Goal: Task Accomplishment & Management: Use online tool/utility

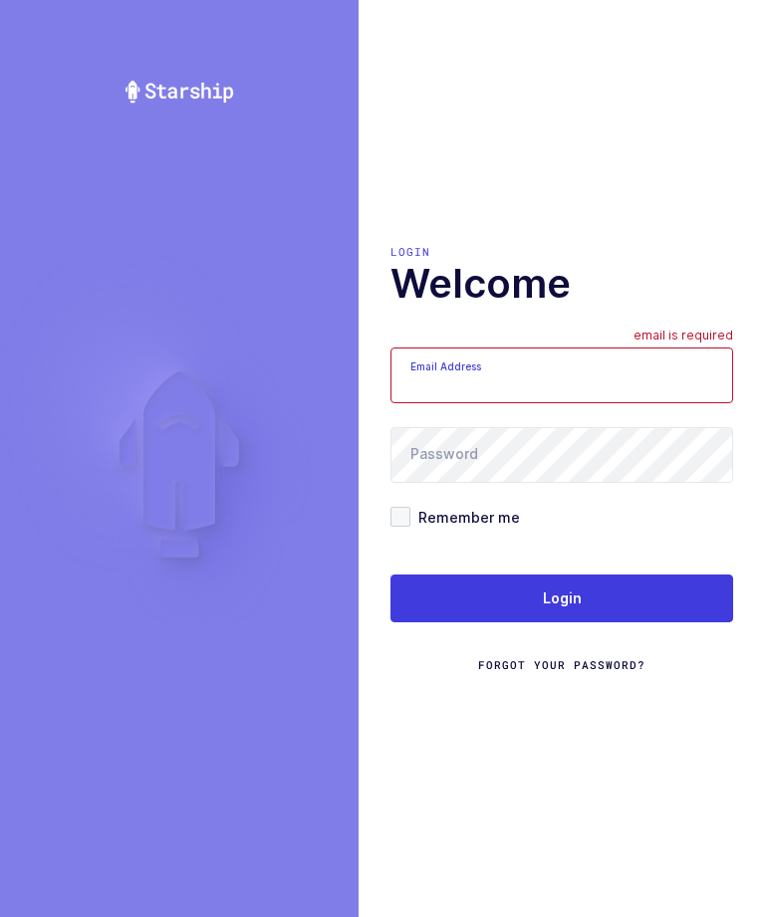
scroll to position [67, 0]
click at [549, 350] on input "Email Address" at bounding box center [561, 375] width 342 height 56
type input "zack1239753@gmail.com"
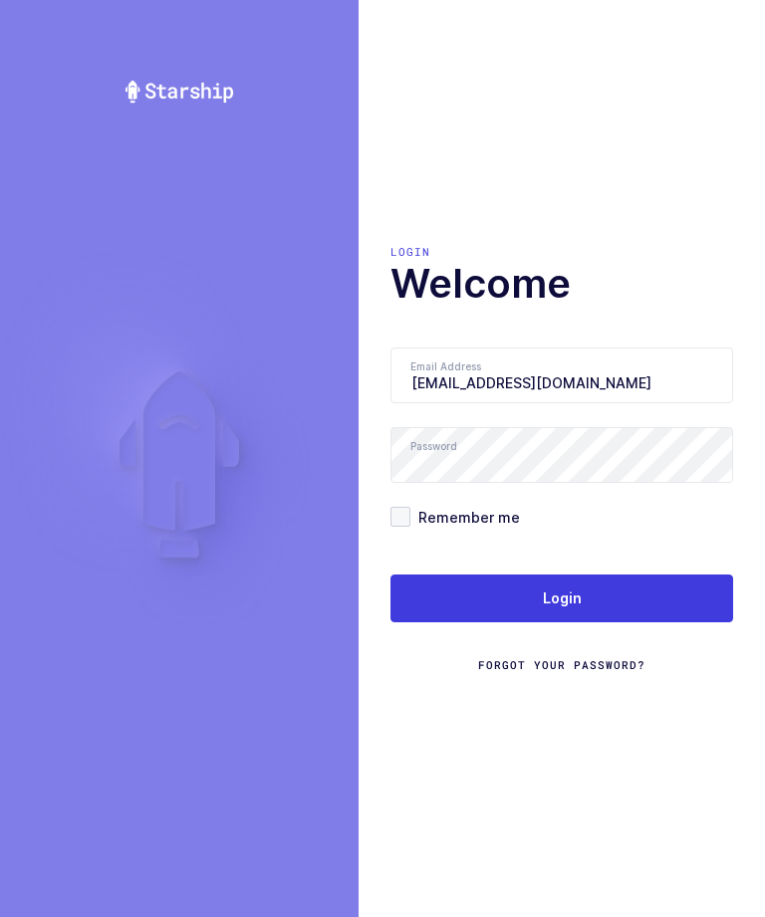
click at [565, 585] on button "Login" at bounding box center [561, 598] width 342 height 48
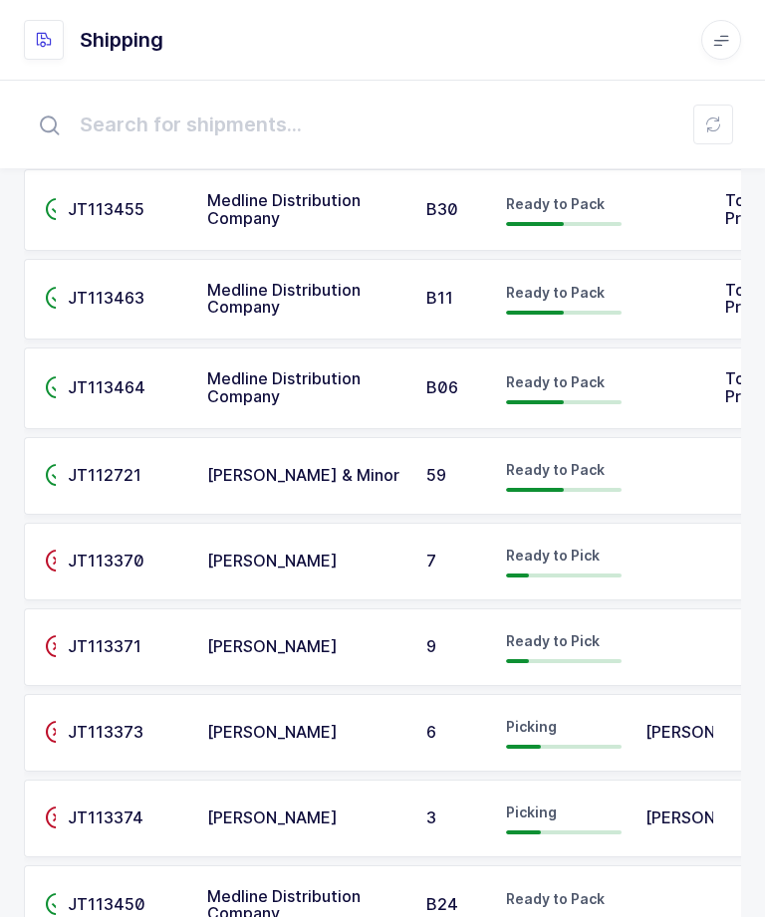
scroll to position [163, 0]
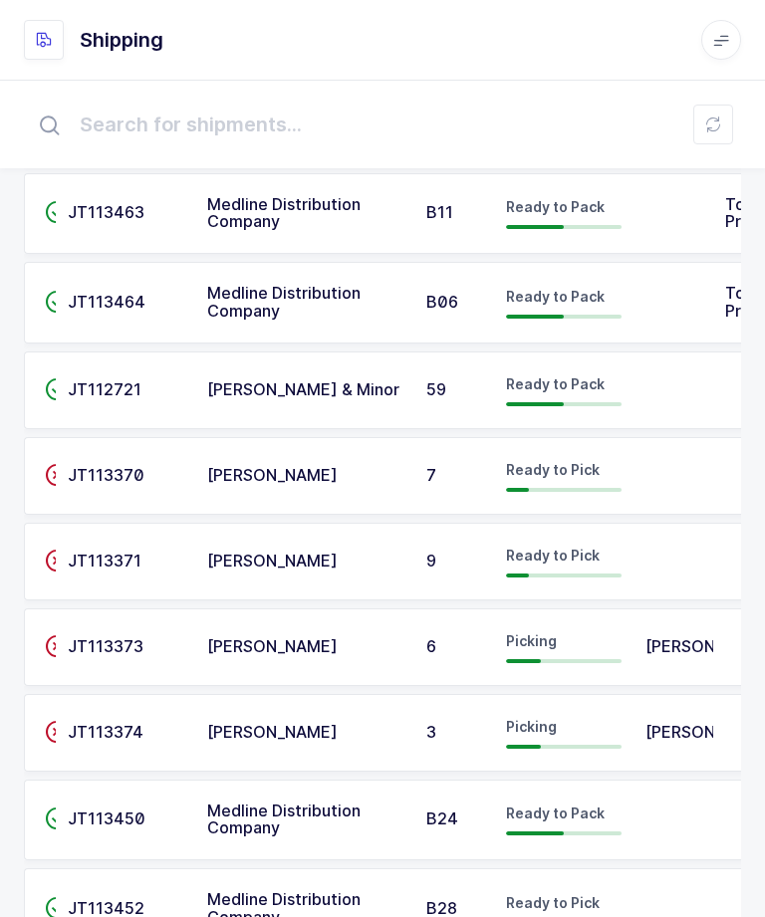
click at [665, 549] on td at bounding box center [673, 562] width 80 height 78
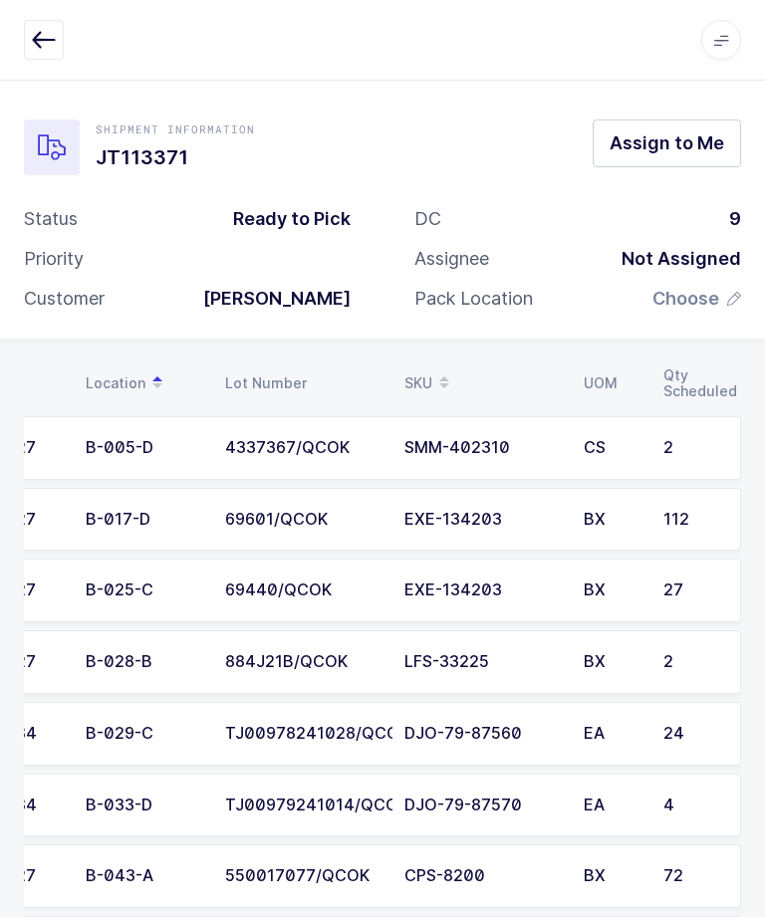
click at [715, 133] on span "Assign to Me" at bounding box center [666, 142] width 114 height 25
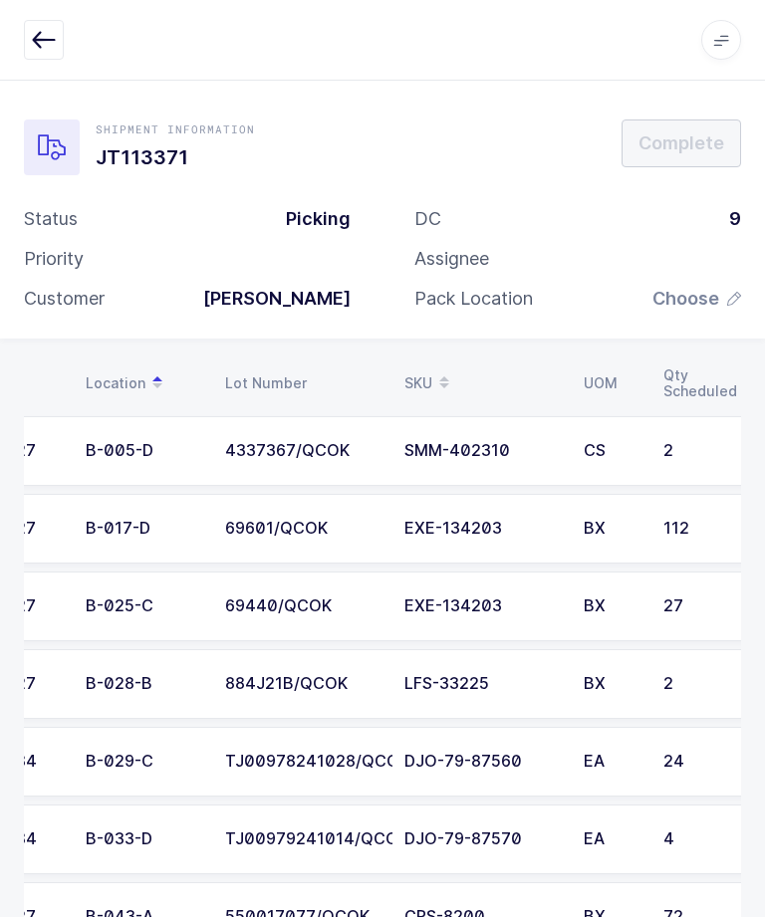
click at [707, 295] on span "Choose" at bounding box center [685, 299] width 67 height 24
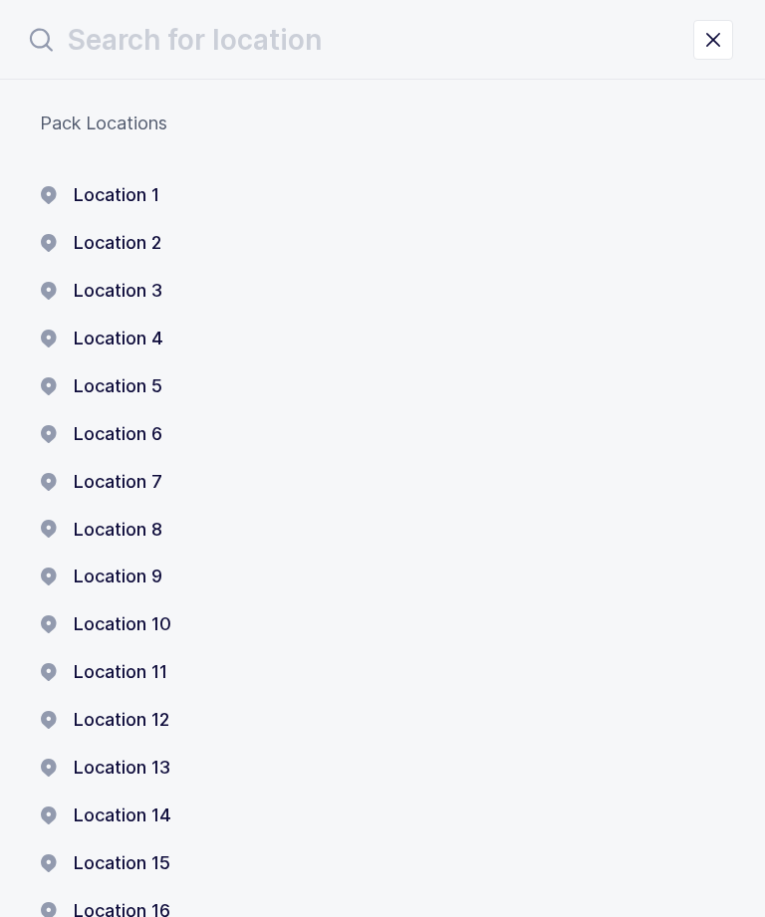
click at [123, 193] on button "Location 1" at bounding box center [99, 195] width 119 height 24
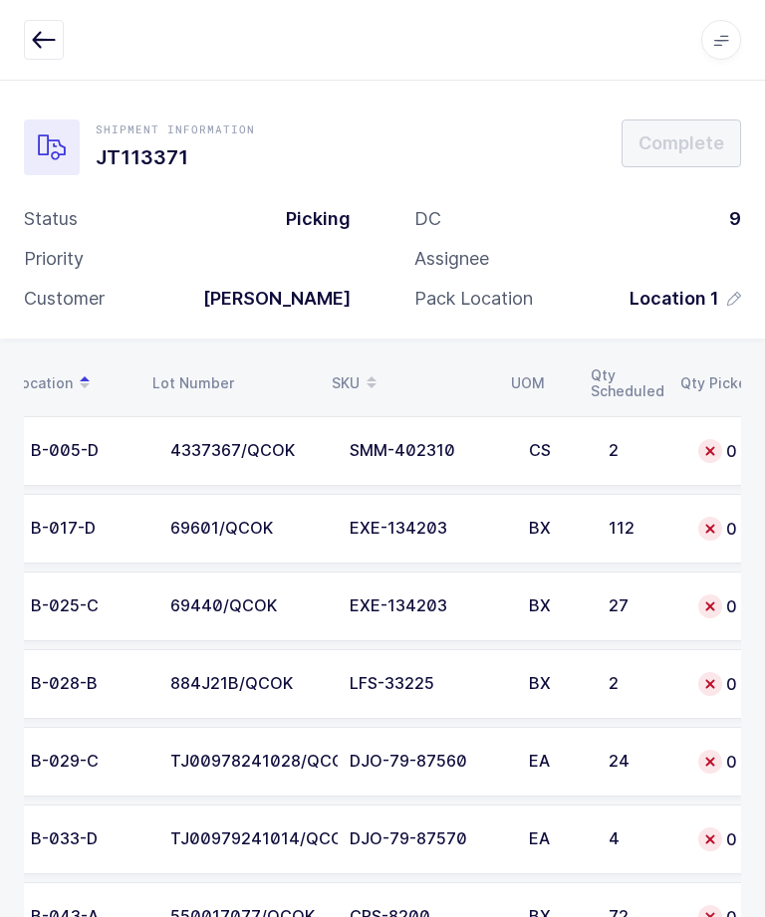
scroll to position [0, 94]
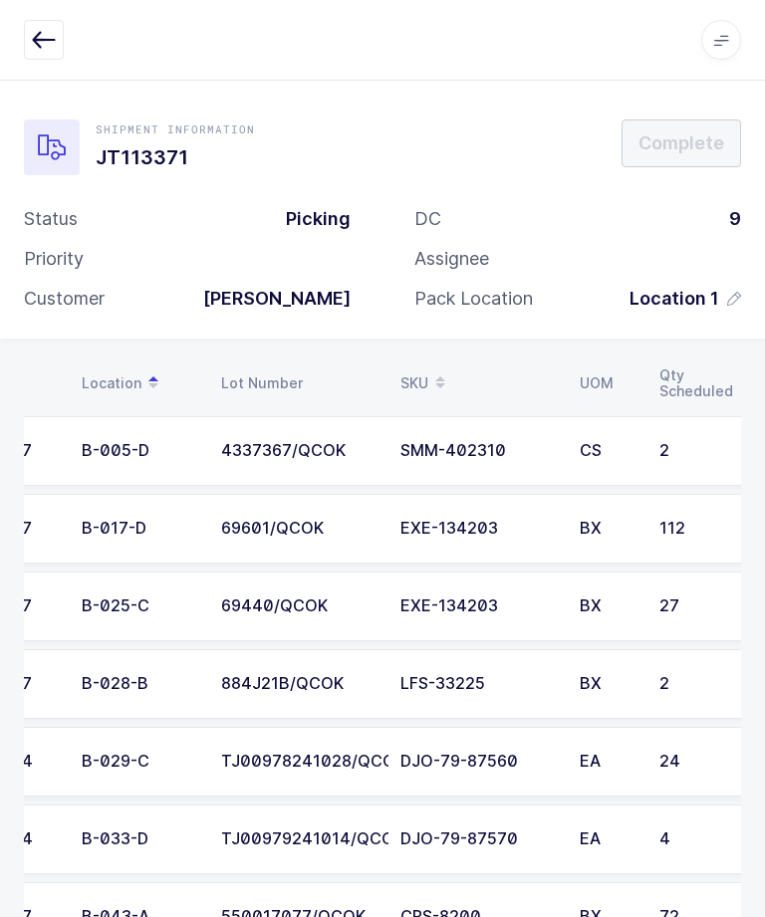
click at [607, 443] on div "CS" at bounding box center [607, 451] width 56 height 18
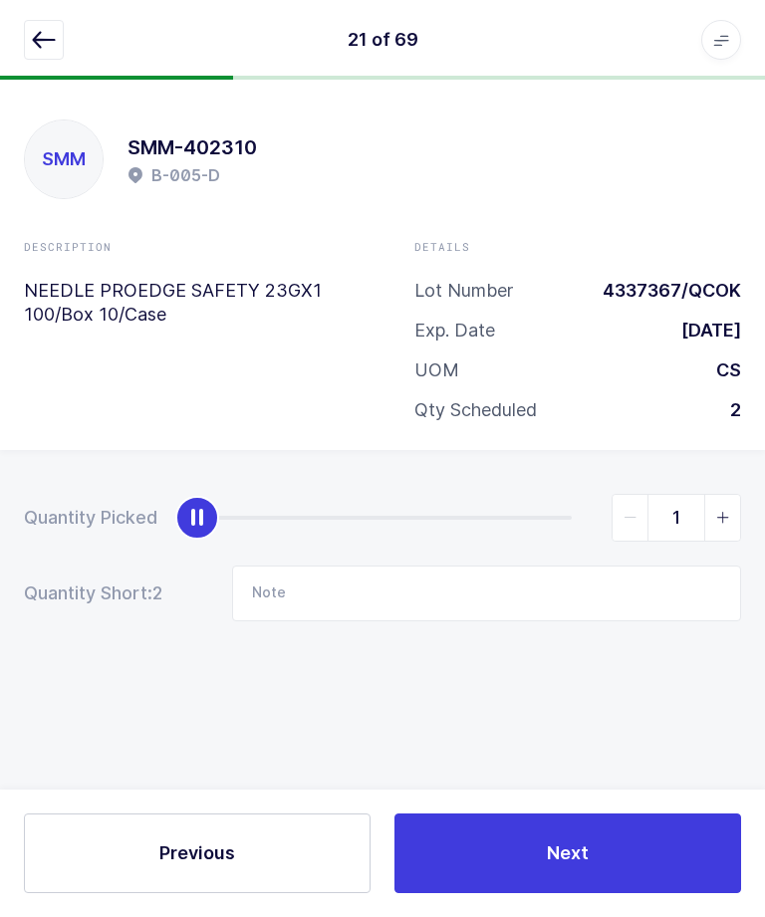
type input "2"
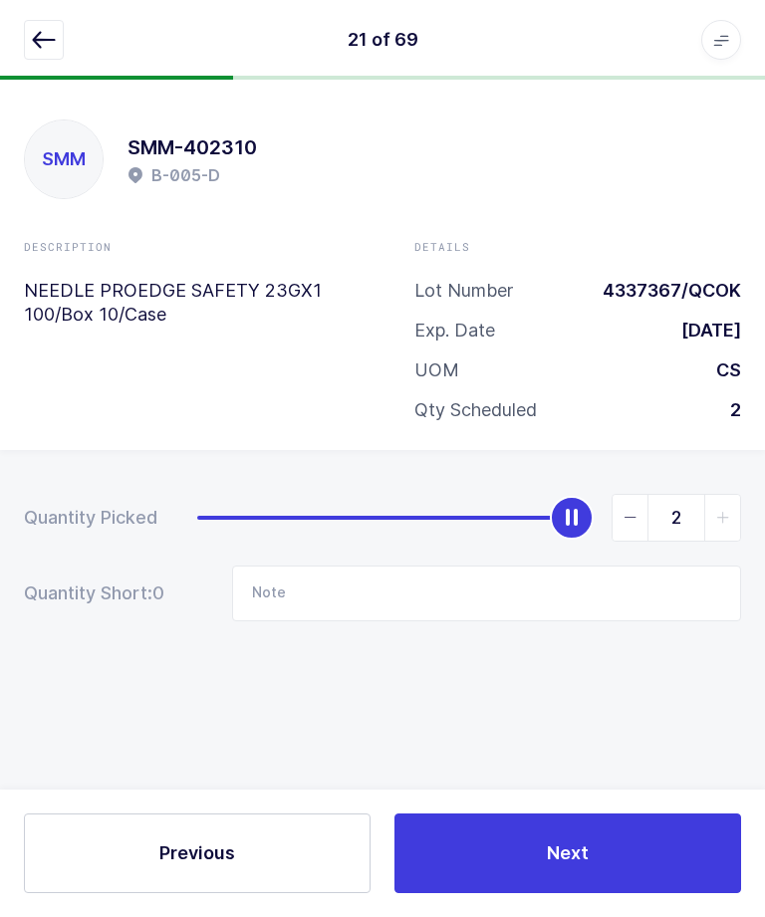
click at [520, 841] on button "Next" at bounding box center [567, 853] width 346 height 80
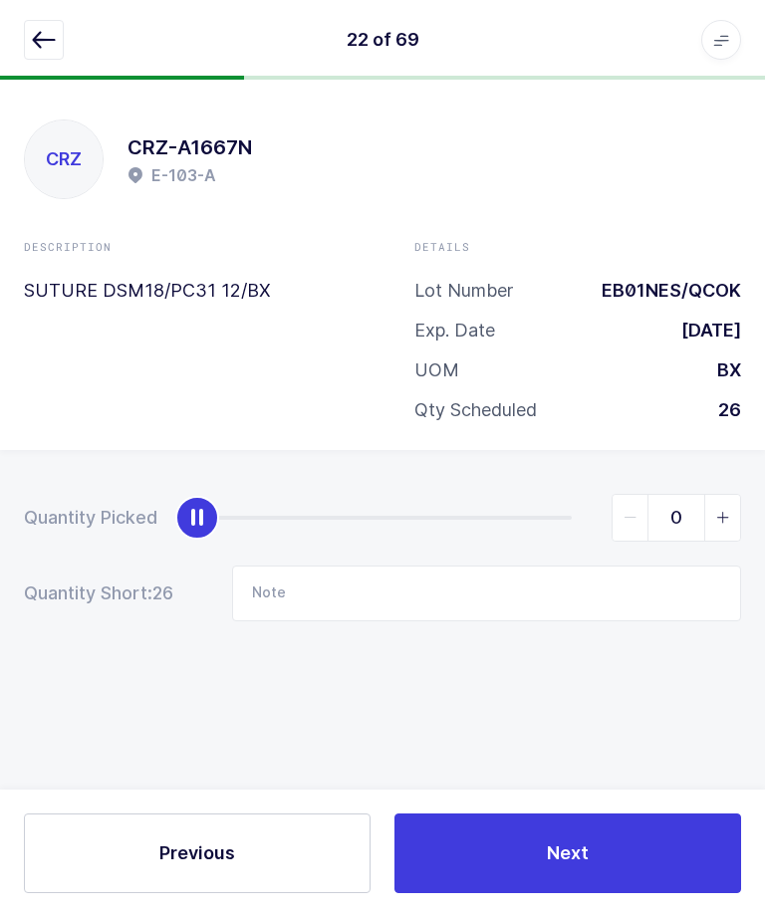
click at [28, 45] on button "button" at bounding box center [44, 40] width 40 height 40
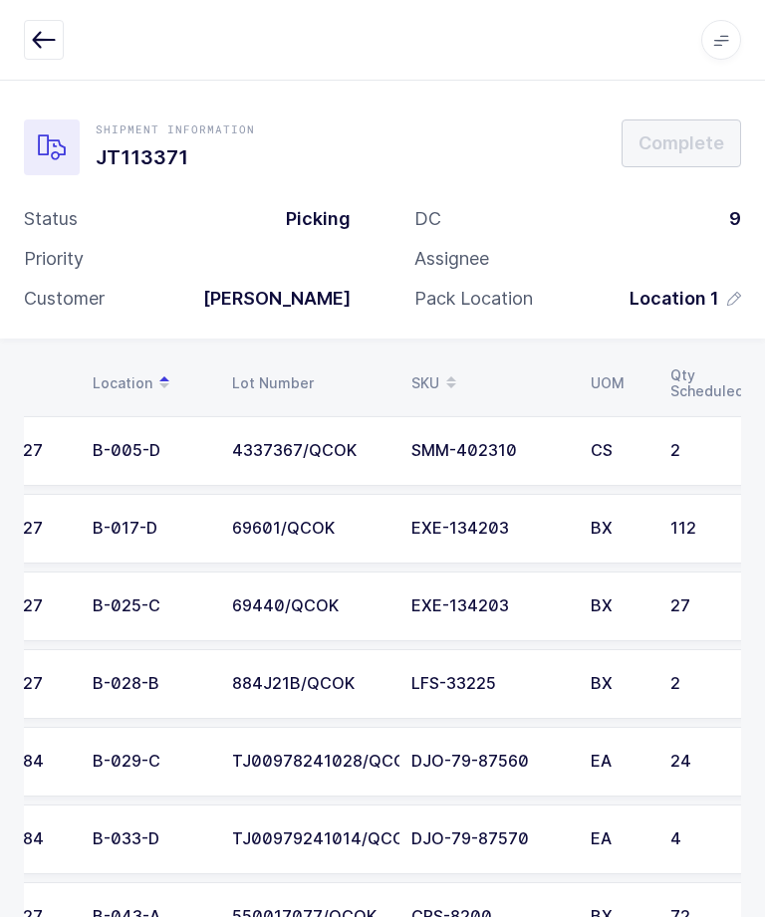
scroll to position [0, 87]
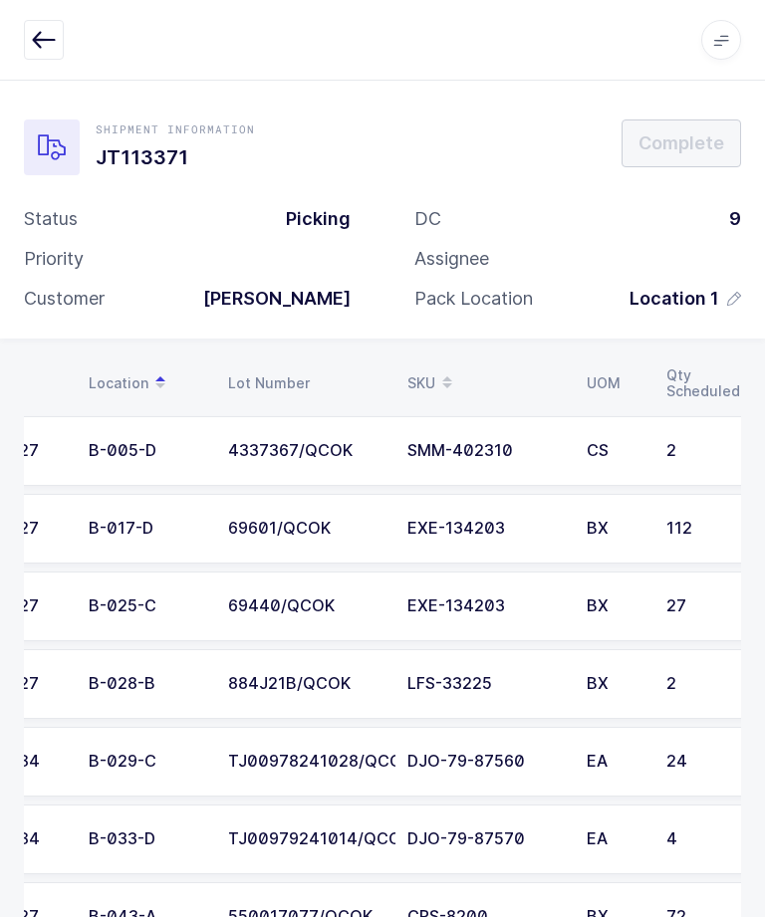
click at [168, 535] on td "B-017-D" at bounding box center [146, 529] width 139 height 70
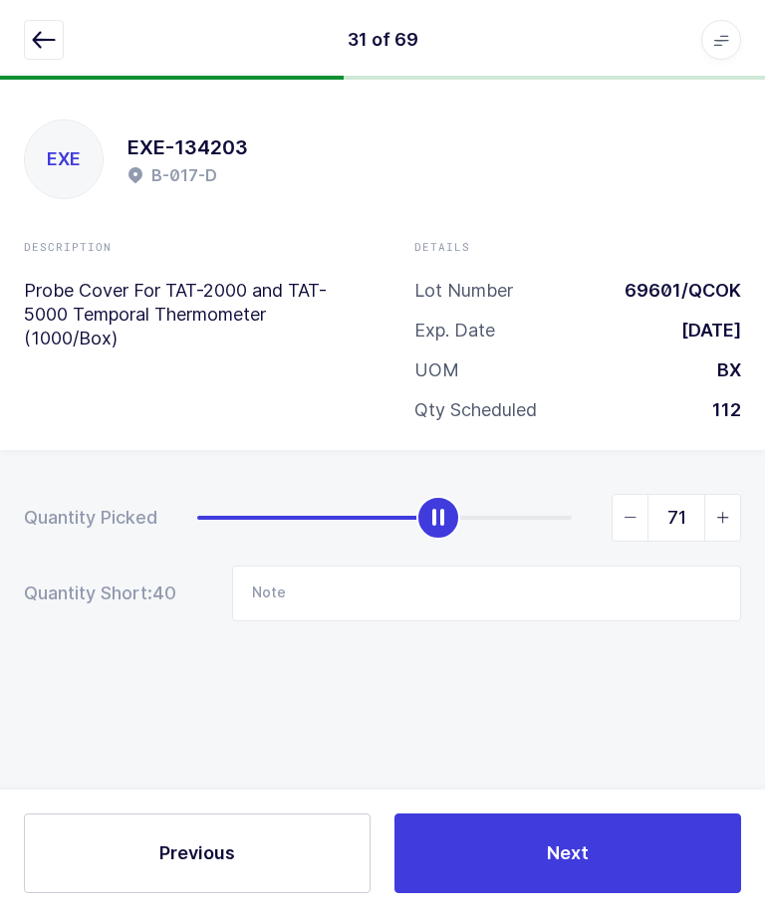
type input "70"
click at [432, 587] on input "Note" at bounding box center [486, 594] width 509 height 56
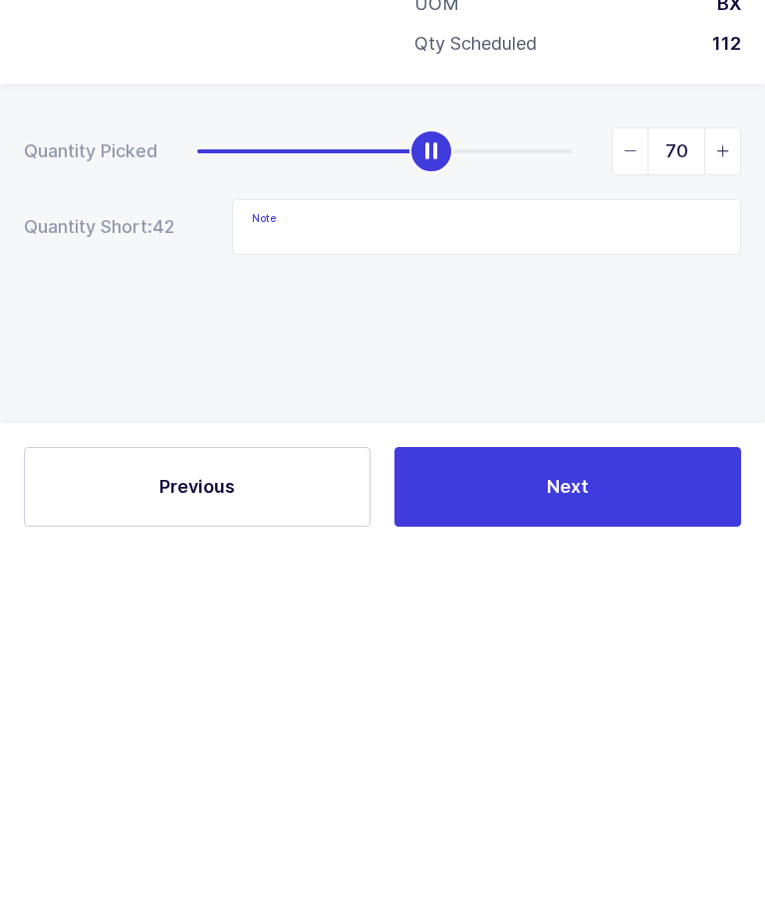
click at [478, 813] on button "Next" at bounding box center [567, 853] width 346 height 80
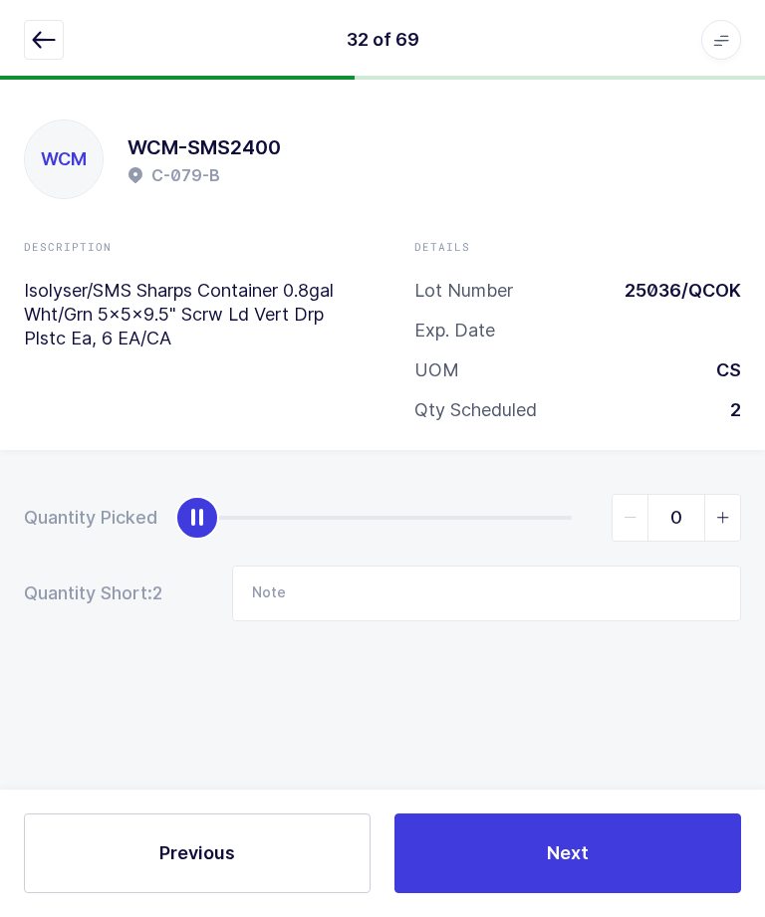
click at [29, 56] on button "button" at bounding box center [44, 40] width 40 height 40
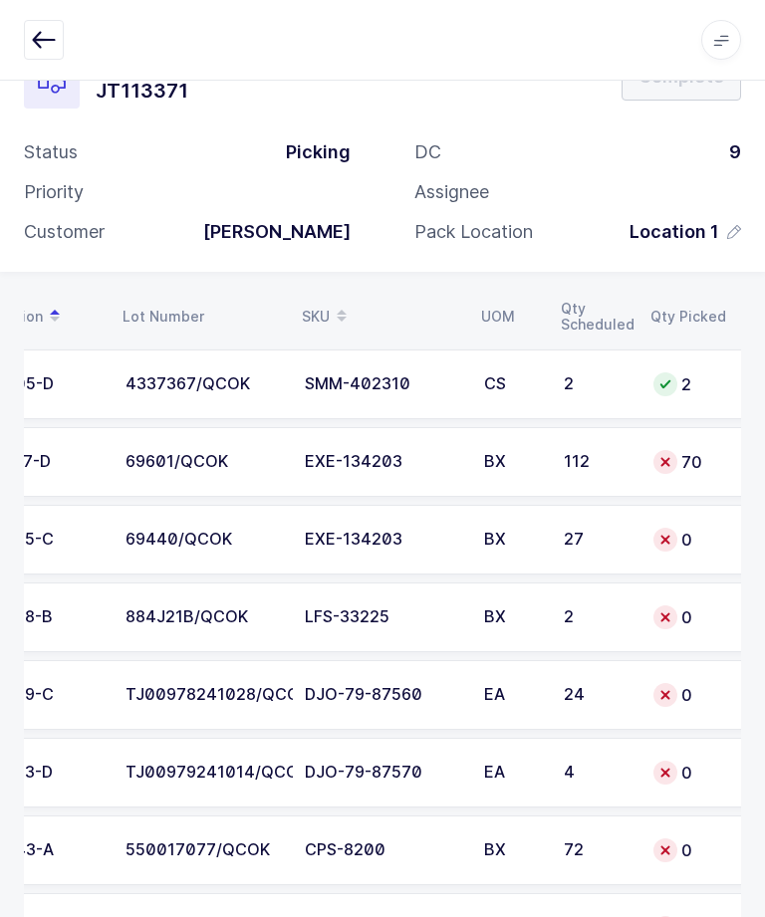
scroll to position [0, 176]
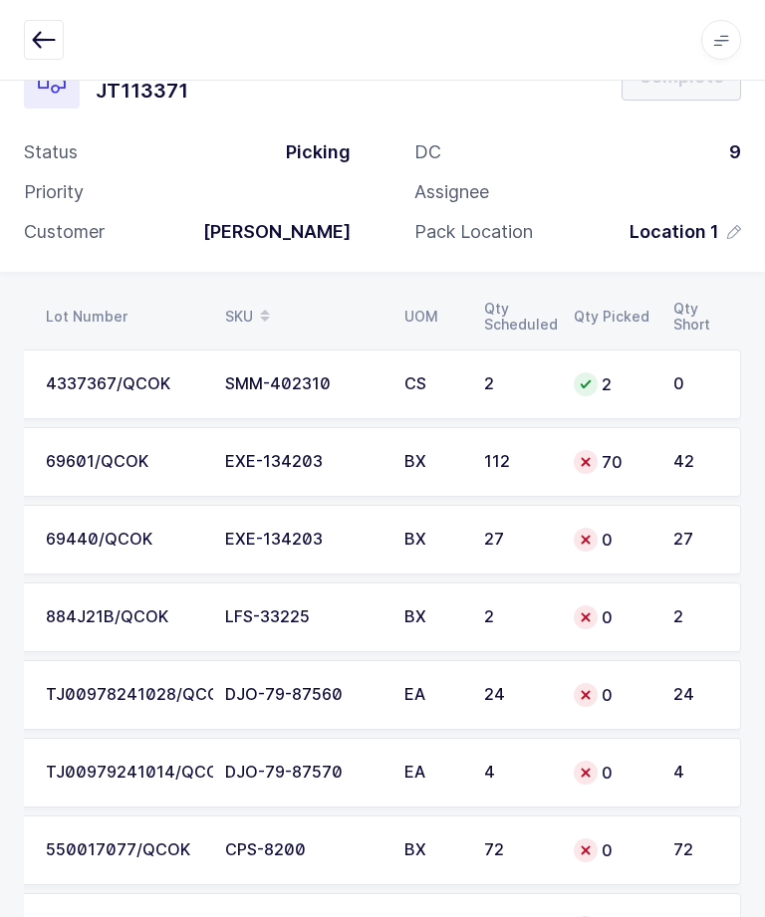
click at [704, 449] on td "42" at bounding box center [701, 462] width 80 height 70
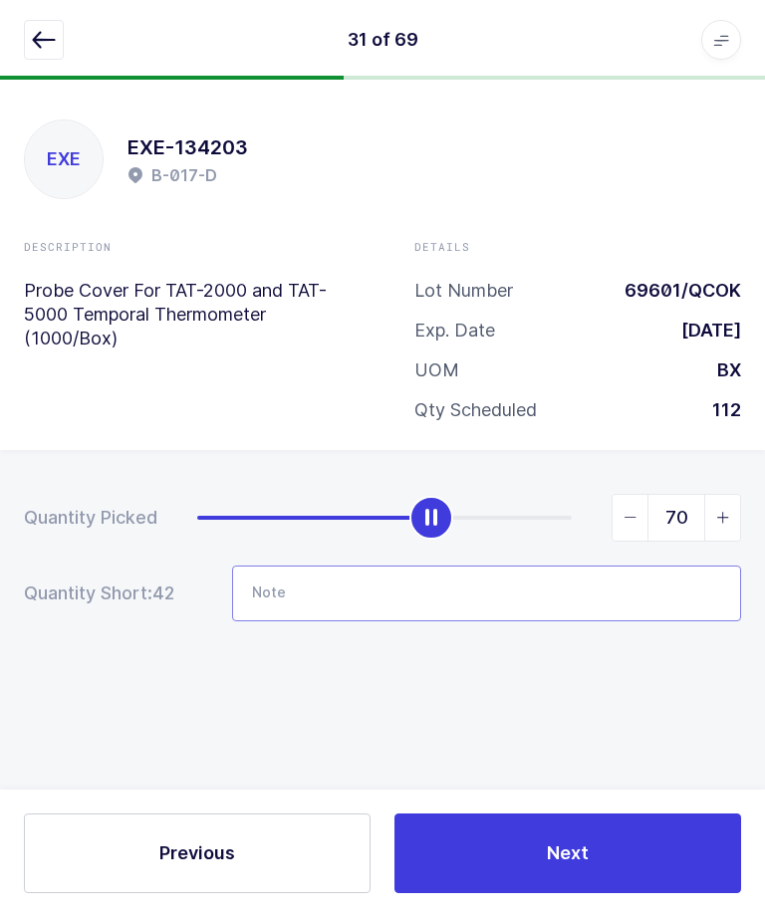
click at [594, 566] on input "Note" at bounding box center [486, 594] width 509 height 56
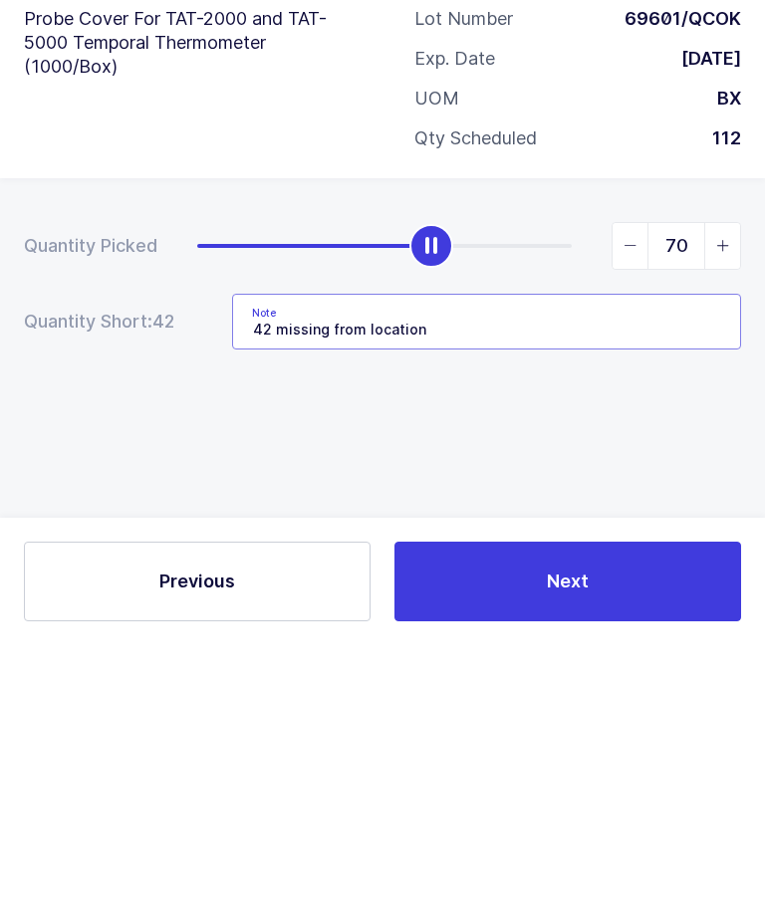
type input "42 missing from location"
click at [651, 450] on div "Quantity Picked 70 Quantity Short: 42 Note 42 missing from location" at bounding box center [382, 627] width 765 height 354
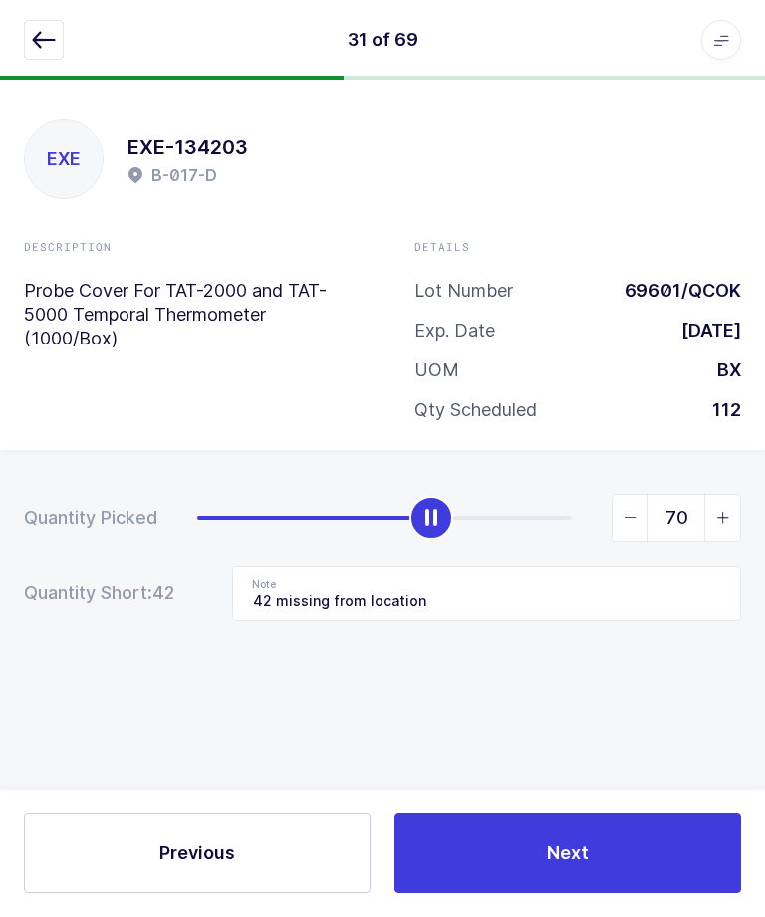
click at [587, 814] on button "Next" at bounding box center [567, 853] width 346 height 80
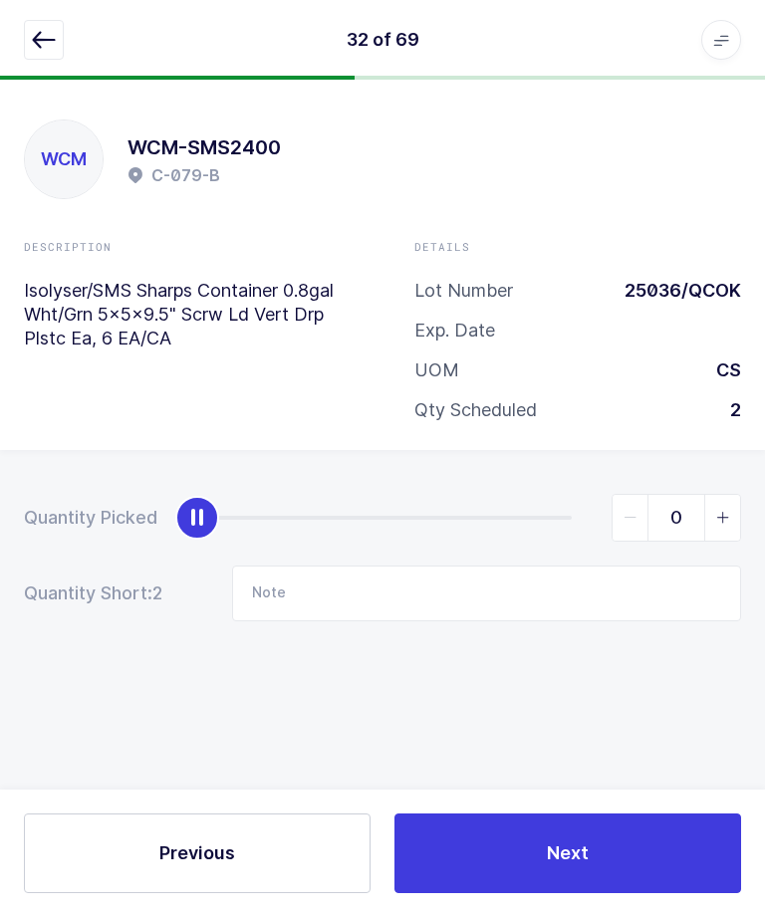
click at [42, 40] on icon "button" at bounding box center [44, 40] width 24 height 24
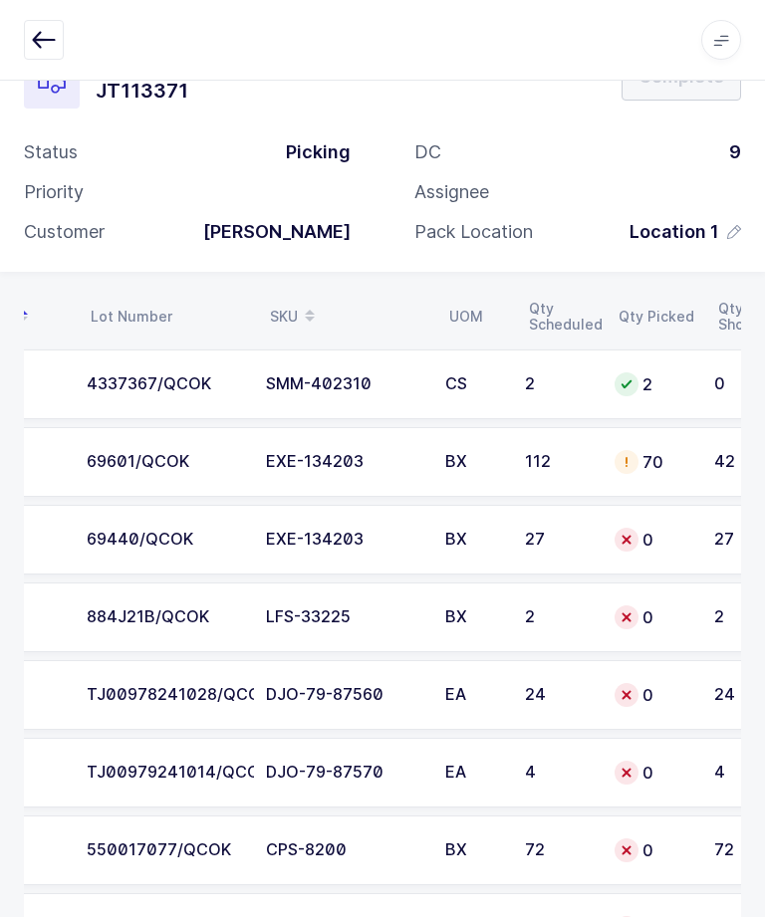
scroll to position [0, 240]
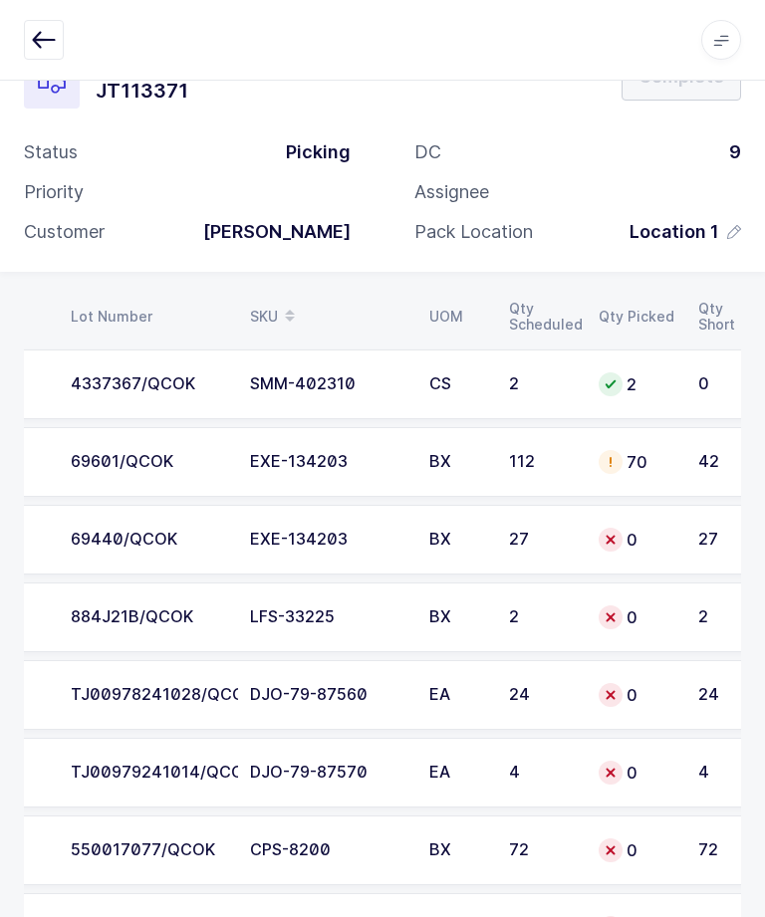
click at [625, 470] on div "70" at bounding box center [636, 462] width 76 height 24
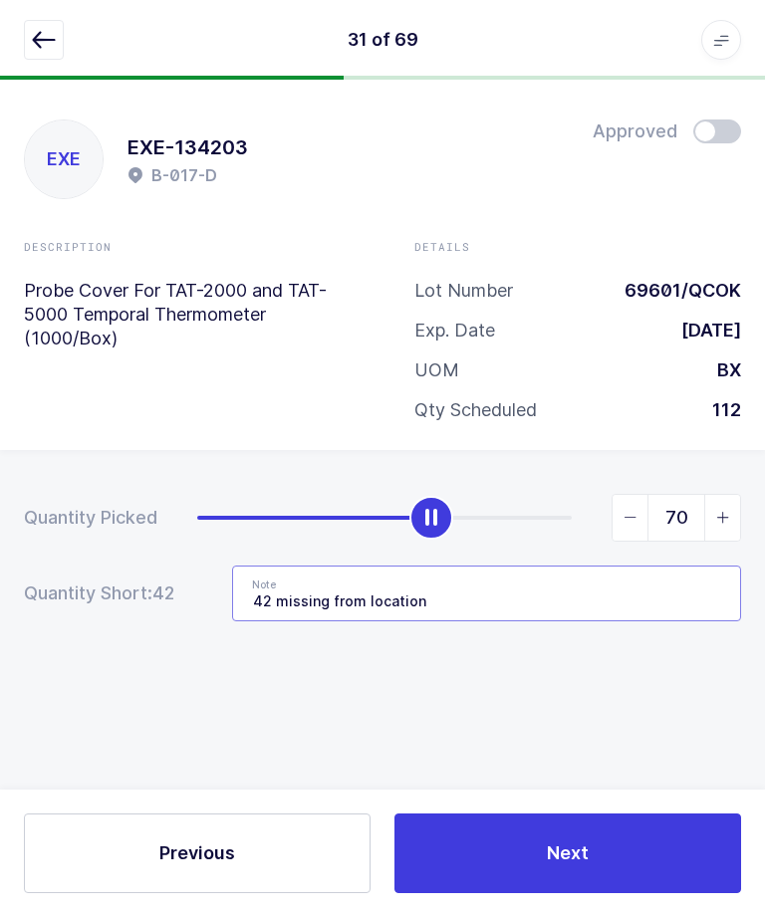
click at [480, 566] on input "42 missing from location" at bounding box center [486, 594] width 509 height 56
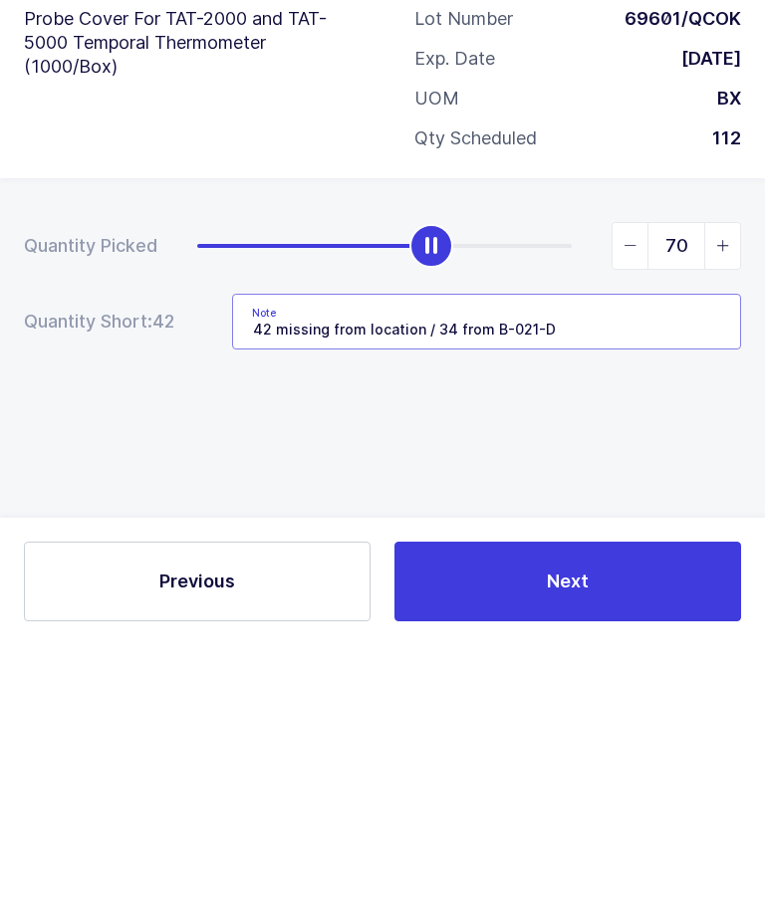
type input "42 missing from location / 34 from B-021-D"
type input "104"
type input "42 missing from location / 34 from B-021-D"
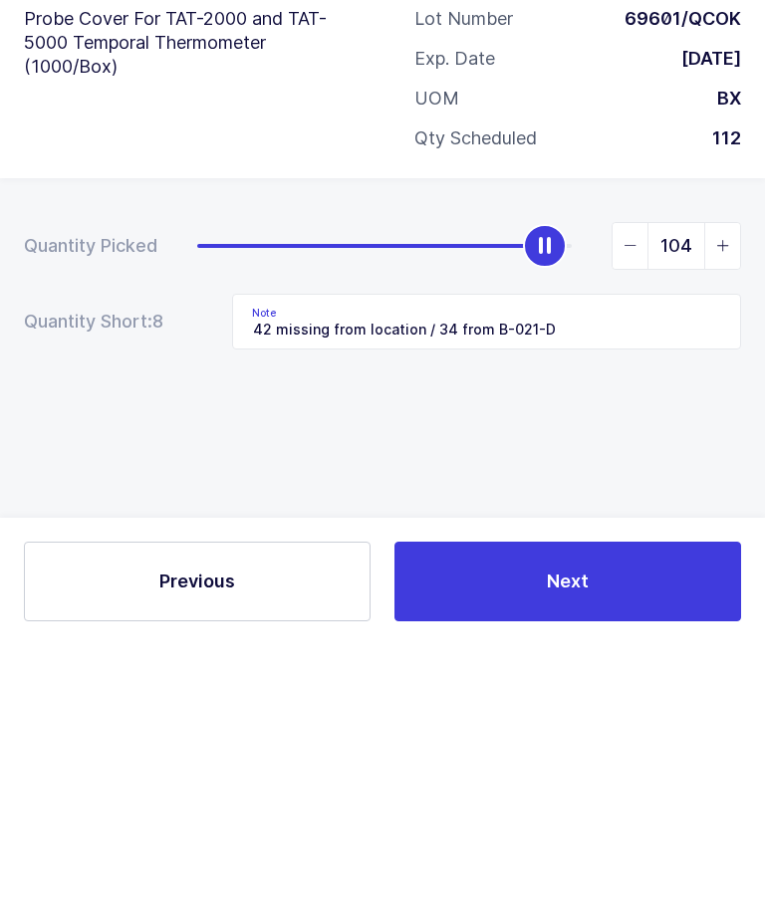
click at [623, 450] on div "Quantity Picked 104 Quantity Short: 8 Note 42 missing from location / 34 from B…" at bounding box center [382, 627] width 765 height 354
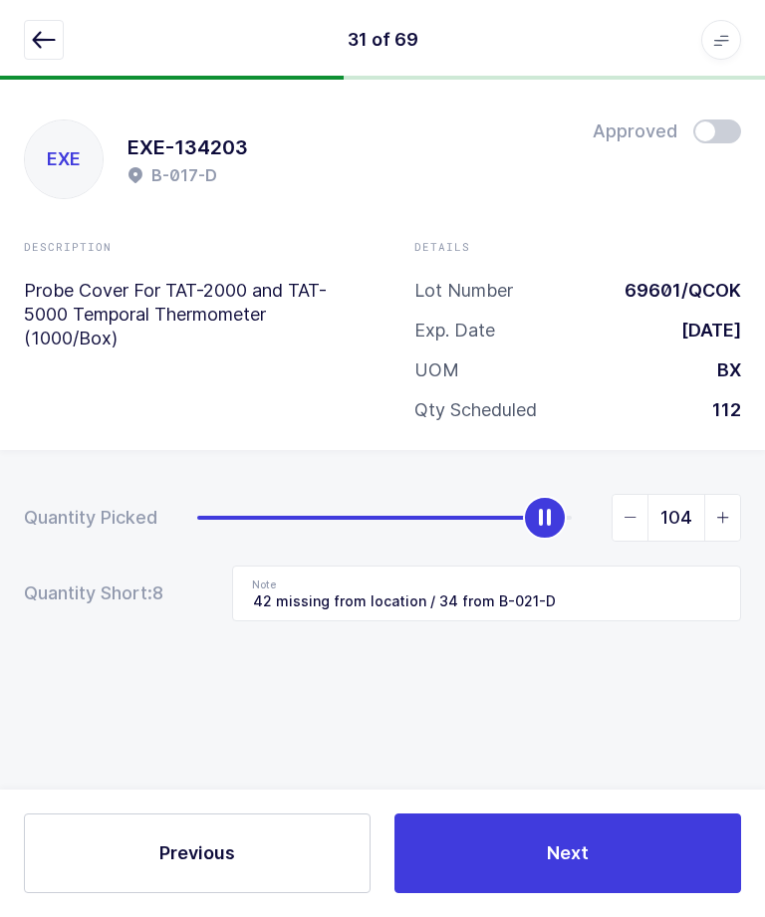
click at [611, 837] on button "Next" at bounding box center [567, 853] width 346 height 80
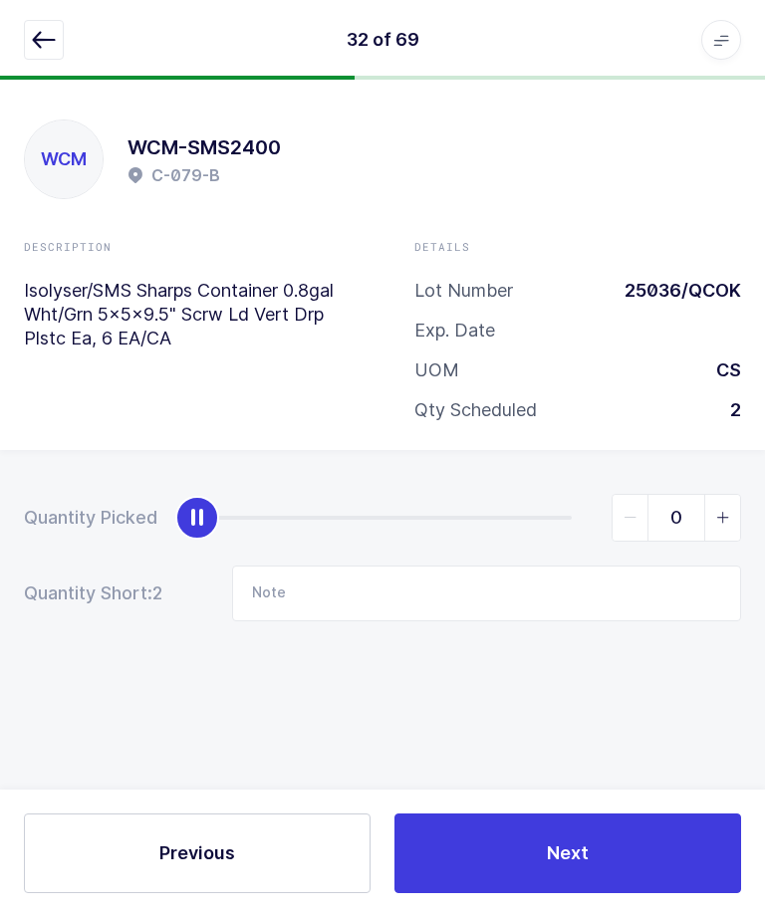
click at [39, 39] on icon "button" at bounding box center [44, 40] width 24 height 24
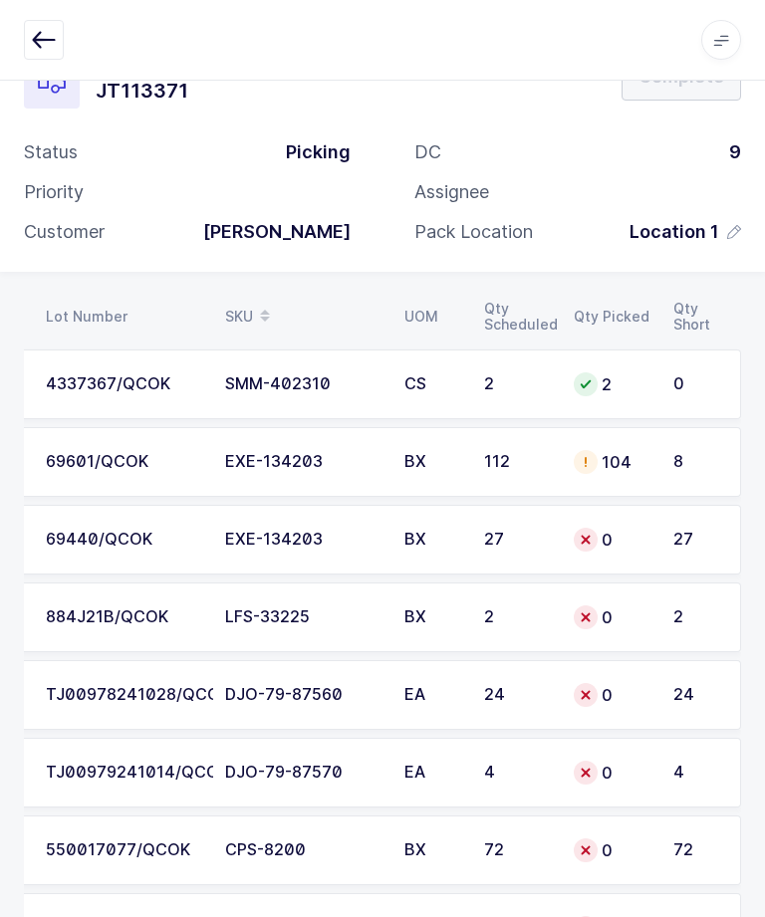
scroll to position [0, 269]
click at [689, 457] on div "8" at bounding box center [696, 462] width 47 height 18
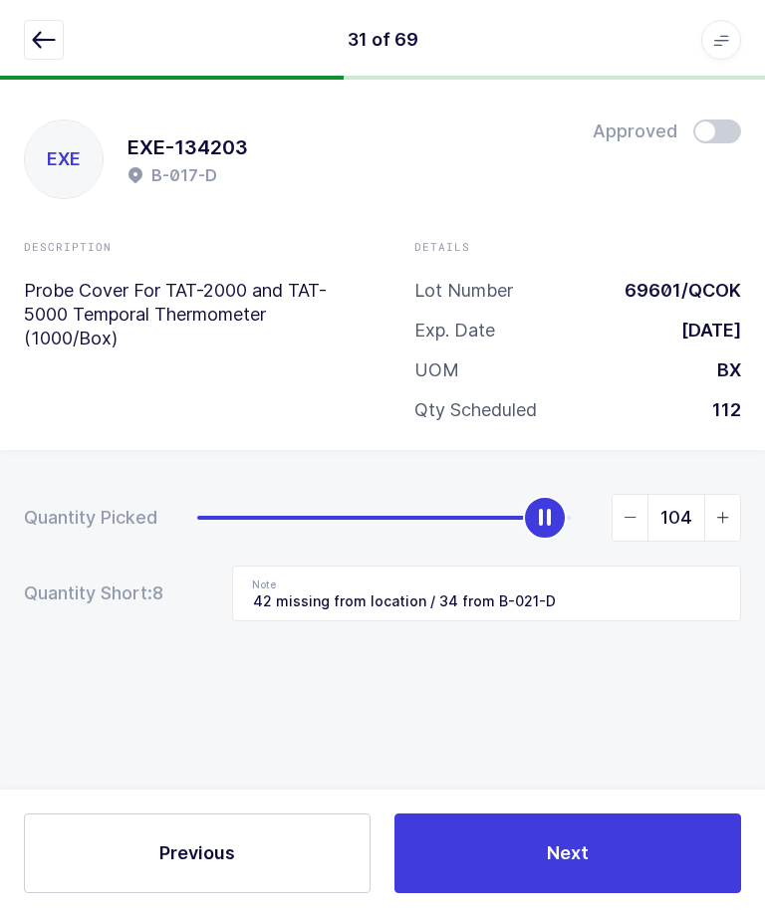
click at [527, 836] on button "Next" at bounding box center [567, 853] width 346 height 80
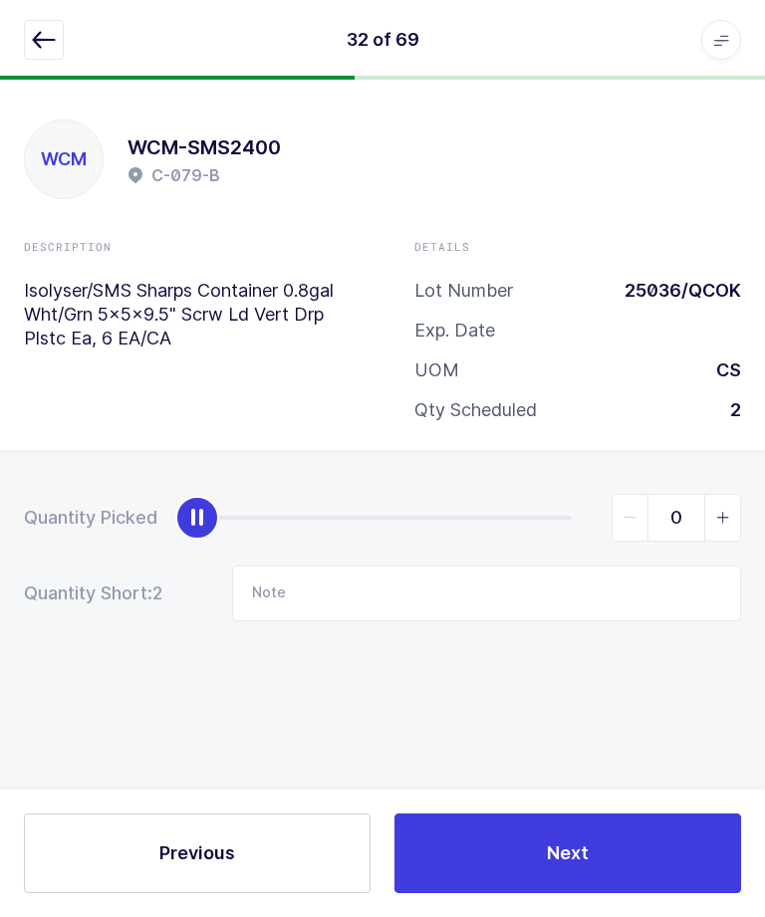
click at [27, 54] on button "button" at bounding box center [44, 40] width 40 height 40
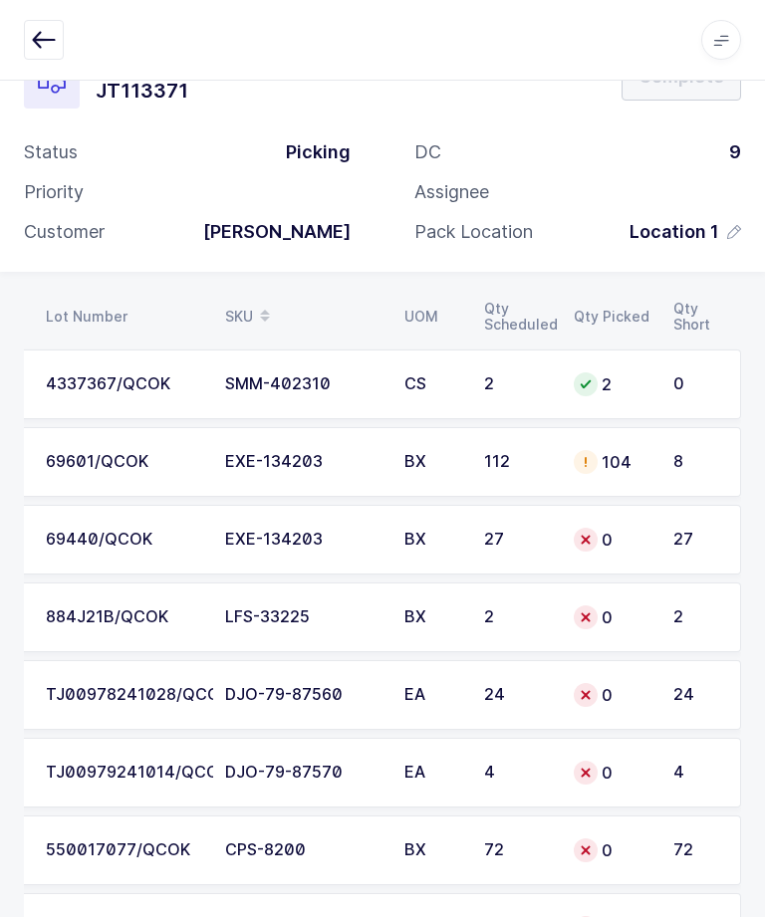
click at [688, 467] on div "8" at bounding box center [696, 462] width 47 height 18
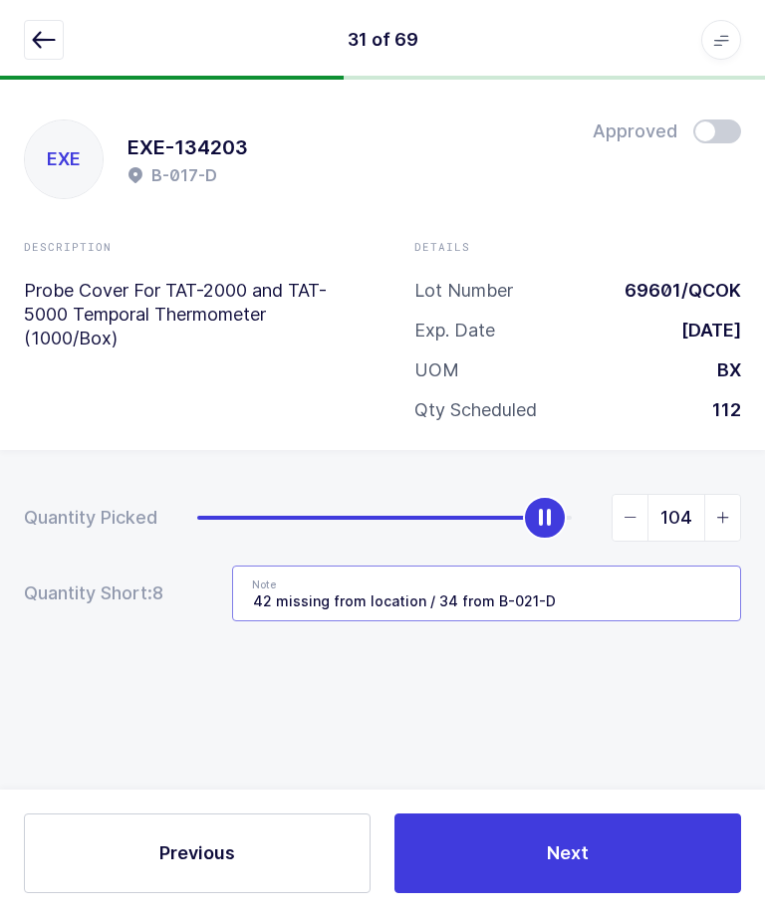
click at [668, 566] on input "42 missing from location / 34 from B-021-D" at bounding box center [486, 594] width 509 height 56
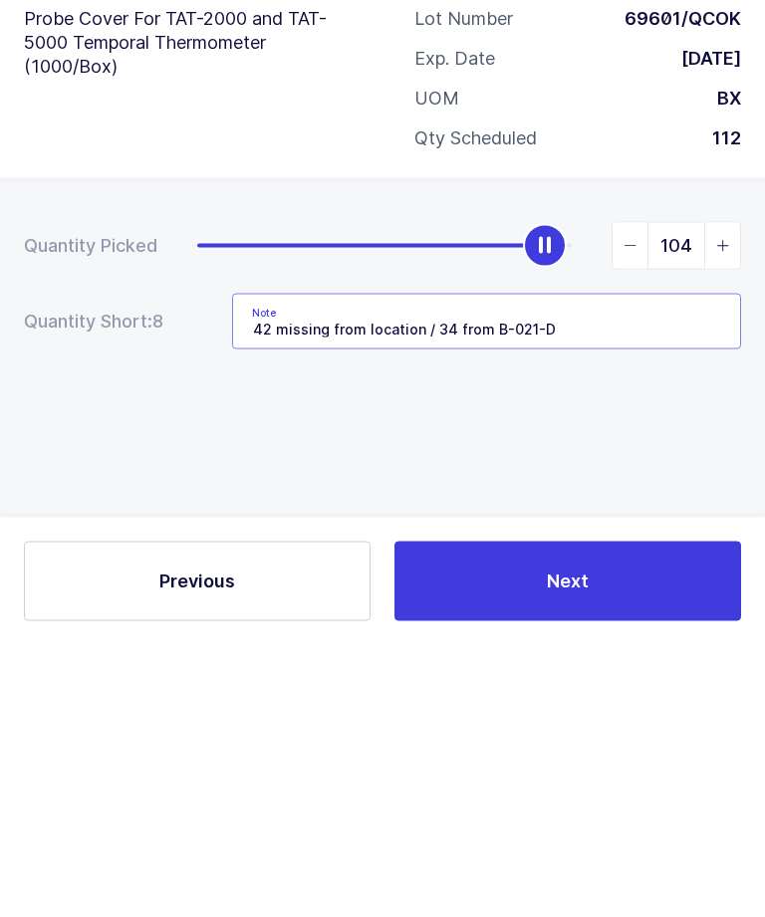
click at [657, 566] on input "42 missing from location / 34 from B-021-D" at bounding box center [486, 594] width 509 height 56
type input "42 missing from location / 34 from B-021-D / 8 from B-029-D"
type input "112"
type input "42 missing from location / 34 from B-021-D / 8 from B-029-D"
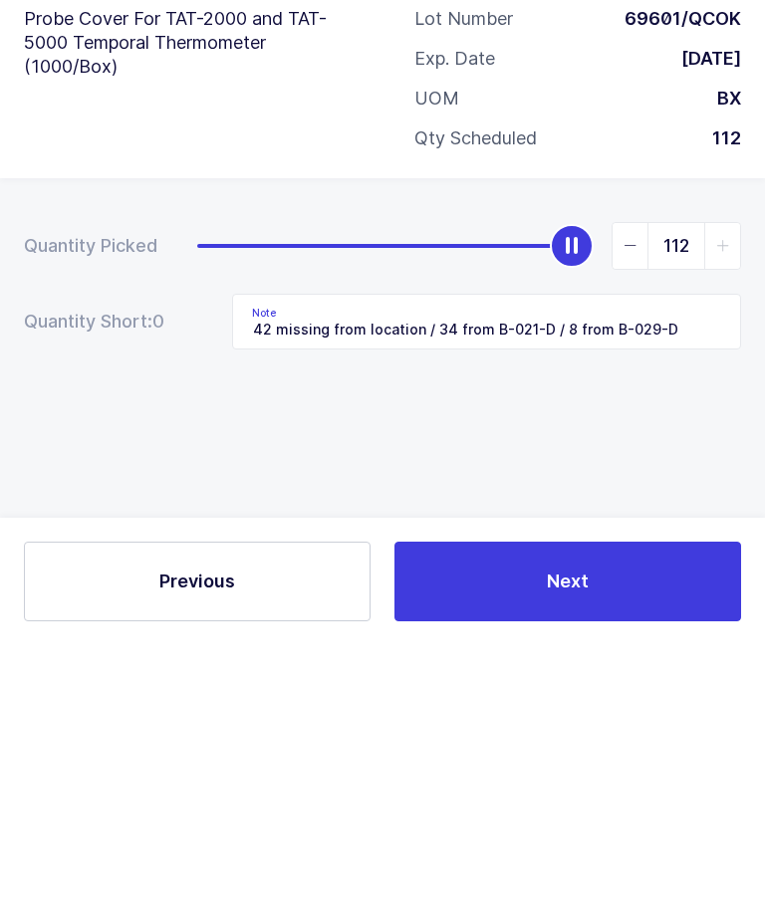
click at [178, 450] on div "Quantity Picked 112 Quantity Short: 0 Note 42 missing from location / 34 from B…" at bounding box center [382, 627] width 765 height 354
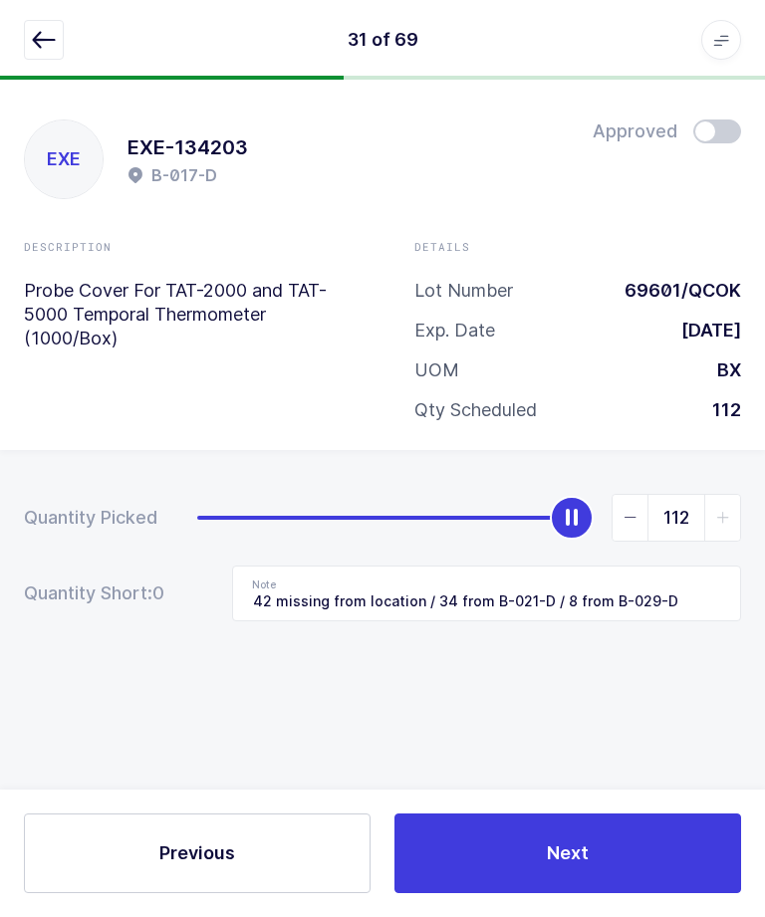
click at [513, 892] on button "Next" at bounding box center [567, 853] width 346 height 80
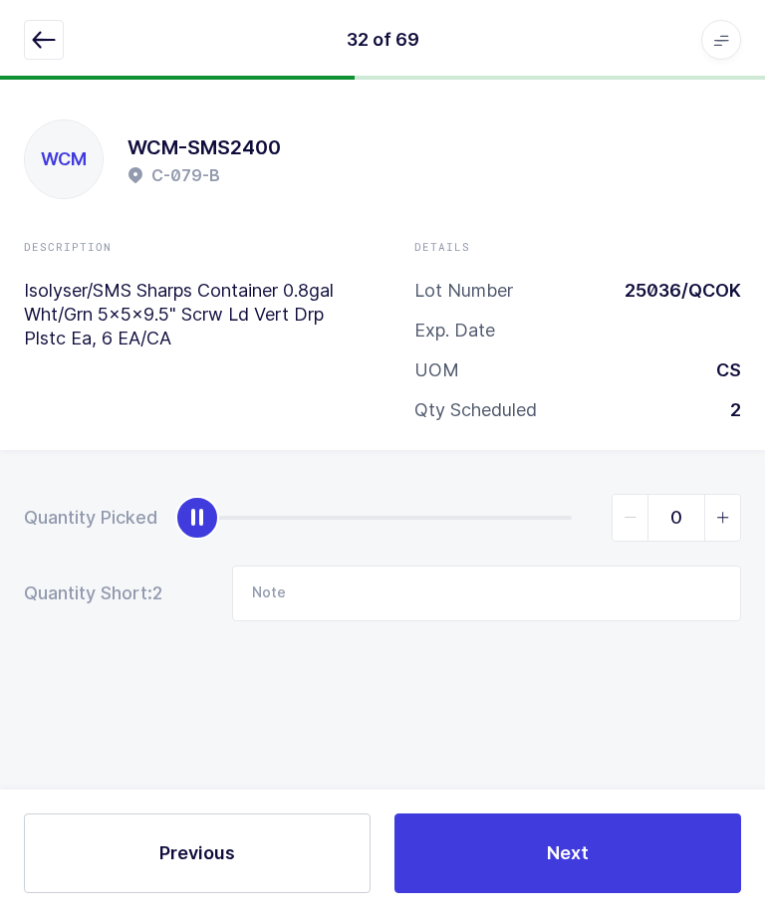
click at [48, 51] on icon "button" at bounding box center [44, 40] width 24 height 24
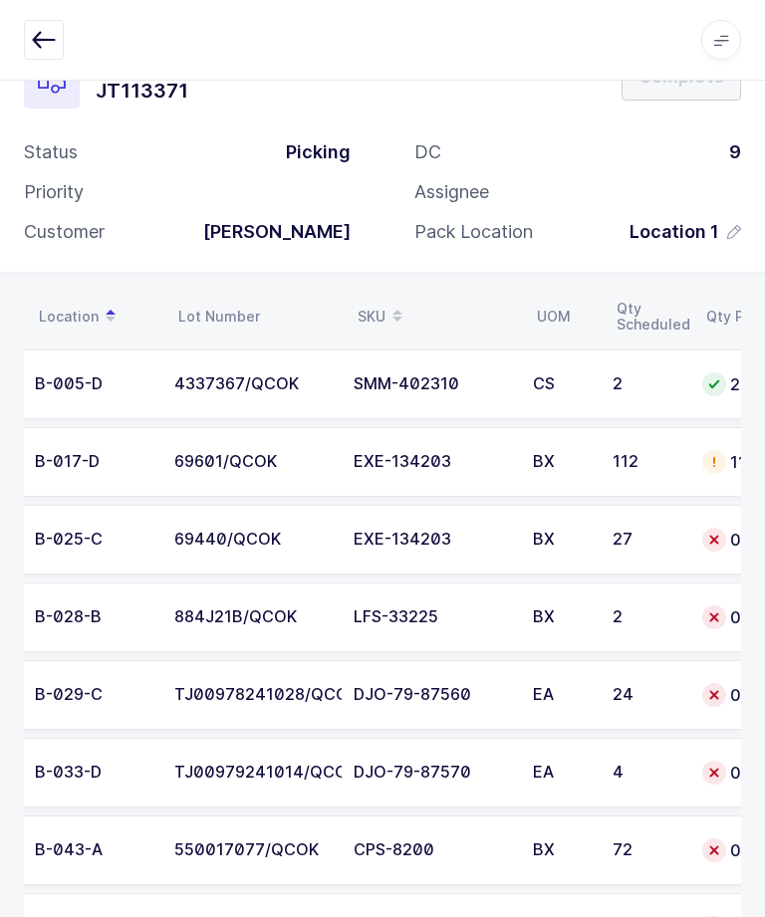
scroll to position [0, 140]
click at [654, 535] on div "27" at bounding box center [645, 540] width 66 height 18
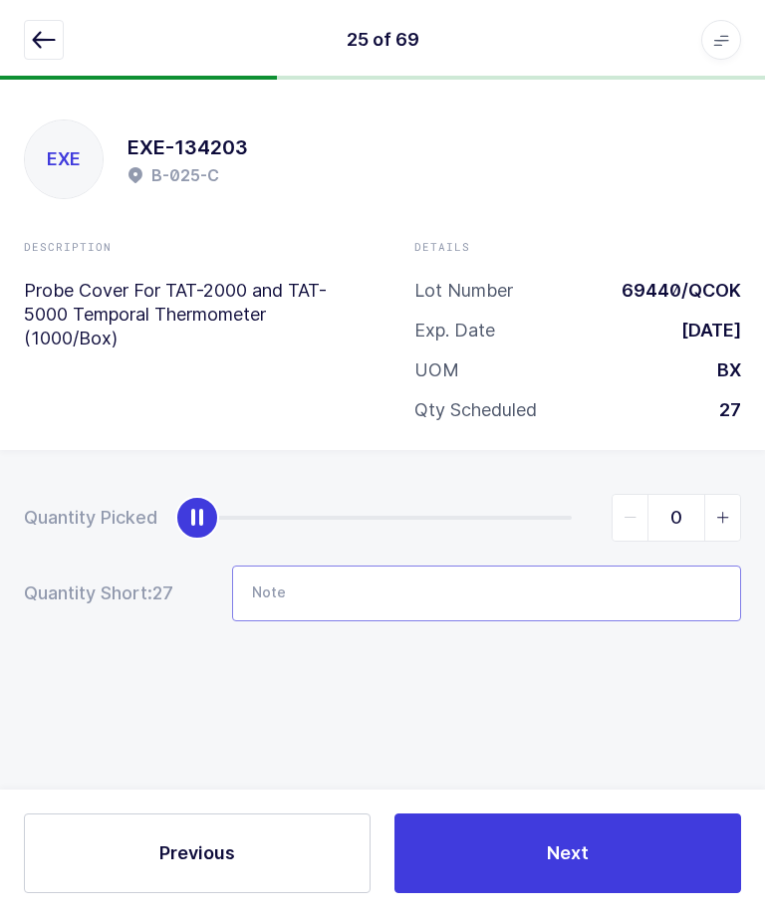
click at [539, 566] on input "Note" at bounding box center [486, 594] width 509 height 56
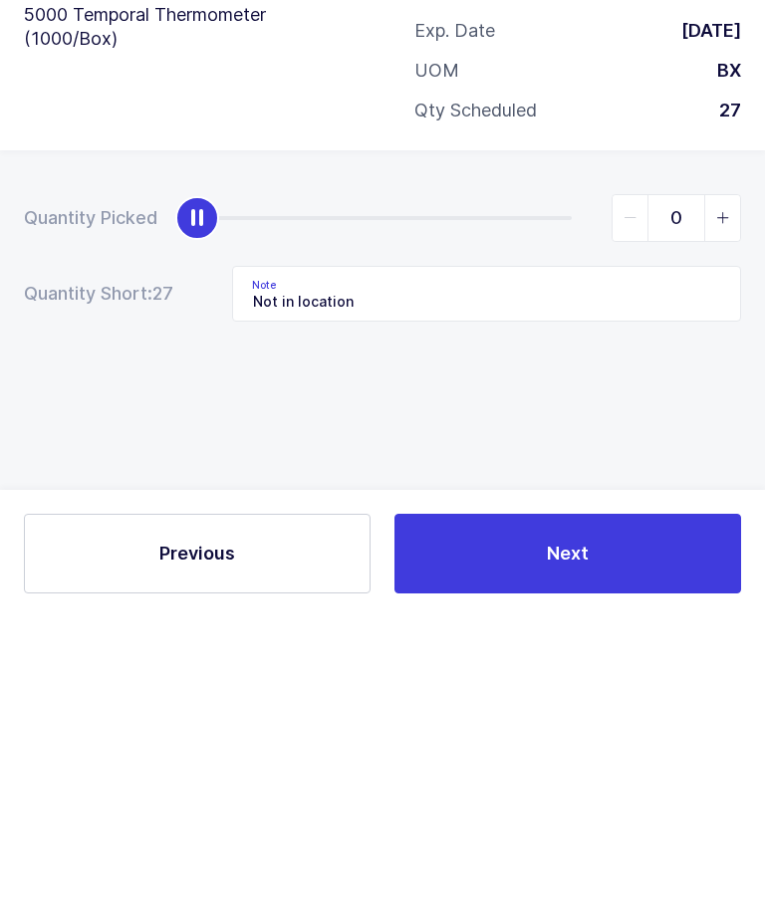
click at [653, 450] on div "Quantity Picked 0 Quantity Short: 27 Note Not in location" at bounding box center [382, 627] width 765 height 354
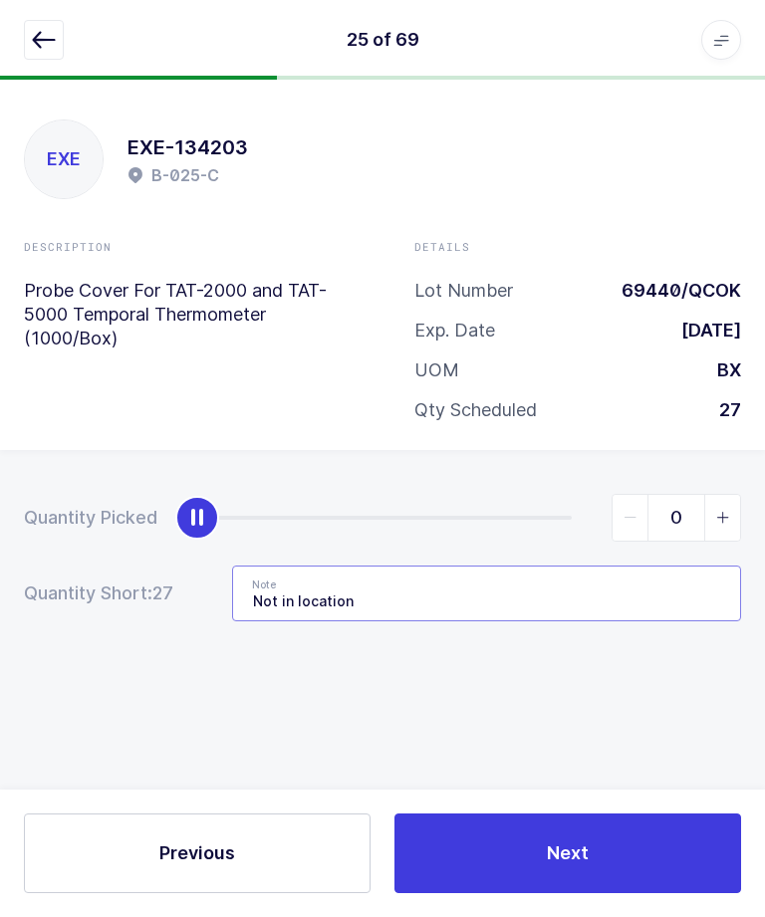
click at [515, 566] on input "Not in location" at bounding box center [486, 594] width 509 height 56
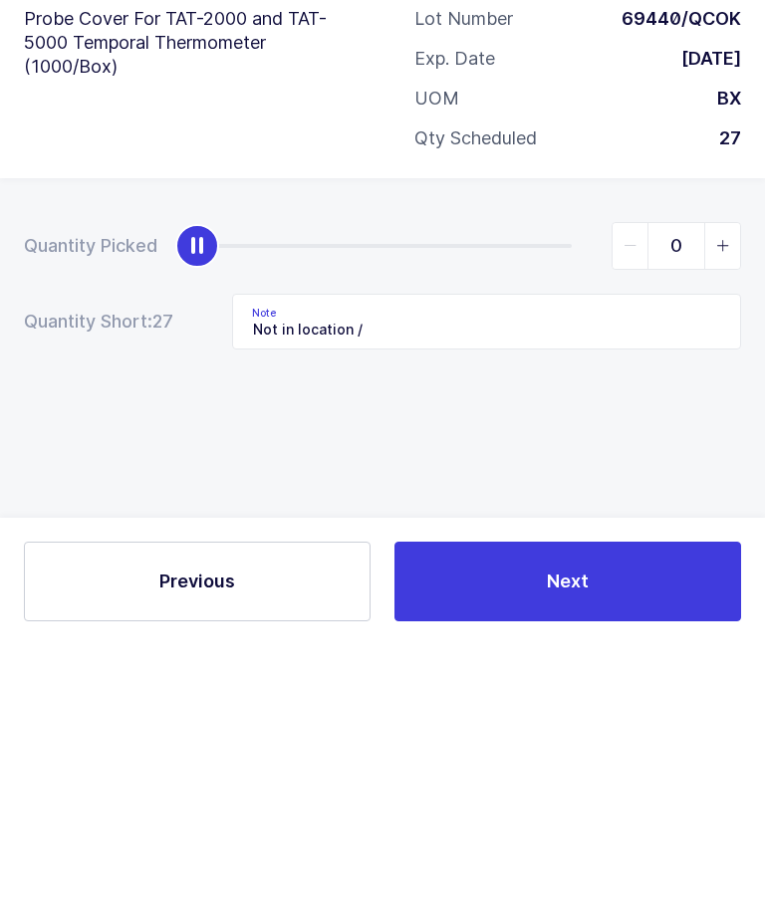
click at [648, 450] on div "Quantity Picked 0 Quantity Short: 27 Note Not in location /" at bounding box center [382, 627] width 765 height 354
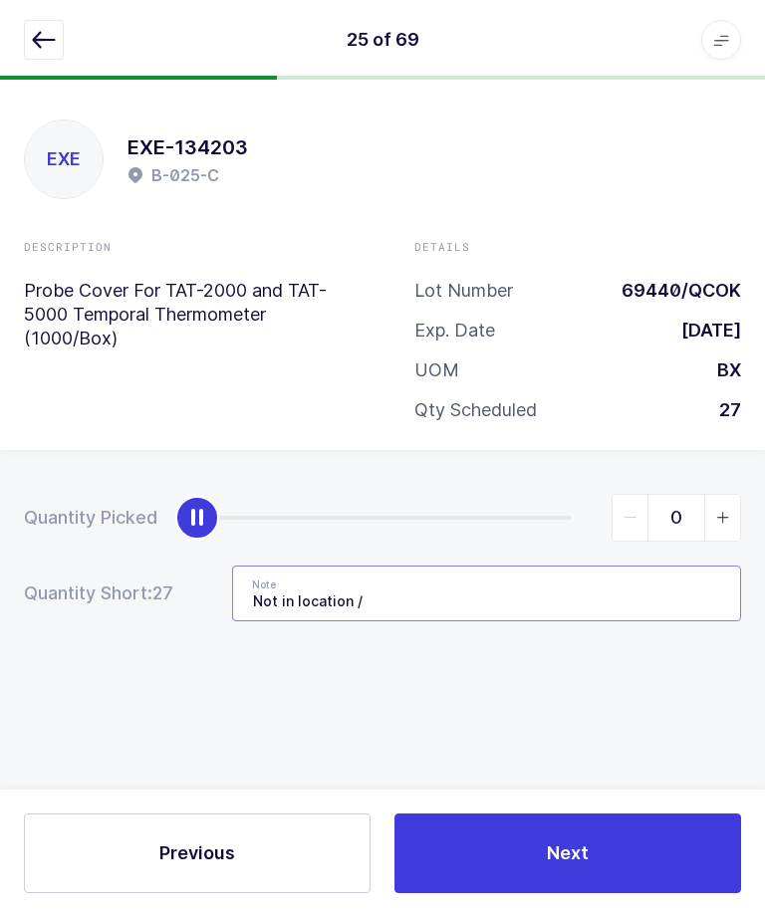
click at [544, 566] on input "Not in location /" at bounding box center [486, 594] width 509 height 56
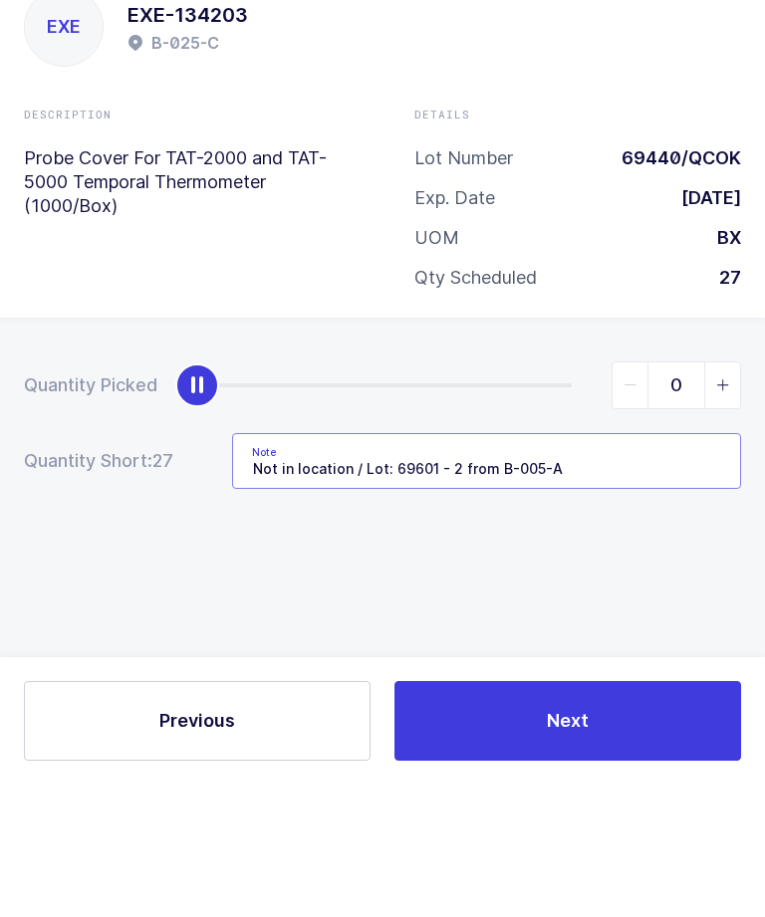
type input "Not in location / Lot: 69601 - 2 from B-005-A"
click at [729, 495] on span "slider between 0 and 27" at bounding box center [722, 518] width 36 height 46
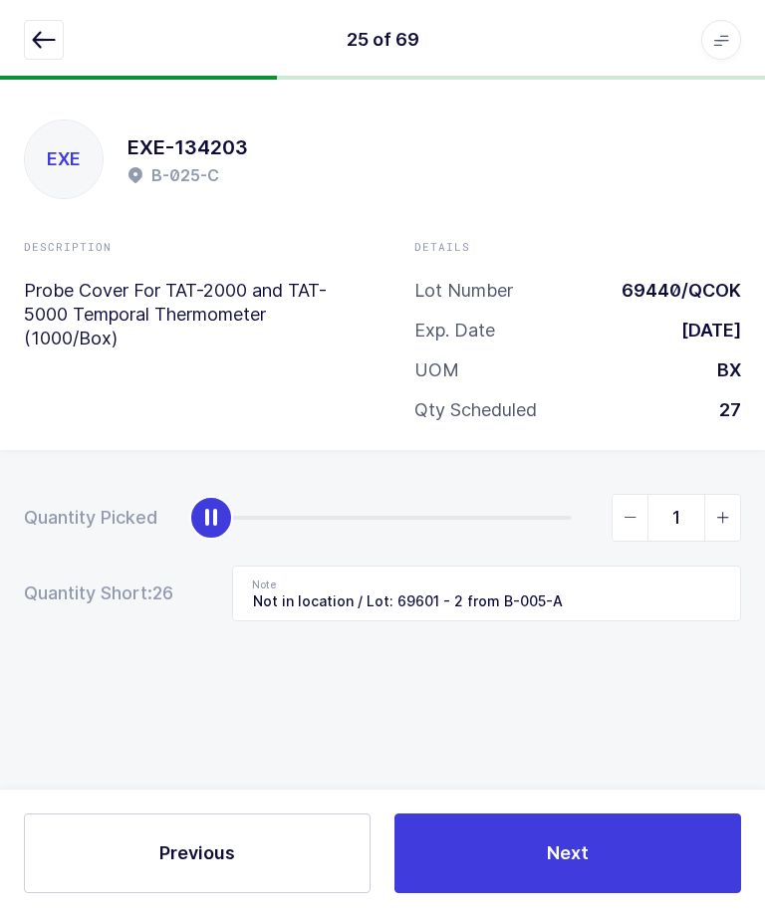
click at [727, 511] on icon "slider between 0 and 27" at bounding box center [723, 518] width 14 height 14
type input "2"
click at [624, 566] on input "Not in location / Lot: 69601 - 2 from B-005-A" at bounding box center [486, 594] width 509 height 56
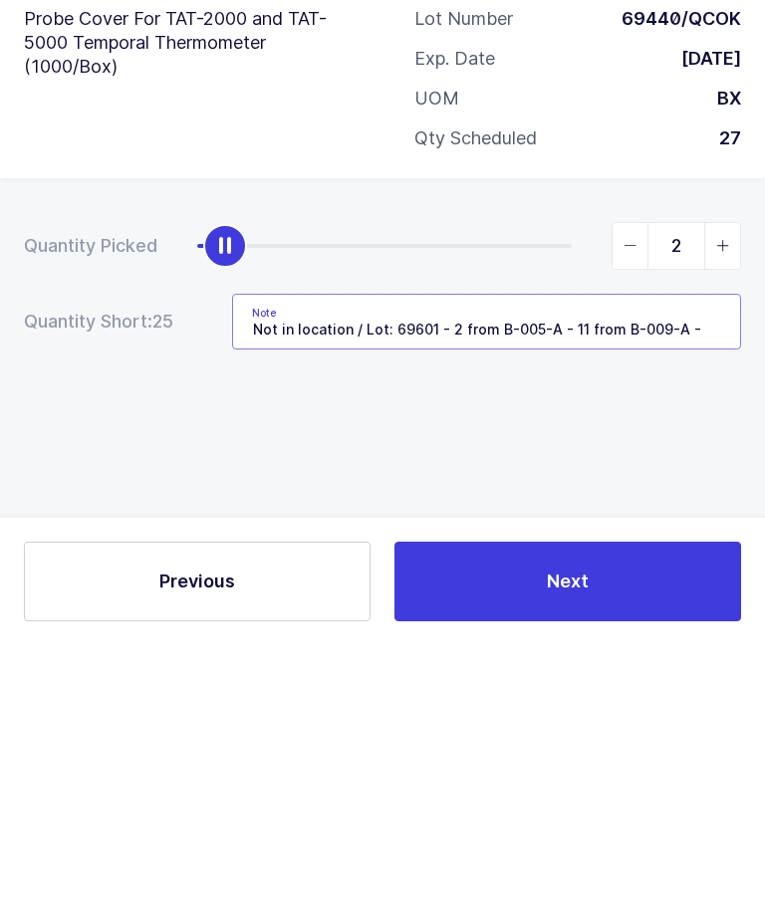
type input "Not in location / Lot: 69601 - 2 from B-005-A - 11 from B-009-A -"
type input "13"
type input "Not in location / Lot: 69601 - 2 from B-005-A - 11 from B-009-A -"
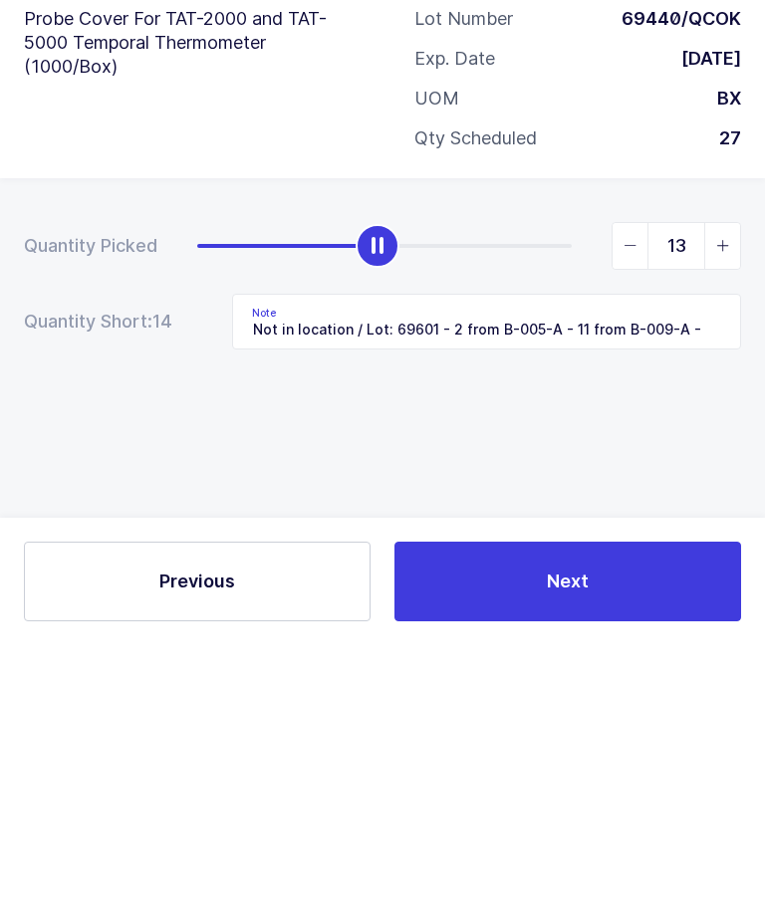
click at [672, 450] on div "Quantity Picked 13 Quantity Short: 14 Note Not in location / Lot: 69601 - 2 fro…" at bounding box center [382, 627] width 765 height 354
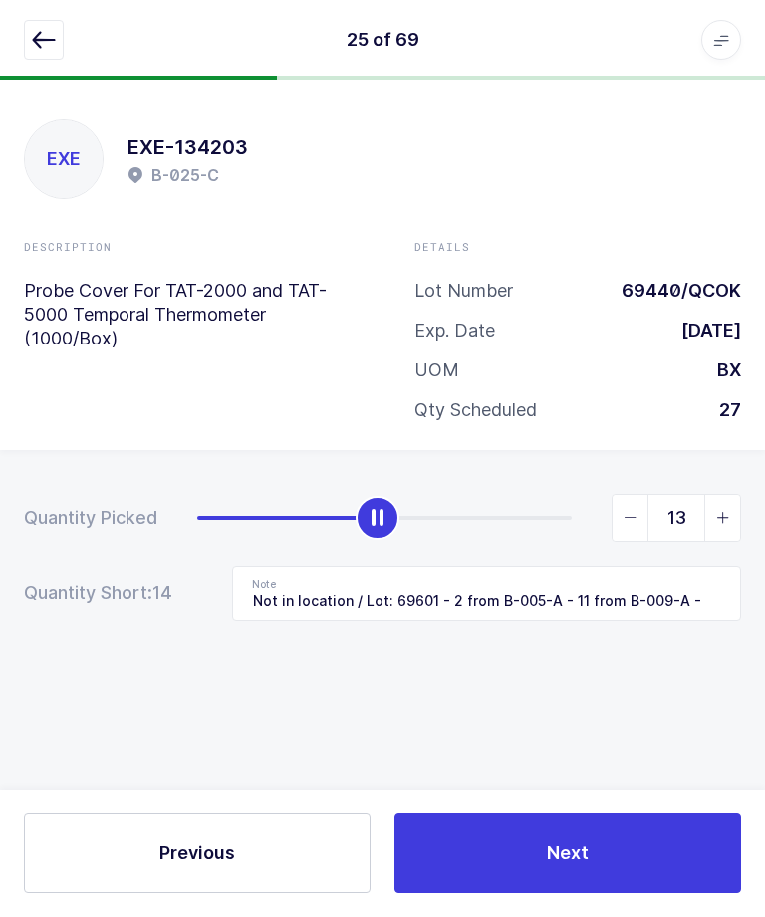
click at [632, 850] on button "Next" at bounding box center [567, 853] width 346 height 80
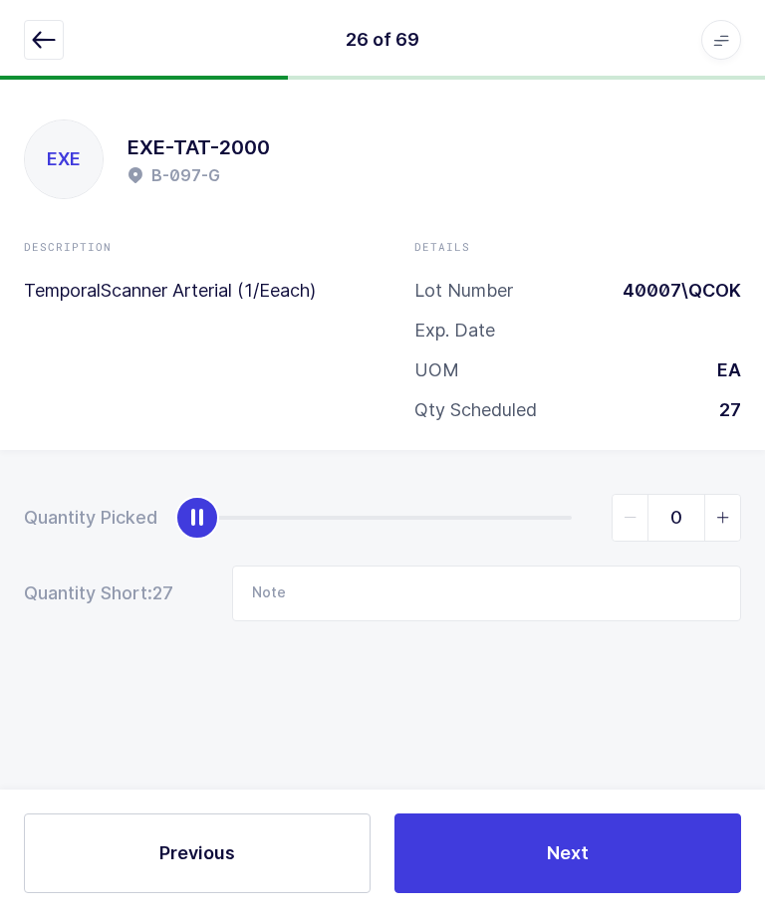
click at [46, 20] on button "button" at bounding box center [44, 40] width 40 height 40
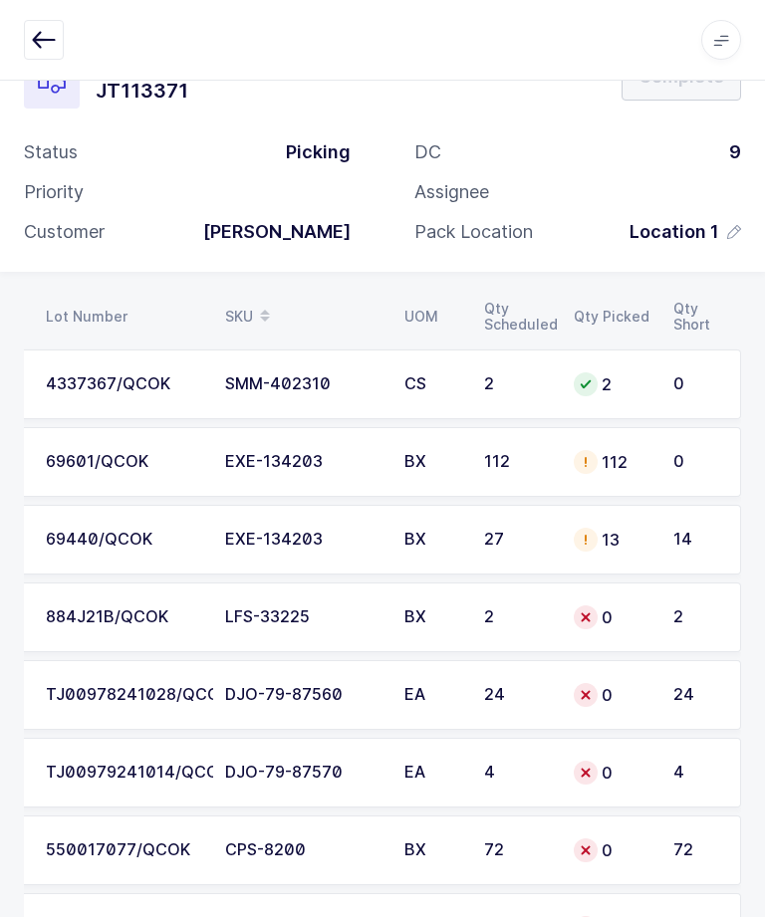
scroll to position [0, 269]
click at [285, 531] on div "EXE-134203" at bounding box center [302, 540] width 155 height 18
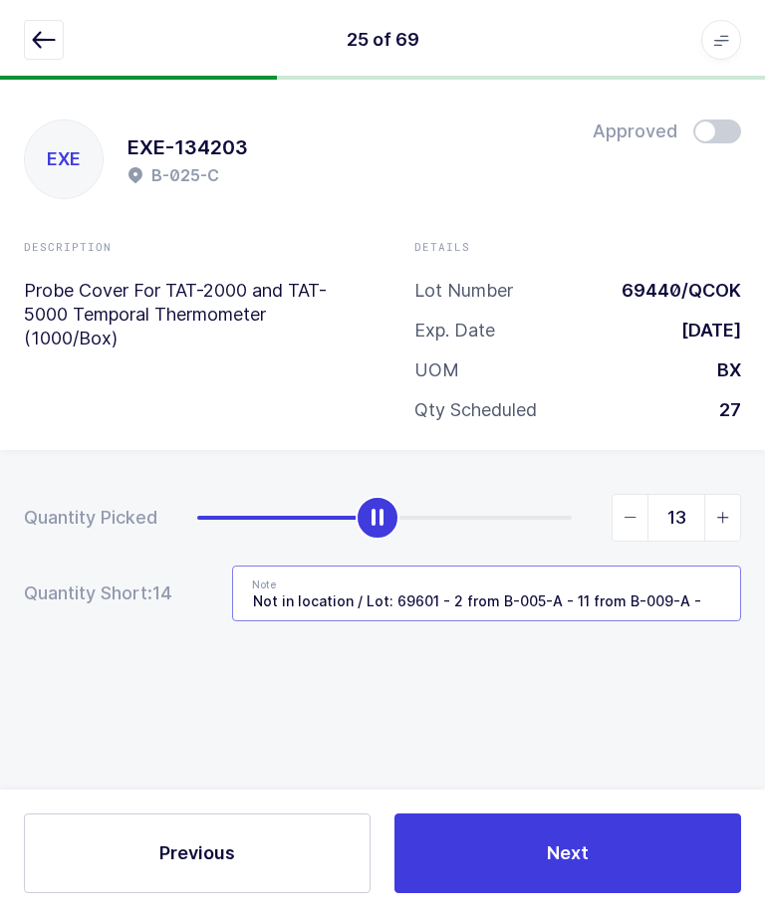
click at [720, 566] on input "Not in location / Lot: 69601 - 2 from B-005-A - 11 from B-009-A -" at bounding box center [486, 594] width 509 height 56
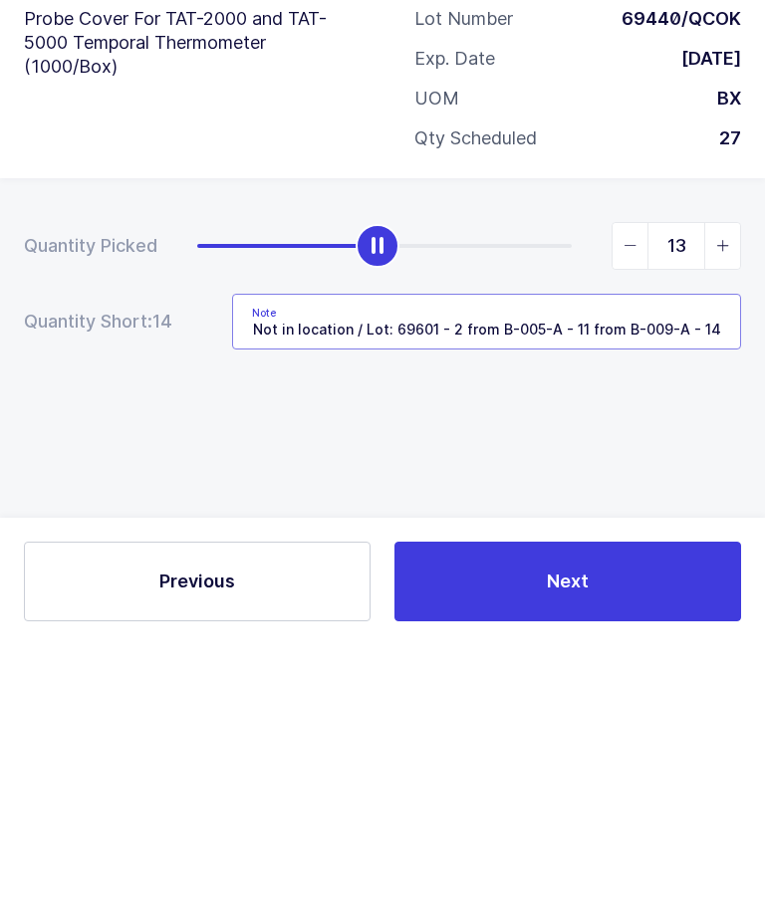
type input "Not in location / Lot: 69601 - 2 from B-005-A - 11 from B-009-A - 14 from B-029…"
click at [689, 450] on div "Quantity Picked 13 Quantity Short: 14 Note Not in location / Lot: 69601 - 2 fro…" at bounding box center [382, 627] width 765 height 354
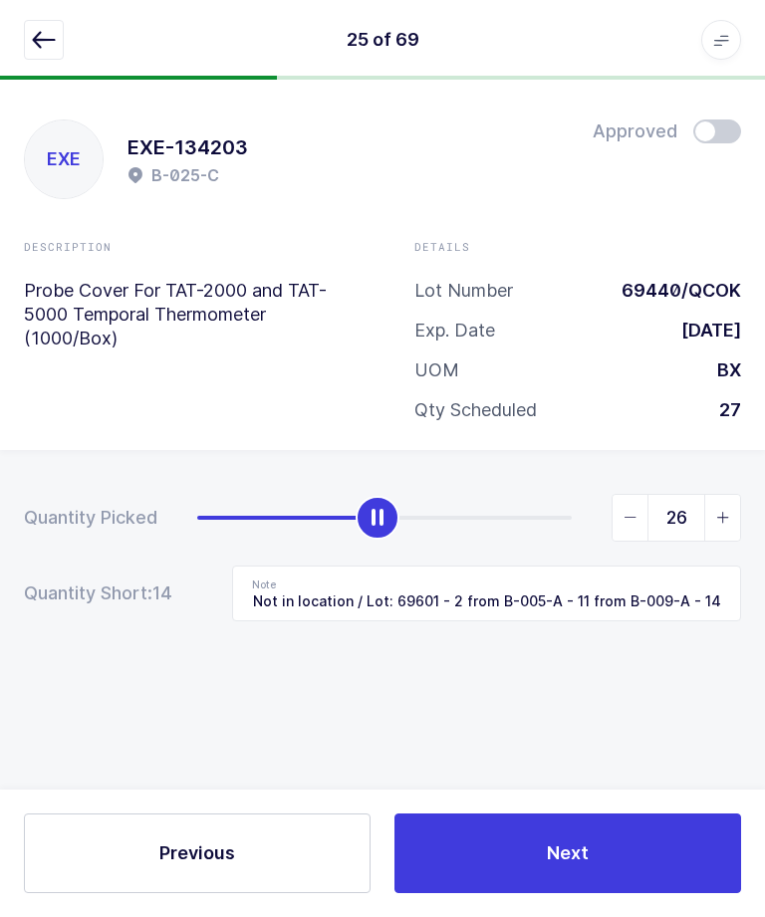
type input "27"
click at [535, 861] on button "Next" at bounding box center [567, 853] width 346 height 80
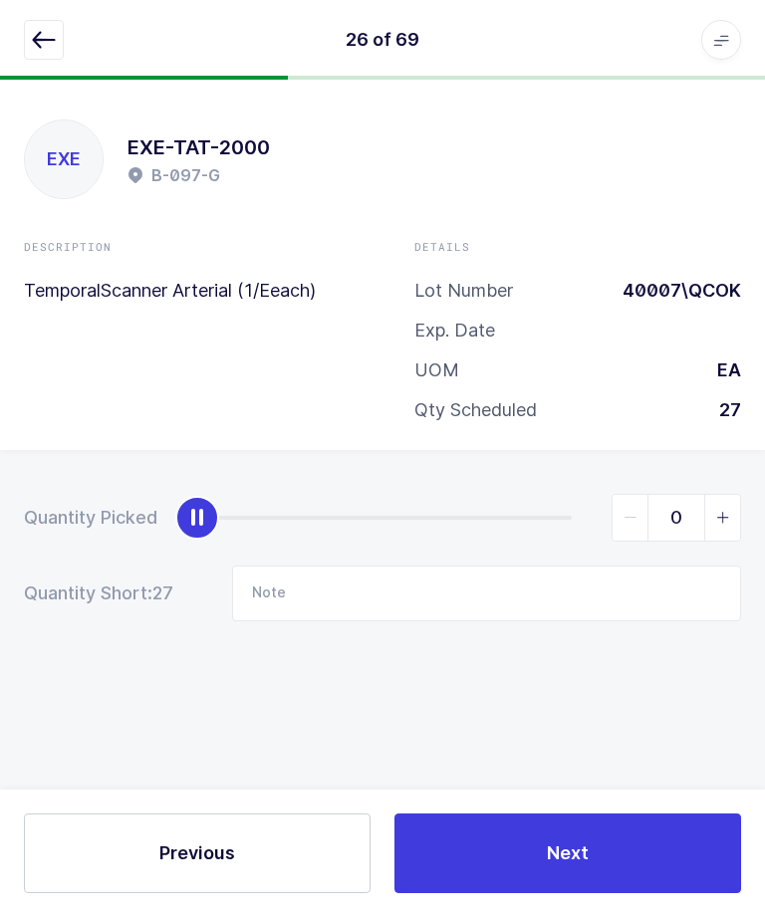
click at [37, 40] on icon "button" at bounding box center [44, 40] width 24 height 24
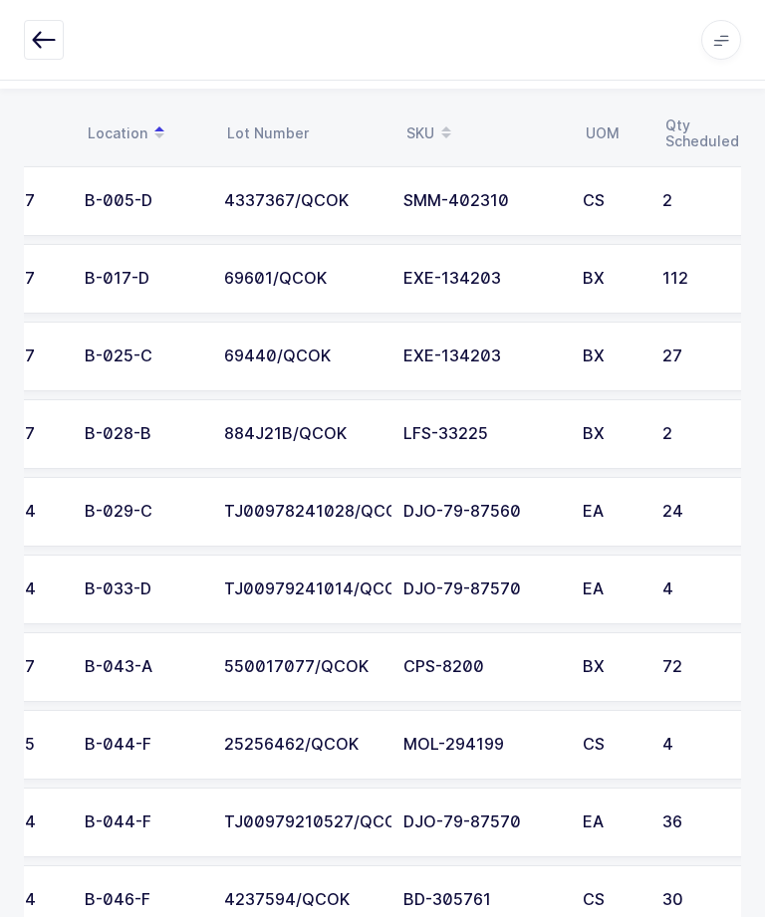
scroll to position [0, 104]
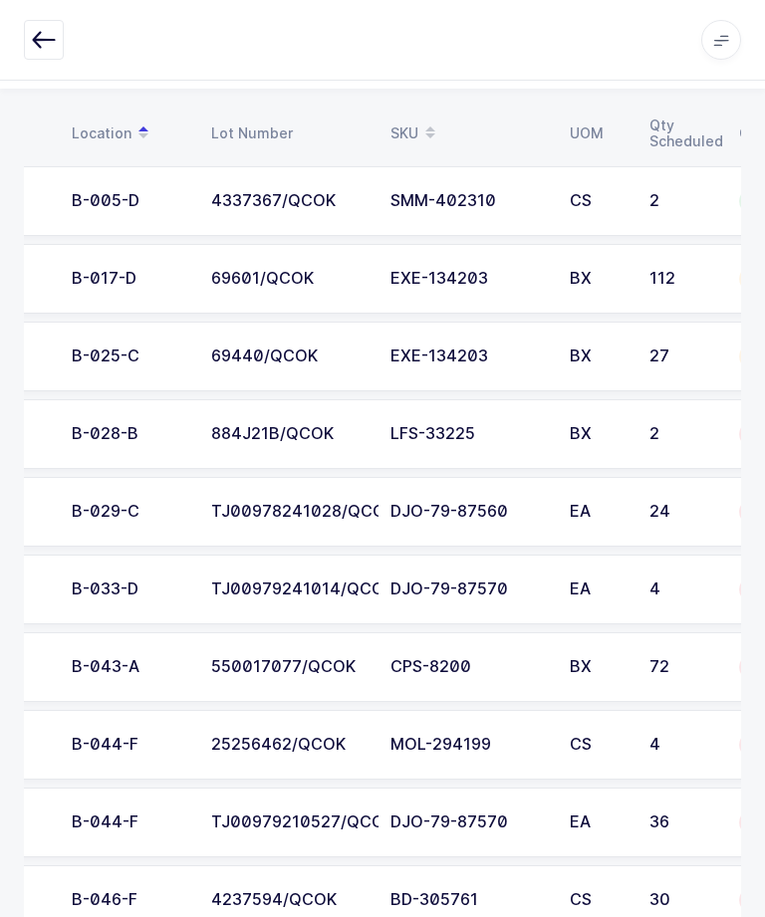
click at [233, 451] on td "884J21B/QCOK" at bounding box center [288, 434] width 179 height 70
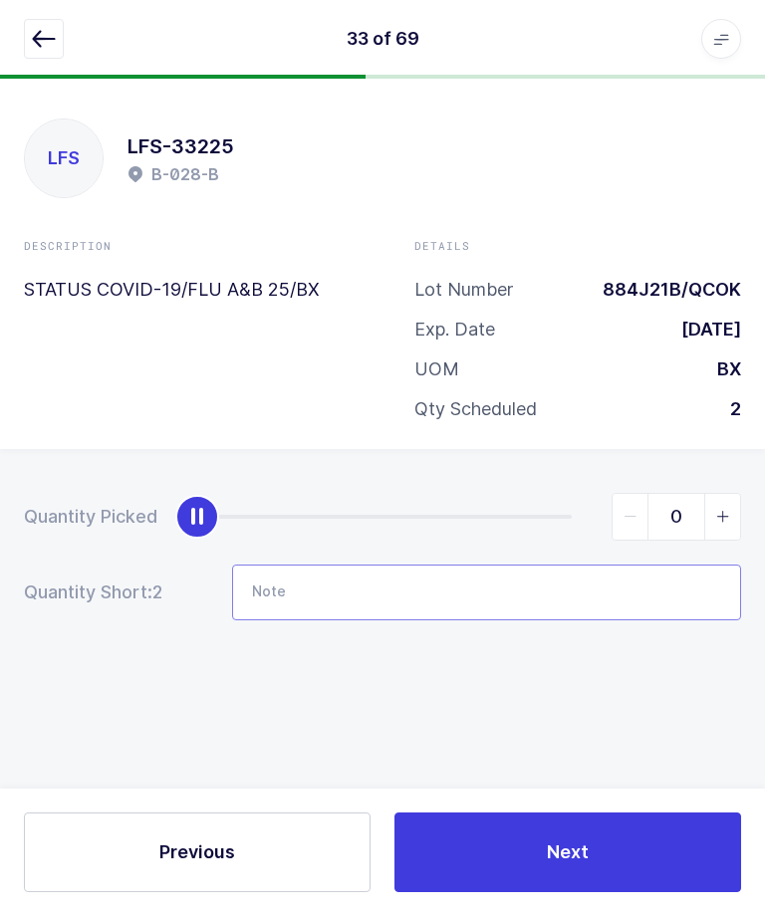
click at [334, 591] on input "Note" at bounding box center [486, 594] width 509 height 56
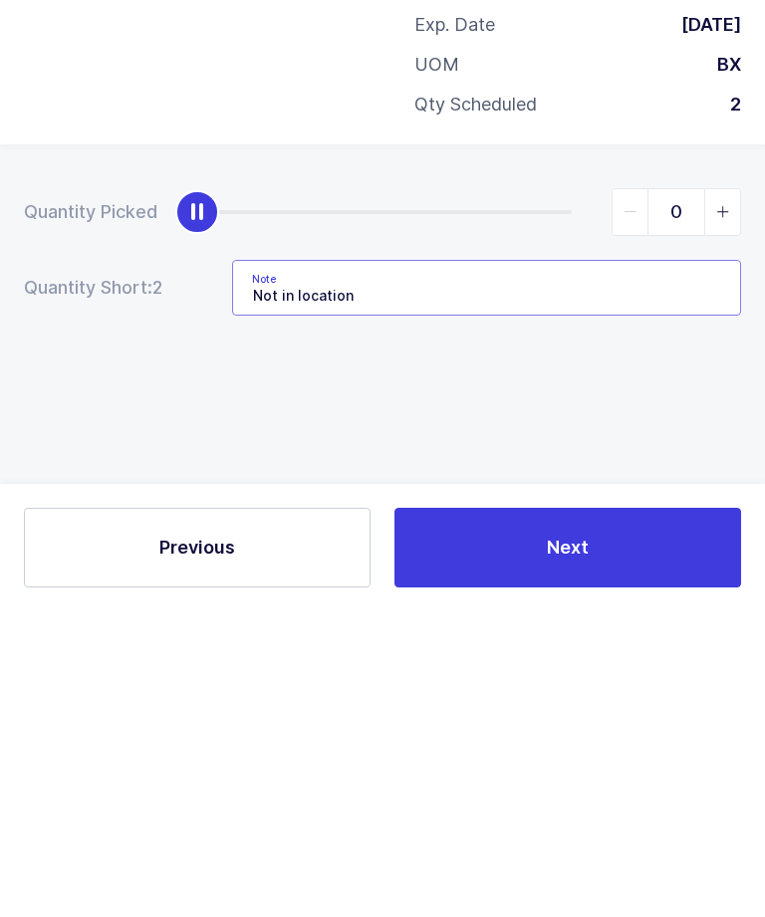
type input "Not in location"
click at [652, 450] on div "Quantity Picked 0 Quantity Short: 2 Note Not in location" at bounding box center [382, 627] width 765 height 354
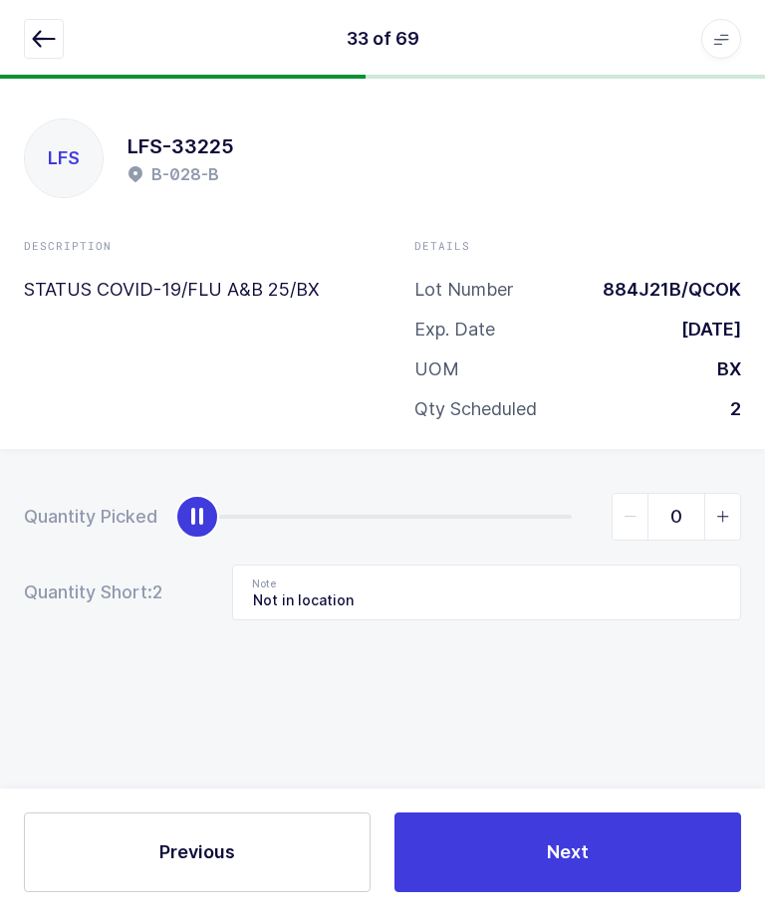
click at [578, 865] on span "Next" at bounding box center [568, 852] width 42 height 25
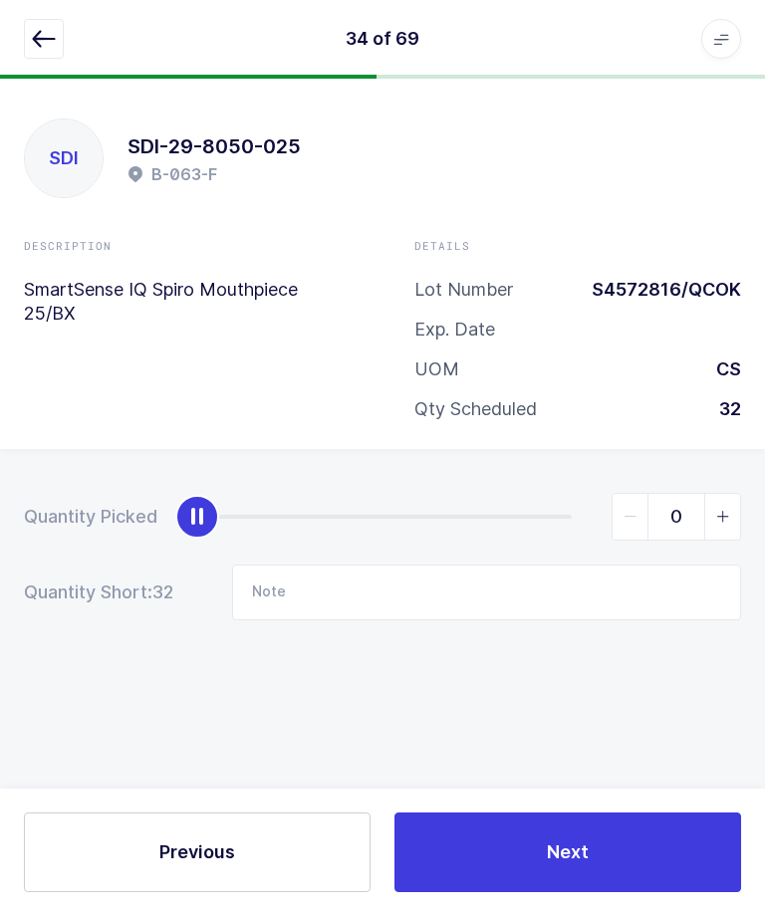
click at [48, 54] on button "button" at bounding box center [44, 40] width 40 height 40
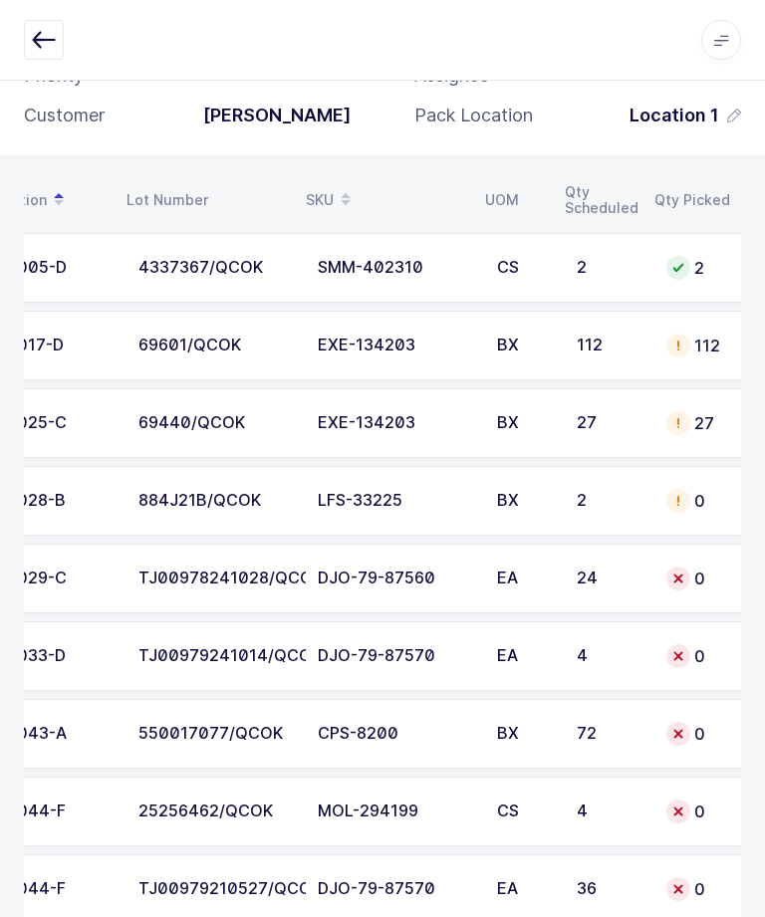
scroll to position [0, 142]
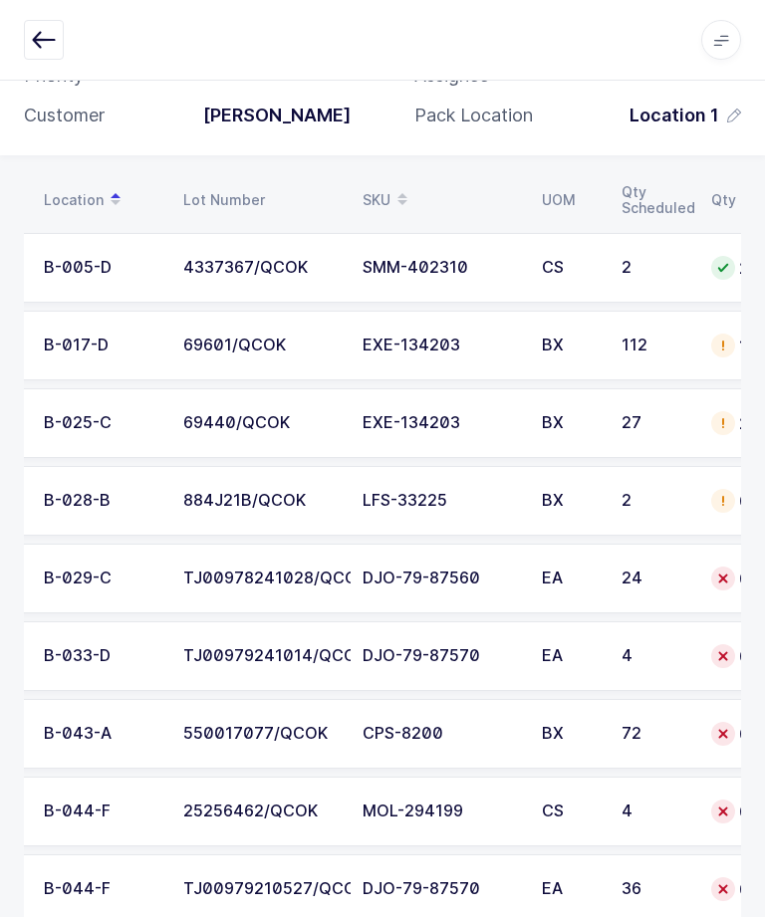
click at [652, 590] on td "24" at bounding box center [654, 579] width 90 height 70
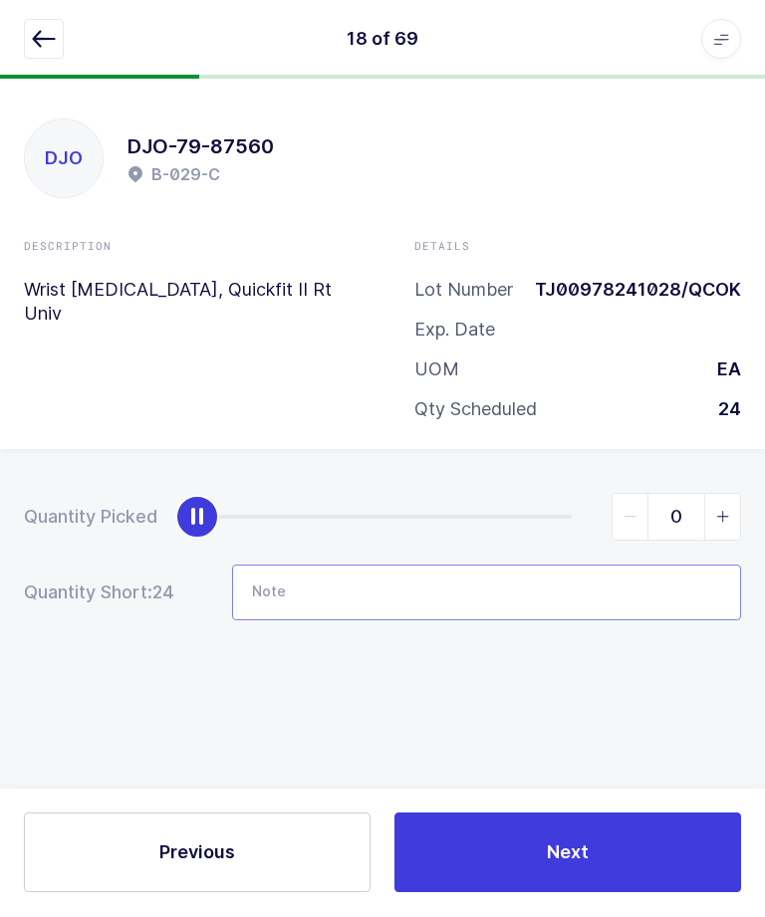
click at [356, 600] on input "Note" at bounding box center [486, 594] width 509 height 56
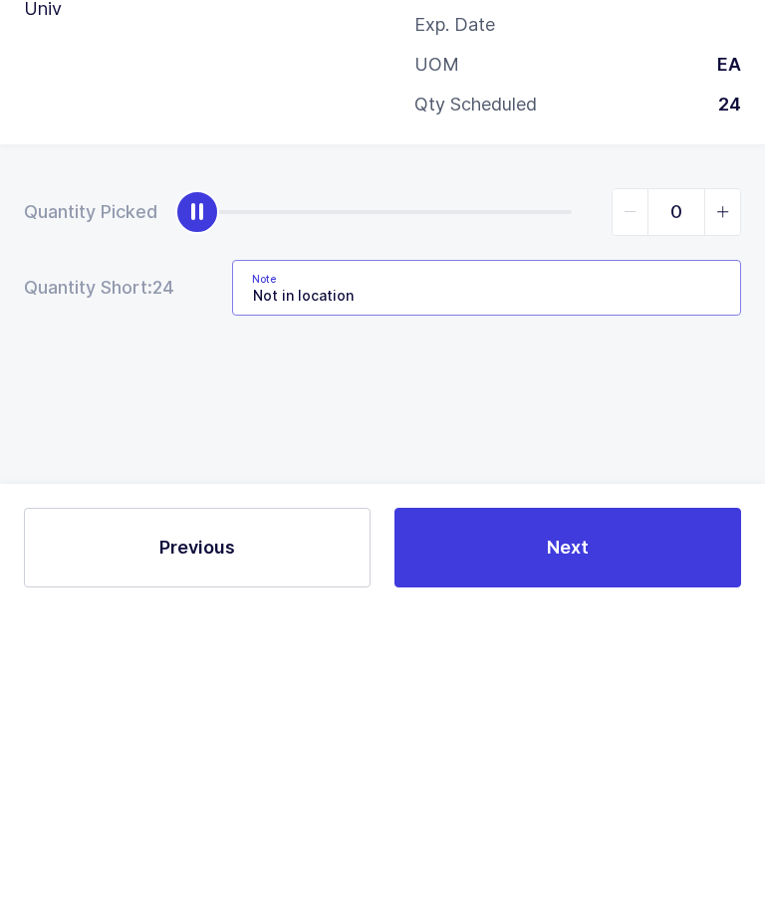
type input "Not in location"
click at [110, 450] on div "Quantity Picked 0 Quantity Short: 24 Note Not in location" at bounding box center [382, 627] width 765 height 354
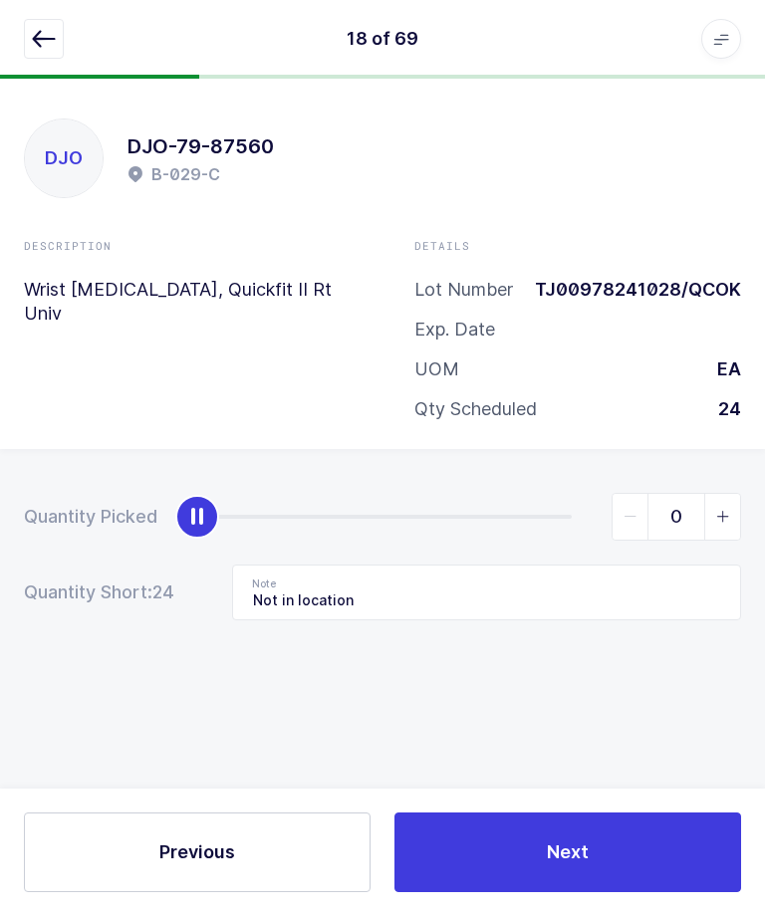
click at [577, 865] on span "Next" at bounding box center [568, 852] width 42 height 25
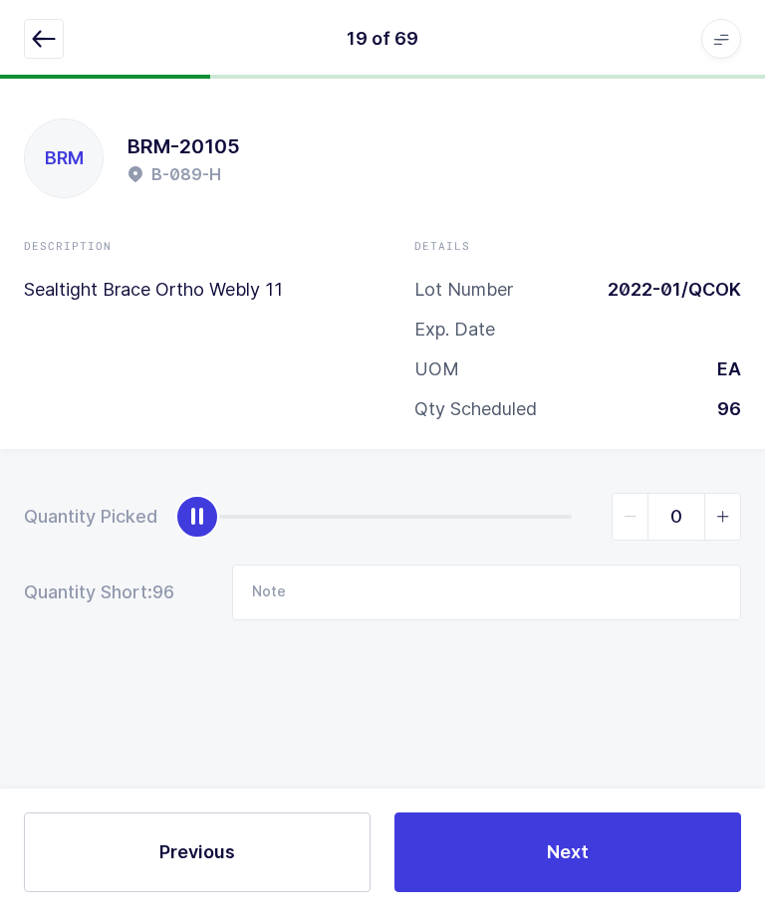
click at [31, 49] on button "button" at bounding box center [44, 40] width 40 height 40
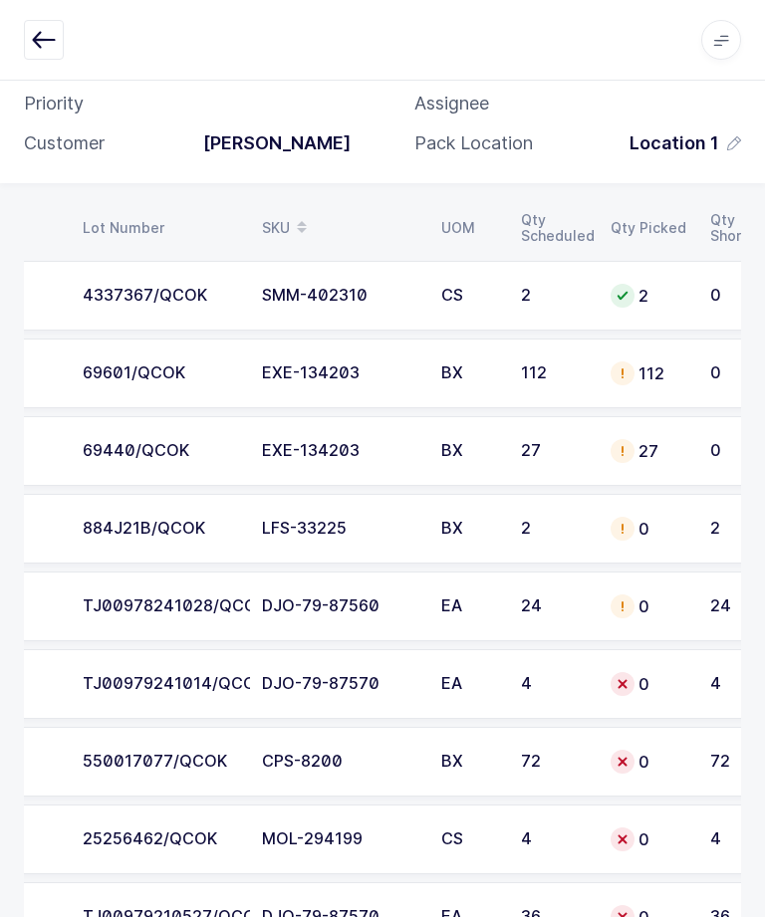
scroll to position [0, 31]
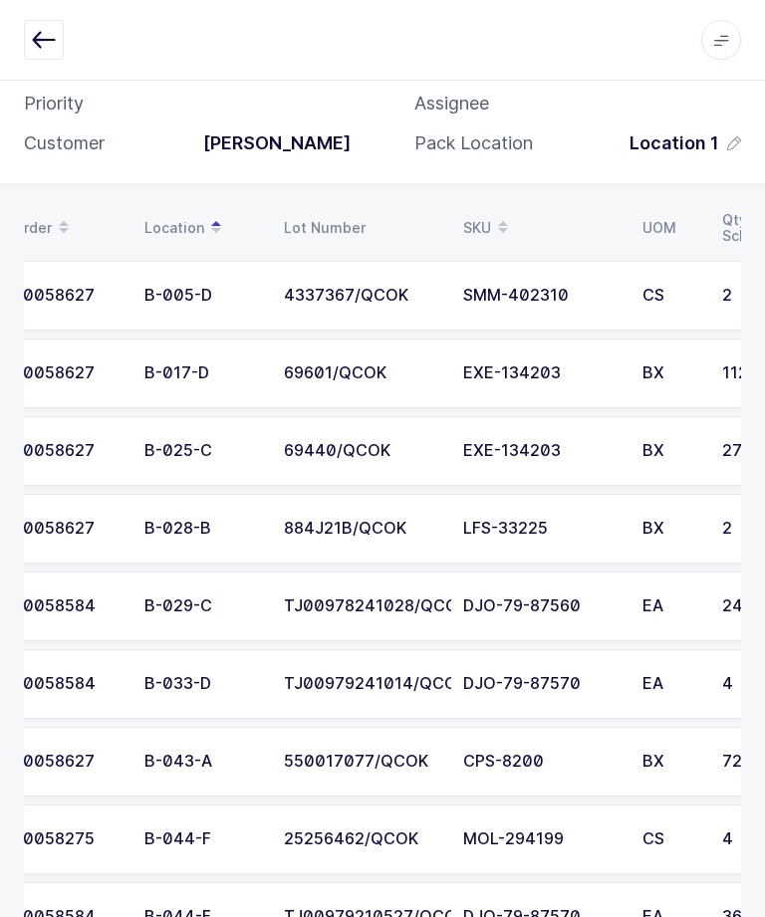
click at [601, 680] on div "DJO-79-87570" at bounding box center [540, 684] width 155 height 18
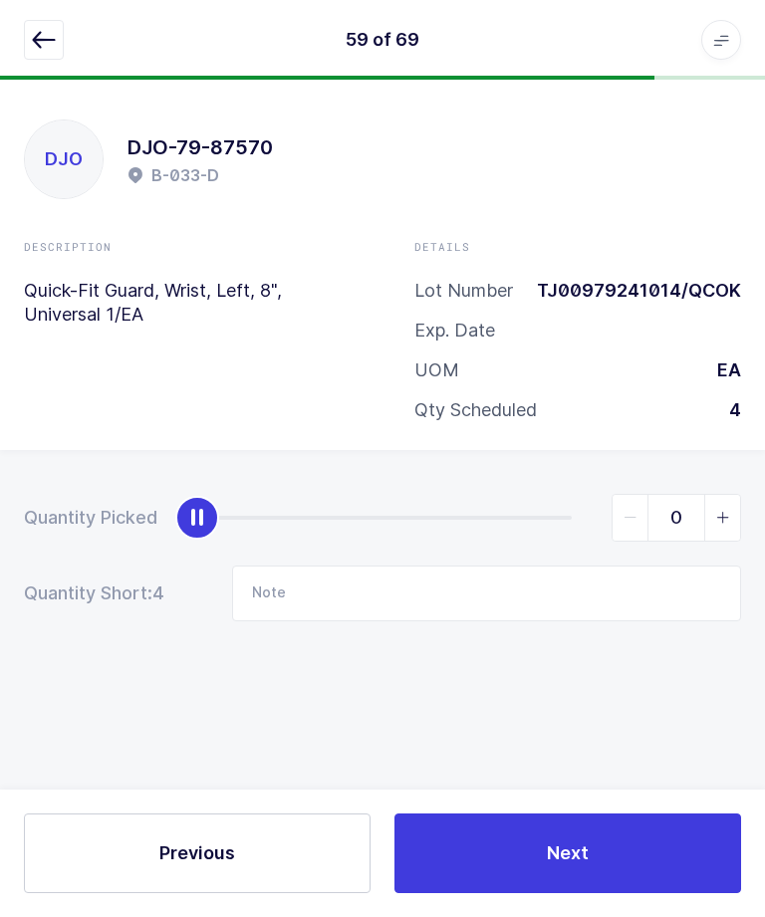
scroll to position [0, 0]
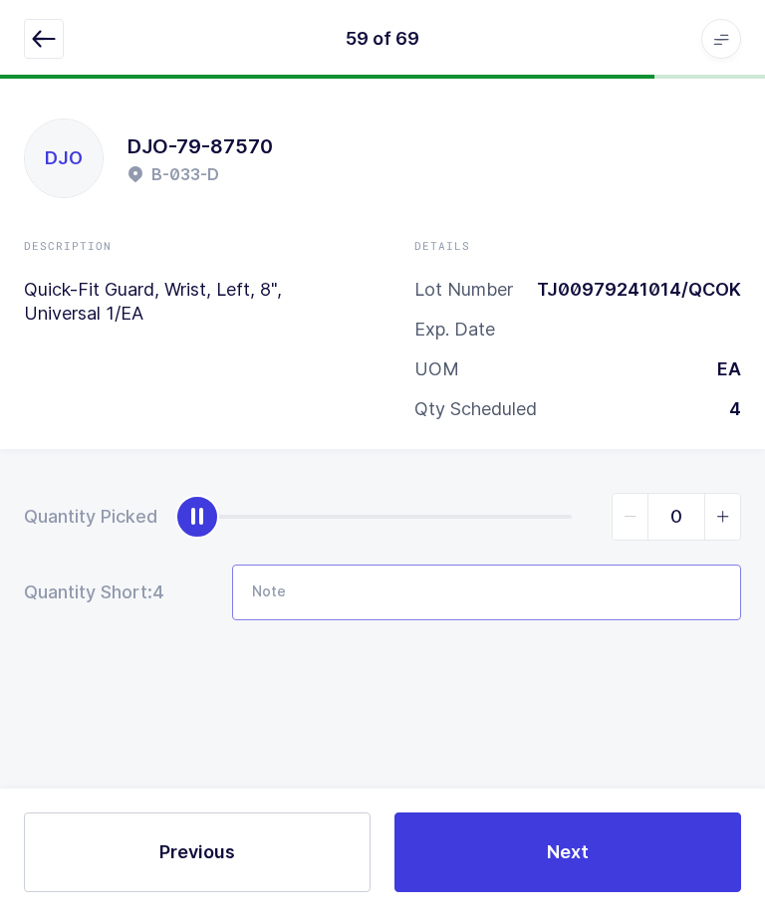
click at [558, 590] on input "Note" at bounding box center [486, 594] width 509 height 56
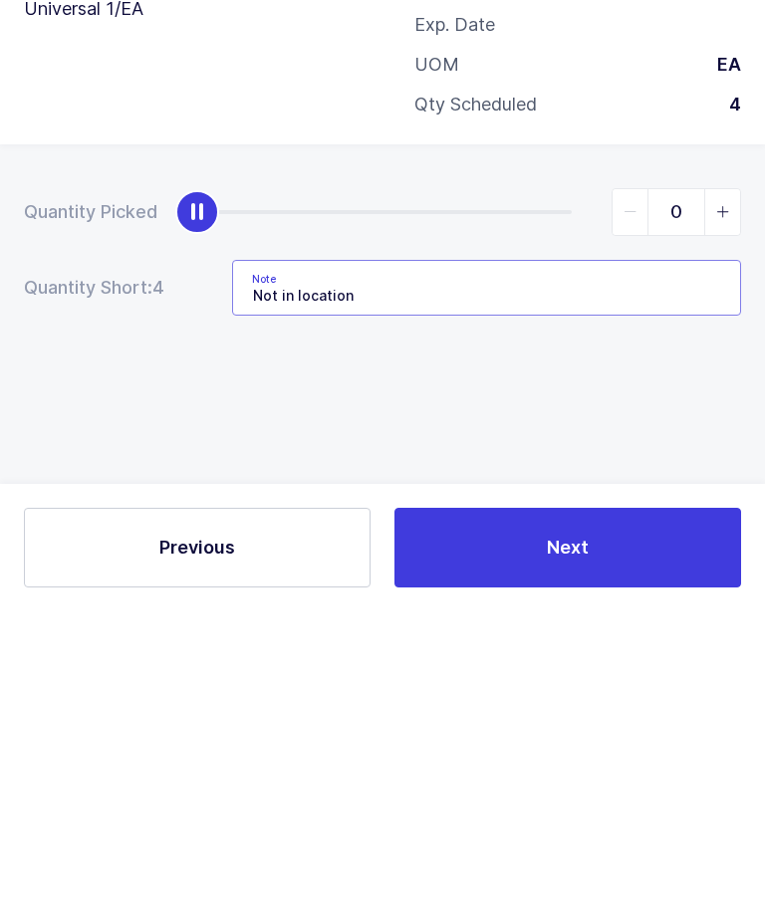
type input "Not in location"
click at [80, 450] on div "Quantity Picked 0 Quantity Short: 4 Note Not in location" at bounding box center [382, 627] width 765 height 354
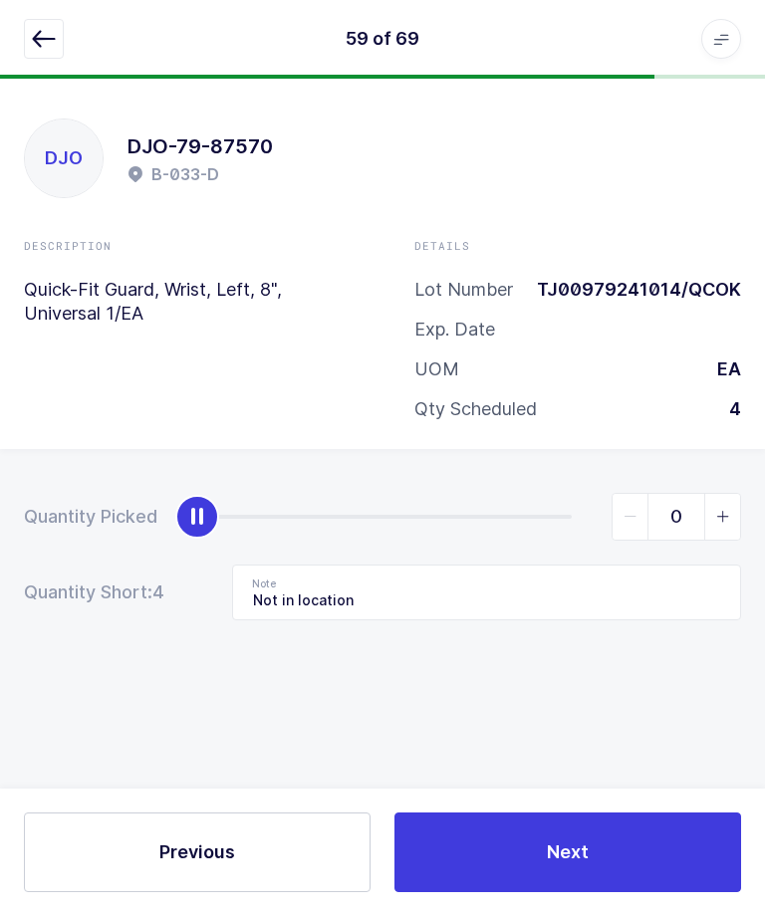
click at [560, 865] on span "Next" at bounding box center [568, 852] width 42 height 25
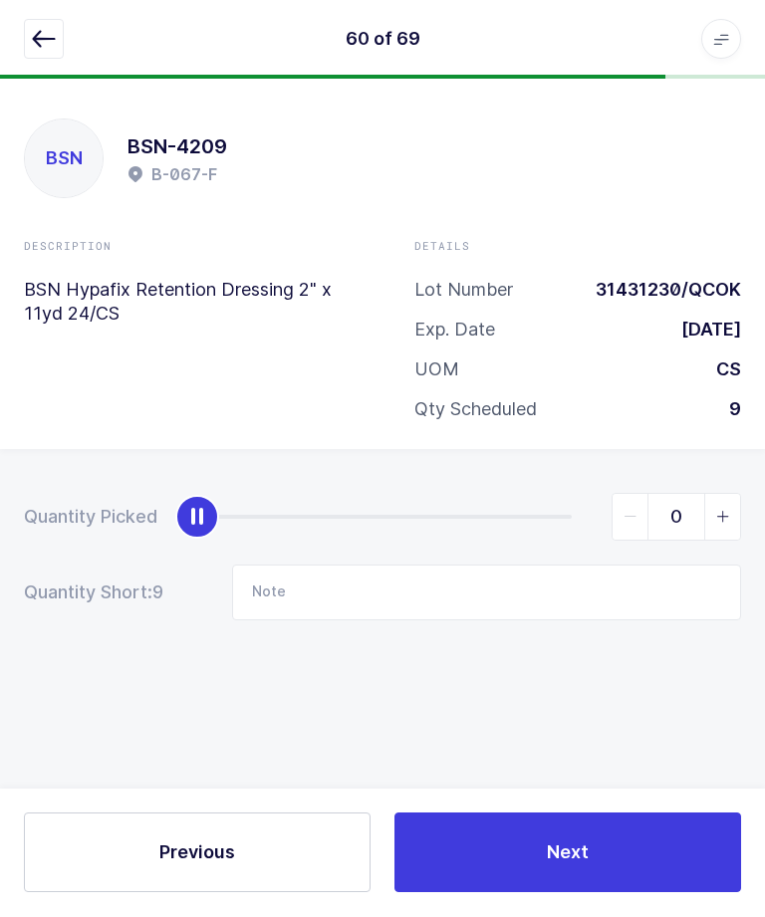
click at [50, 49] on icon "button" at bounding box center [44, 40] width 24 height 24
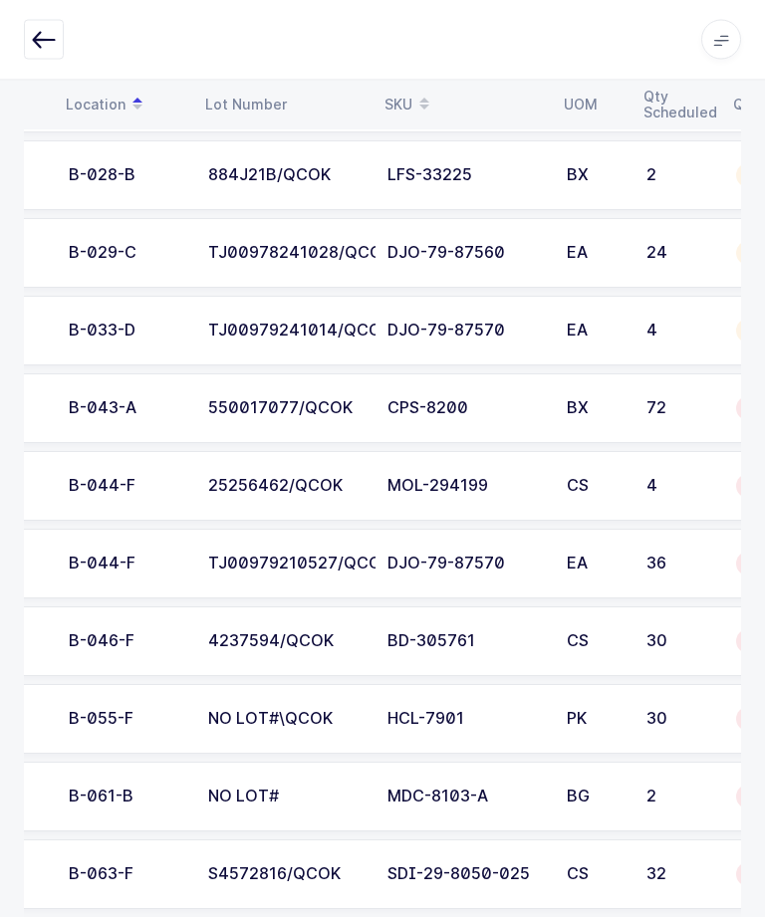
scroll to position [0, 107]
click at [668, 412] on div "72" at bounding box center [679, 409] width 66 height 18
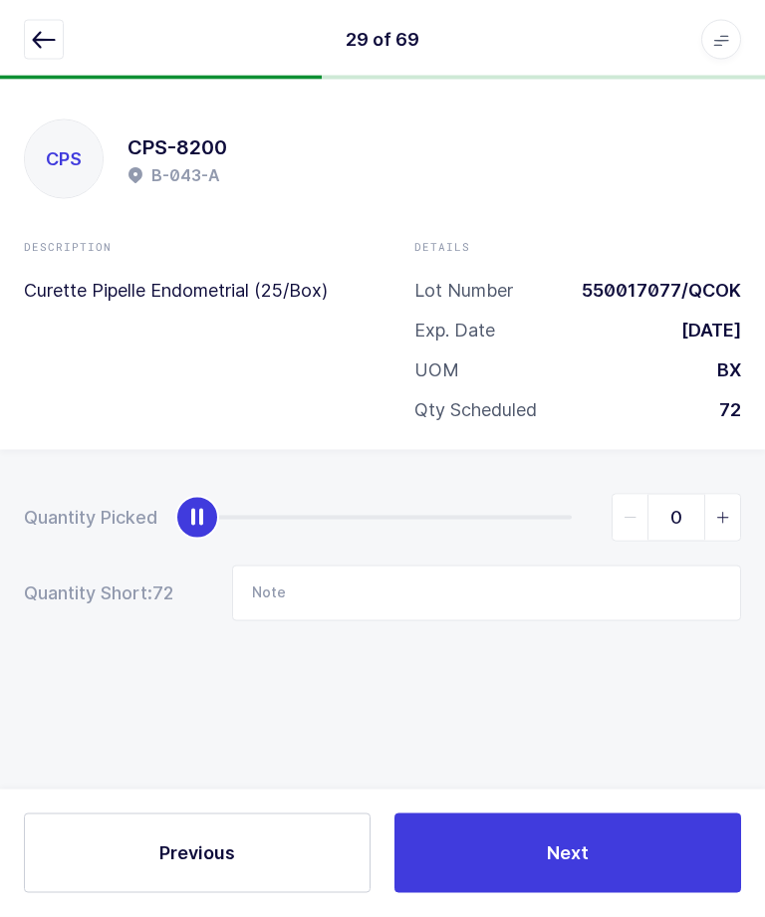
scroll to position [0, 0]
type input "72"
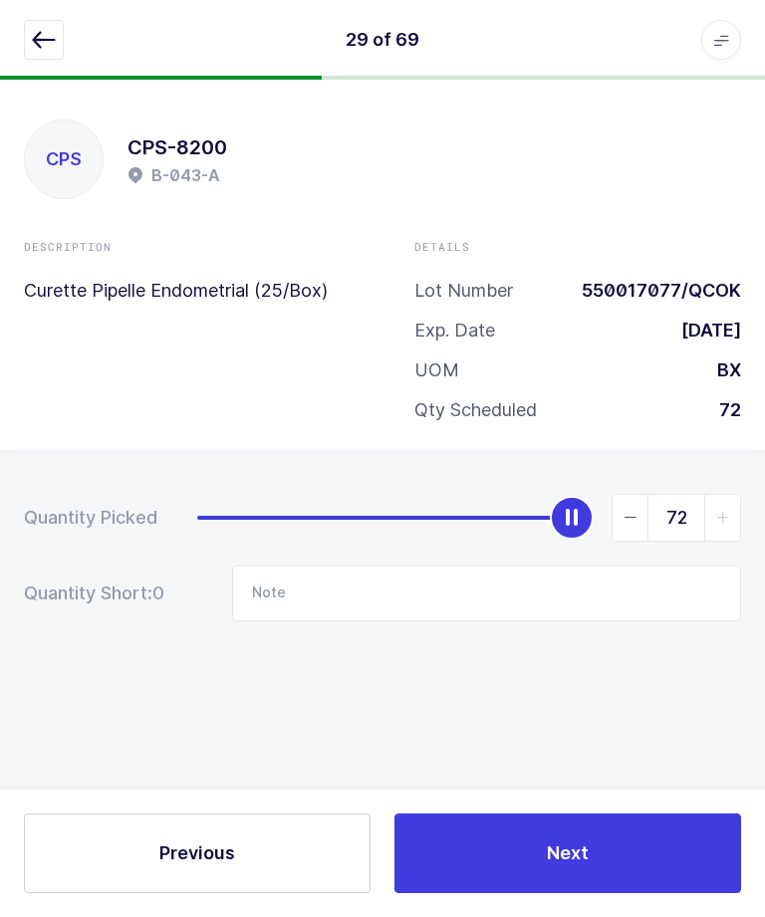
click at [624, 893] on button "Next" at bounding box center [567, 853] width 346 height 80
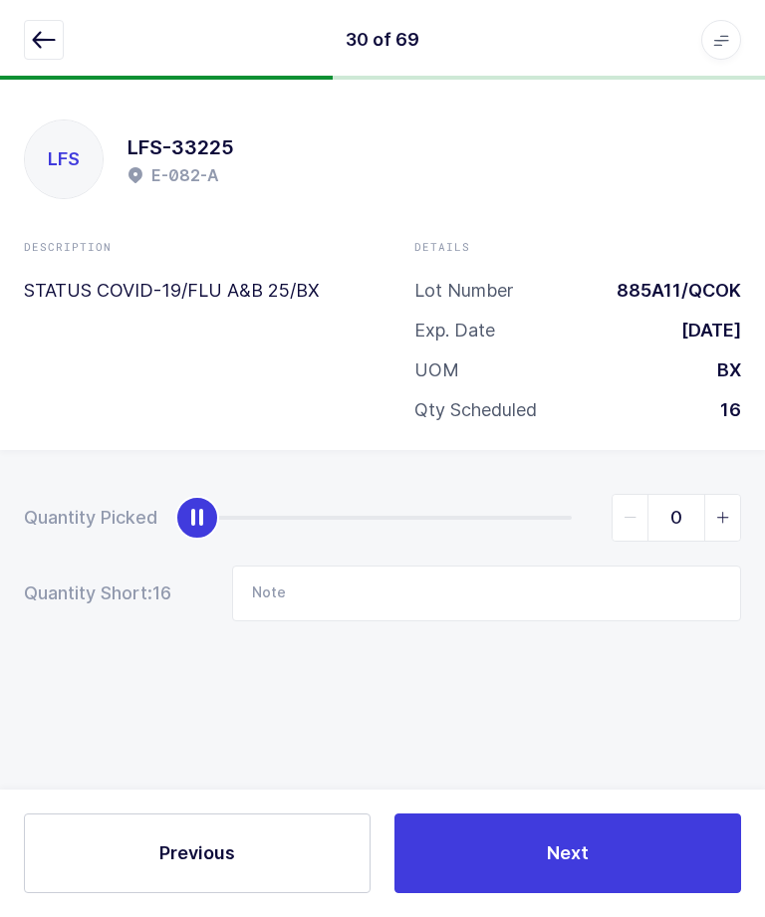
click at [32, 56] on button "button" at bounding box center [44, 40] width 40 height 40
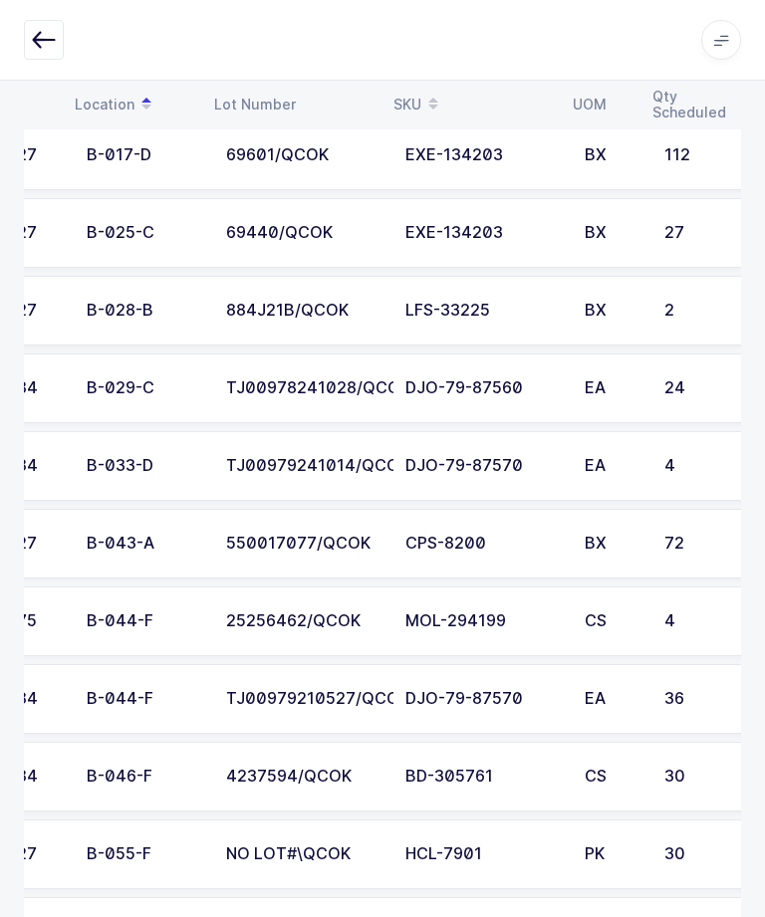
scroll to position [0, 89]
click at [337, 612] on div "25256462/QCOK" at bounding box center [303, 621] width 155 height 18
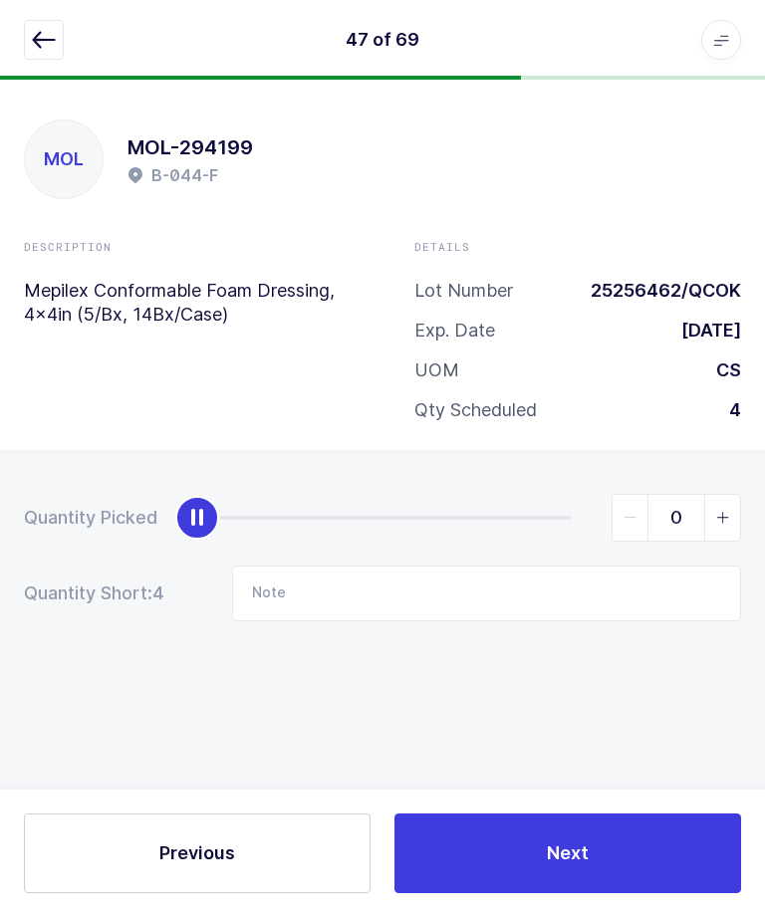
scroll to position [0, 0]
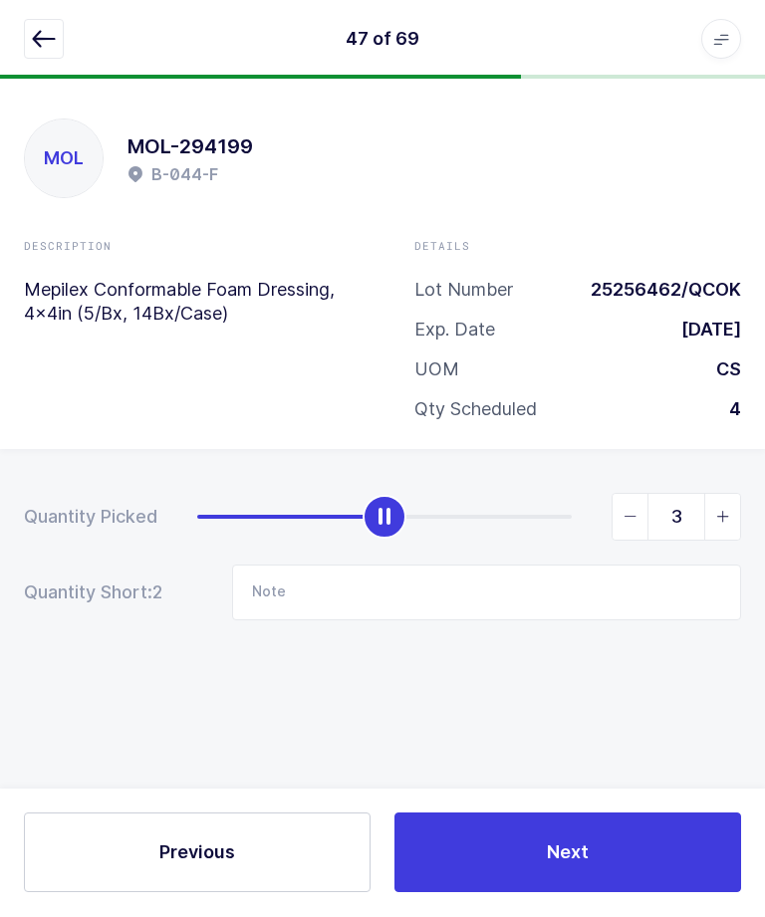
type input "4"
click at [524, 886] on button "Next" at bounding box center [567, 853] width 346 height 80
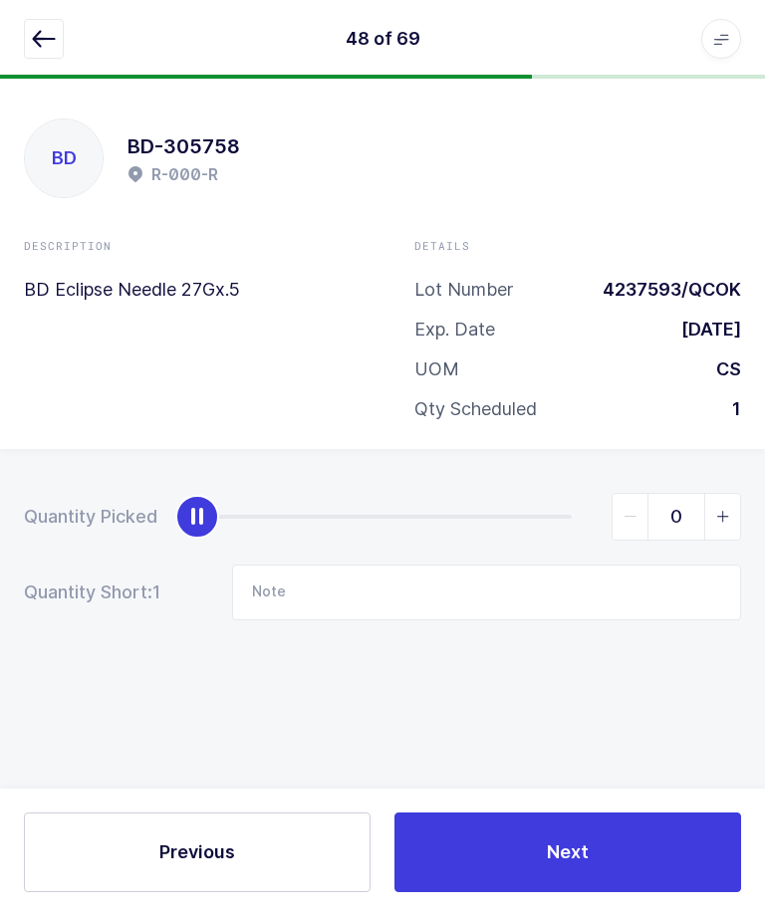
click at [26, 53] on button "button" at bounding box center [44, 40] width 40 height 40
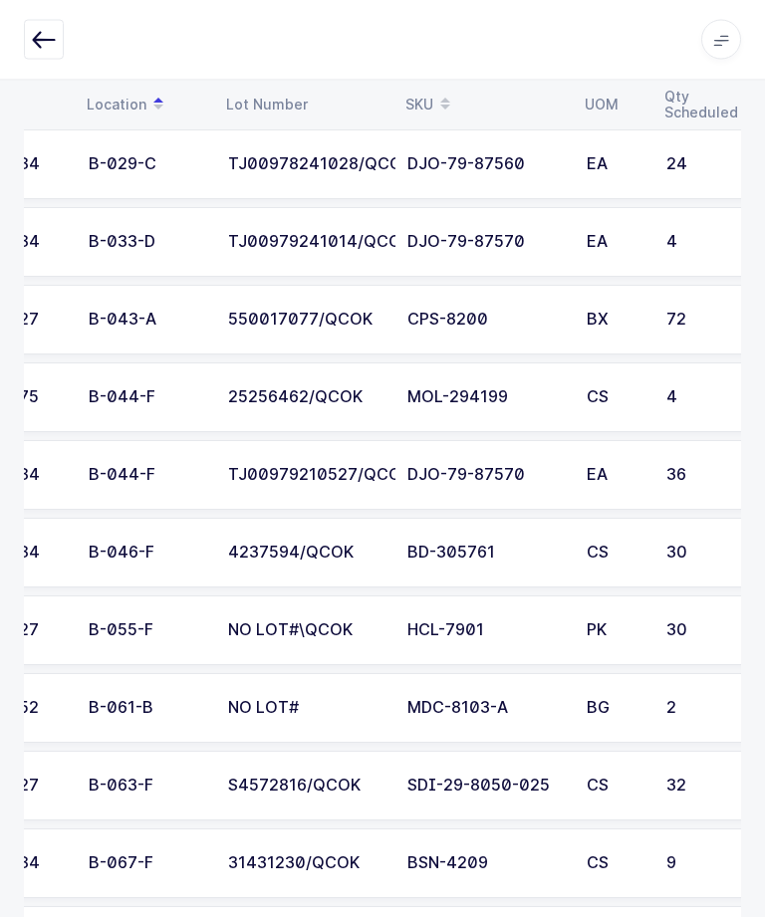
scroll to position [0, 73]
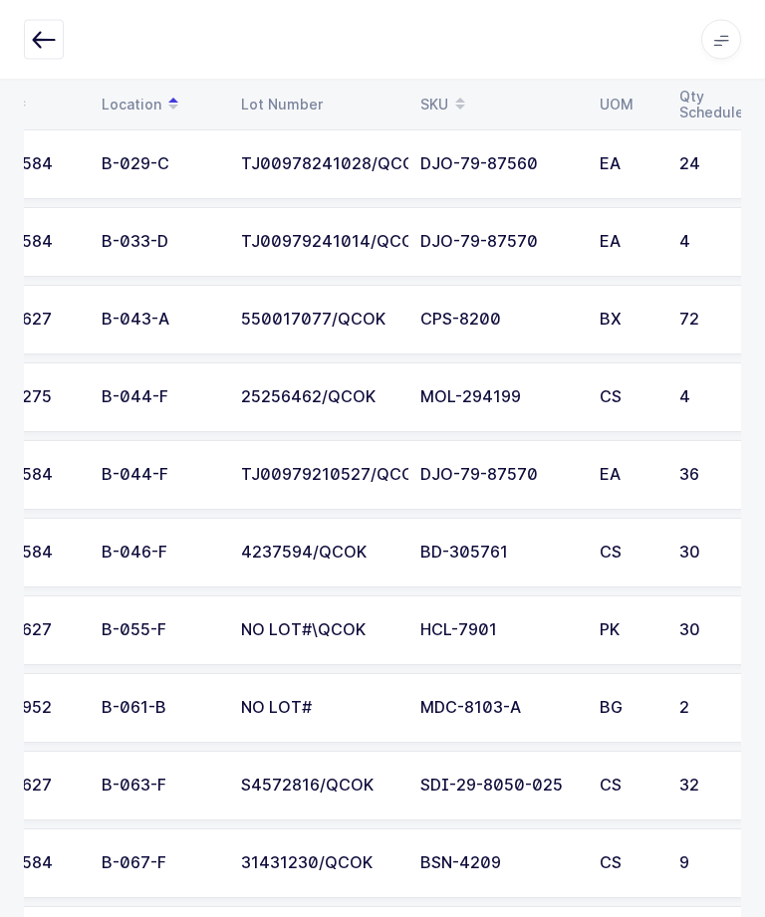
click at [263, 471] on div "TJ00979210527/QCOK" at bounding box center [318, 476] width 155 height 18
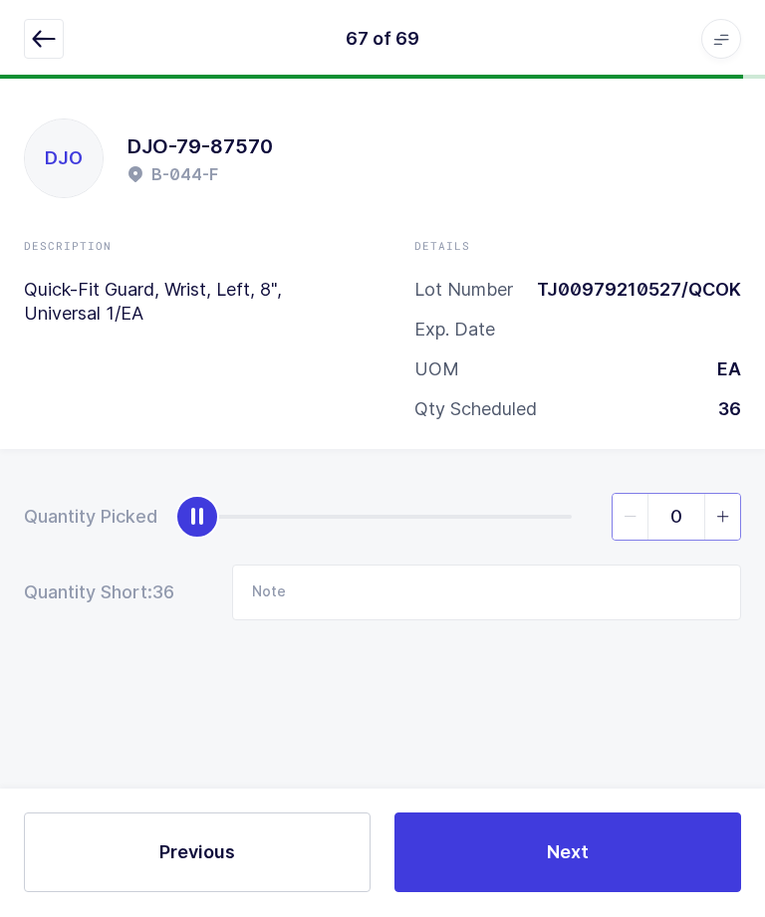
click at [726, 535] on input "0" at bounding box center [675, 518] width 129 height 48
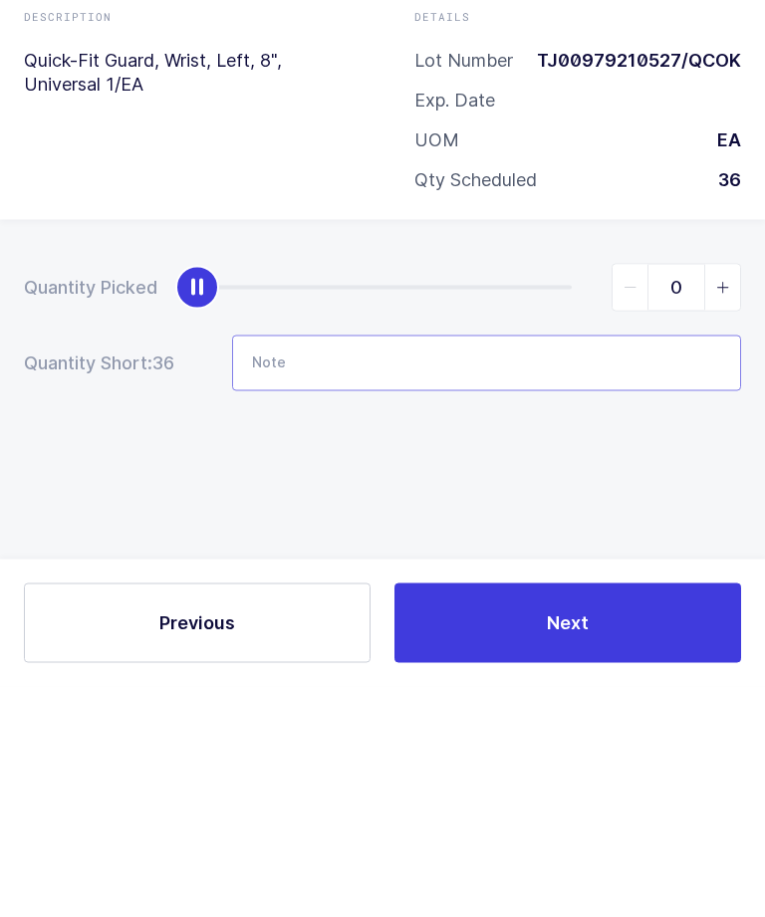
click at [435, 566] on input "Note" at bounding box center [486, 594] width 509 height 56
click at [726, 495] on span "slider between 0 and 36" at bounding box center [722, 518] width 36 height 46
type input "1"
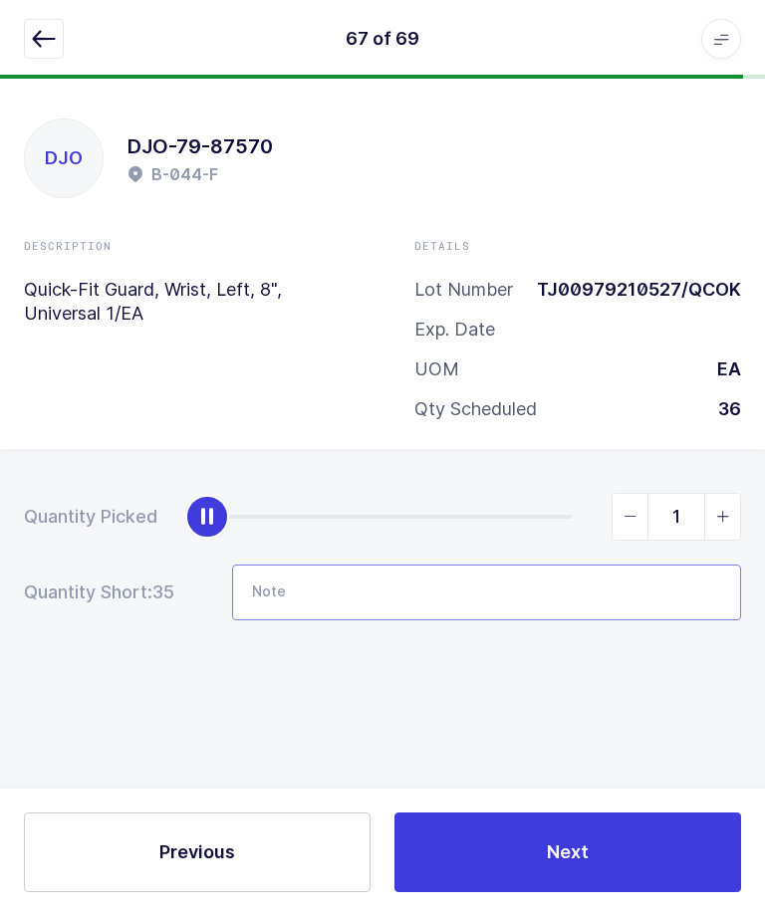
click at [284, 593] on input "Note" at bounding box center [486, 594] width 509 height 56
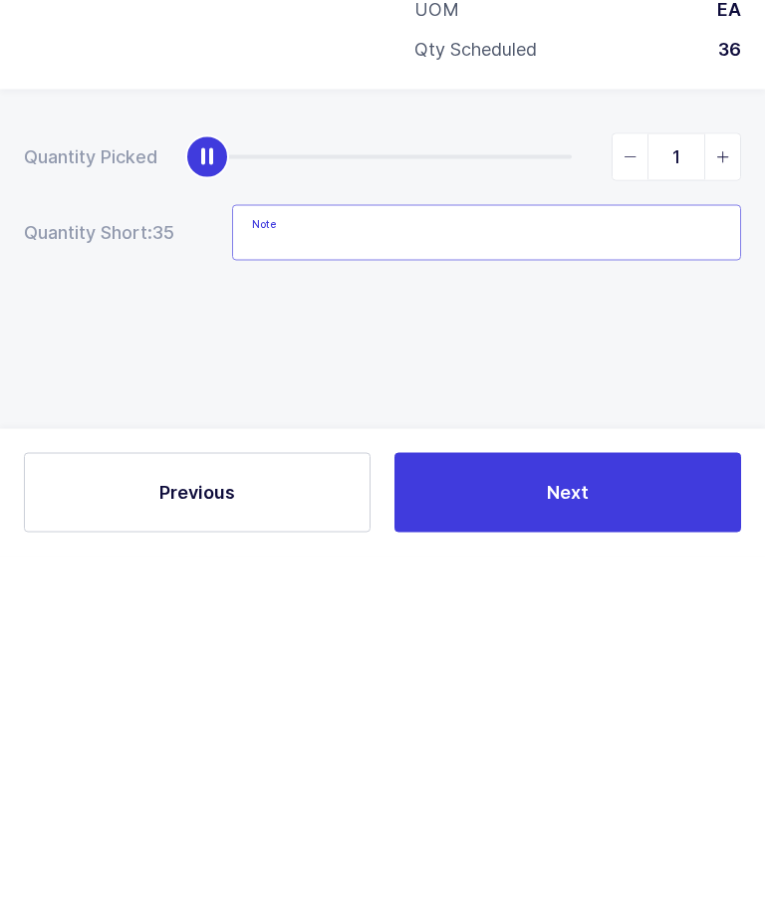
scroll to position [9, 0]
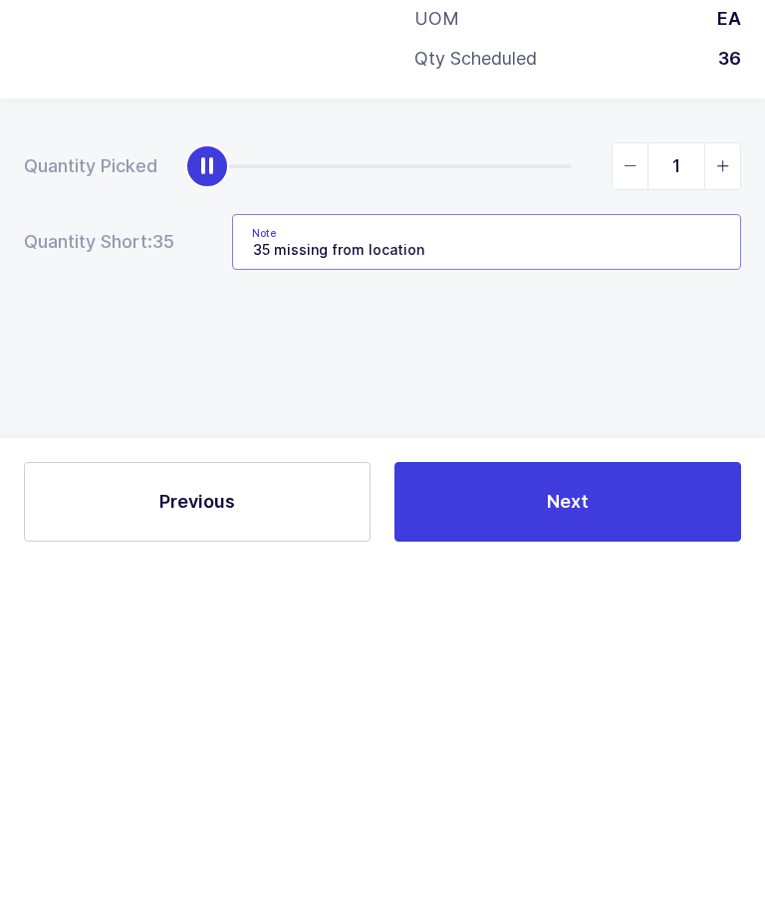
type input "35 missing from location"
click at [652, 813] on button "Next" at bounding box center [567, 853] width 346 height 80
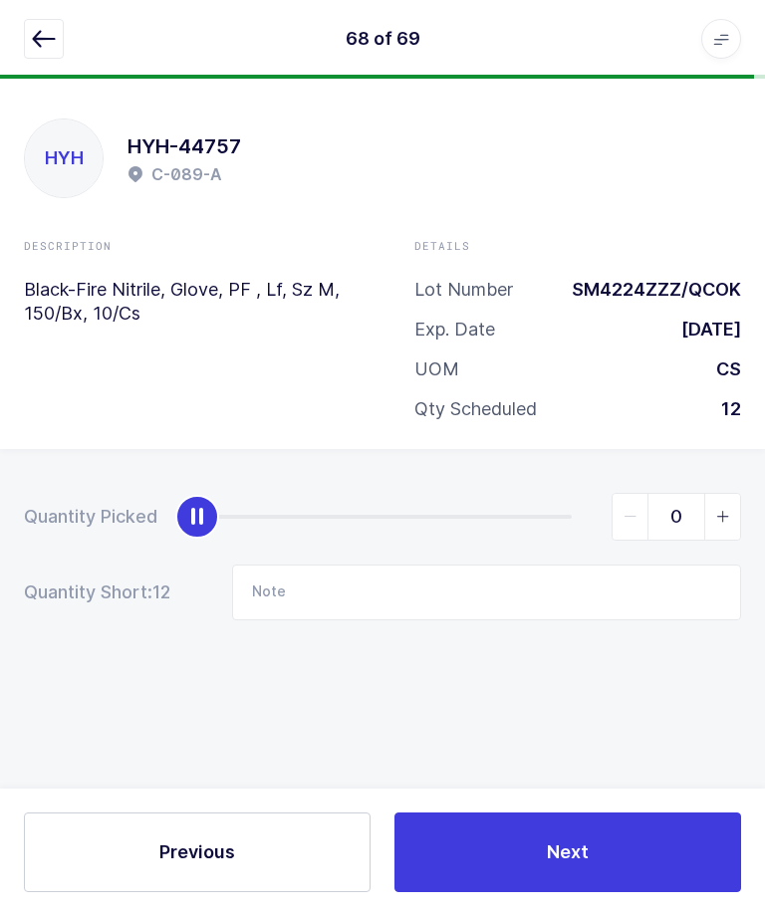
click at [30, 37] on button "button" at bounding box center [44, 40] width 40 height 40
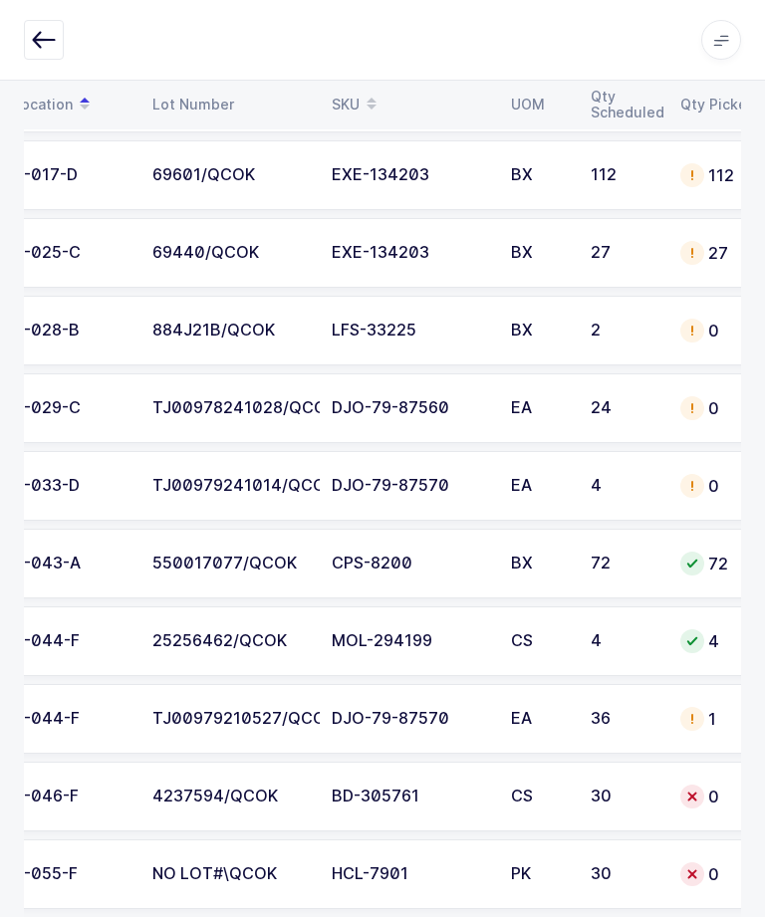
scroll to position [0, 220]
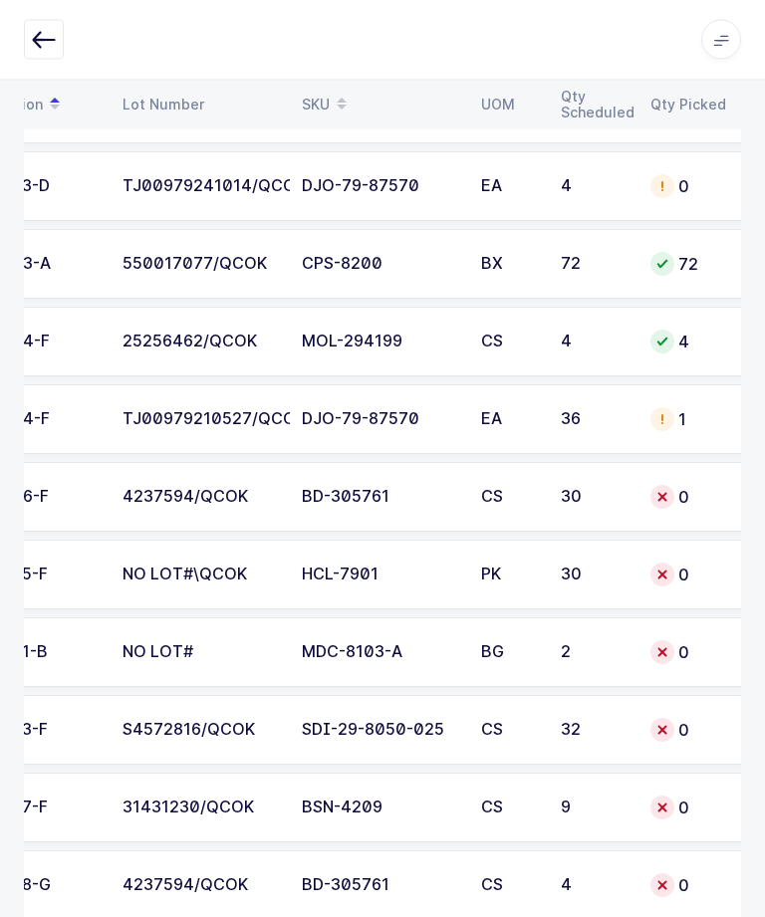
click at [208, 589] on td "NO LOT#\QCOK" at bounding box center [200, 576] width 179 height 70
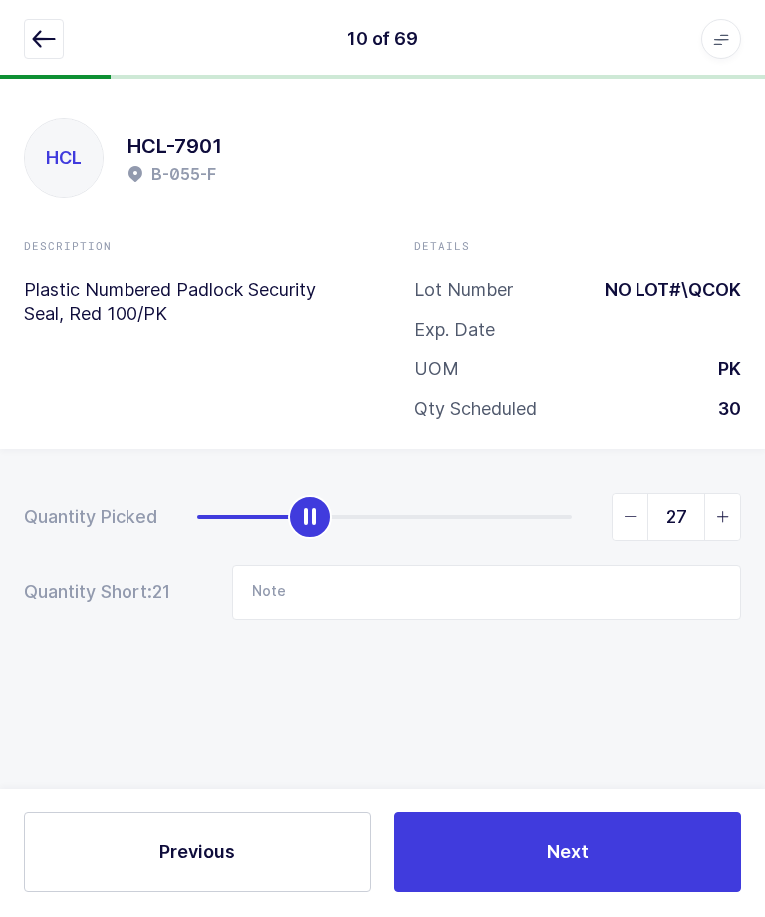
type input "30"
click at [545, 893] on button "Next" at bounding box center [567, 853] width 346 height 80
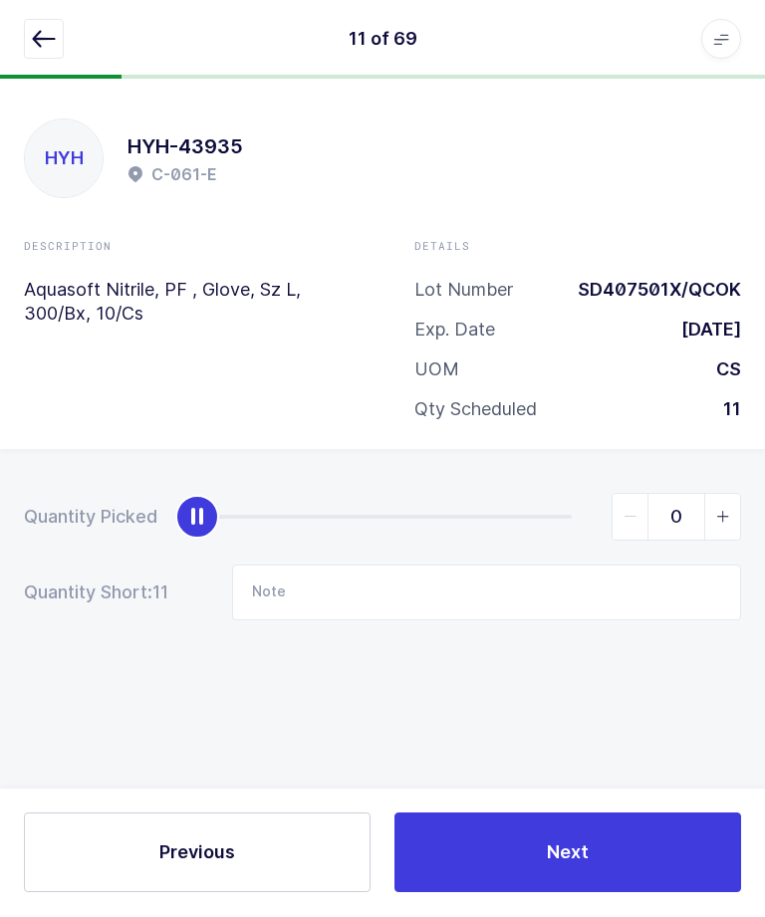
click at [43, 44] on icon "button" at bounding box center [44, 40] width 24 height 24
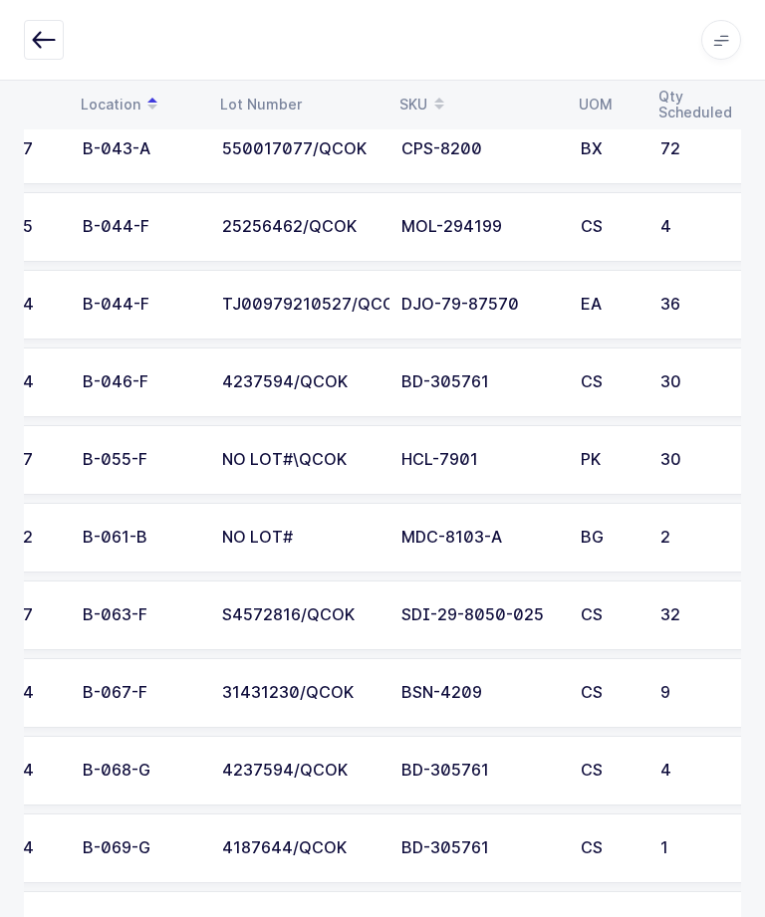
scroll to position [0, 90]
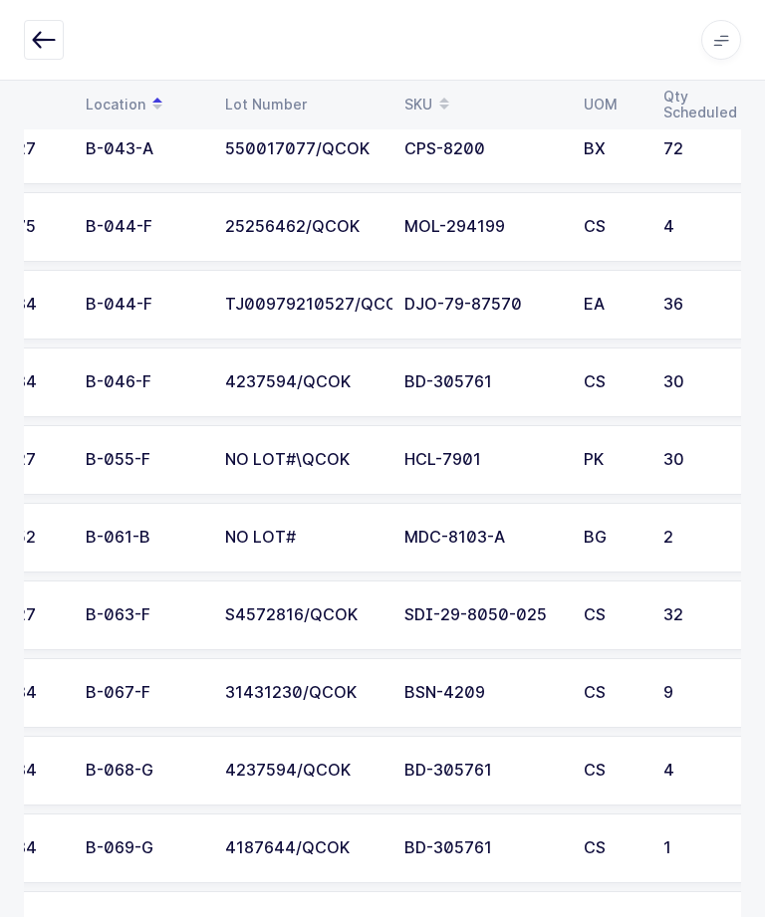
click at [659, 537] on td "2" at bounding box center [696, 538] width 90 height 70
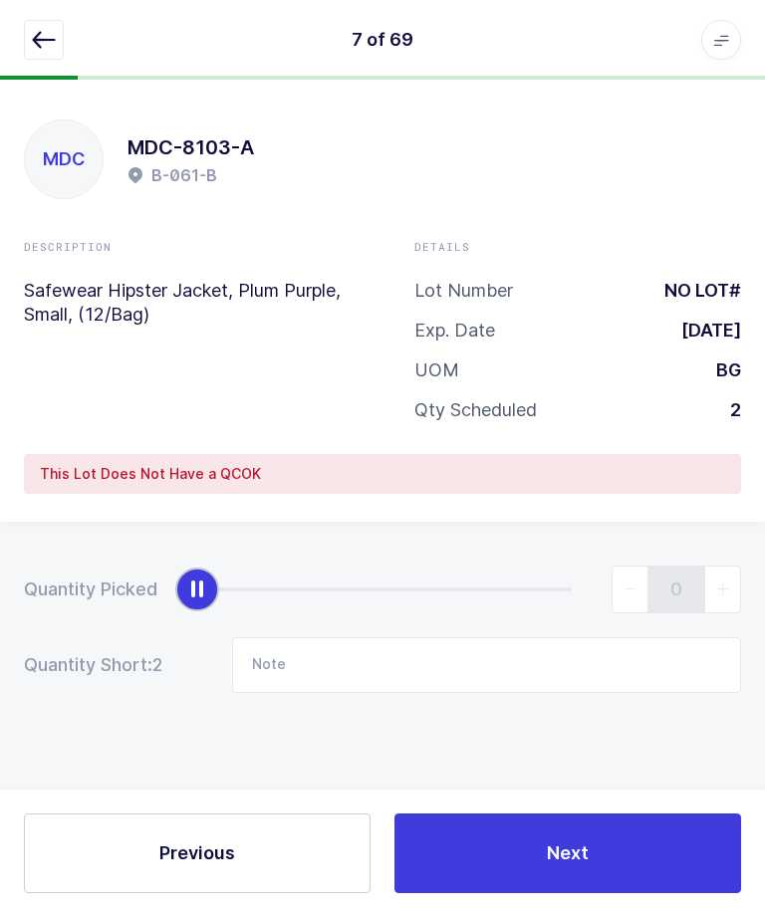
scroll to position [0, 0]
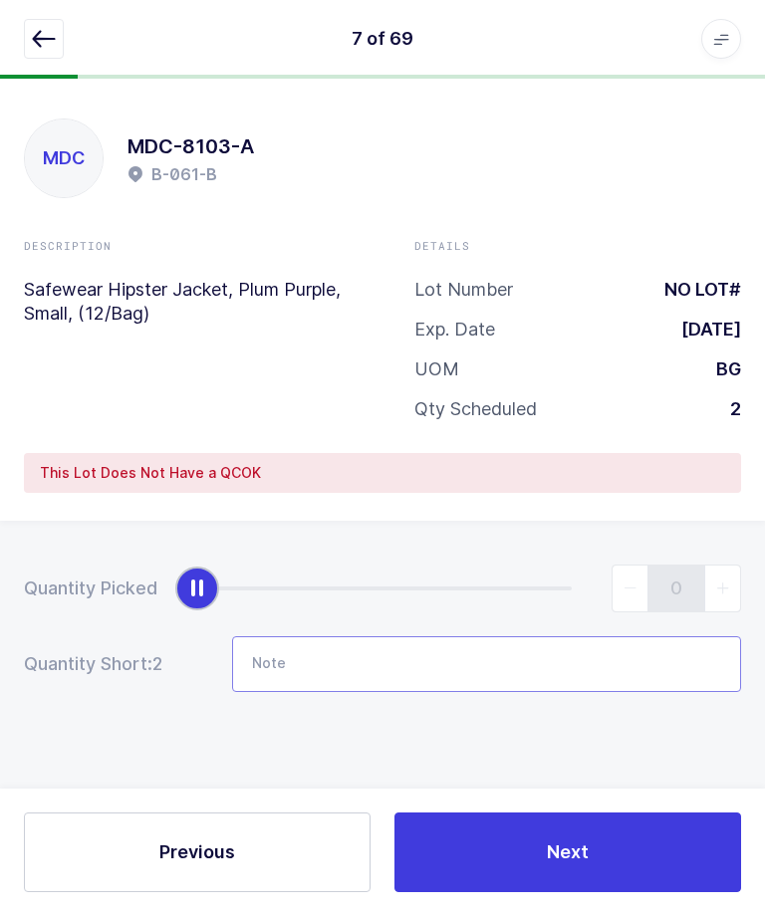
click at [485, 656] on input "Note" at bounding box center [486, 665] width 509 height 56
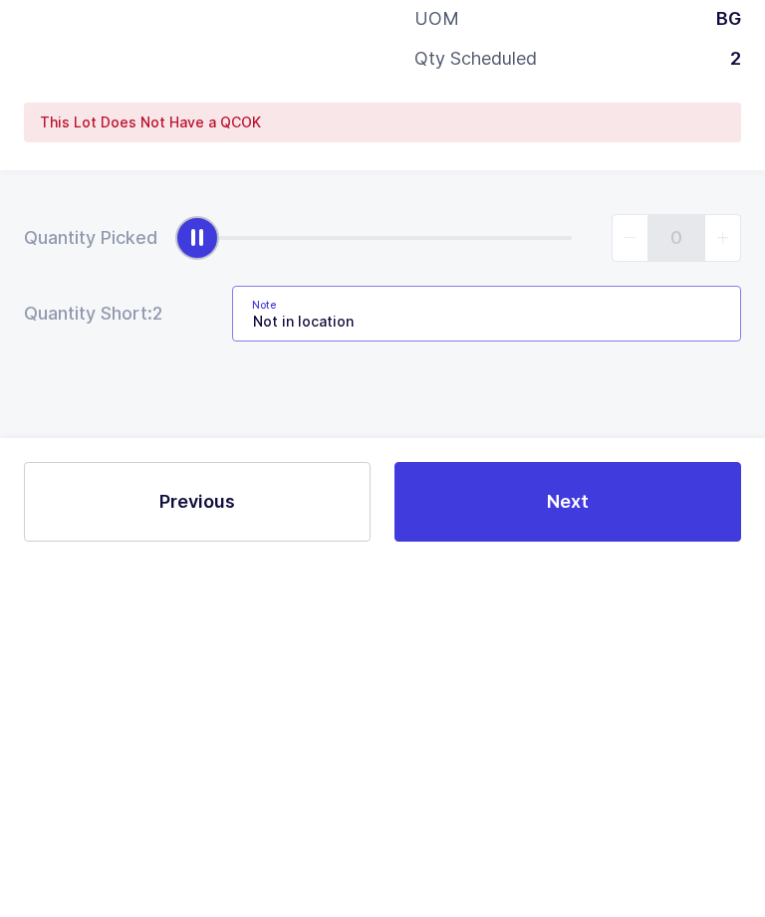
type input "Not in location"
click at [87, 522] on div "Quantity Picked 0 Quantity Short: 2 Note Not in location" at bounding box center [382, 699] width 765 height 354
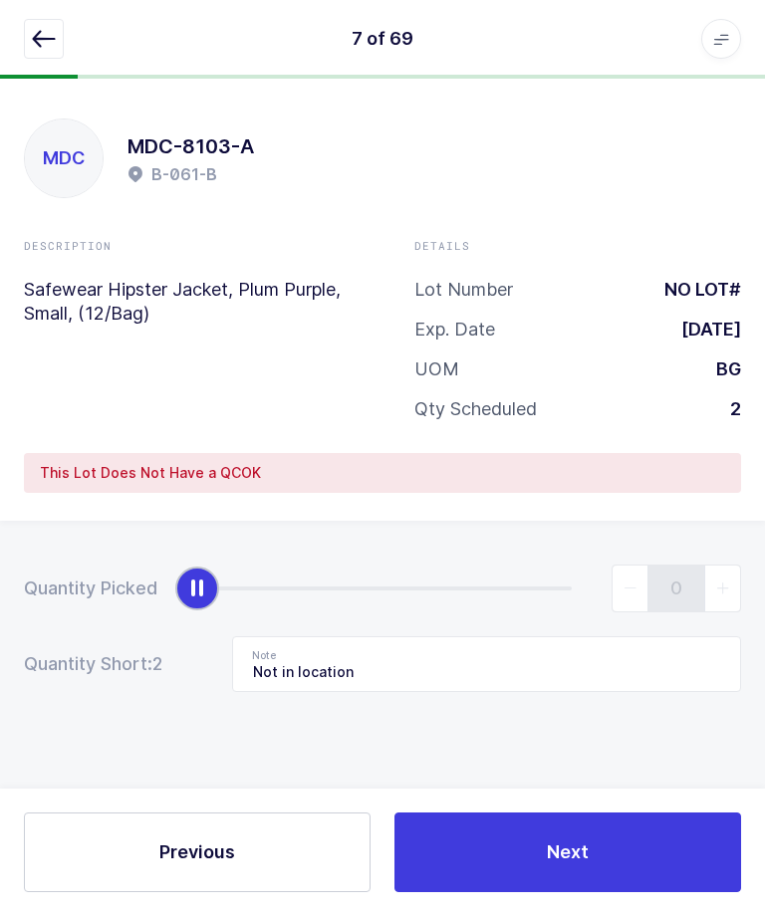
click at [569, 893] on button "Next" at bounding box center [567, 853] width 346 height 80
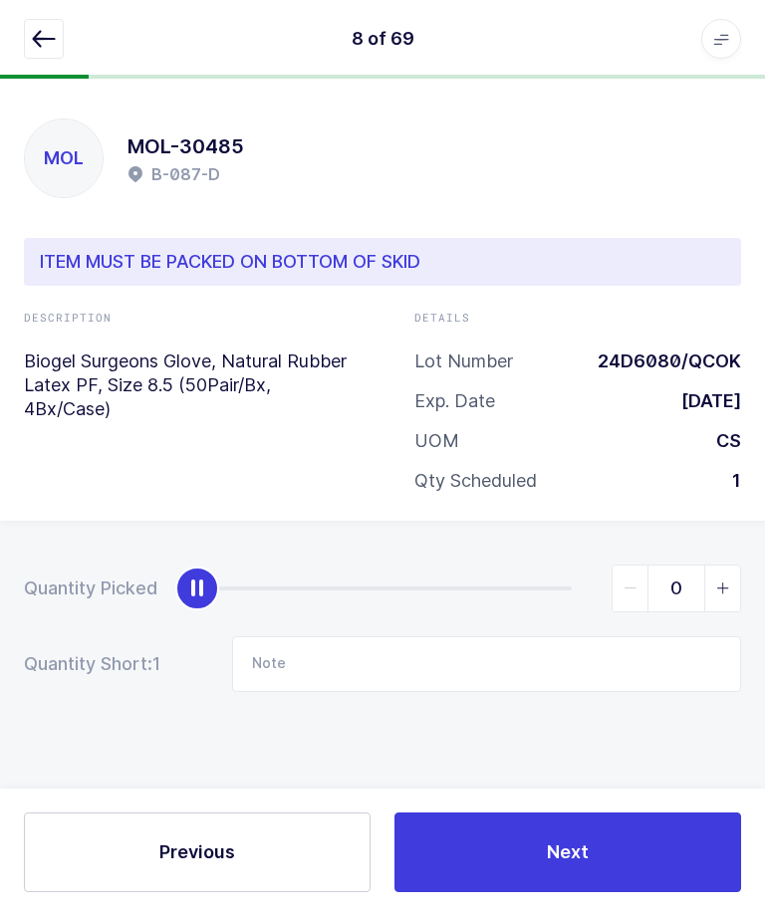
click at [36, 47] on icon "button" at bounding box center [44, 40] width 24 height 24
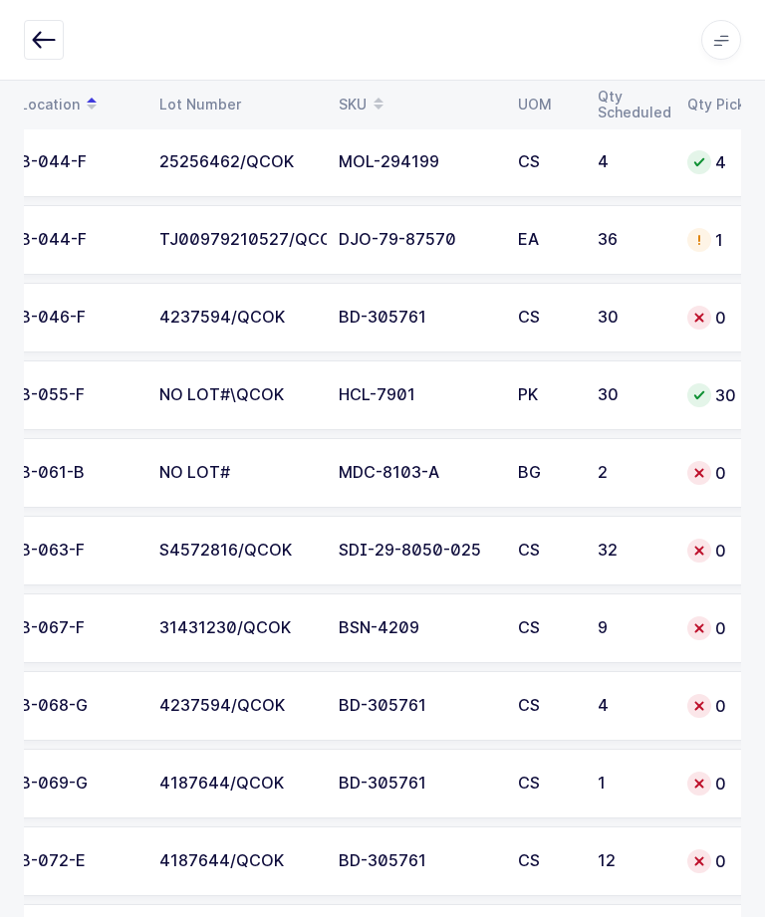
scroll to position [0, 133]
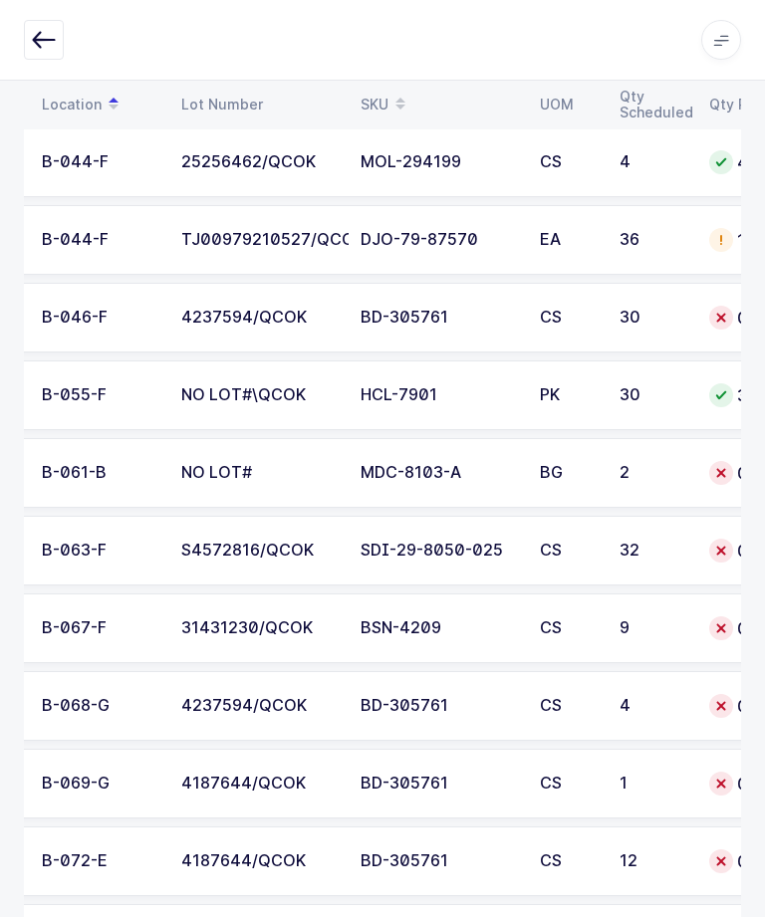
click at [344, 543] on td "S4572816/QCOK" at bounding box center [258, 551] width 179 height 70
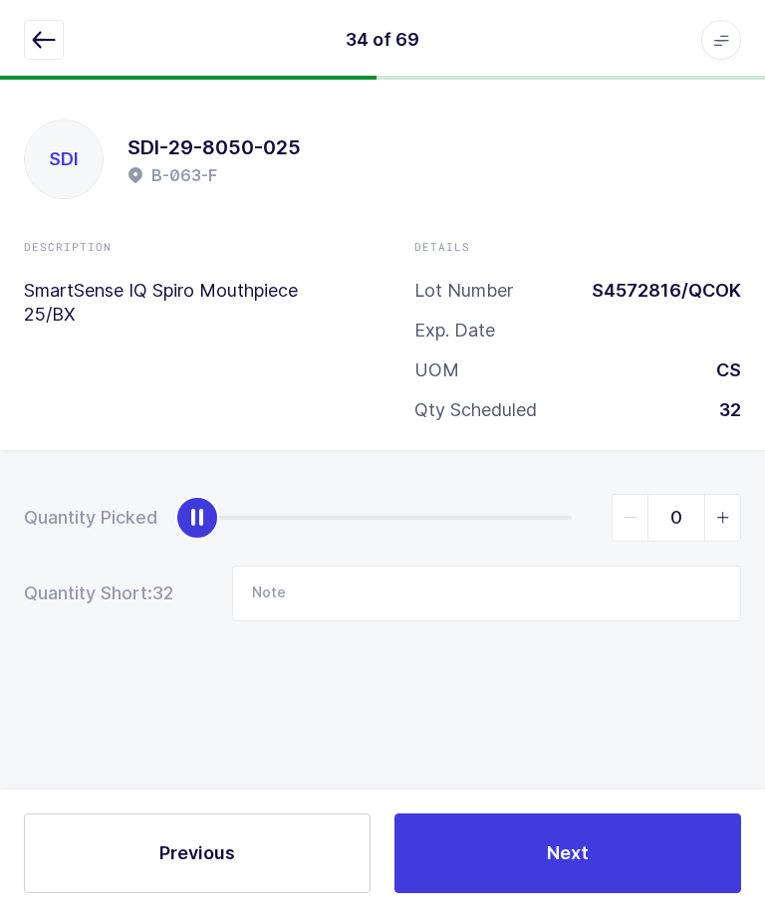
scroll to position [0, 0]
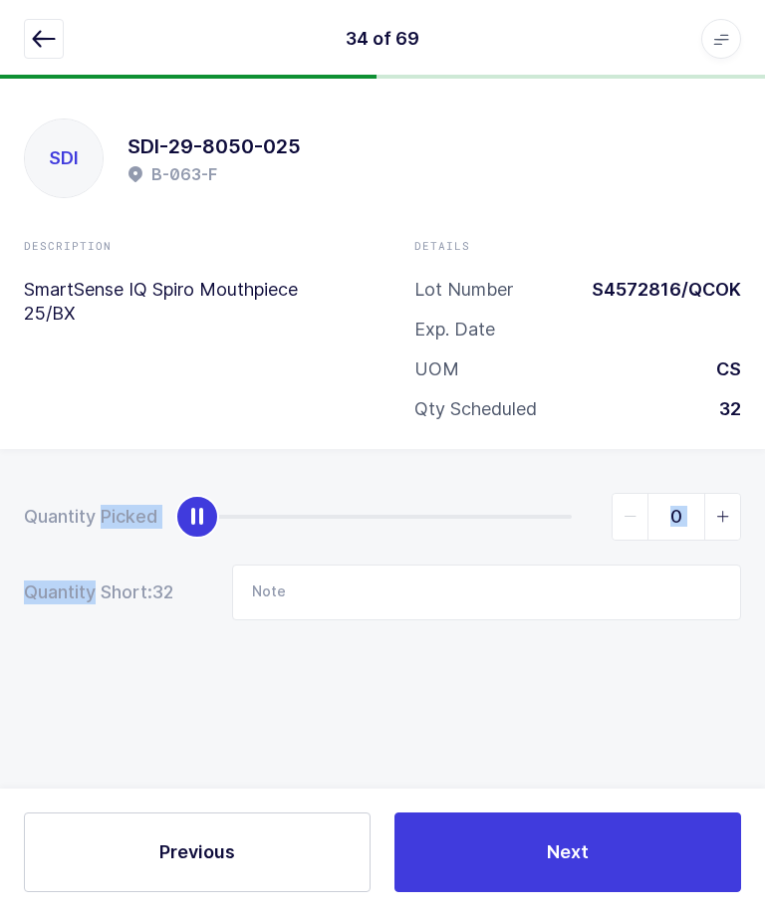
click at [373, 744] on div "Quantity Picked 0 Quantity Short: 32 Note" at bounding box center [382, 627] width 765 height 354
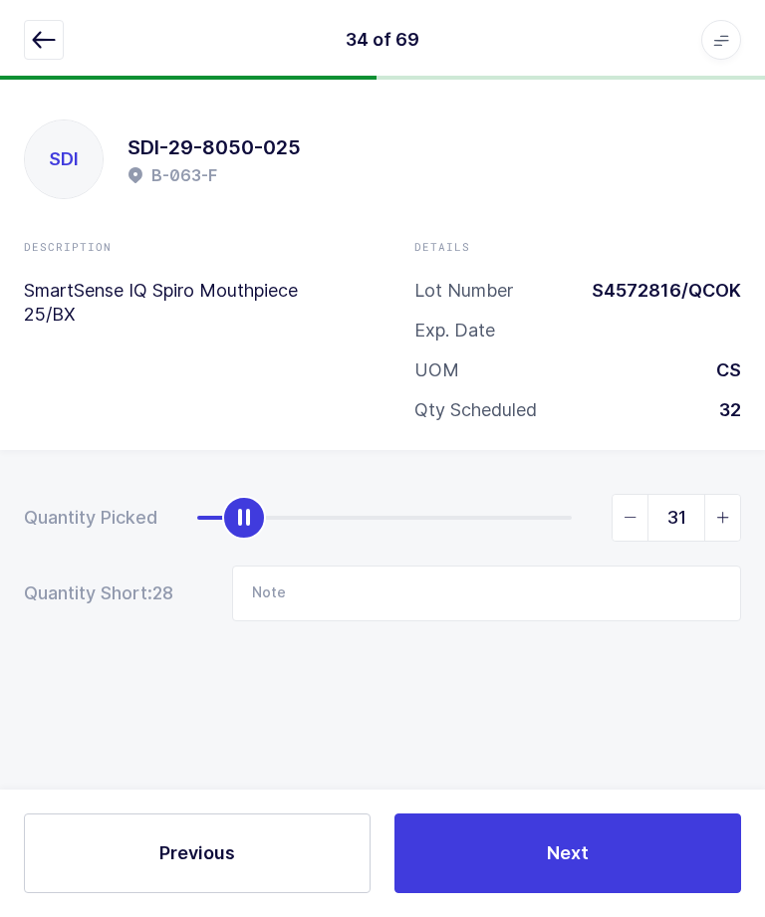
type input "32"
click at [565, 851] on span "Next" at bounding box center [568, 852] width 42 height 25
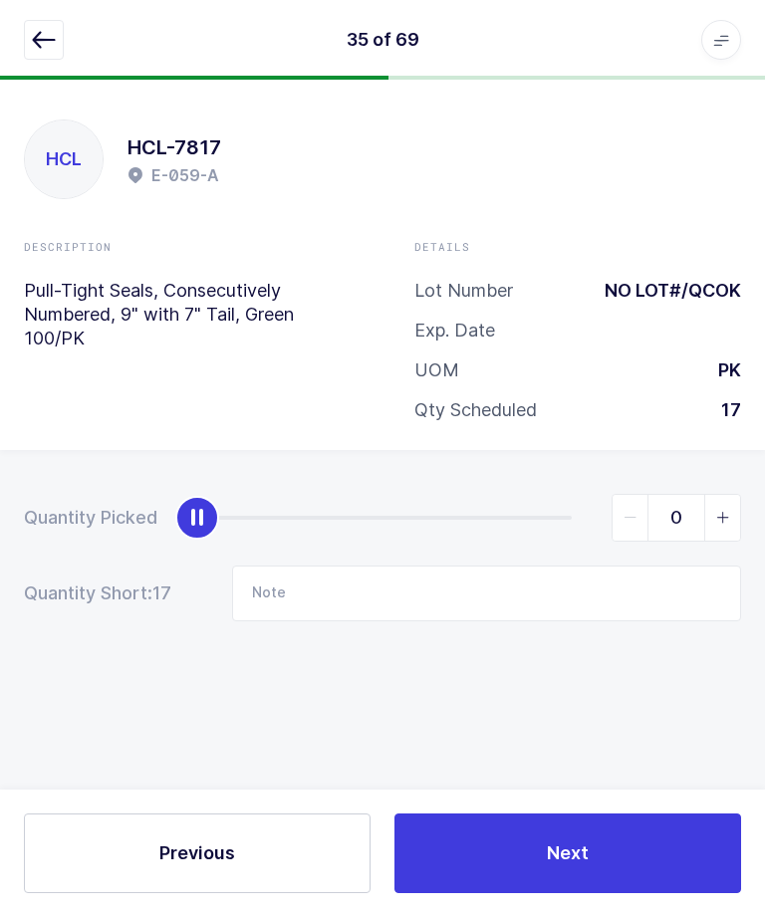
click at [32, 56] on button "button" at bounding box center [44, 40] width 40 height 40
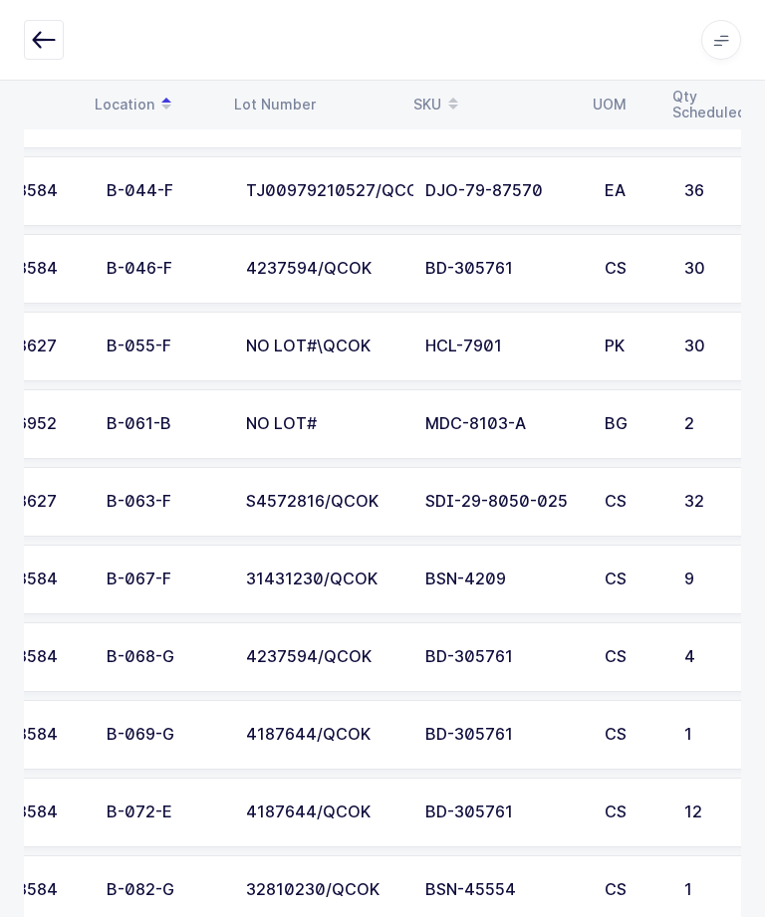
scroll to position [0, 63]
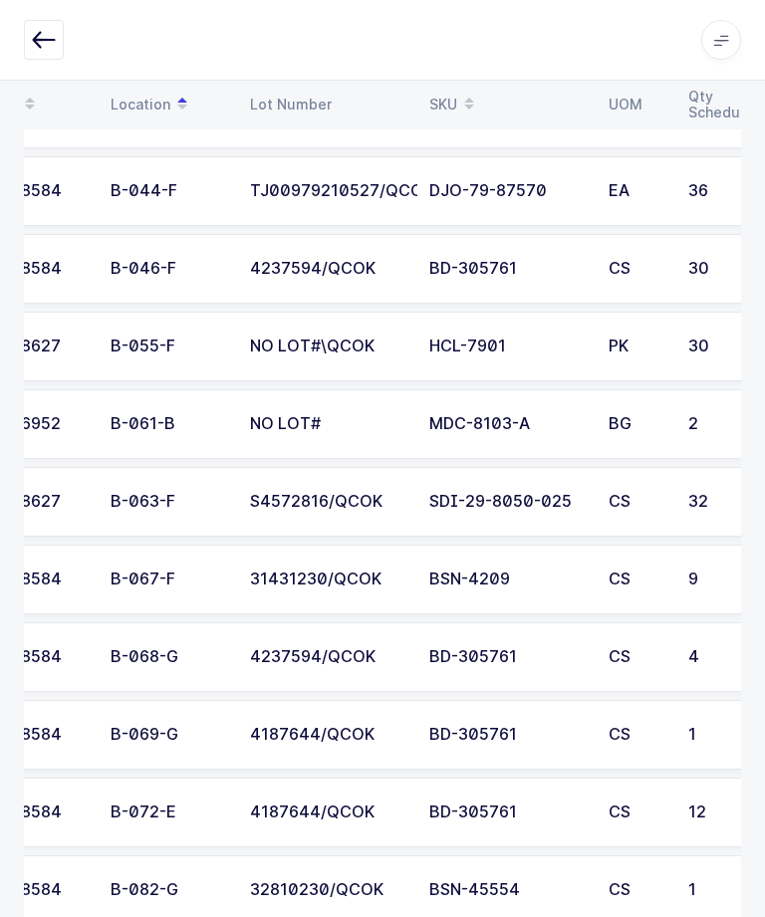
click at [305, 584] on div "31431230/QCOK" at bounding box center [327, 579] width 155 height 18
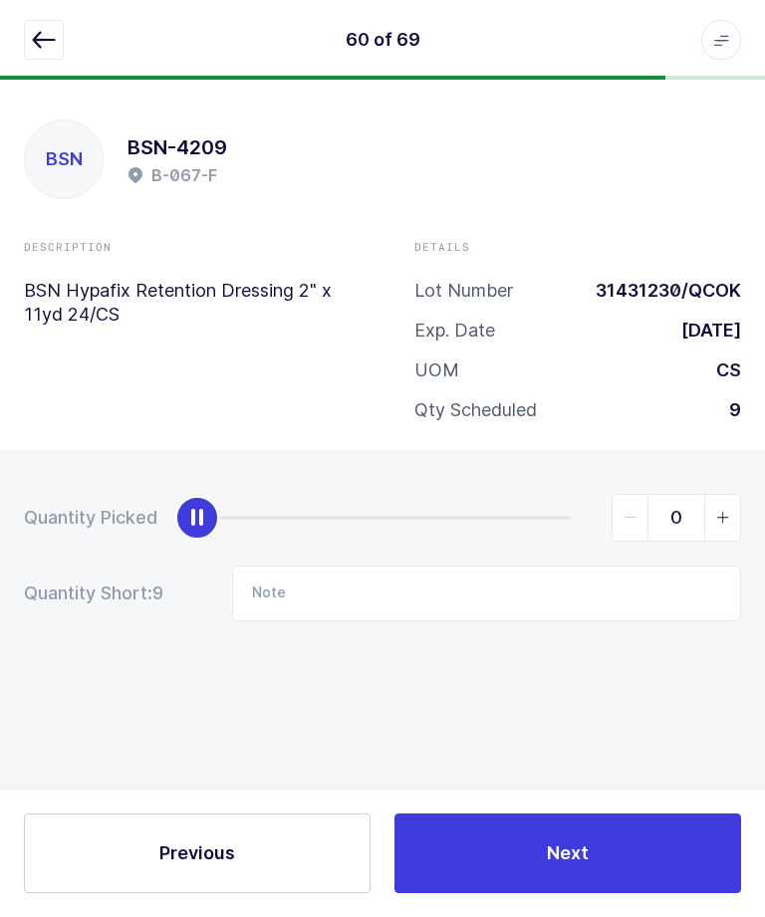
scroll to position [0, 0]
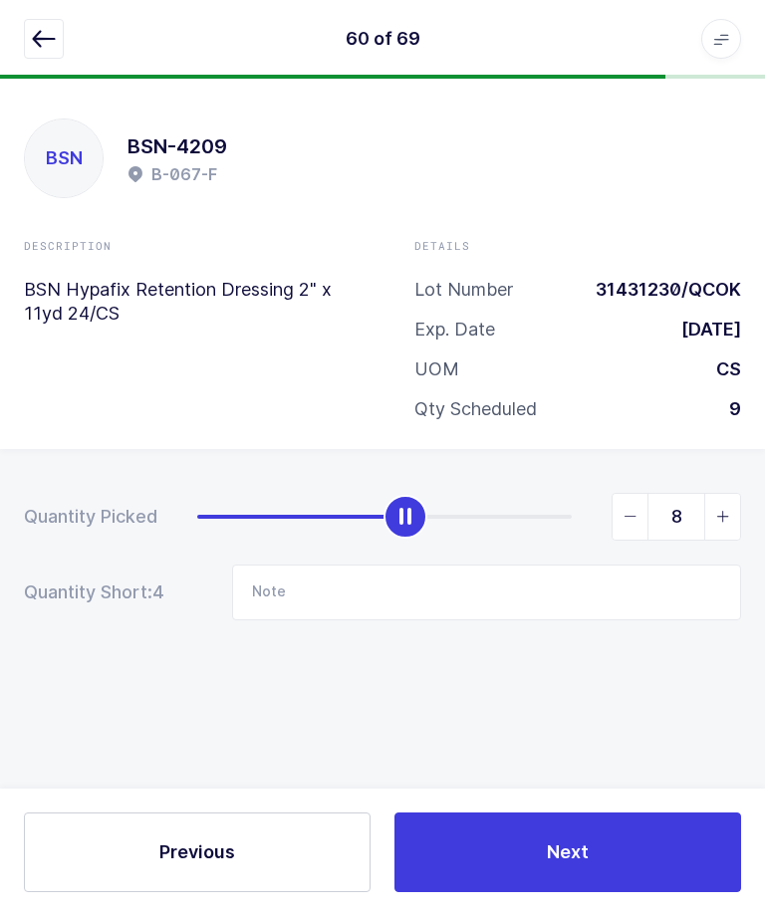
type input "9"
click at [503, 893] on button "Next" at bounding box center [567, 853] width 346 height 80
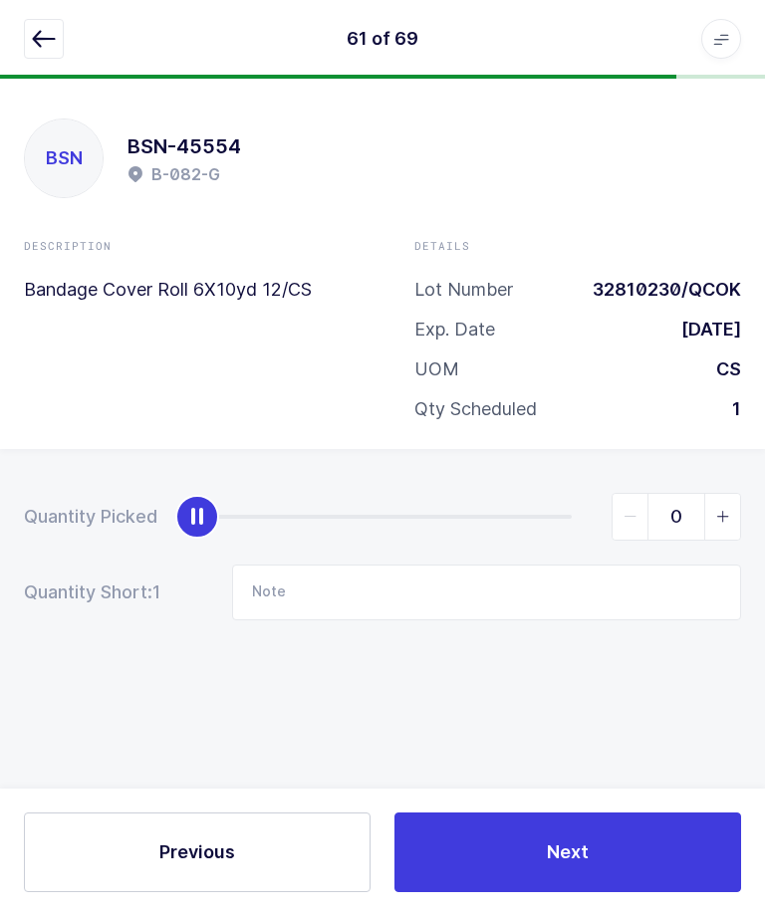
click at [31, 56] on button "button" at bounding box center [44, 40] width 40 height 40
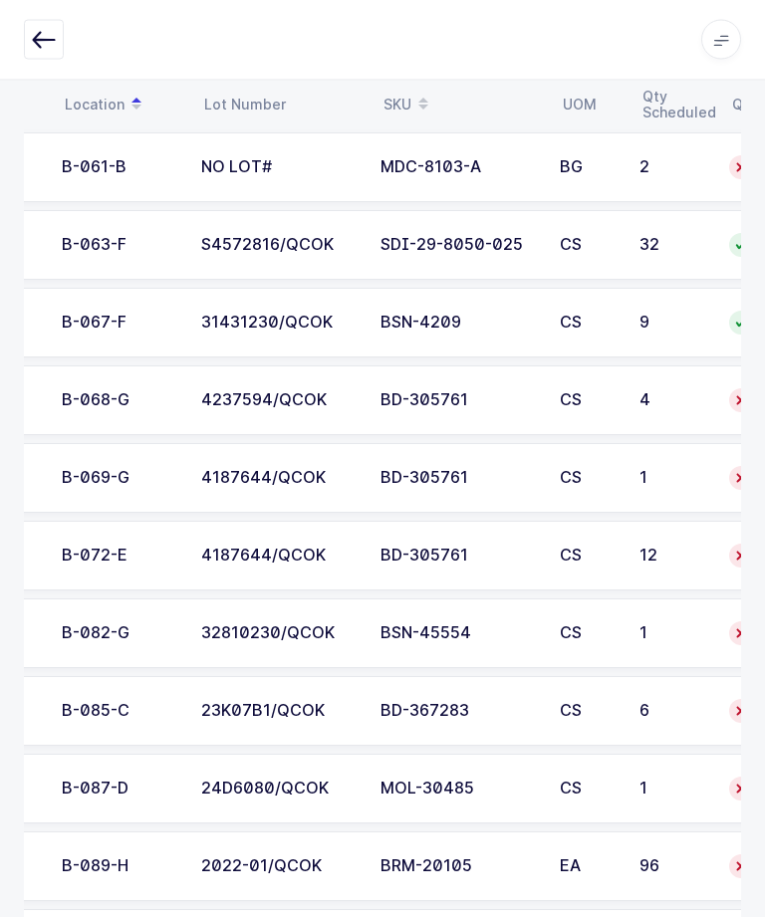
scroll to position [0, 113]
click at [202, 400] on div "4237594/QCOK" at bounding box center [278, 401] width 155 height 18
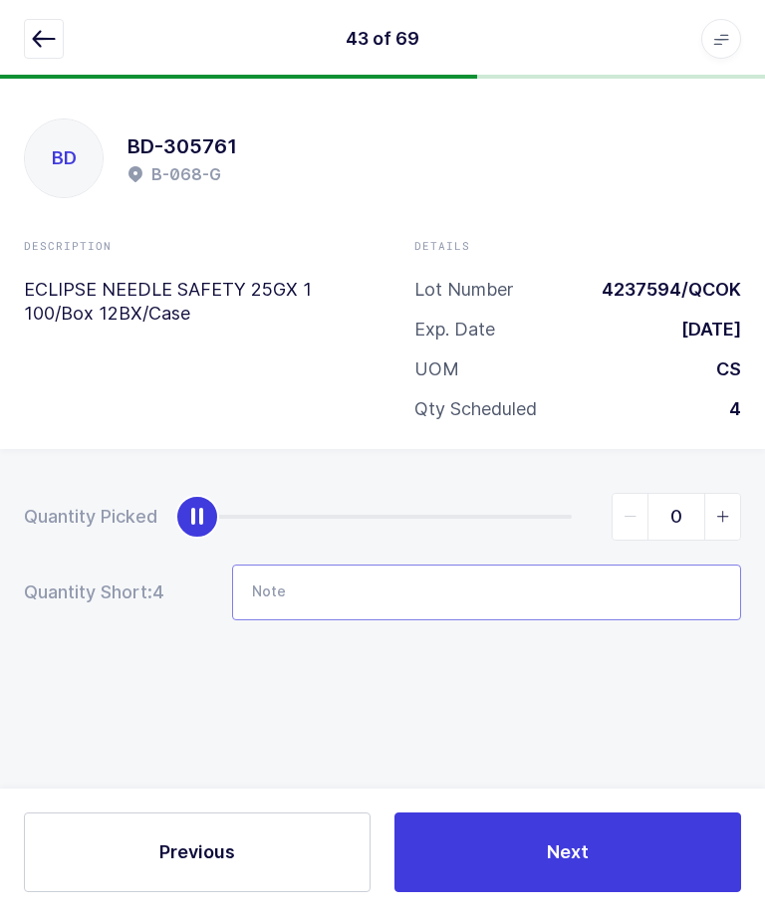
click at [550, 586] on input "Note" at bounding box center [486, 594] width 509 height 56
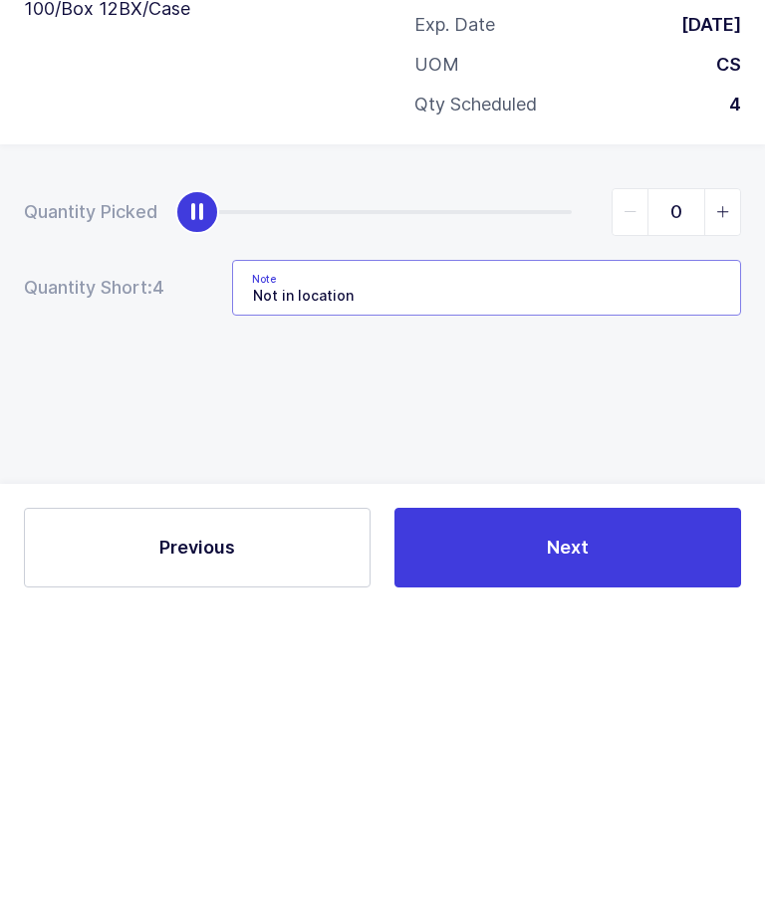
type input "Not in location"
click at [107, 450] on div "Quantity Picked 0 Quantity Short: 4 Note Not in location" at bounding box center [382, 627] width 765 height 354
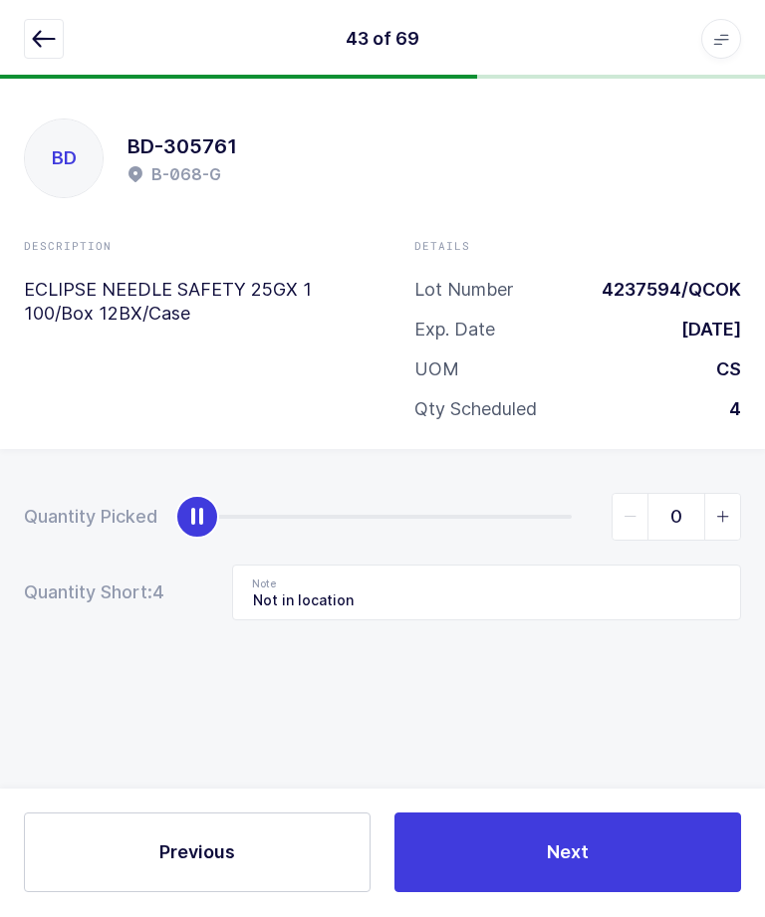
click at [571, 865] on span "Next" at bounding box center [568, 852] width 42 height 25
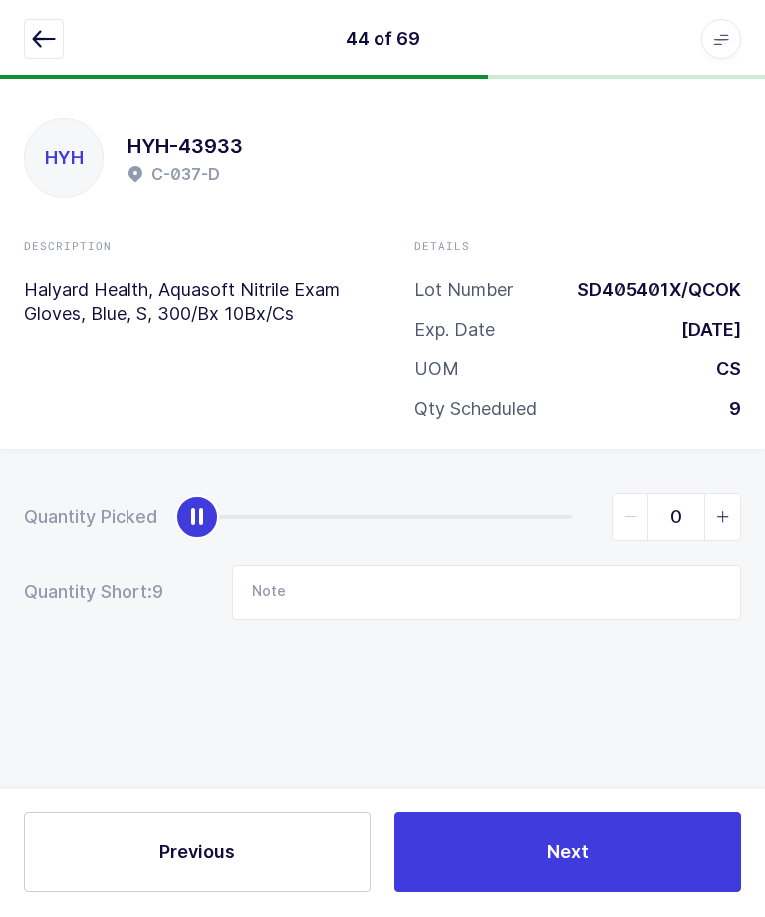
click at [37, 51] on button "button" at bounding box center [44, 40] width 40 height 40
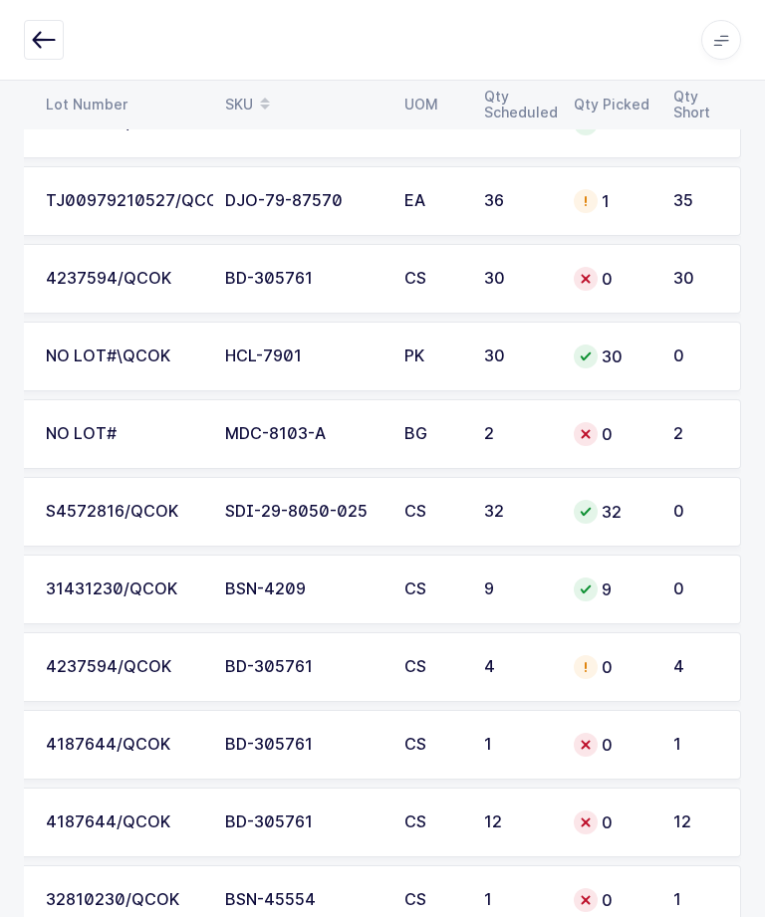
scroll to position [893, 0]
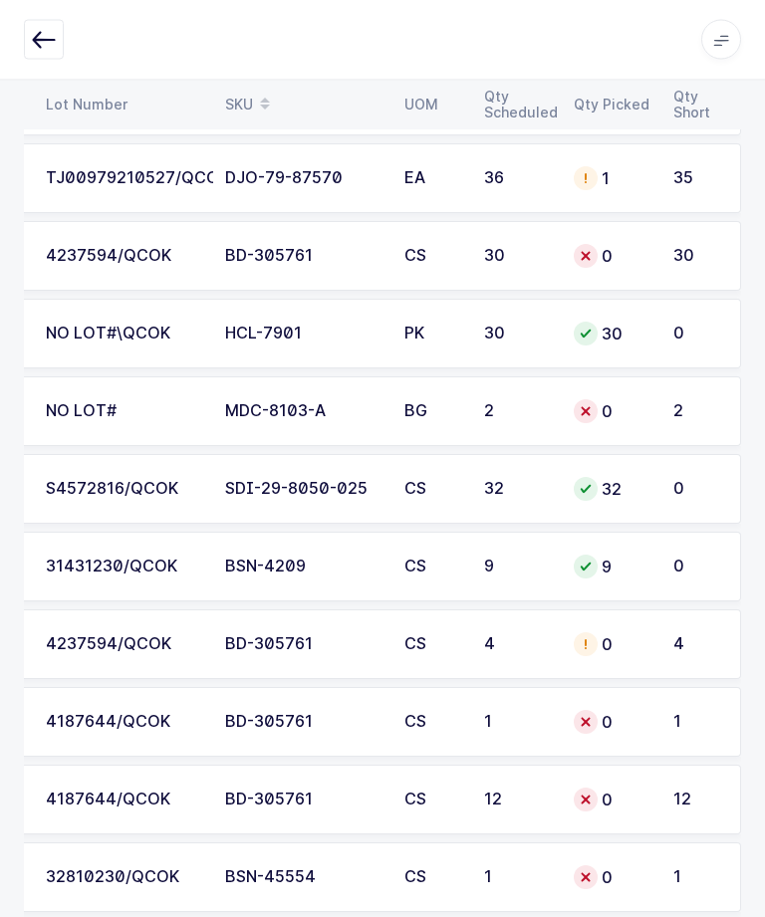
click at [618, 716] on div "0" at bounding box center [611, 723] width 76 height 24
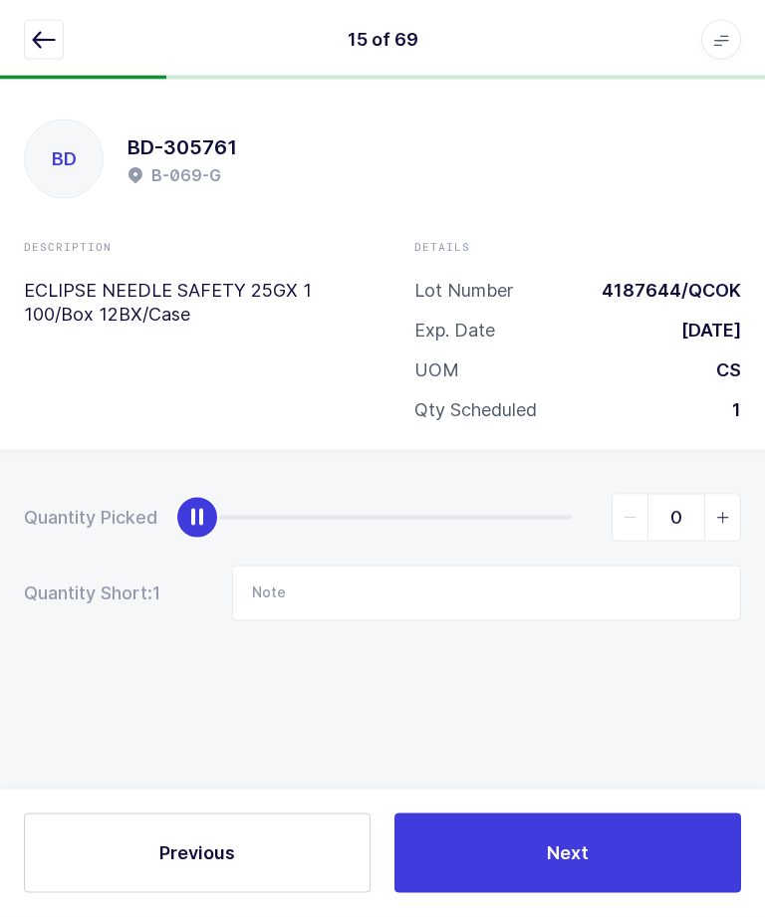
scroll to position [0, 0]
click at [648, 592] on input "Note" at bounding box center [486, 594] width 509 height 56
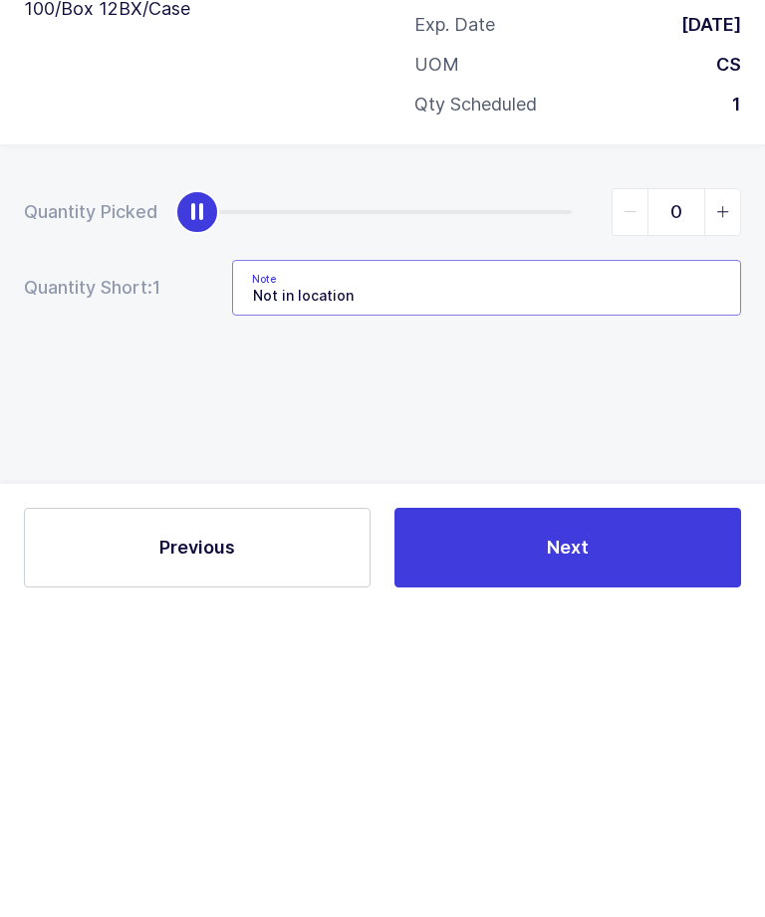
type input "Not in location"
click at [643, 813] on button "Next" at bounding box center [567, 853] width 346 height 80
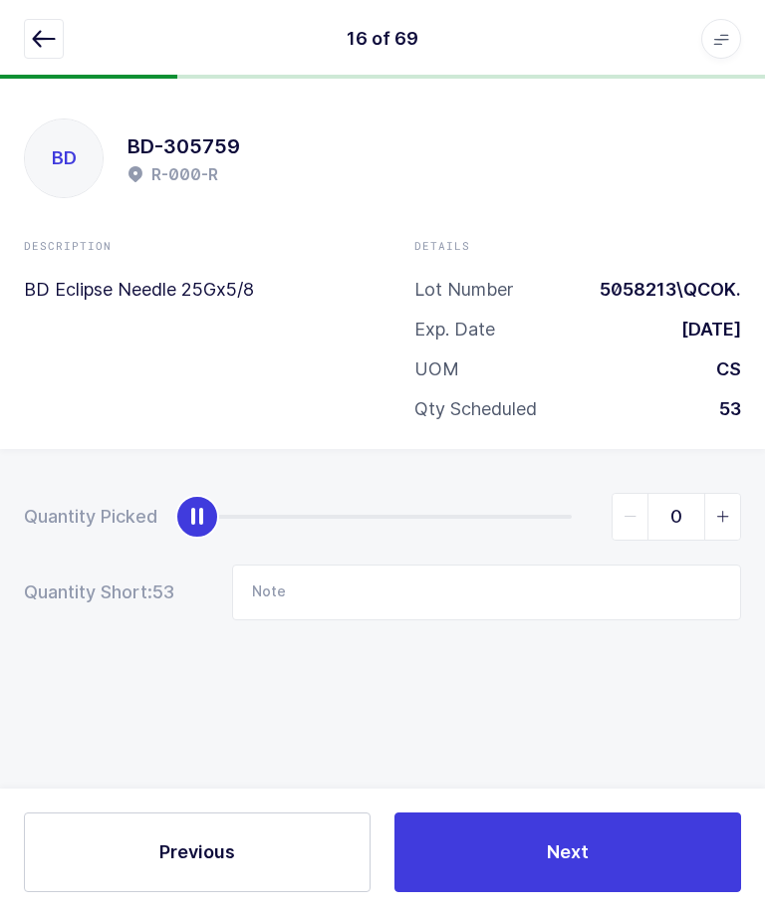
click at [49, 53] on button "button" at bounding box center [44, 40] width 40 height 40
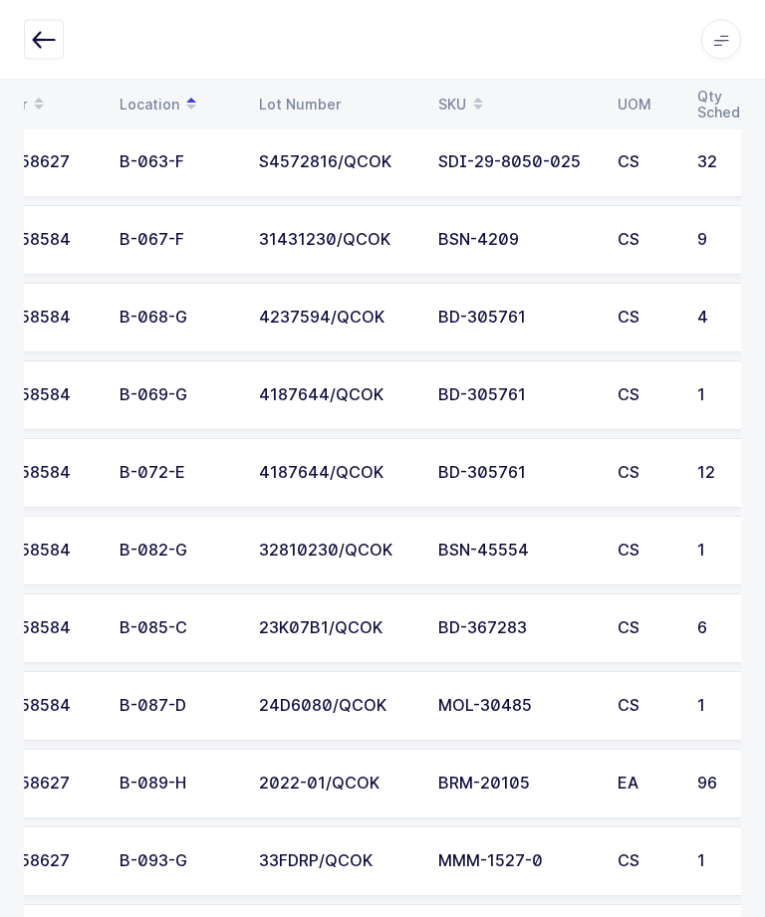
scroll to position [0, 90]
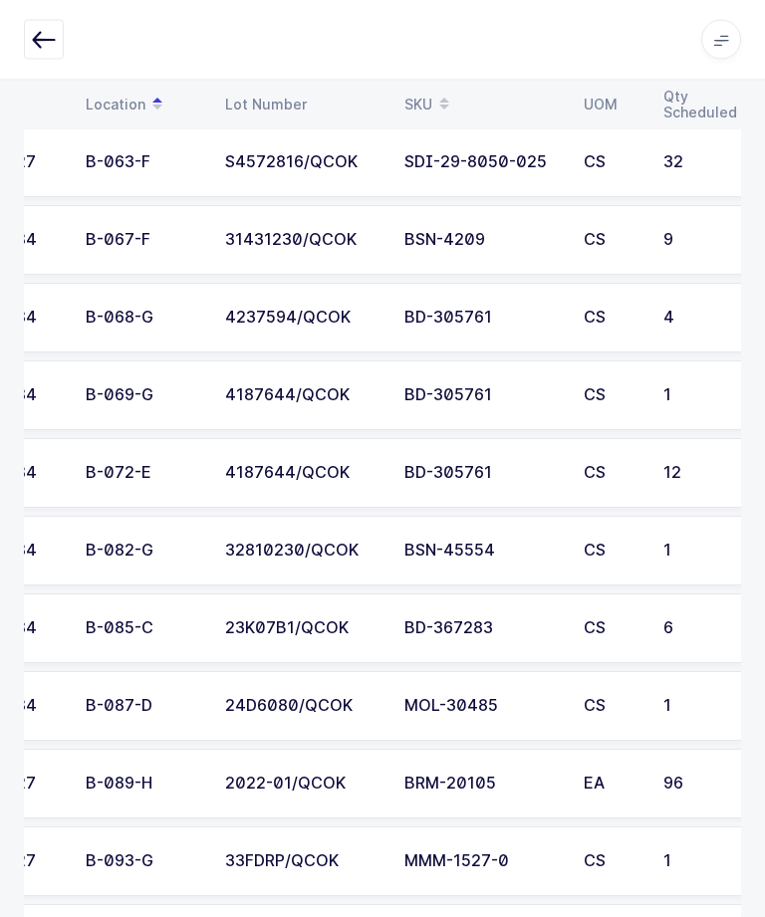
click at [246, 543] on div "32810230/QCOK" at bounding box center [302, 552] width 155 height 18
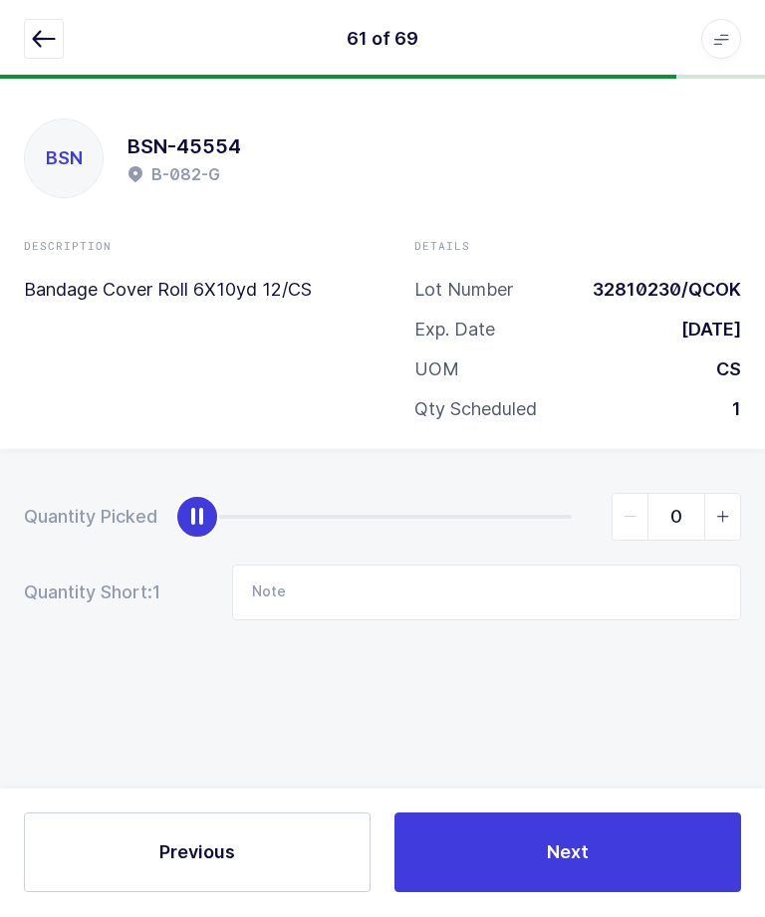
type input "1"
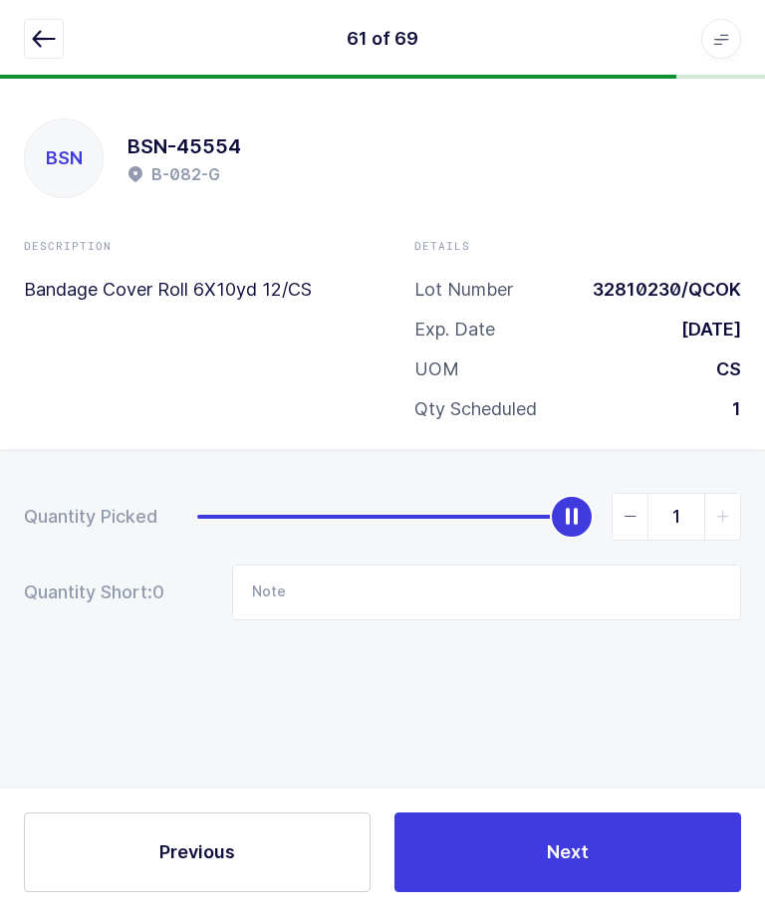
click at [516, 893] on button "Next" at bounding box center [567, 853] width 346 height 80
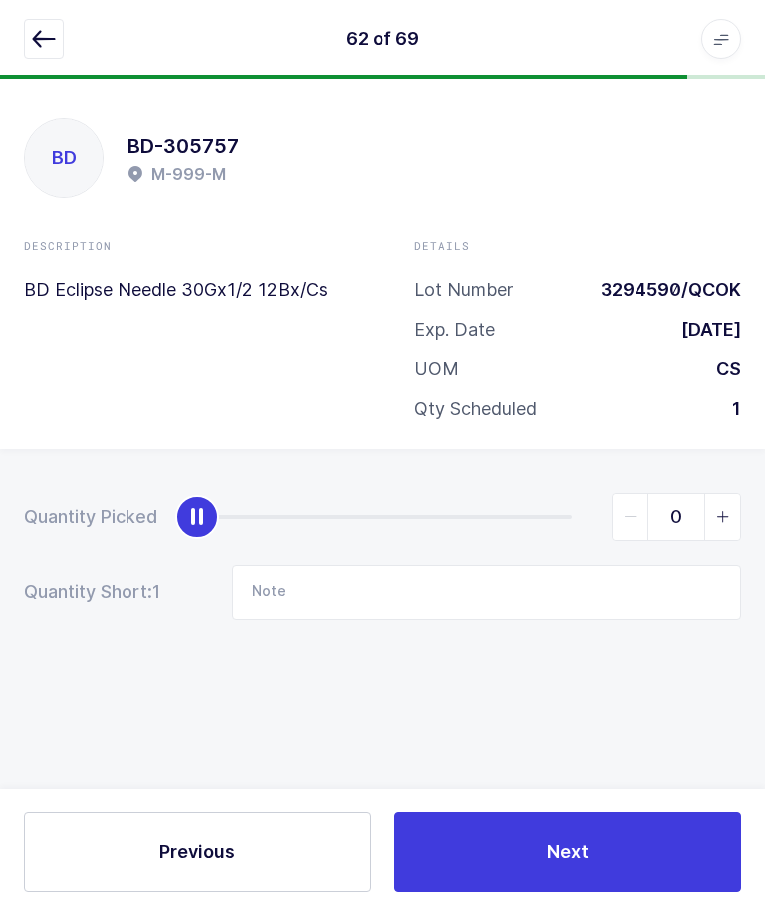
click at [37, 42] on icon "button" at bounding box center [44, 40] width 24 height 24
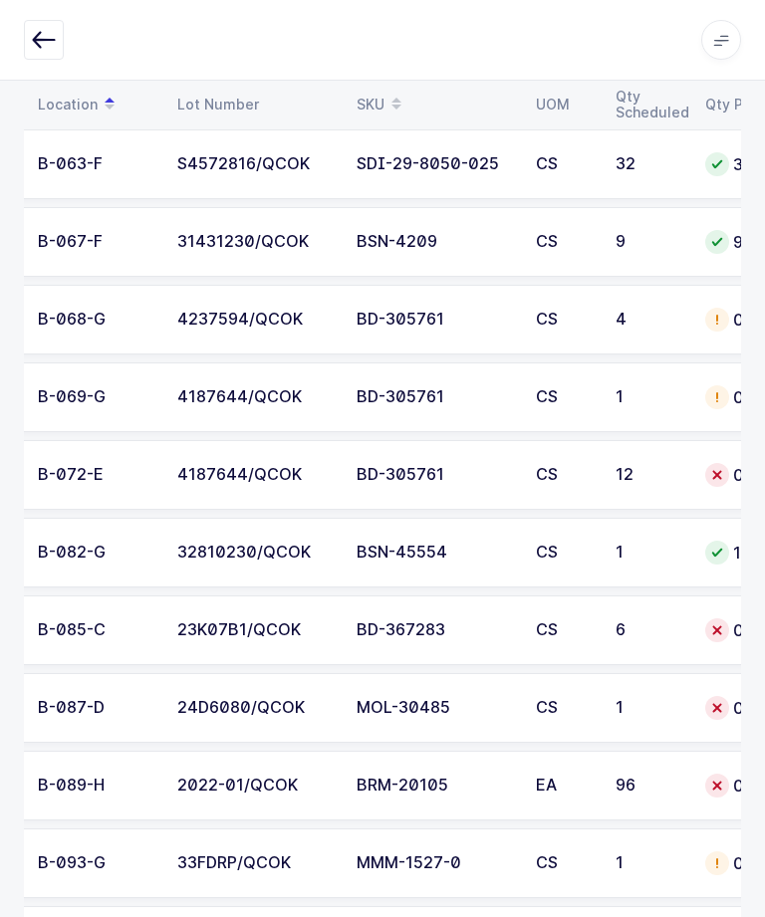
scroll to position [1218, 0]
click at [230, 626] on div "23K07B1/QCOK" at bounding box center [254, 631] width 155 height 18
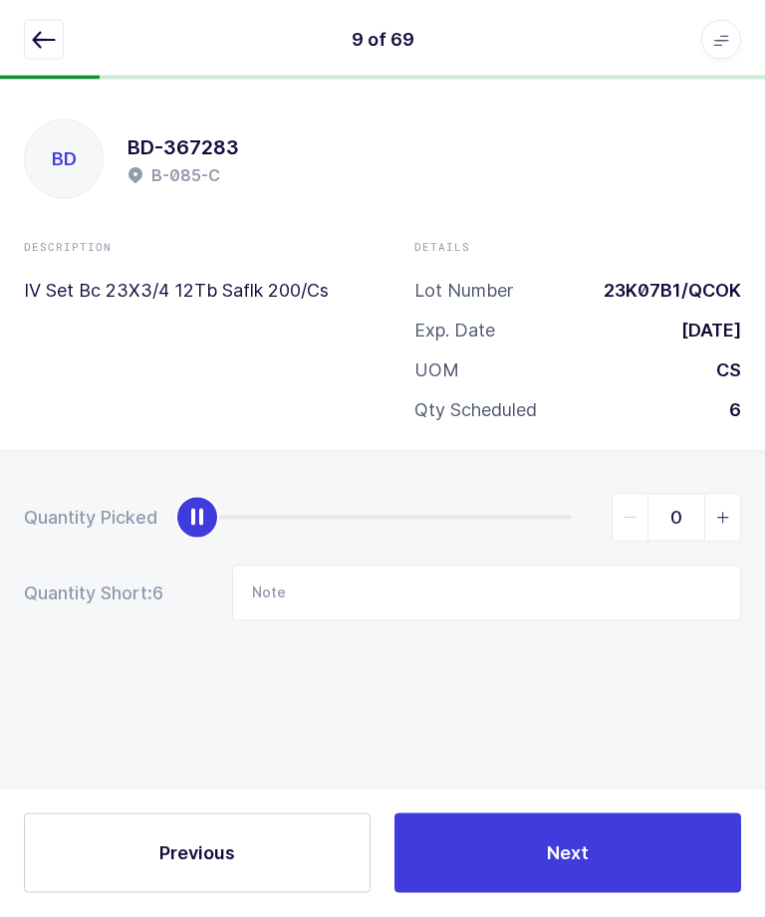
scroll to position [0, 0]
click at [47, 28] on icon "button" at bounding box center [44, 40] width 24 height 24
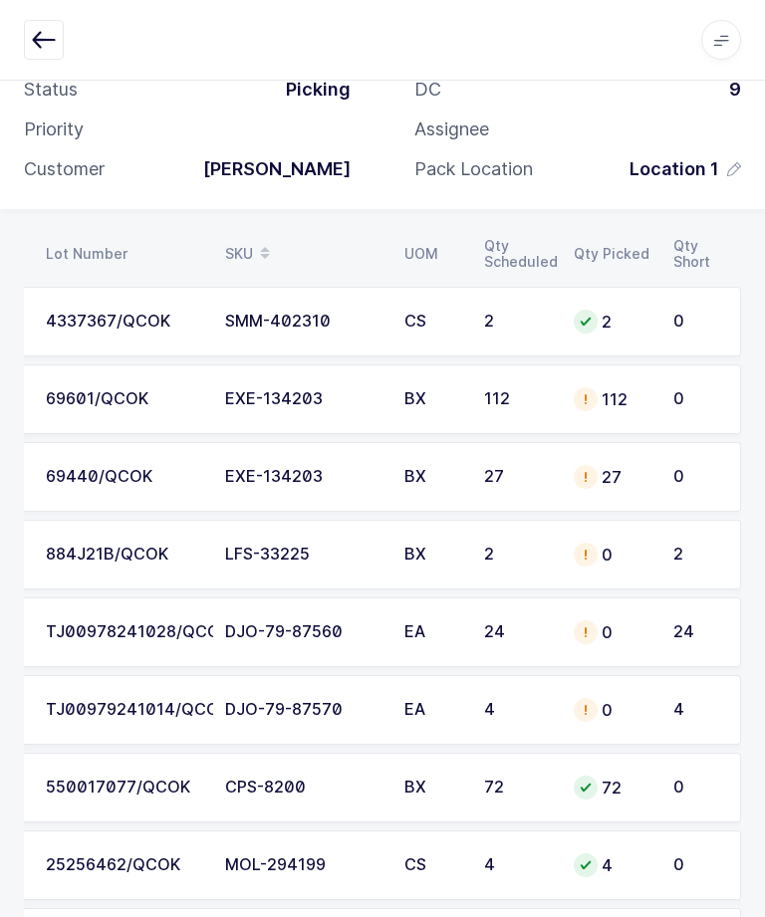
scroll to position [46, 0]
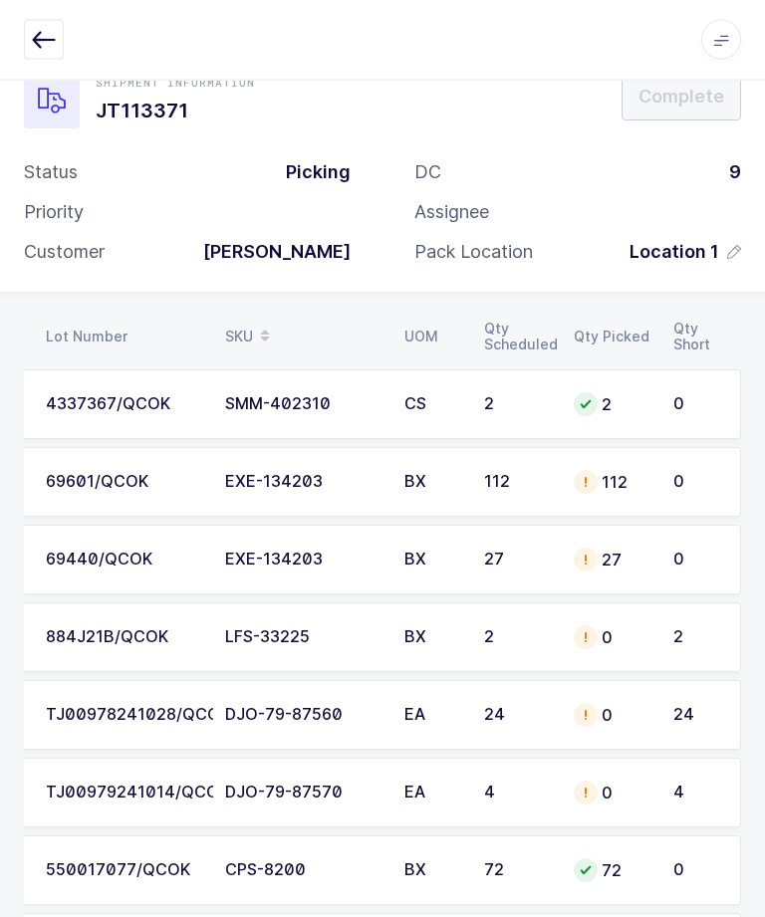
click at [624, 481] on div "112" at bounding box center [611, 483] width 76 height 24
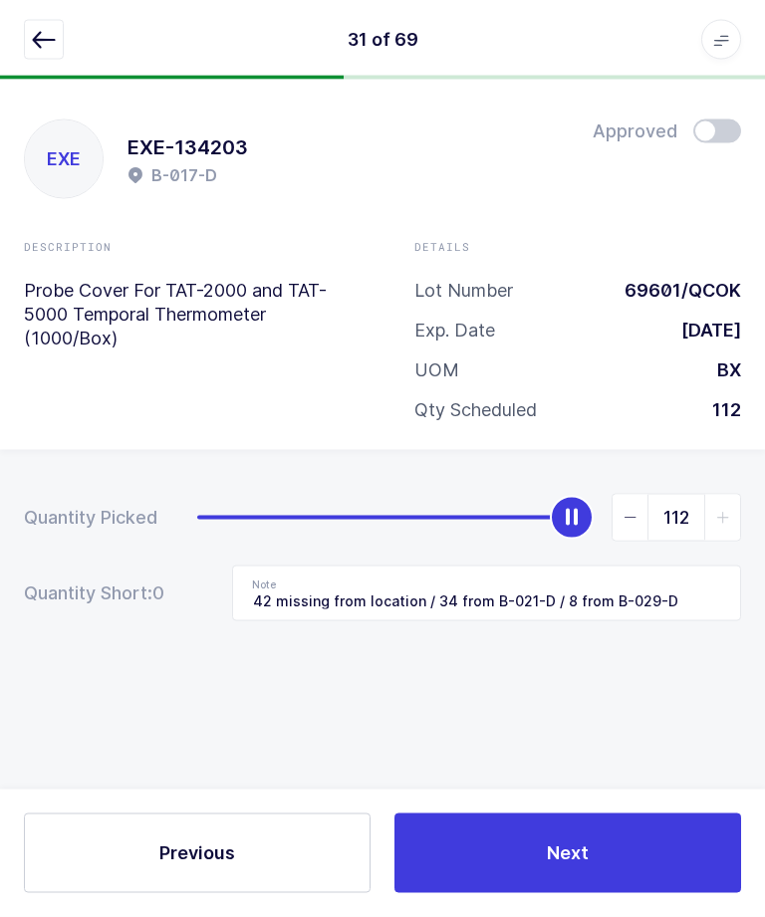
scroll to position [47, 0]
click at [34, 45] on icon "button" at bounding box center [44, 40] width 24 height 24
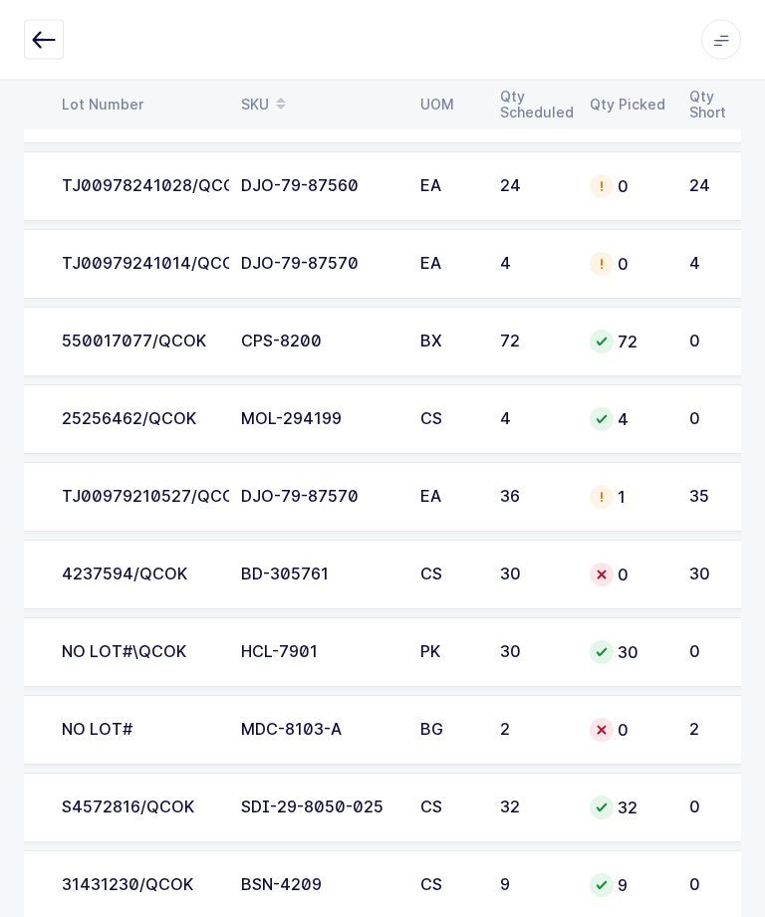
scroll to position [576, 0]
click at [121, 583] on td "4237594/QCOK" at bounding box center [139, 574] width 179 height 70
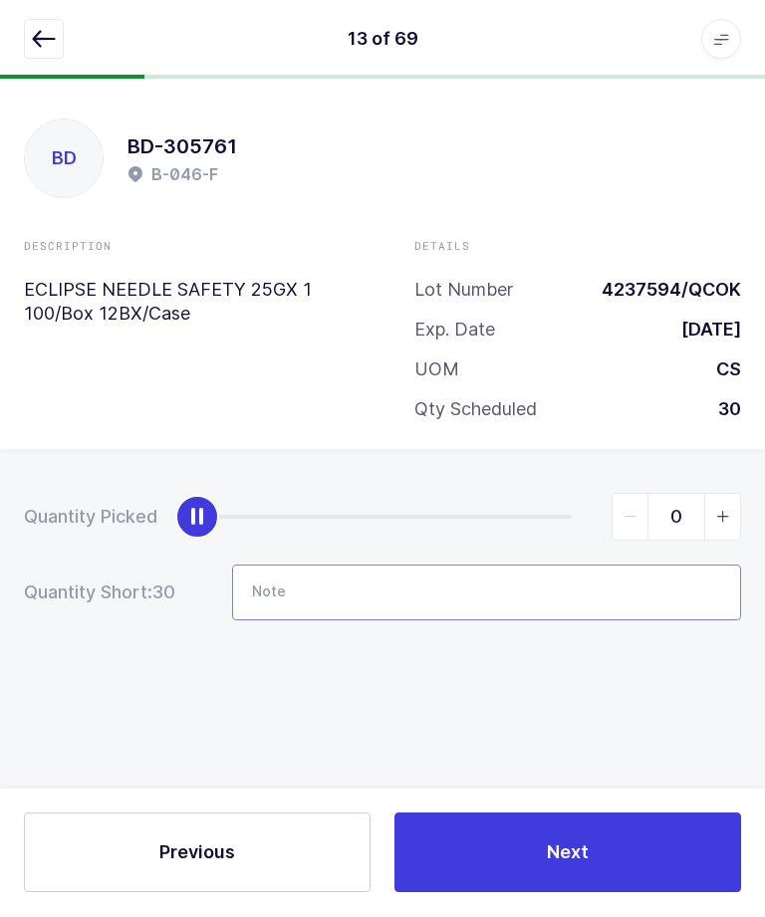
click at [591, 594] on input "Note" at bounding box center [486, 594] width 509 height 56
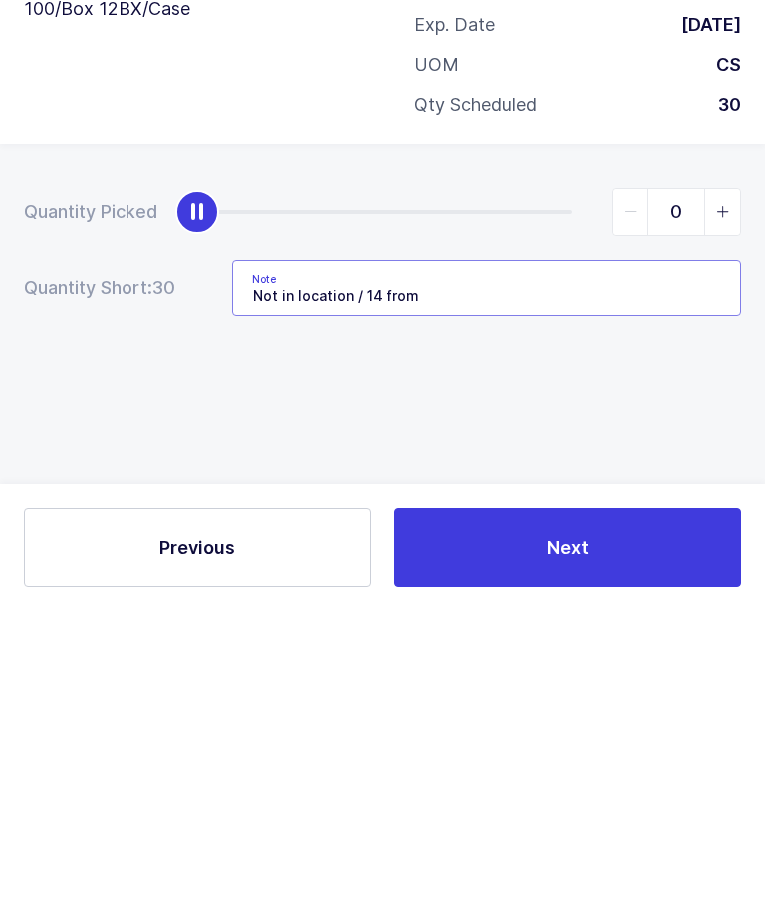
click at [248, 566] on input "Not in location / 14 from" at bounding box center [486, 594] width 509 height 56
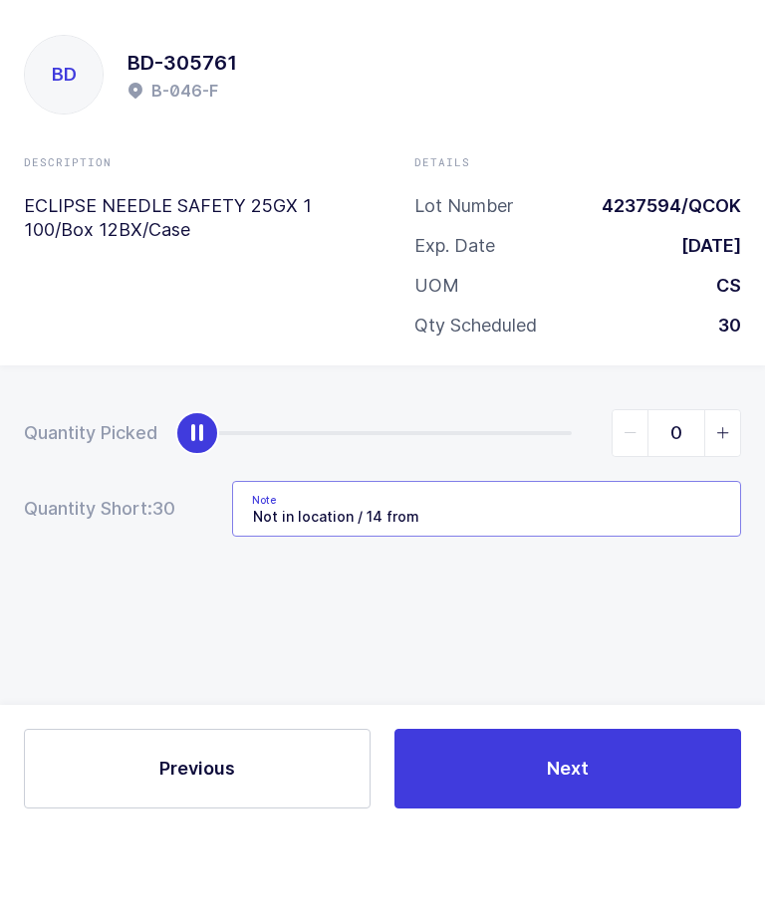
click at [354, 566] on input "Not in location / 14 from" at bounding box center [486, 594] width 509 height 56
click at [348, 566] on input "Not in location / 14 from" at bounding box center [486, 594] width 509 height 56
click at [562, 566] on input "29 missing from location / 14 from" at bounding box center [486, 594] width 509 height 56
type input "29 missing from location / 14 from B-048-G"
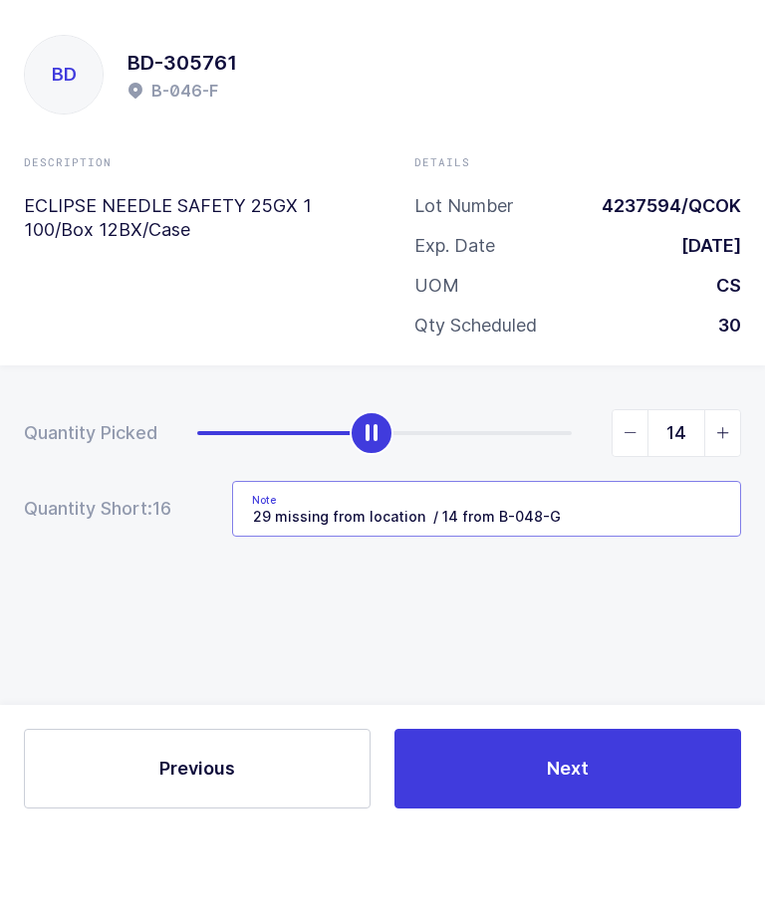
type input "15"
type input "29 missing from location / 14 from B-048-G"
click at [520, 450] on div "Quantity Picked 15 Quantity Short: 15 Note 29 missing from location / 14 from B…" at bounding box center [382, 627] width 765 height 354
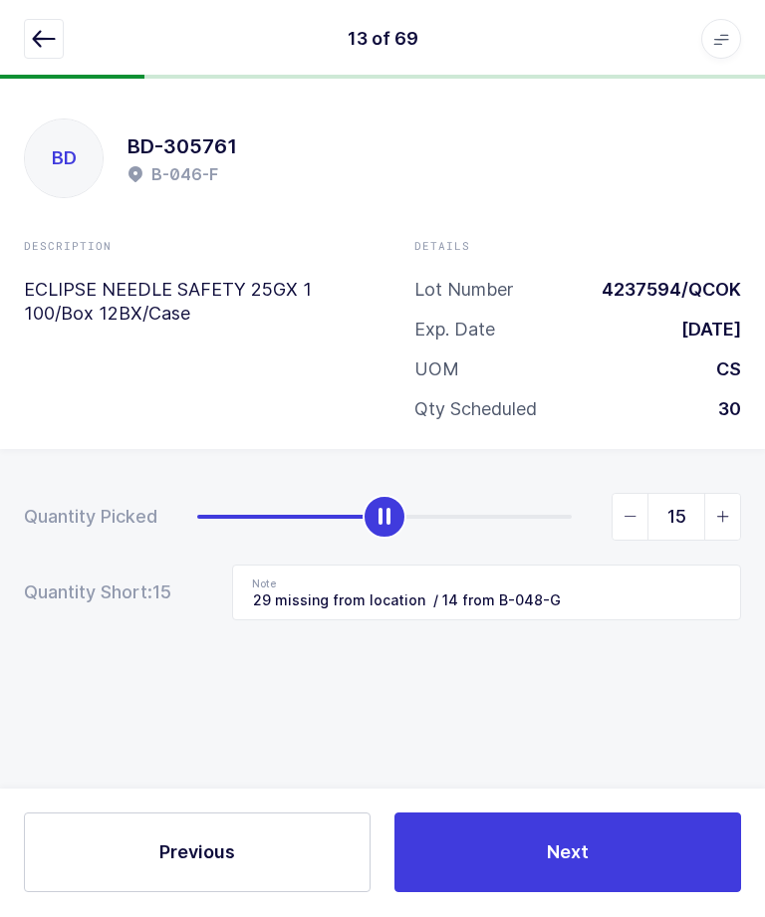
click at [595, 893] on button "Next" at bounding box center [567, 853] width 346 height 80
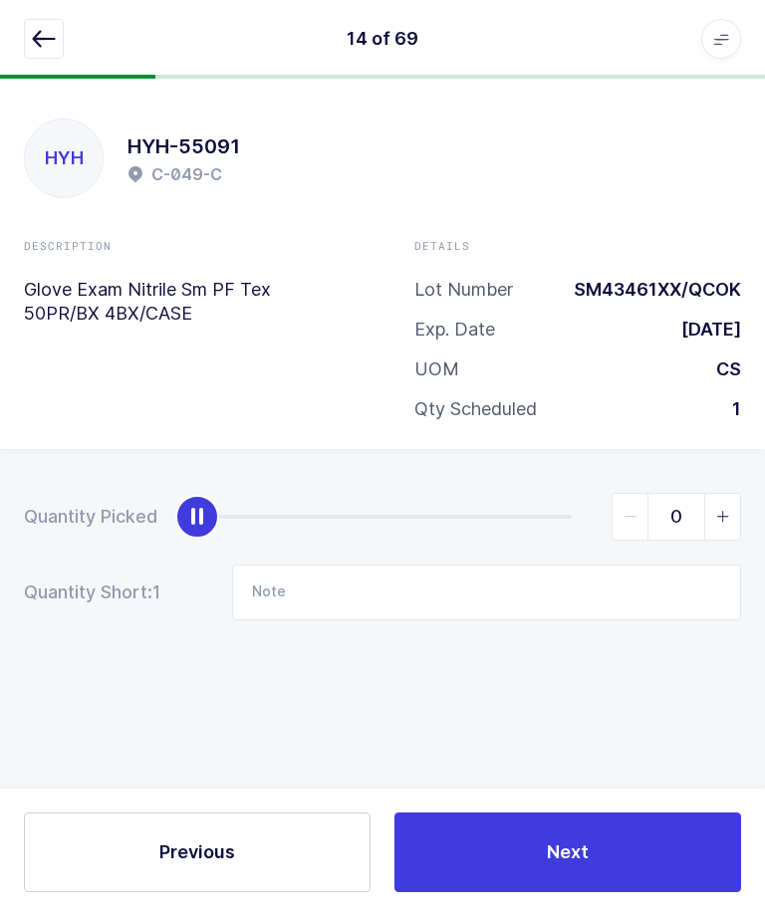
click at [41, 35] on icon "button" at bounding box center [44, 40] width 24 height 24
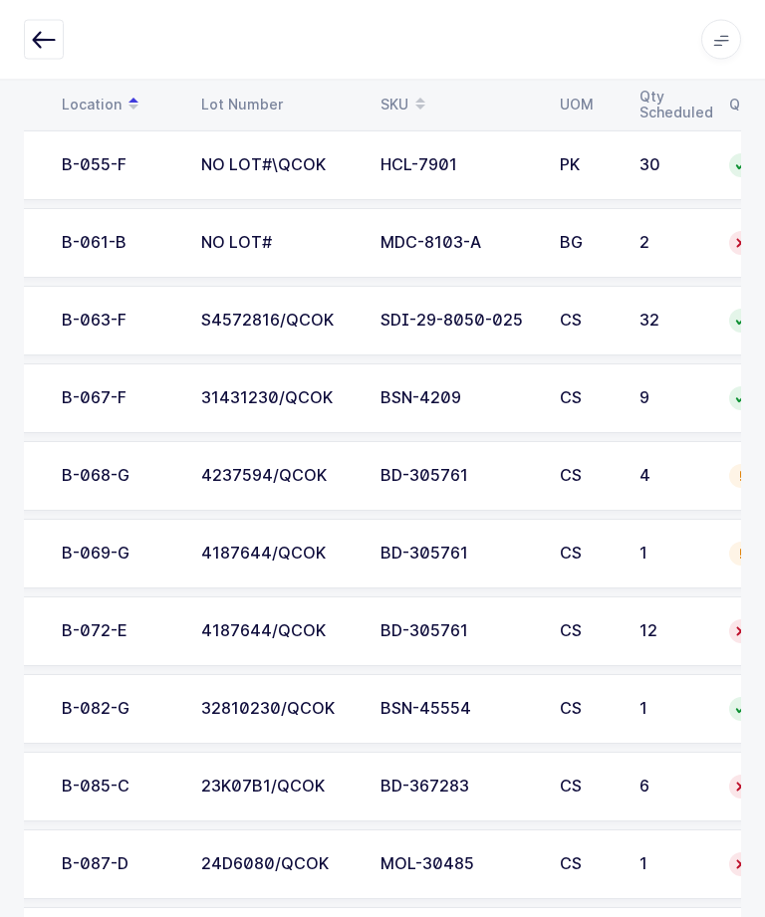
scroll to position [1085, 0]
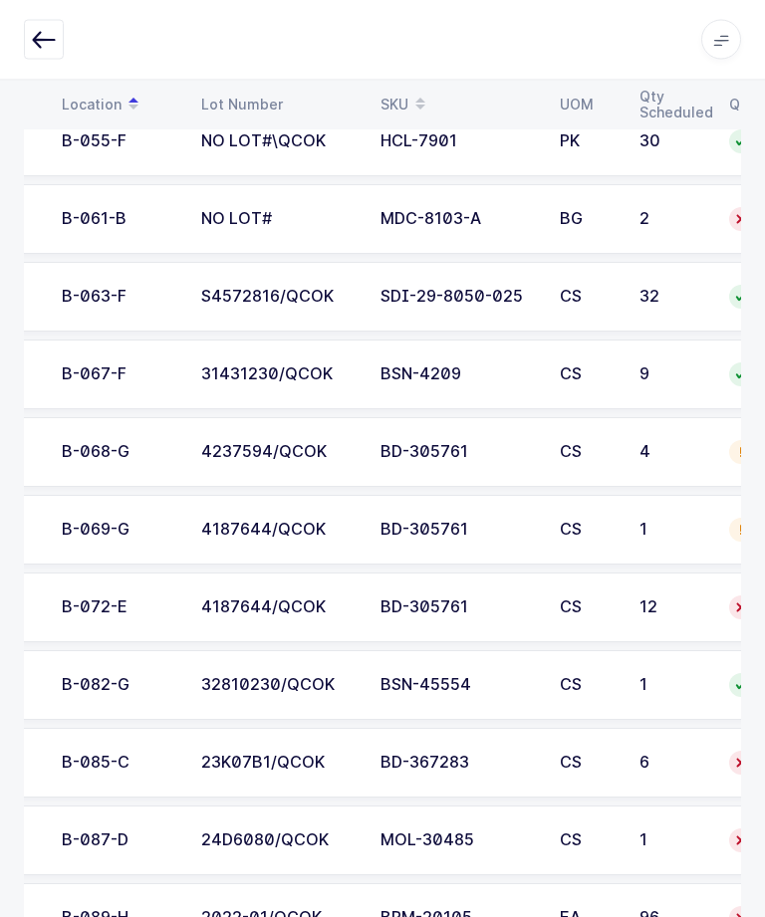
click at [195, 597] on td "4187644/QCOK" at bounding box center [278, 608] width 179 height 70
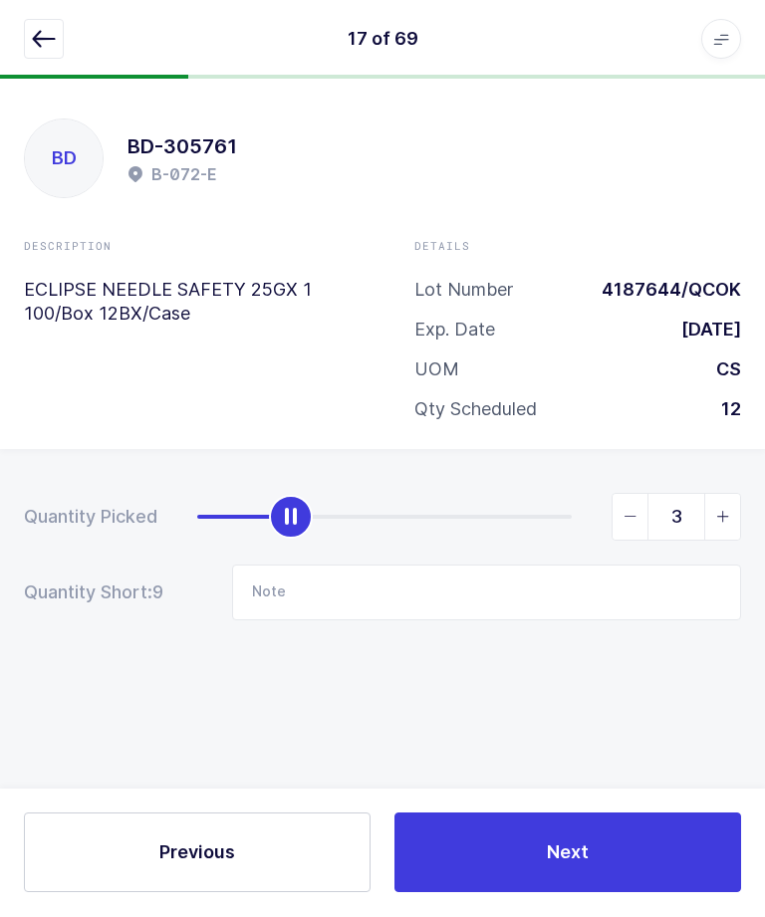
type input "4"
click at [312, 589] on input "Note" at bounding box center [486, 594] width 509 height 56
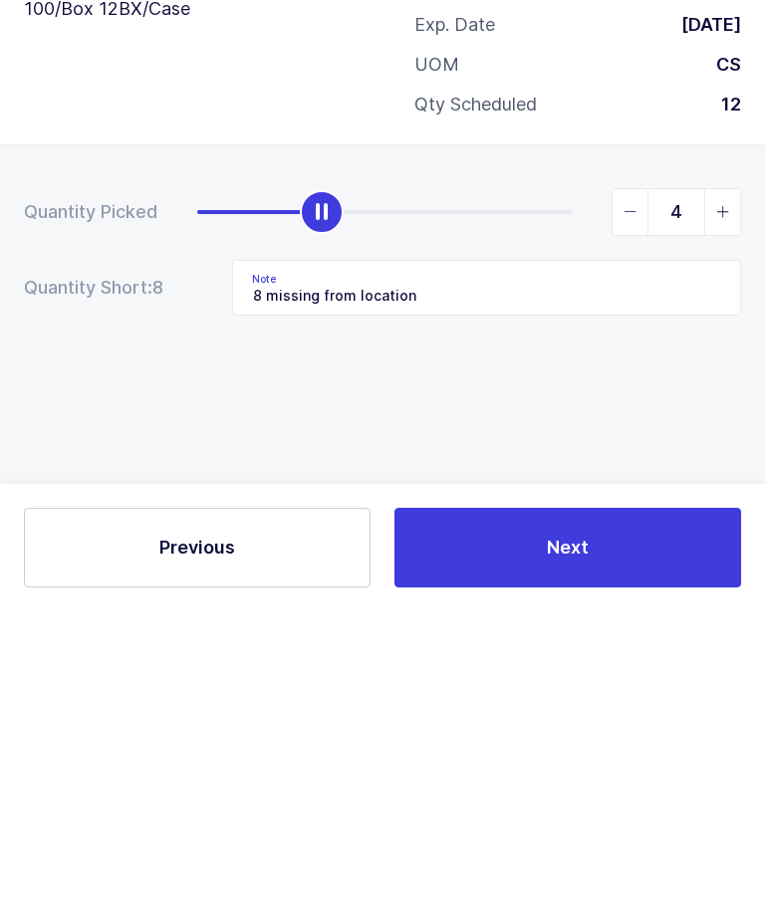
click at [328, 450] on div "Quantity Picked 4 Quantity Short: 8 Note 8 missing from location" at bounding box center [382, 627] width 765 height 354
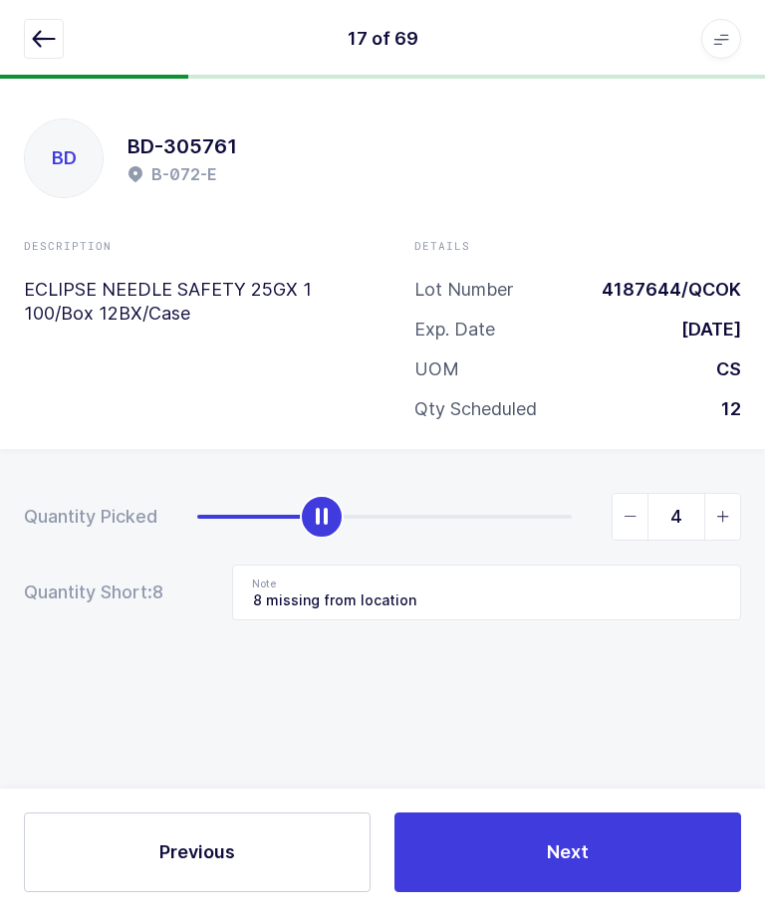
click at [515, 893] on button "Next" at bounding box center [567, 853] width 346 height 80
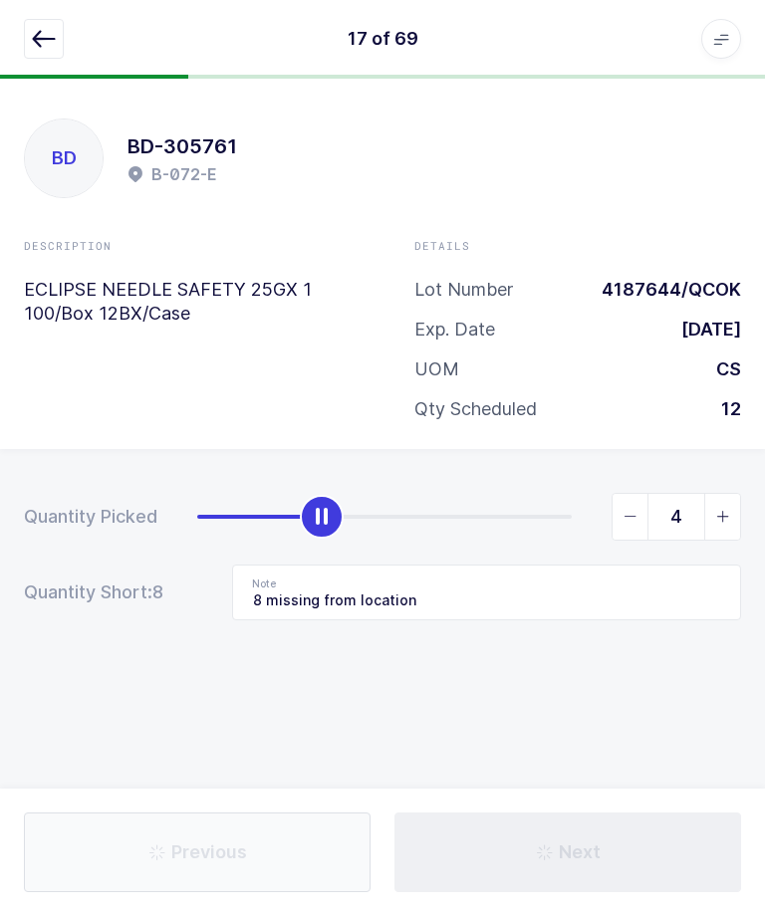
type input "Not in location"
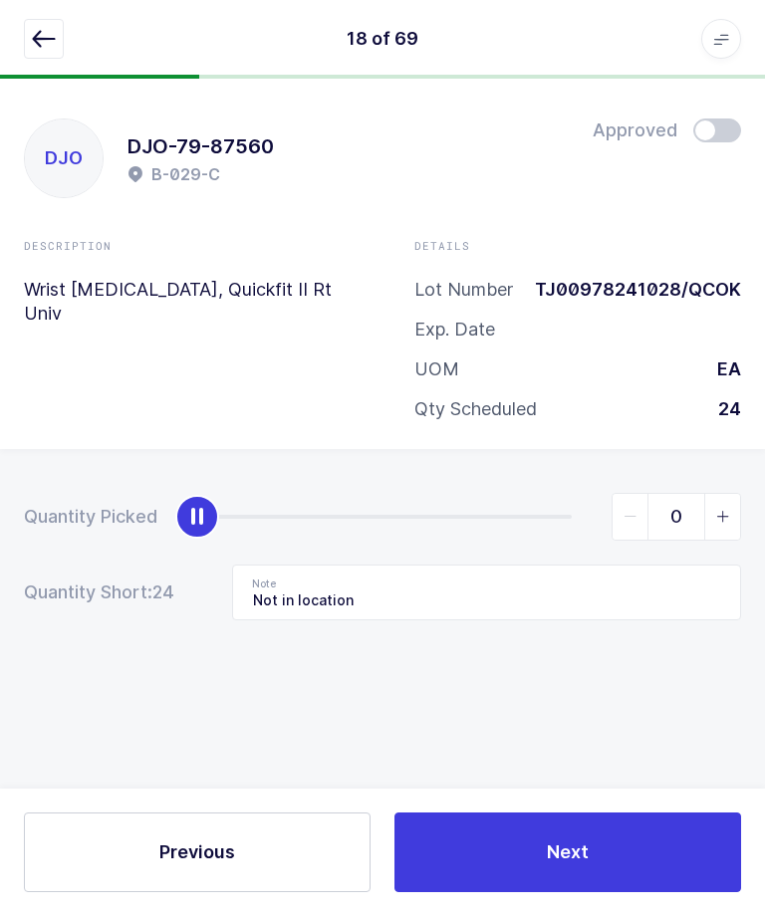
click at [28, 42] on button "button" at bounding box center [44, 40] width 40 height 40
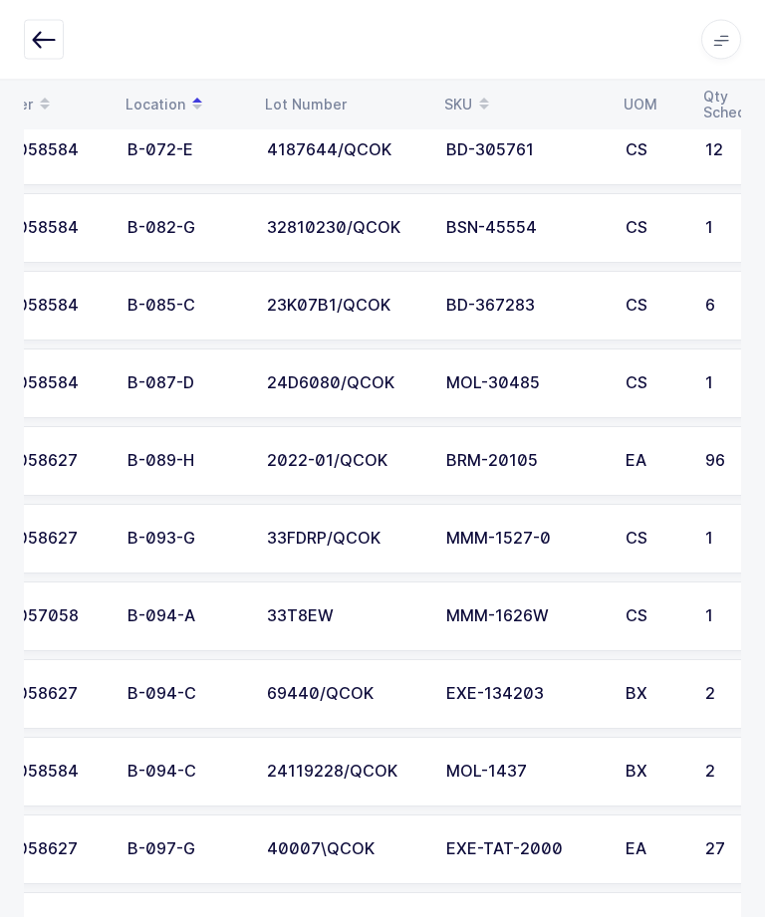
scroll to position [0, 47]
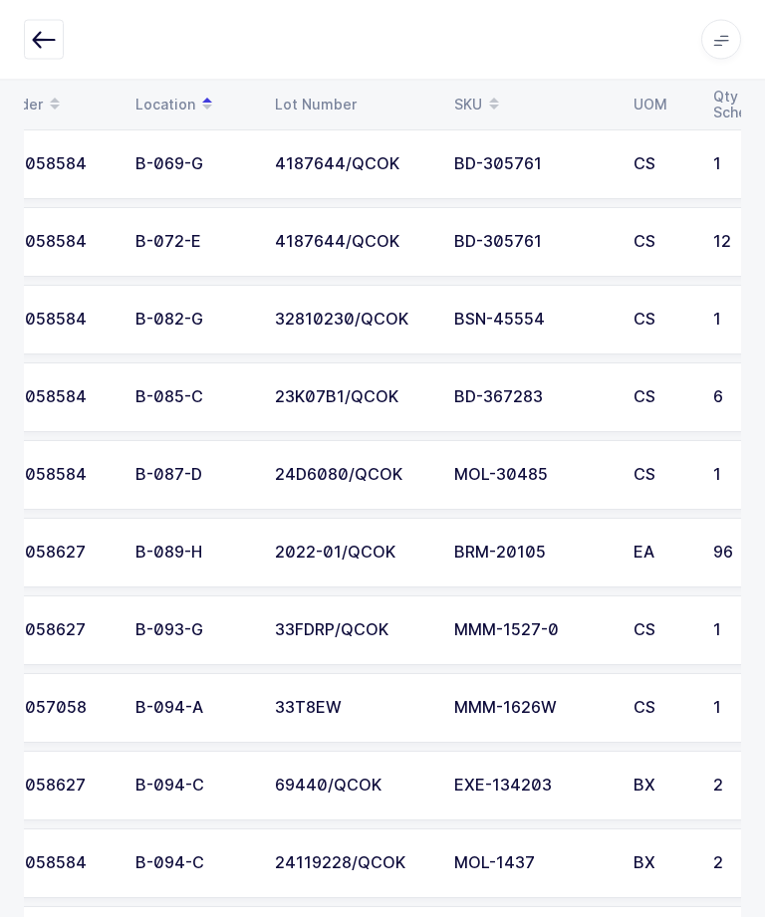
click at [632, 405] on td "CS" at bounding box center [661, 398] width 80 height 70
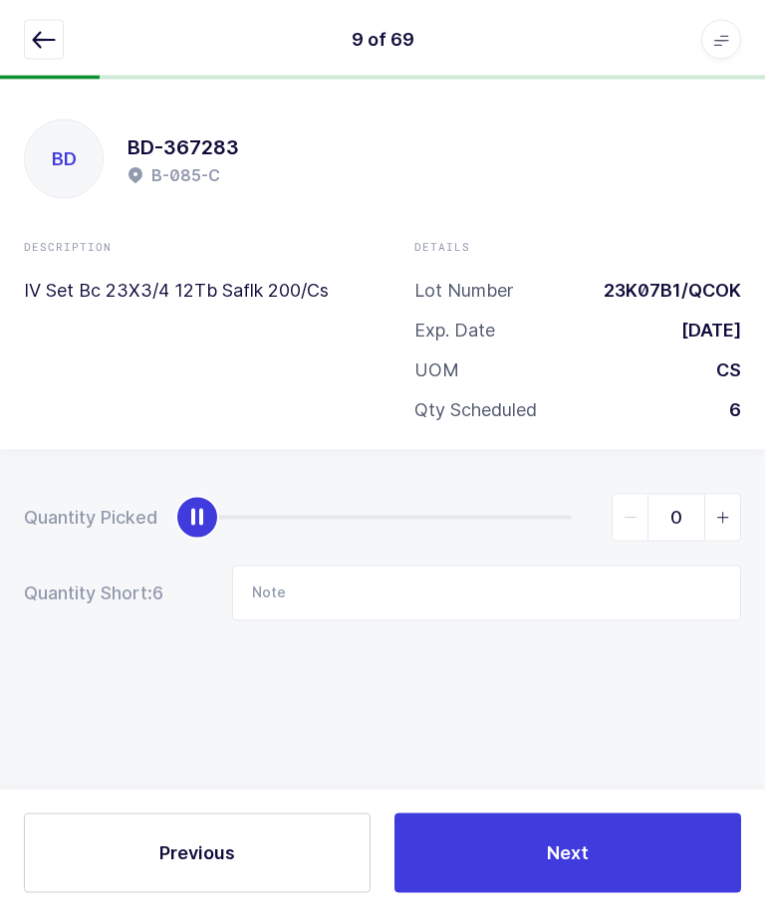
scroll to position [67, 0]
click at [509, 566] on input "Note" at bounding box center [486, 594] width 509 height 56
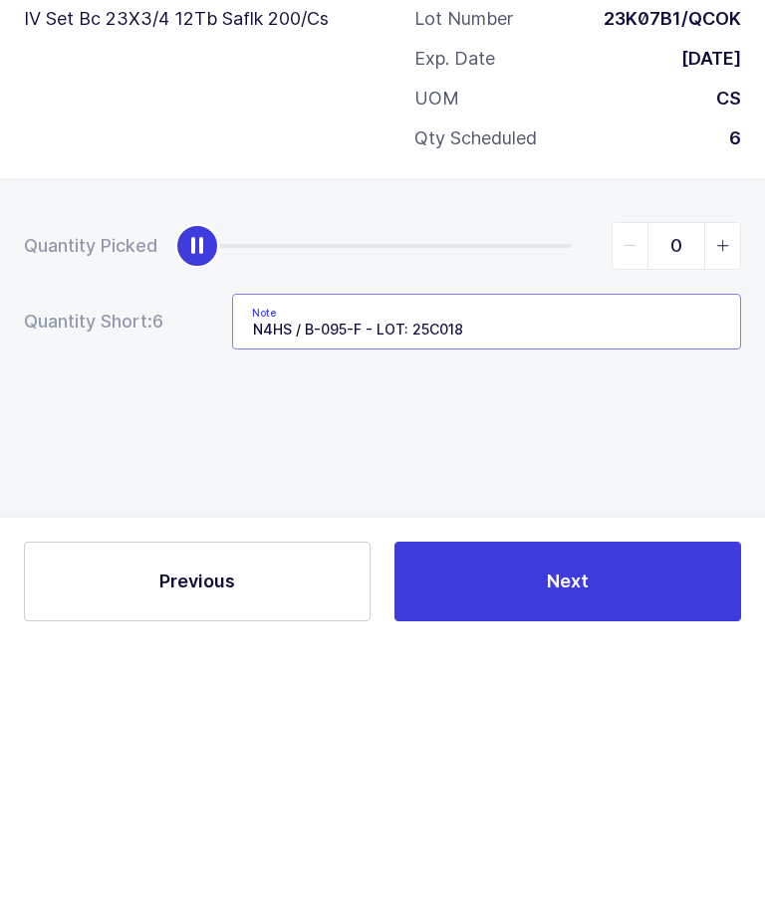
type input "N4HS / B-095-F - LOT: 25C0181"
type input "6"
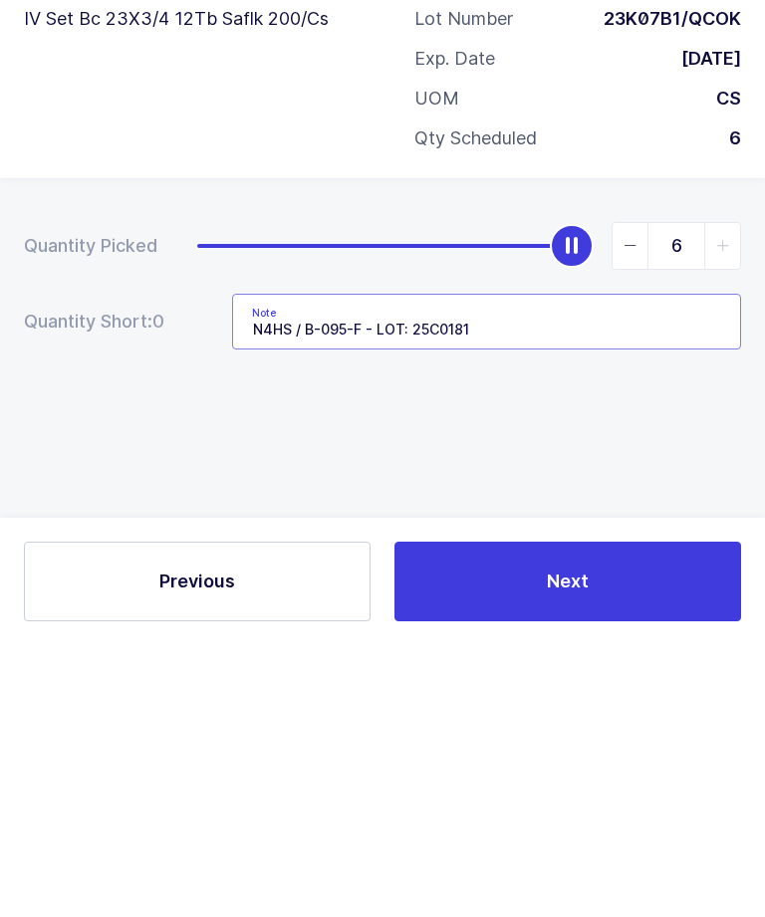
click at [573, 566] on input "N4HS / B-095-F - LOT: 25C0181" at bounding box center [486, 594] width 509 height 56
type input "N4HS / B-095-F - LOT: 25C0181"
click at [421, 450] on div "Quantity Picked 6 Quantity Short: 0 Note N4HS / B-095-F - LOT: 25C0181" at bounding box center [382, 627] width 765 height 354
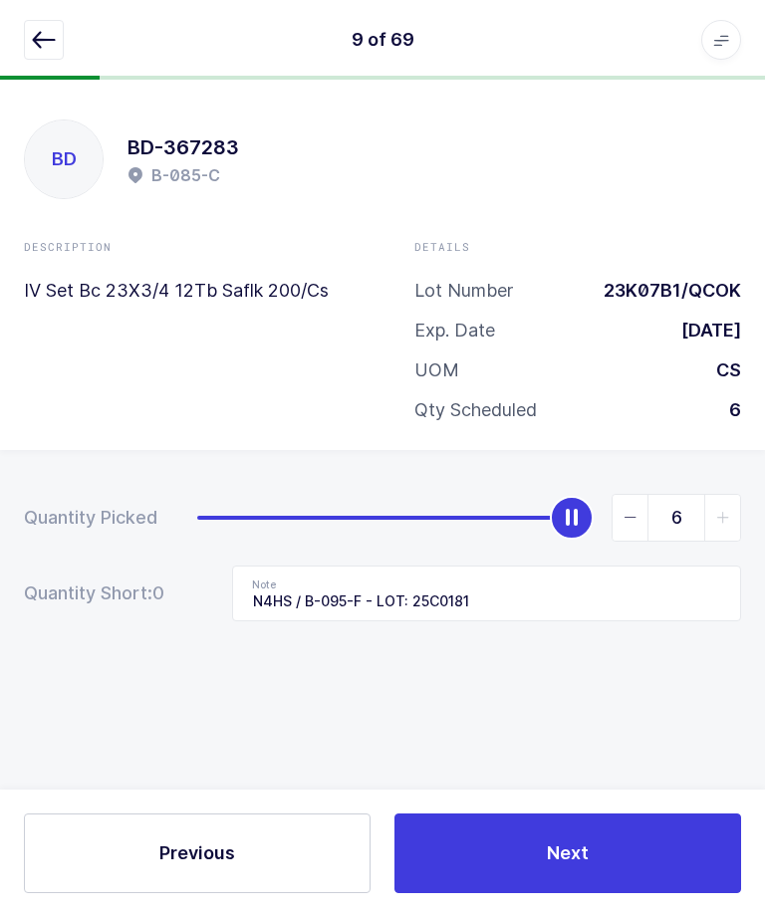
click at [507, 887] on button "Next" at bounding box center [567, 853] width 346 height 80
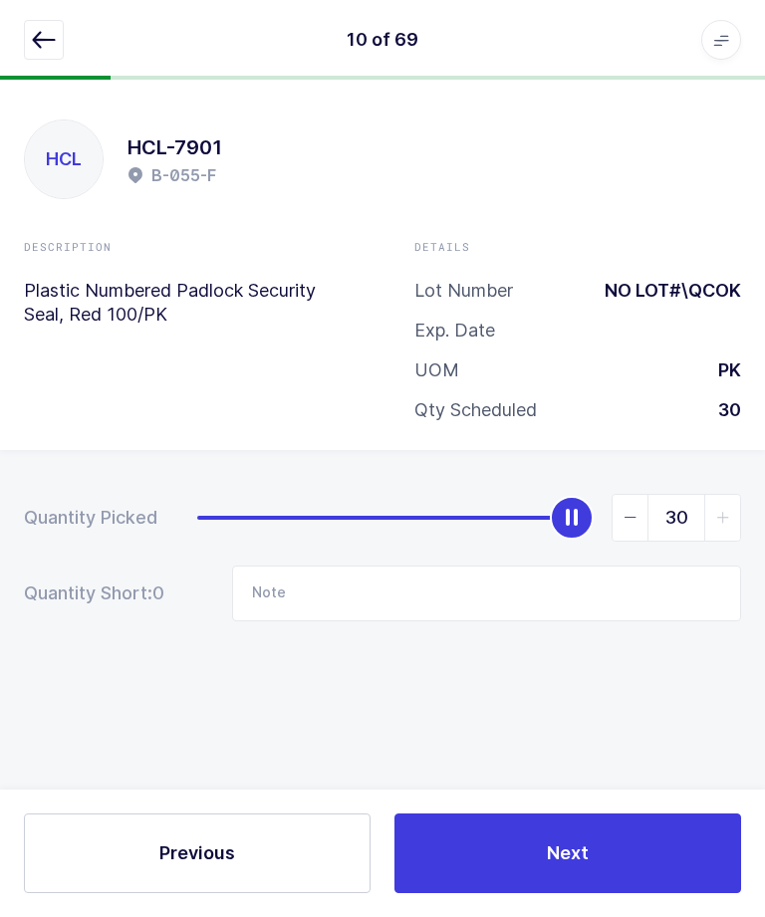
click at [45, 21] on button "button" at bounding box center [44, 40] width 40 height 40
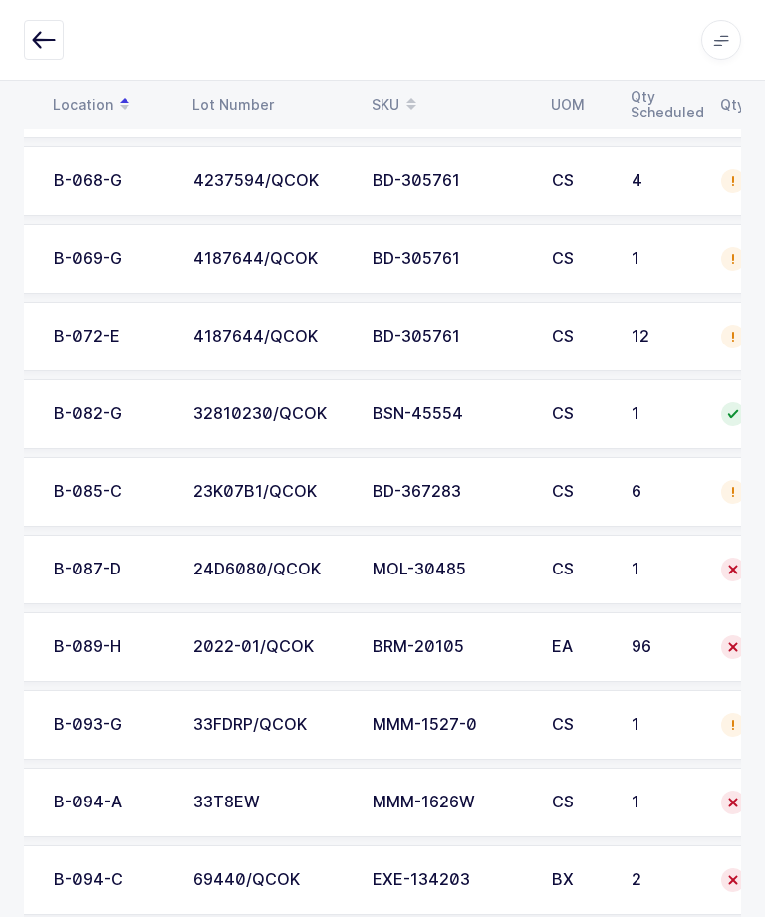
scroll to position [0, 116]
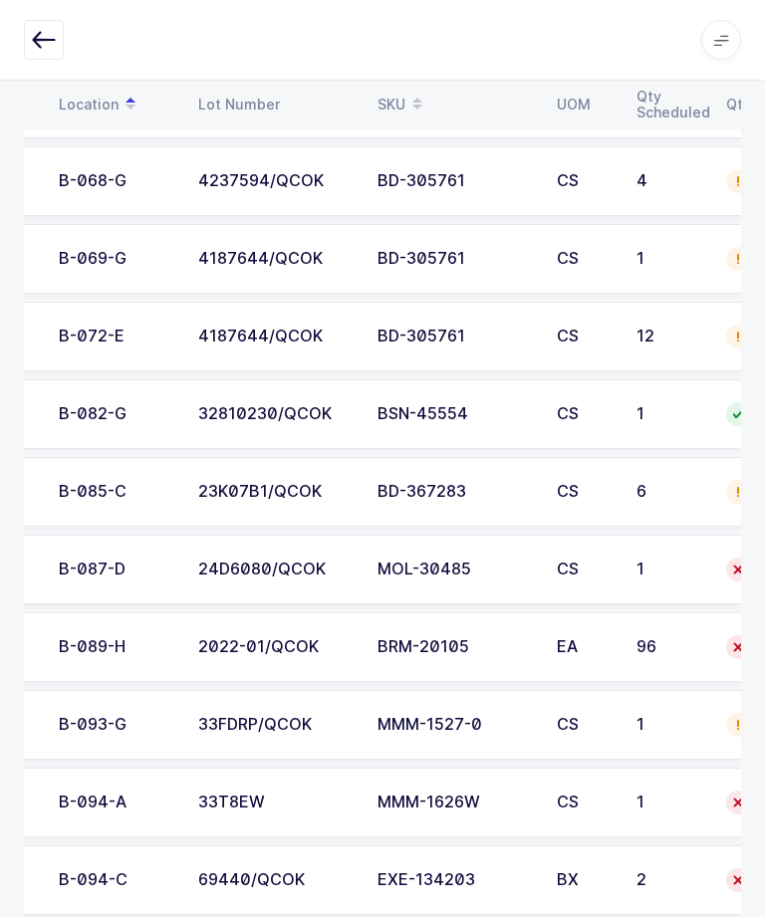
click at [155, 574] on div "B-087-D" at bounding box center [116, 570] width 115 height 18
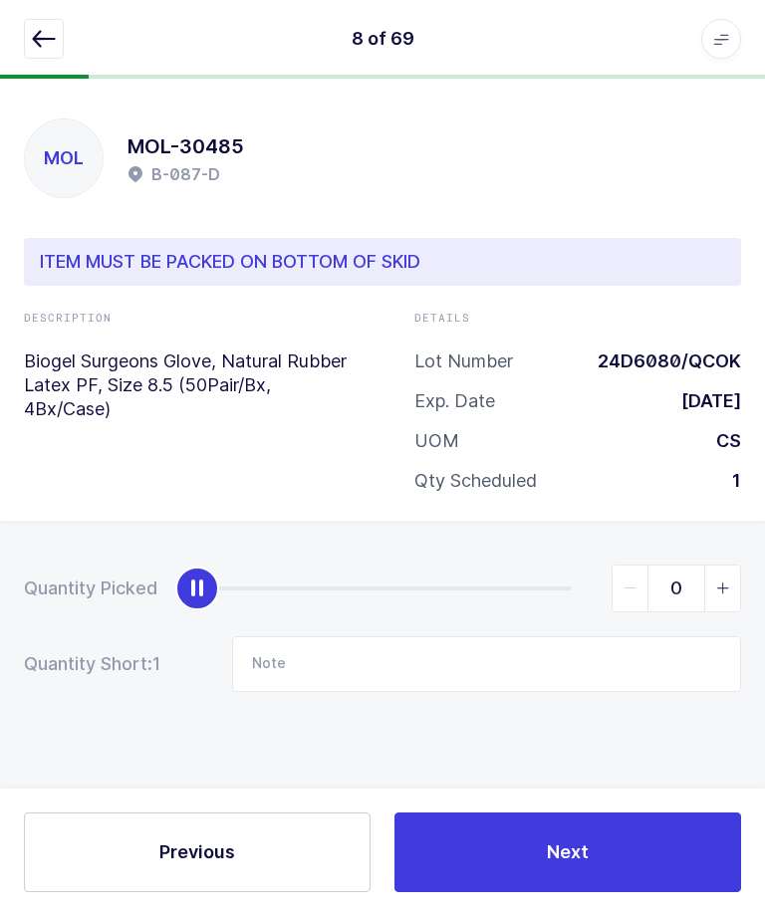
type input "1"
click at [542, 893] on button "Next" at bounding box center [567, 853] width 346 height 80
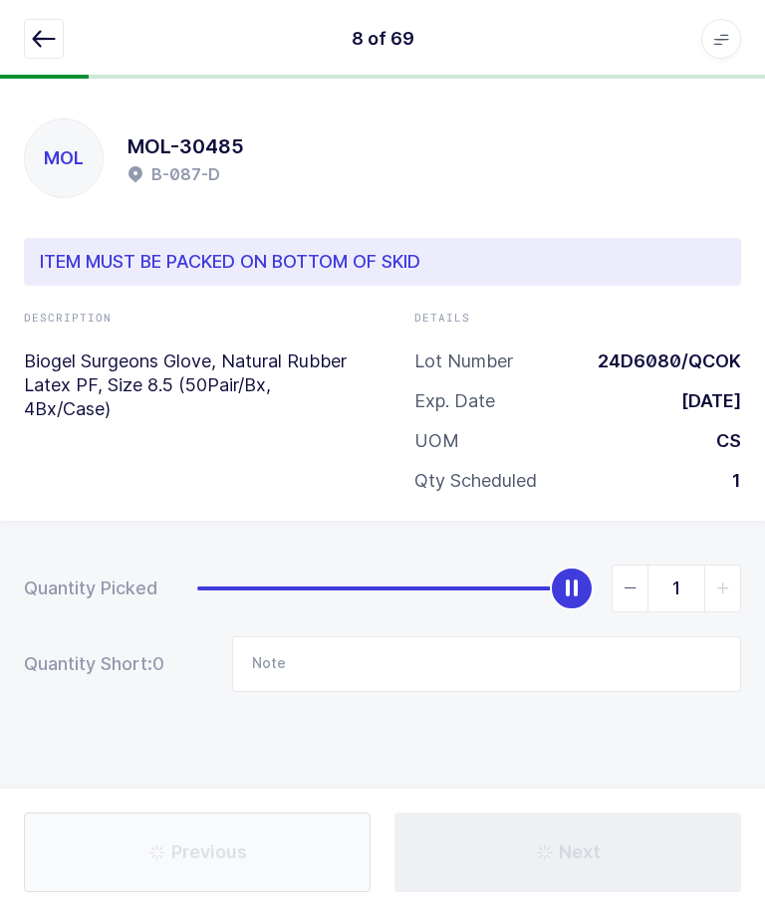
type input "N4HS / B-095-F - LOT: 25C0181"
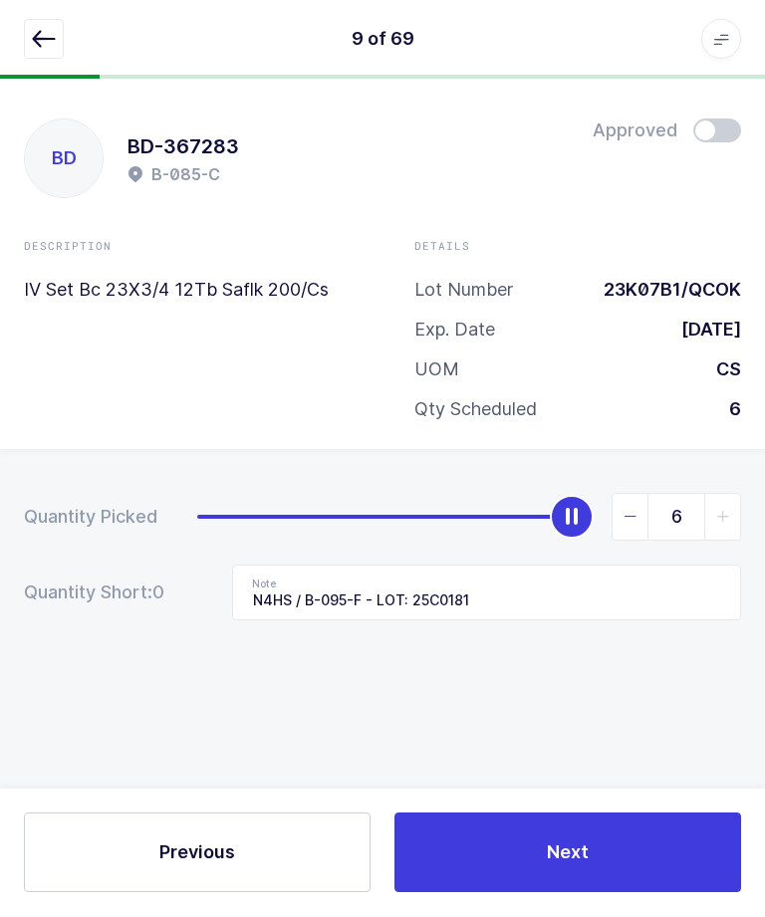
click at [52, 30] on icon "button" at bounding box center [44, 40] width 24 height 24
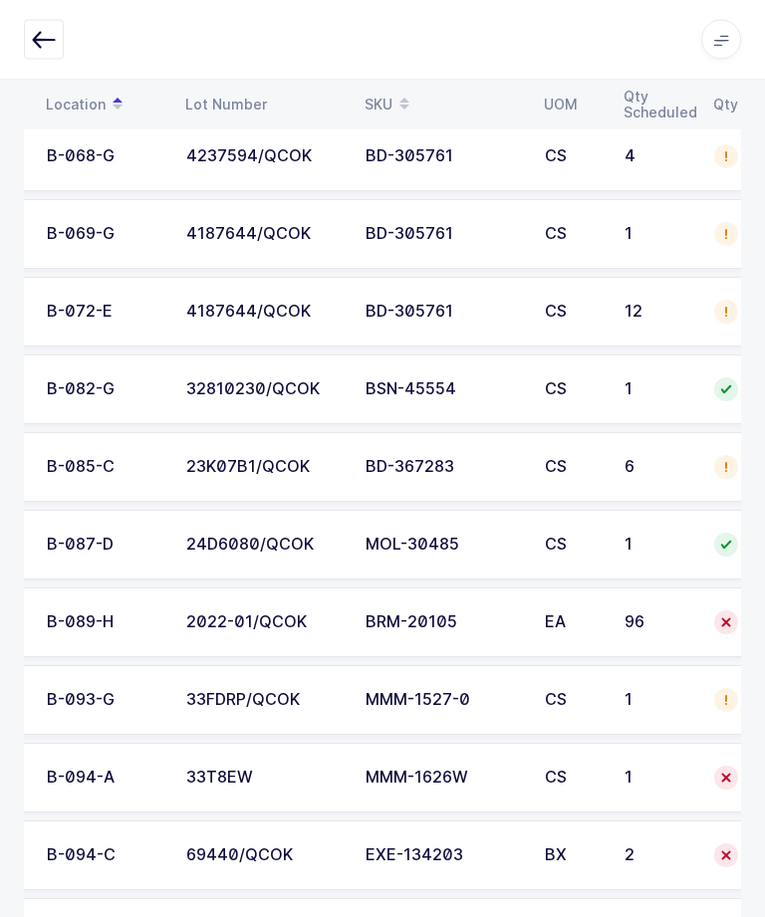
scroll to position [0, 122]
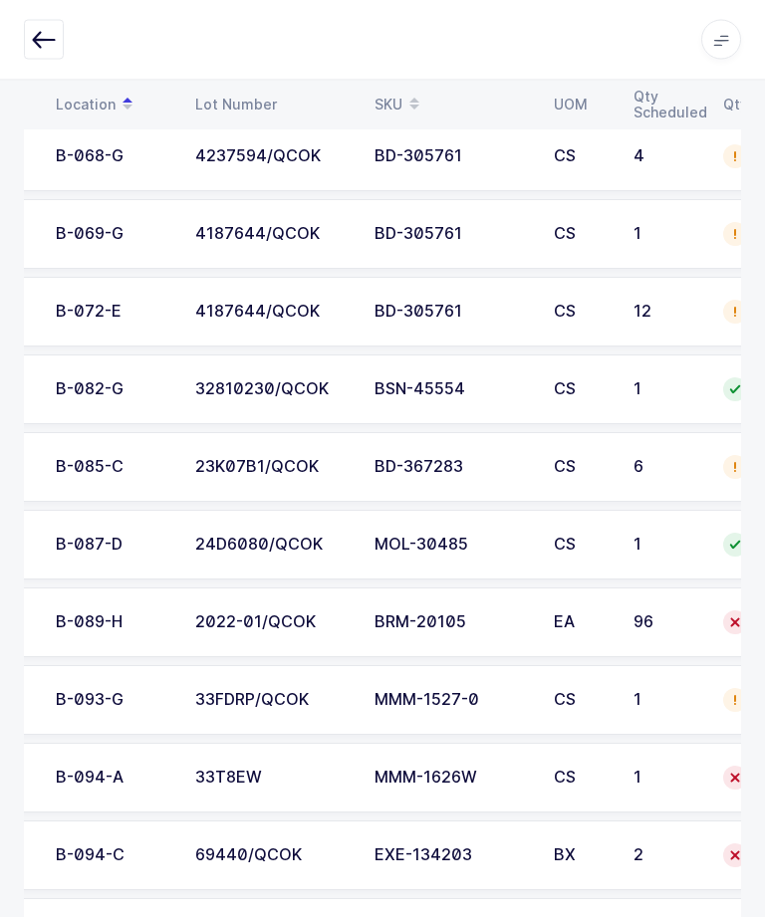
click at [322, 614] on div "2022-01/QCOK" at bounding box center [272, 623] width 155 height 18
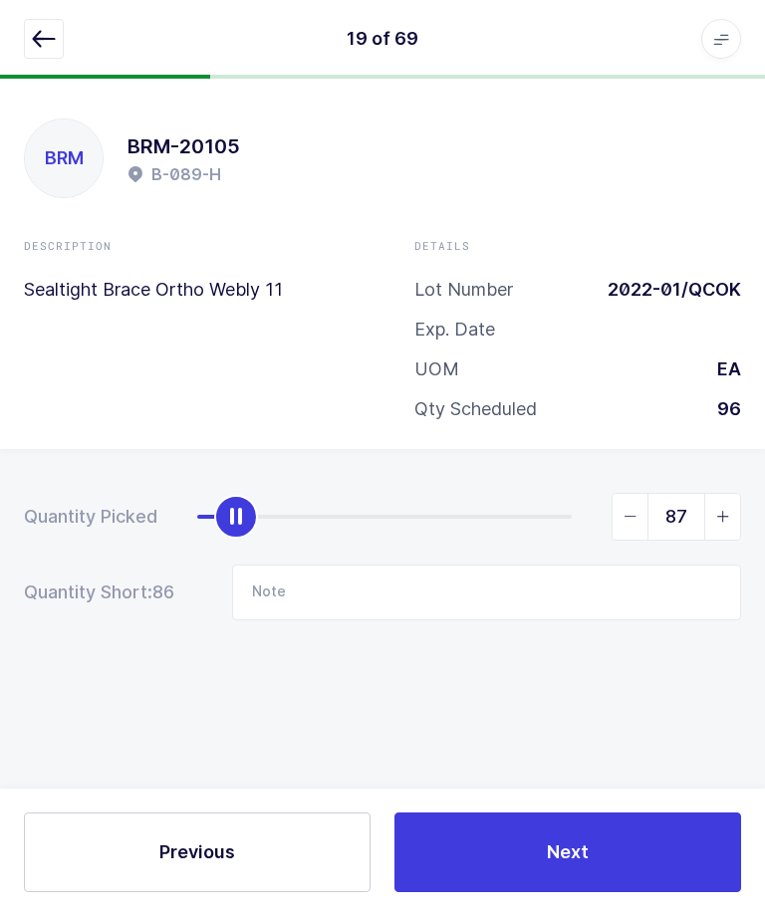
type input "96"
click at [539, 893] on button "Next" at bounding box center [567, 853] width 346 height 80
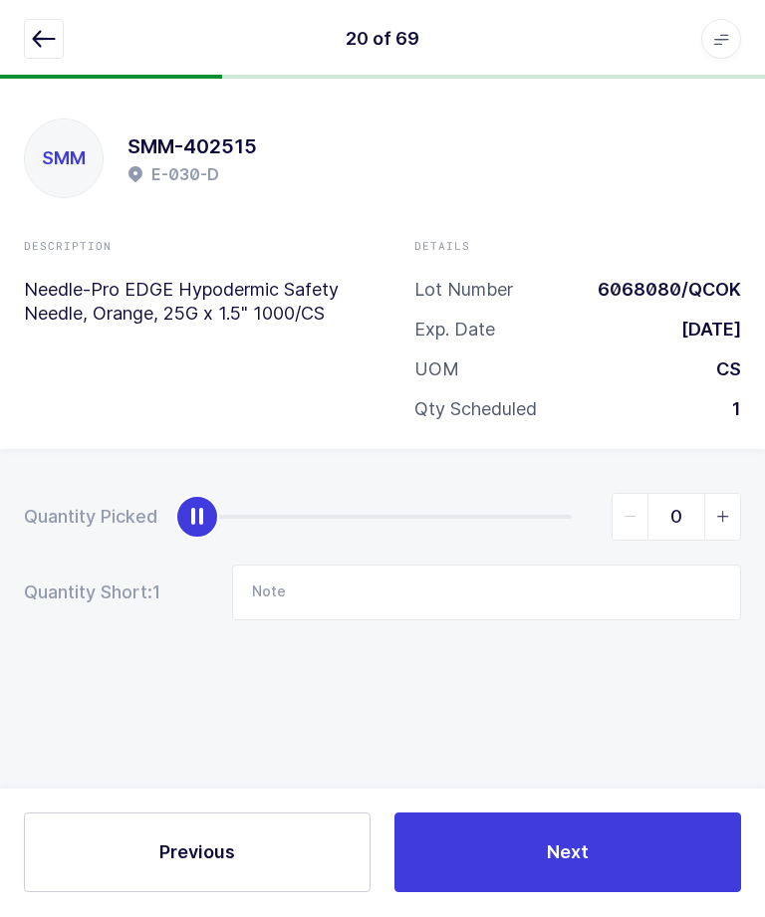
click at [37, 13] on div "20 of 69 Apps Core [GEOGRAPHIC_DATA] Admin Mission Control Purchasing [PERSON_N…" at bounding box center [382, 40] width 765 height 80
click at [33, 30] on icon "button" at bounding box center [44, 40] width 24 height 24
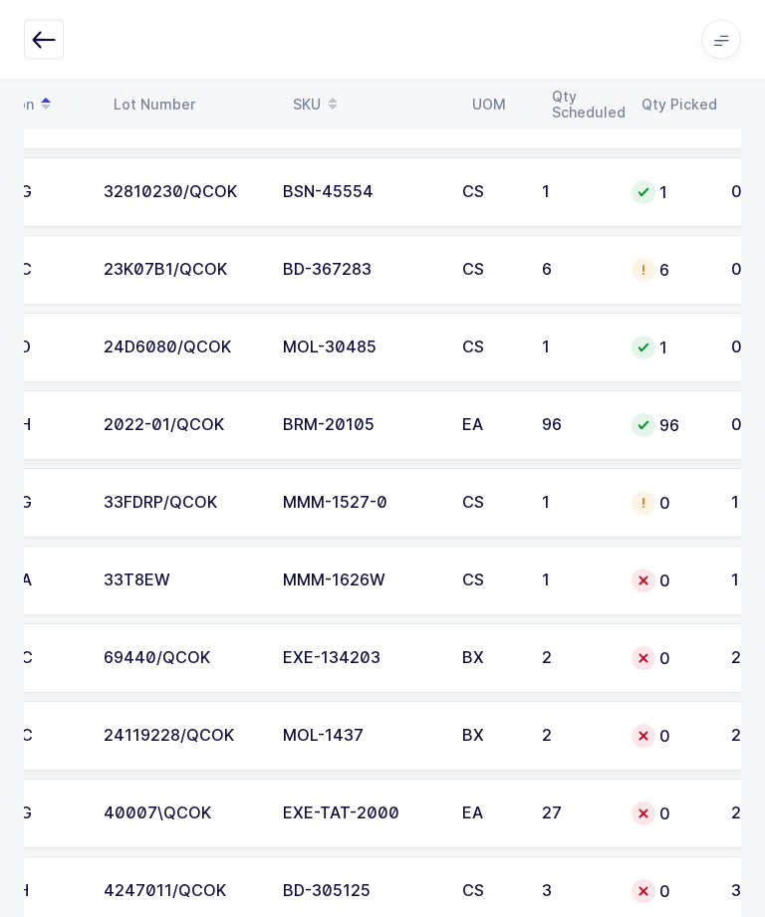
scroll to position [0, 250]
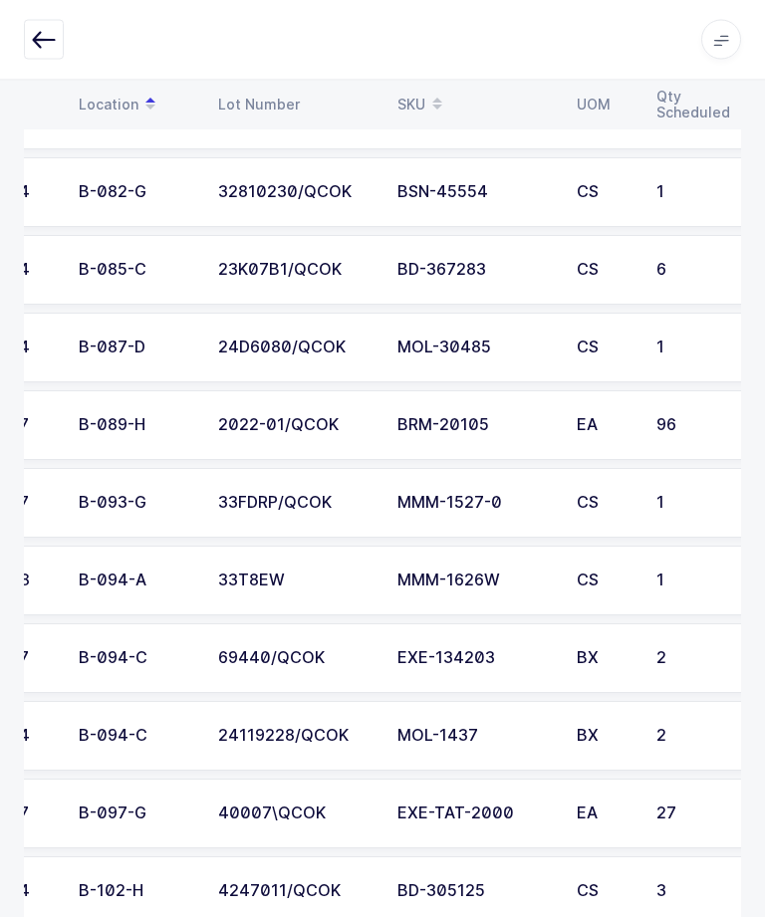
click at [578, 495] on div "CS" at bounding box center [604, 504] width 56 height 18
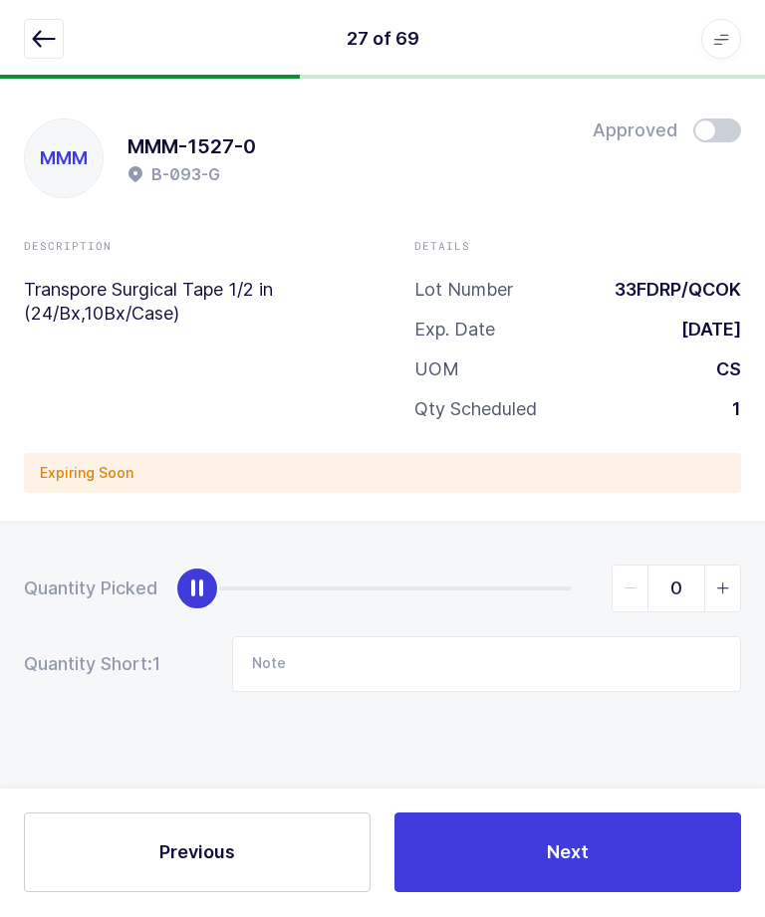
type input "1"
click at [577, 916] on div "Previous Next" at bounding box center [382, 853] width 765 height 127
click at [588, 893] on button "Next" at bounding box center [567, 853] width 346 height 80
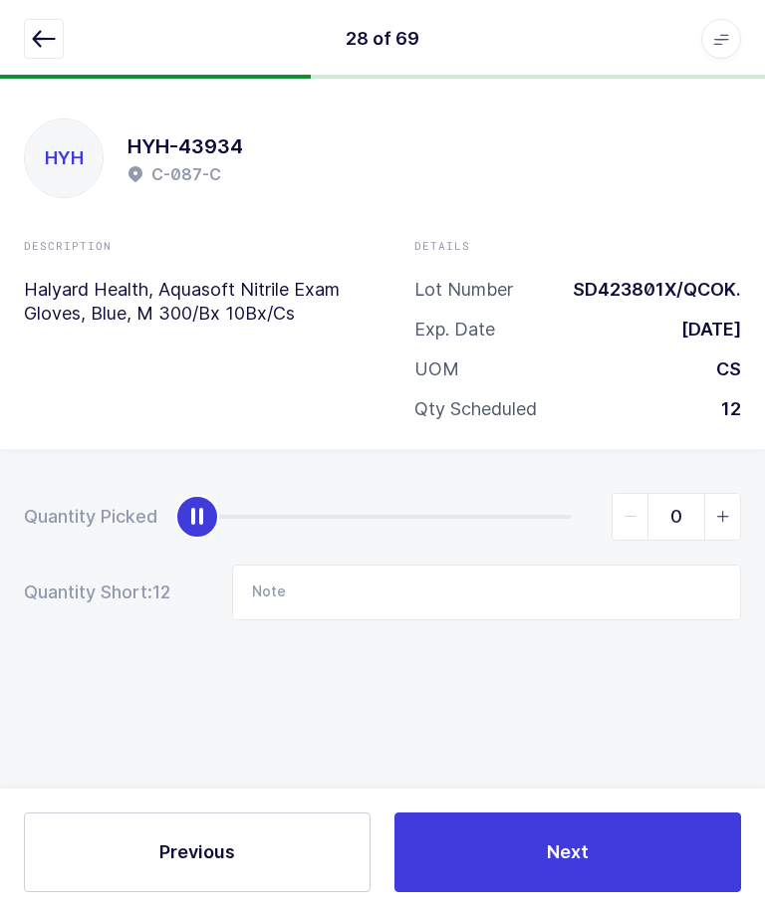
click at [37, 44] on icon "button" at bounding box center [44, 40] width 24 height 24
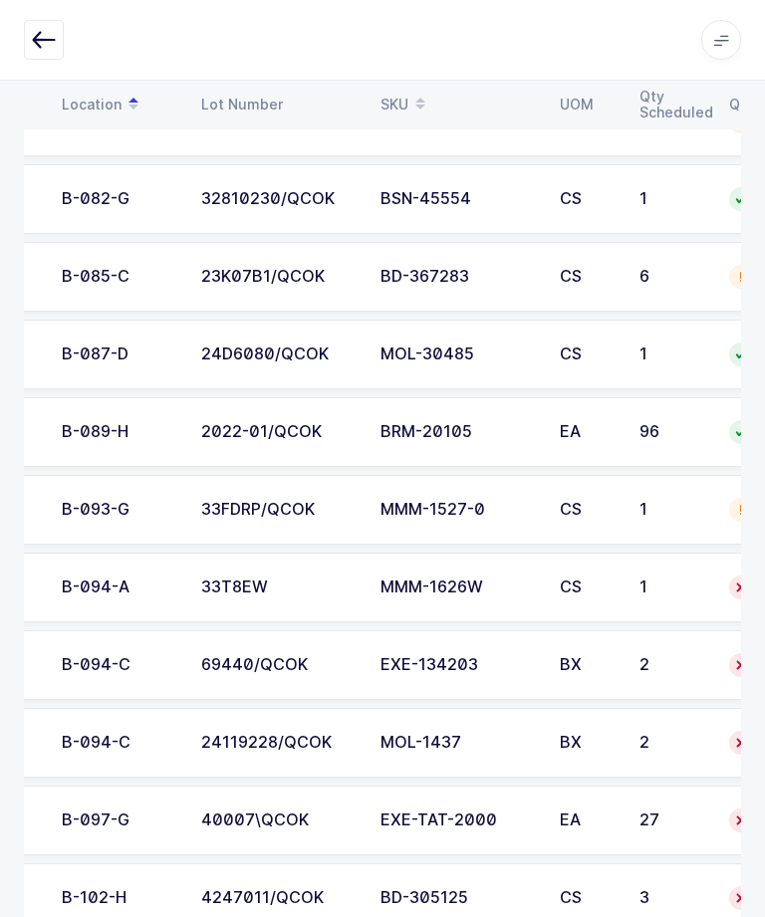
click at [662, 583] on div "1" at bounding box center [672, 587] width 66 height 18
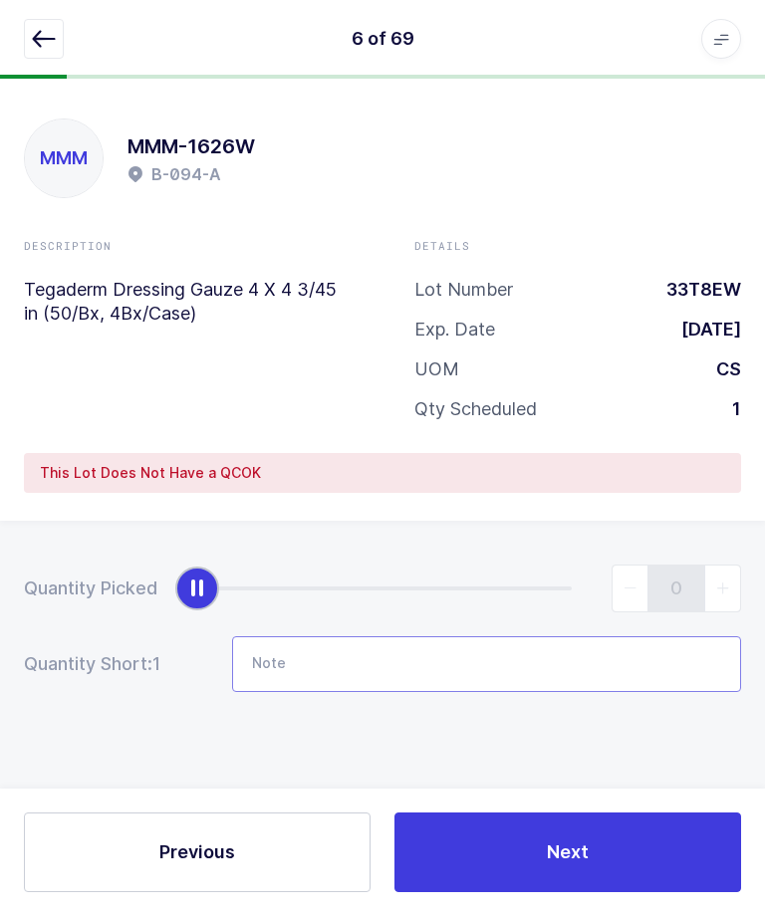
click at [541, 664] on input "Note" at bounding box center [486, 665] width 509 height 56
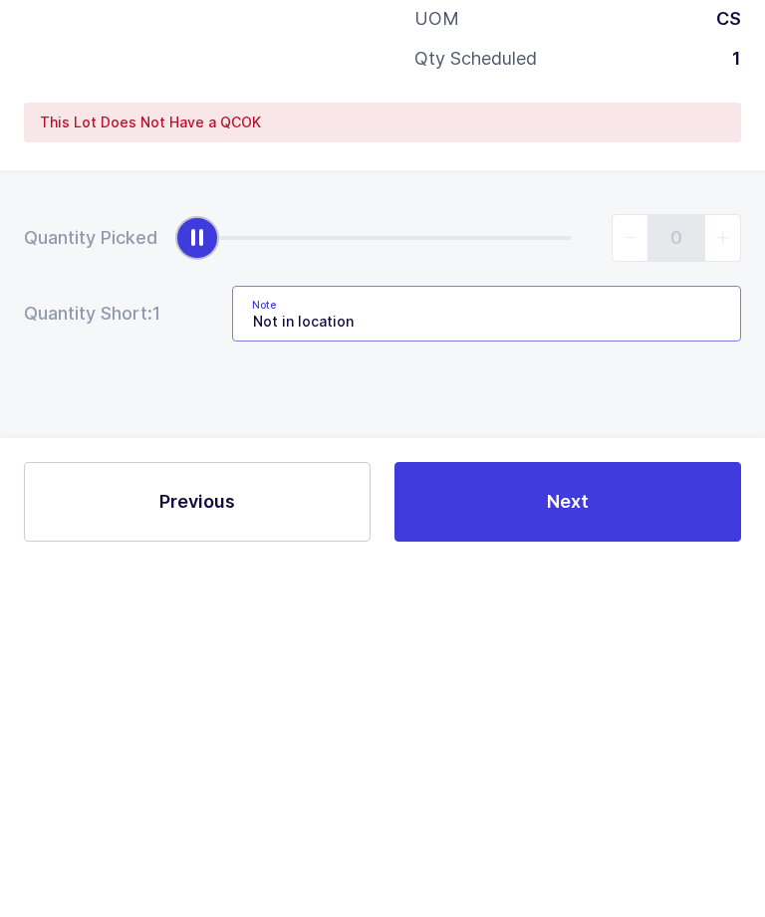
type input "Not in location"
click at [664, 813] on button "Next" at bounding box center [567, 853] width 346 height 80
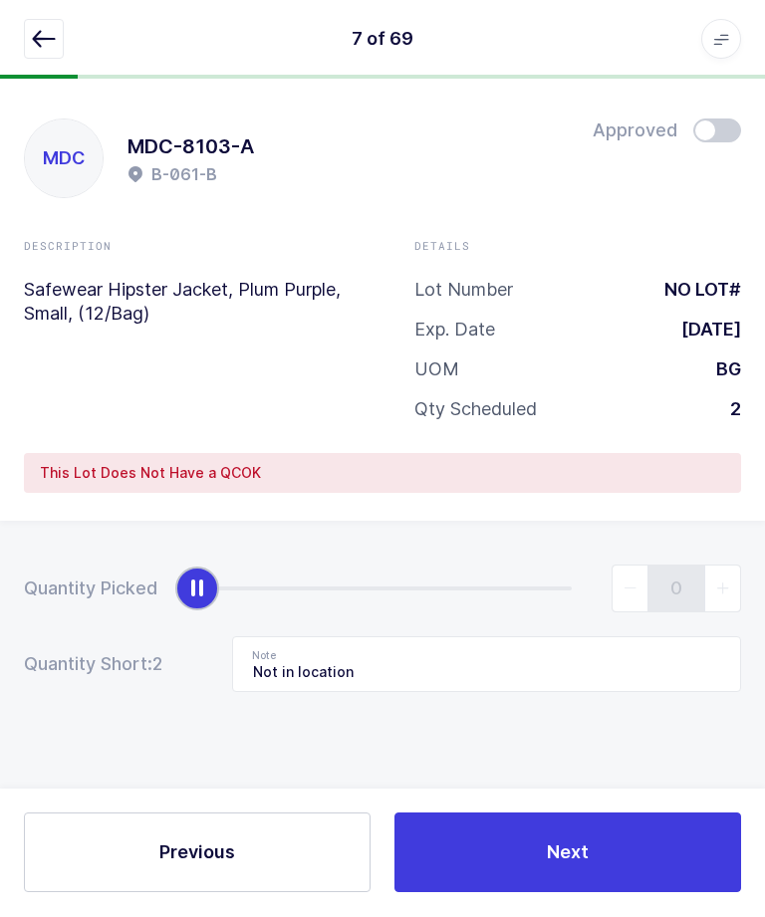
click at [26, 51] on button "button" at bounding box center [44, 40] width 40 height 40
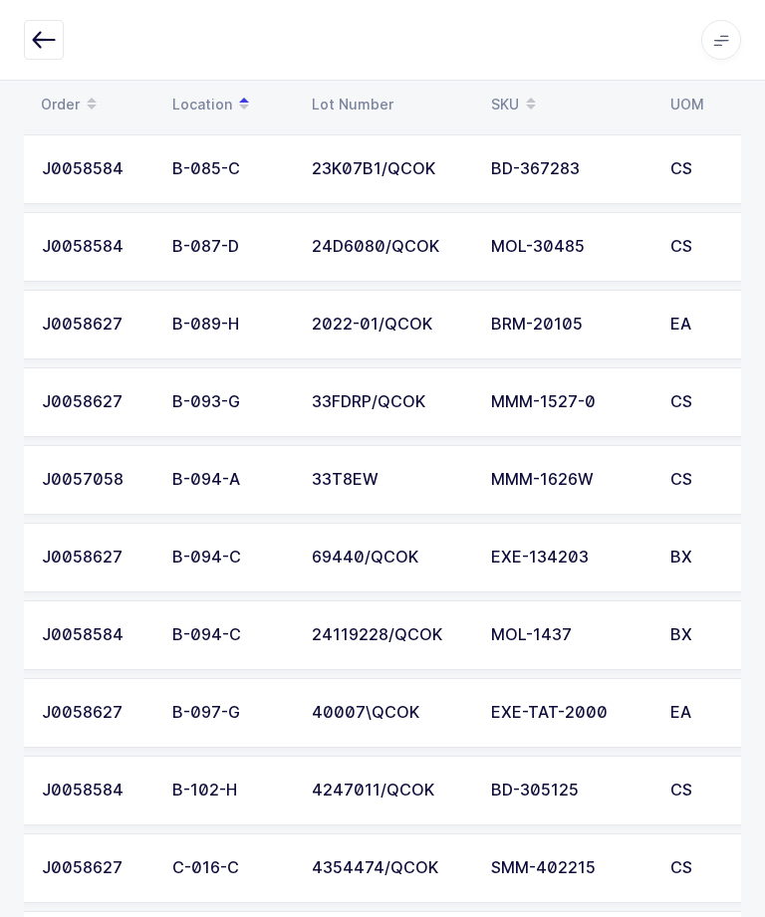
scroll to position [0, 56]
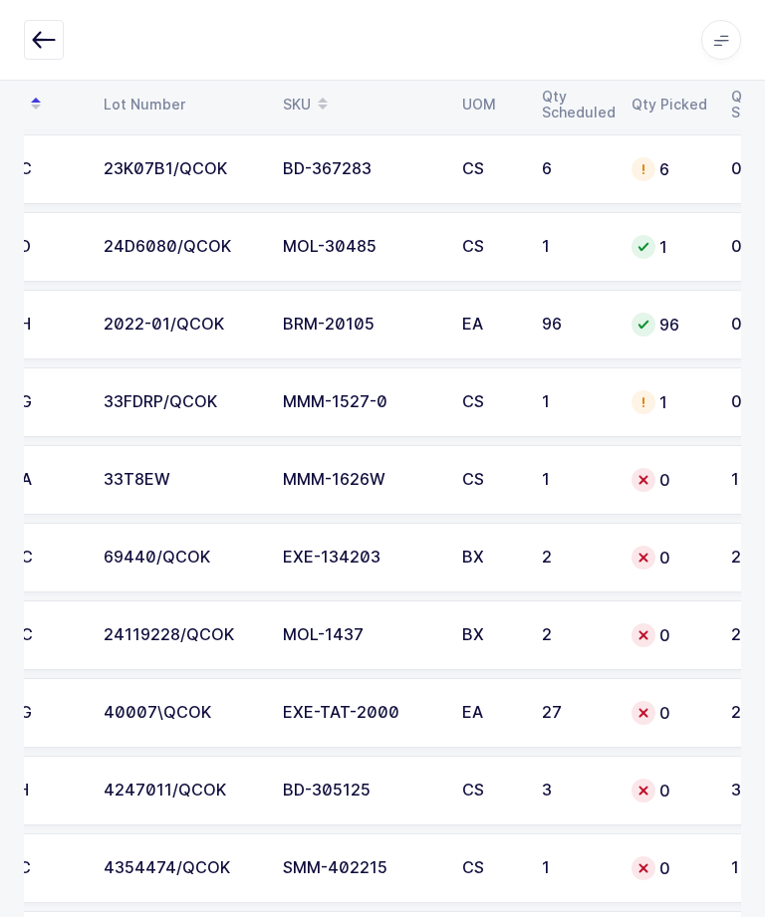
click at [674, 567] on td "0" at bounding box center [669, 558] width 100 height 70
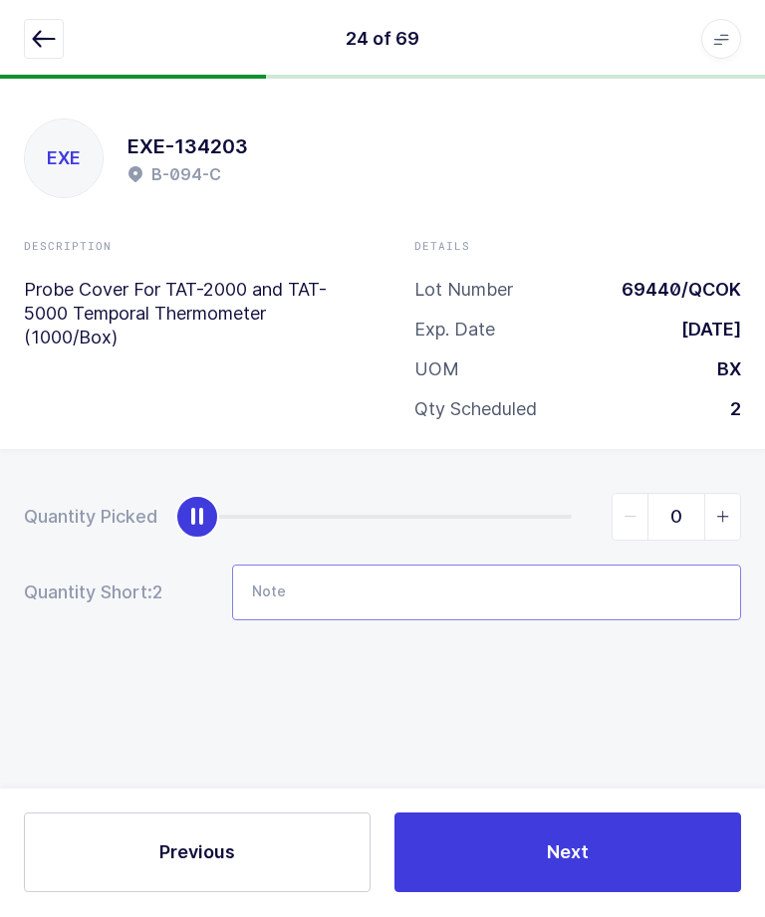
click at [534, 609] on input "Note" at bounding box center [486, 594] width 509 height 56
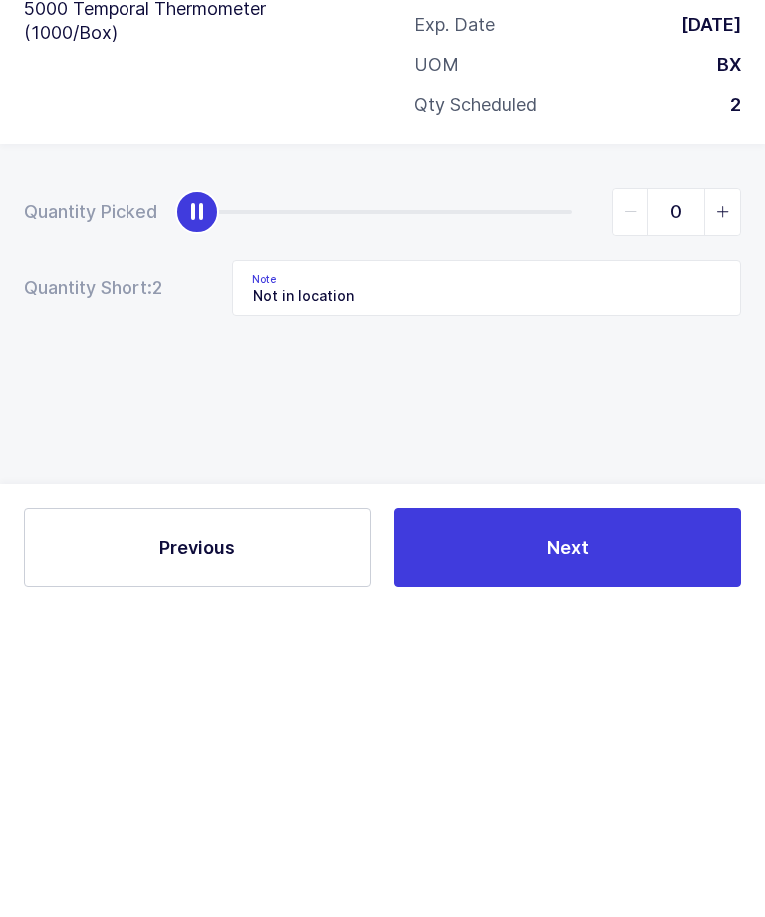
click at [662, 813] on button "Next" at bounding box center [567, 853] width 346 height 80
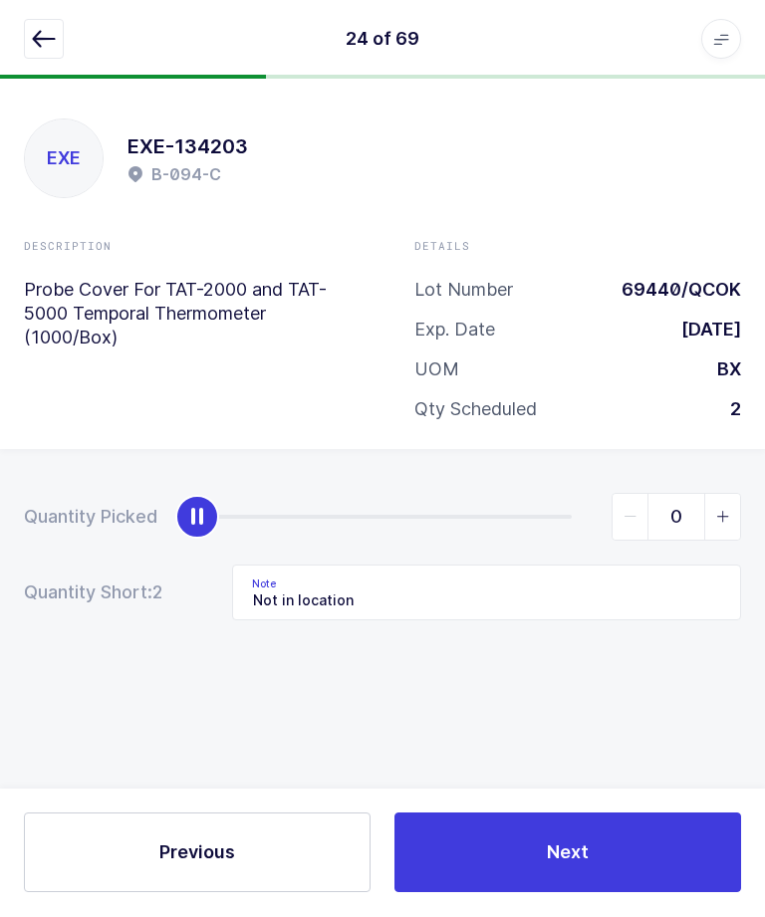
type input "Not in location / Lot: 69601 - 2 from B-005-A - 11 from B-009-A - 14 from B-029…"
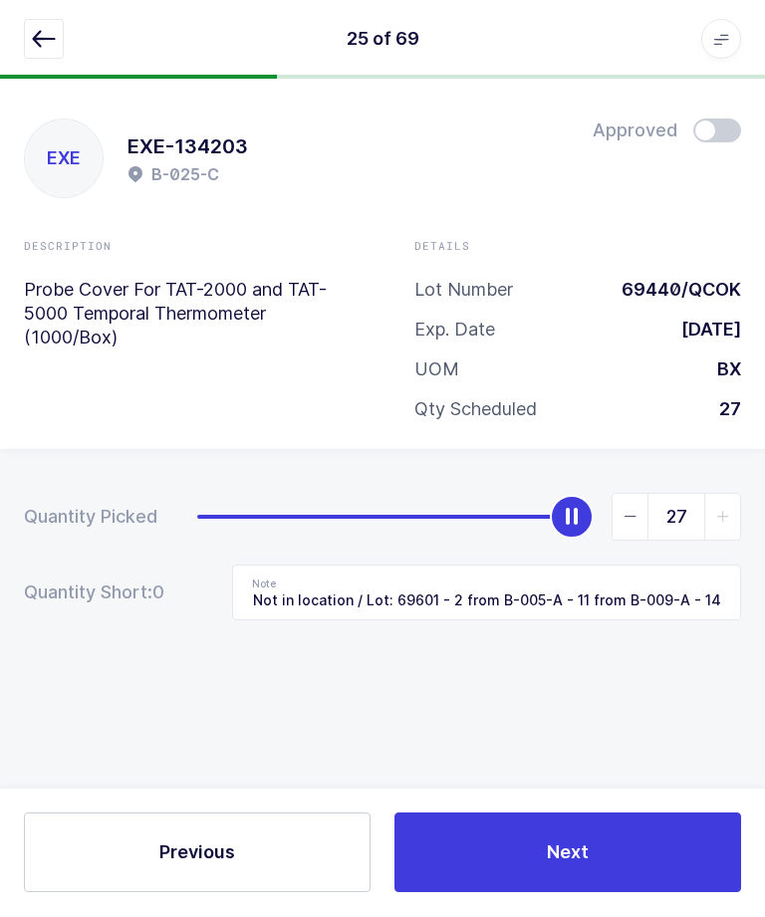
click at [41, 49] on icon "button" at bounding box center [44, 40] width 24 height 24
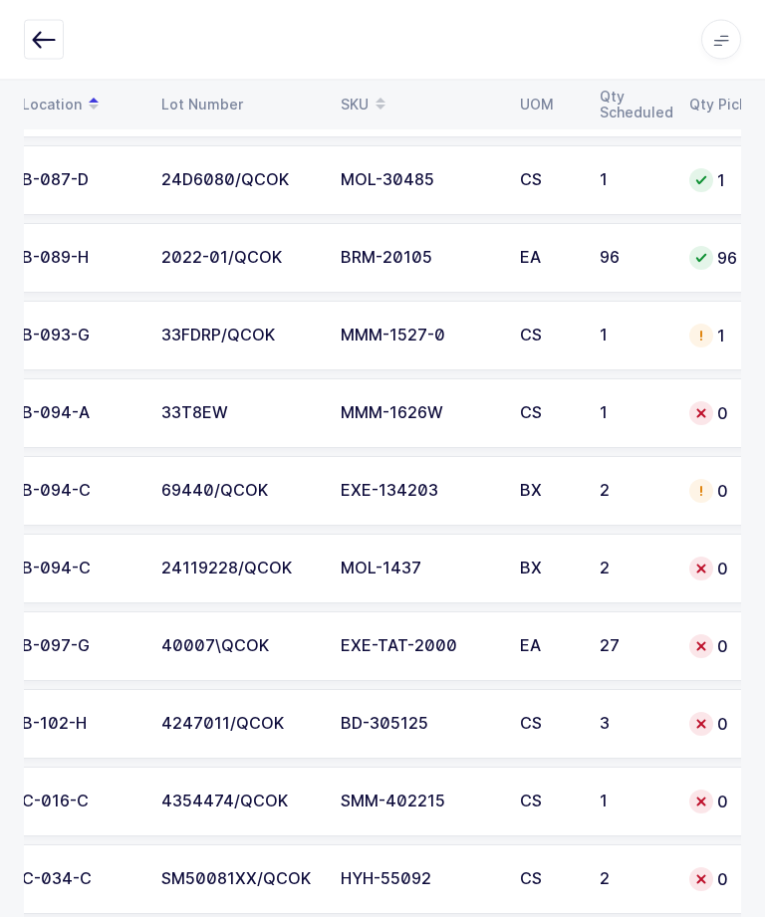
click at [653, 579] on td "2" at bounding box center [632, 570] width 90 height 70
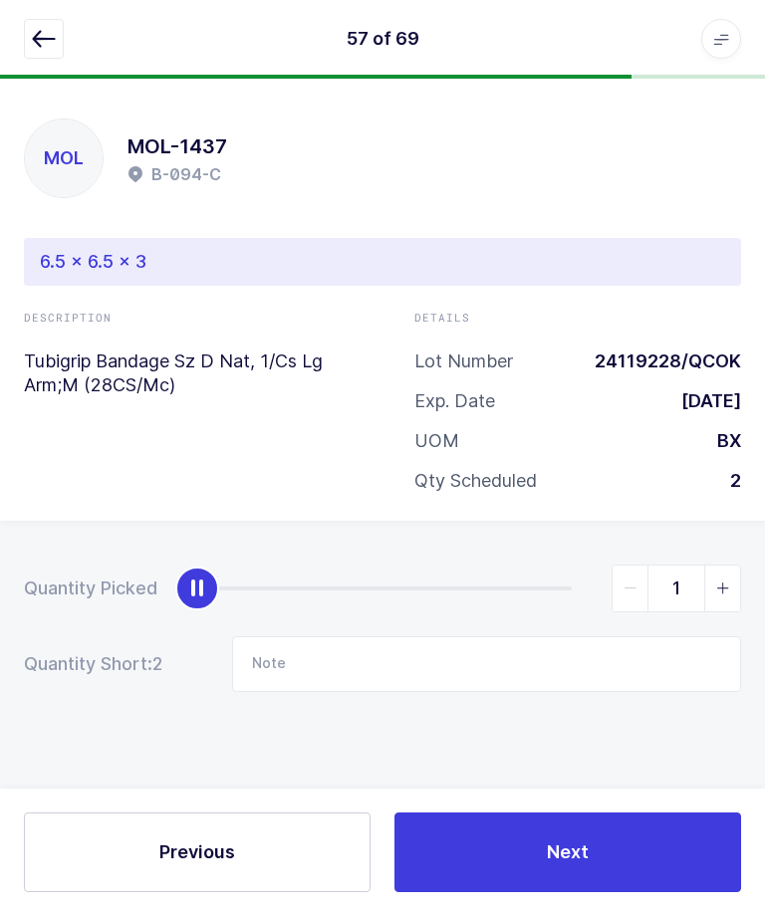
type input "2"
click at [633, 893] on button "Next" at bounding box center [567, 853] width 346 height 80
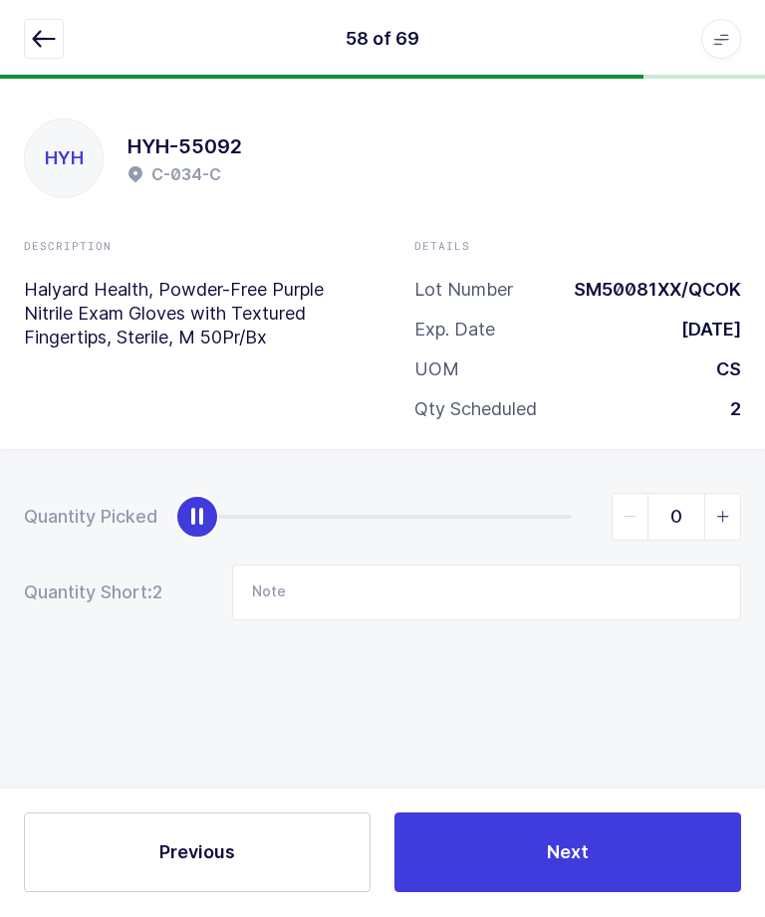
click at [41, 53] on button "button" at bounding box center [44, 40] width 40 height 40
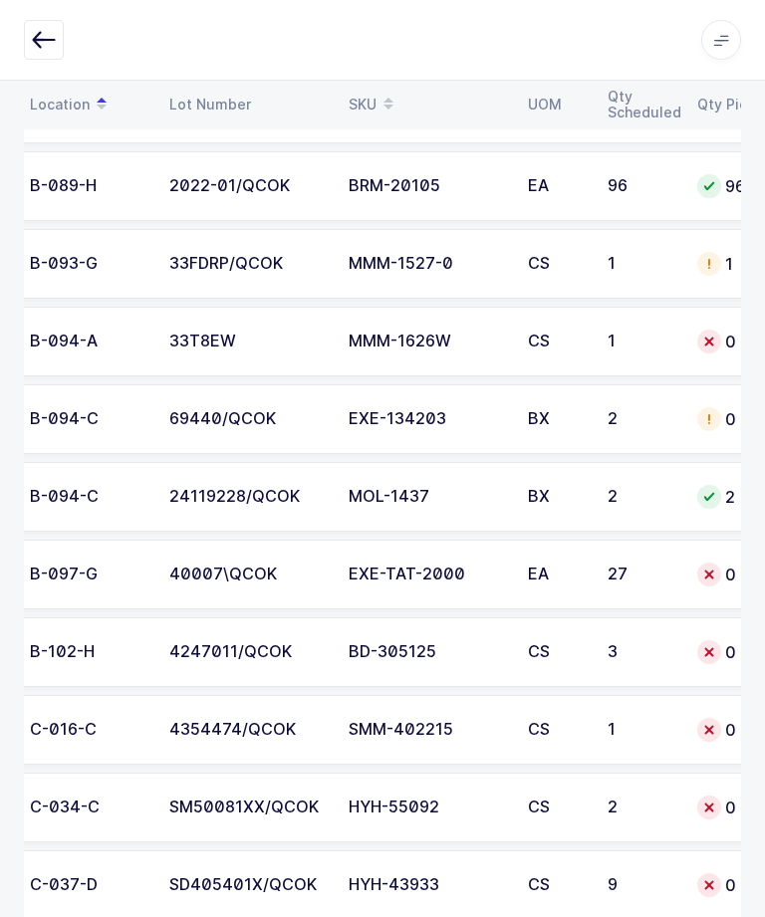
scroll to position [0, 146]
click at [397, 570] on div "EXE-TAT-2000" at bounding box center [424, 575] width 155 height 18
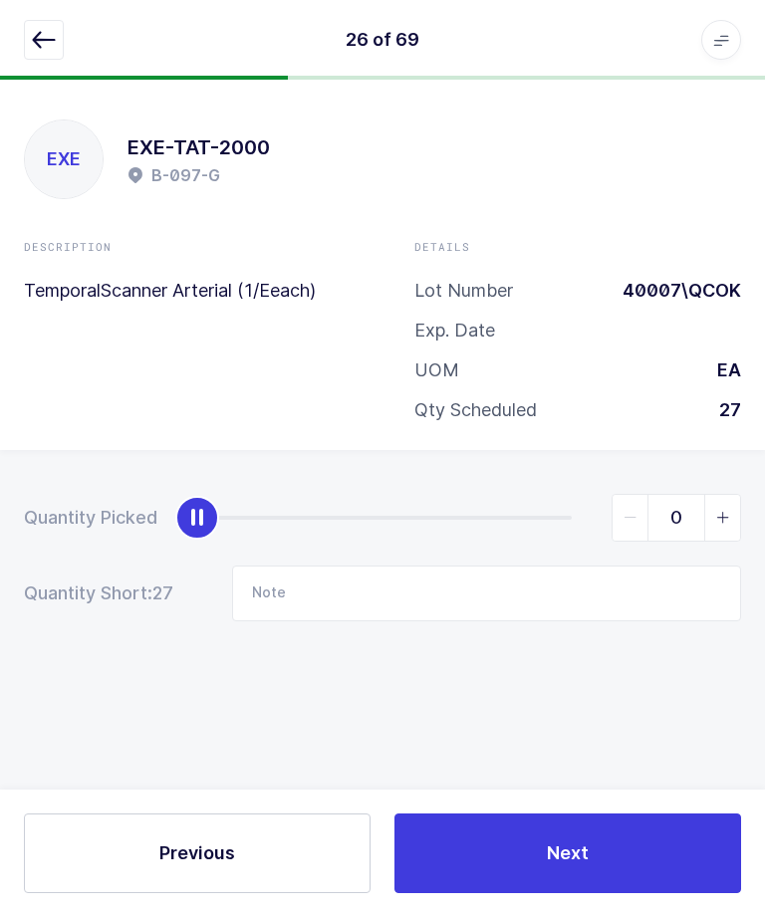
scroll to position [0, 0]
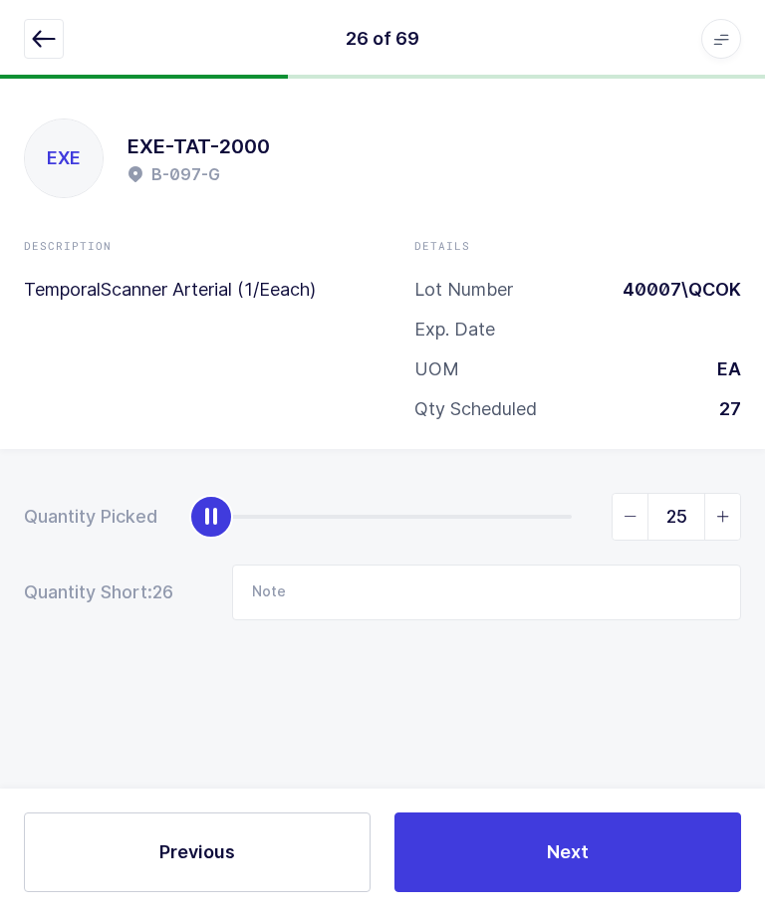
type input "27"
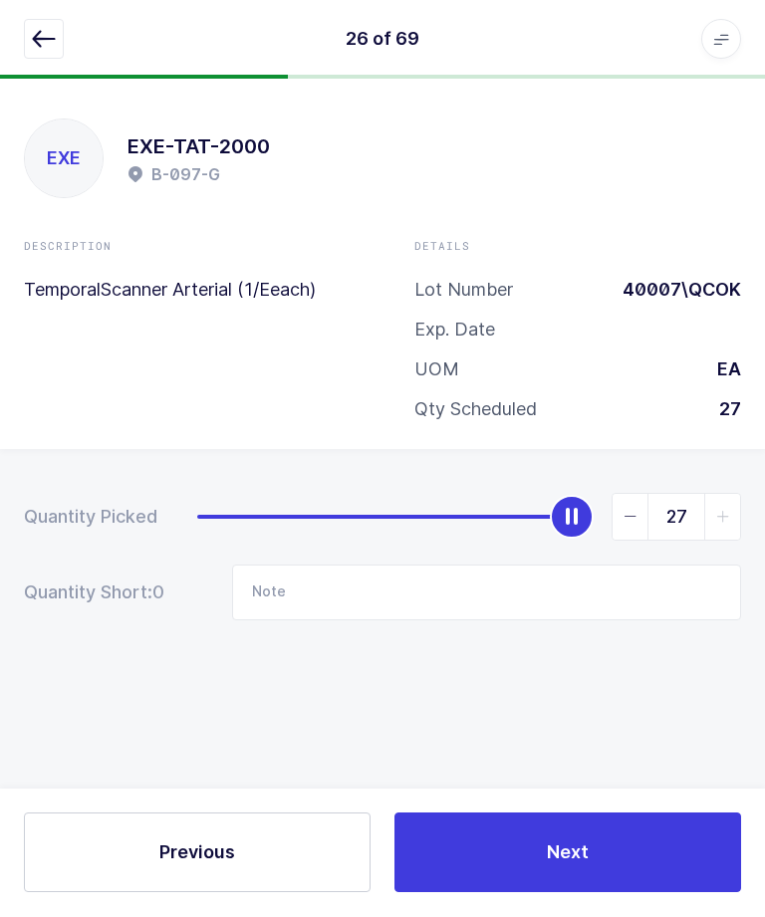
click at [540, 893] on button "Next" at bounding box center [567, 853] width 346 height 80
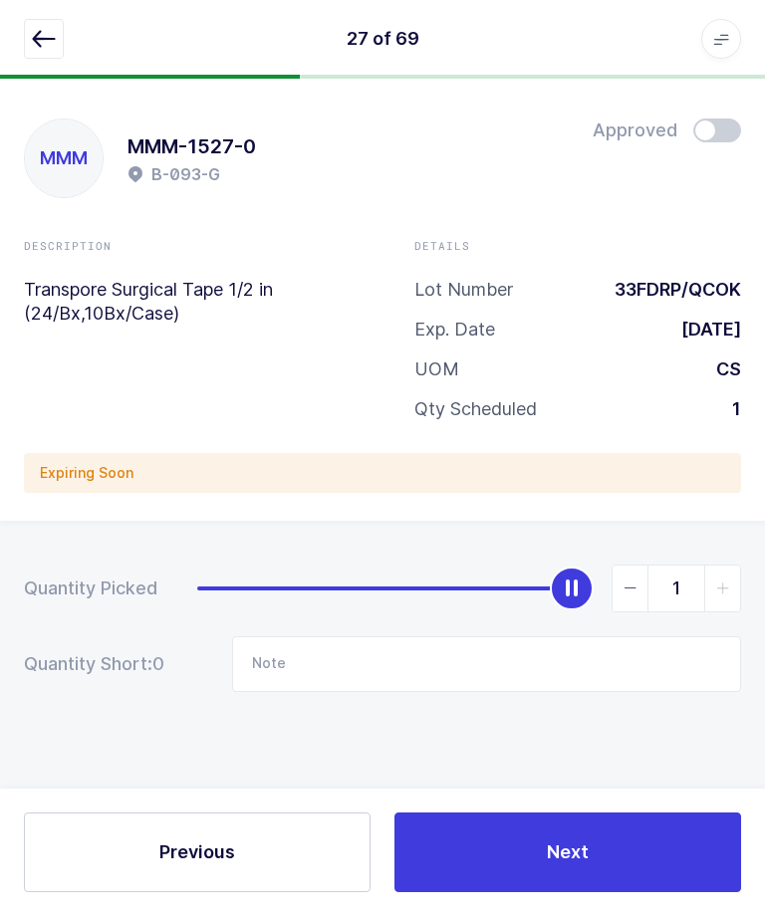
click at [30, 31] on button "button" at bounding box center [44, 40] width 40 height 40
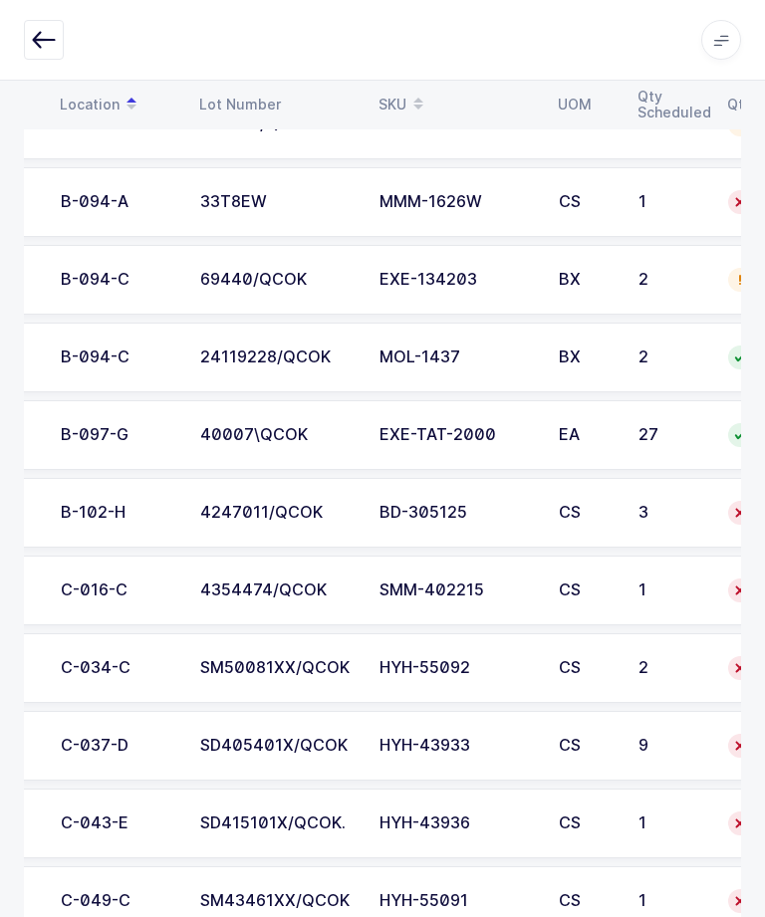
scroll to position [0, 116]
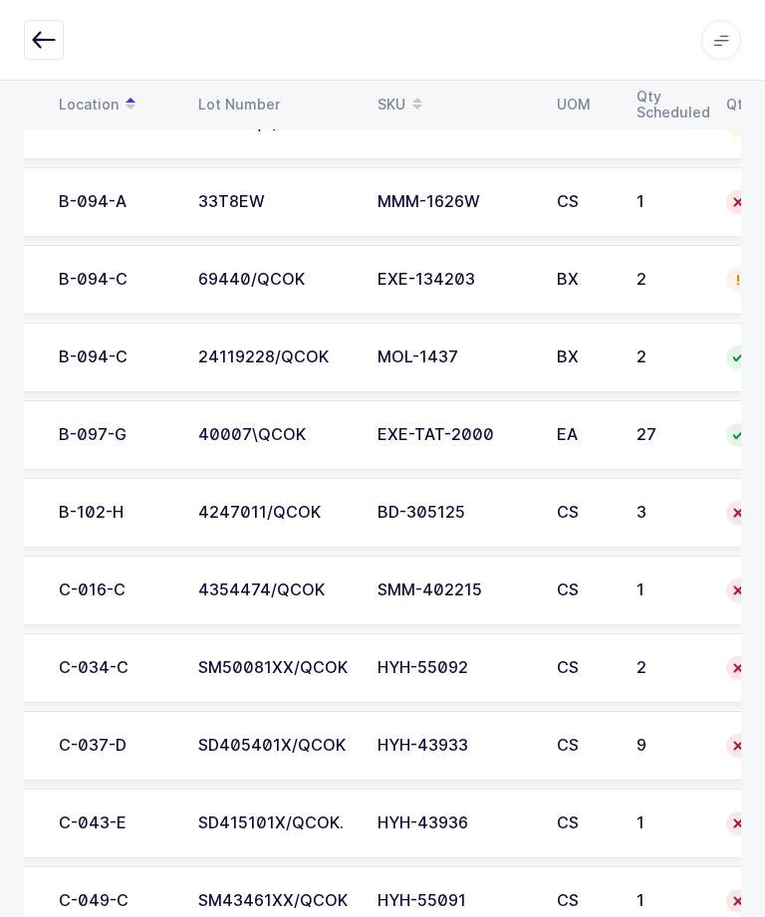
click at [261, 523] on td "4247011/QCOK" at bounding box center [275, 513] width 179 height 70
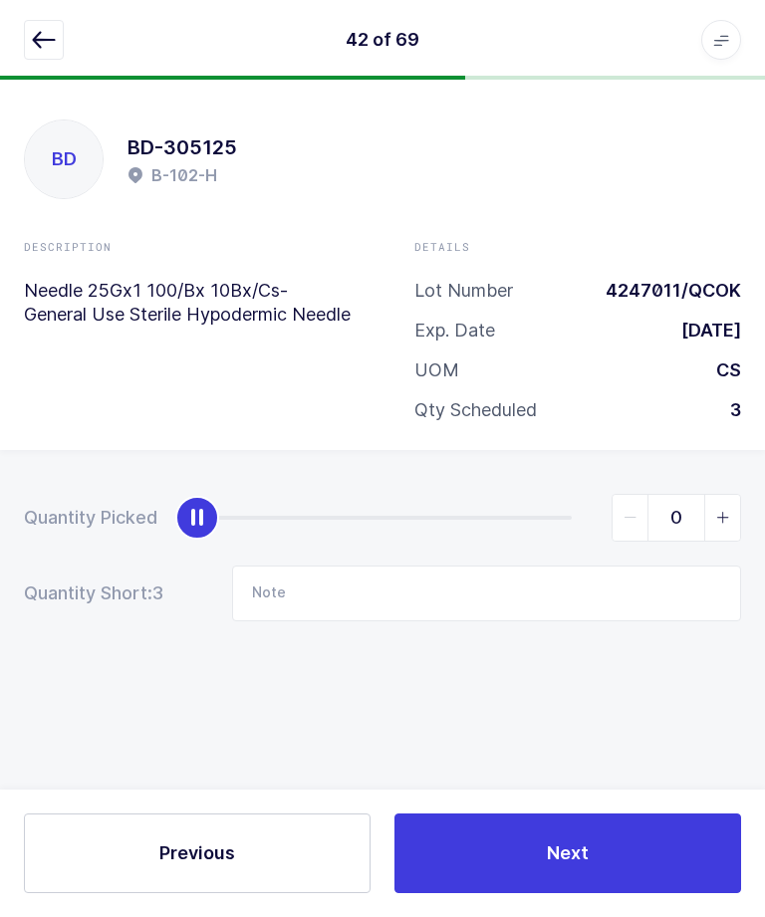
scroll to position [0, 0]
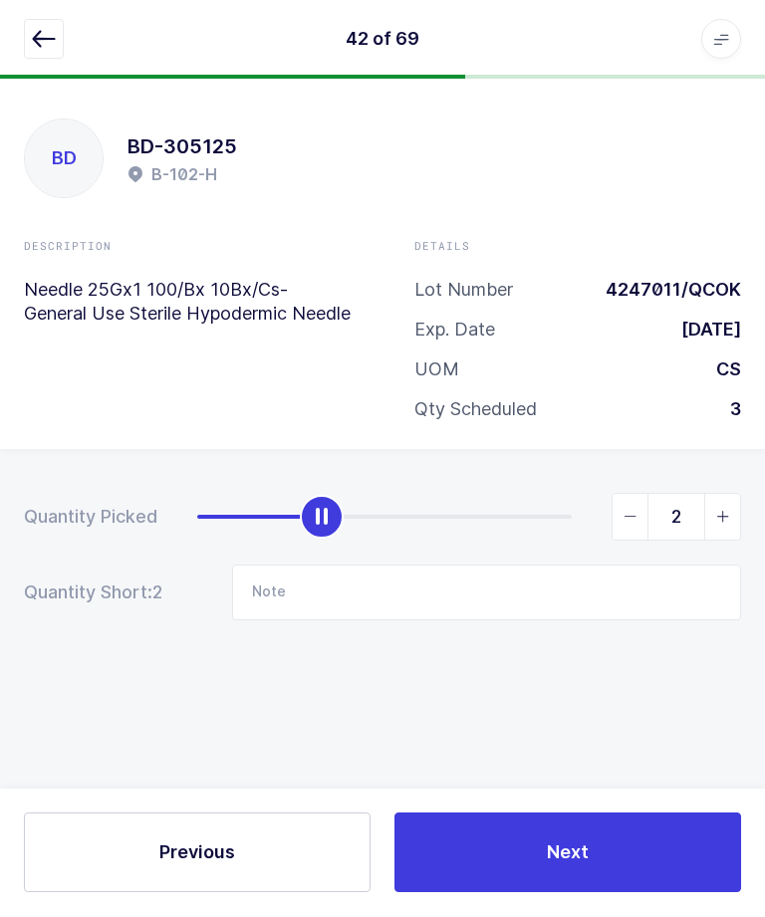
type input "3"
click at [536, 893] on button "Next" at bounding box center [567, 853] width 346 height 80
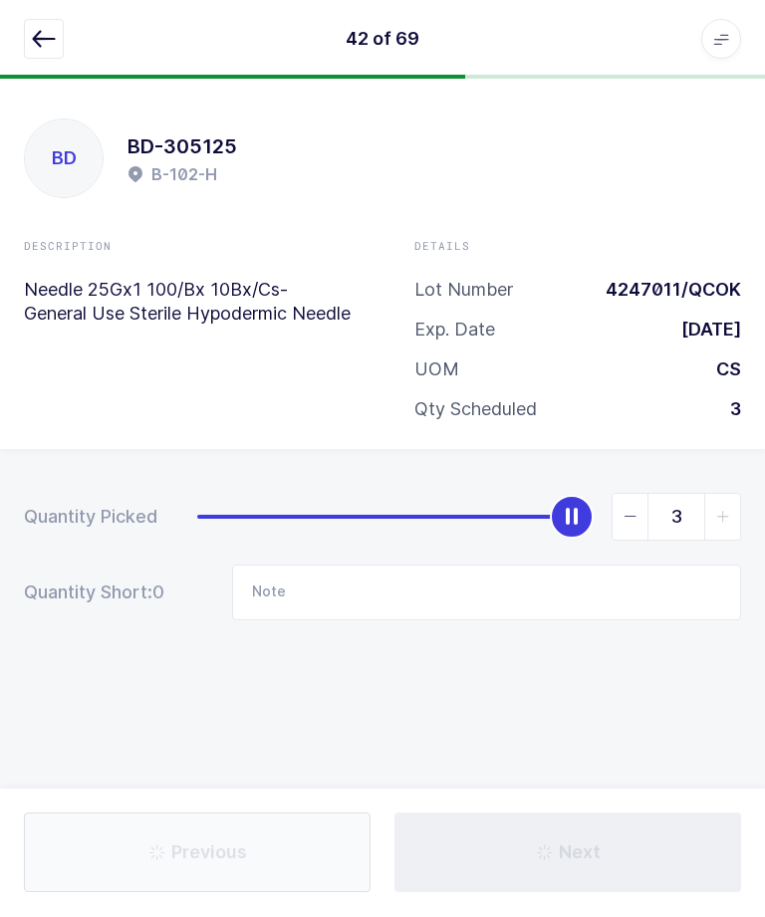
type input "Not in location"
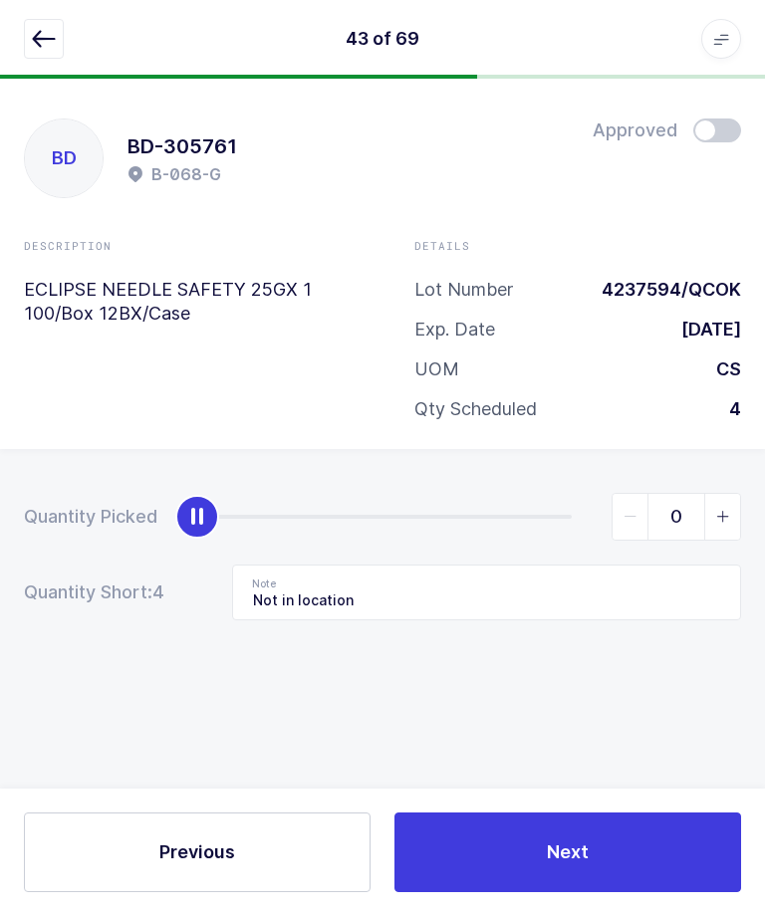
click at [47, 55] on button "button" at bounding box center [44, 40] width 40 height 40
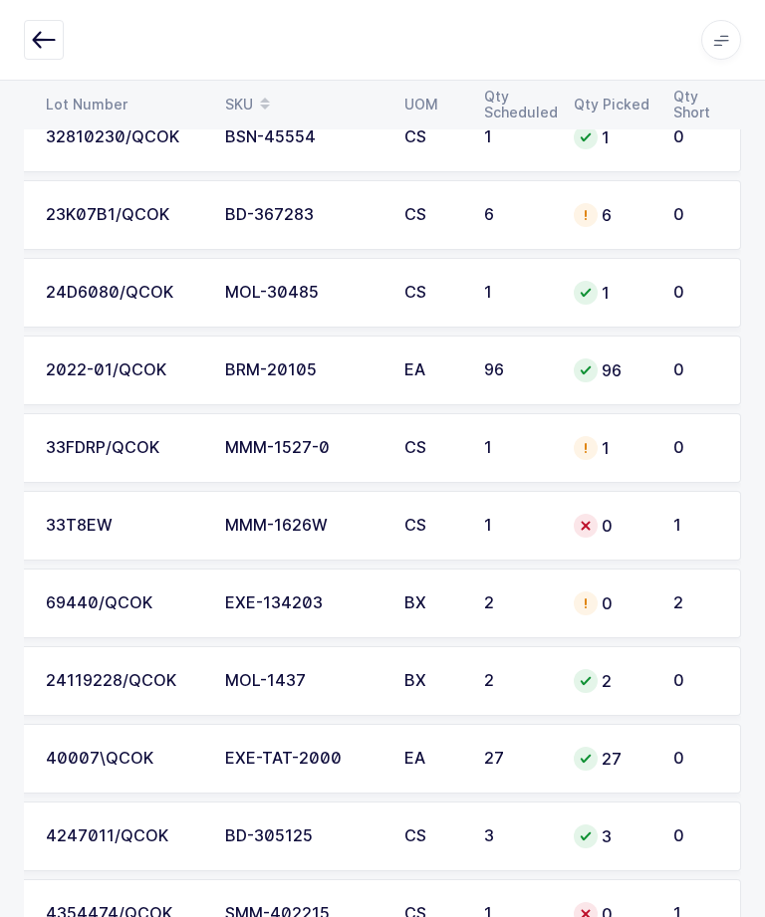
scroll to position [1641, 0]
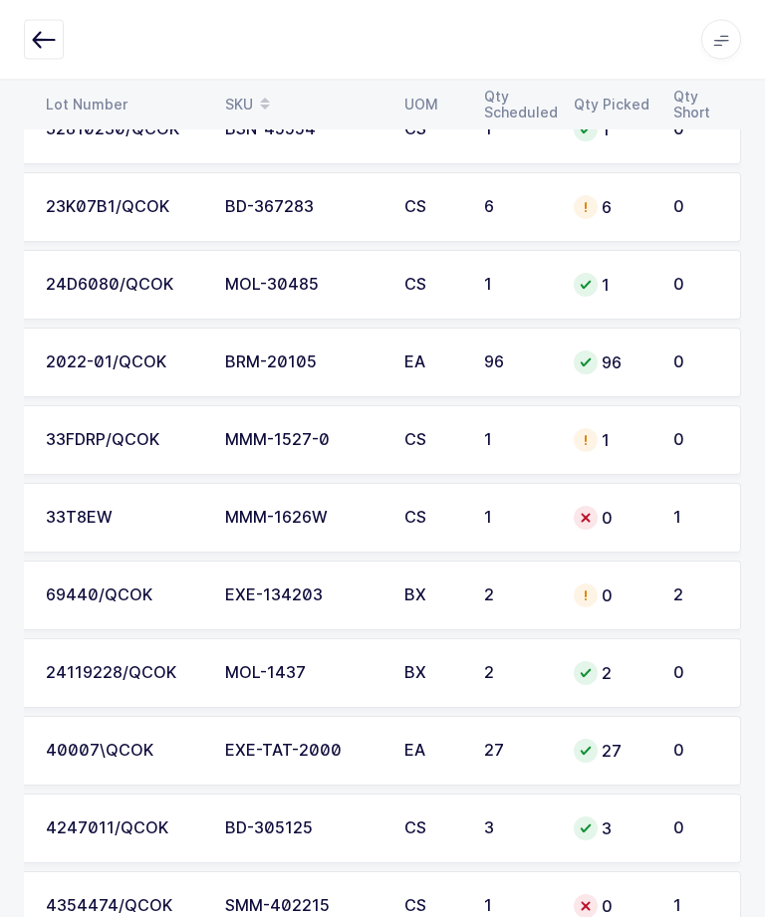
click at [289, 607] on td "EXE-134203" at bounding box center [302, 597] width 179 height 70
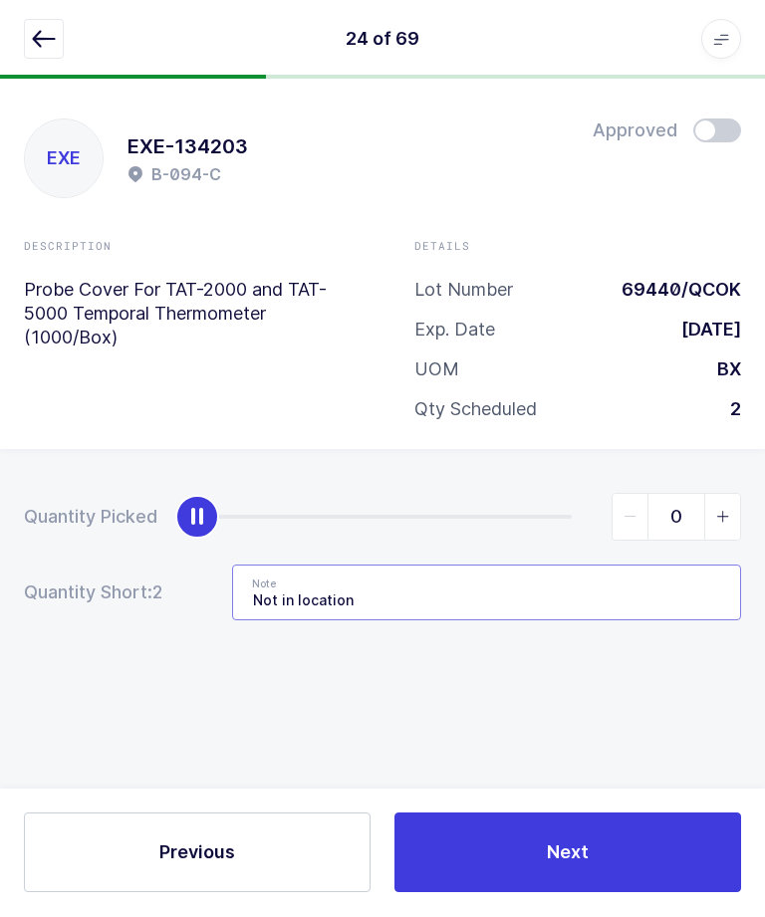
click at [524, 595] on input "Not in location" at bounding box center [486, 594] width 509 height 56
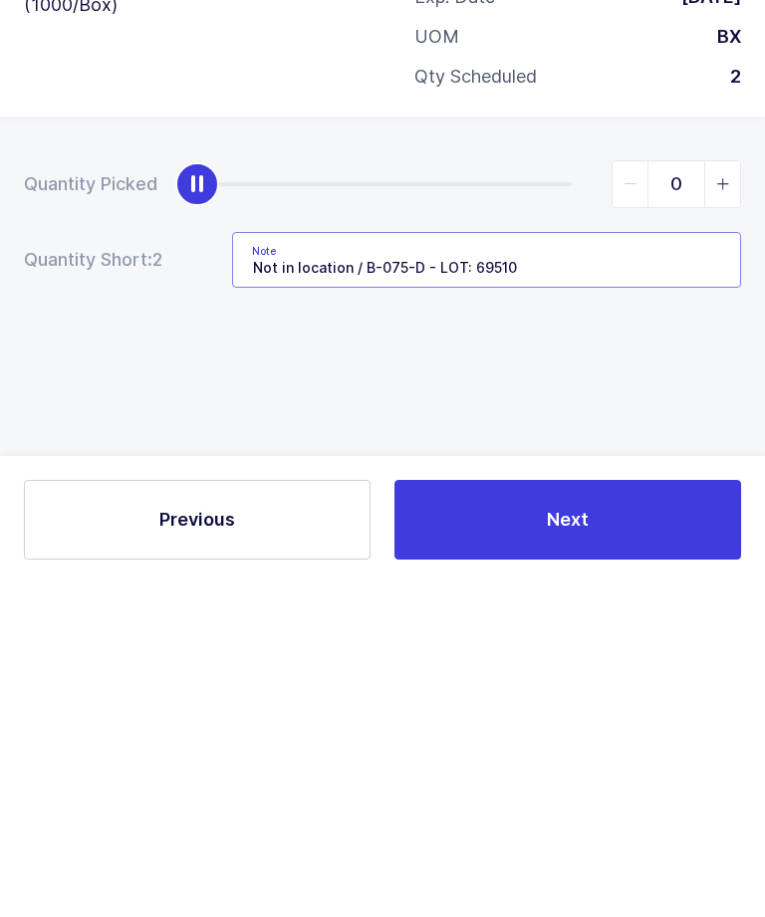
click at [371, 566] on input "Not in location / B-075-D - LOT: 69510" at bounding box center [486, 594] width 509 height 56
type input "Not in location / QTY: 1BX from B-075-D - LOT: 69510"
click at [693, 450] on div "Quantity Picked 0 Quantity Short: 2 Note Not in location / QTY: 1BX from B-075-…" at bounding box center [382, 627] width 765 height 354
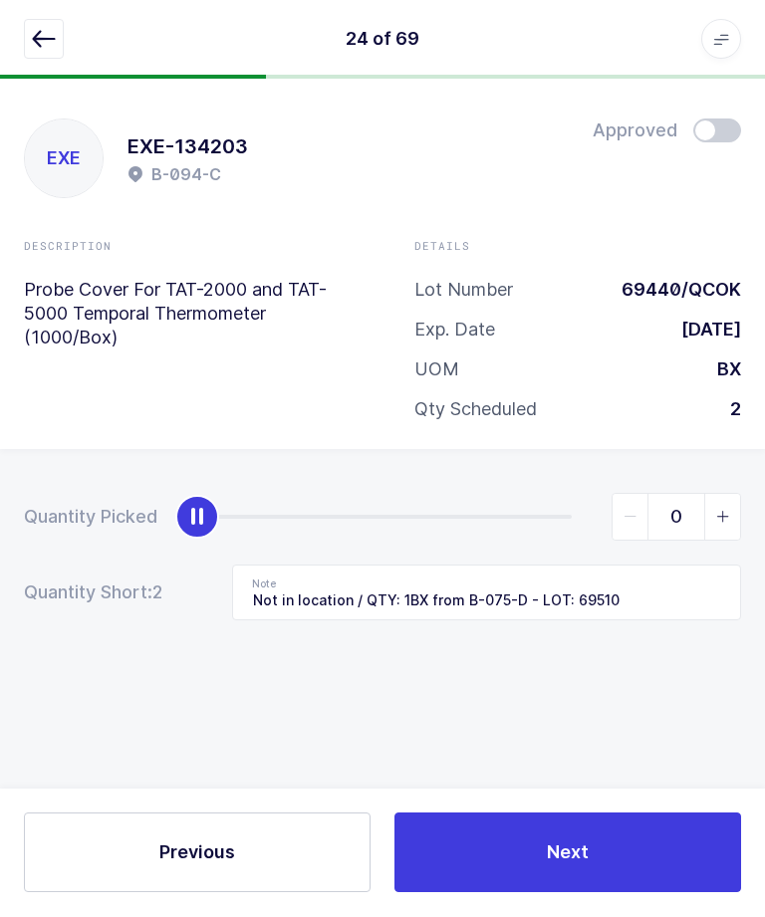
click at [710, 508] on span "slider between 0 and 2" at bounding box center [722, 518] width 36 height 46
click at [228, 516] on div "slider between 0 and 2" at bounding box center [290, 518] width 187 height 4
type input "0"
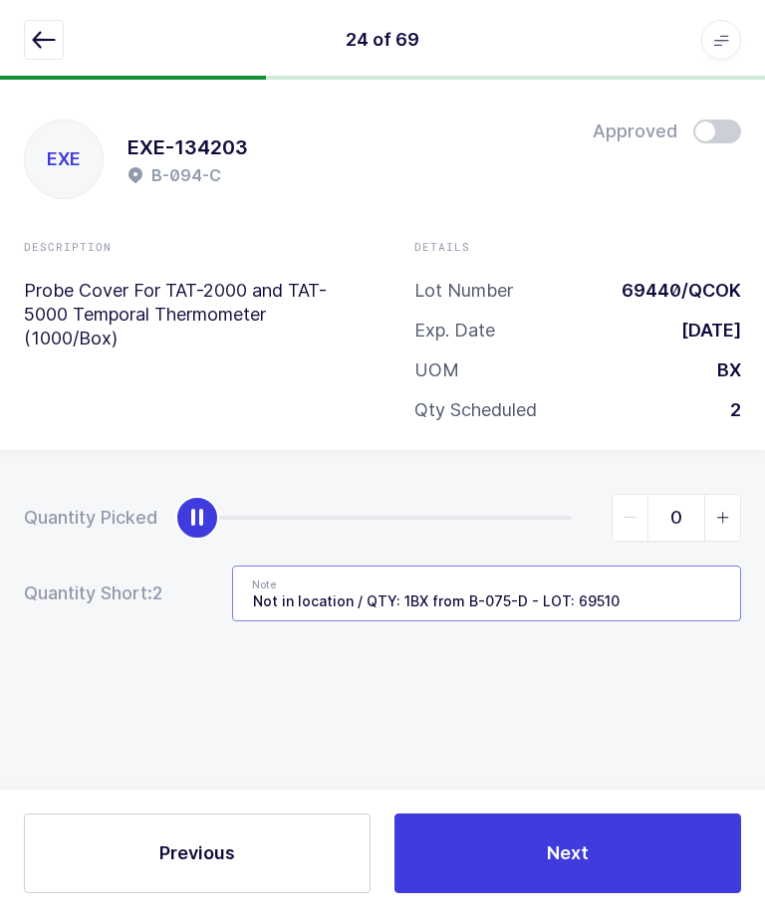
click at [362, 566] on input "Not in location / QTY: 1BX from B-075-D - LOT: 69510" at bounding box center [486, 594] width 509 height 56
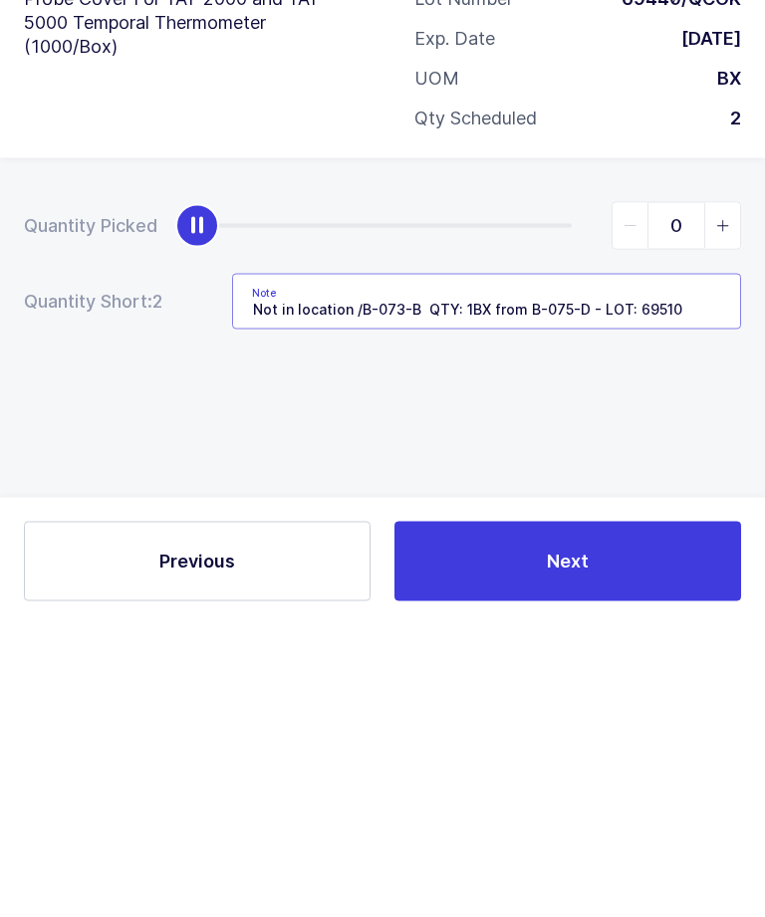
click at [354, 566] on input "Not in location /B-073-B QTY: 1BX from B-075-D - LOT: 69510" at bounding box center [486, 594] width 509 height 56
click at [510, 566] on input "Not in location / Same lot - B-073-B QTY: 1BX from B-075-D - LOT: 69510" at bounding box center [486, 594] width 509 height 56
click at [366, 566] on input "Not in location / Same lot - B-073-B / QTY: 1BX from B-075-D - LOT: 69510" at bounding box center [486, 594] width 509 height 56
click at [523, 566] on input "Not in location / Qty:1 BX from Same lot - B-073-B / QTY: 1BX from B-075-D - LO…" at bounding box center [486, 594] width 509 height 56
click at [521, 566] on input "Not in location / Qty:1 BX from B-073-B / QTY: 1BX from B-075-D - LOT: 69510" at bounding box center [486, 594] width 509 height 56
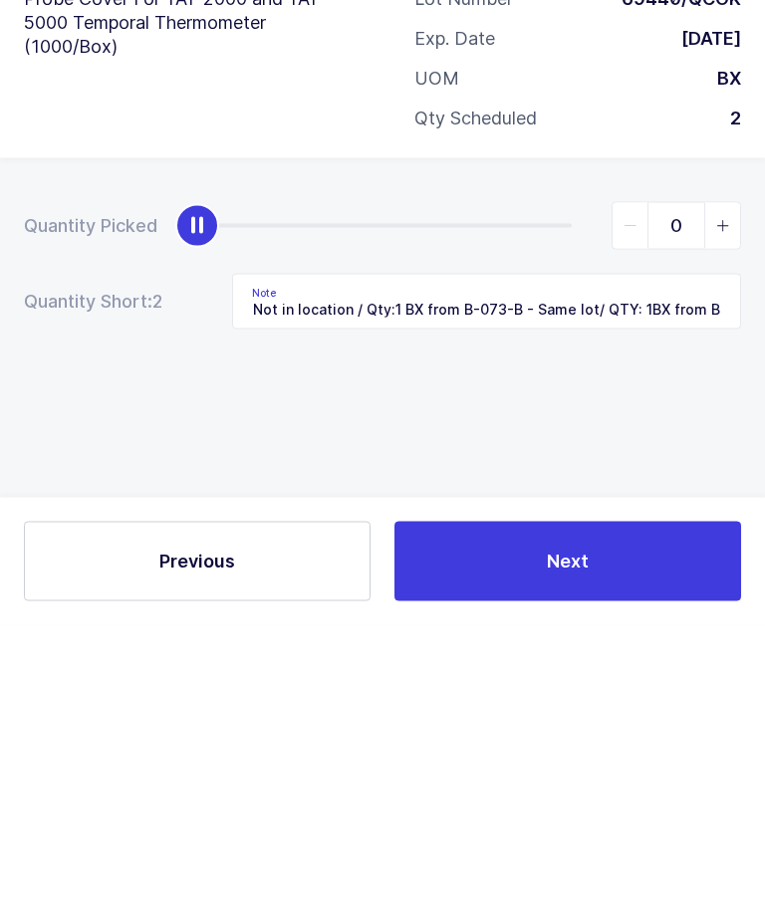
click at [676, 450] on div "Quantity Picked 0 Quantity Short: 2 Note Not in location / Qty:1 BX from B-073-…" at bounding box center [382, 627] width 765 height 354
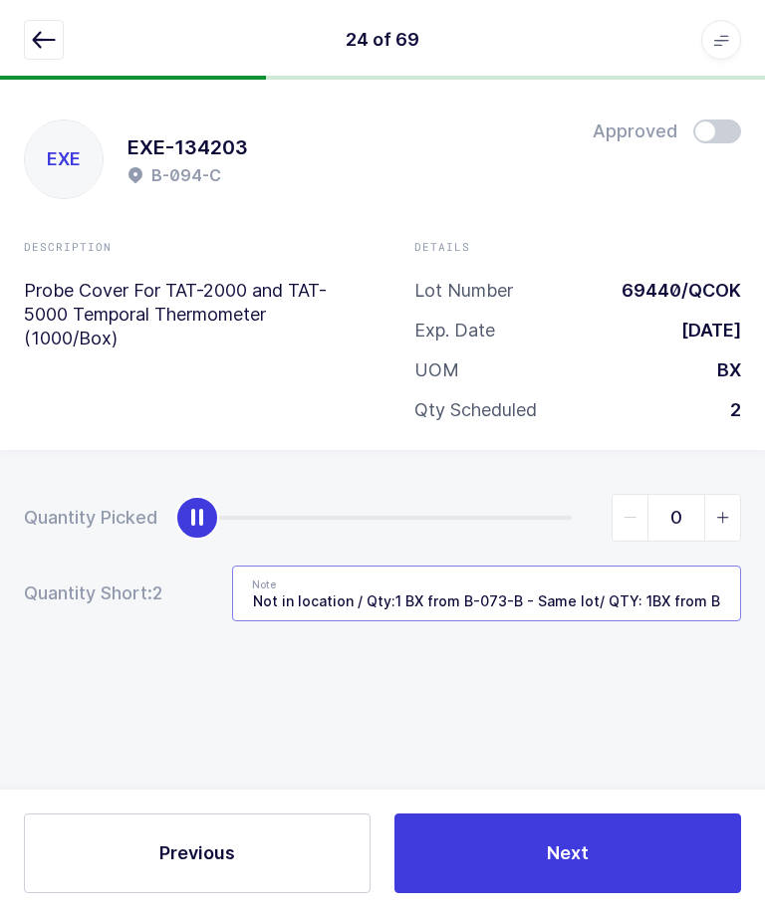
click at [595, 566] on input "Not in location / Qty:1 BX from B-073-B - Same lot/ QTY: 1BX from B-075-D - LOT…" at bounding box center [486, 594] width 509 height 56
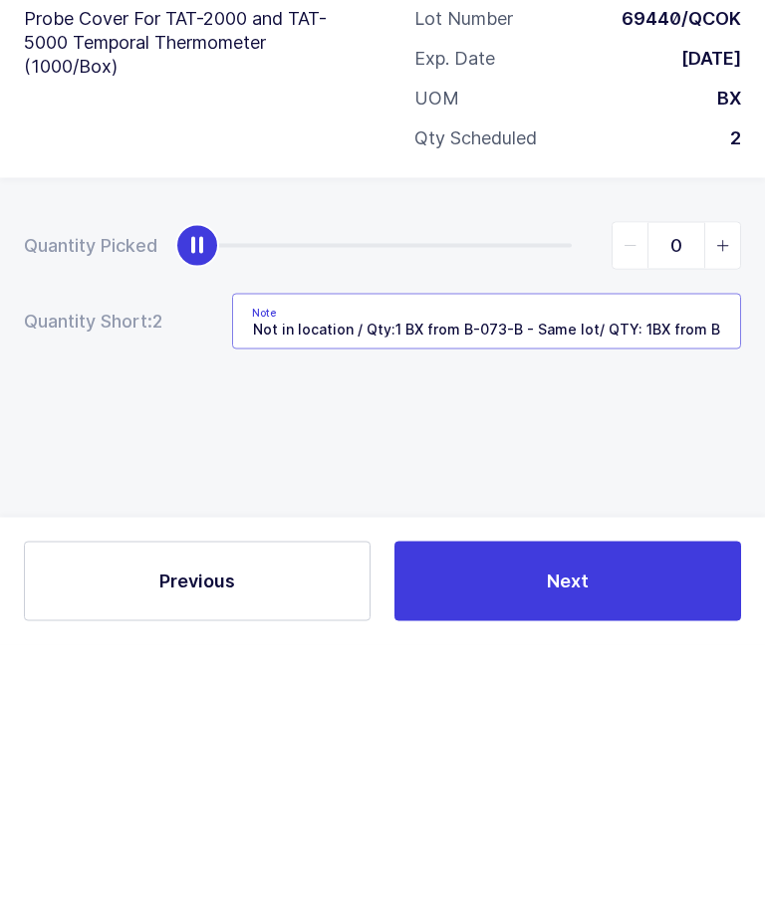
click at [581, 566] on input "Not in location / Qty:1 BX from B-073-B - Same lot/ QTY: 1BX from B-075-D - LOT…" at bounding box center [486, 594] width 509 height 56
type input "Not in location / Qty:1 BX from B-073-B - Same lot / QTY: 1BX from B-075-D - LO…"
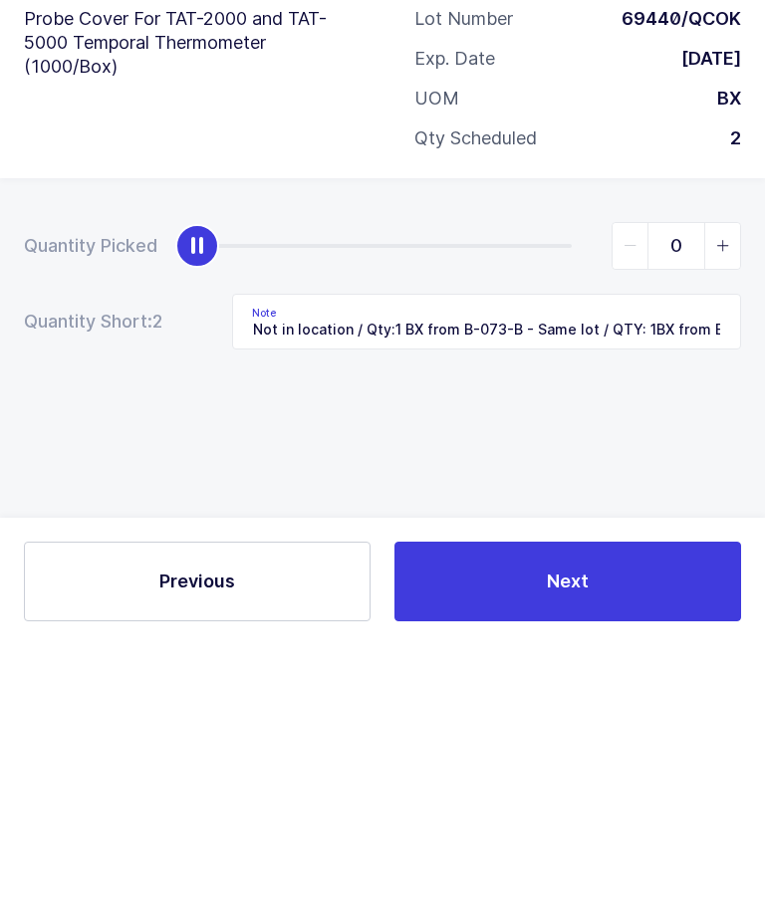
click at [618, 450] on div "Quantity Picked 0 Quantity Short: 2 Note Not in location / Qty:1 BX from B-073-…" at bounding box center [382, 627] width 765 height 354
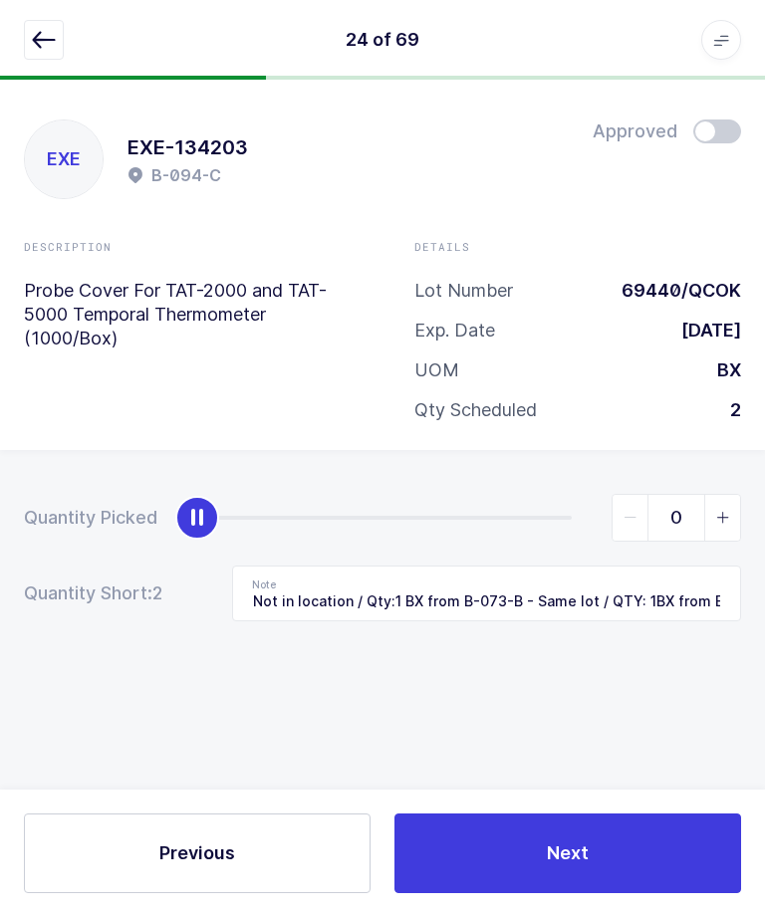
click at [722, 511] on icon "slider between 0 and 2" at bounding box center [723, 518] width 14 height 14
click at [725, 511] on icon "slider between 0 and 2" at bounding box center [723, 518] width 14 height 14
type input "2"
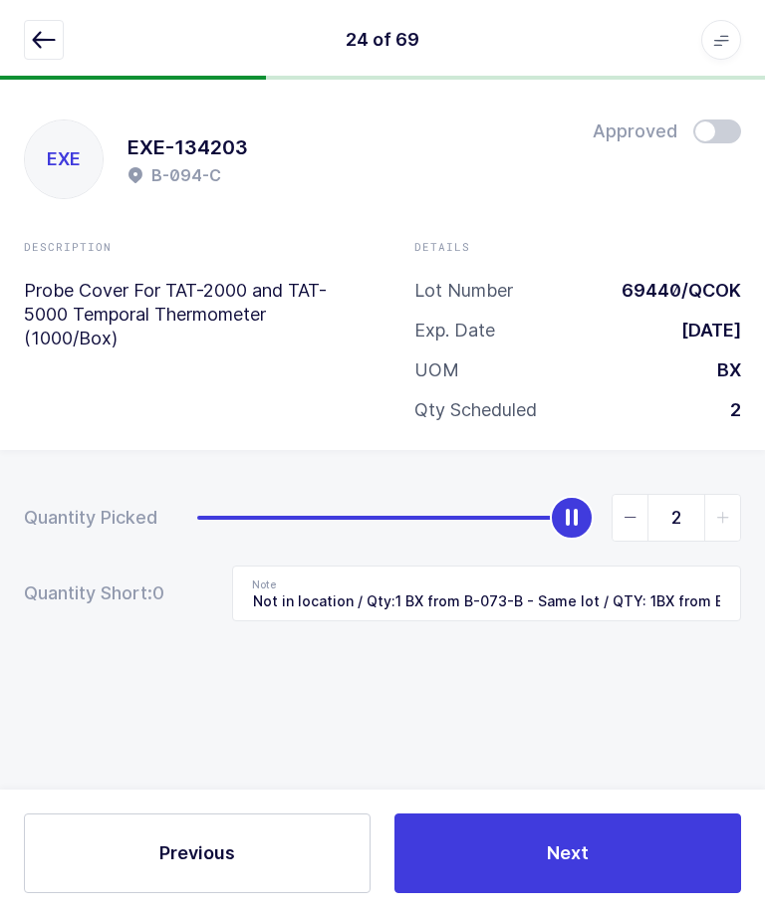
scroll to position [34, 0]
click at [648, 566] on input "Not in location / Qty:1 BX from B-073-B - Same lot / QTY: 1BX from B-075-D - LO…" at bounding box center [486, 594] width 509 height 56
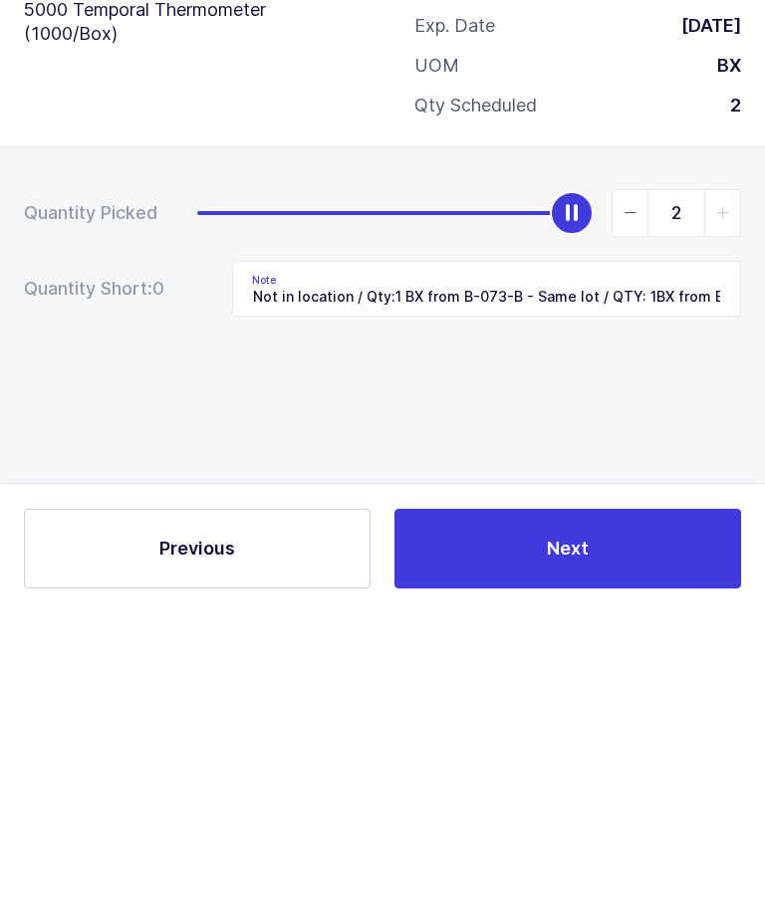
click at [655, 450] on div "Quantity Picked 2 Quantity Short: 0 Note Not in location / Qty:1 BX from B-073-…" at bounding box center [382, 627] width 765 height 354
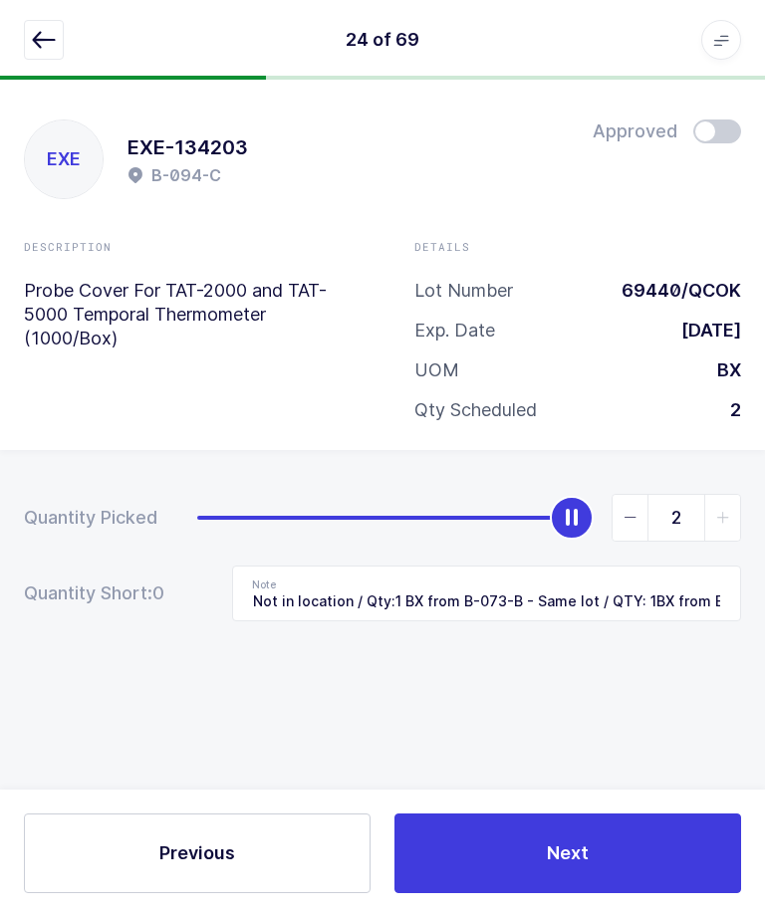
scroll to position [0, 0]
click at [498, 857] on button "Next" at bounding box center [567, 853] width 346 height 80
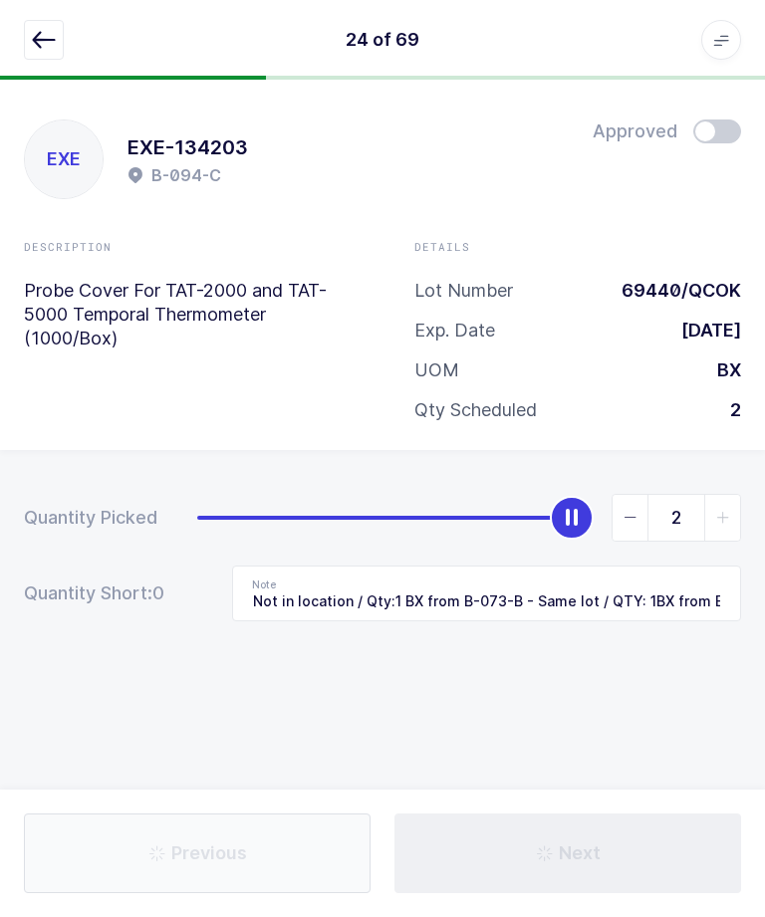
type input "Not in location / Lot: 69601 - 2 from B-005-A - 11 from B-009-A - 14 from B-029…"
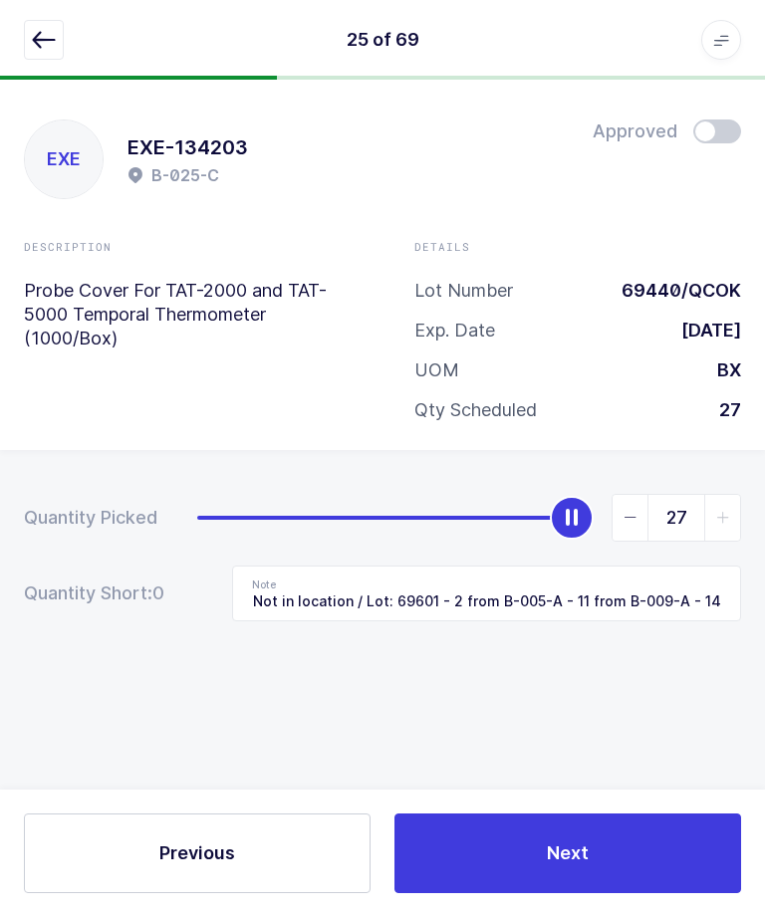
click at [46, 48] on icon "button" at bounding box center [44, 40] width 24 height 24
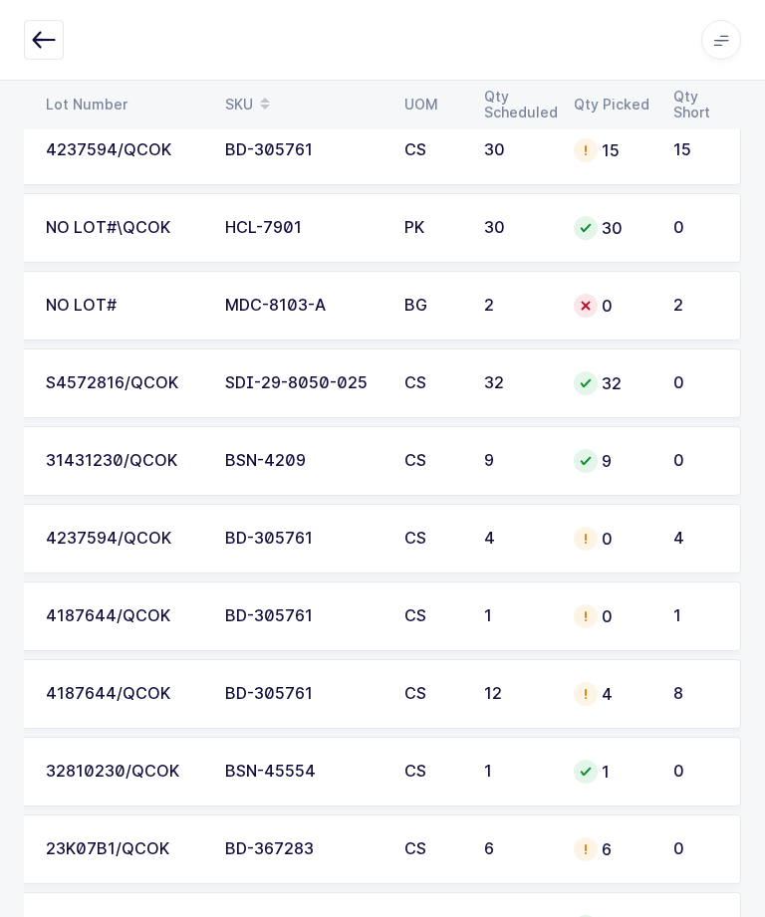
scroll to position [0, 269]
click at [355, 696] on div "BD-305761" at bounding box center [302, 694] width 155 height 18
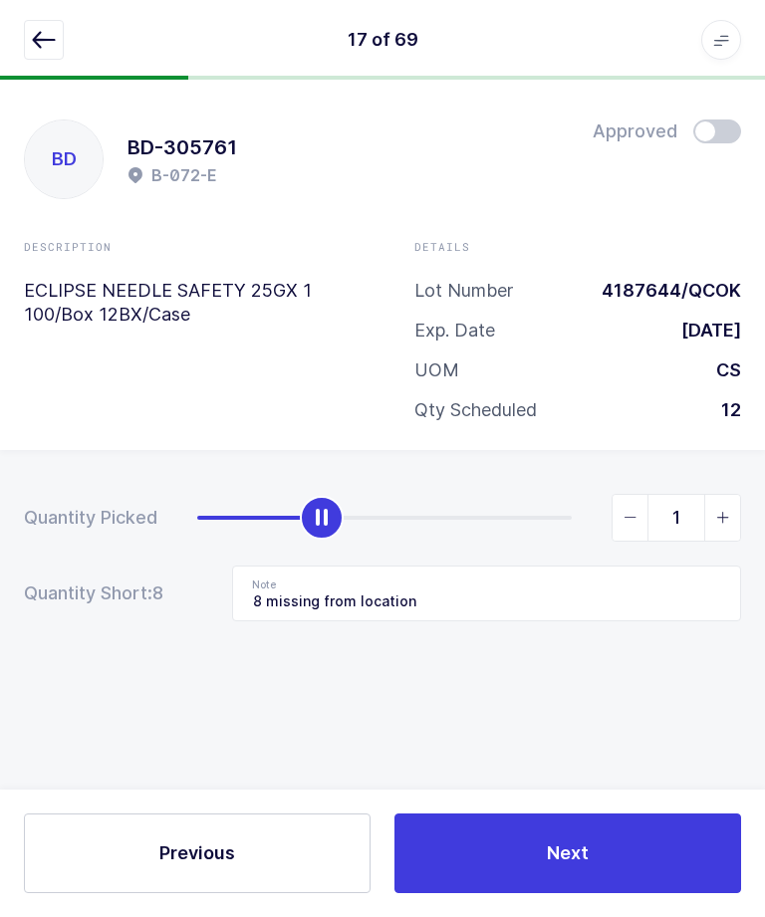
type input "0"
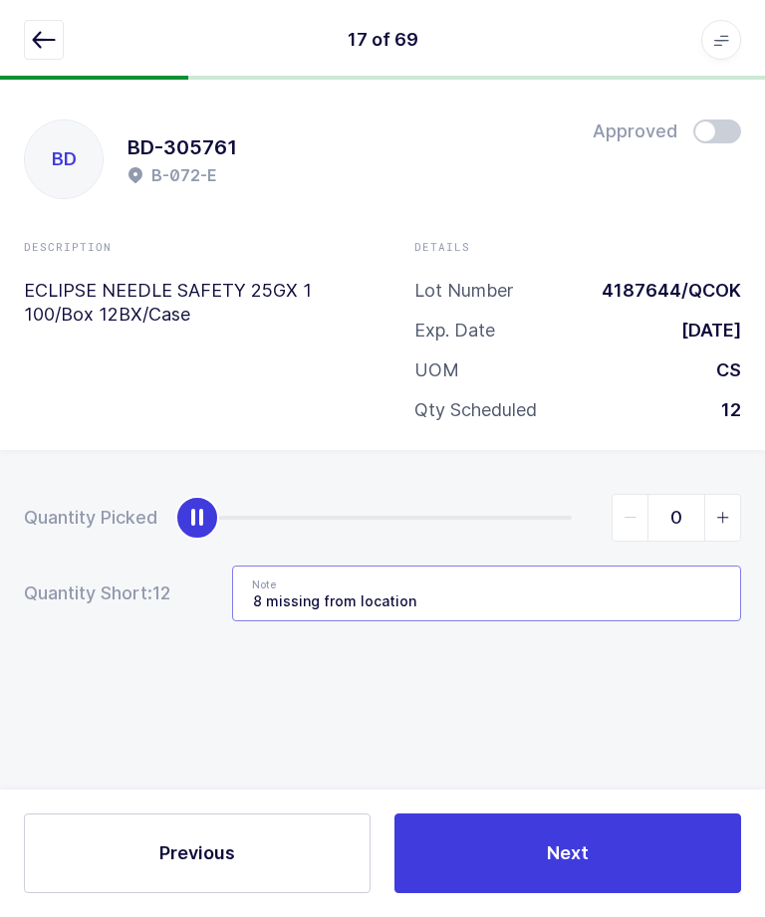
click at [641, 566] on input "8 missing from location" at bounding box center [486, 594] width 509 height 56
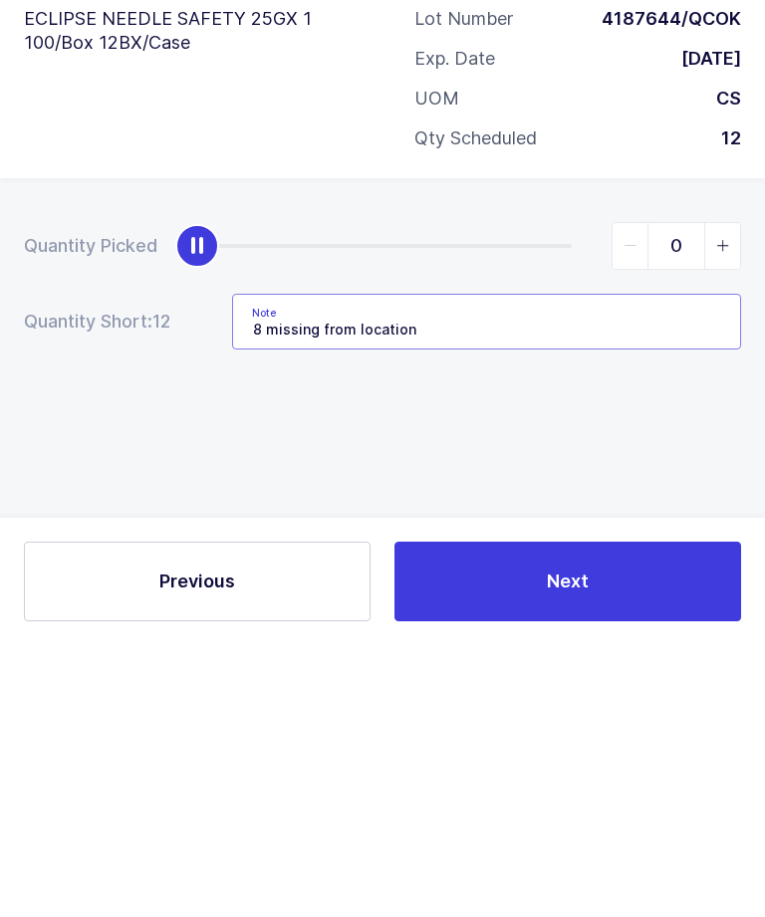
click at [417, 566] on input "8 missing from location" at bounding box center [486, 594] width 509 height 56
type input "8"
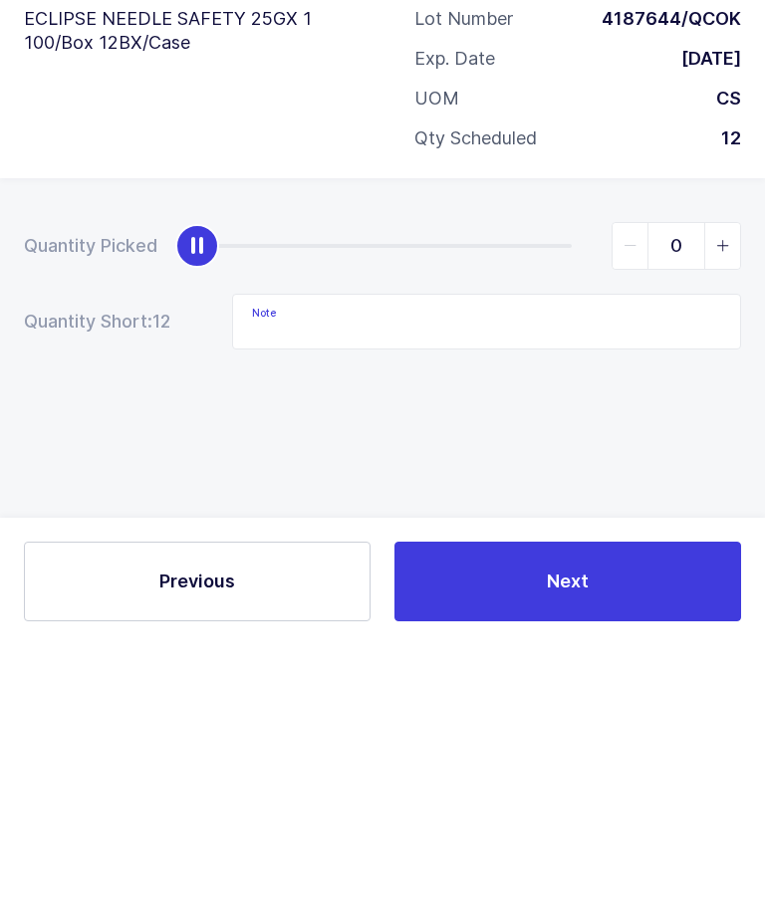
click at [183, 450] on div "Quantity Picked 0 Quantity Short: 12 Note" at bounding box center [382, 627] width 765 height 354
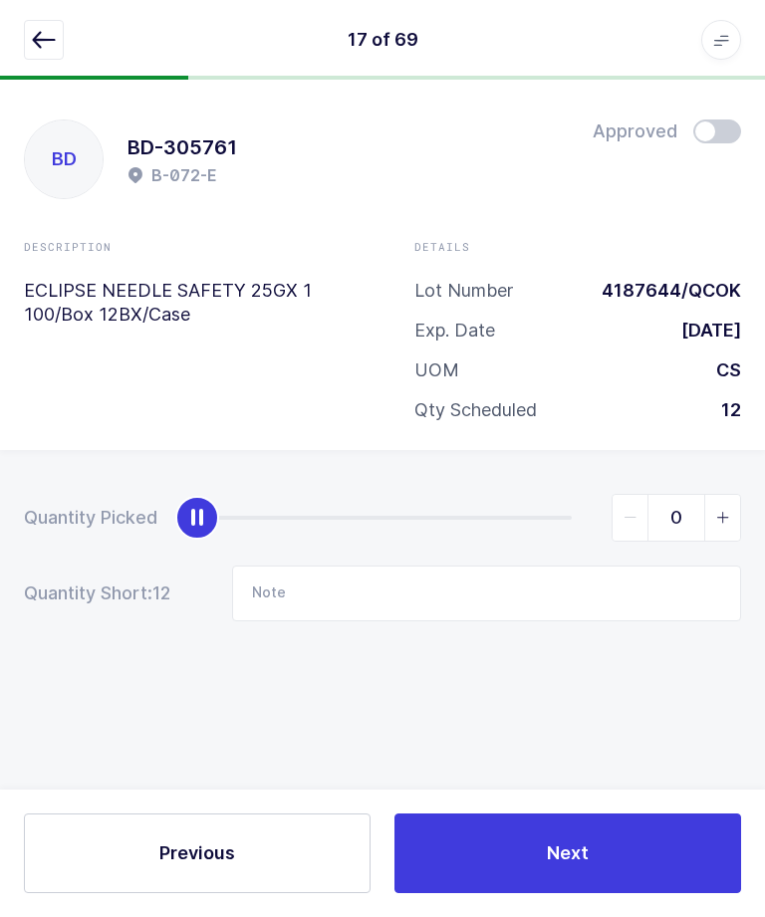
click at [591, 856] on button "Next" at bounding box center [567, 853] width 346 height 80
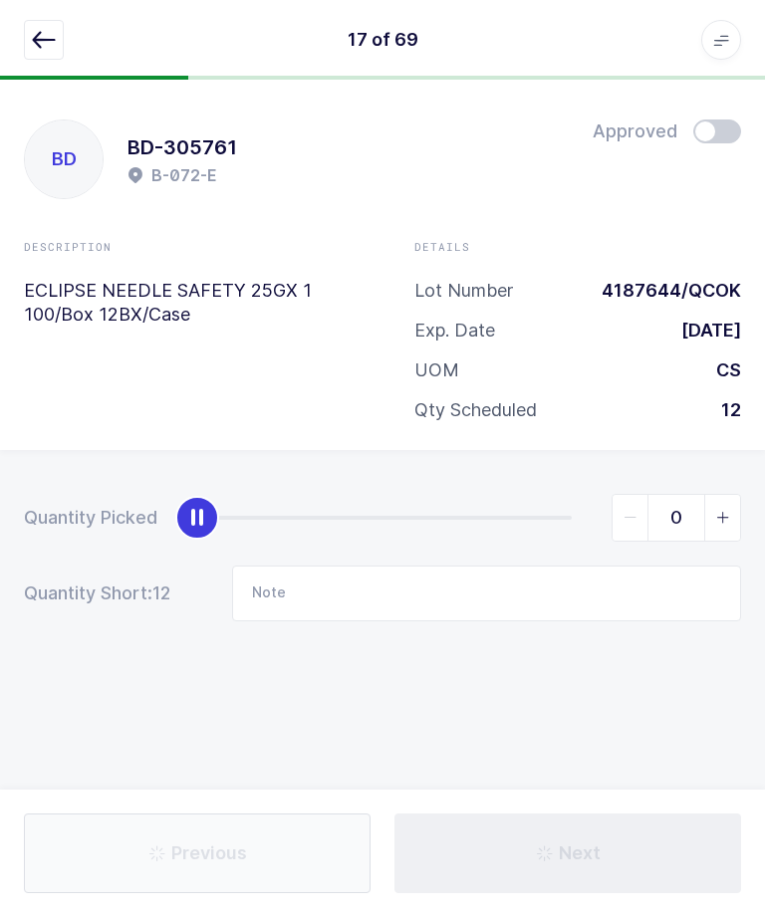
type input "Not in location"
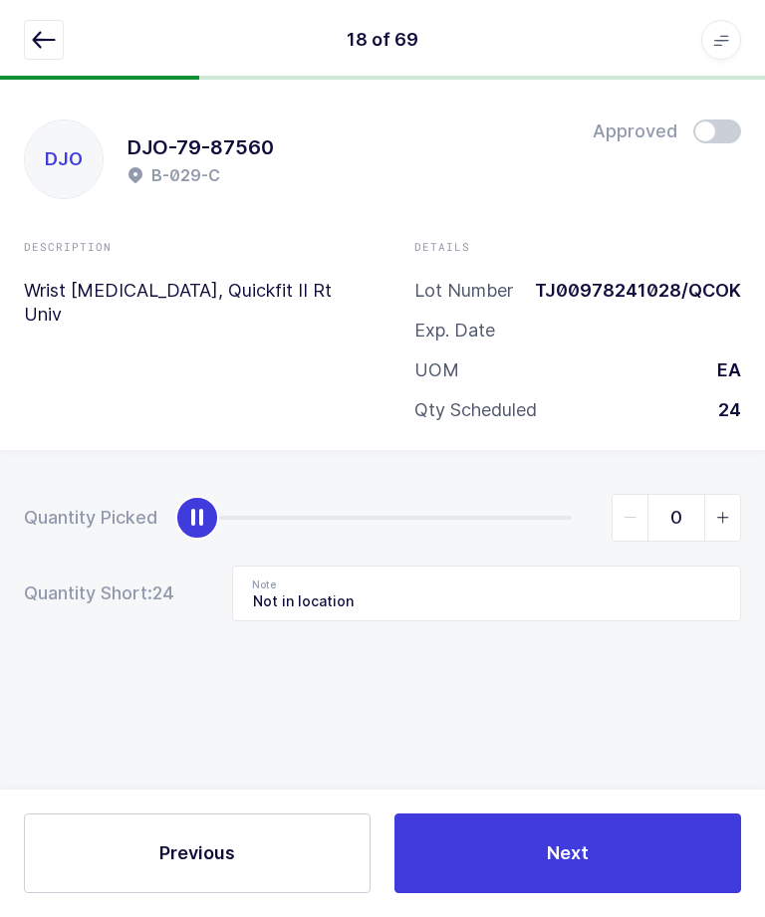
click at [39, 38] on icon "button" at bounding box center [44, 40] width 24 height 24
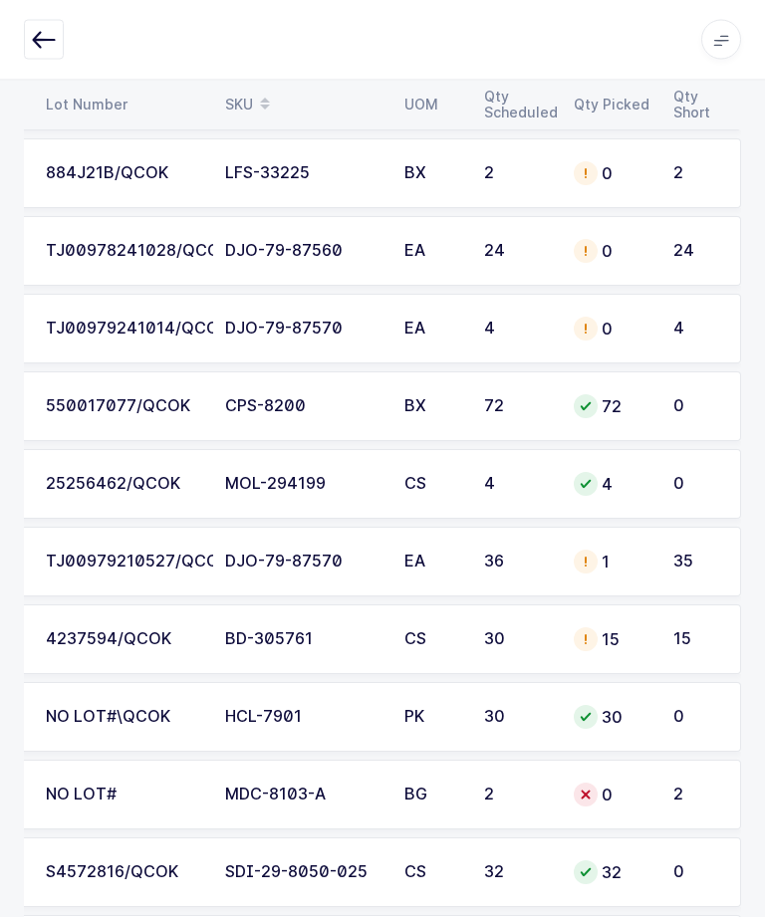
scroll to position [517, 0]
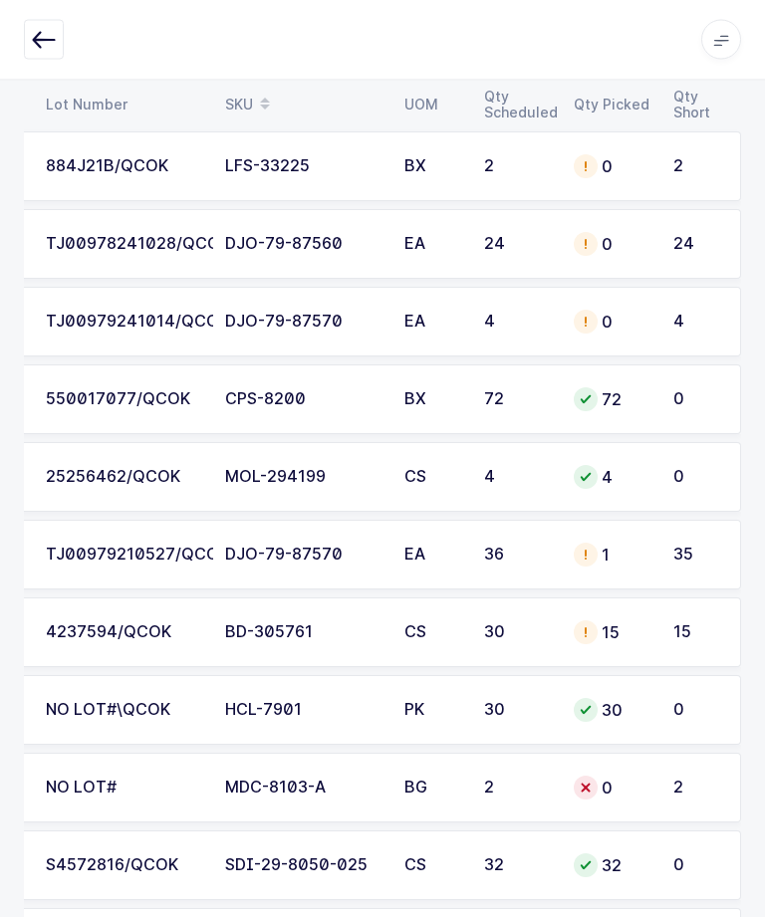
click at [75, 626] on div "4237594/QCOK" at bounding box center [123, 633] width 155 height 18
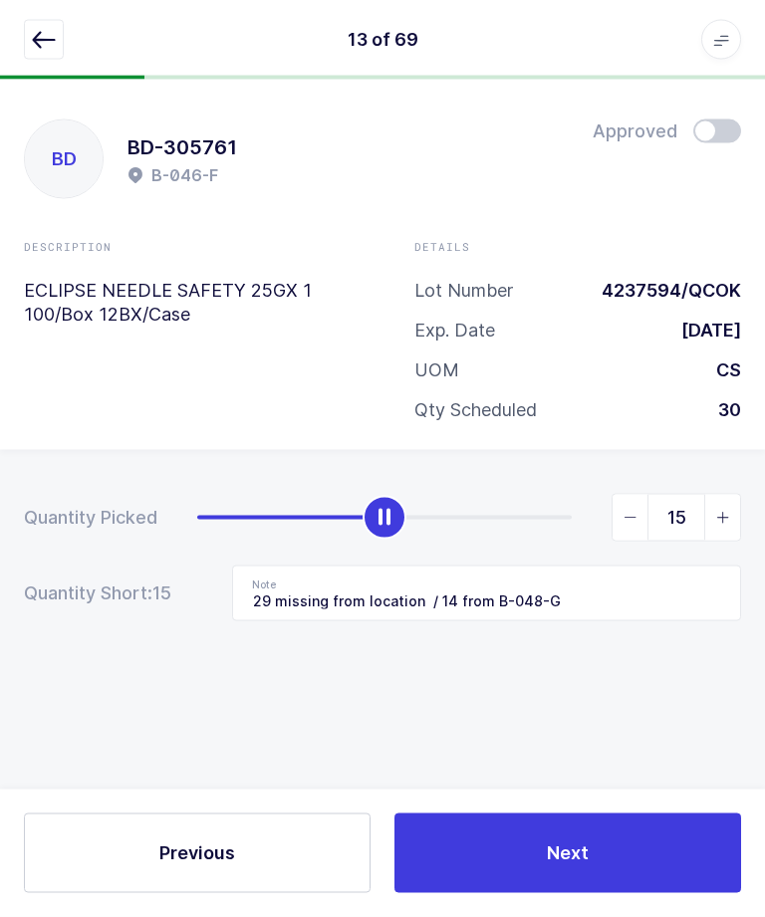
scroll to position [0, 0]
click at [54, 58] on button "button" at bounding box center [44, 40] width 40 height 40
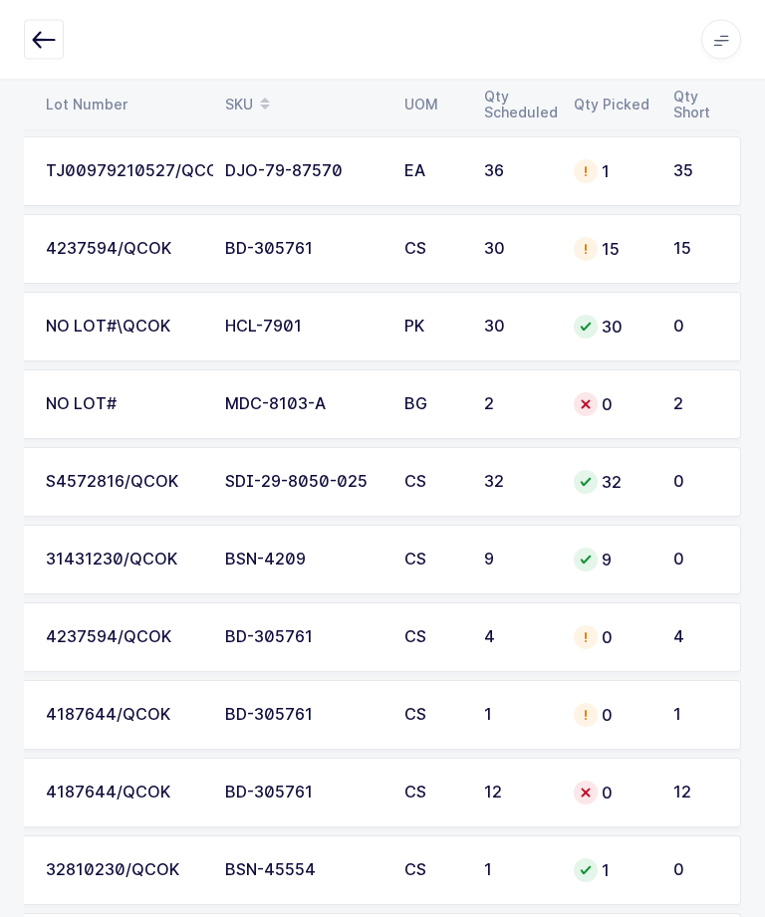
scroll to position [0, 195]
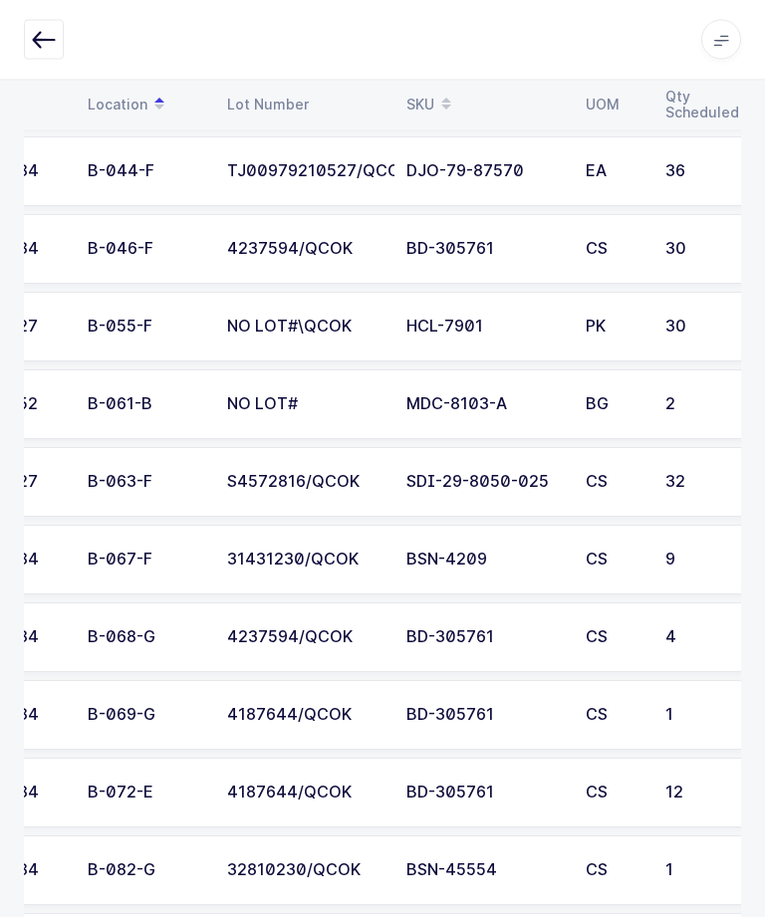
click at [113, 632] on div "B-068-G" at bounding box center [145, 638] width 115 height 18
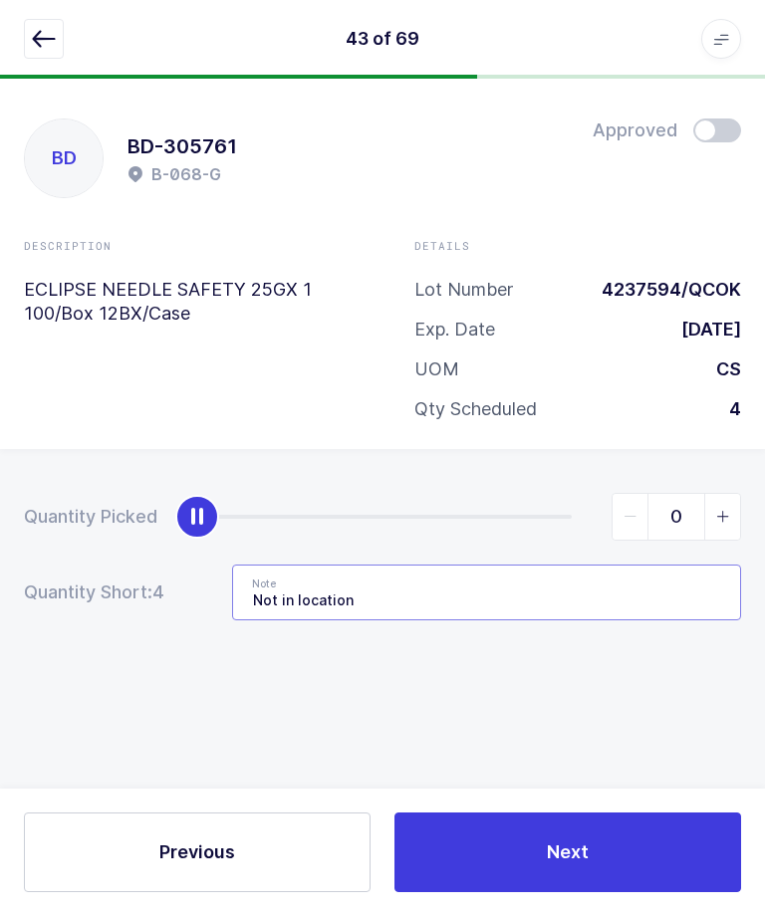
click at [674, 588] on input "Not in location" at bounding box center [486, 594] width 509 height 56
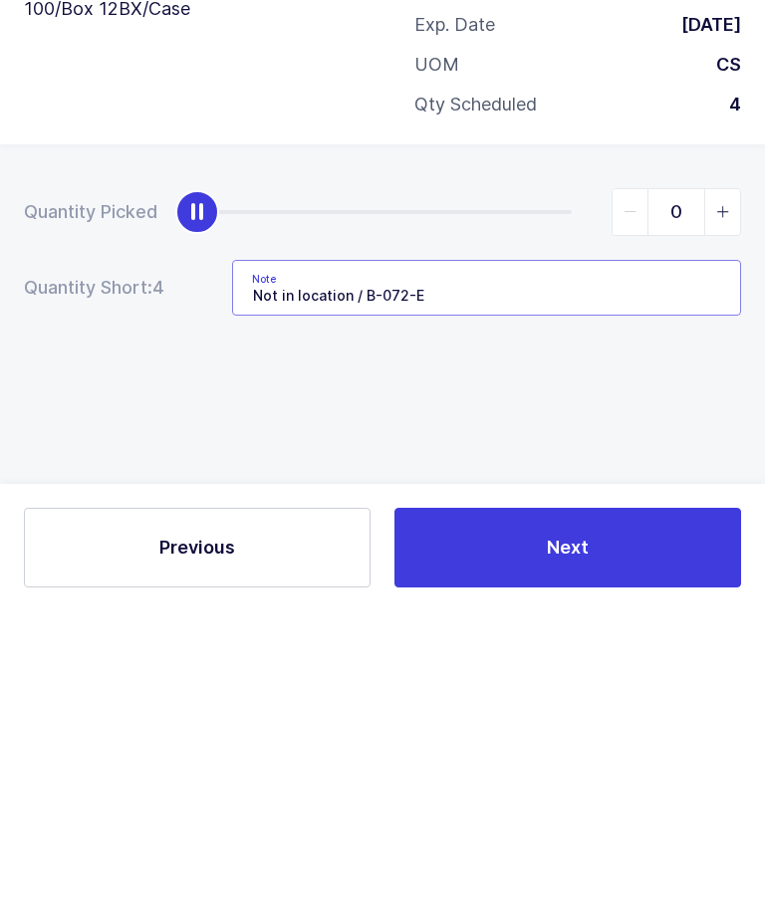
type input "Not in location / B-072-E"
type input "4"
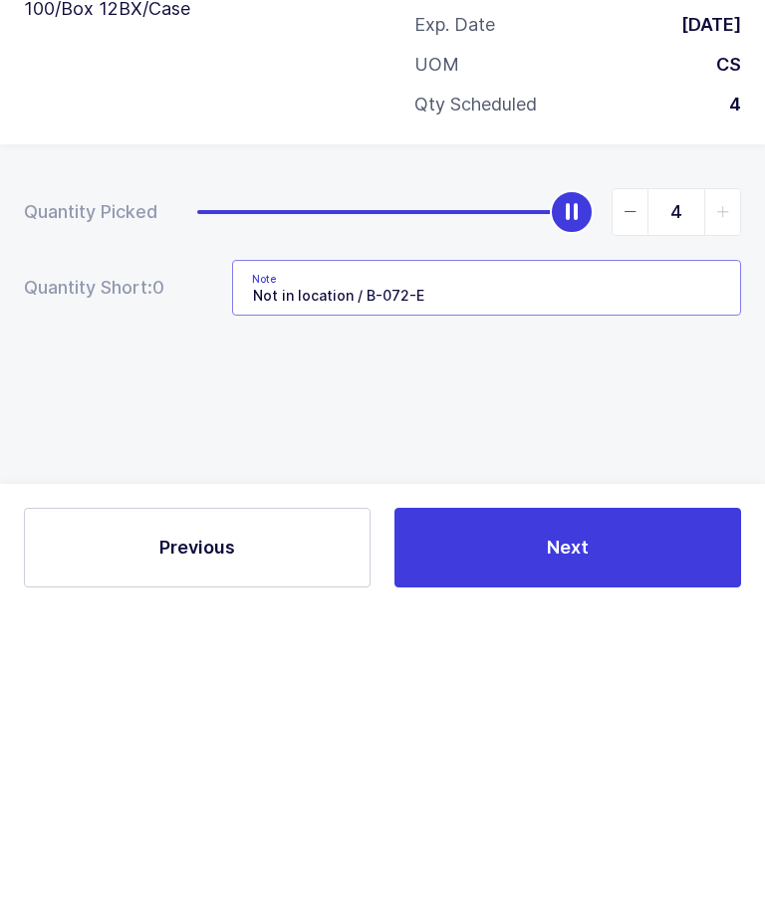
type input "Not in location / B-072-E"
click at [619, 450] on div "Quantity Picked 4 Quantity Short: 0 Note Not in location / B-072-E" at bounding box center [382, 627] width 765 height 354
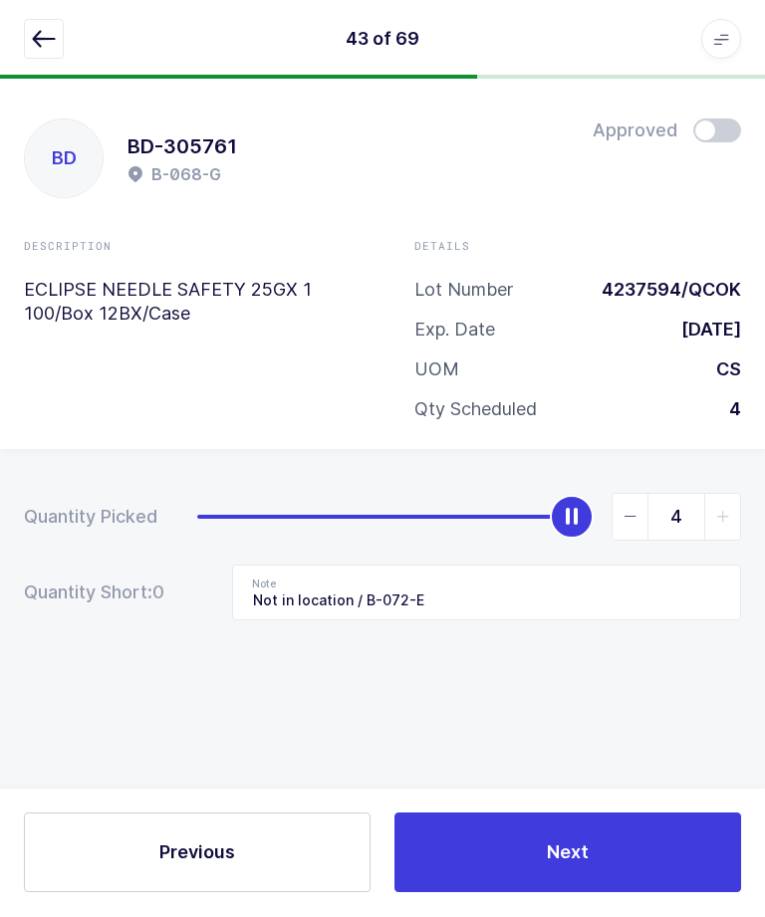
click at [639, 893] on button "Next" at bounding box center [567, 853] width 346 height 80
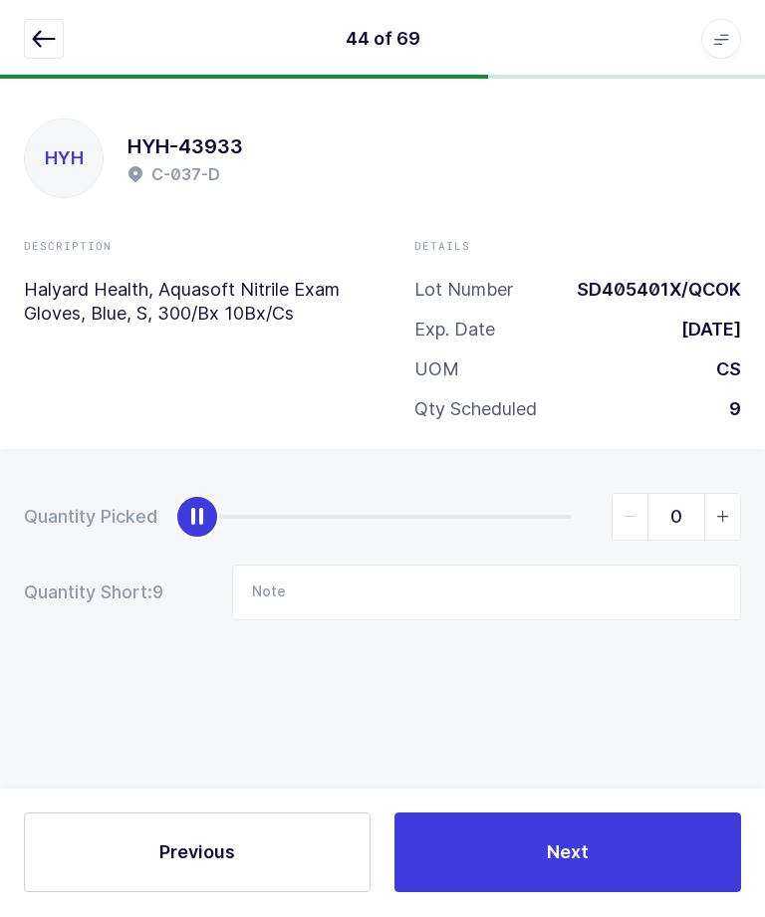
click at [41, 51] on button "button" at bounding box center [44, 40] width 40 height 40
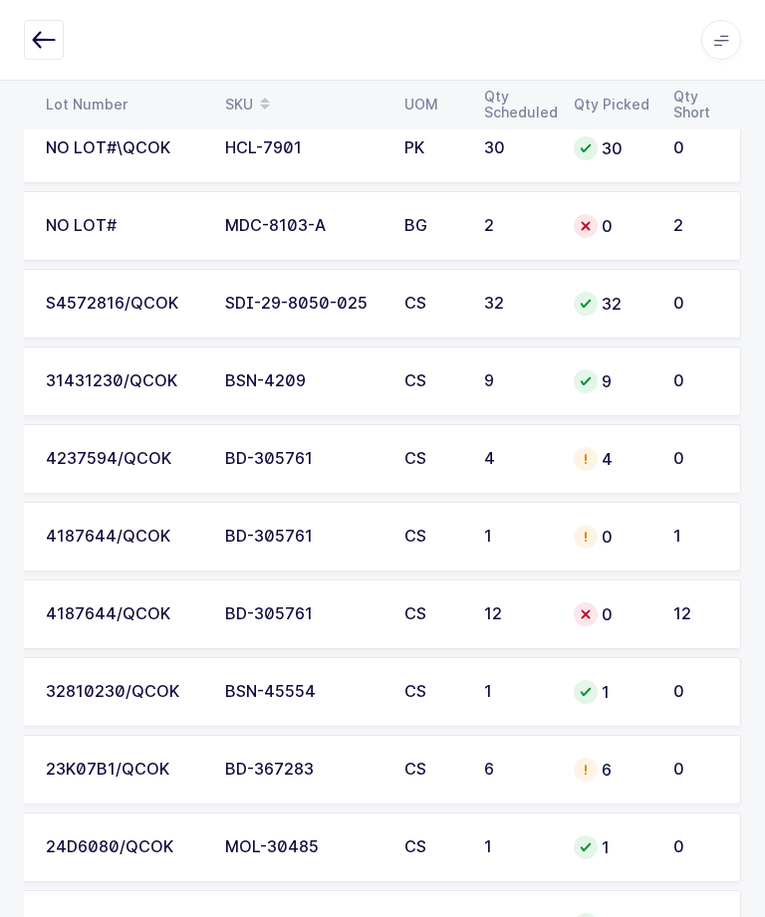
scroll to position [0, 269]
click at [133, 543] on div "4187644/QCOK" at bounding box center [123, 537] width 155 height 18
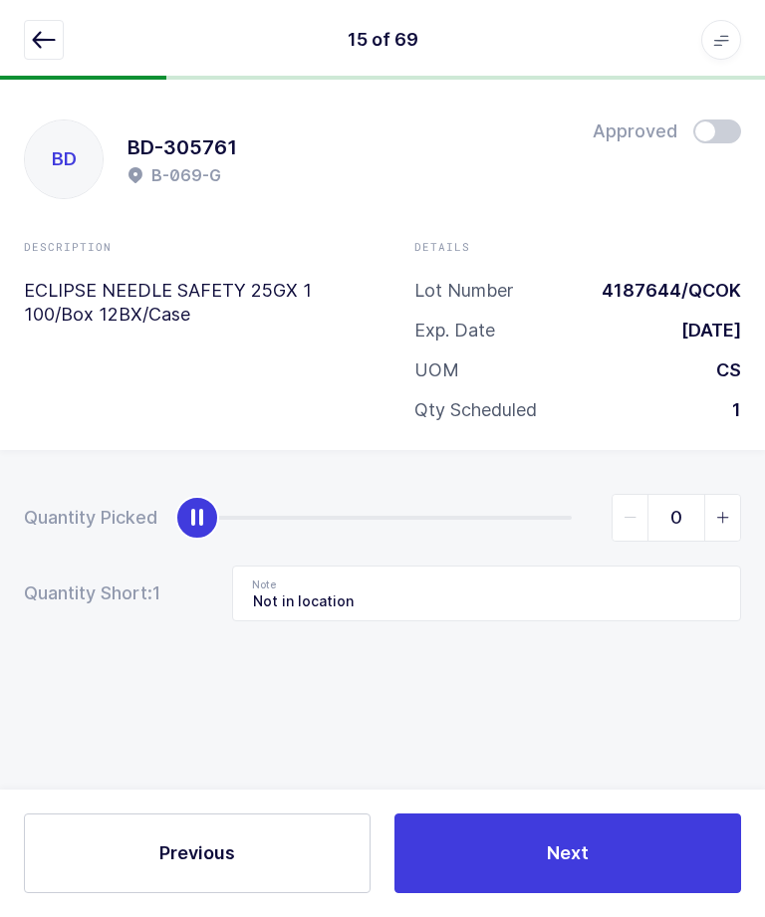
scroll to position [0, 0]
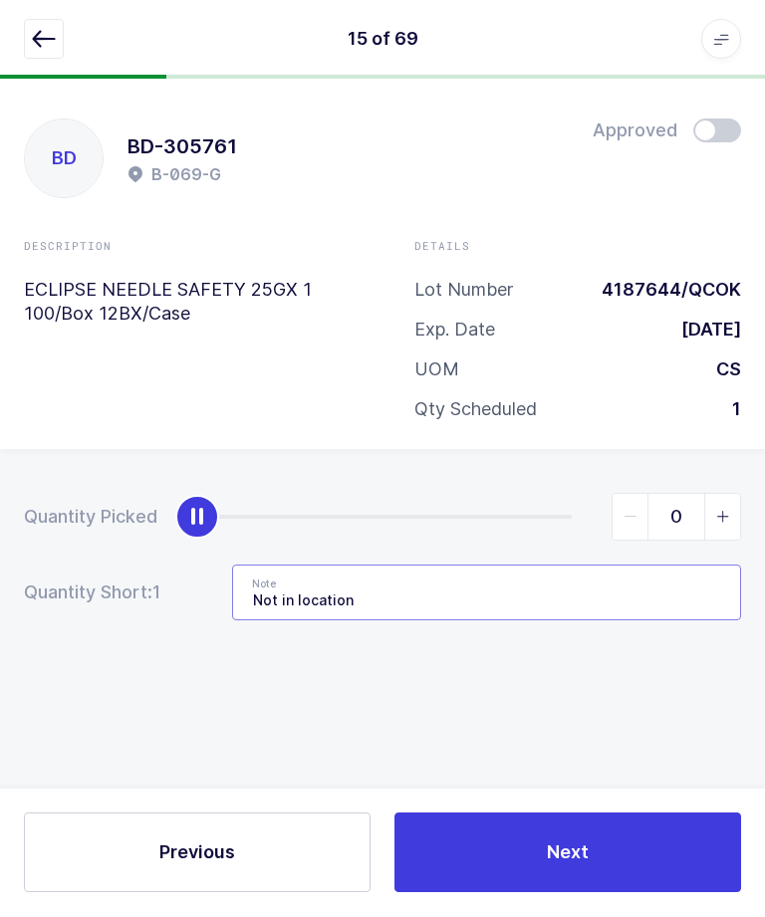
click at [554, 602] on input "Not in location" at bounding box center [486, 594] width 509 height 56
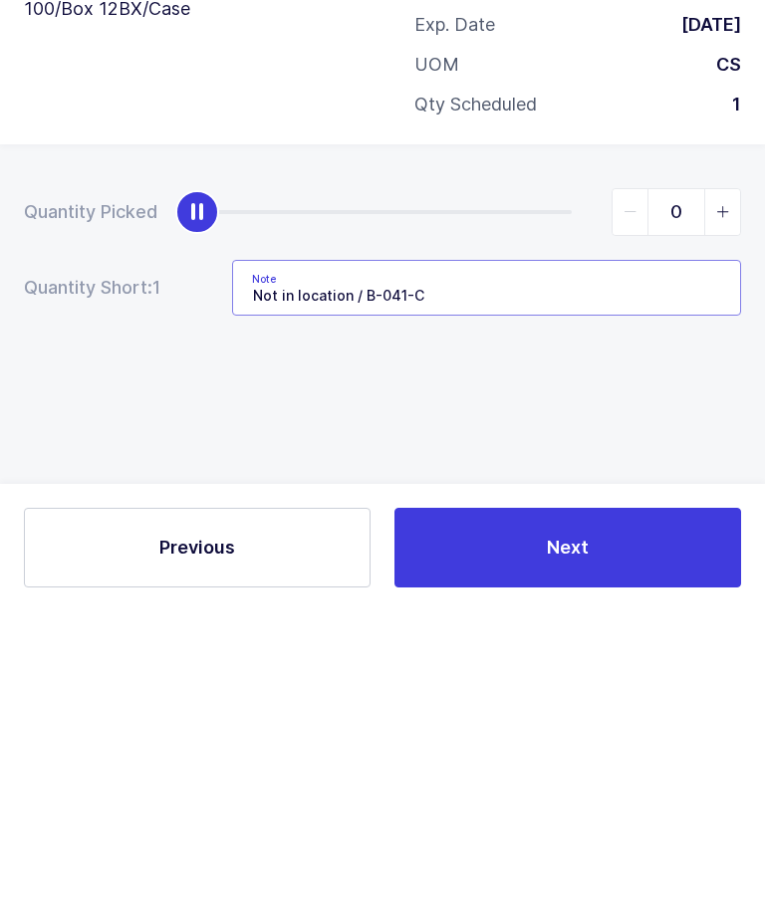
type input "Not in location / B-041-C"
click at [718, 495] on span "slider between 0 and 1" at bounding box center [722, 518] width 36 height 46
type input "1"
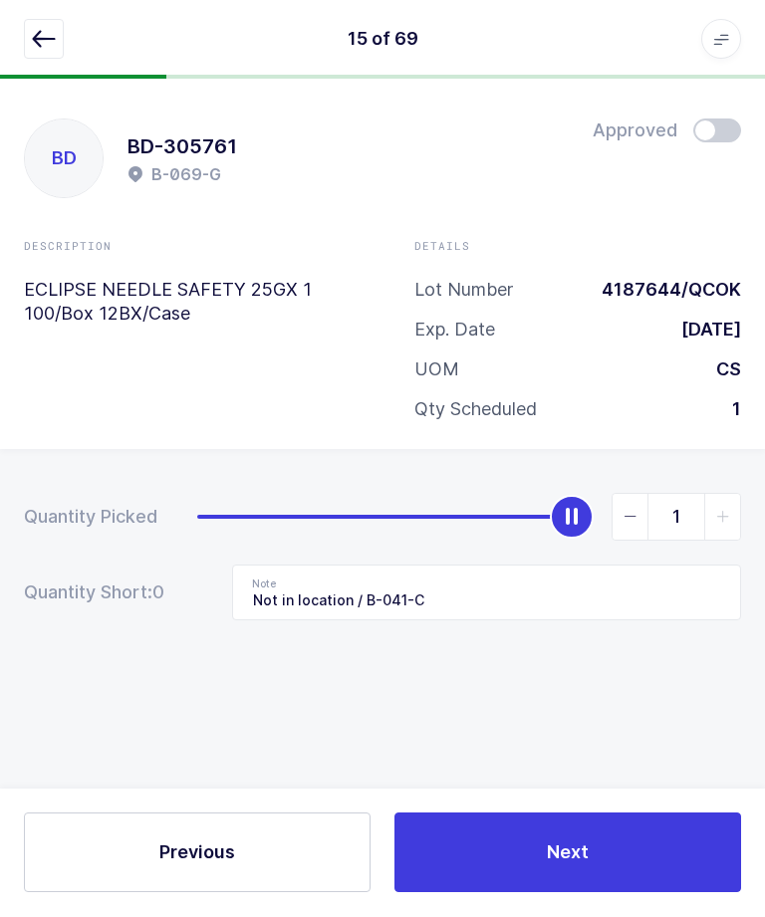
click at [640, 893] on button "Next" at bounding box center [567, 853] width 346 height 80
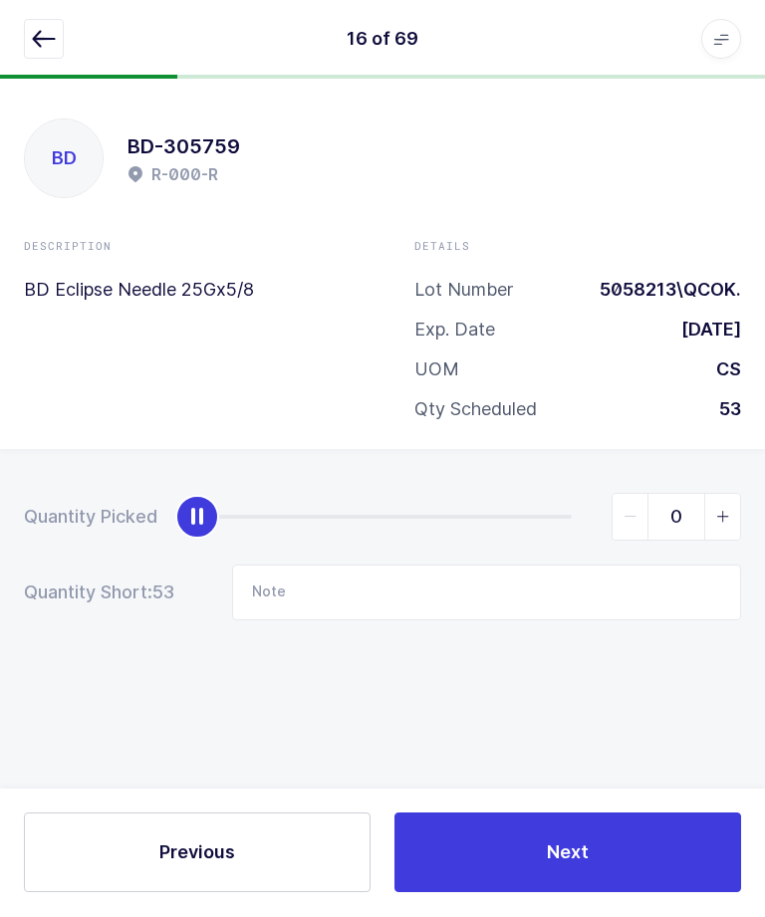
click at [40, 55] on button "button" at bounding box center [44, 40] width 40 height 40
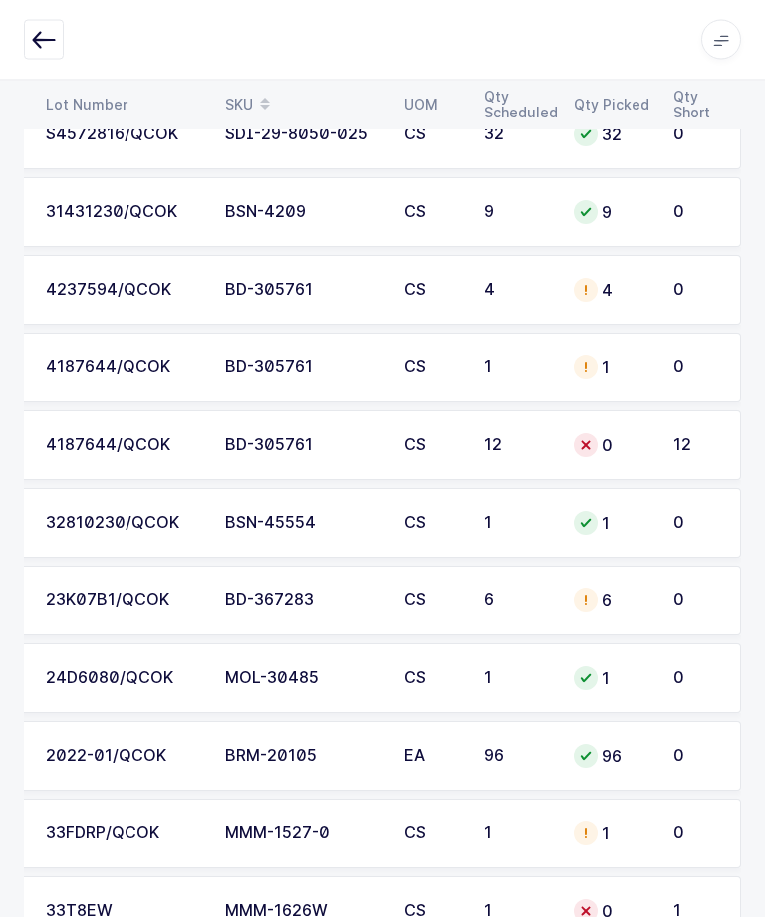
scroll to position [1248, 0]
click at [101, 448] on div "4187644/QCOK" at bounding box center [123, 445] width 155 height 18
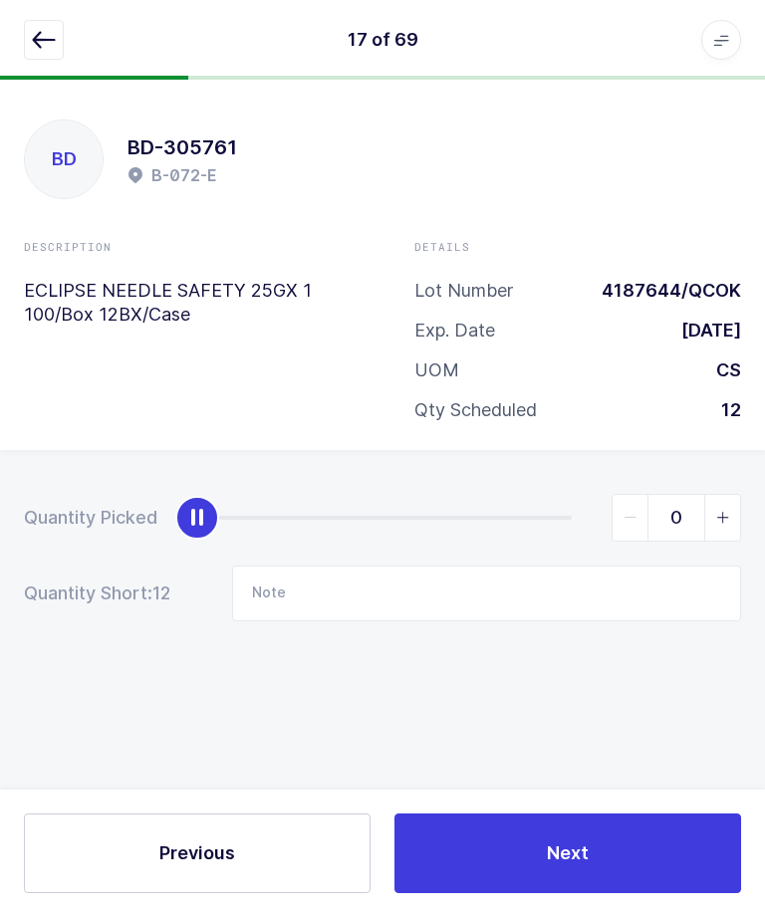
scroll to position [0, 0]
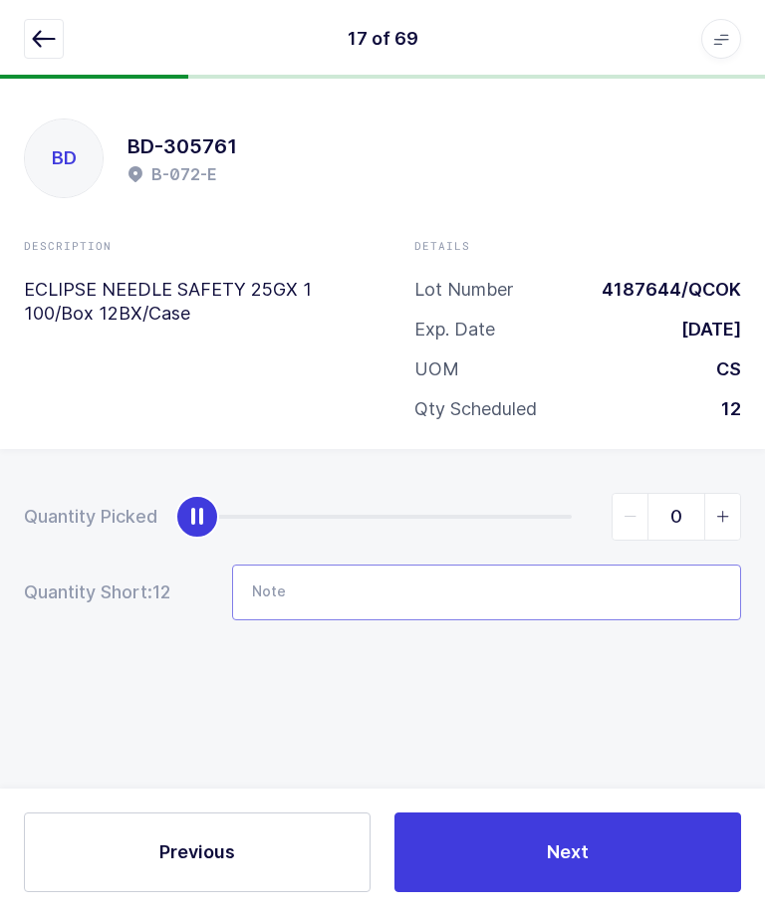
click at [578, 604] on input "Note" at bounding box center [486, 594] width 509 height 56
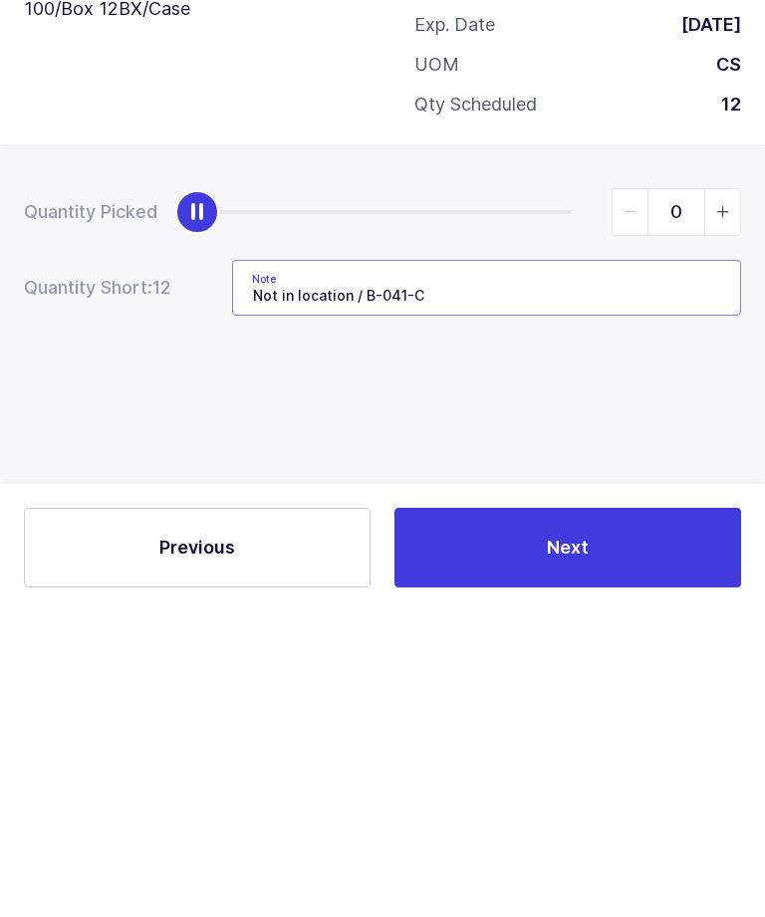
type input "Not in location / B-041-C"
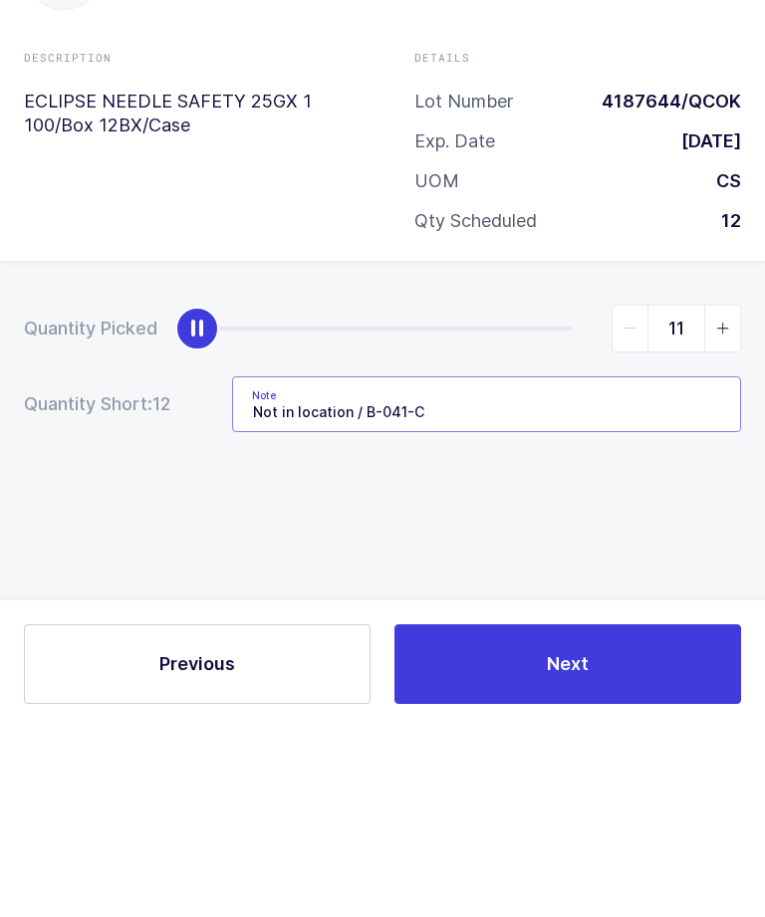
type input "12"
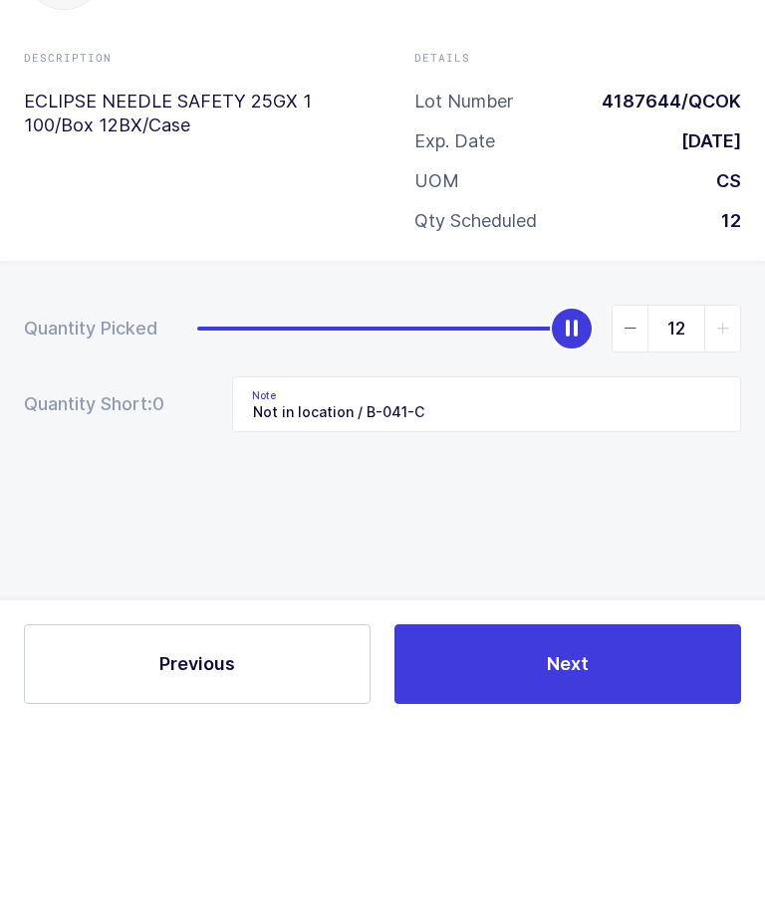
click at [286, 249] on div "BD BD-305761 B-072-E Description ECLIPSE NEEDLE SAFETY 25GX 1 100/Box 12BX/Case…" at bounding box center [382, 265] width 765 height 370
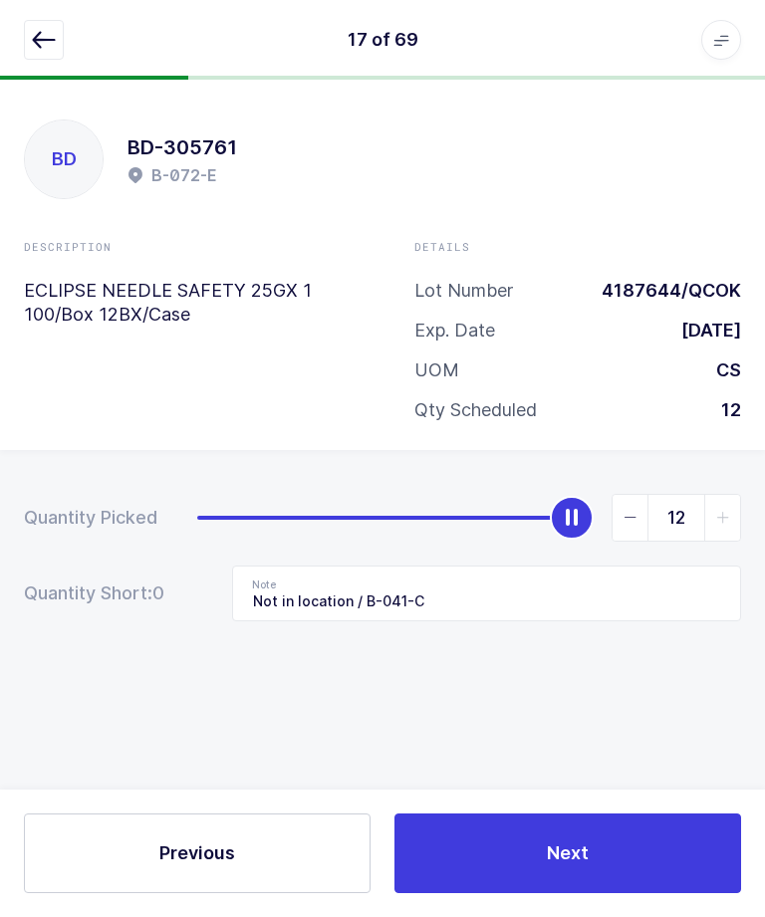
click at [527, 860] on button "Next" at bounding box center [567, 853] width 346 height 80
type input "Not in location"
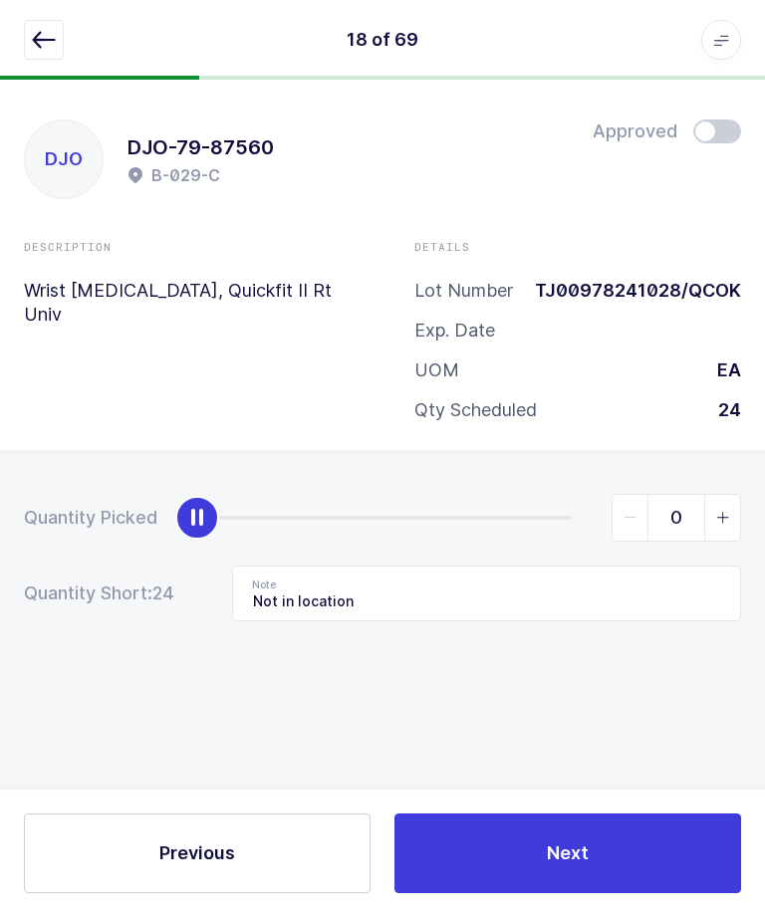
click at [43, 43] on icon "button" at bounding box center [44, 40] width 24 height 24
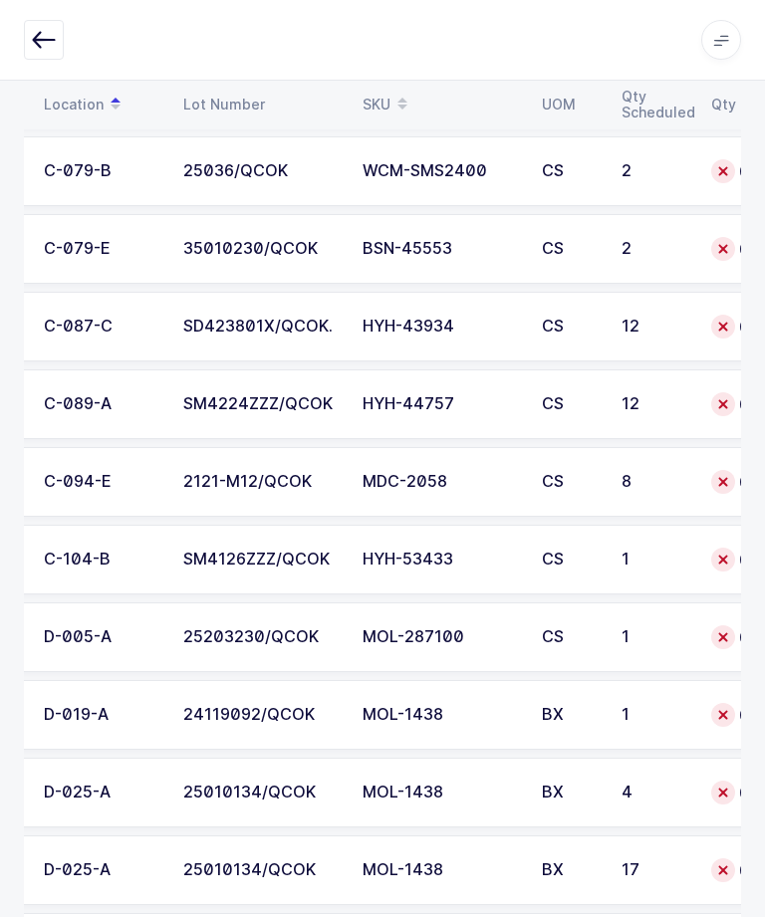
scroll to position [0, 130]
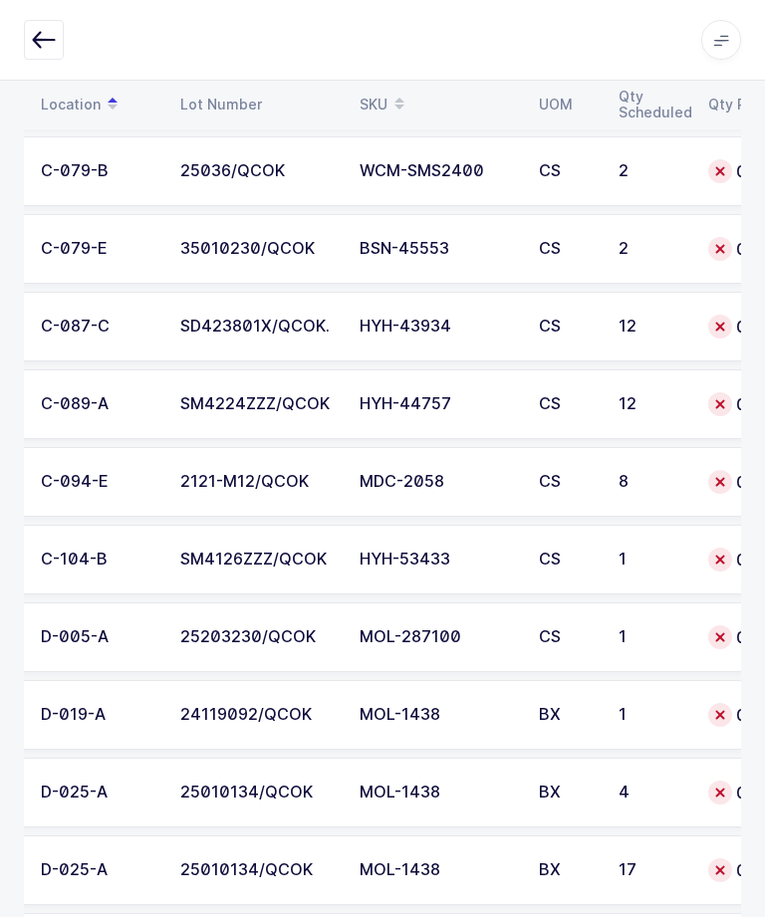
click at [644, 551] on div "1" at bounding box center [651, 560] width 66 height 18
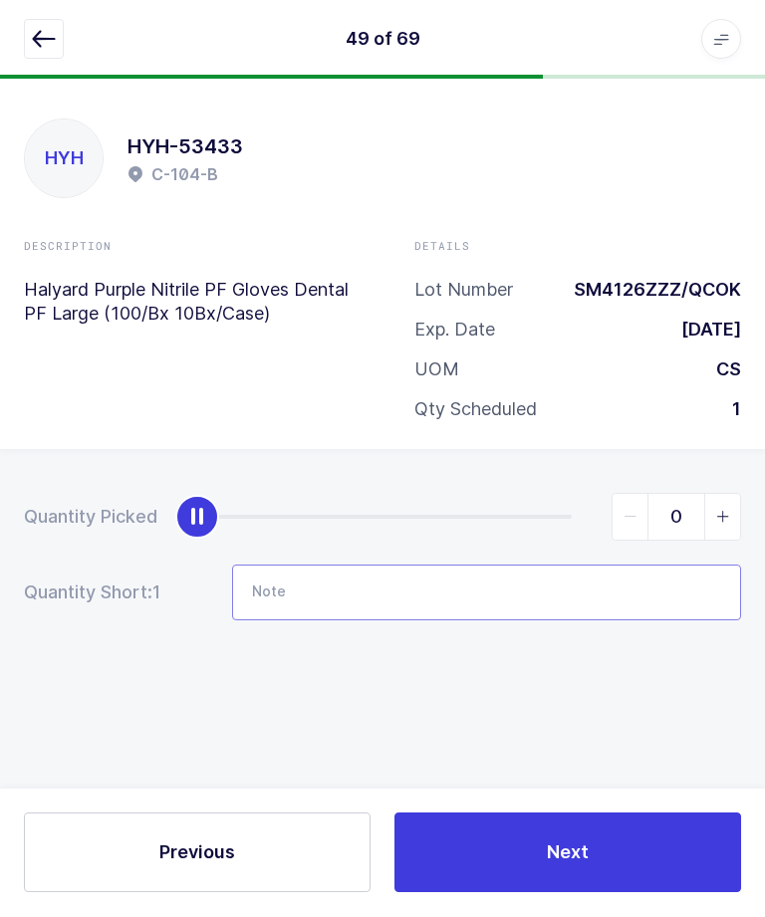
click at [595, 585] on input "Note" at bounding box center [486, 594] width 509 height 56
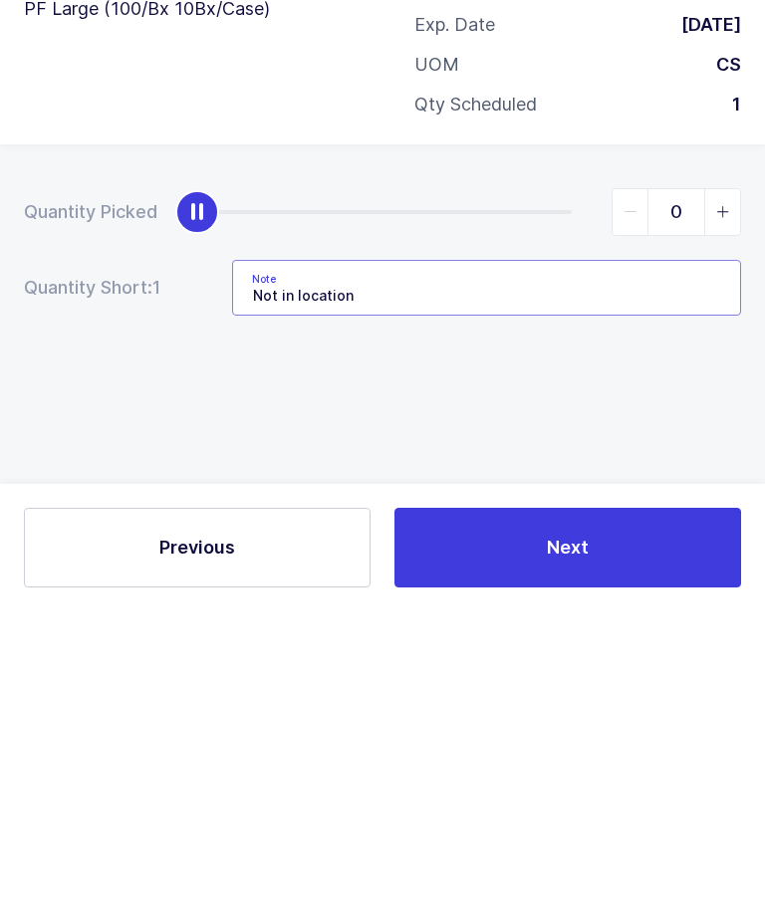
type input "Not in location"
click at [79, 450] on div "Quantity Picked 0 Quantity Short: 1 Note Not in location" at bounding box center [382, 627] width 765 height 354
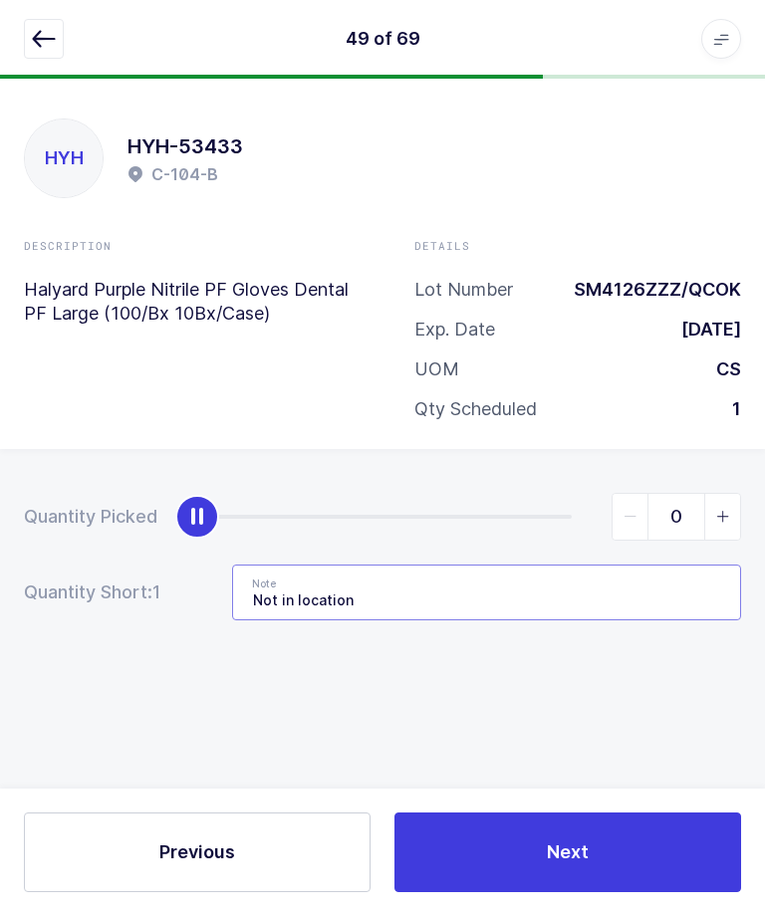
click at [570, 590] on input "Not in location" at bounding box center [486, 594] width 509 height 56
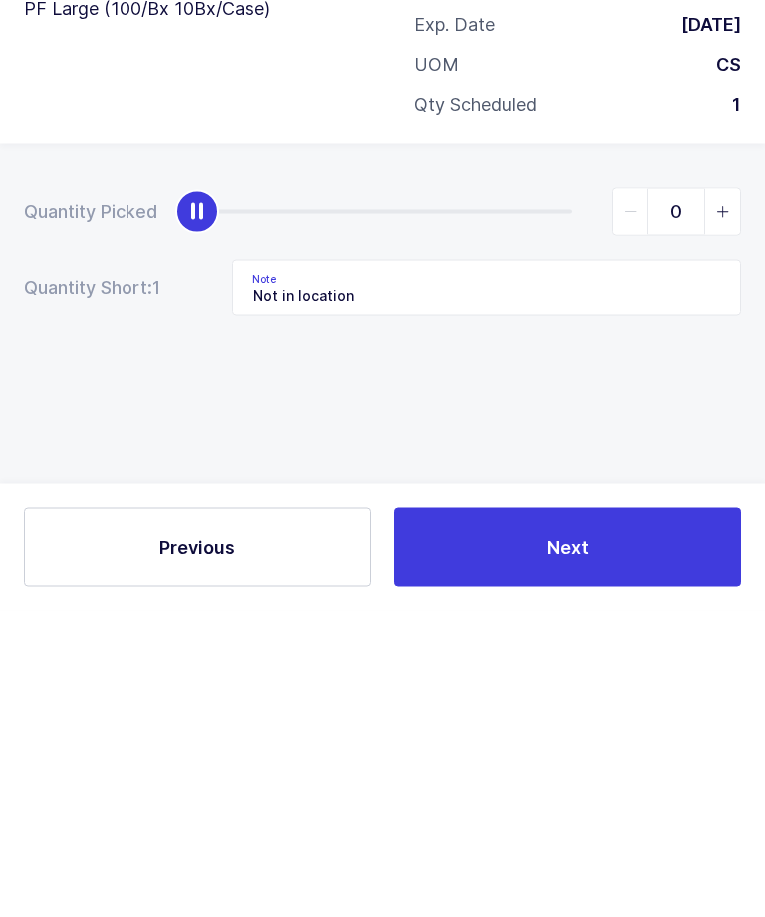
click at [391, 450] on div "Quantity Picked 0 Quantity Short: 1 Note Not in location" at bounding box center [382, 627] width 765 height 354
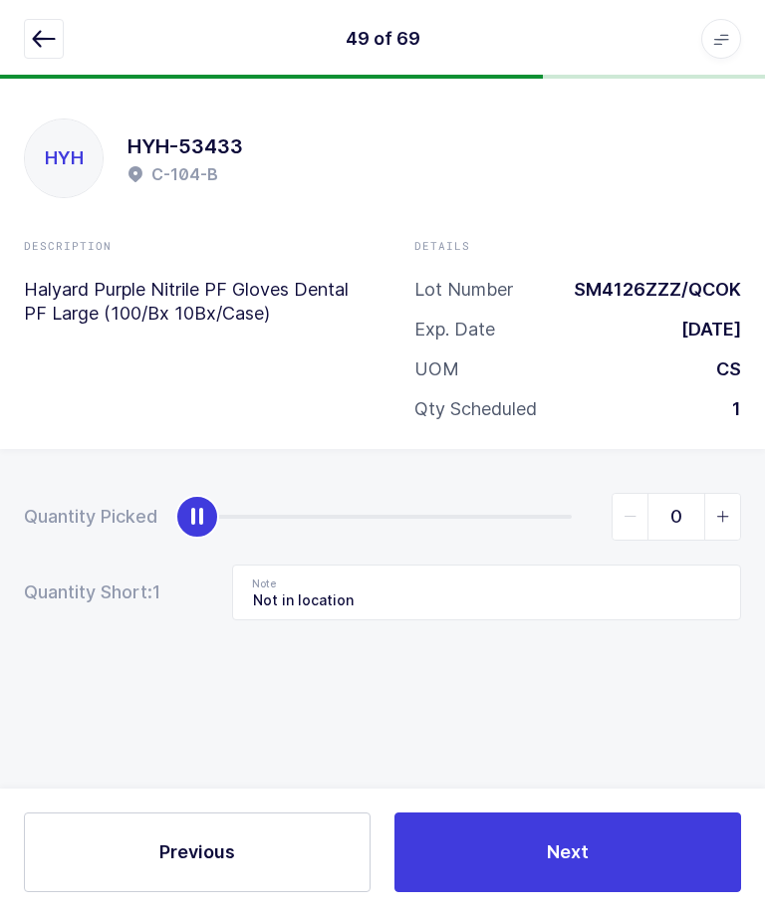
click at [43, 43] on icon "button" at bounding box center [44, 40] width 24 height 24
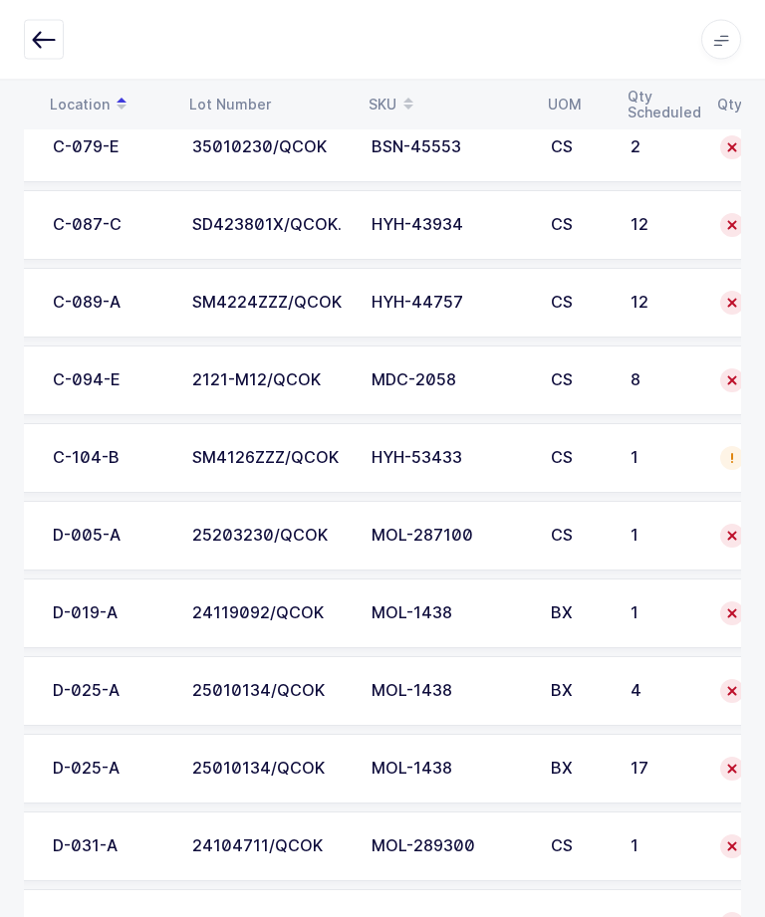
scroll to position [0, 115]
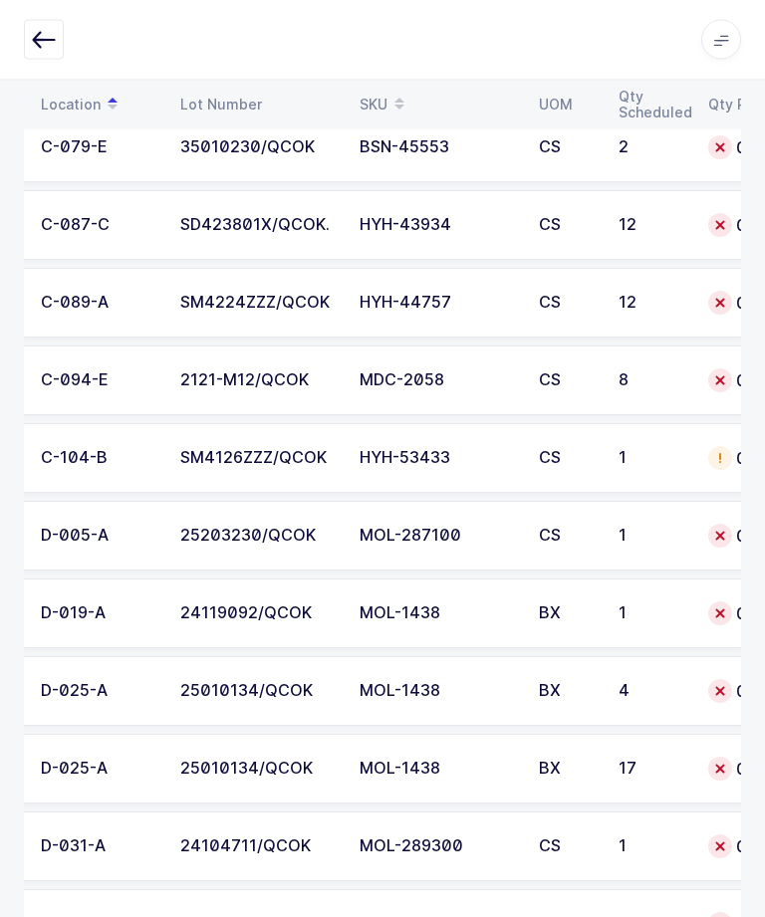
click at [211, 375] on div "2121-M12/QCOK" at bounding box center [257, 381] width 155 height 18
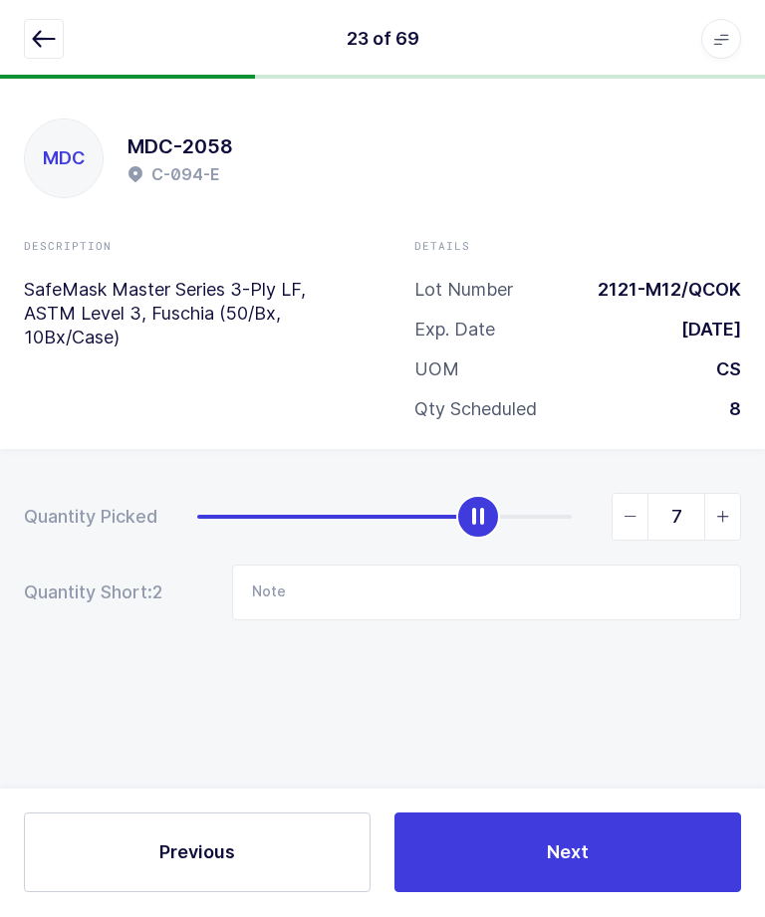
type input "8"
click at [555, 865] on span "Next" at bounding box center [568, 852] width 42 height 25
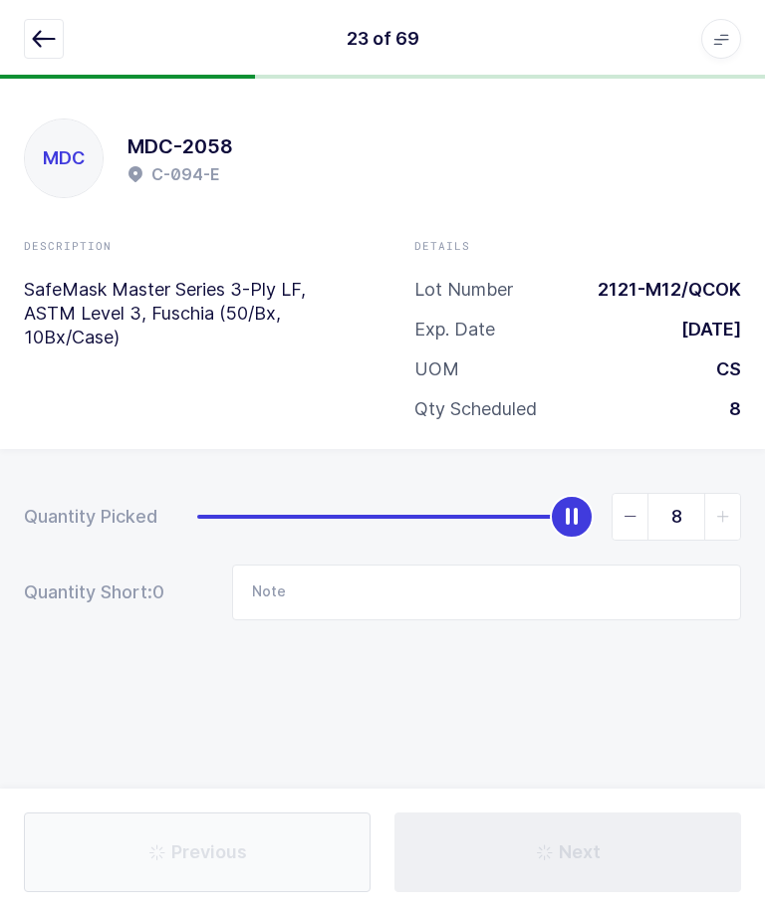
type input "Not in location / Qty:1 BX from B-073-B - Same lot / QTY: 1BX from B-075-D - LO…"
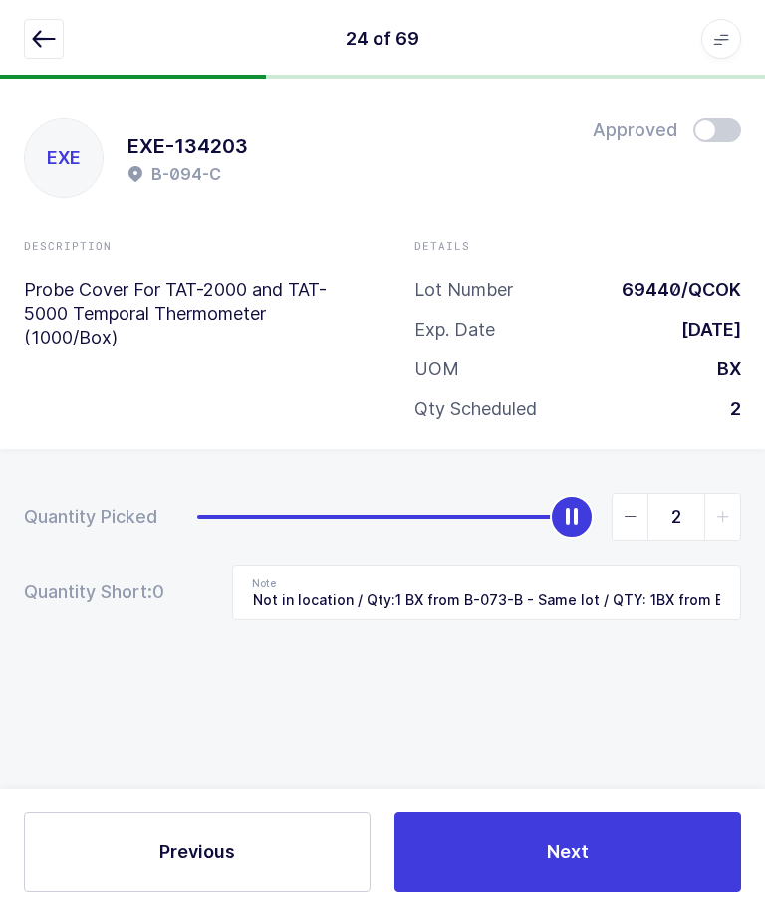
click at [35, 44] on icon "button" at bounding box center [44, 40] width 24 height 24
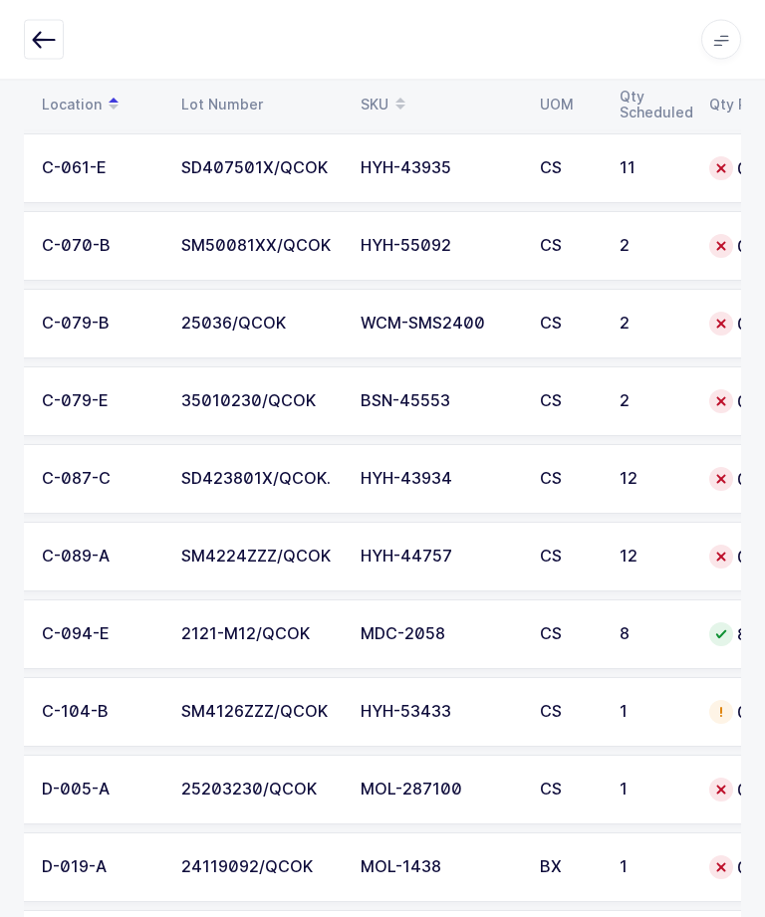
scroll to position [2989, 0]
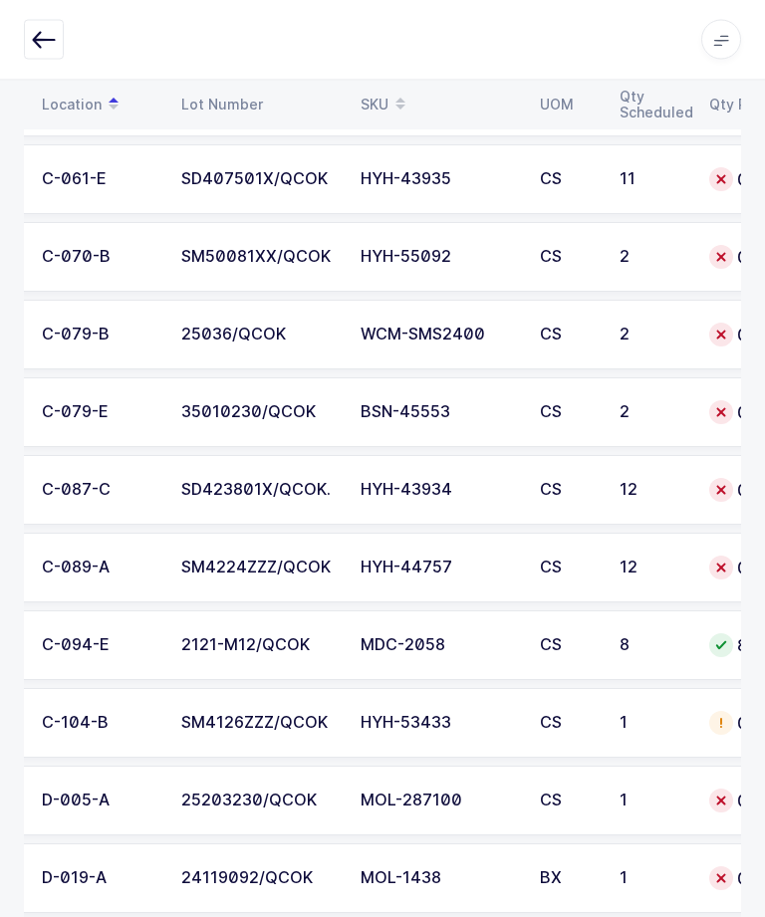
click at [245, 414] on div "35010230/QCOK" at bounding box center [258, 413] width 155 height 18
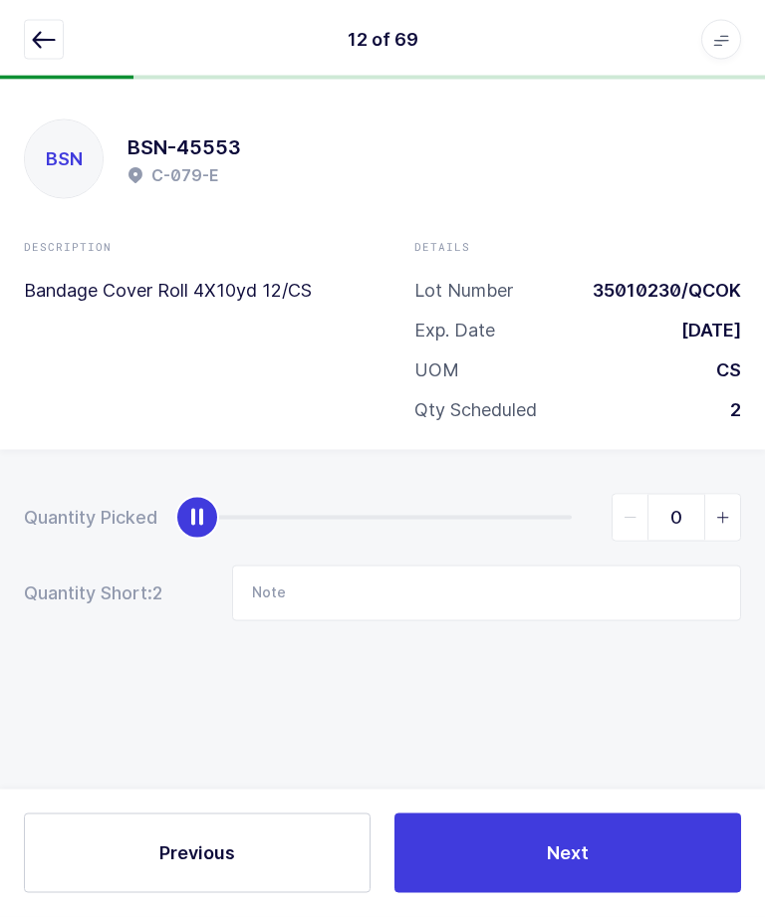
scroll to position [67, 0]
type input "2"
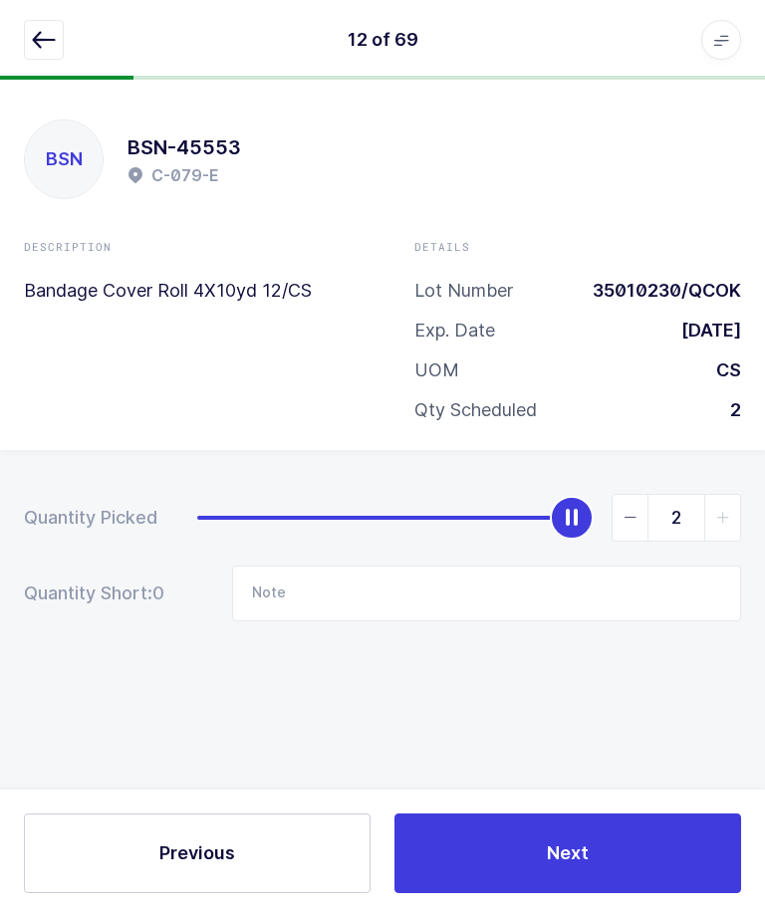
click at [533, 837] on button "Next" at bounding box center [567, 853] width 346 height 80
type input "29 missing from location / 14 from B-048-G"
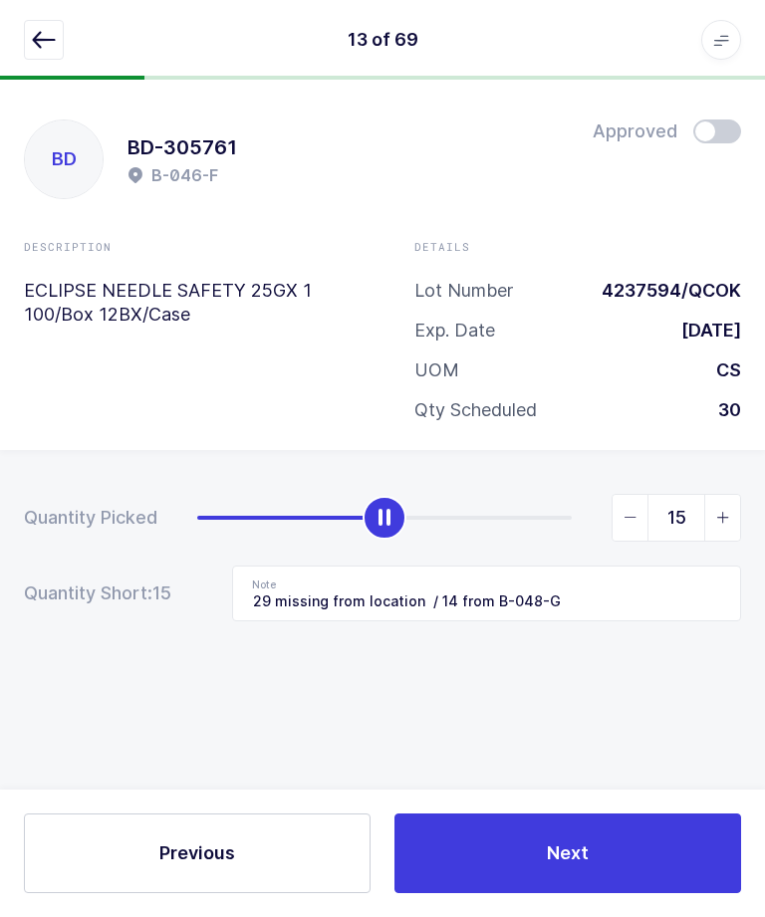
click at [62, 41] on button "button" at bounding box center [44, 40] width 40 height 40
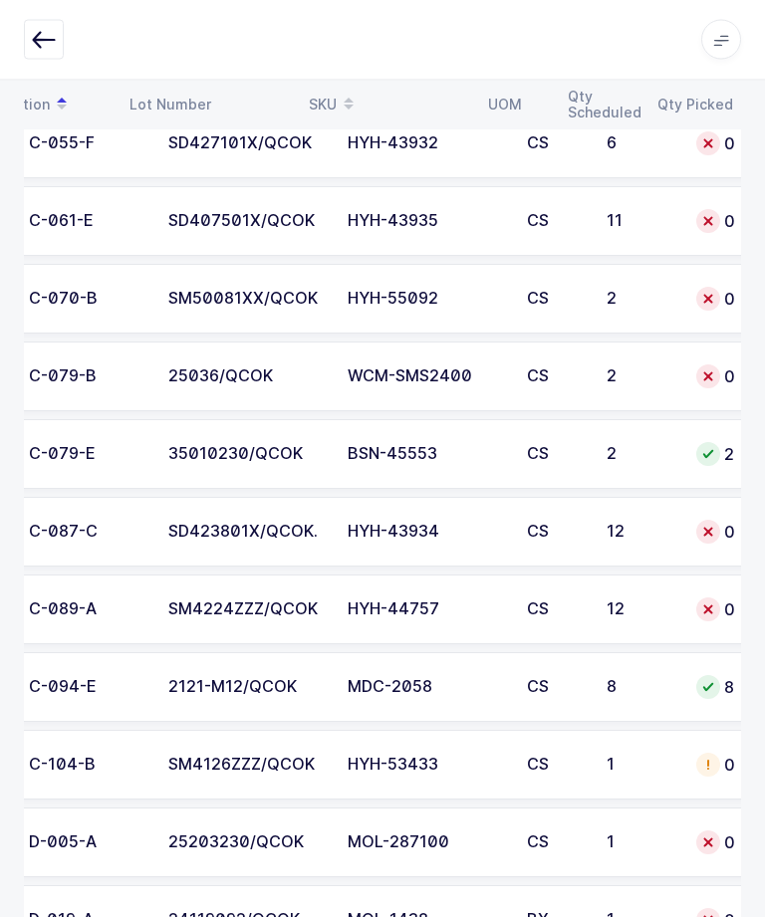
scroll to position [0, 146]
click at [280, 378] on div "25036/QCOK" at bounding box center [245, 377] width 155 height 18
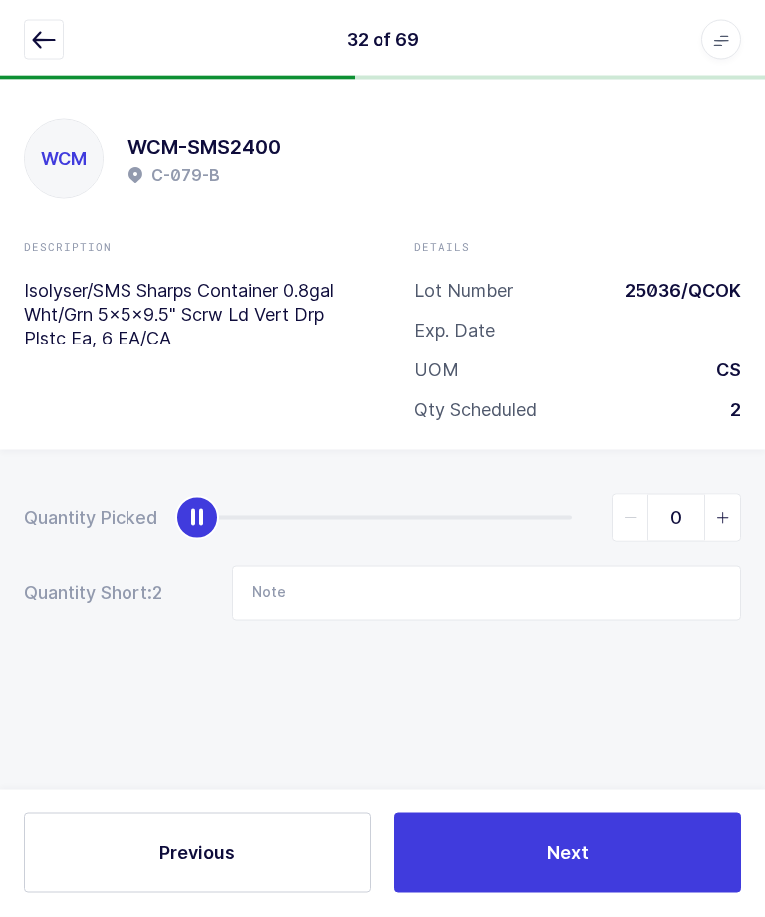
scroll to position [0, 0]
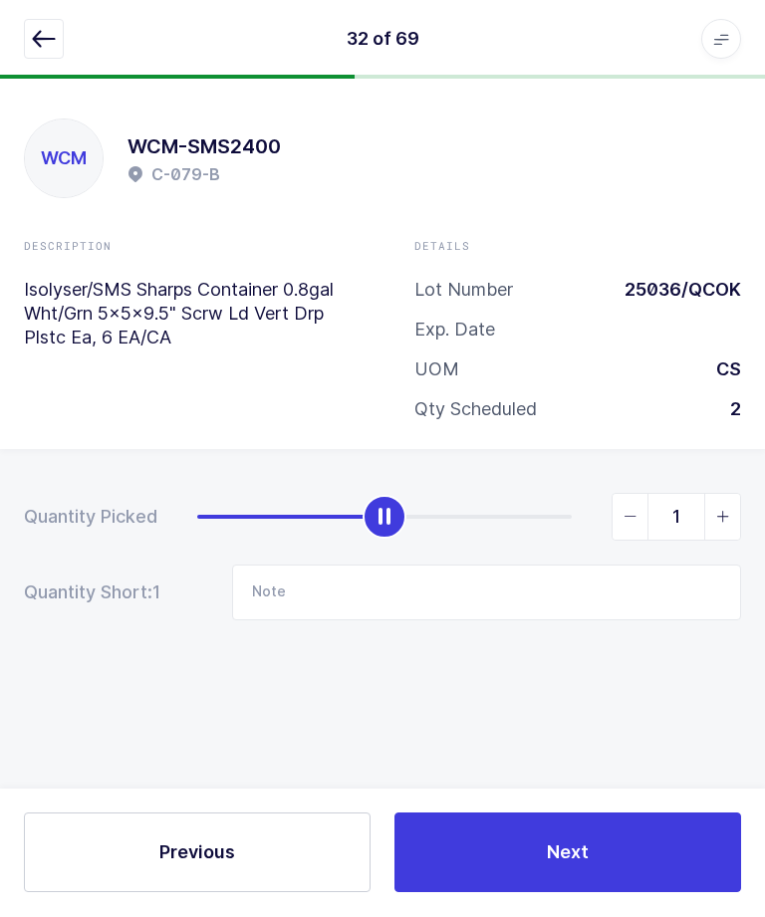
type input "2"
click at [506, 893] on button "Next" at bounding box center [567, 853] width 346 height 80
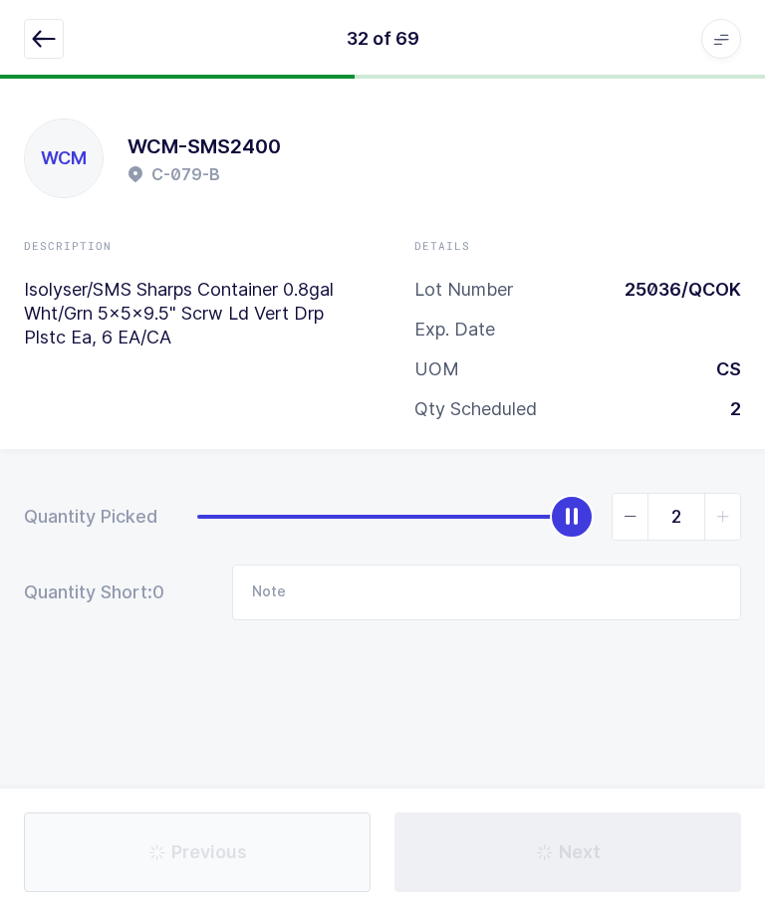
type input "Not in location"
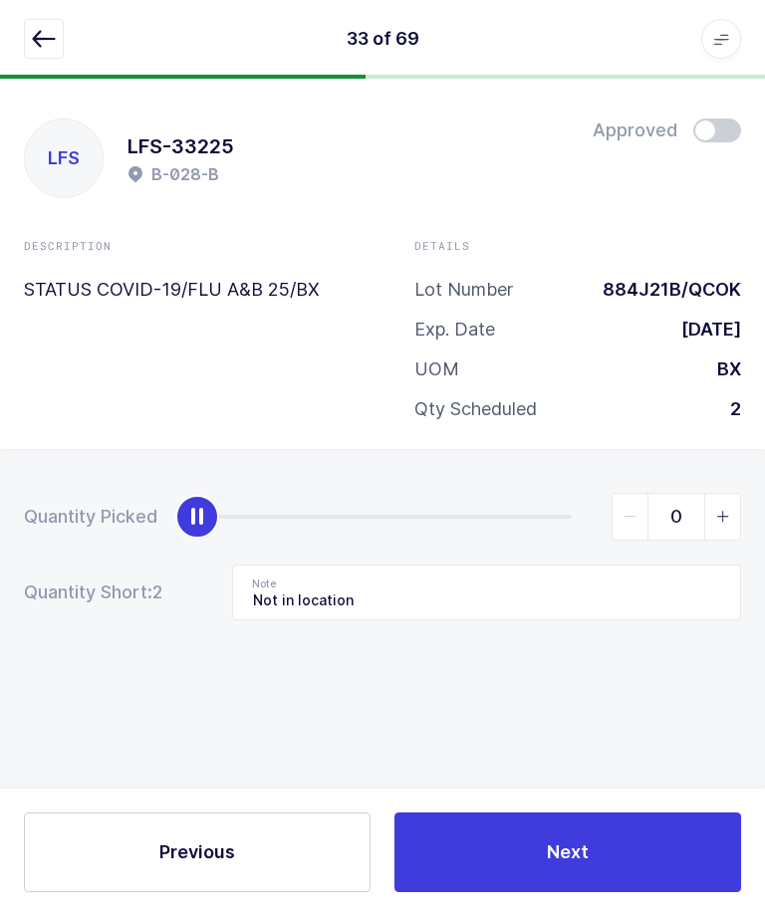
click at [41, 14] on div "33 of 69 Apps Core [GEOGRAPHIC_DATA] Admin Mission Control Purchasing [PERSON_N…" at bounding box center [382, 40] width 765 height 80
click at [34, 40] on icon "button" at bounding box center [44, 40] width 24 height 24
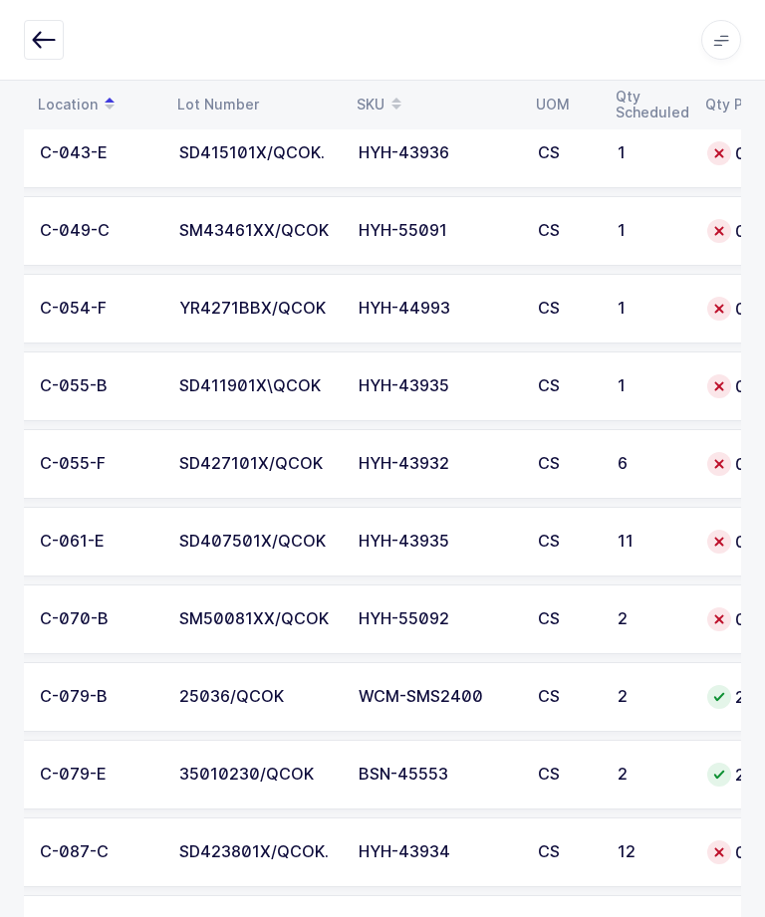
scroll to position [0, 135]
click at [391, 622] on div "HYH-55092" at bounding box center [435, 619] width 155 height 18
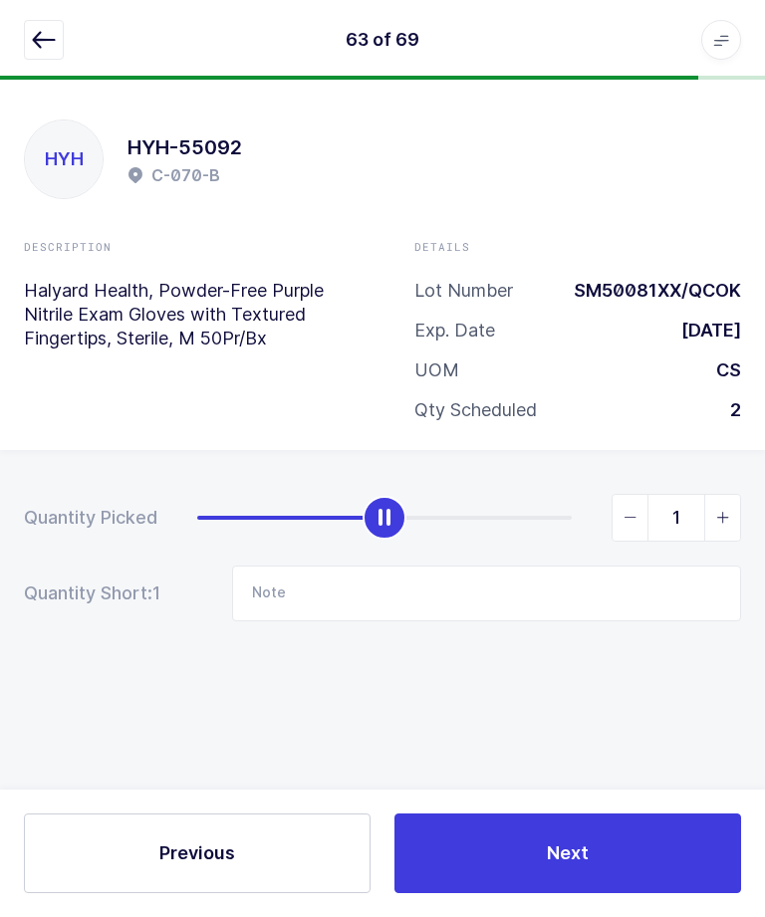
type input "2"
click at [526, 890] on button "Next" at bounding box center [567, 853] width 346 height 80
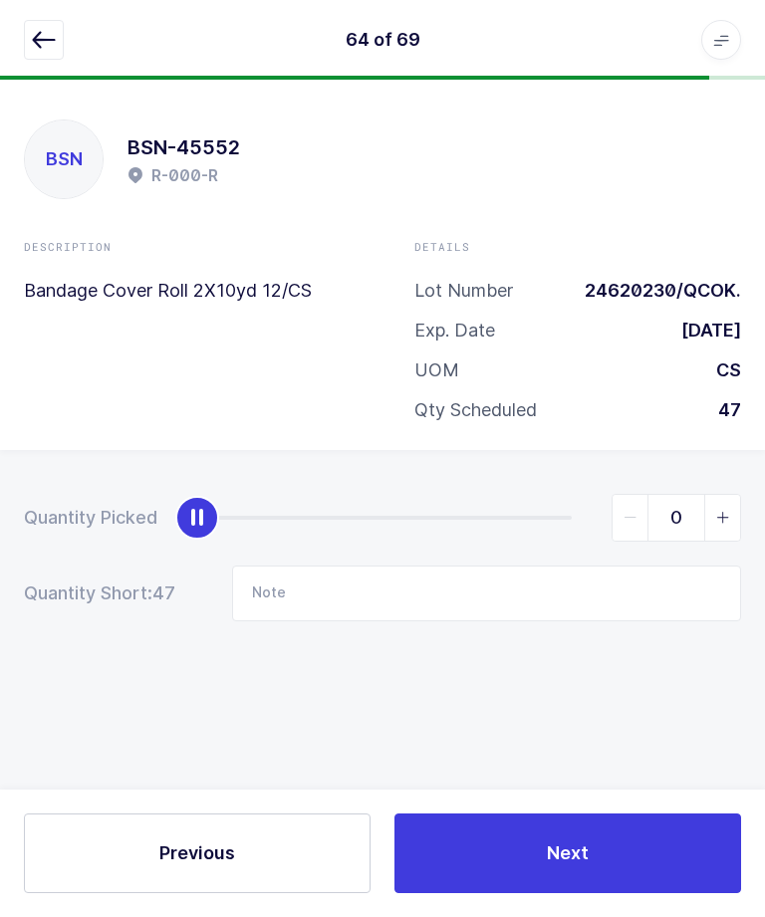
click at [37, 27] on button "button" at bounding box center [44, 40] width 40 height 40
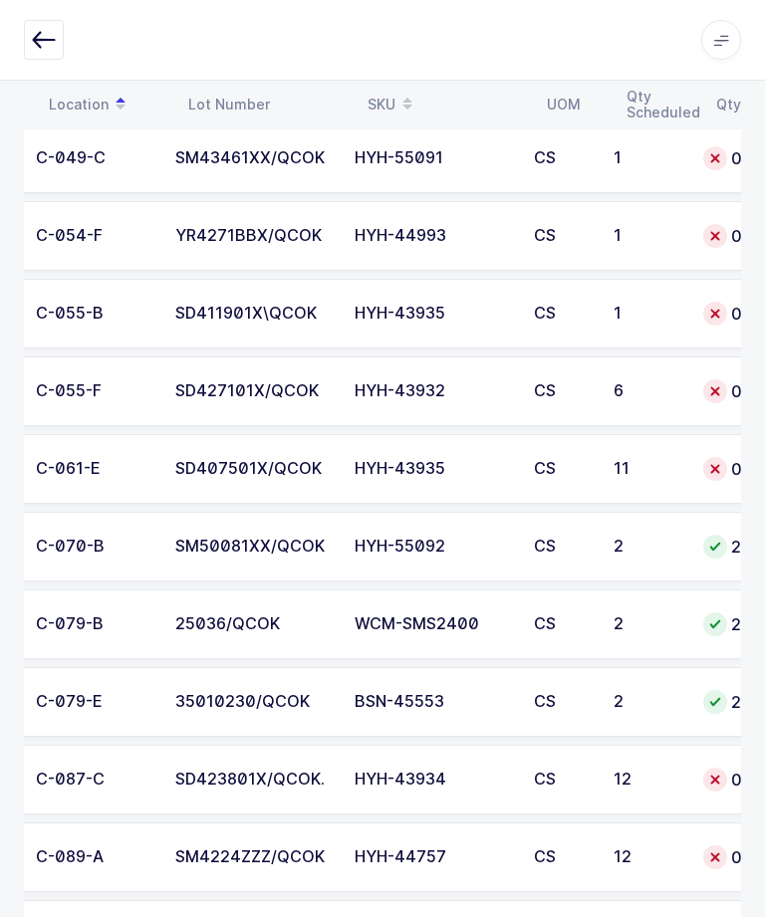
scroll to position [0, 142]
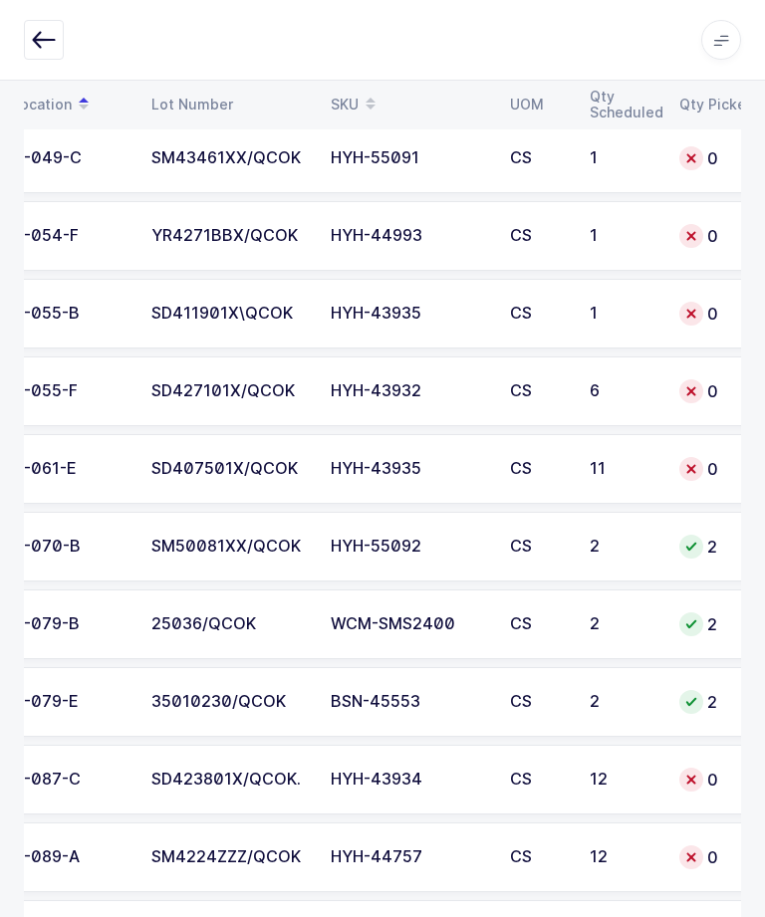
click at [764, 597] on html "Apps Core [GEOGRAPHIC_DATA] Admin Mission Control Purchasing [PERSON_NAME] Logo…" at bounding box center [382, 207] width 765 height 5814
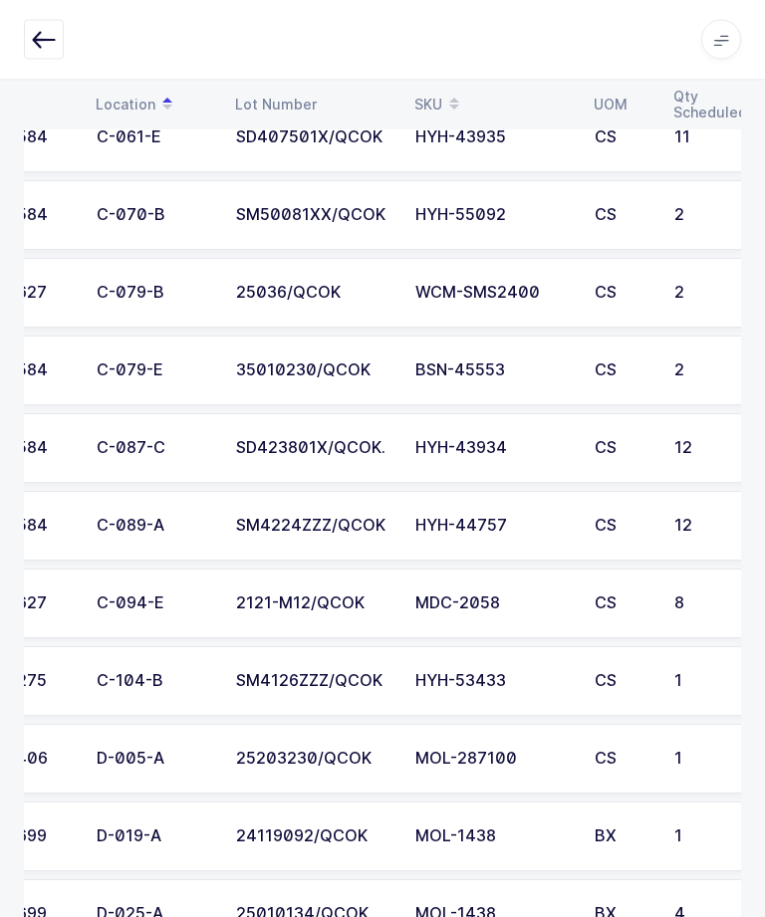
scroll to position [0, 79]
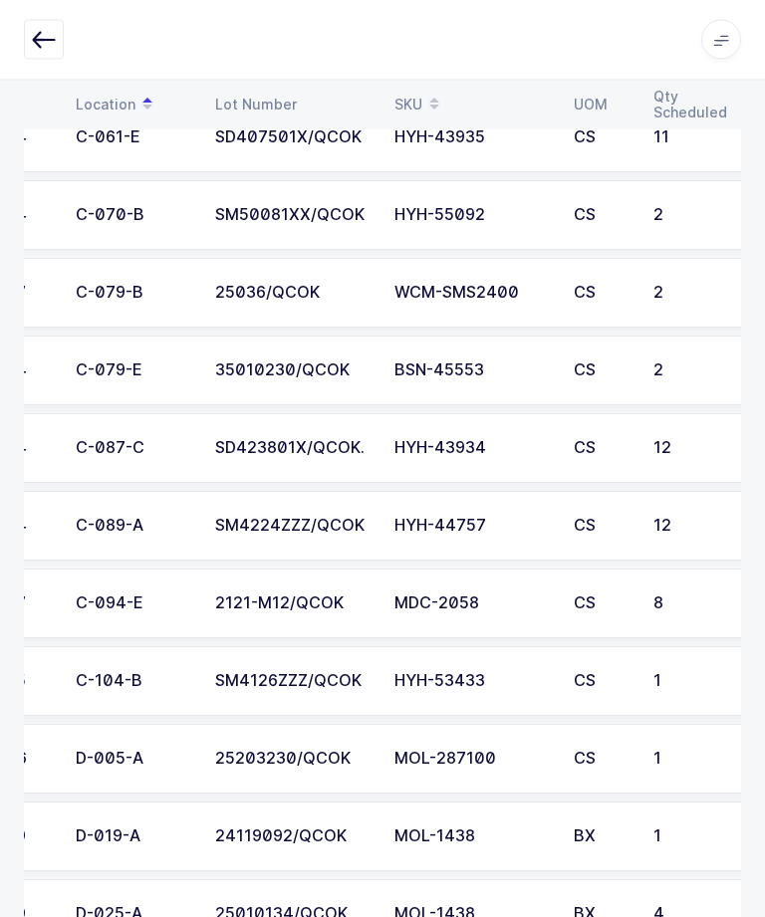
click at [333, 542] on td "SM4224ZZZ/QCOK" at bounding box center [292, 527] width 179 height 70
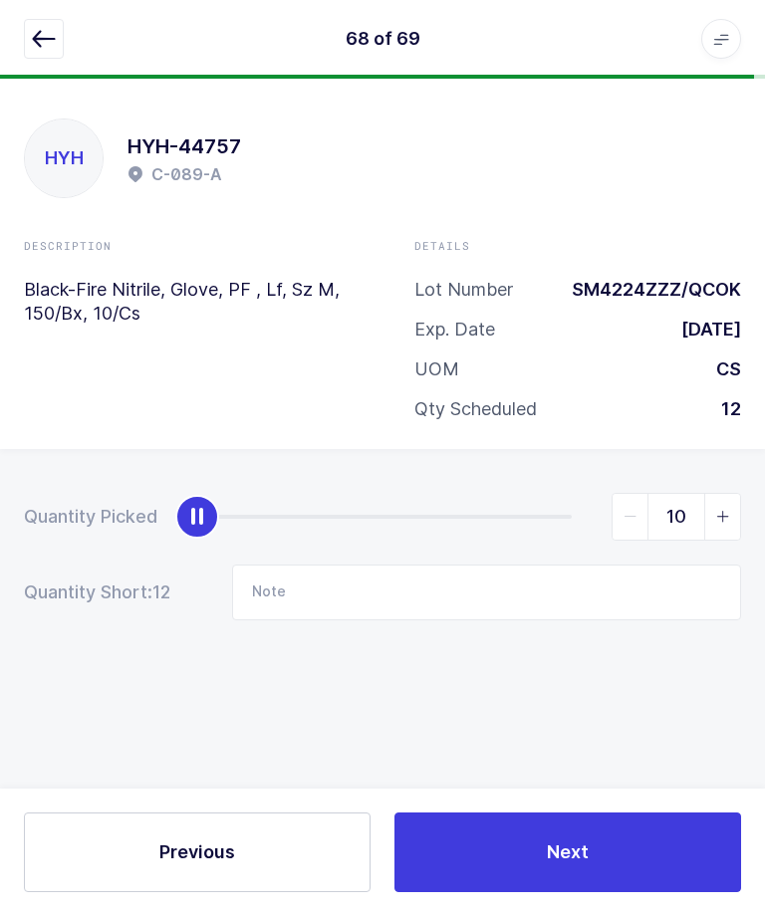
type input "12"
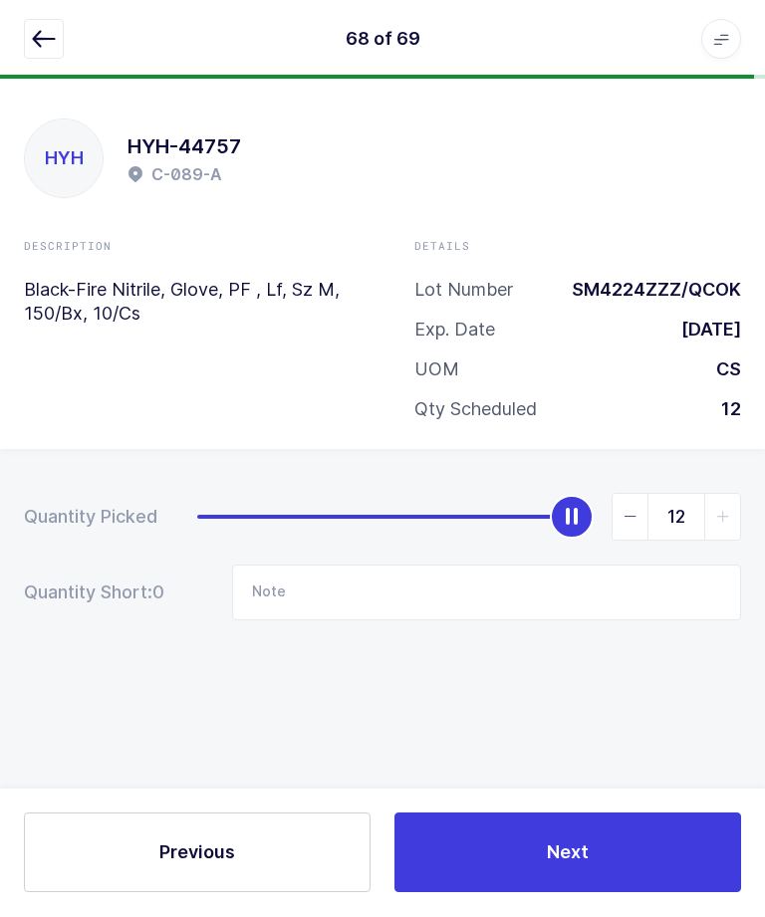
scroll to position [1, 0]
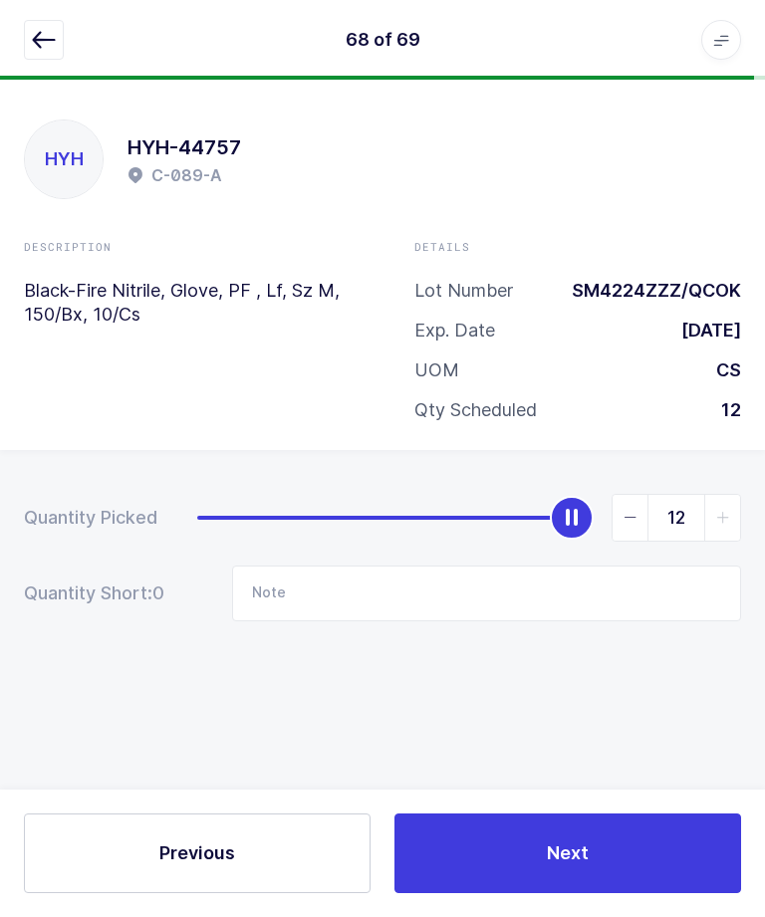
click at [616, 843] on button "Next" at bounding box center [567, 853] width 346 height 80
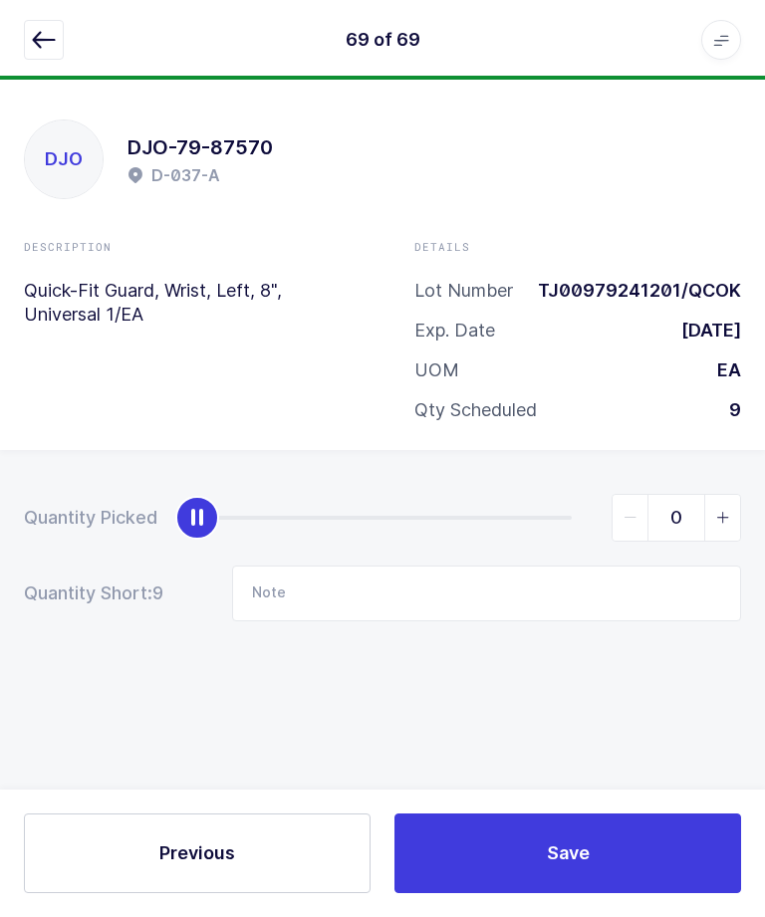
click at [37, 57] on button "button" at bounding box center [44, 40] width 40 height 40
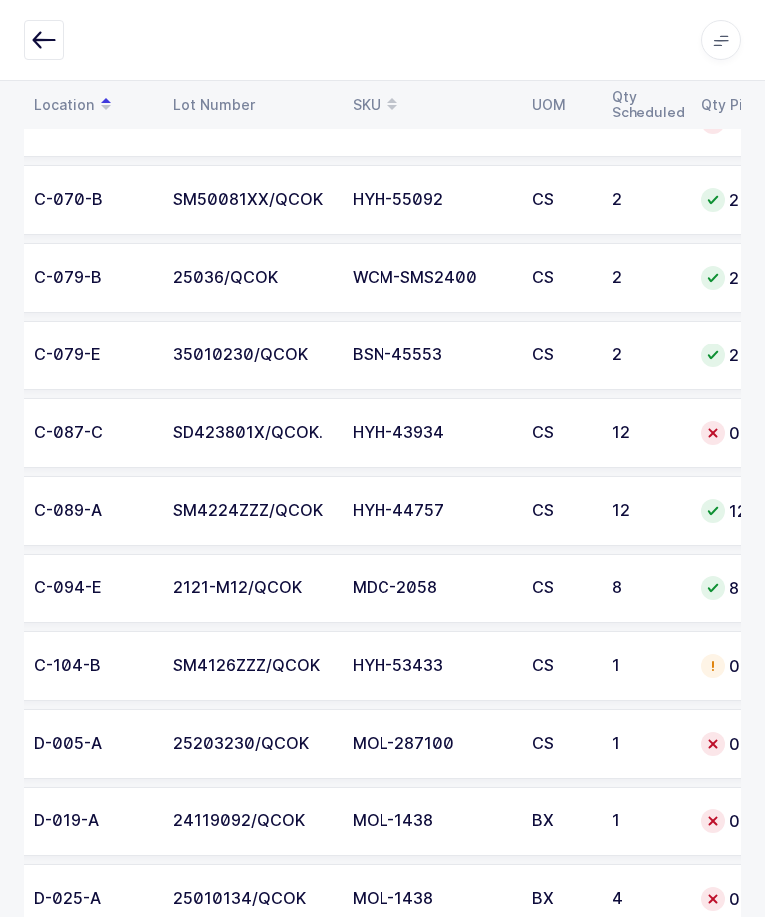
scroll to position [0, 141]
click at [650, 424] on div "12" at bounding box center [644, 433] width 66 height 18
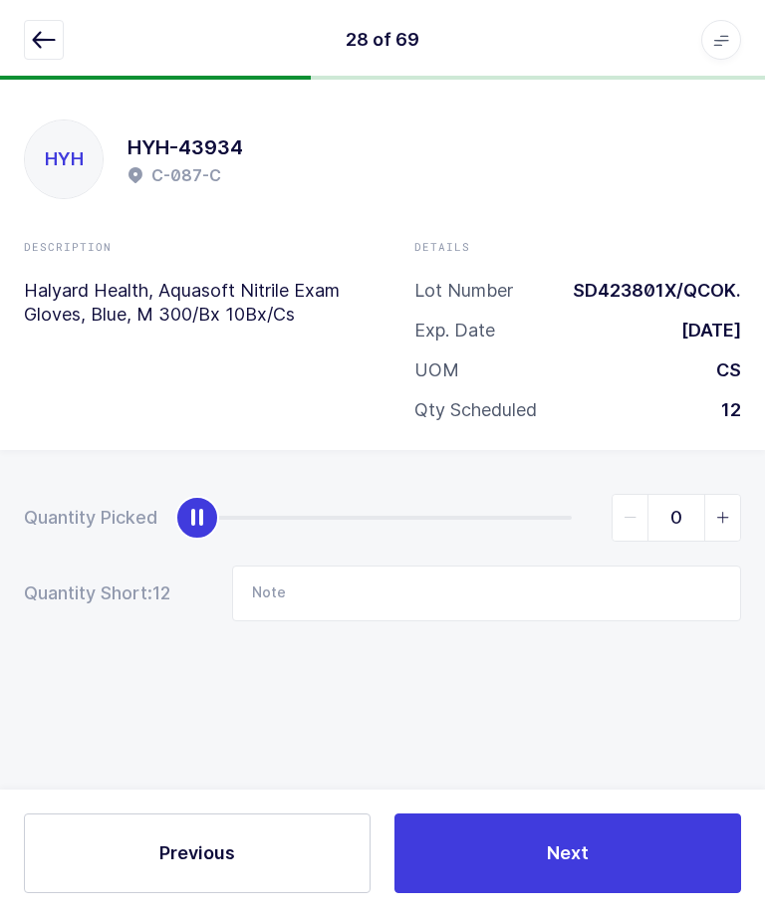
scroll to position [0, 0]
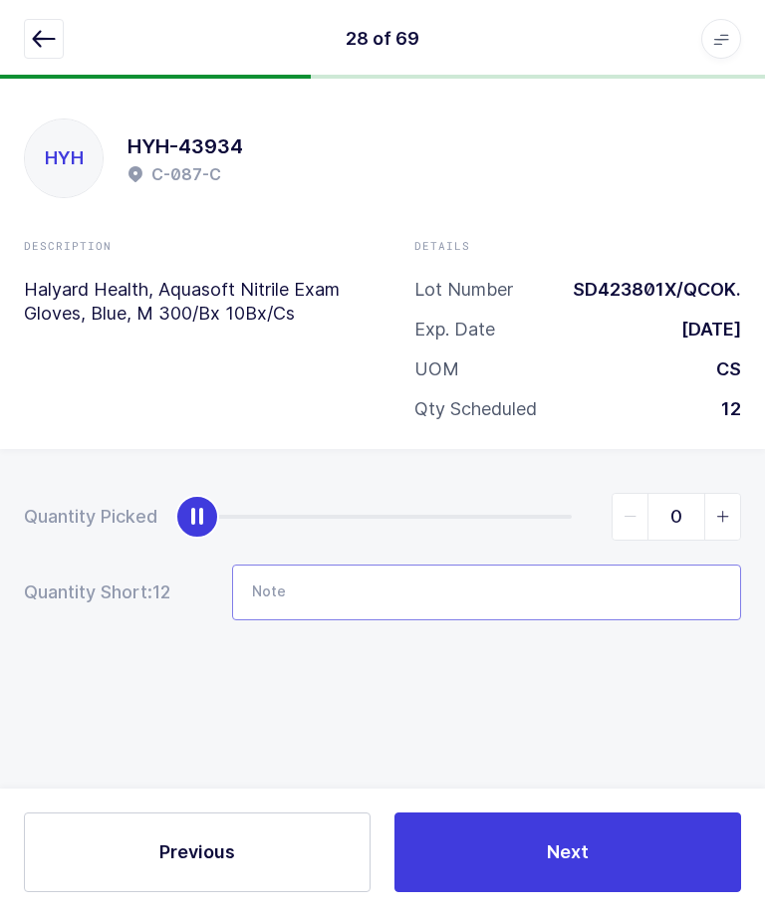
click at [594, 584] on input "Note" at bounding box center [486, 594] width 509 height 56
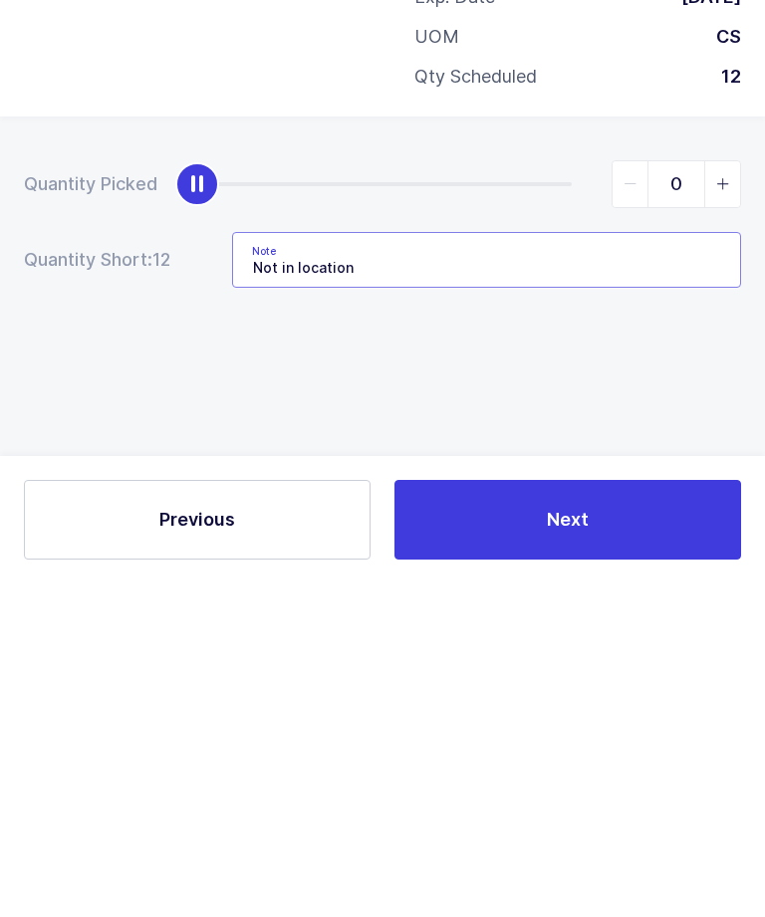
type input "Not in location"
click at [79, 450] on div "Quantity Picked 0 Quantity Short: 12 Note Not in location" at bounding box center [382, 627] width 765 height 354
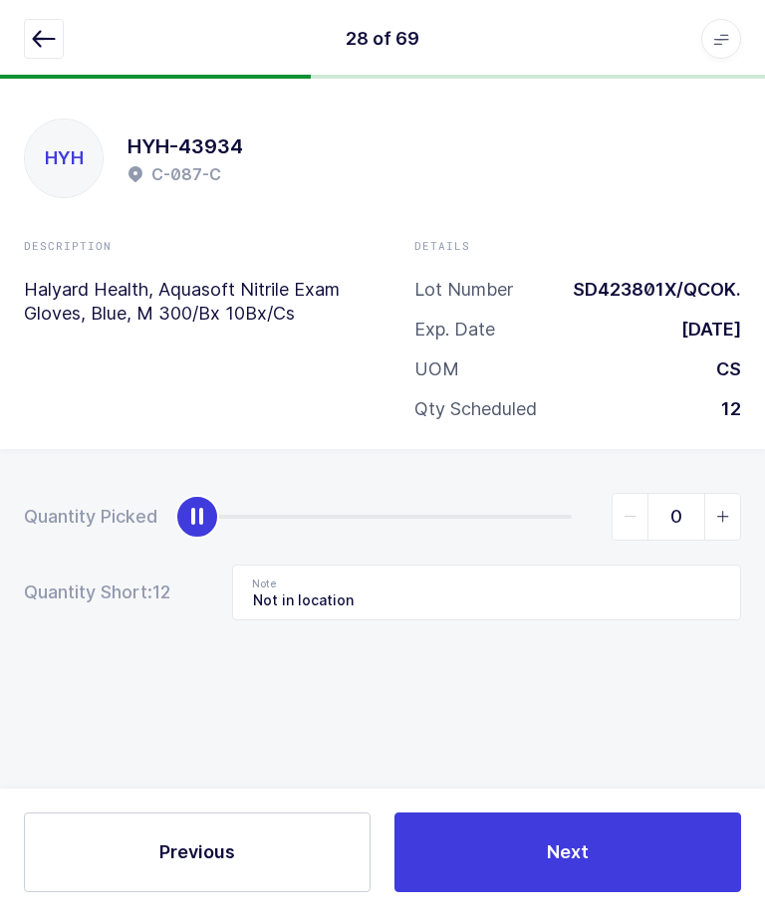
click at [561, 865] on span "Next" at bounding box center [568, 852] width 42 height 25
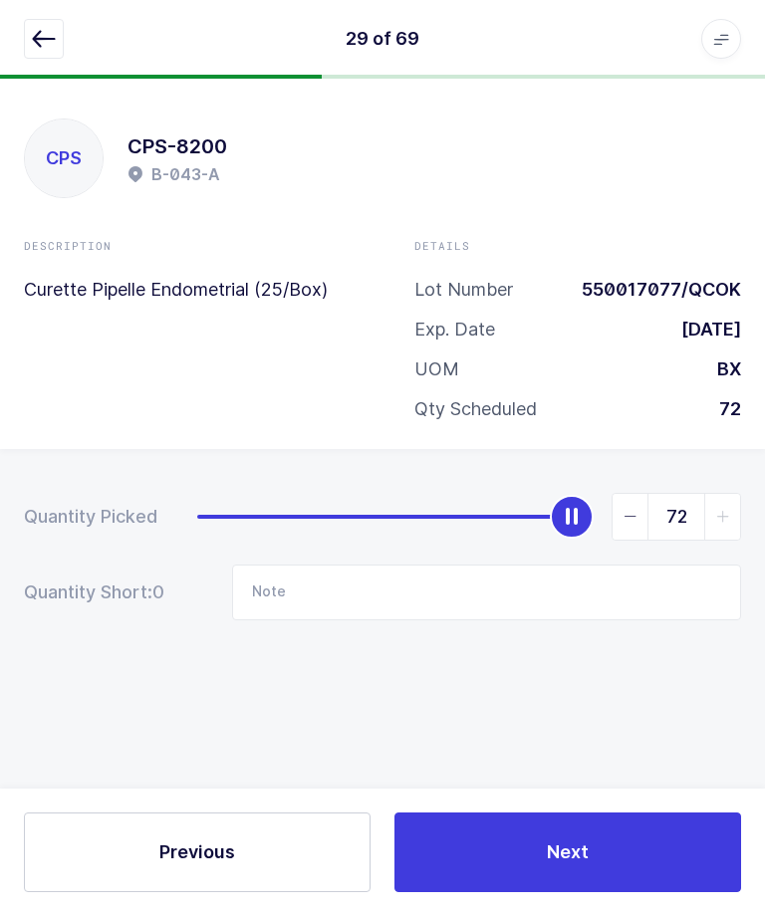
click at [54, 29] on icon "button" at bounding box center [44, 40] width 24 height 24
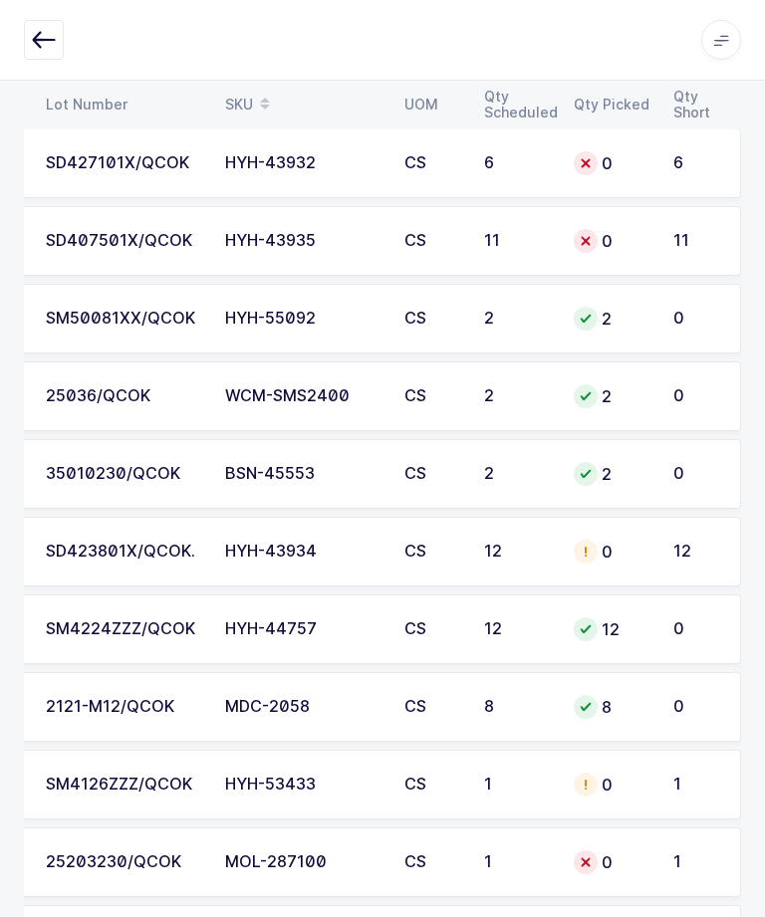
scroll to position [2933, 0]
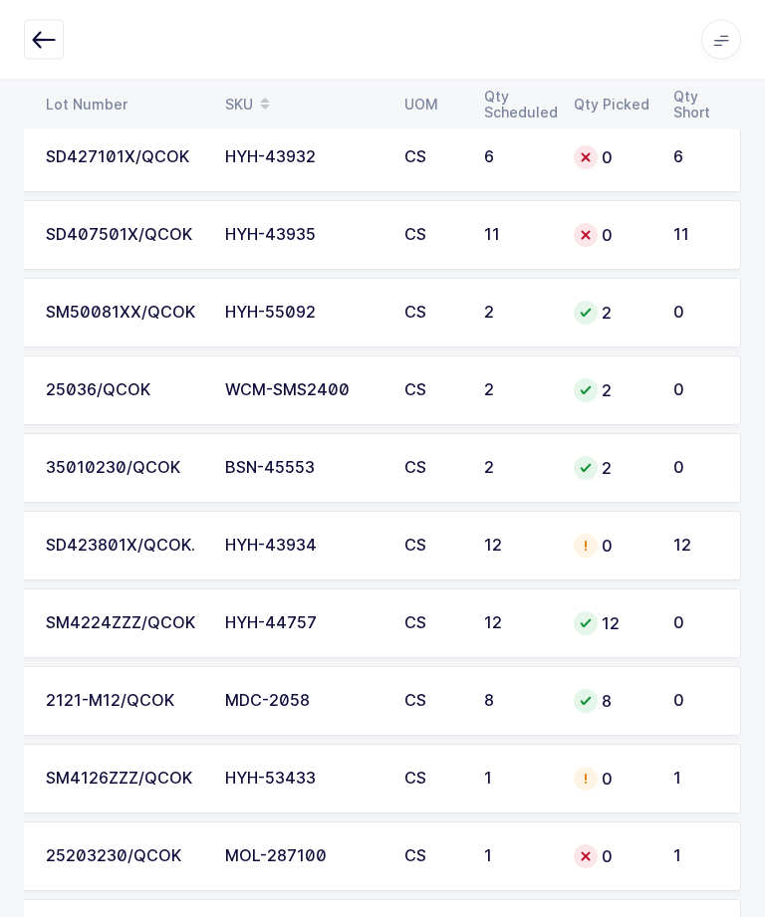
click at [667, 546] on td "12" at bounding box center [701, 547] width 80 height 70
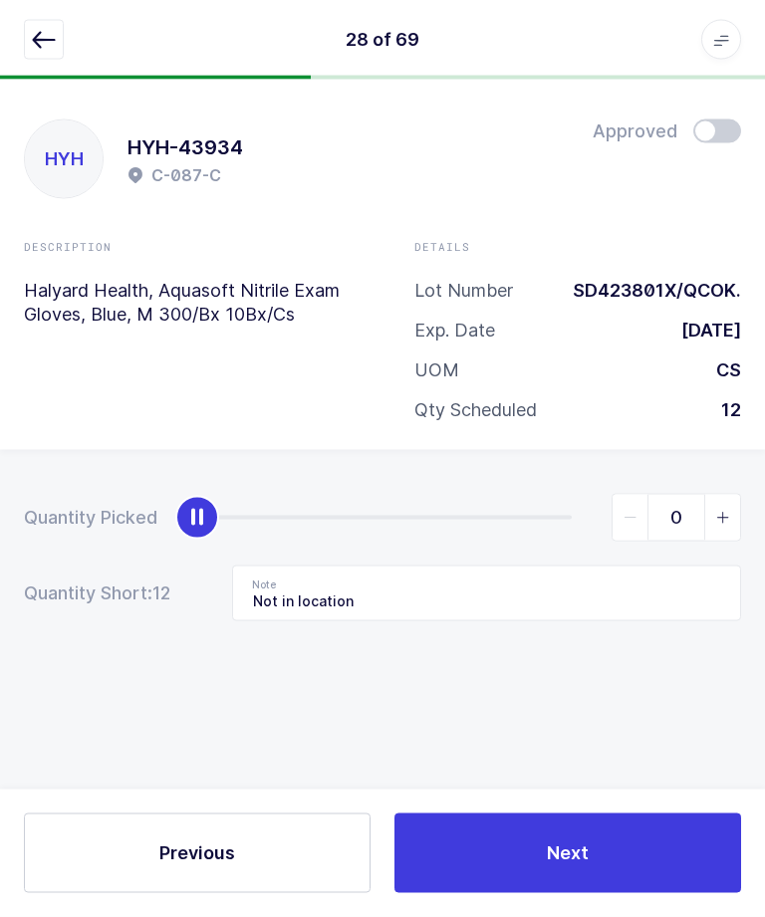
scroll to position [0, 0]
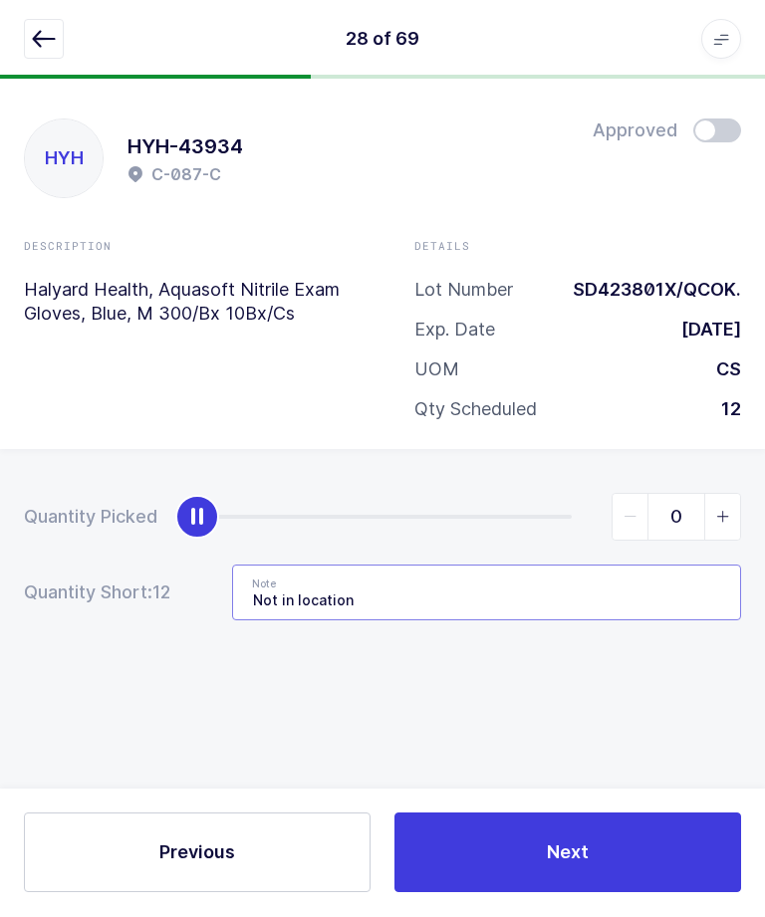
click at [559, 600] on input "Not in location" at bounding box center [486, 594] width 509 height 56
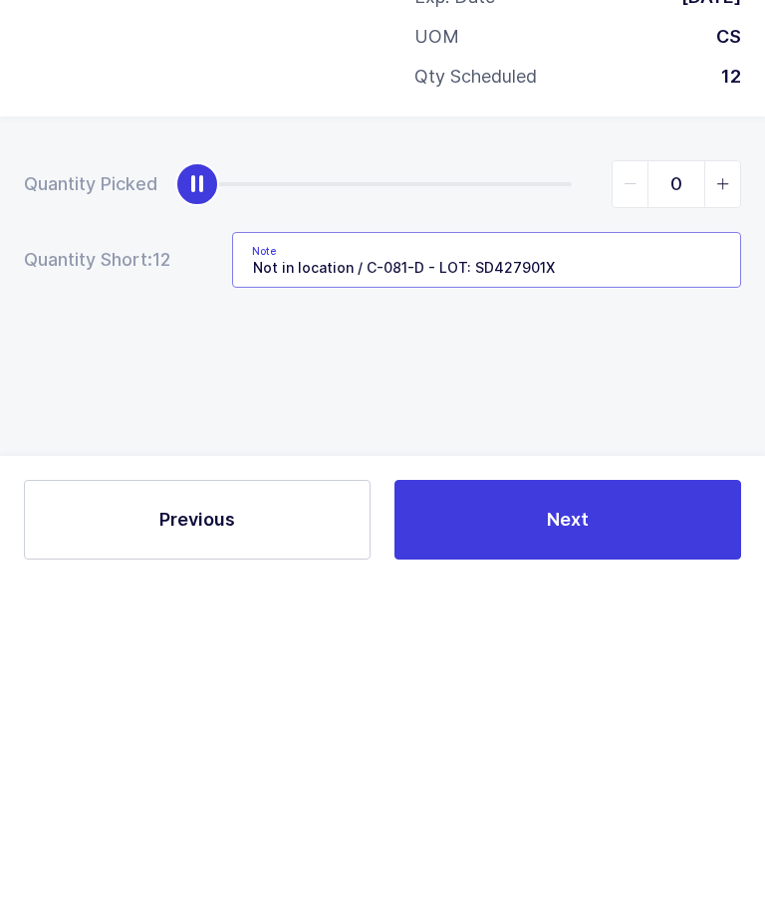
type input "Not in location / C-081-D - LOT: SD427901X"
click at [104, 450] on div "Quantity Picked 0 Quantity Short: 12 Note Not in location / C-081-D - LOT: SD42…" at bounding box center [382, 627] width 765 height 354
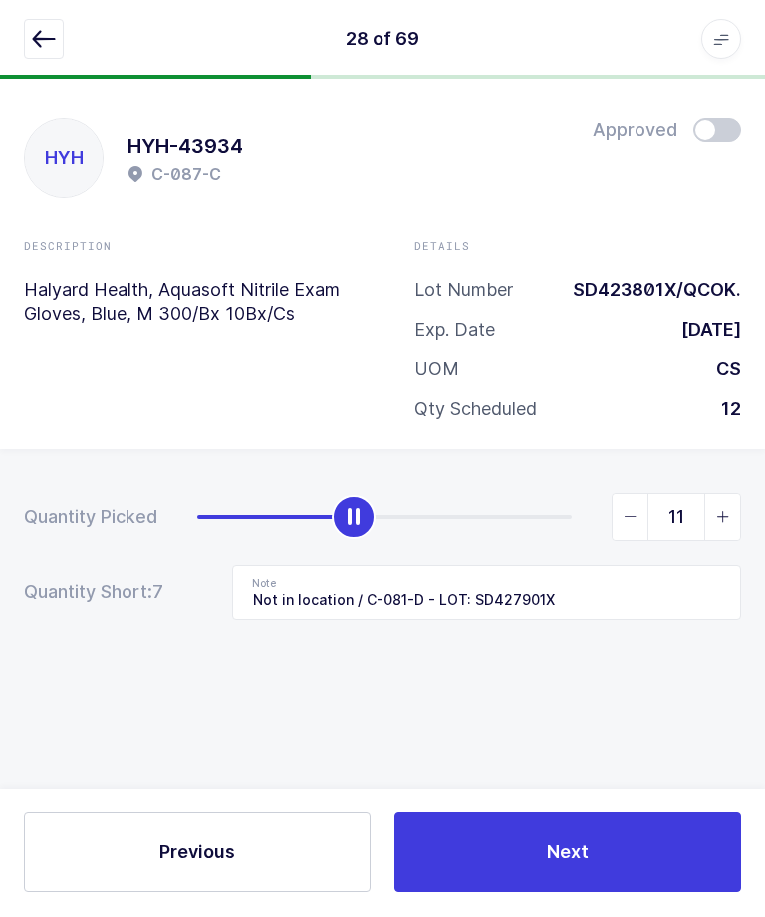
type input "12"
click at [498, 893] on button "Next" at bounding box center [567, 853] width 346 height 80
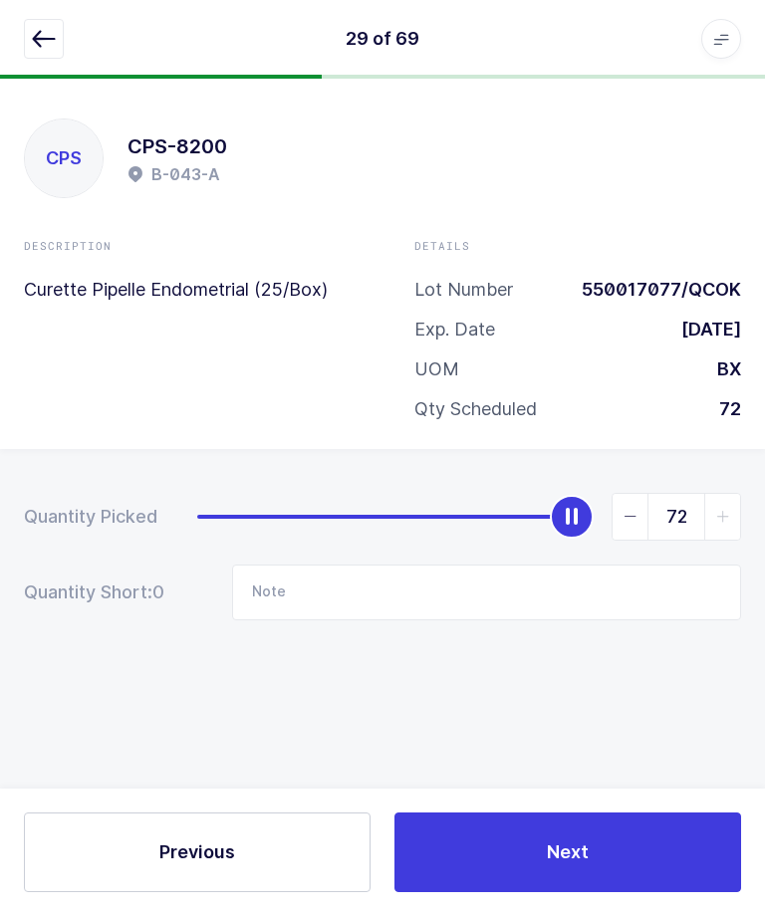
click at [42, 48] on icon "button" at bounding box center [44, 40] width 24 height 24
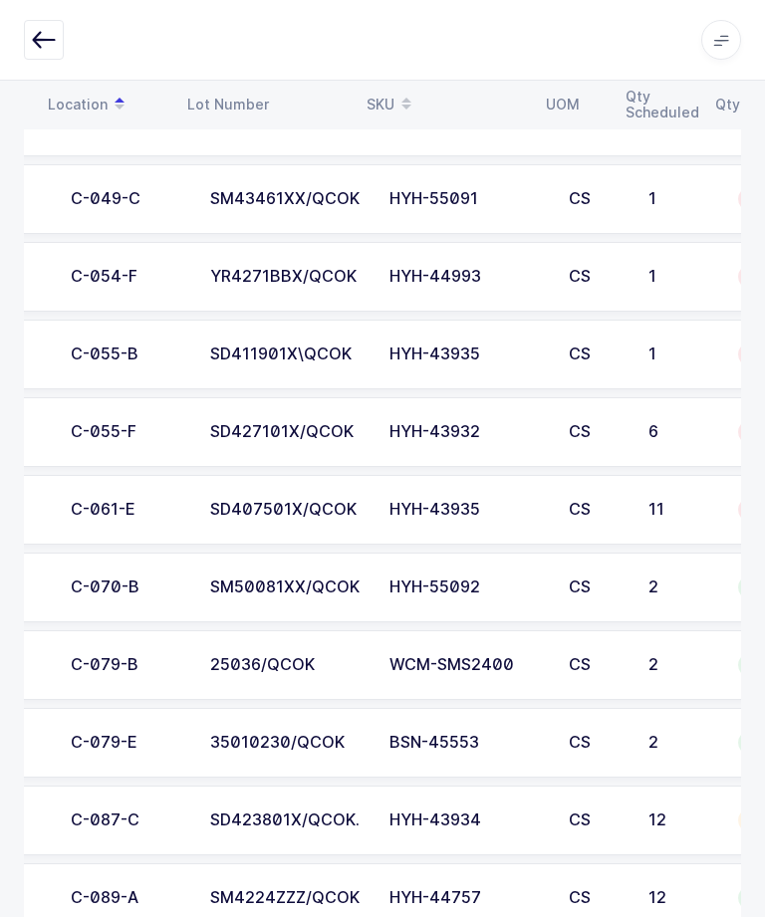
scroll to position [0, 101]
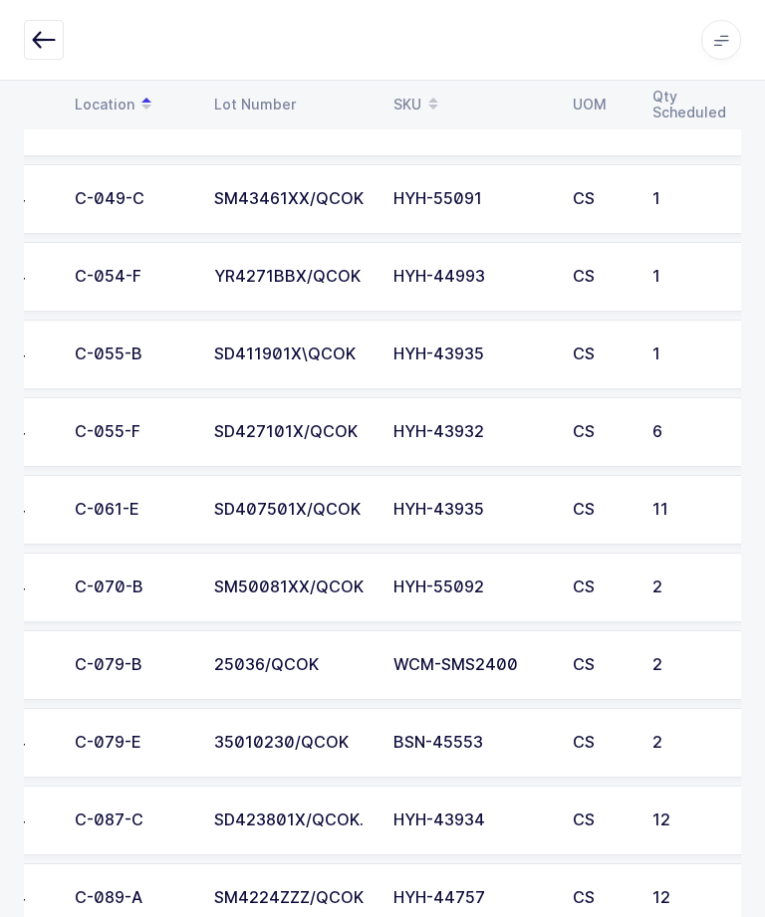
click at [103, 435] on div "C-055-F" at bounding box center [132, 432] width 115 height 18
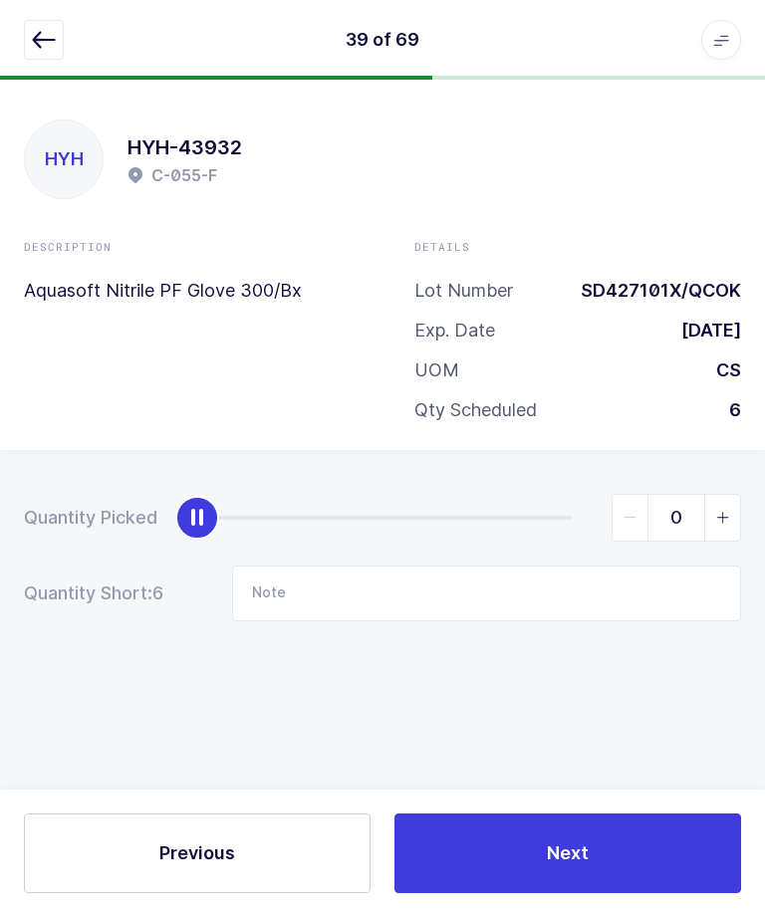
scroll to position [0, 0]
type input "6"
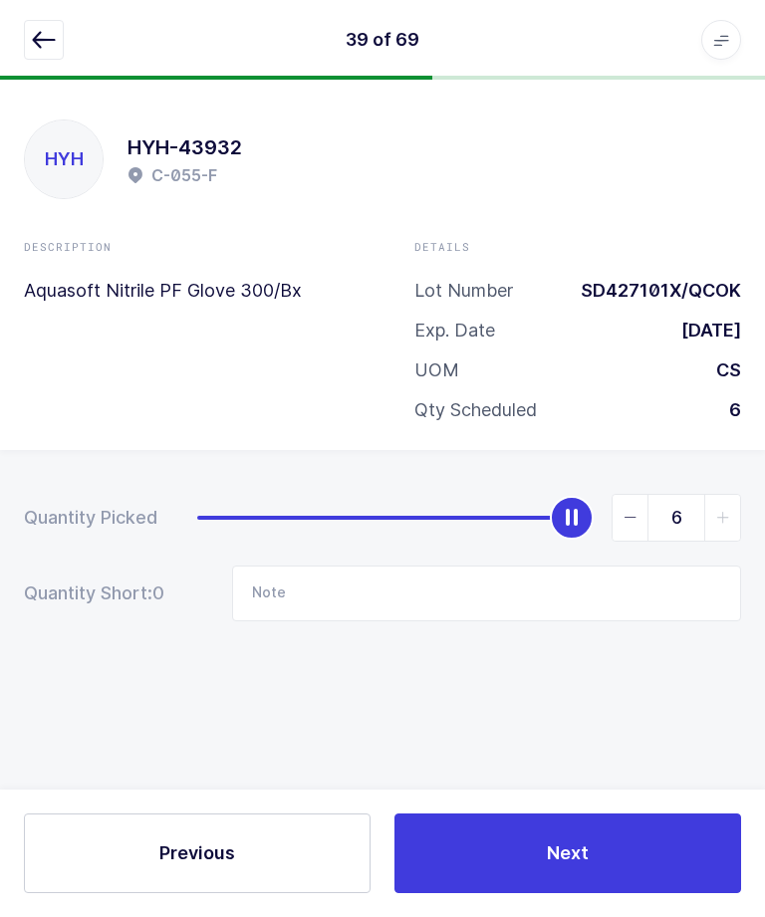
click at [524, 862] on button "Next" at bounding box center [567, 853] width 346 height 80
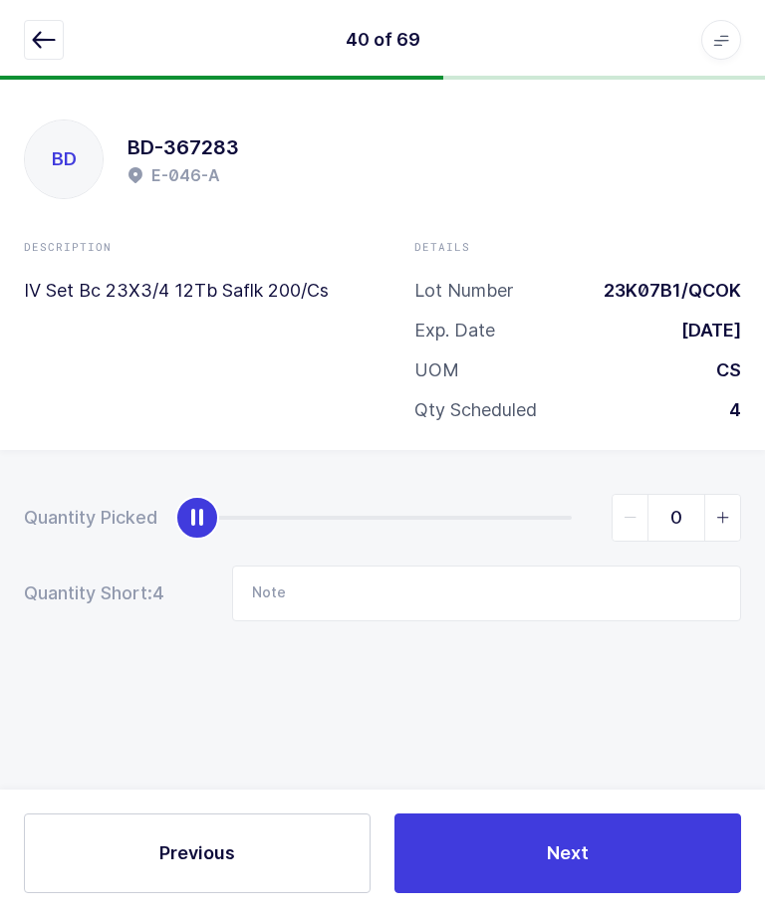
click at [33, 24] on button "button" at bounding box center [44, 40] width 40 height 40
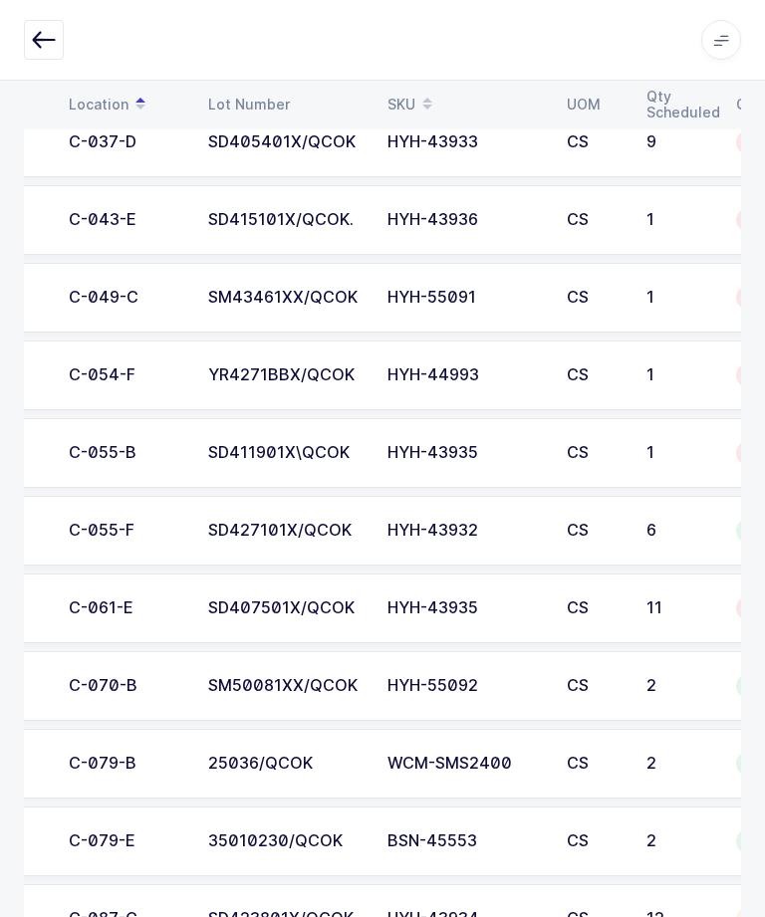
scroll to position [0, 110]
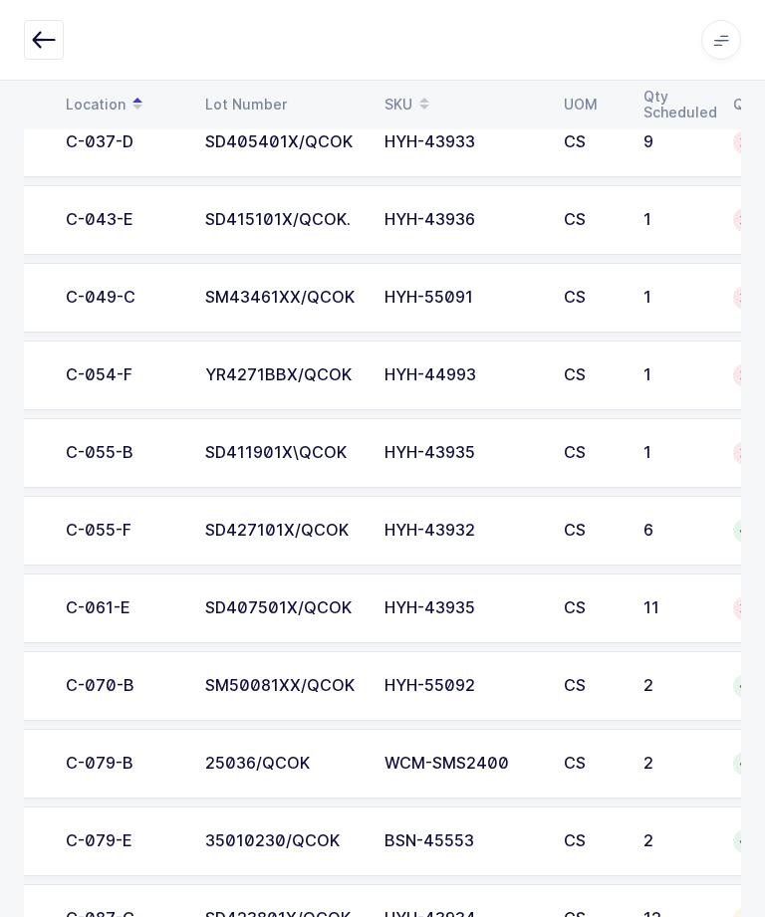
click at [316, 452] on div "SD411901X\QCOK" at bounding box center [282, 453] width 155 height 18
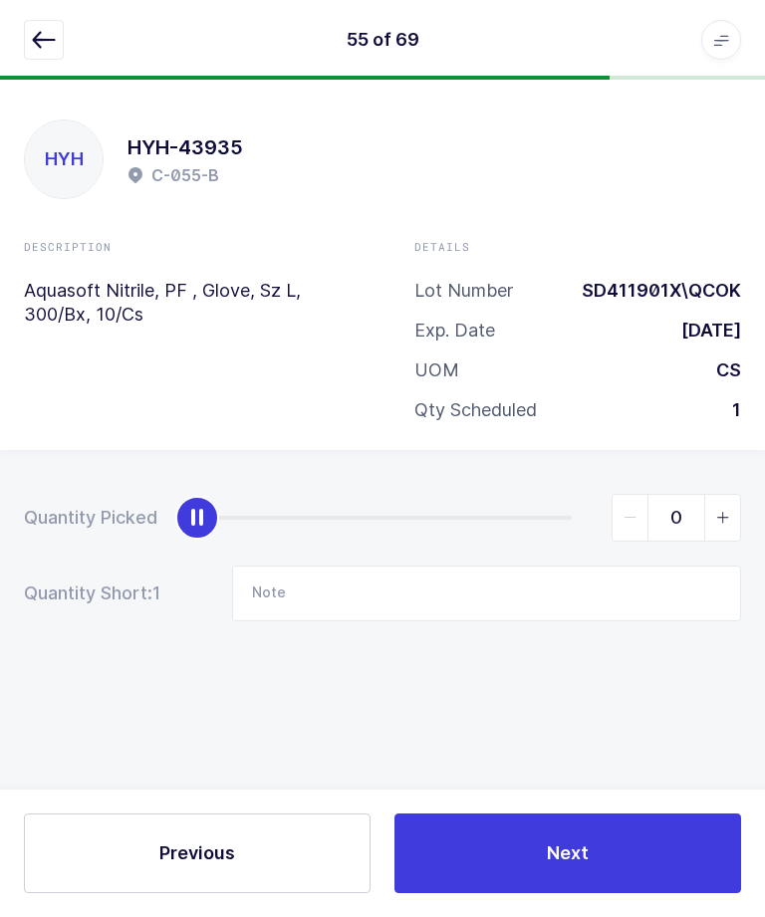
scroll to position [67, 0]
type input "1"
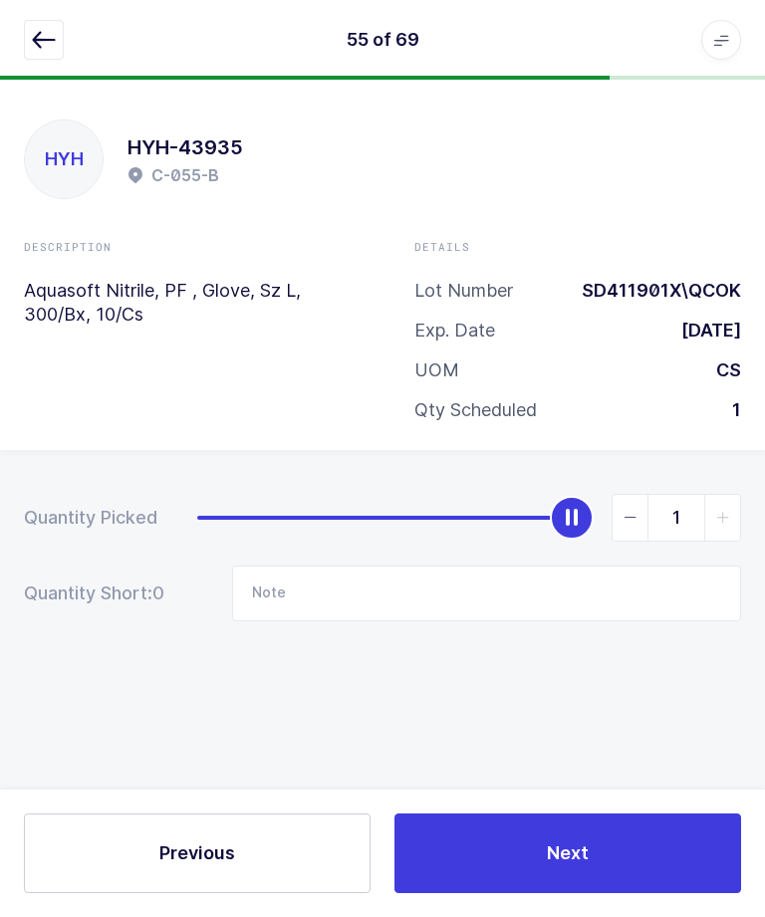
click at [549, 892] on button "Next" at bounding box center [567, 853] width 346 height 80
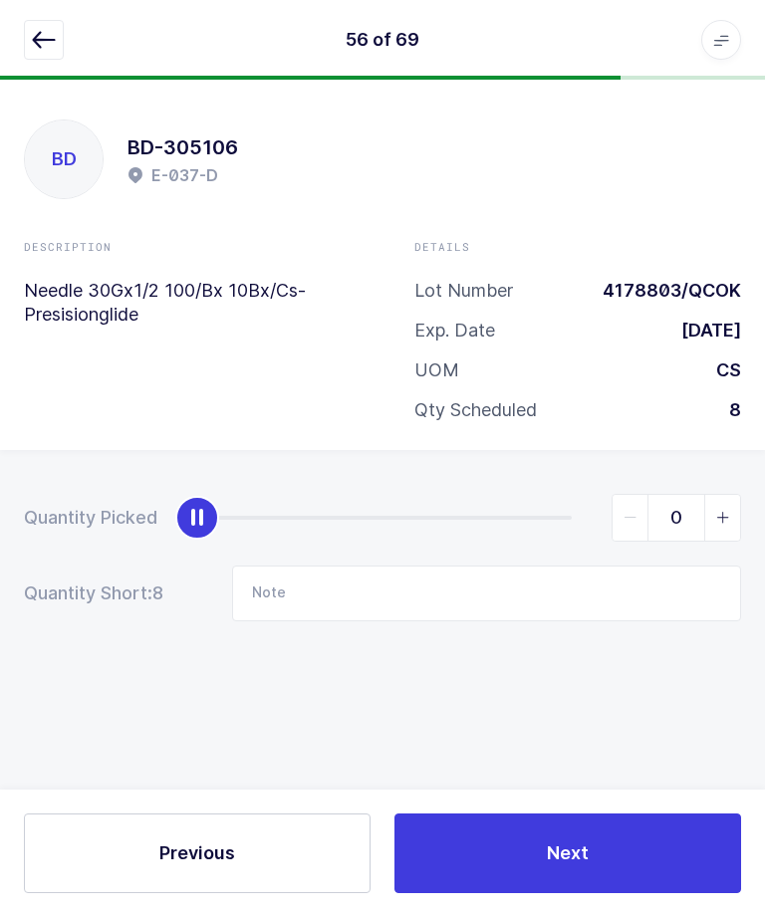
scroll to position [0, 0]
click at [30, 47] on button "button" at bounding box center [44, 40] width 40 height 40
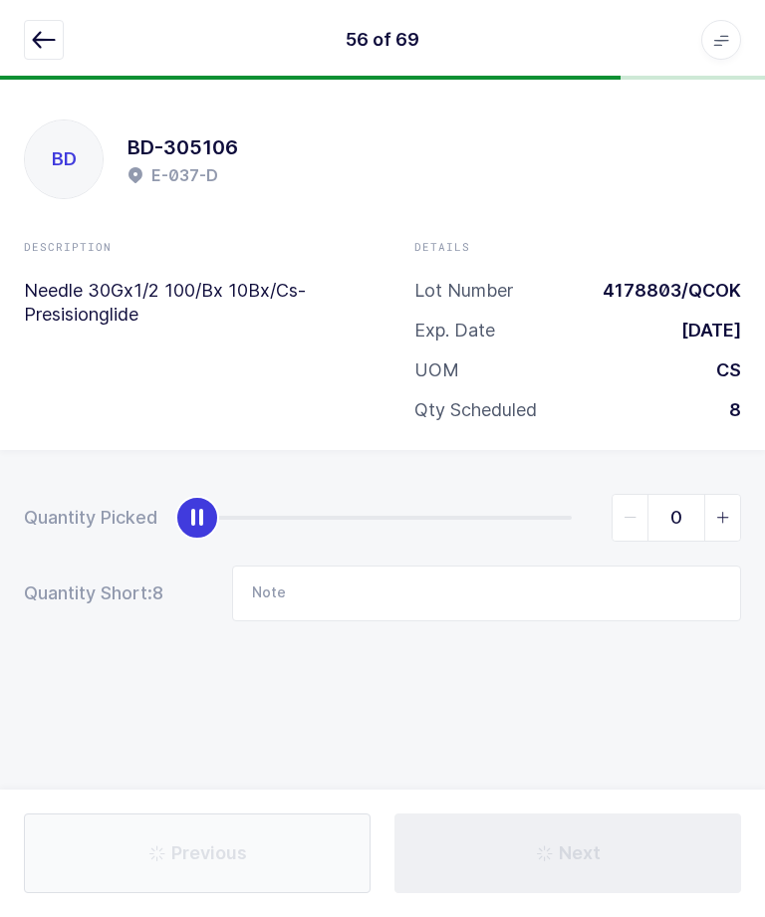
click at [47, 41] on icon "button" at bounding box center [44, 40] width 24 height 24
click at [439, 860] on div "Next" at bounding box center [567, 853] width 370 height 80
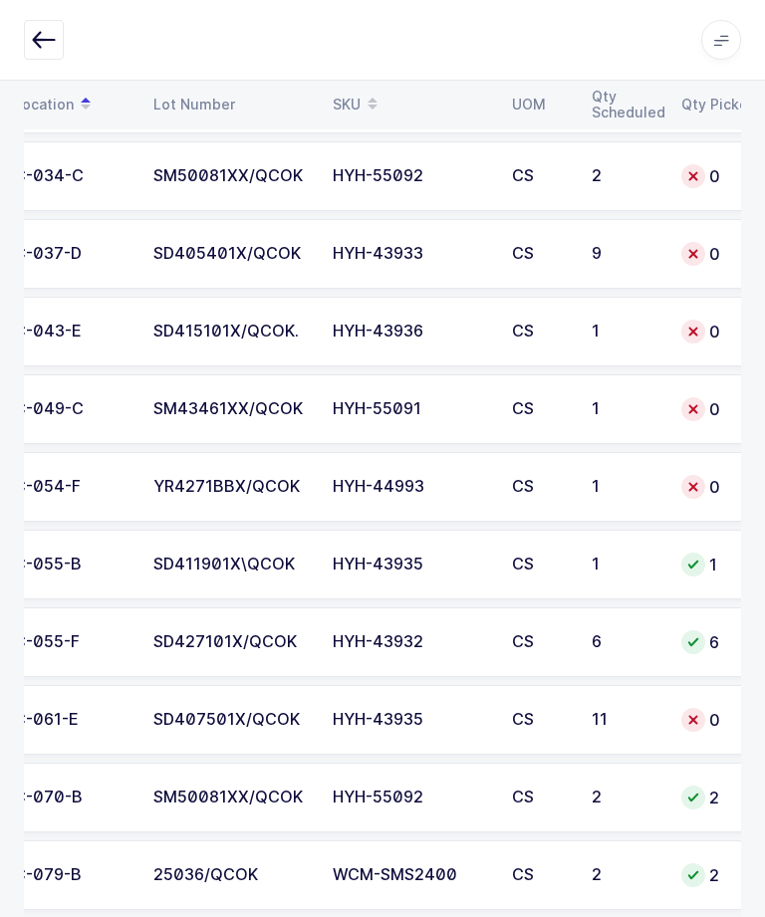
scroll to position [2264, 0]
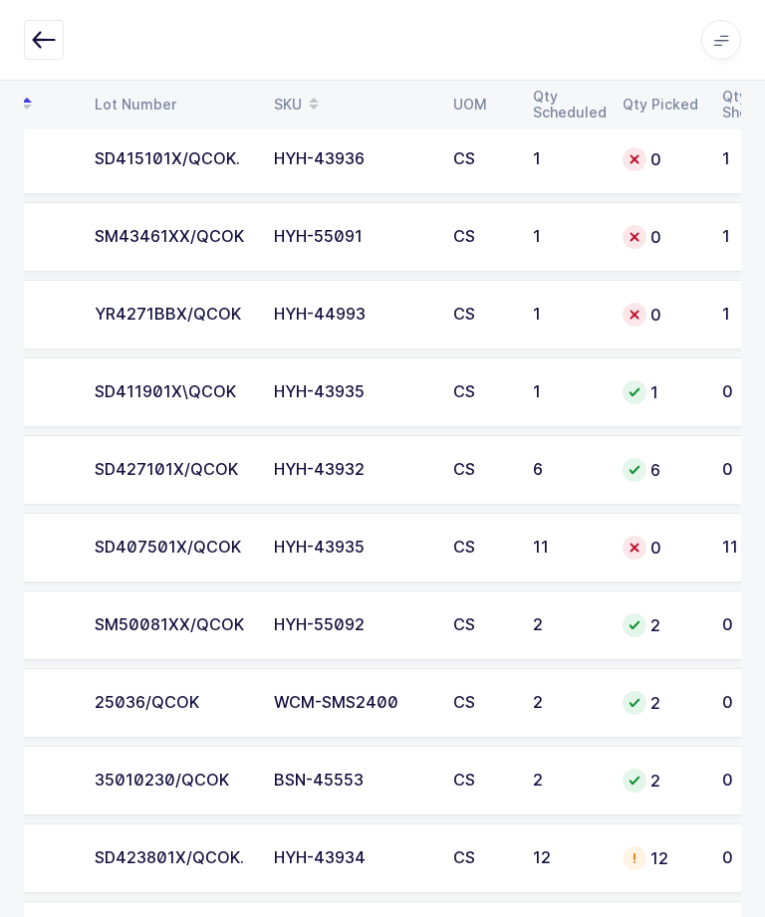
scroll to position [0, 187]
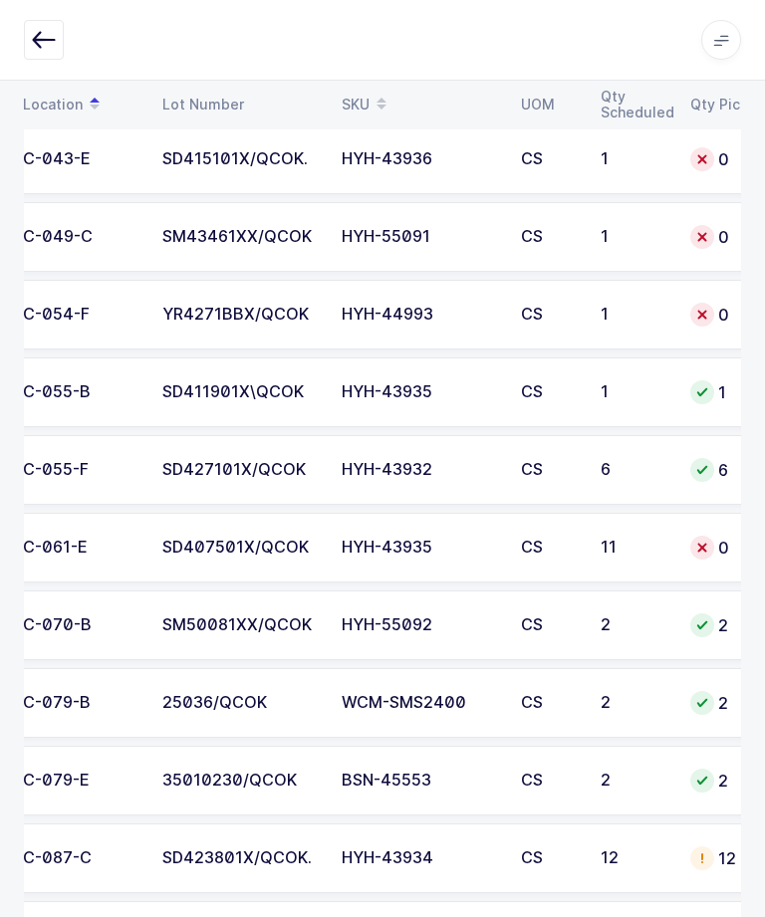
click at [303, 556] on td "SD407501X/QCOK" at bounding box center [239, 548] width 179 height 70
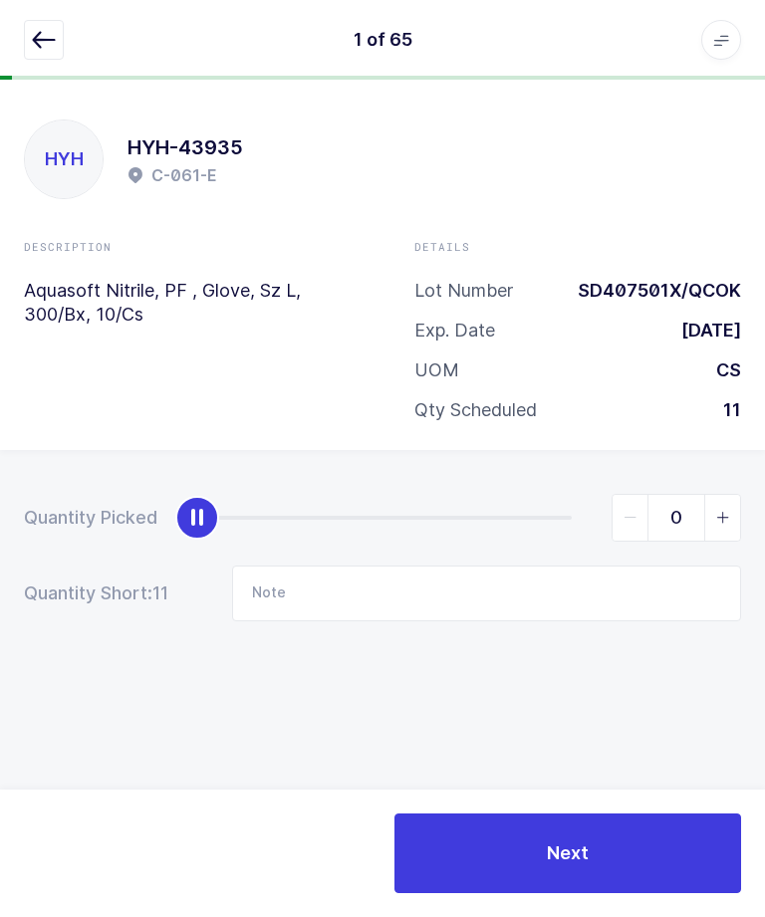
scroll to position [0, 0]
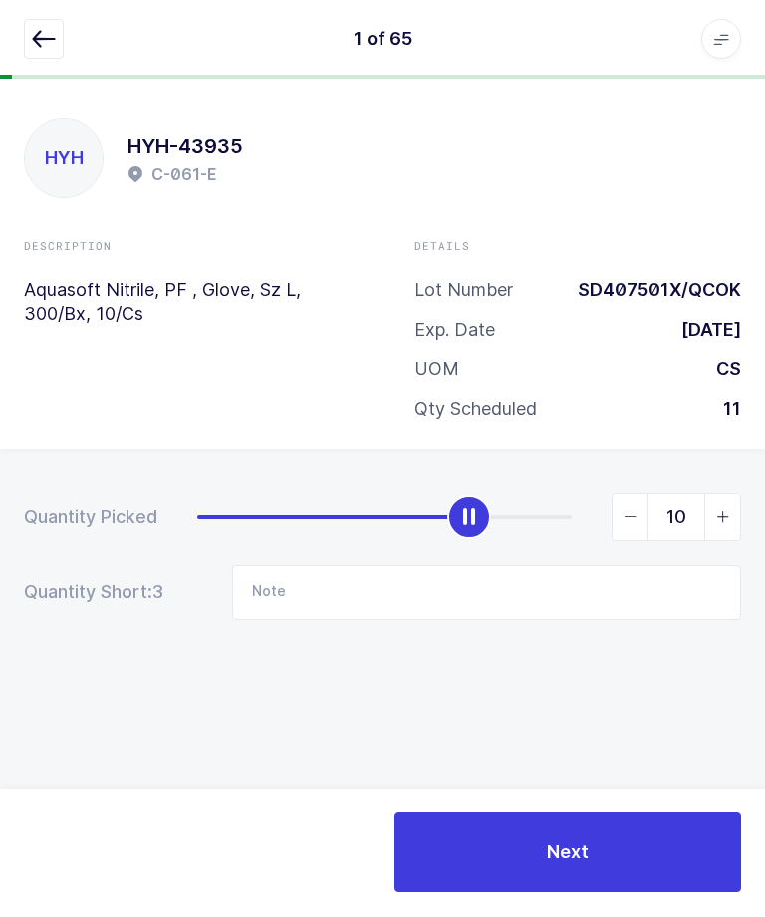
type input "11"
click at [576, 865] on span "Next" at bounding box center [568, 852] width 42 height 25
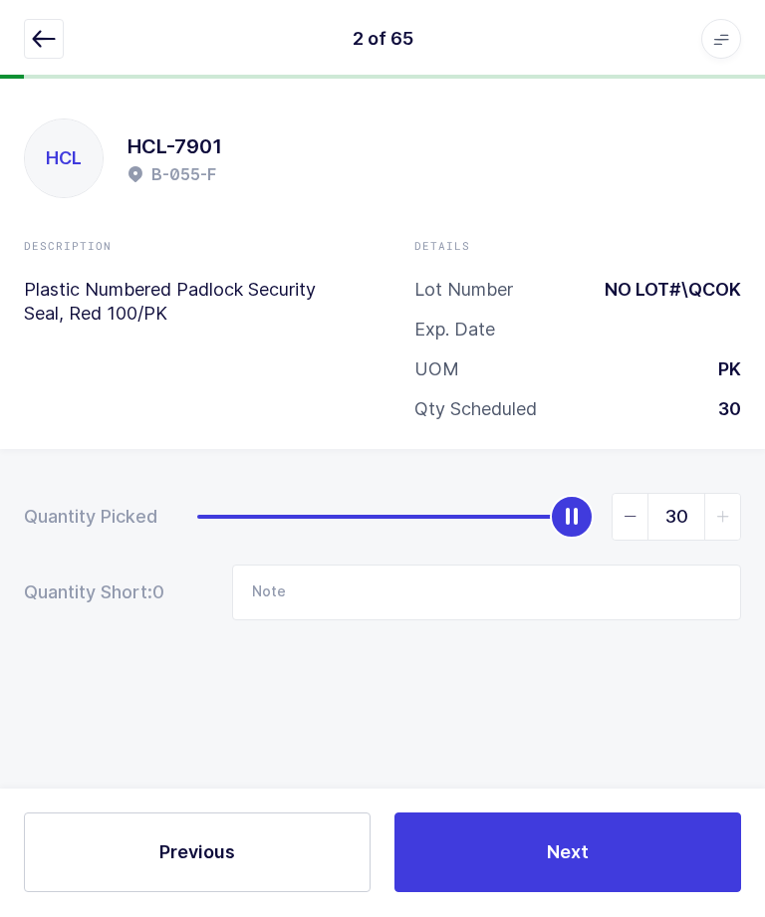
click at [40, 49] on icon "button" at bounding box center [44, 40] width 24 height 24
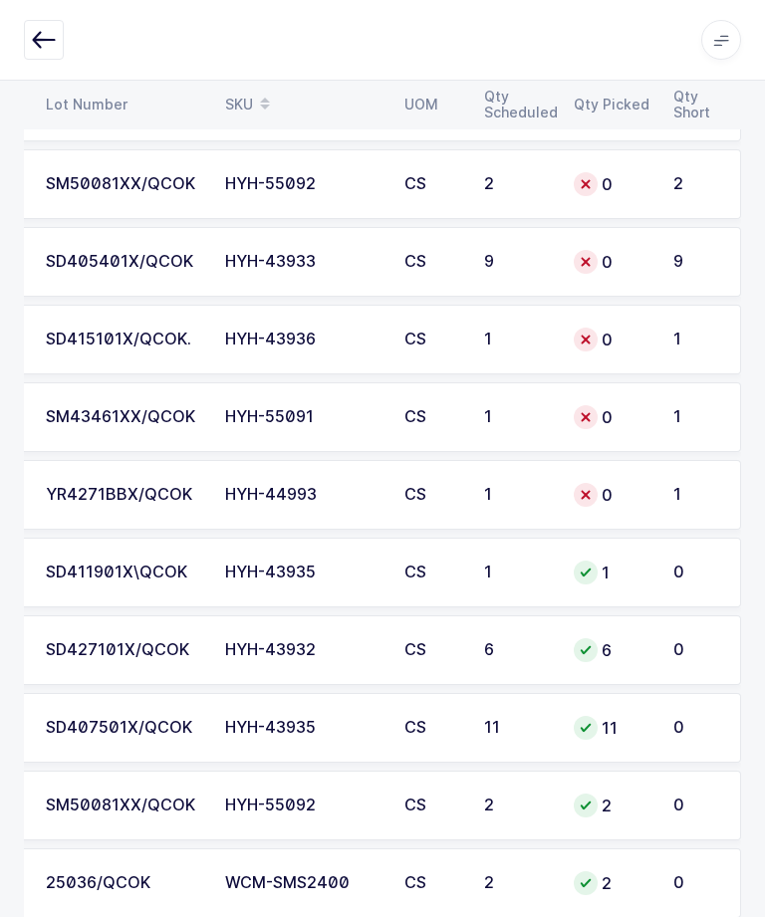
scroll to position [0, 269]
click at [180, 492] on div "YR4271BBX/QCOK" at bounding box center [123, 495] width 155 height 18
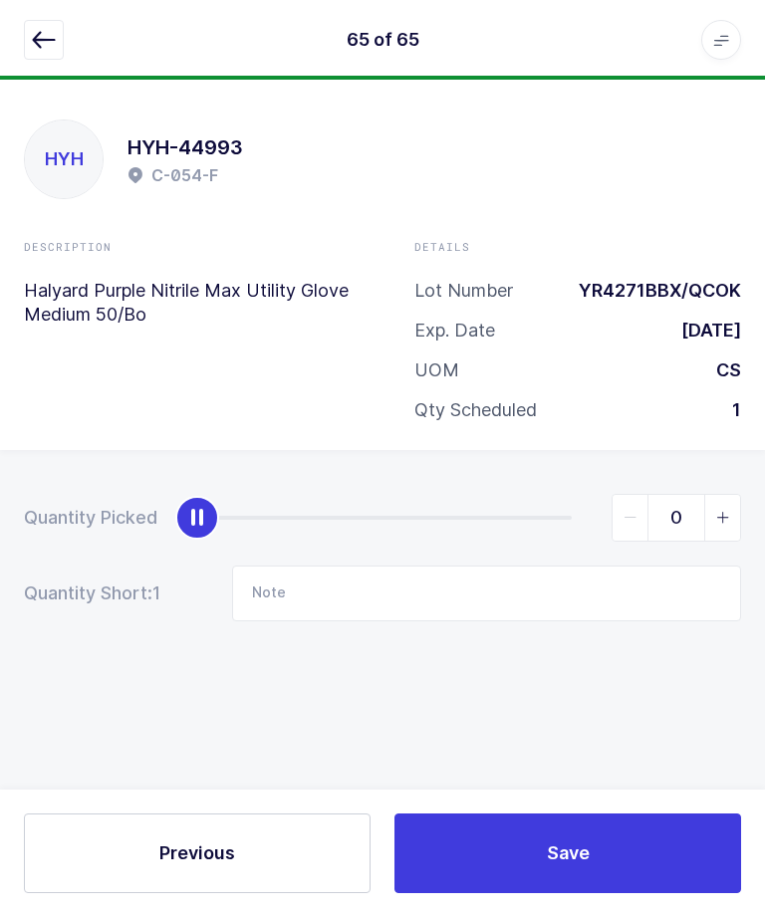
scroll to position [0, 0]
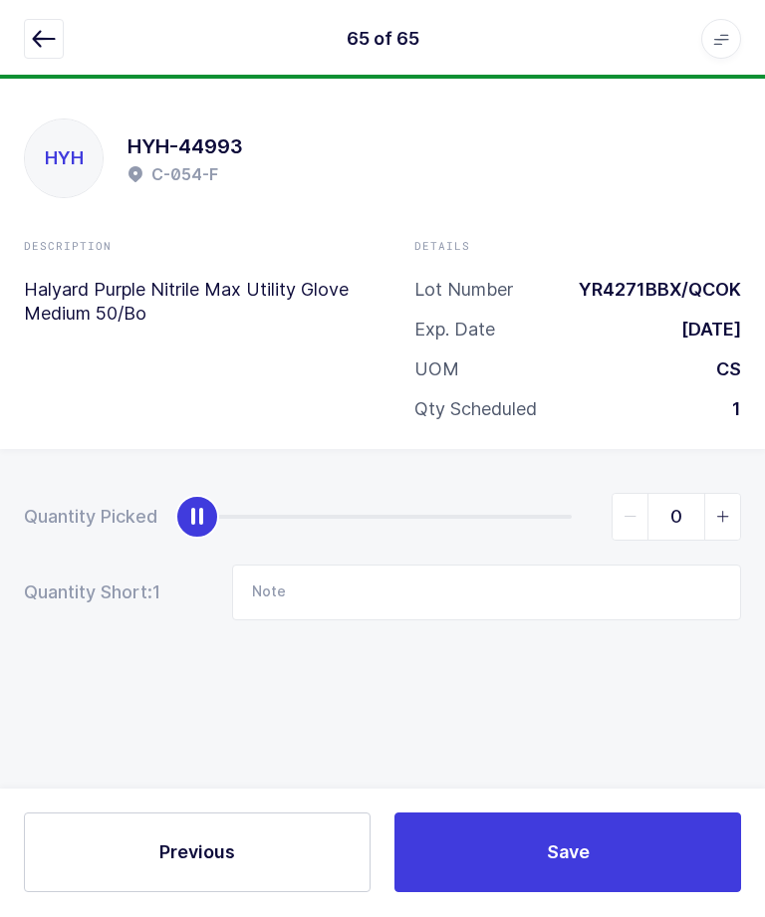
type input "1"
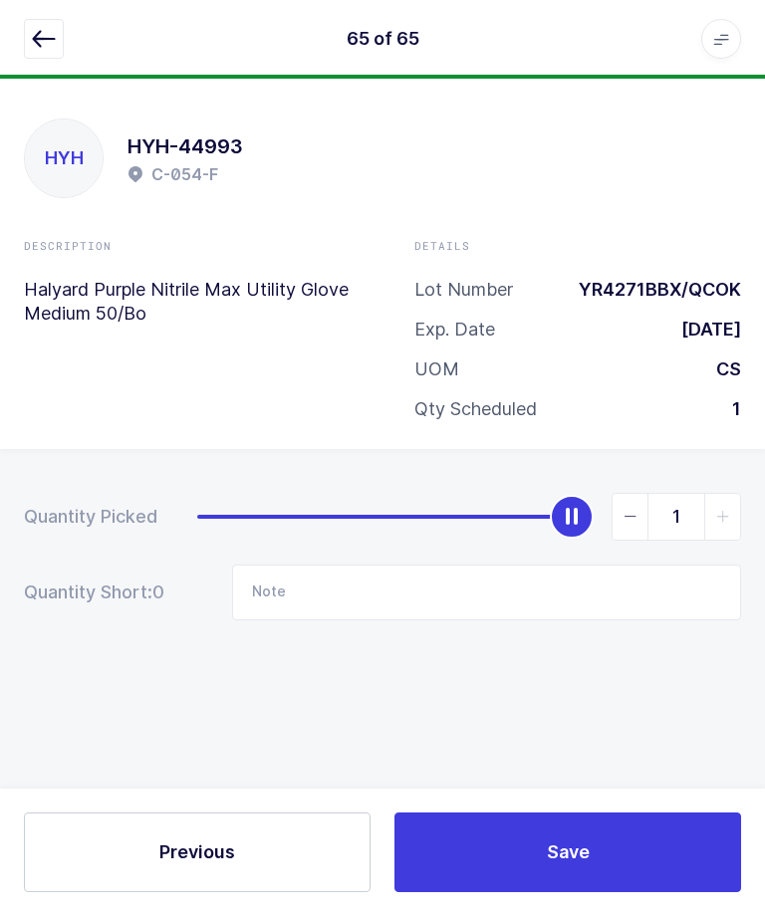
click at [530, 893] on button "Save" at bounding box center [567, 853] width 346 height 80
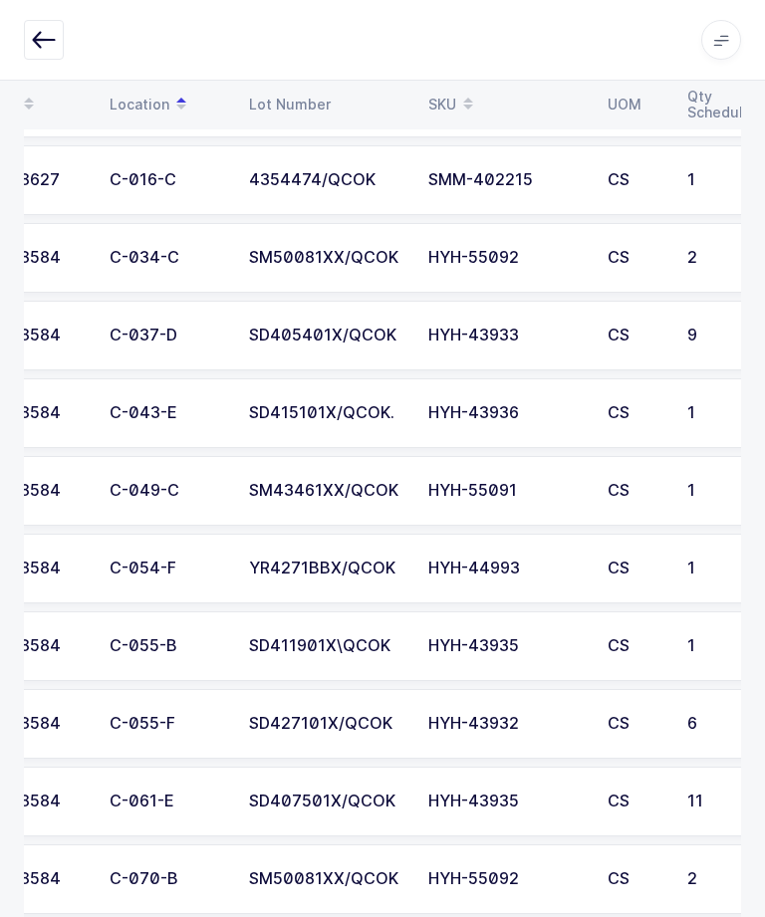
scroll to position [0, 129]
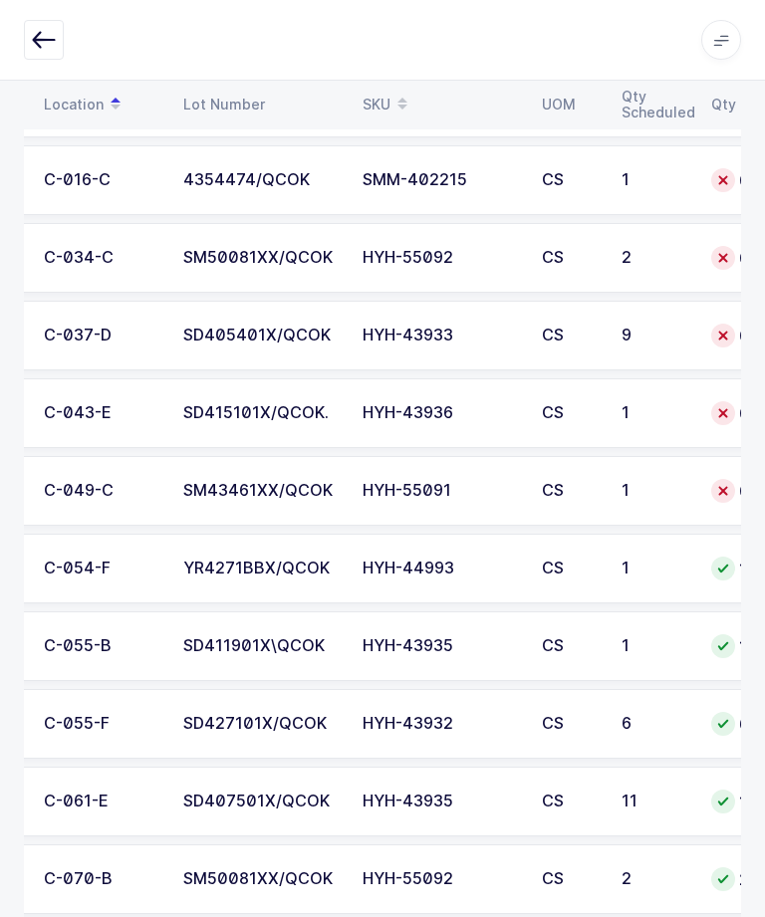
click at [250, 487] on div "SM43461XX/QCOK" at bounding box center [260, 491] width 155 height 18
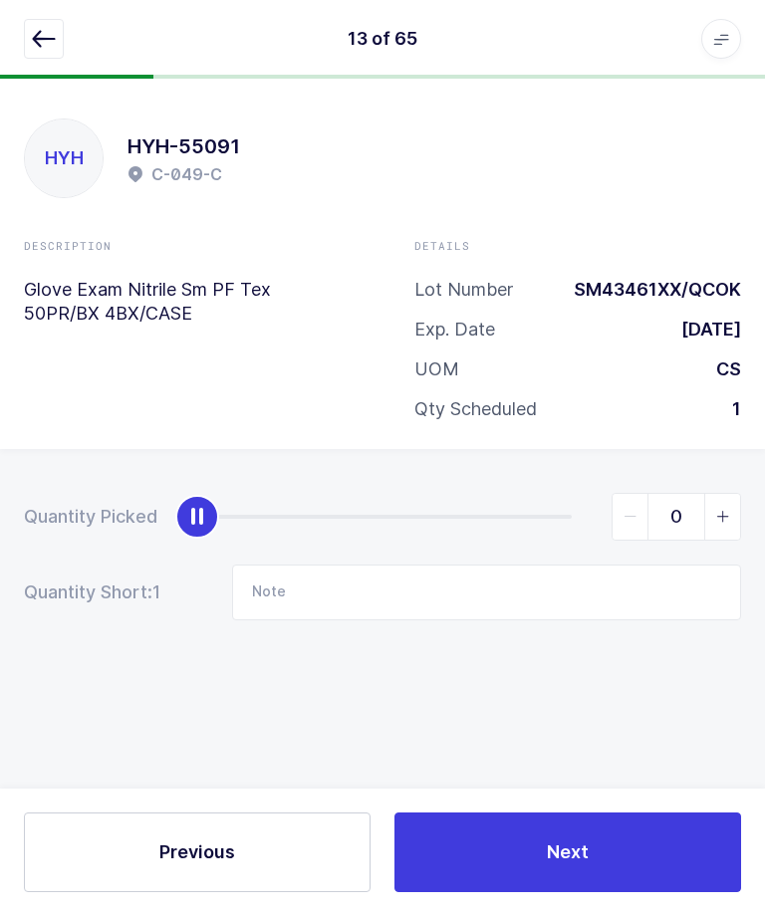
type input "1"
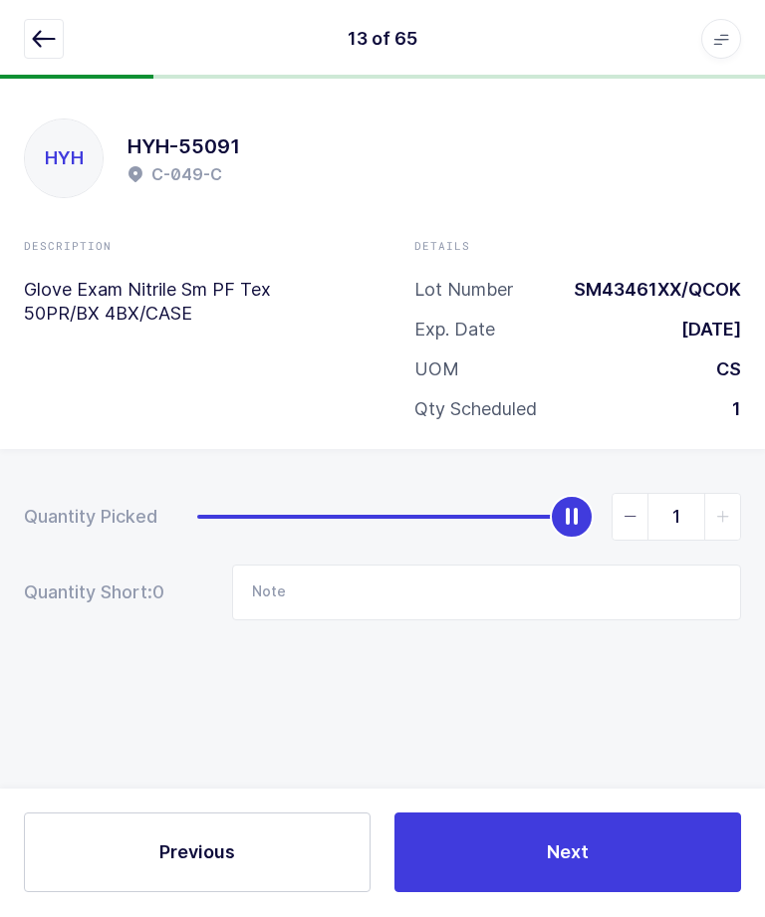
click at [542, 893] on button "Next" at bounding box center [567, 853] width 346 height 80
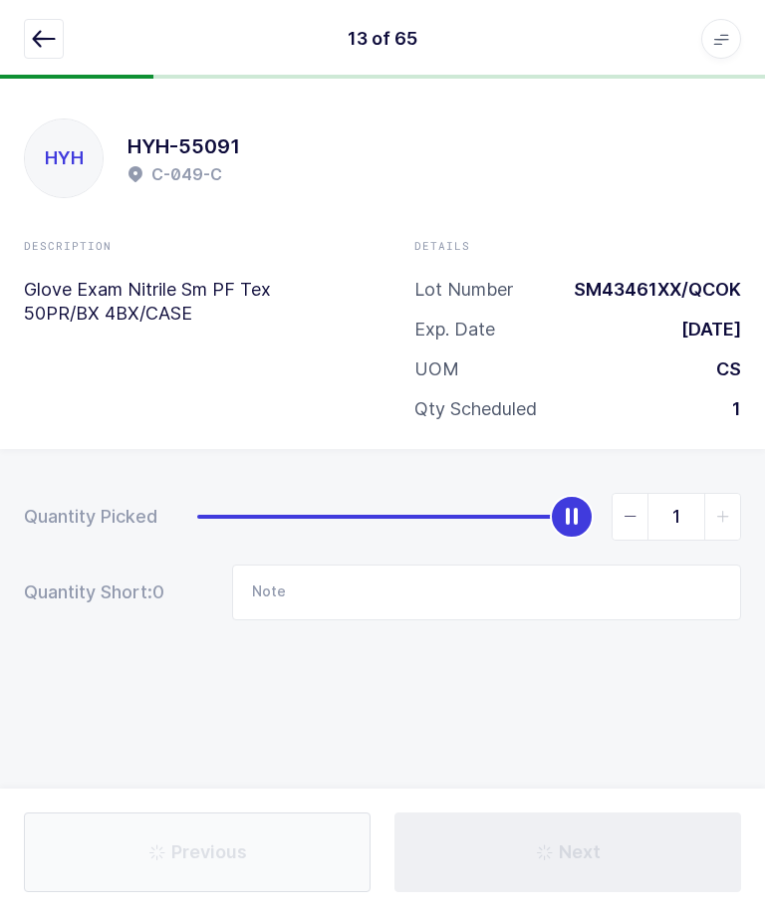
type input "Not in location / B-041-C"
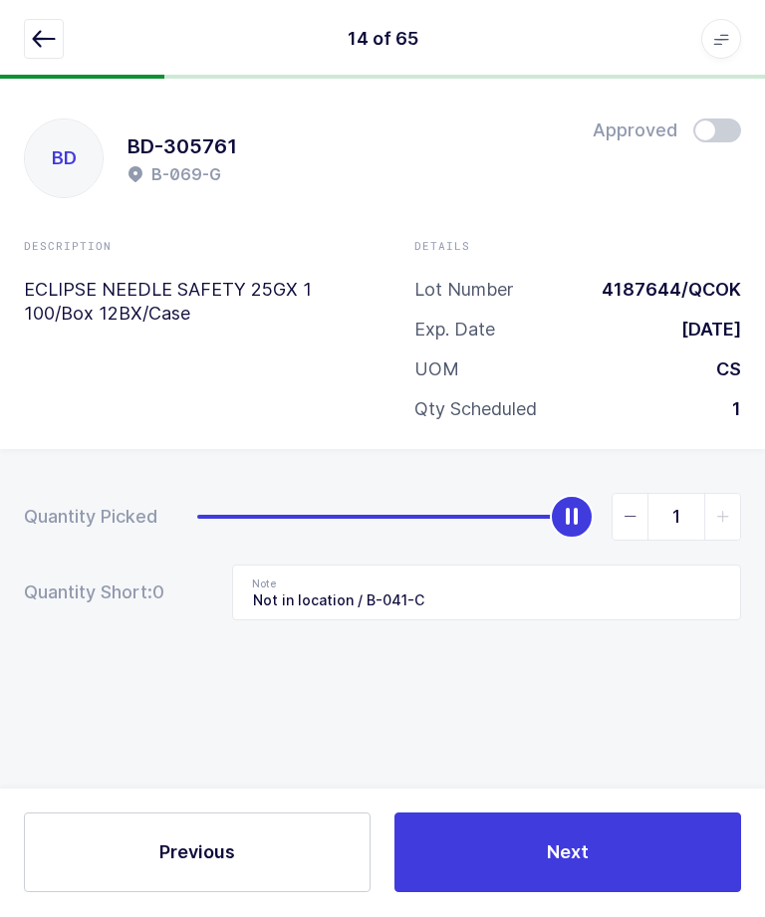
click at [45, 55] on button "button" at bounding box center [44, 40] width 40 height 40
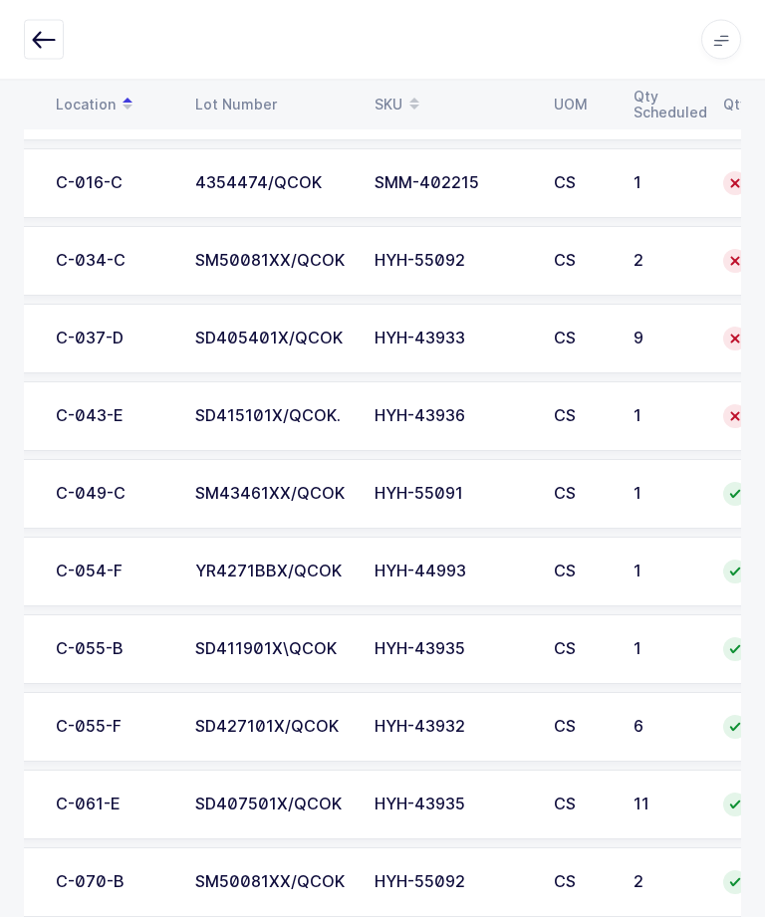
scroll to position [0, 118]
click at [277, 418] on div "SD415101X/QCOK." at bounding box center [272, 417] width 155 height 18
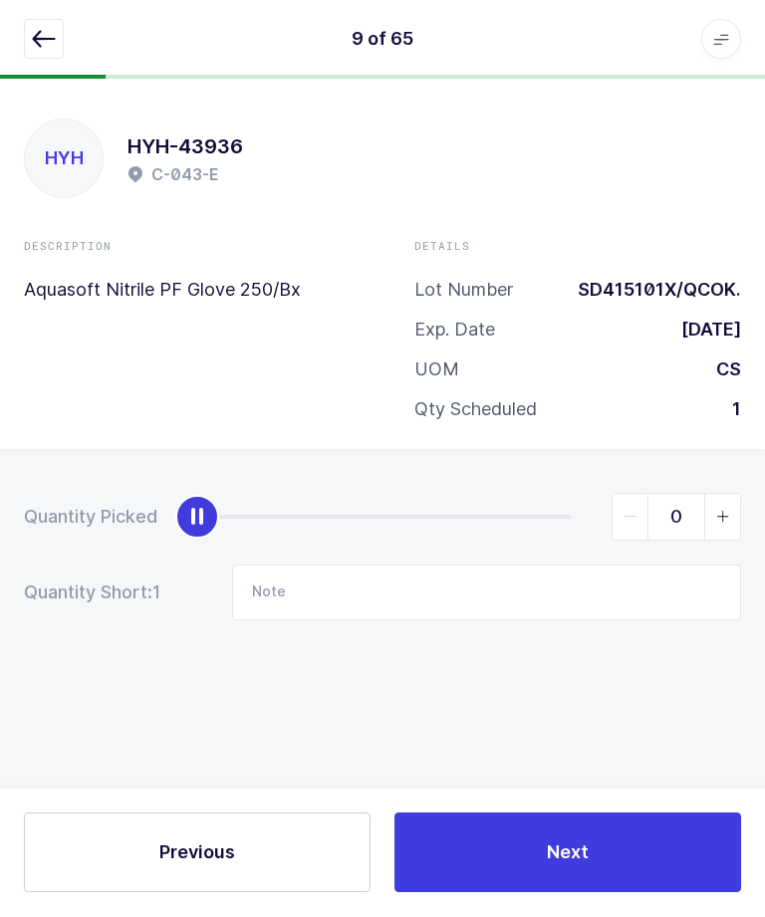
type input "1"
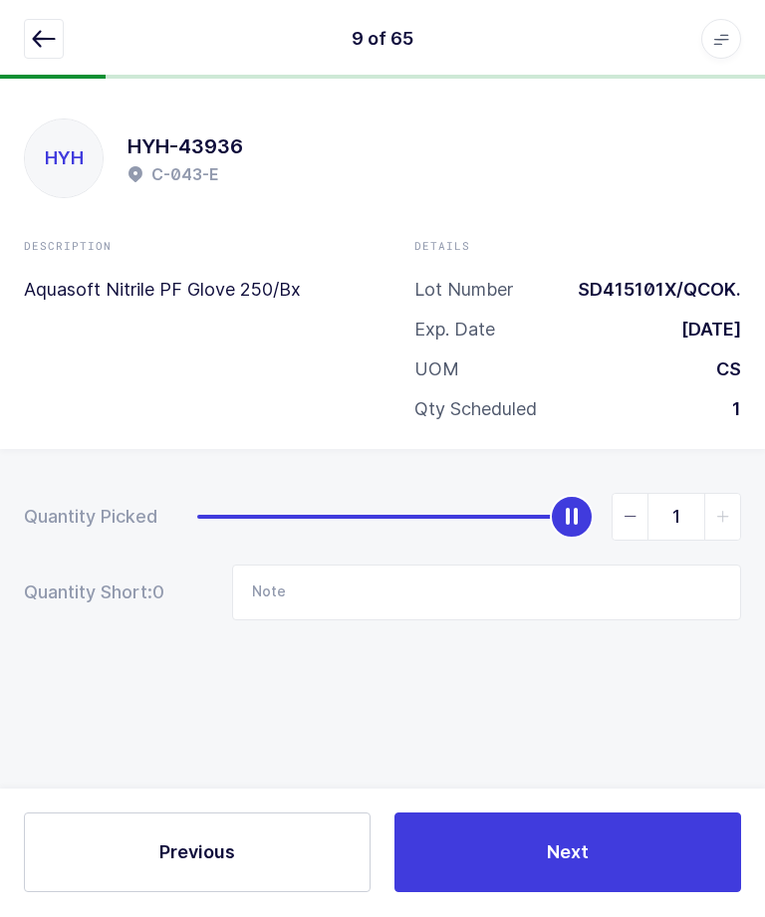
click at [525, 893] on button "Next" at bounding box center [567, 853] width 346 height 80
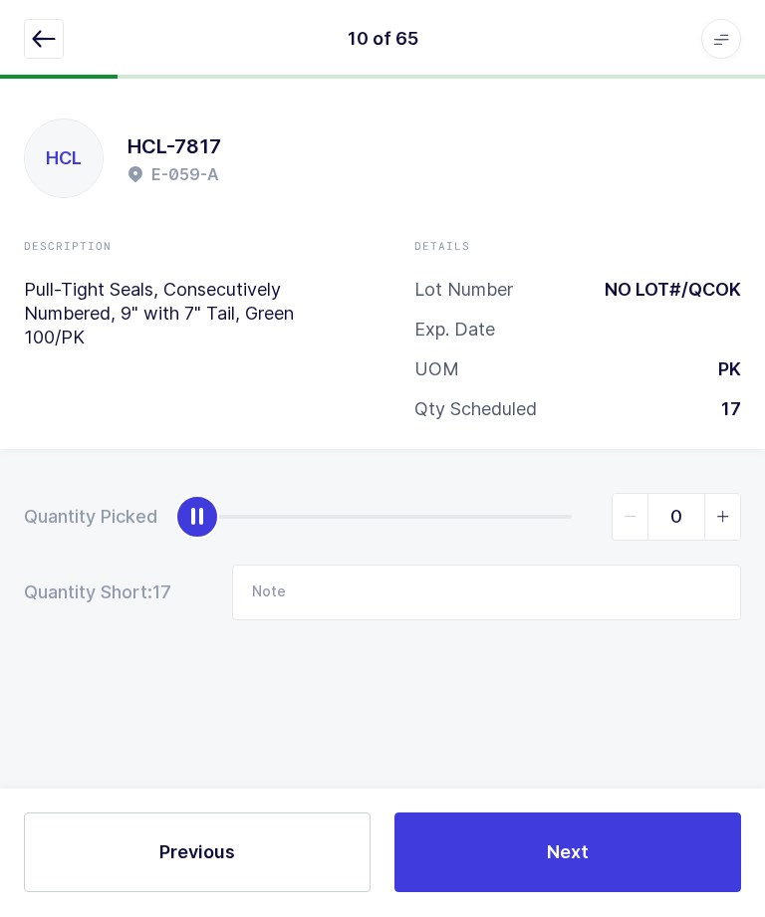
click at [20, 67] on div "10 of 65 Apps Core Warehouse Admin Mission Control Purchasing Ernesto Z. Logout…" at bounding box center [382, 40] width 765 height 80
click at [42, 47] on icon "button" at bounding box center [44, 40] width 24 height 24
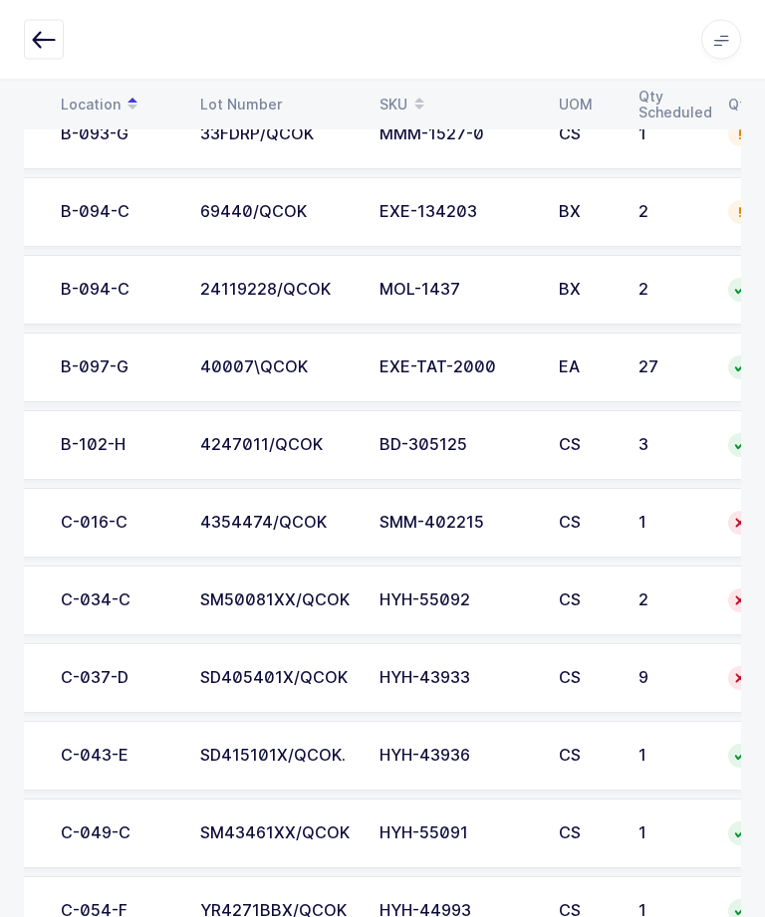
scroll to position [0, 116]
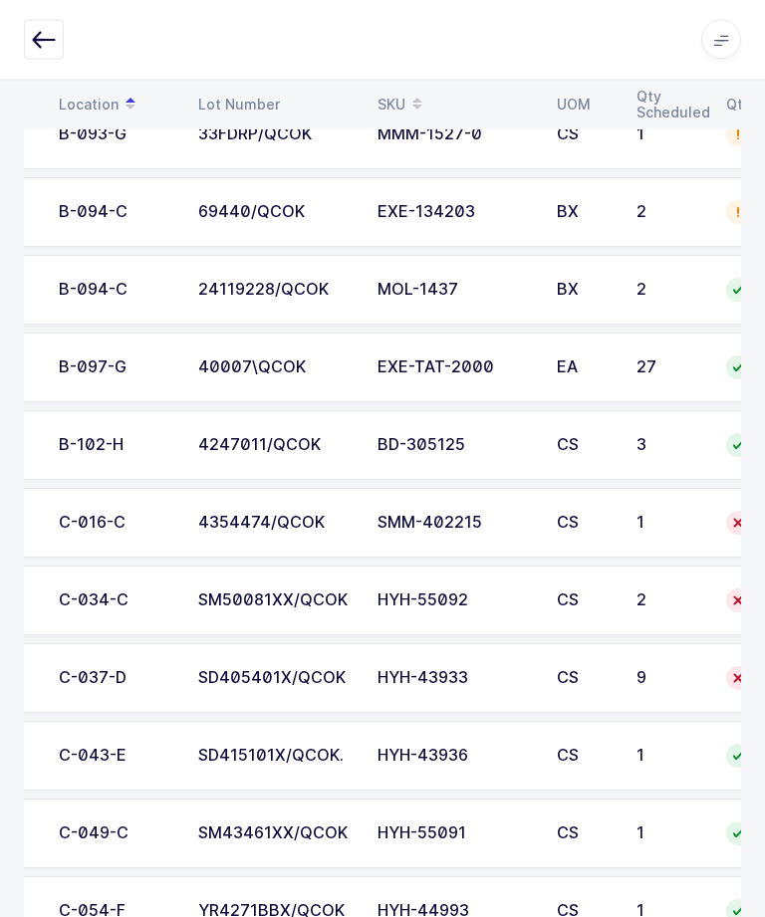
click at [214, 672] on div "SD405401X/QCOK" at bounding box center [275, 679] width 155 height 18
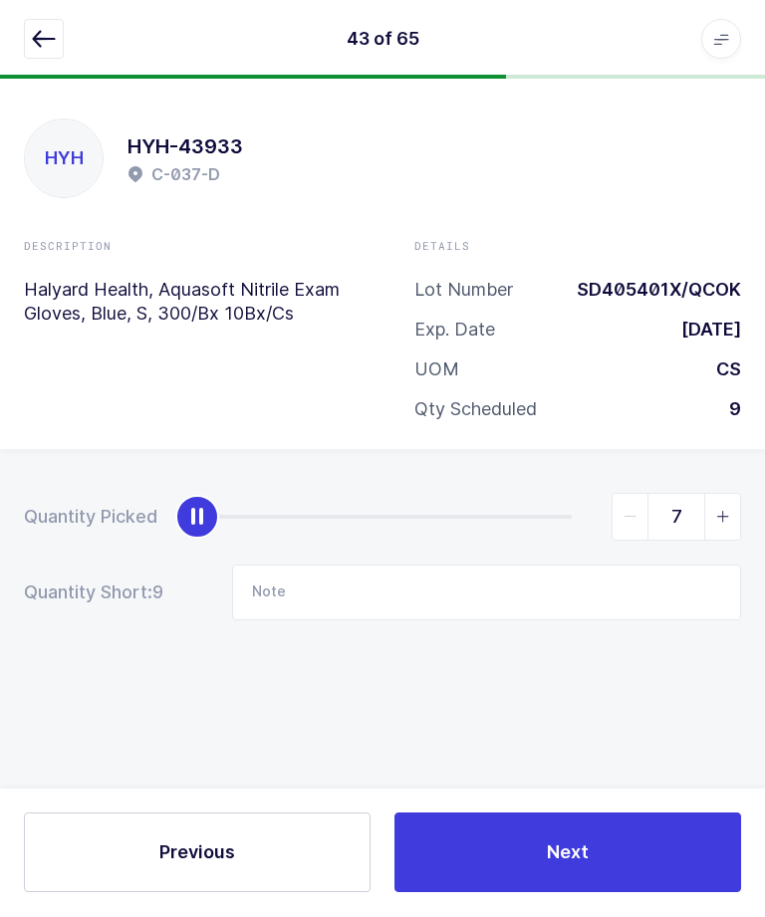
type input "9"
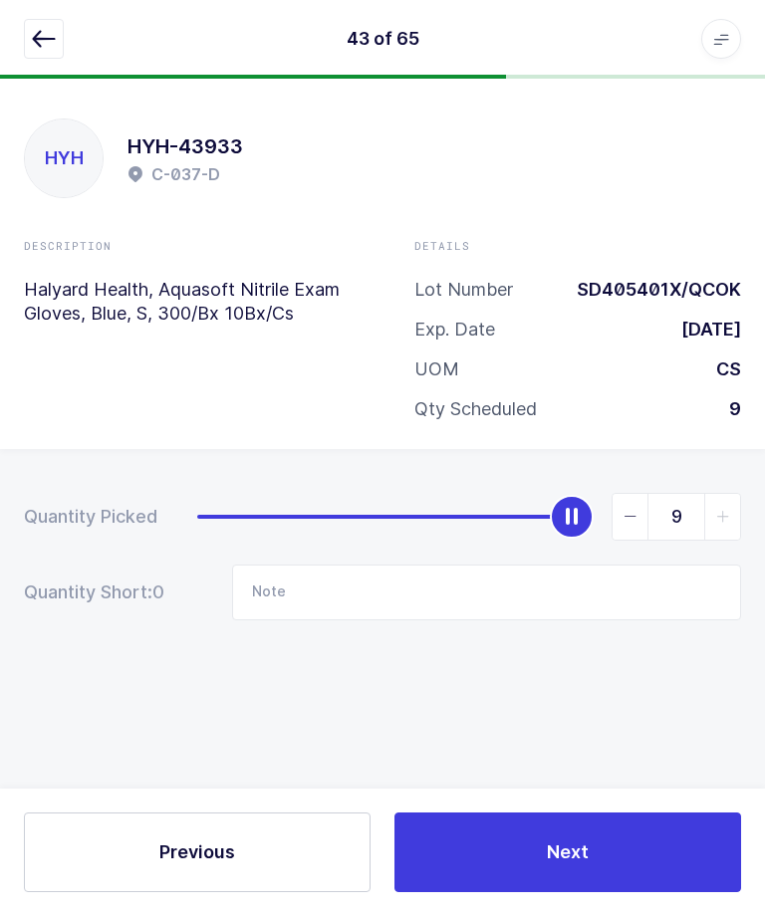
click at [520, 893] on button "Next" at bounding box center [567, 853] width 346 height 80
type input "Not in location / B-072-E"
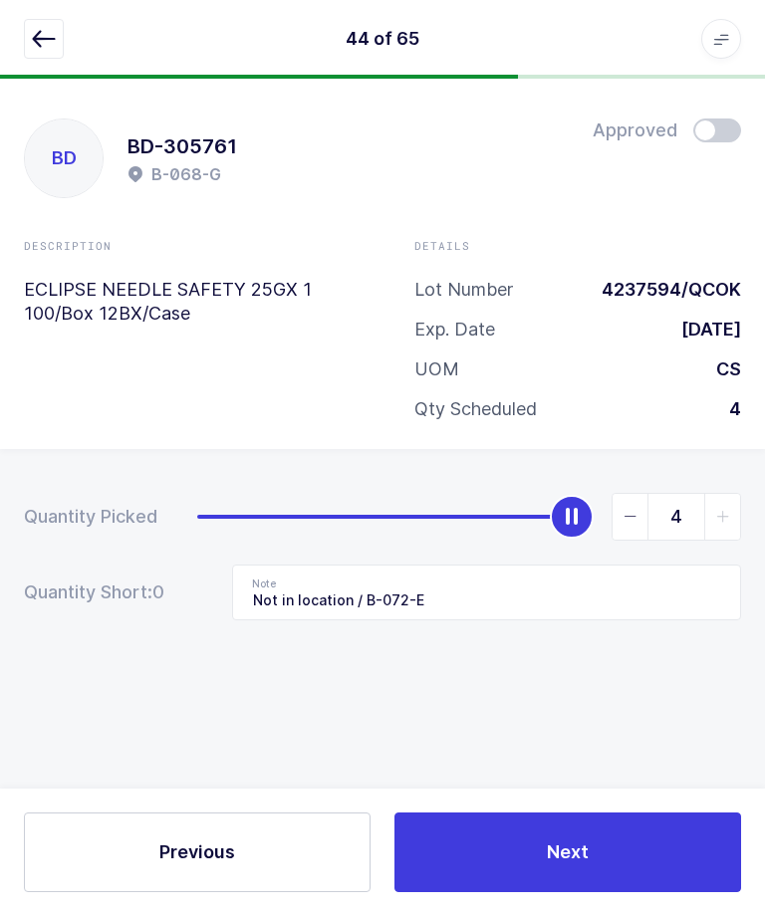
click at [37, 28] on icon "button" at bounding box center [44, 40] width 24 height 24
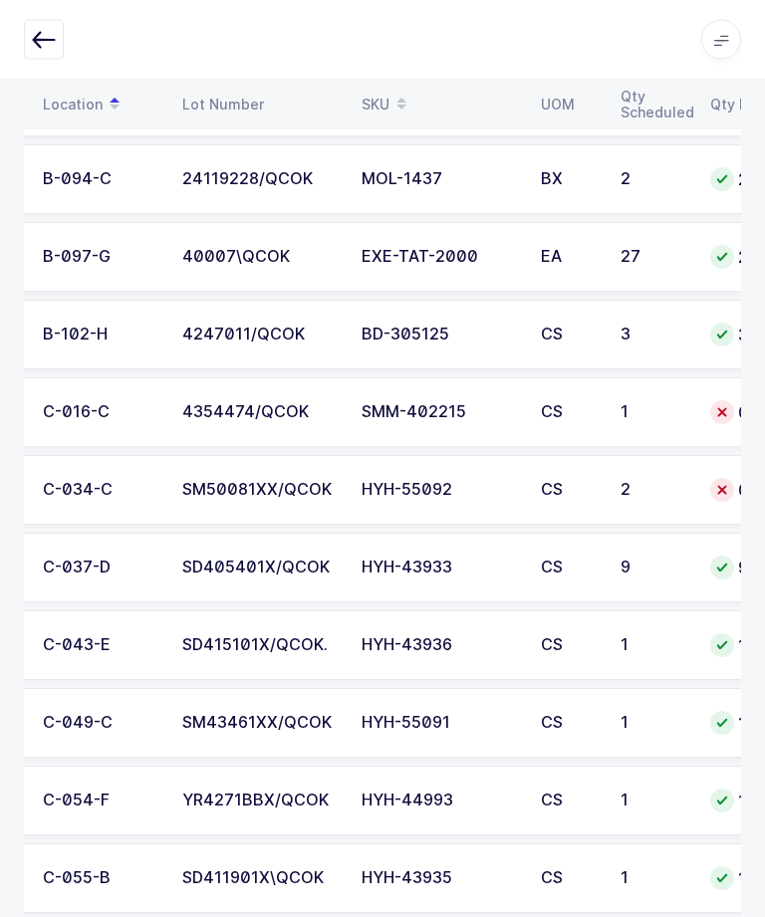
scroll to position [0, 119]
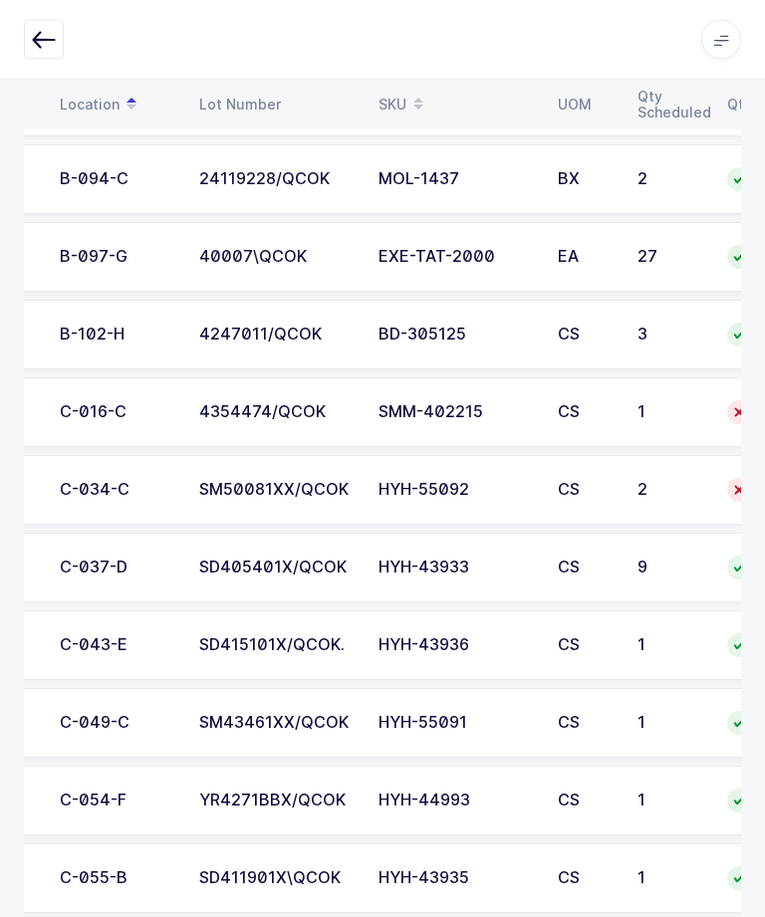
click at [235, 475] on td "SM50081XX/QCOK" at bounding box center [276, 491] width 179 height 70
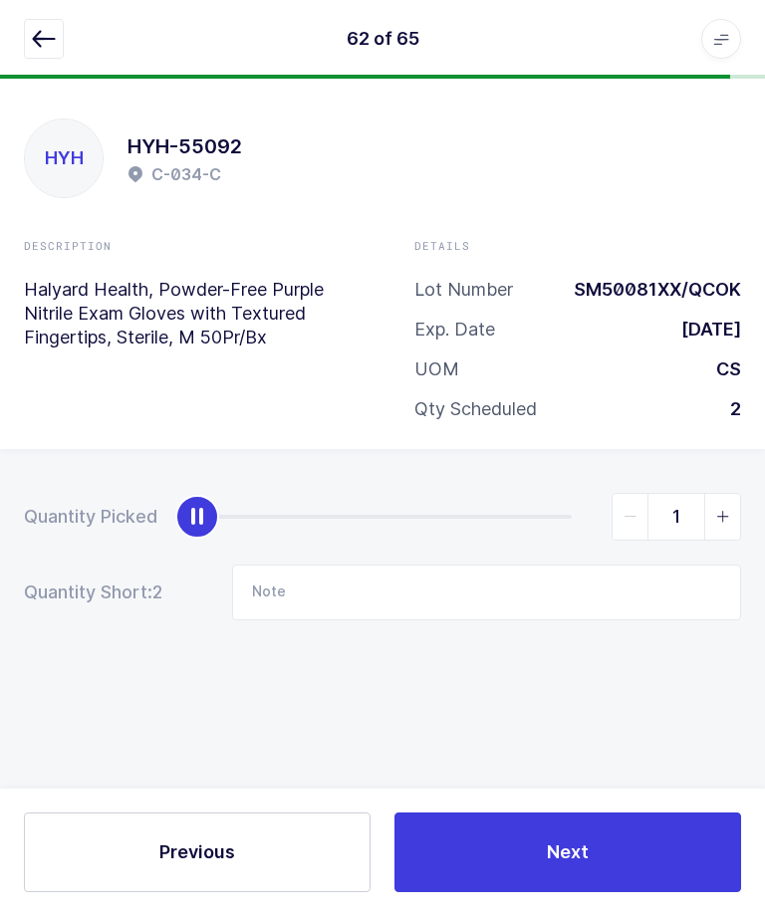
type input "2"
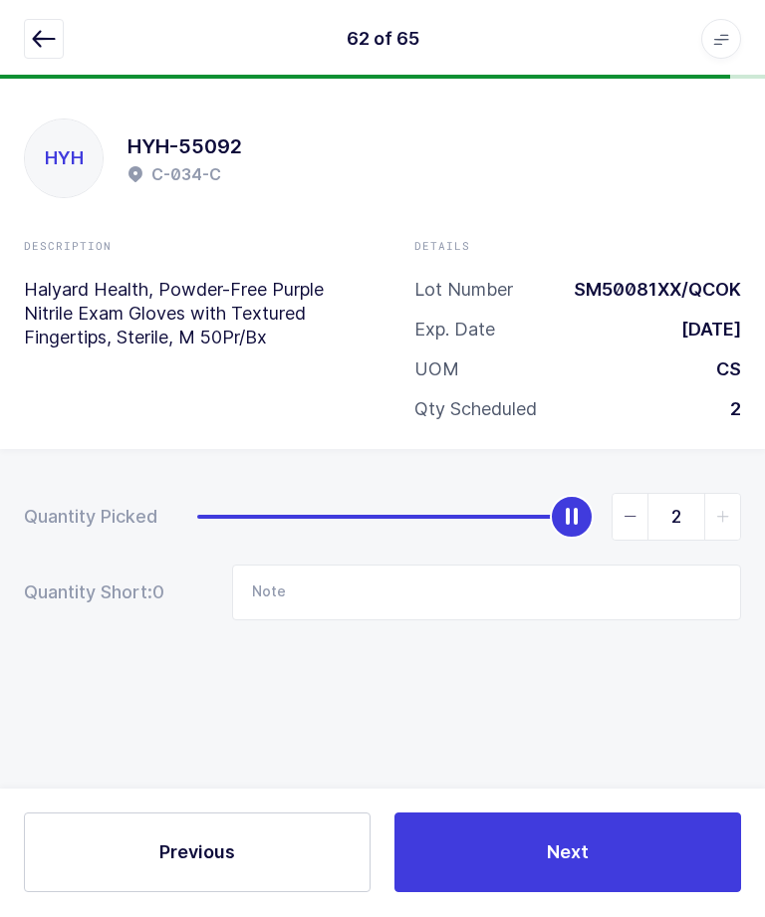
click at [545, 893] on button "Next" at bounding box center [567, 853] width 346 height 80
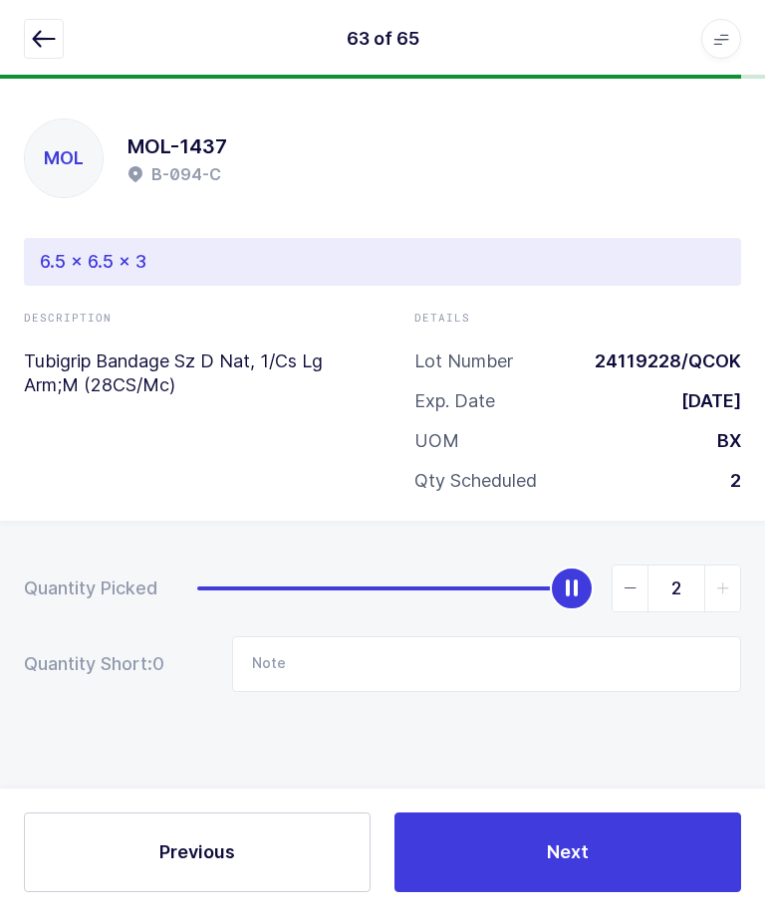
click at [41, 26] on button "button" at bounding box center [44, 40] width 40 height 40
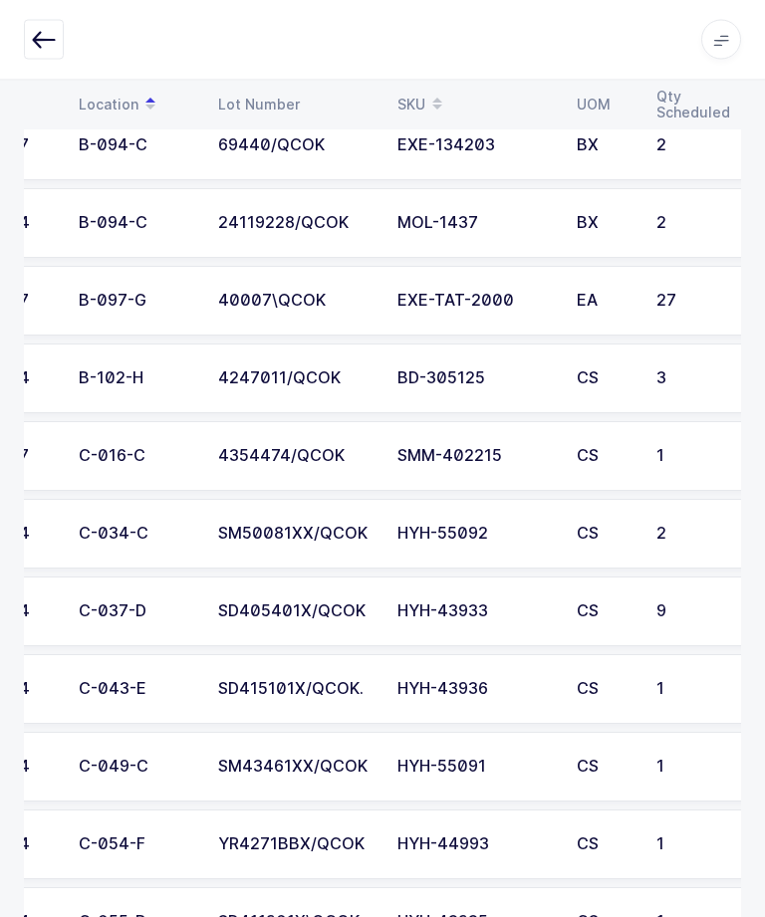
scroll to position [0, 100]
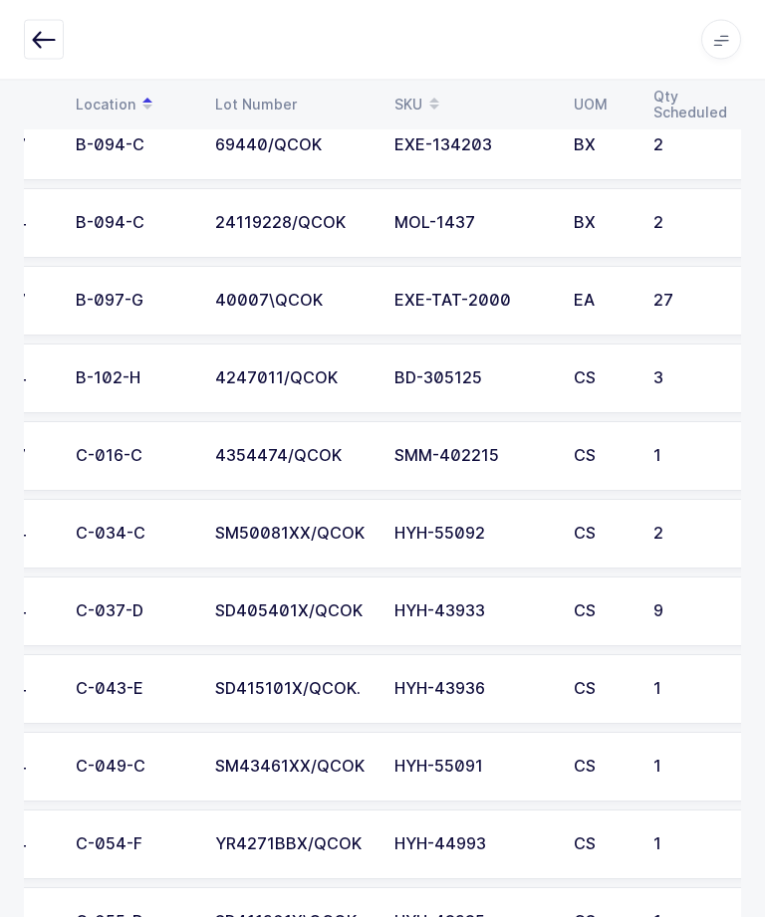
click at [231, 471] on td "4354474/QCOK" at bounding box center [292, 457] width 179 height 70
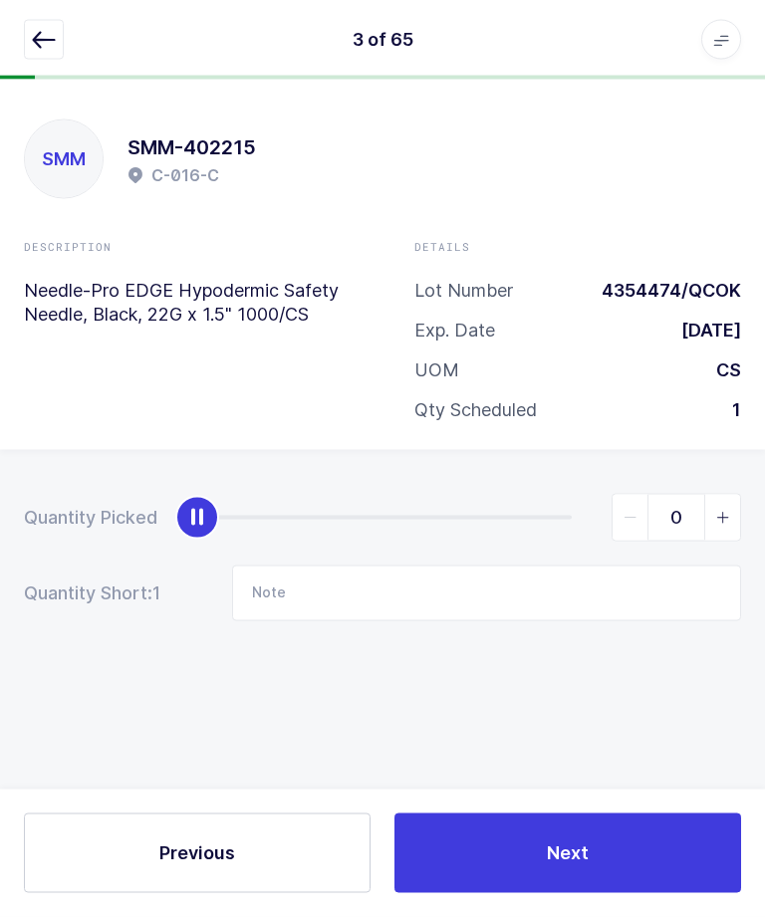
scroll to position [0, 0]
type input "1"
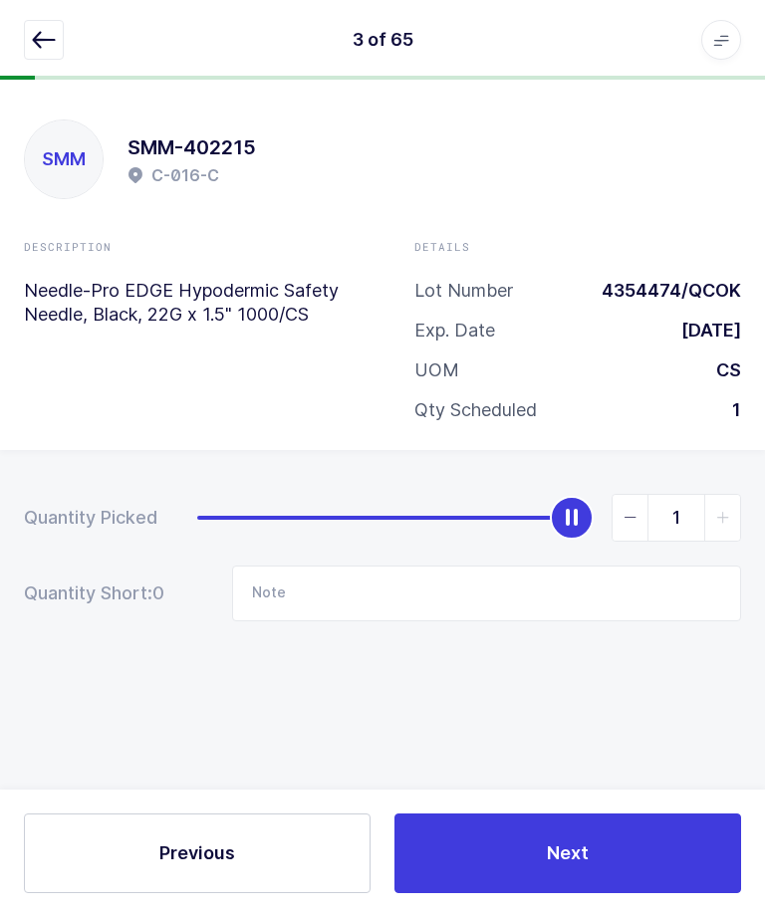
click at [492, 832] on button "Next" at bounding box center [567, 853] width 346 height 80
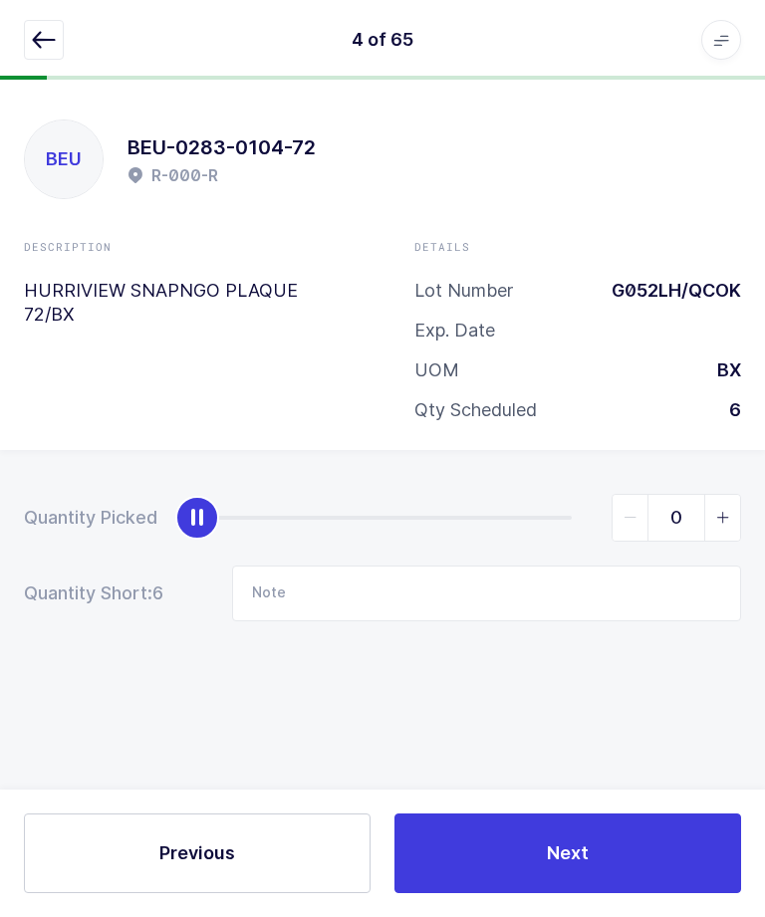
click at [37, 52] on button "button" at bounding box center [44, 40] width 40 height 40
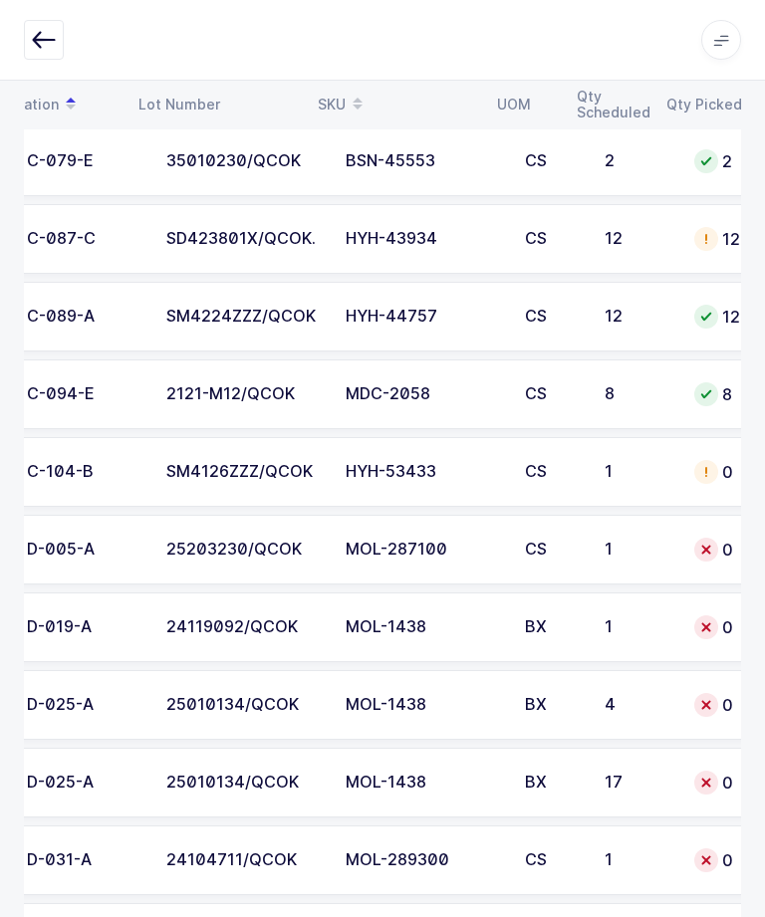
scroll to position [0, 148]
click at [659, 475] on div "1" at bounding box center [637, 472] width 66 height 18
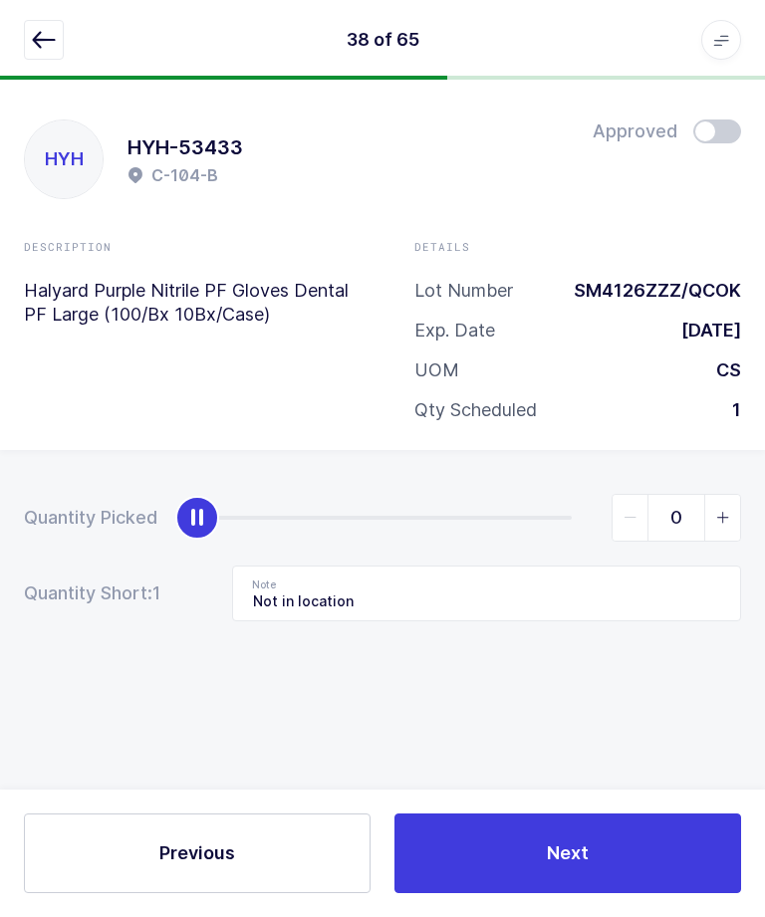
scroll to position [0, 0]
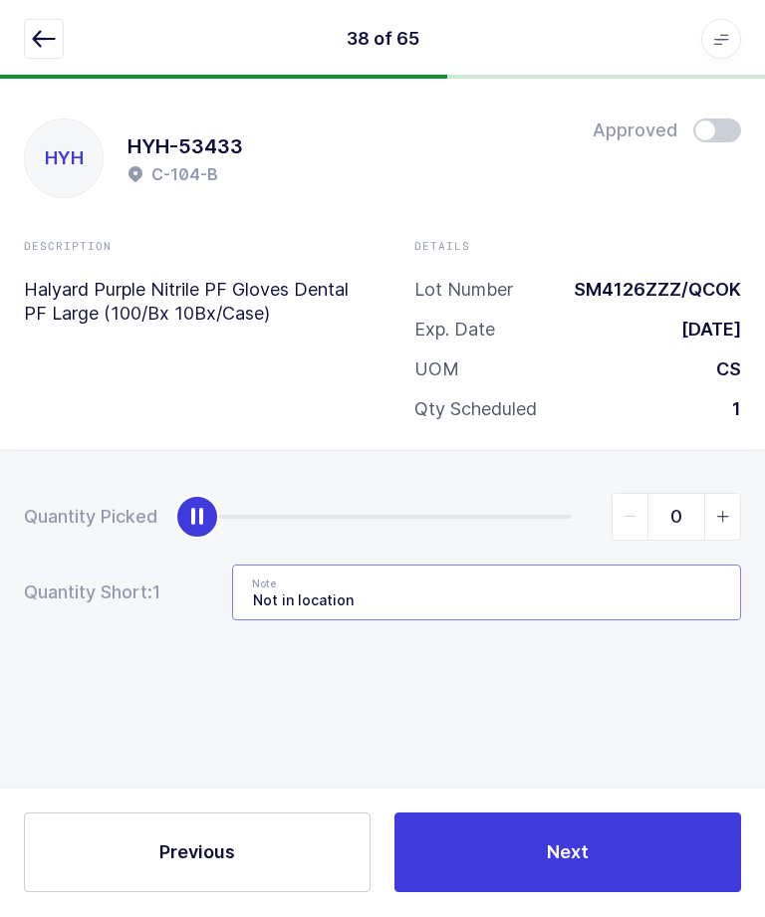
click at [599, 587] on input "Not in location" at bounding box center [486, 594] width 509 height 56
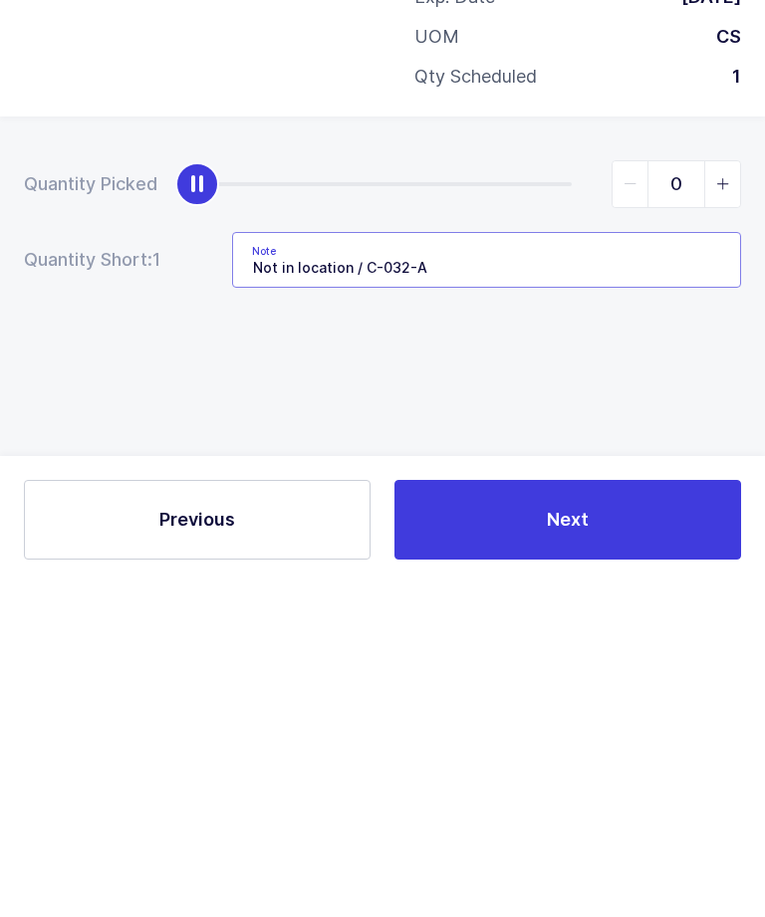
type input "Not in location / C-032-A"
click at [647, 450] on div "Quantity Picked 0 Quantity Short: 1 Note Not in location / C-032-A" at bounding box center [382, 627] width 765 height 354
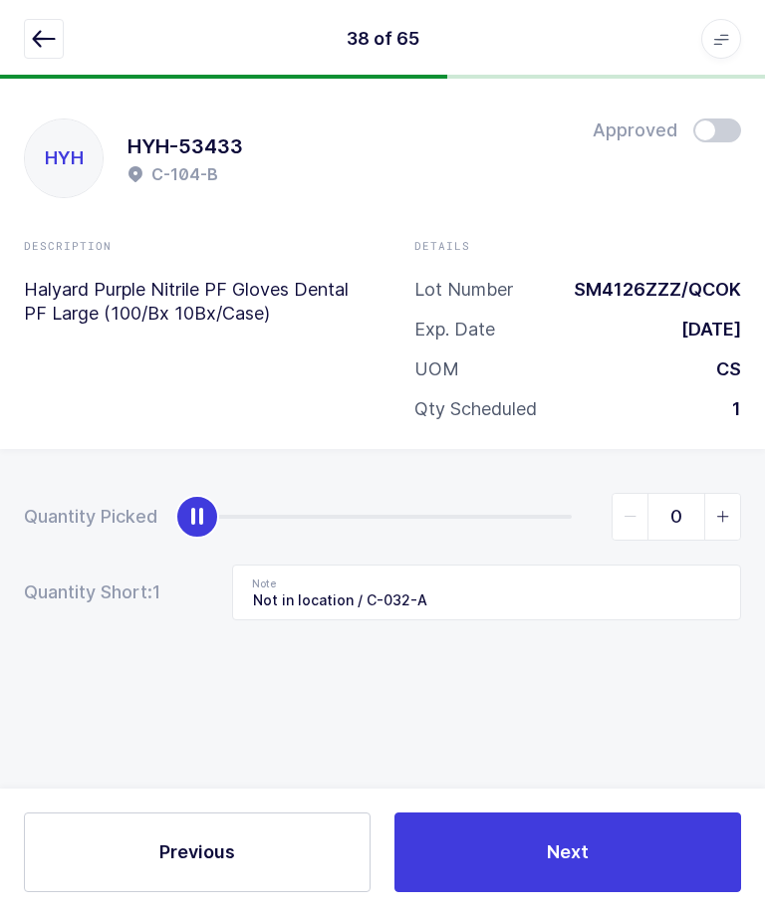
click at [730, 505] on span "slider between 0 and 1" at bounding box center [722, 518] width 36 height 46
type input "1"
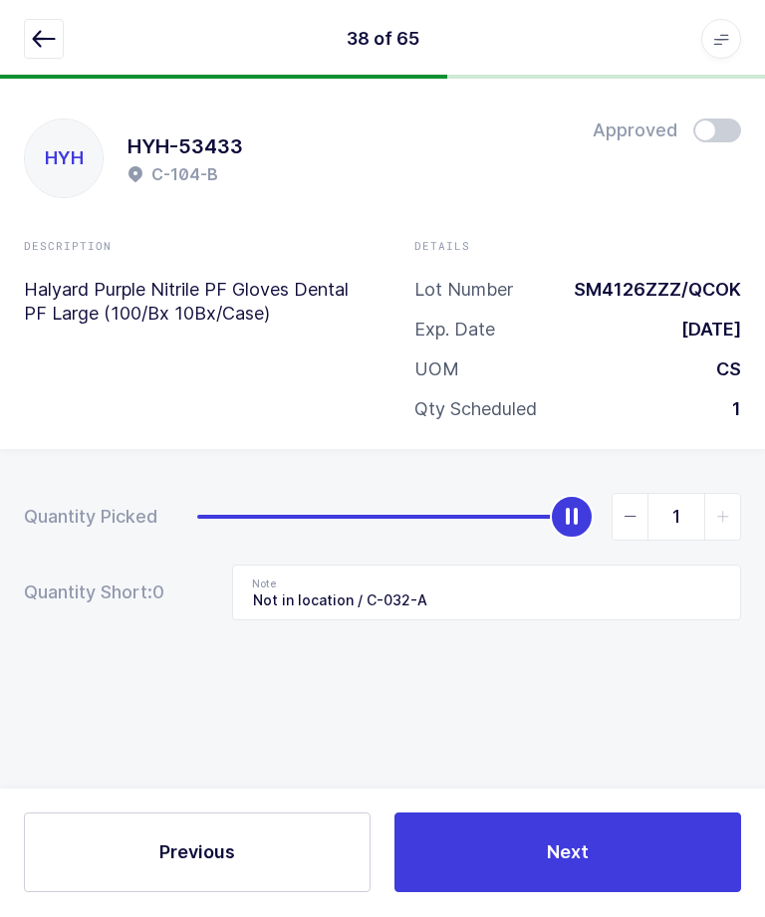
click at [653, 891] on button "Next" at bounding box center [567, 853] width 346 height 80
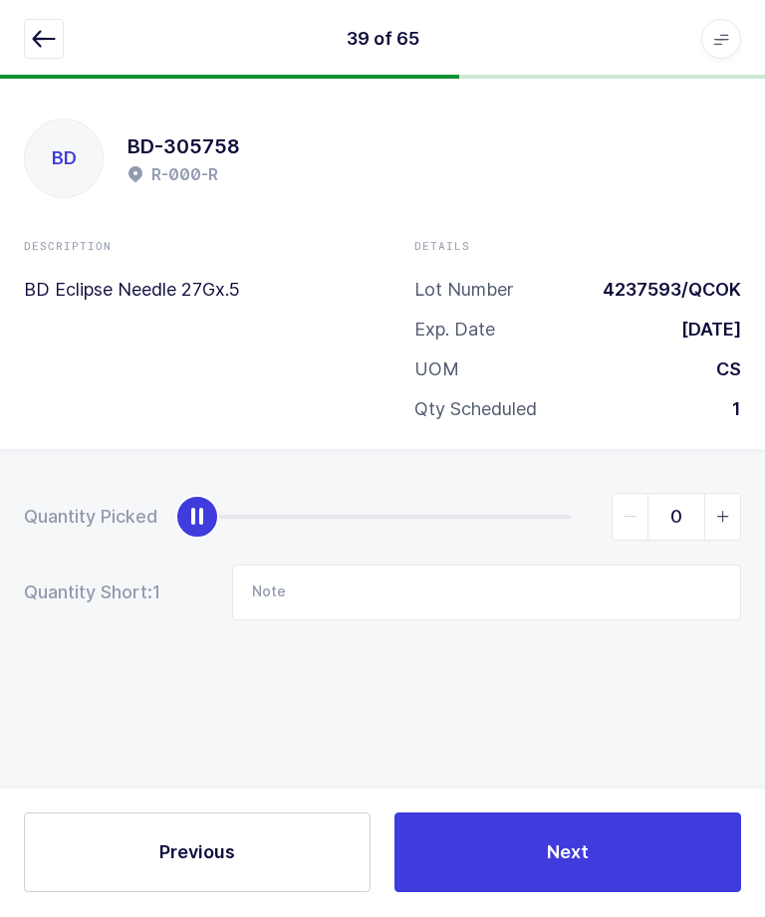
click at [42, 53] on button "button" at bounding box center [44, 40] width 40 height 40
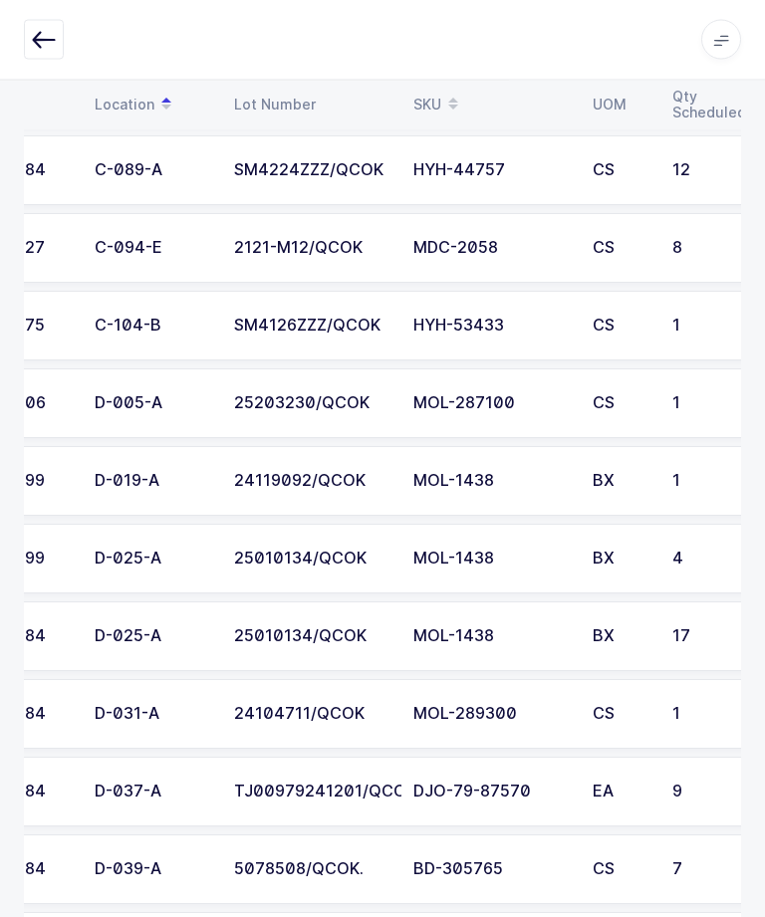
scroll to position [0, 81]
click at [231, 413] on td "25203230/QCOK" at bounding box center [311, 404] width 179 height 70
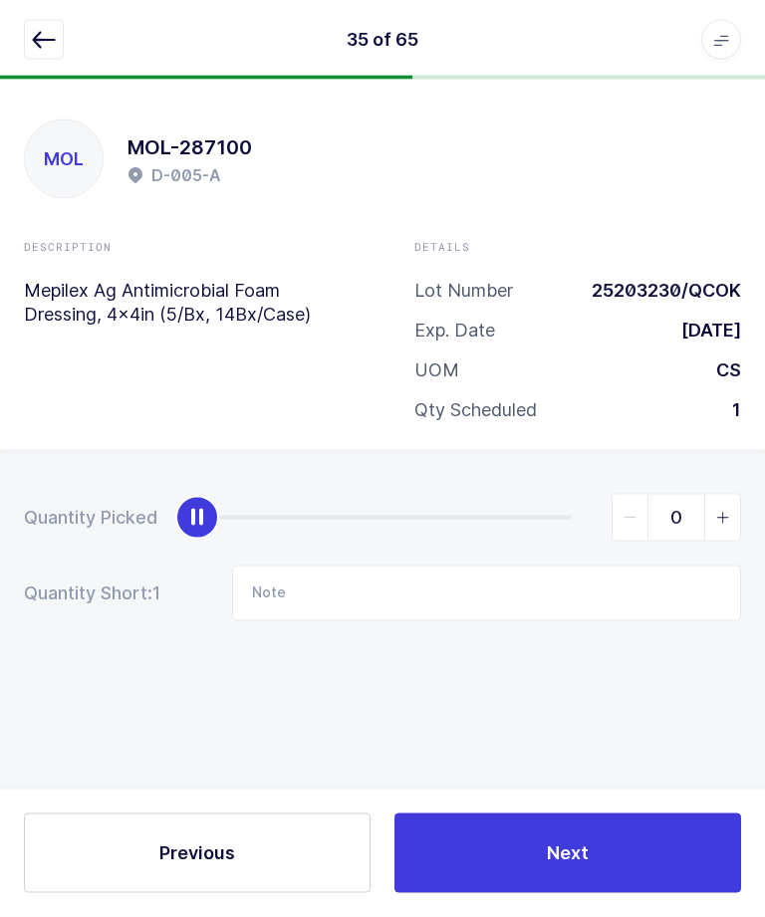
scroll to position [0, 0]
type input "1"
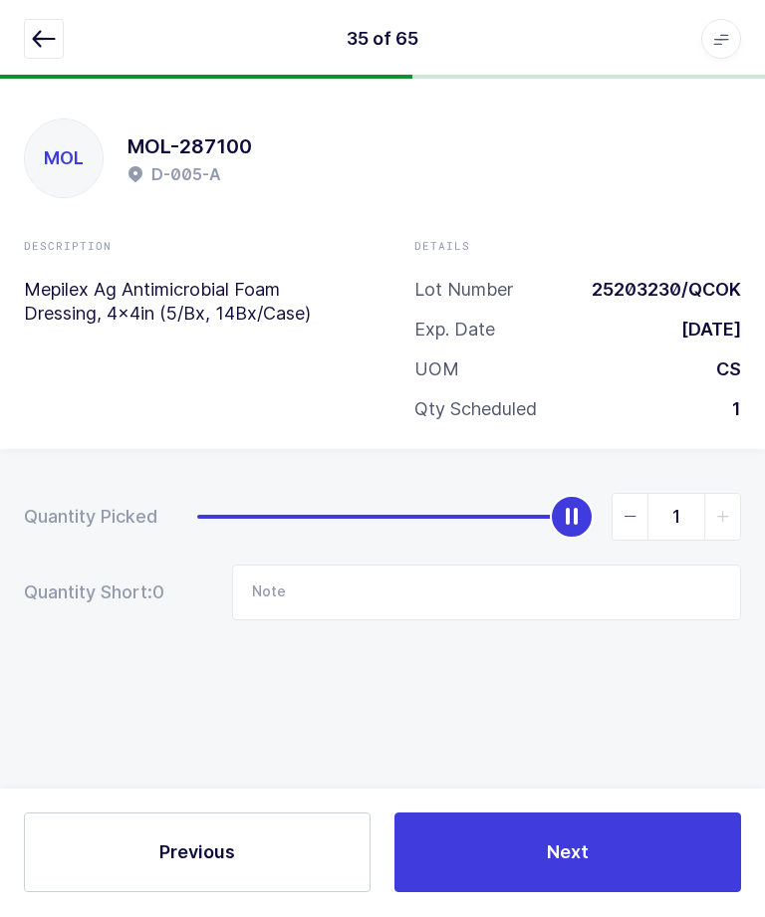
click at [482, 893] on button "Next" at bounding box center [567, 853] width 346 height 80
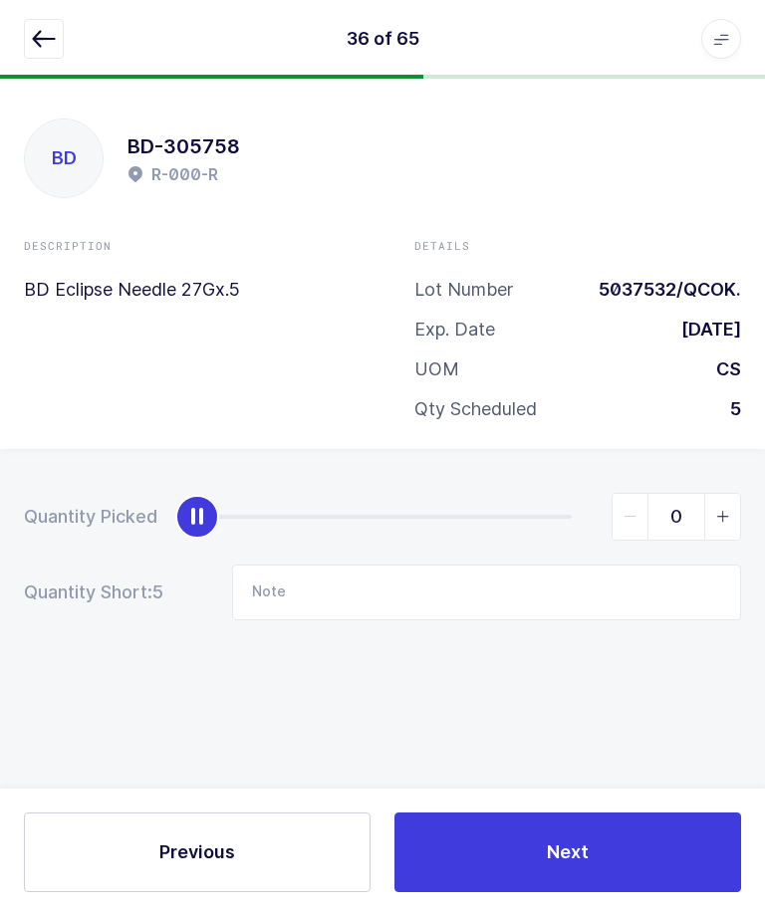
click at [29, 56] on button "button" at bounding box center [44, 40] width 40 height 40
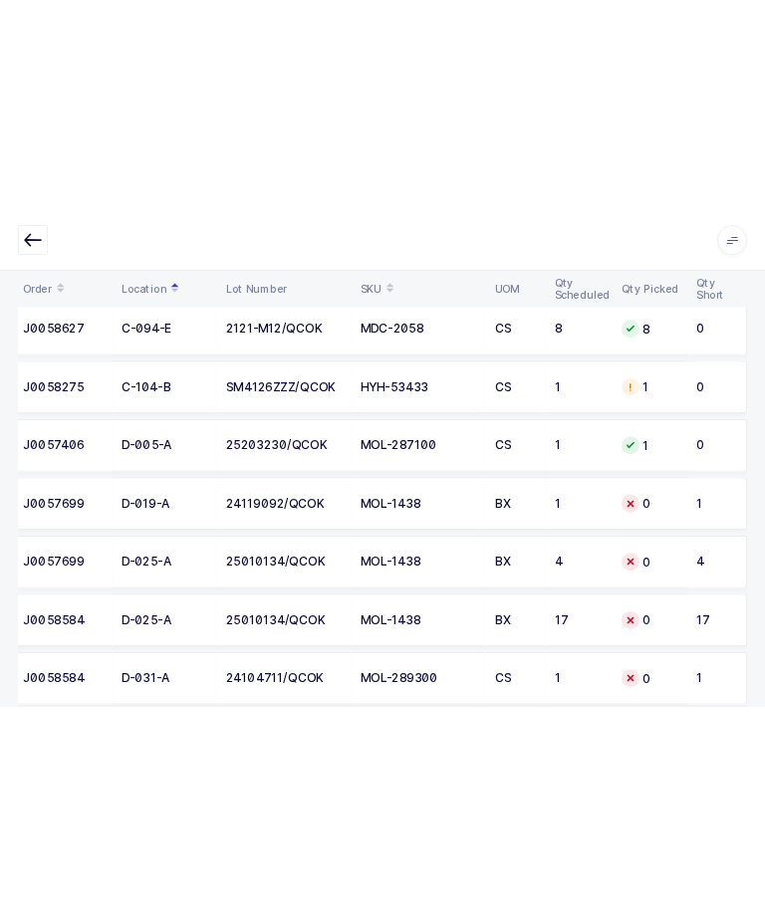
scroll to position [3194, 0]
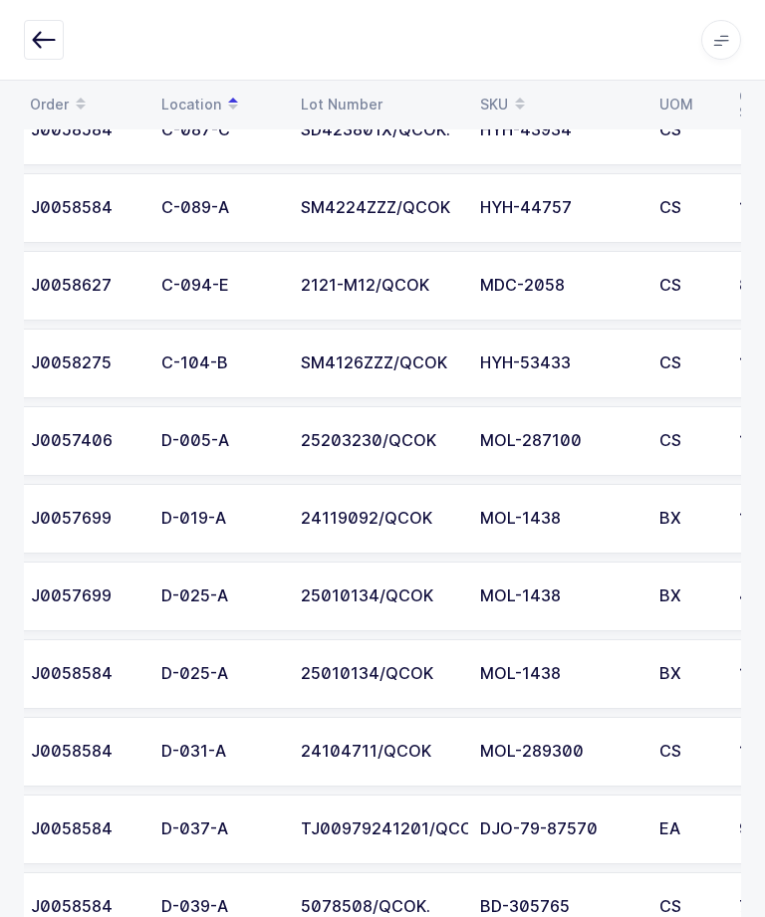
click at [600, 542] on td "MOL-1438" at bounding box center [557, 519] width 179 height 70
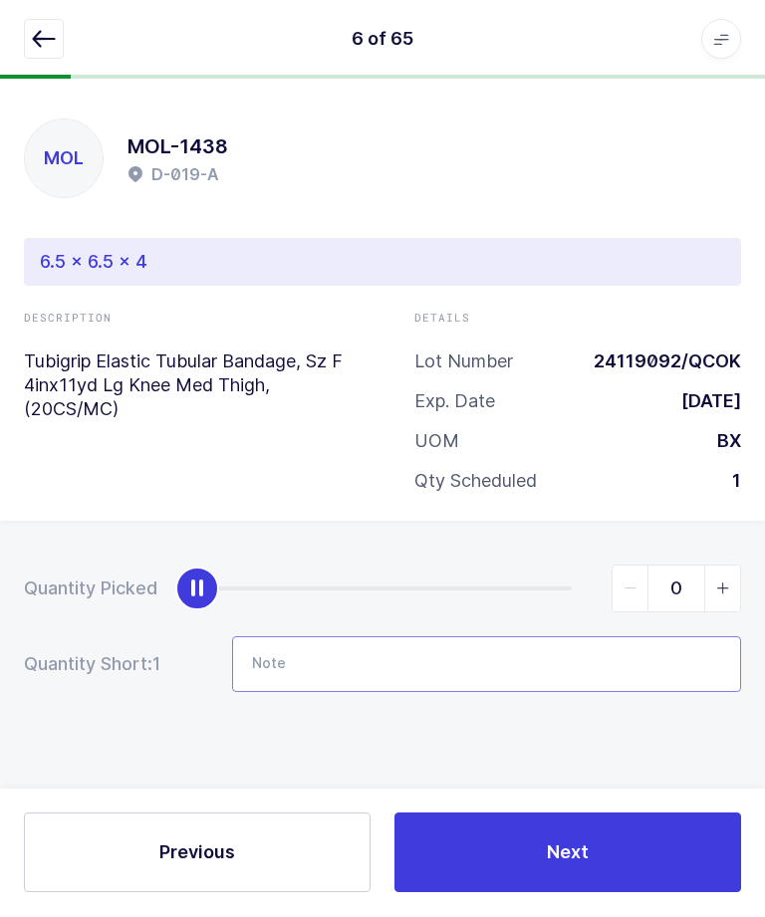
click at [536, 655] on input "Note" at bounding box center [486, 665] width 509 height 56
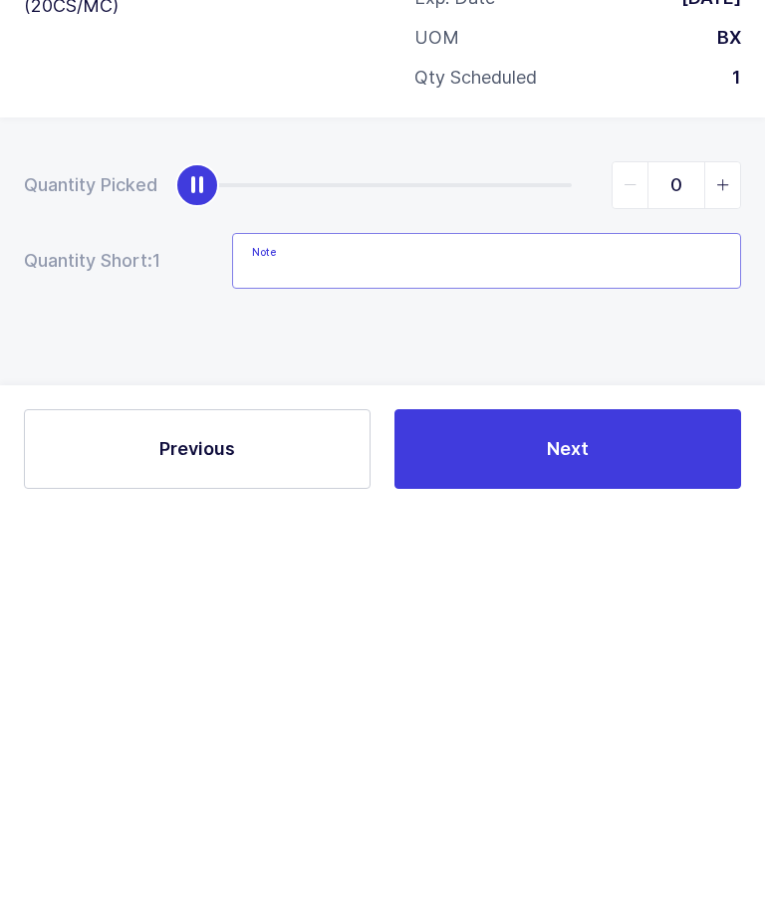
scroll to position [52, 0]
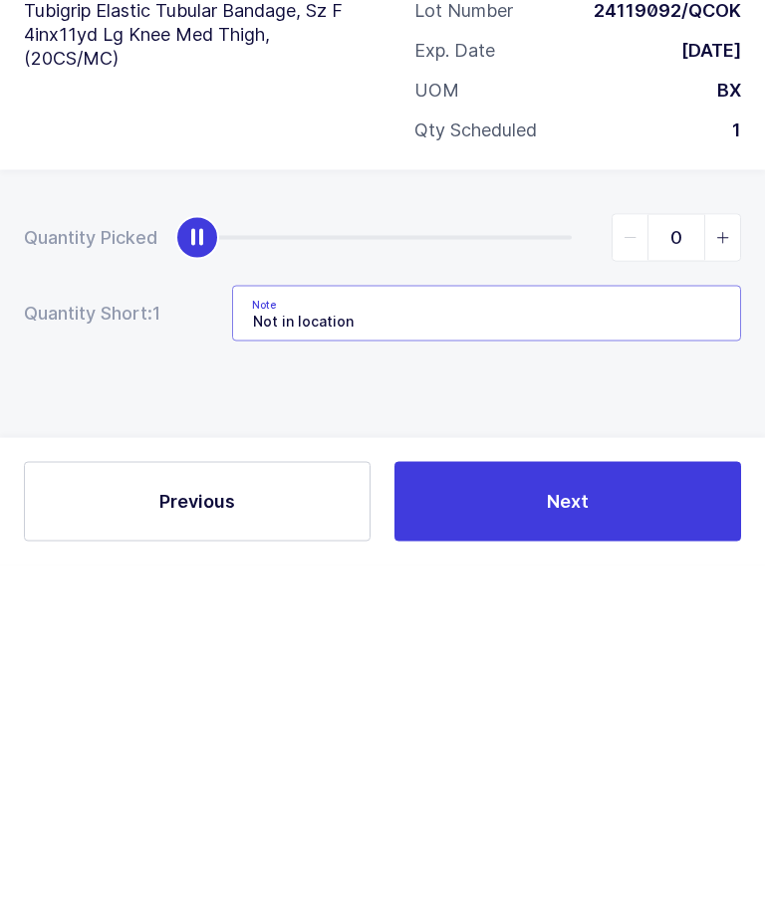
type input "Not in location"
click at [641, 813] on button "Next" at bounding box center [567, 853] width 346 height 80
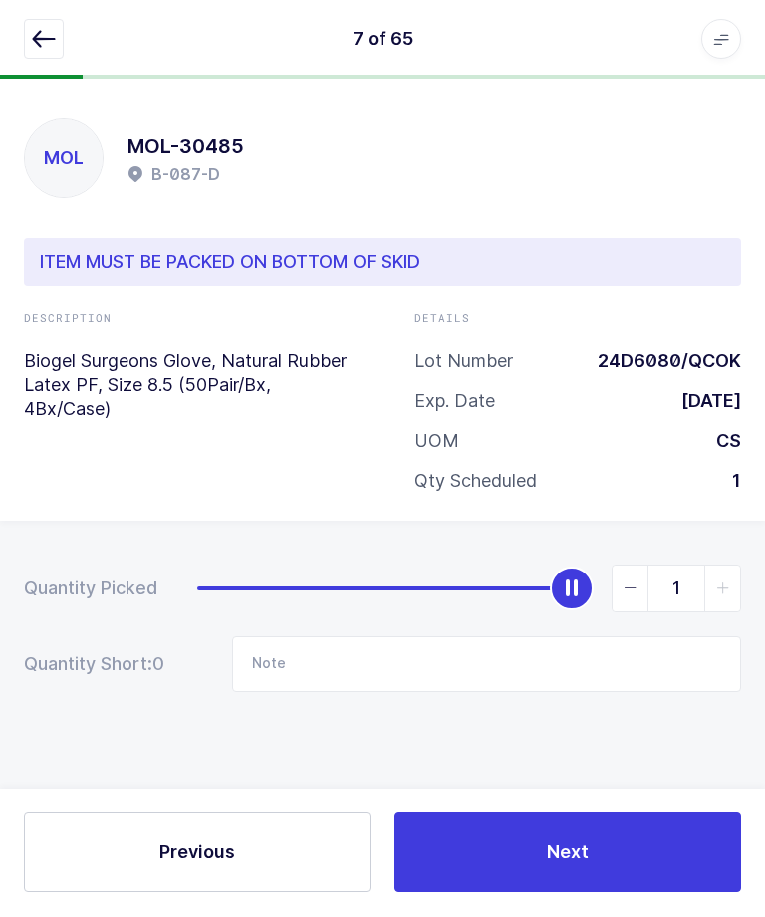
click at [56, 43] on button "button" at bounding box center [44, 40] width 40 height 40
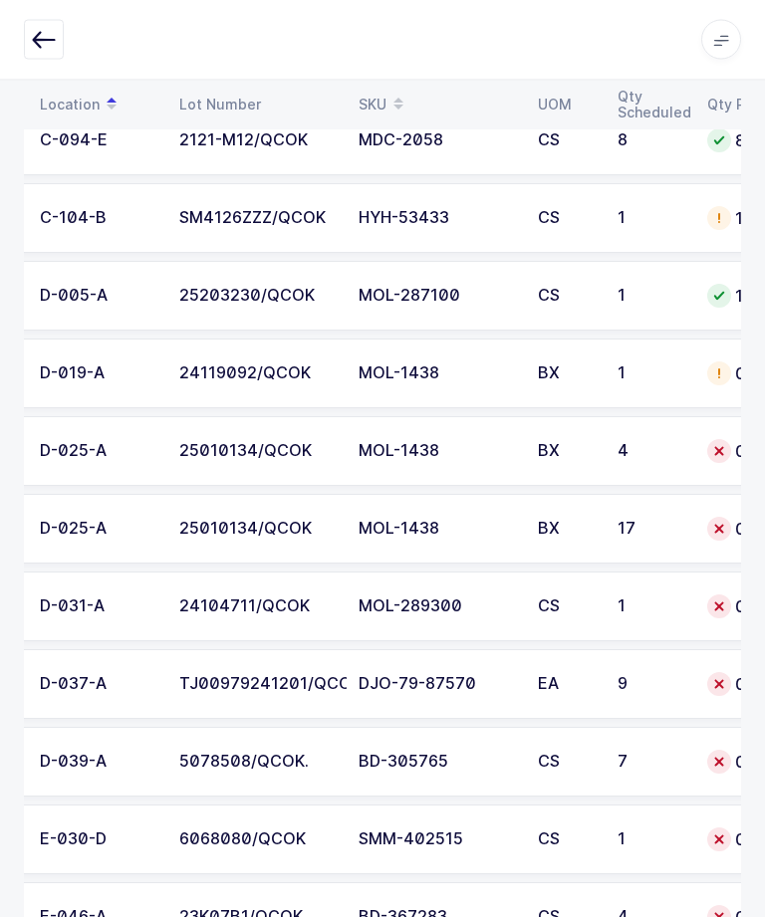
scroll to position [0, 139]
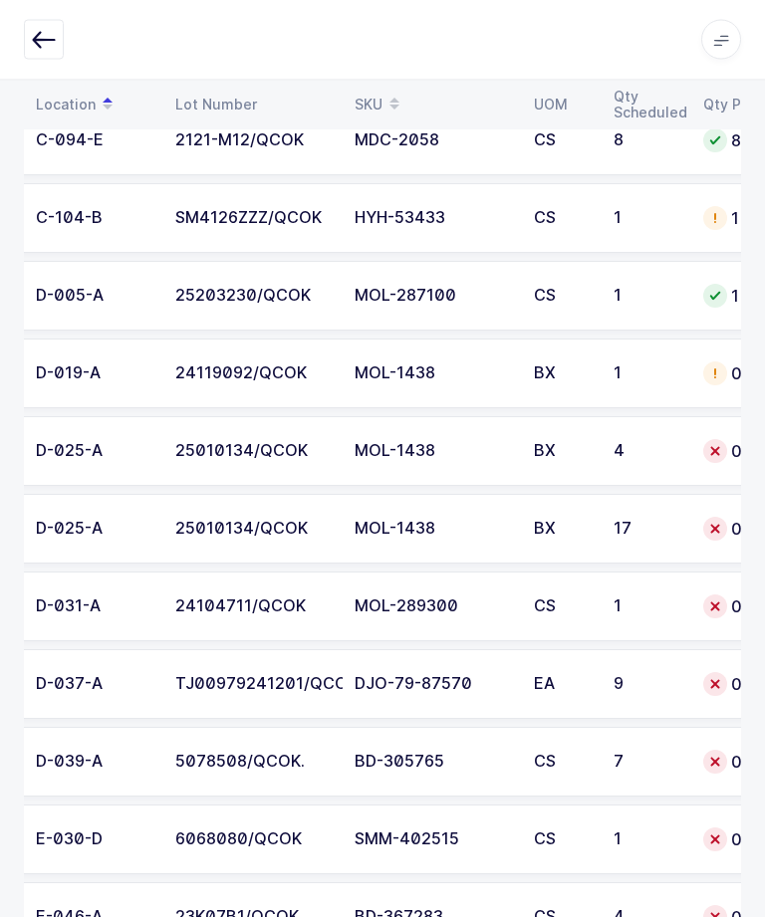
click at [655, 451] on div "4" at bounding box center [646, 452] width 66 height 18
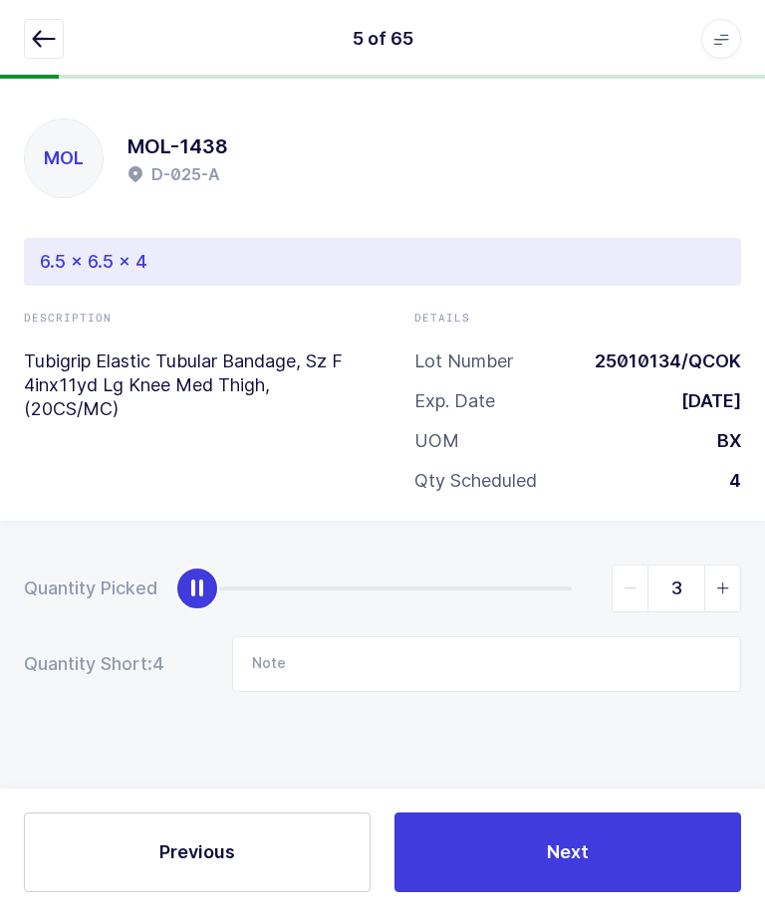
type input "4"
click at [629, 893] on button "Next" at bounding box center [567, 853] width 346 height 80
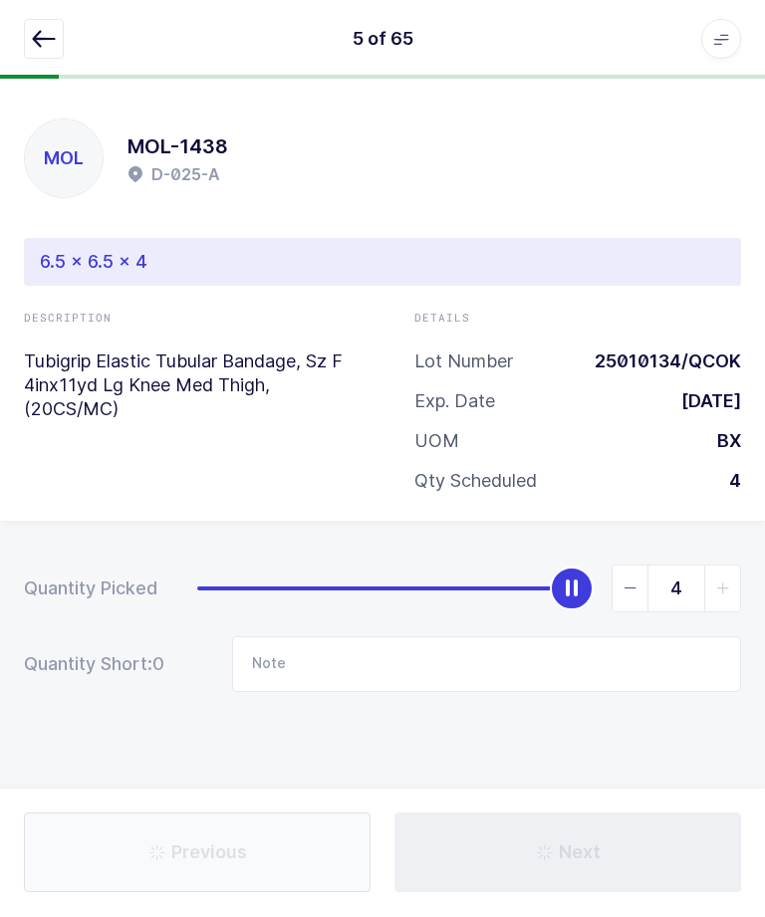
type input "Not in location"
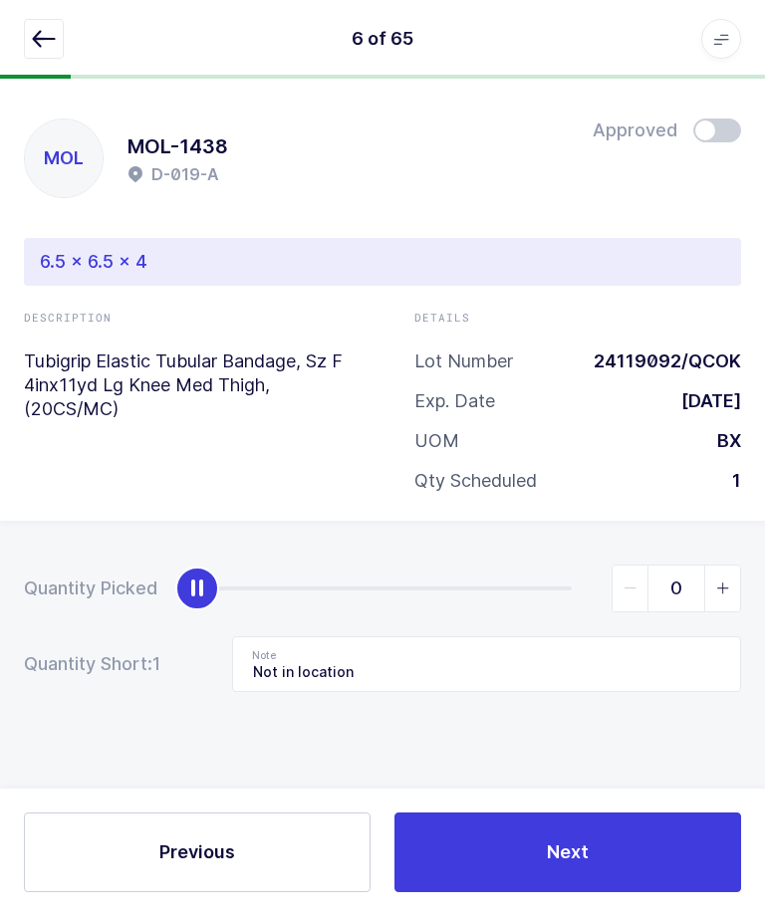
click at [44, 50] on icon "button" at bounding box center [44, 40] width 24 height 24
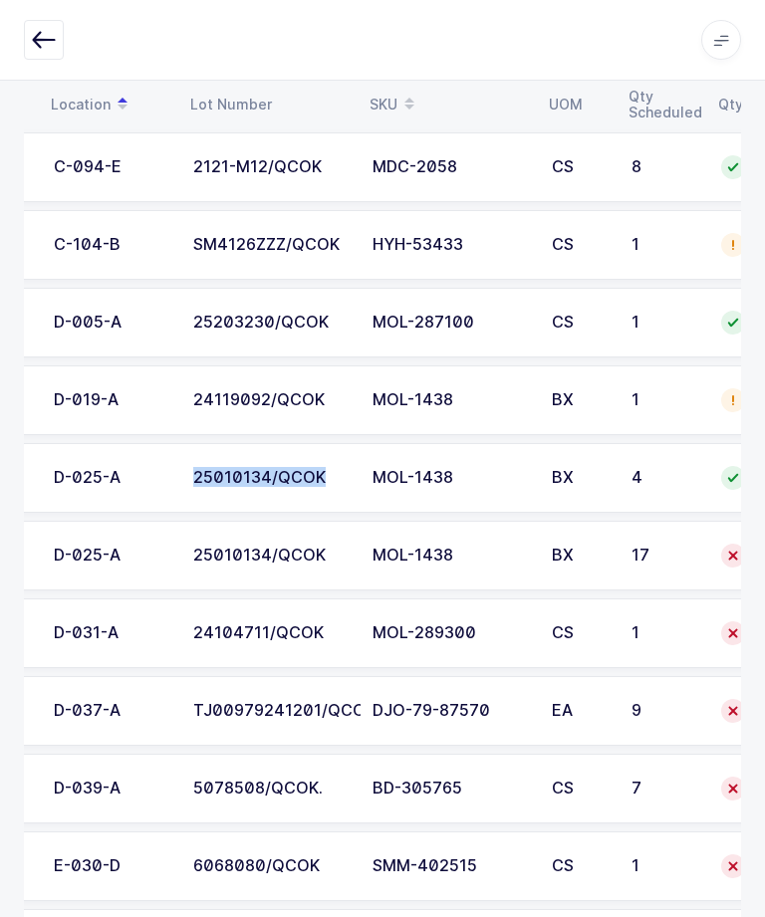
scroll to position [0, 124]
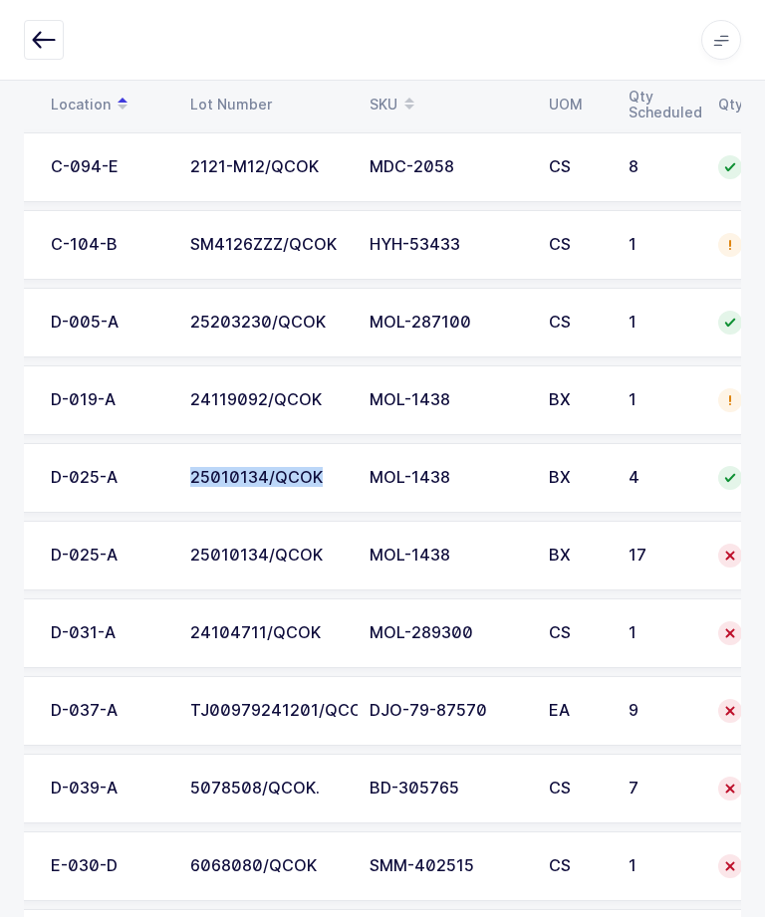
click at [212, 556] on div "25010134/QCOK" at bounding box center [267, 556] width 155 height 18
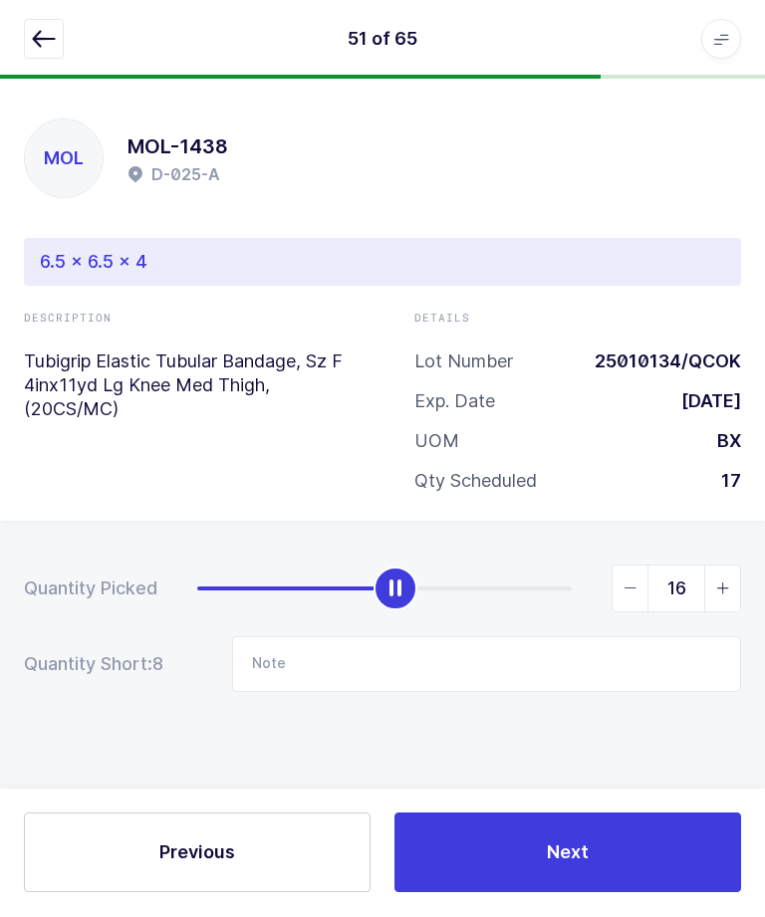
type input "17"
click at [631, 893] on button "Next" at bounding box center [567, 853] width 346 height 80
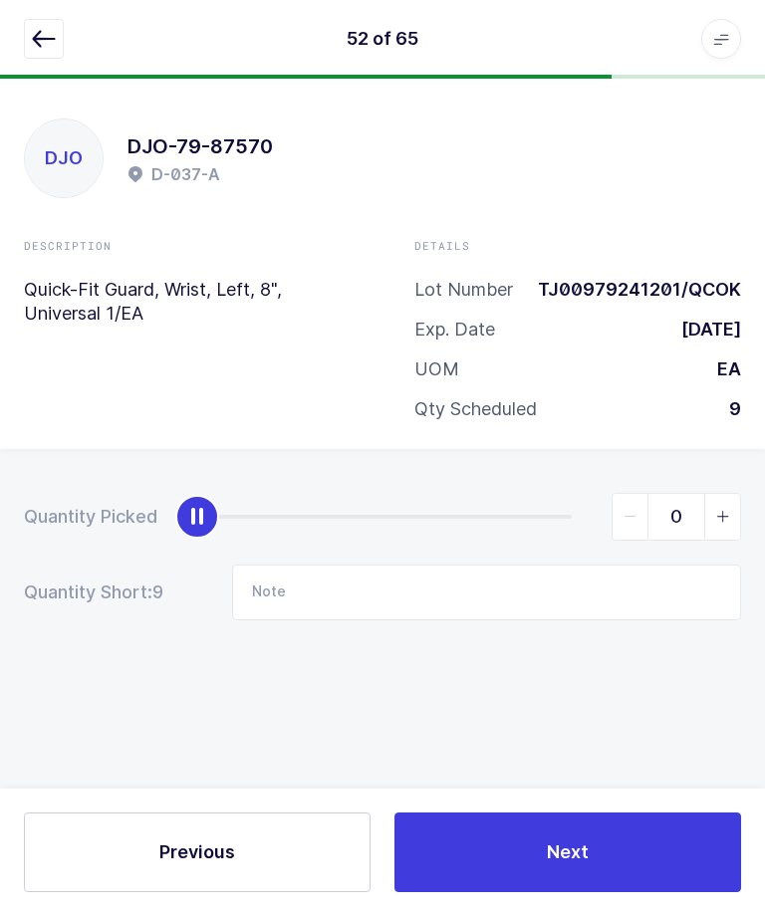
click at [35, 55] on button "button" at bounding box center [44, 40] width 40 height 40
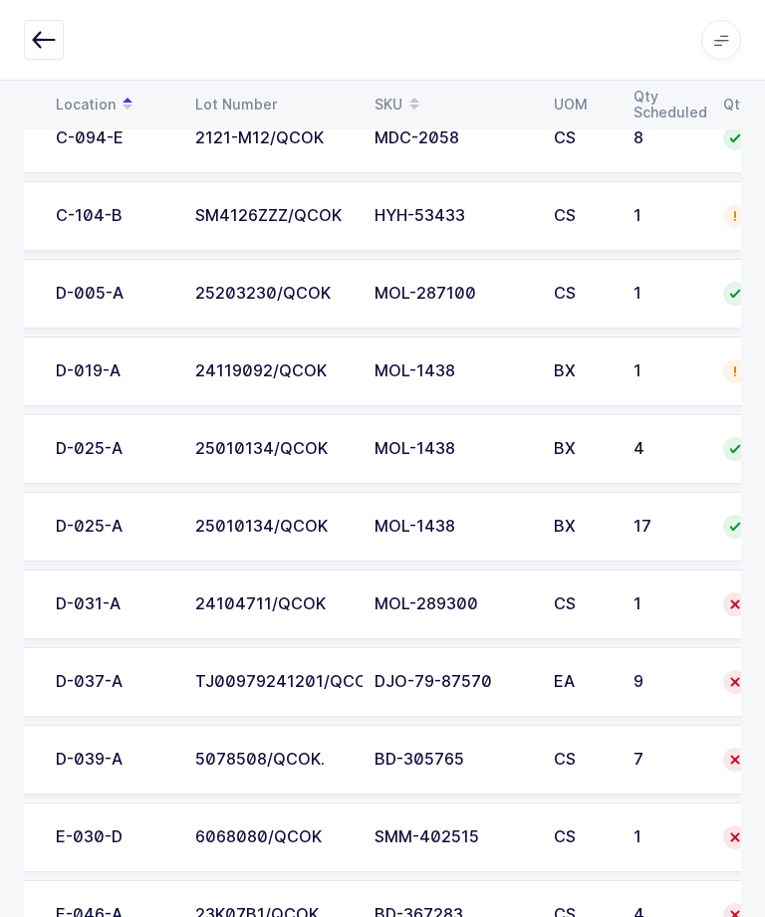
scroll to position [0, 118]
click at [296, 608] on div "24104711/QCOK" at bounding box center [273, 604] width 155 height 18
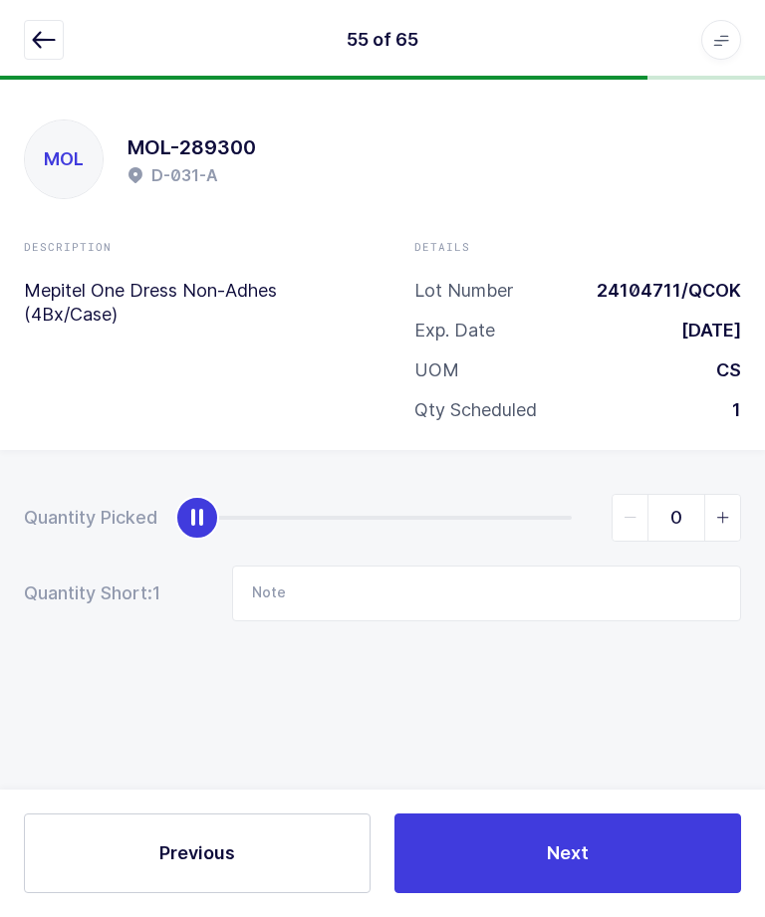
scroll to position [0, 0]
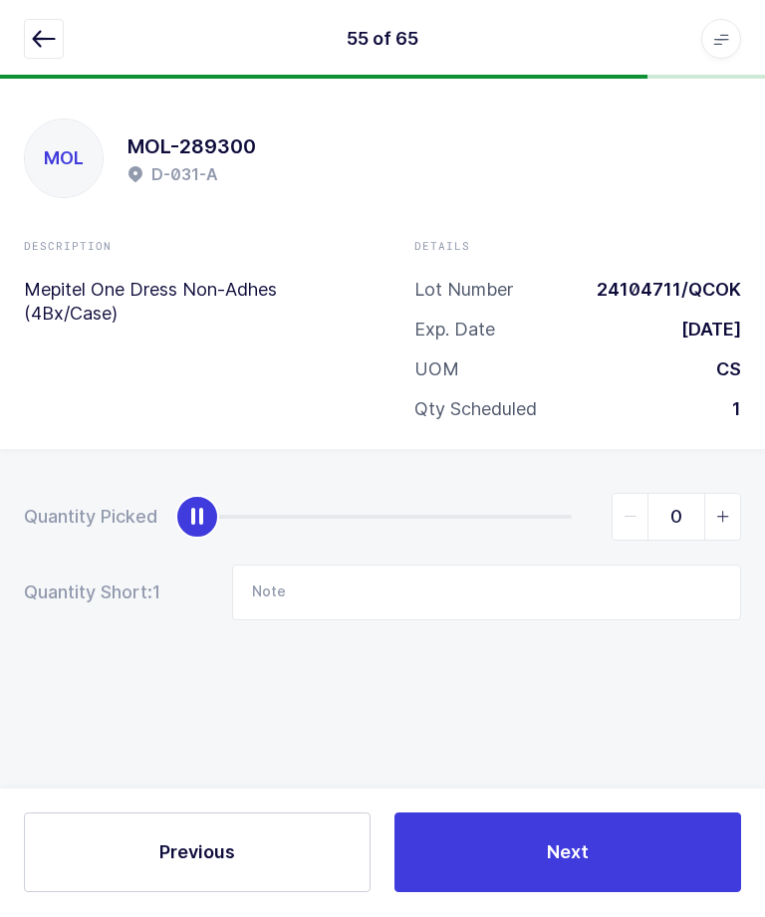
type input "1"
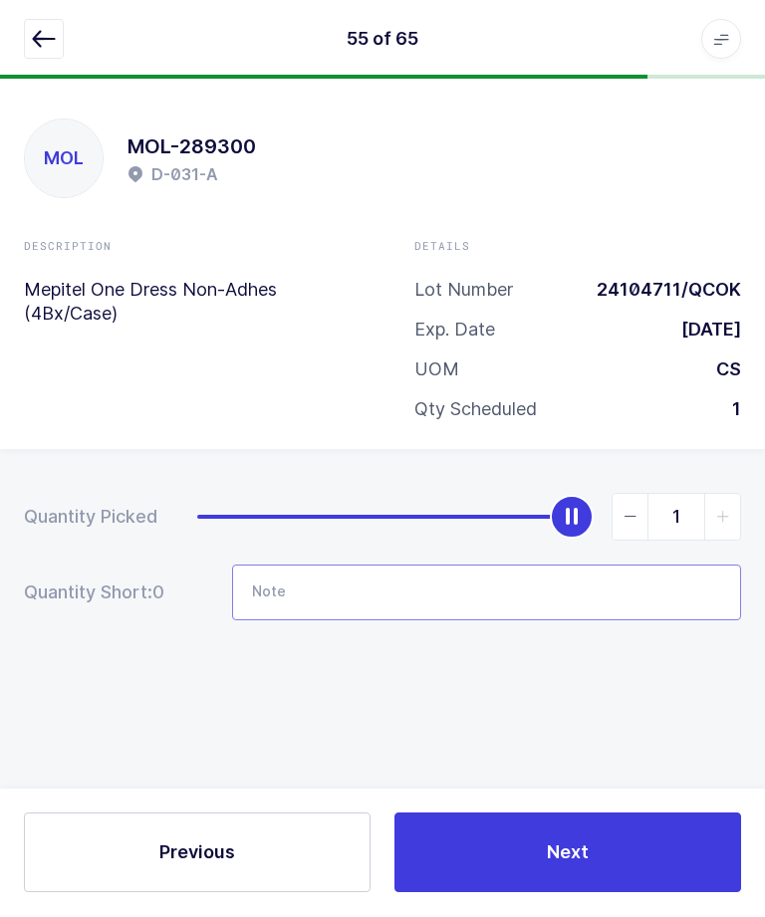
click at [320, 609] on input "Note" at bounding box center [486, 594] width 509 height 56
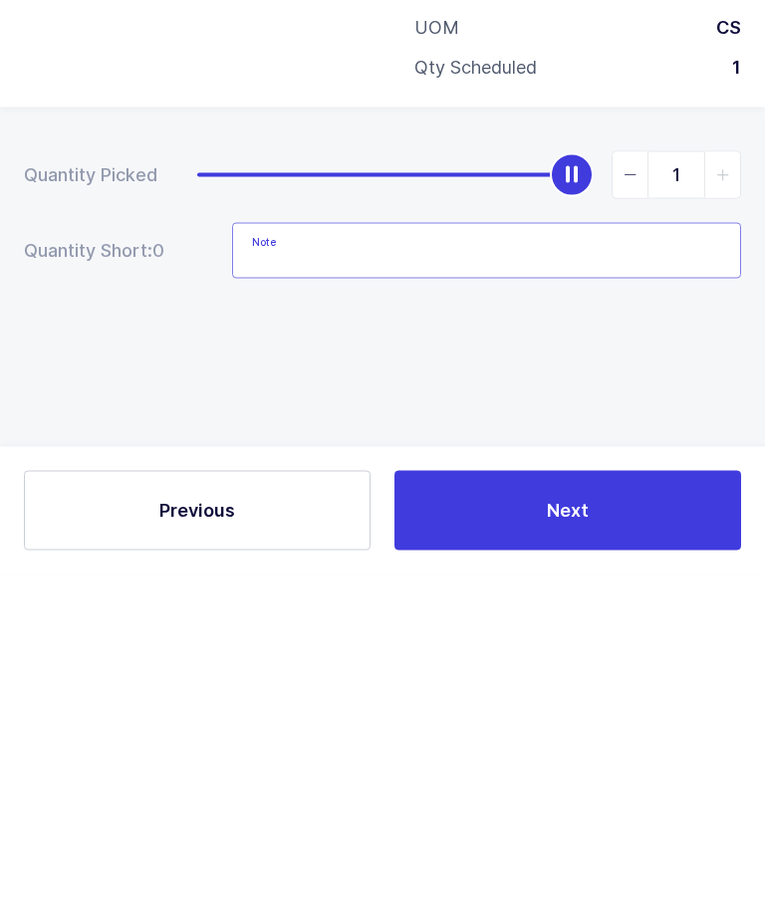
scroll to position [68, 0]
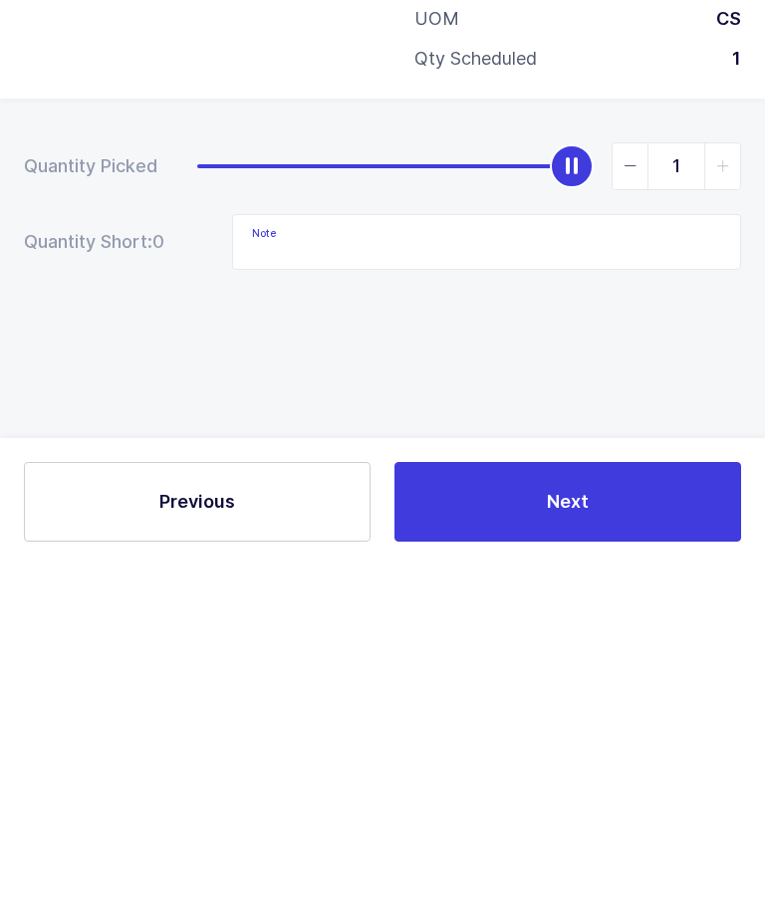
click at [313, 450] on div "Quantity Picked 1 Quantity Short: 0 Note" at bounding box center [382, 627] width 765 height 354
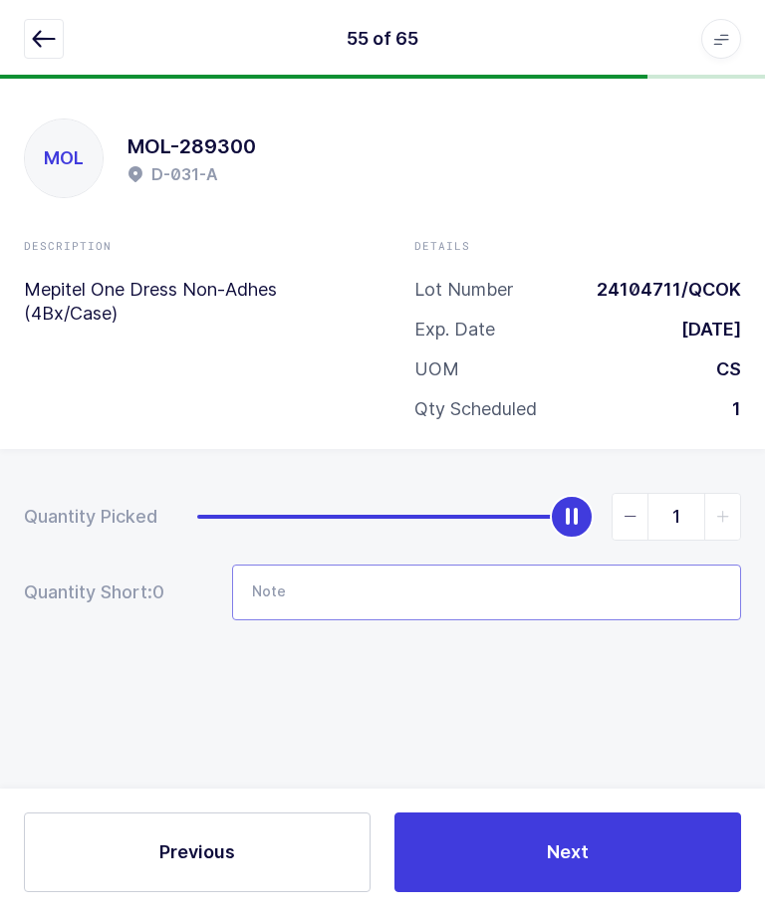
click at [574, 586] on input "Note" at bounding box center [486, 594] width 509 height 56
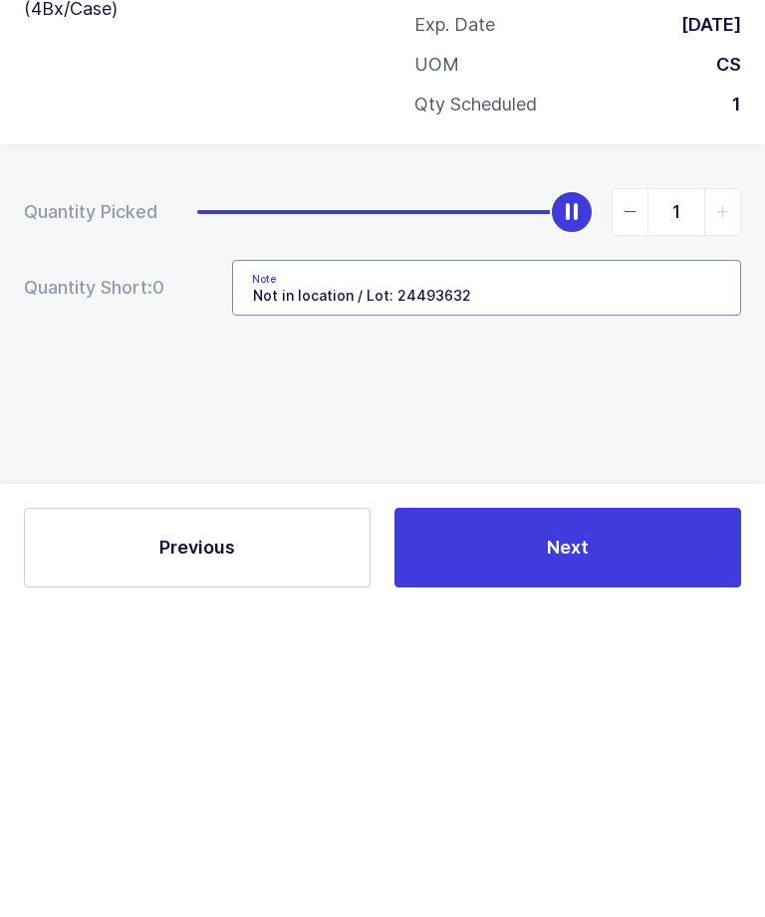
type input "Not in location / Lot: 24493632"
click at [674, 813] on button "Next" at bounding box center [567, 853] width 346 height 80
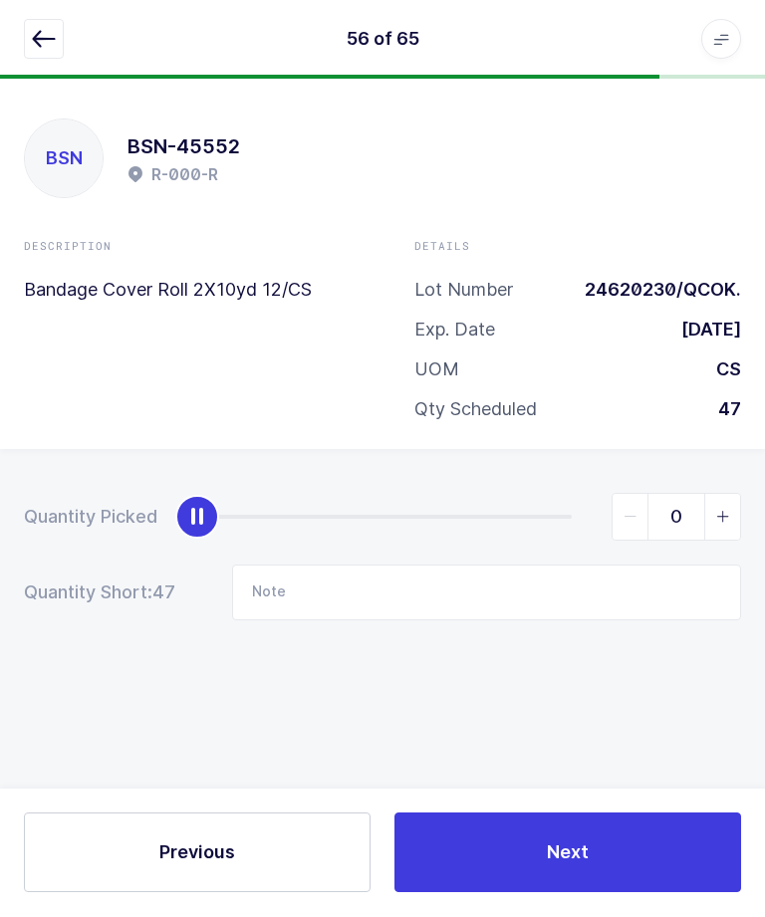
click at [46, 42] on icon "button" at bounding box center [44, 40] width 24 height 24
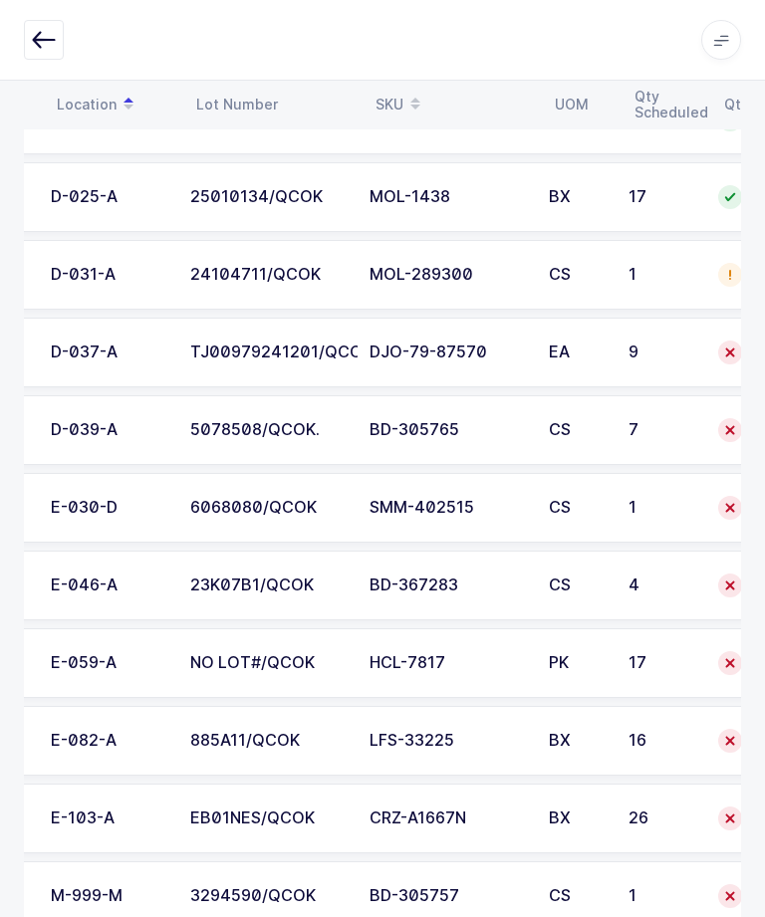
scroll to position [0, 124]
click at [258, 355] on div "TJ00979241201/QCOK" at bounding box center [267, 352] width 155 height 18
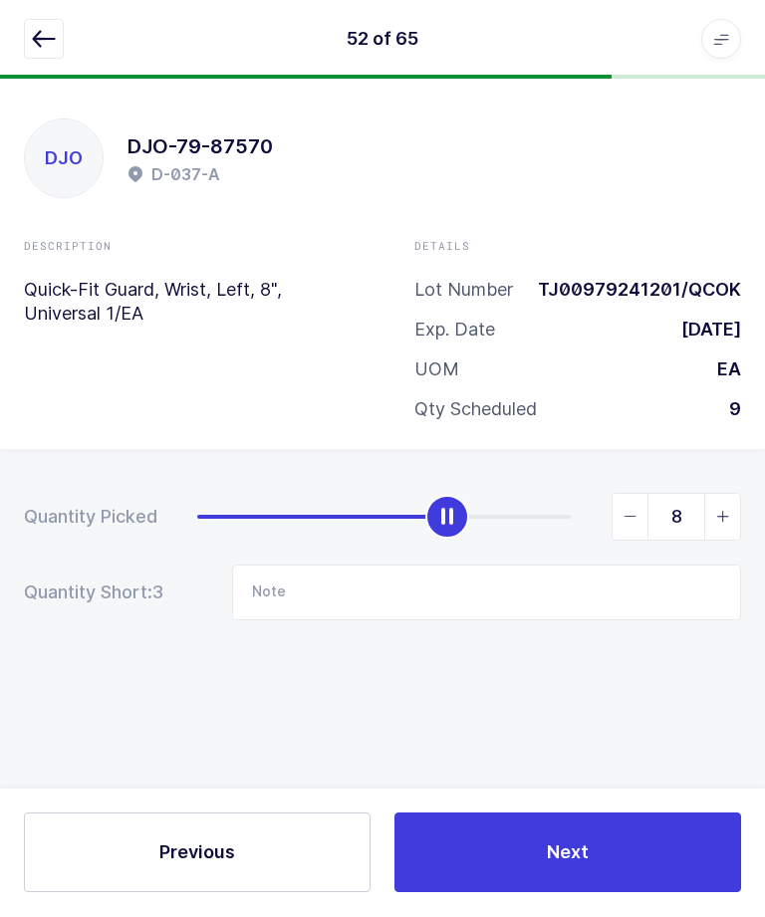
type input "9"
click at [564, 865] on span "Next" at bounding box center [568, 852] width 42 height 25
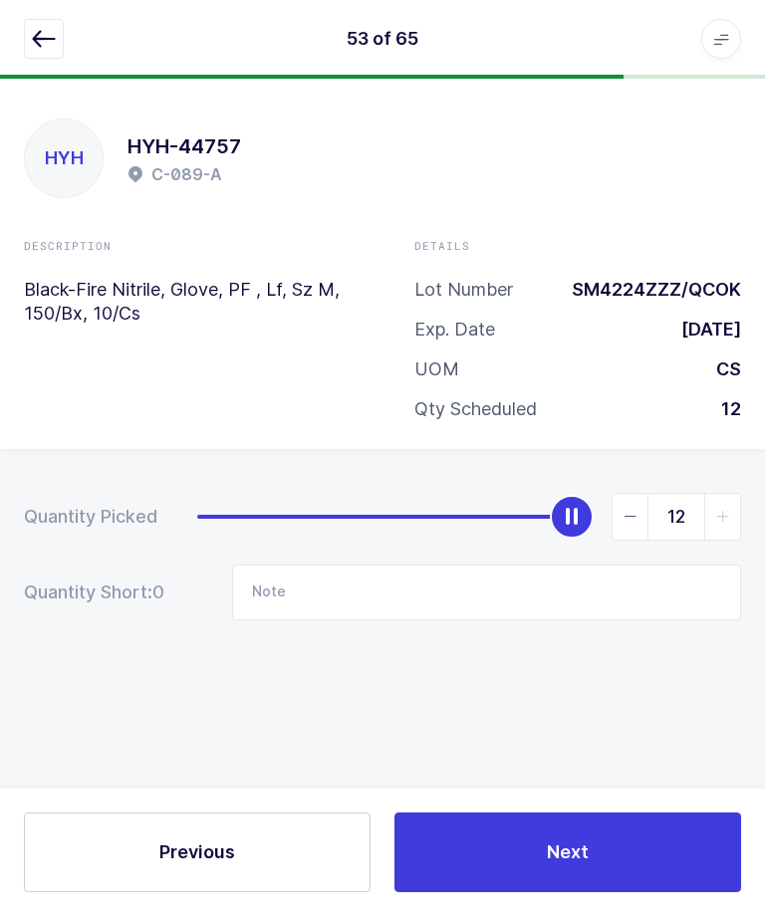
click at [46, 39] on icon "button" at bounding box center [44, 40] width 24 height 24
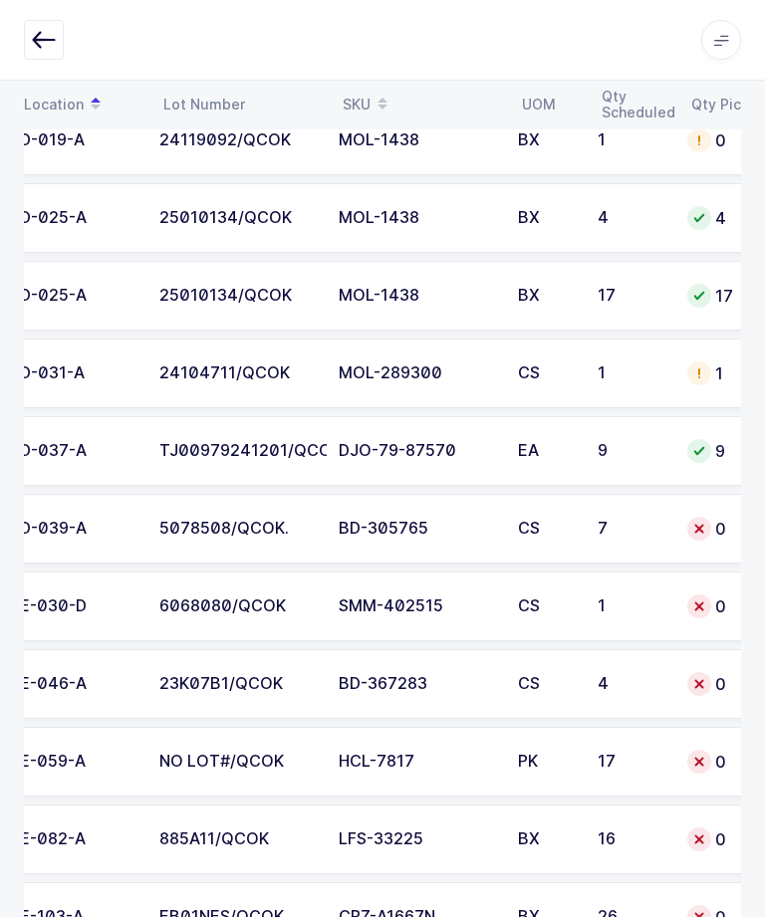
scroll to position [0, 155]
click at [94, 533] on div "D-039-A" at bounding box center [77, 529] width 115 height 18
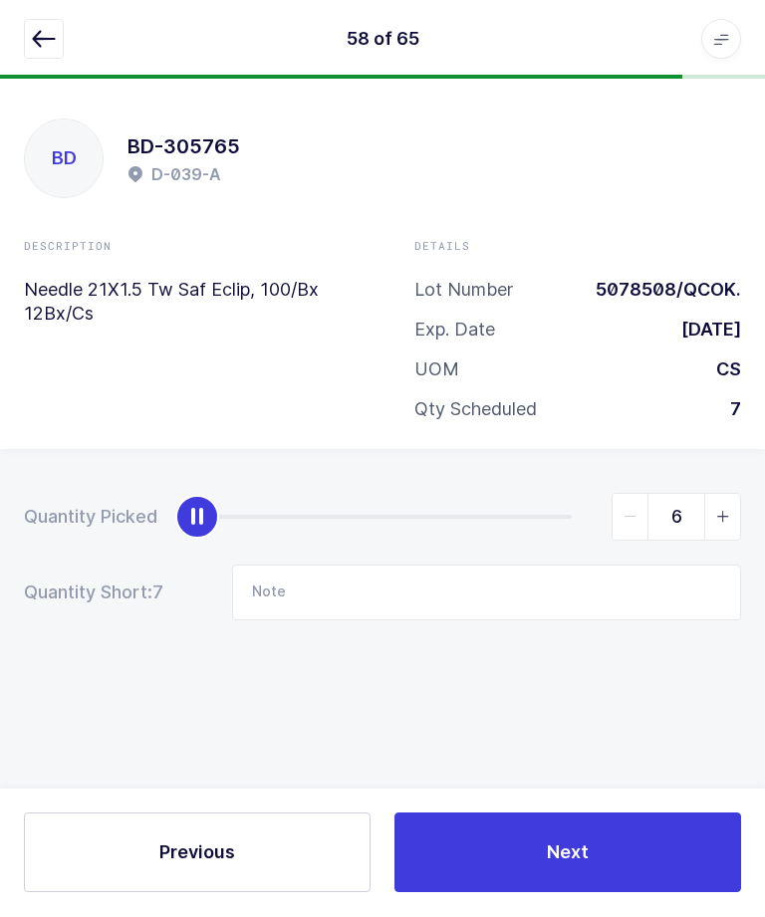
type input "7"
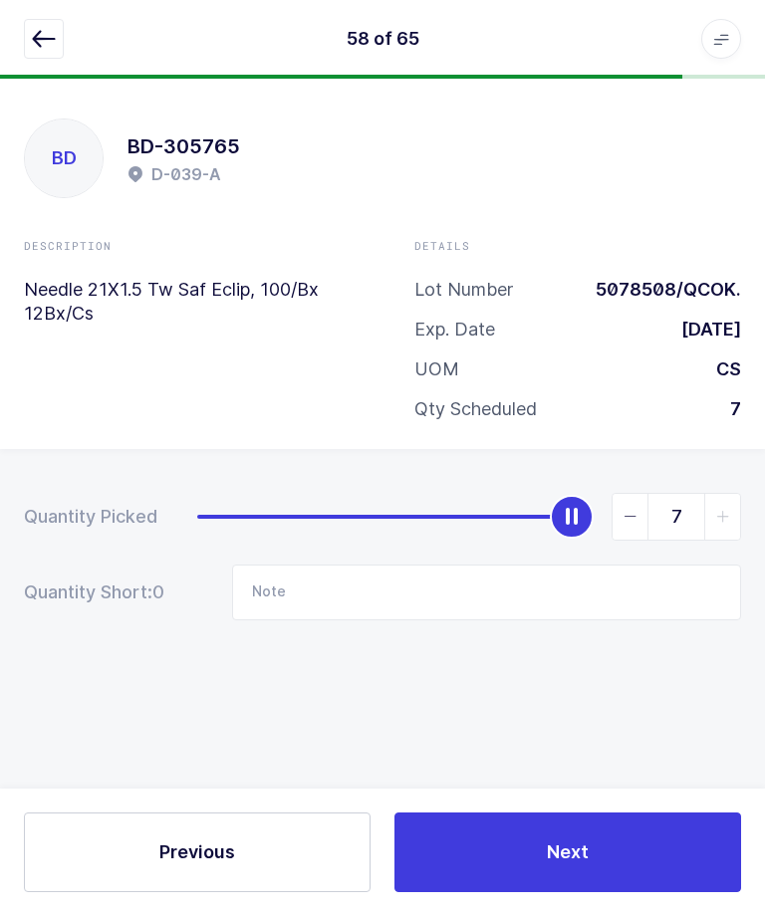
click at [587, 865] on span "Next" at bounding box center [568, 852] width 42 height 25
click at [45, 40] on icon "button" at bounding box center [44, 40] width 24 height 24
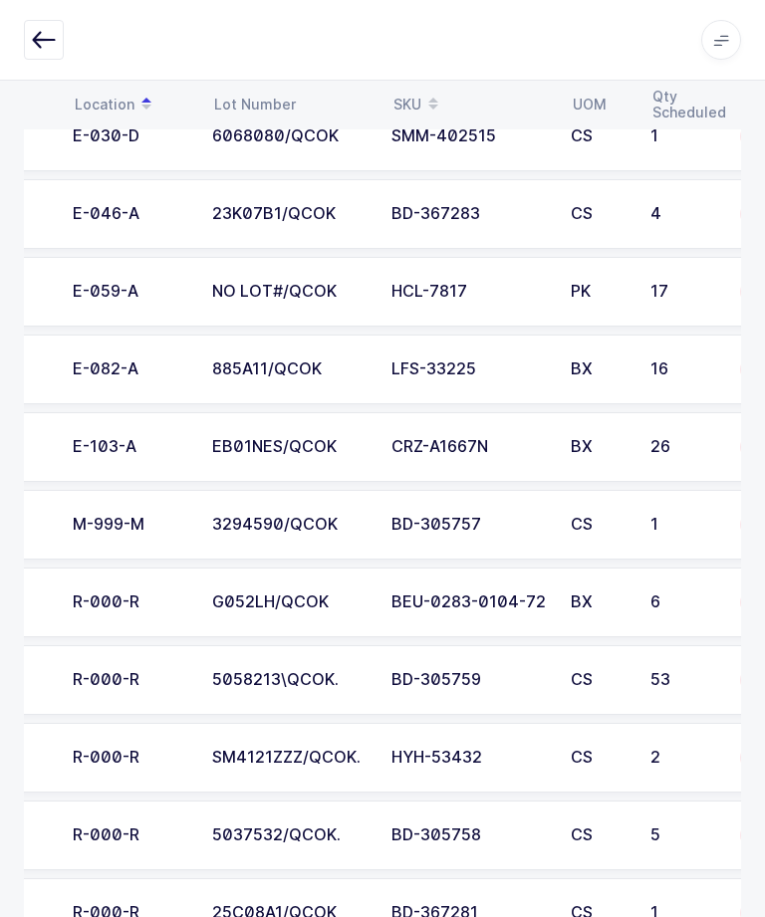
scroll to position [0, 103]
click at [123, 457] on td "E-103-A" at bounding box center [130, 447] width 139 height 70
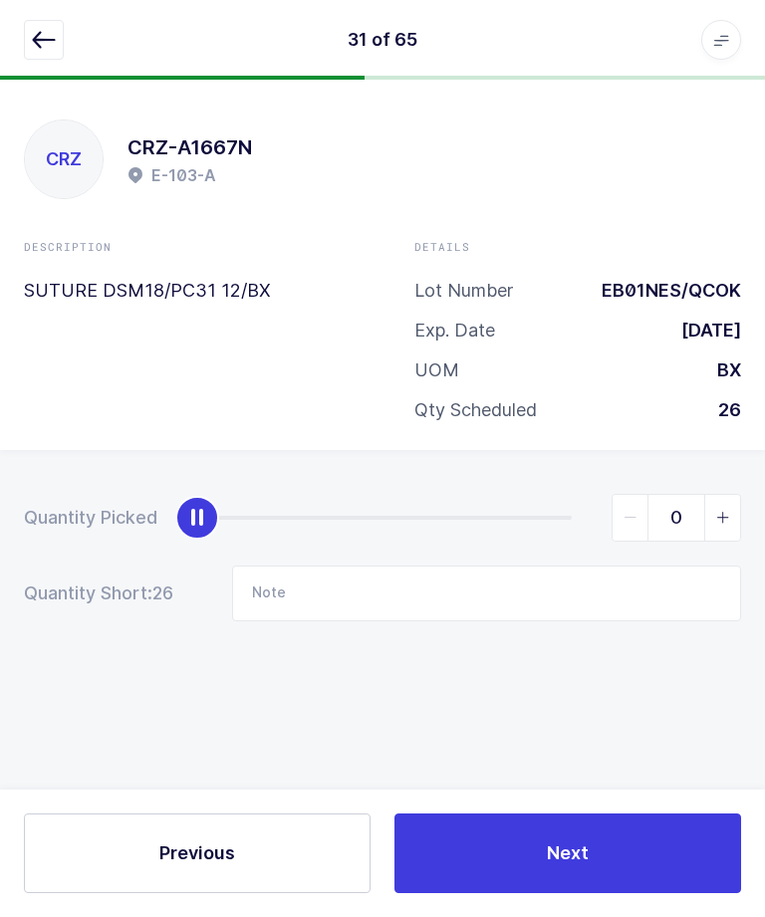
scroll to position [0, 0]
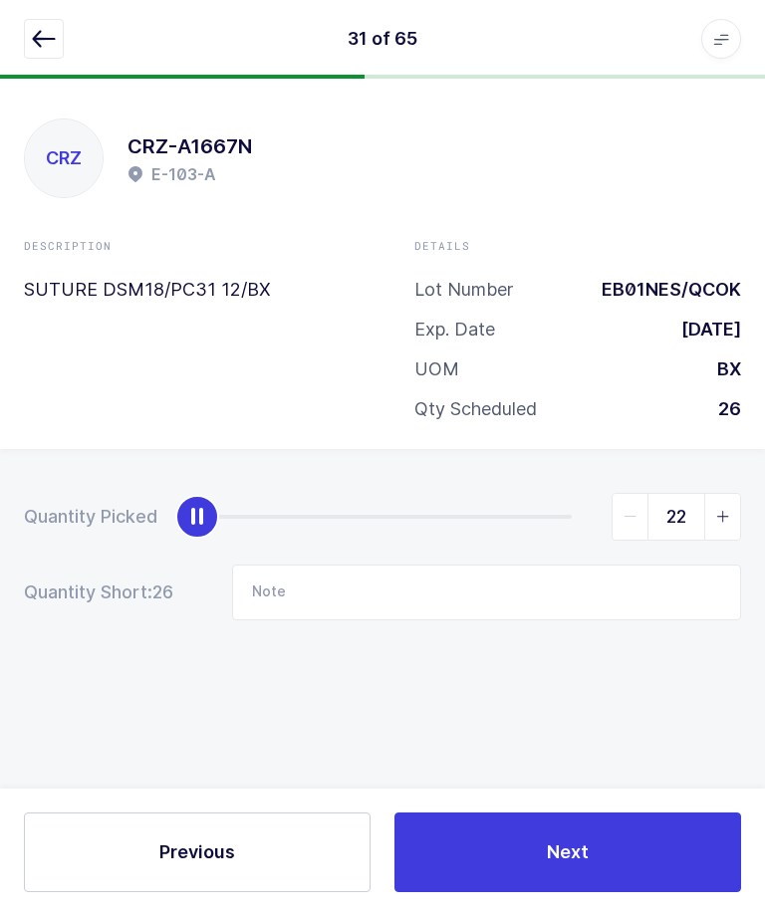
type input "26"
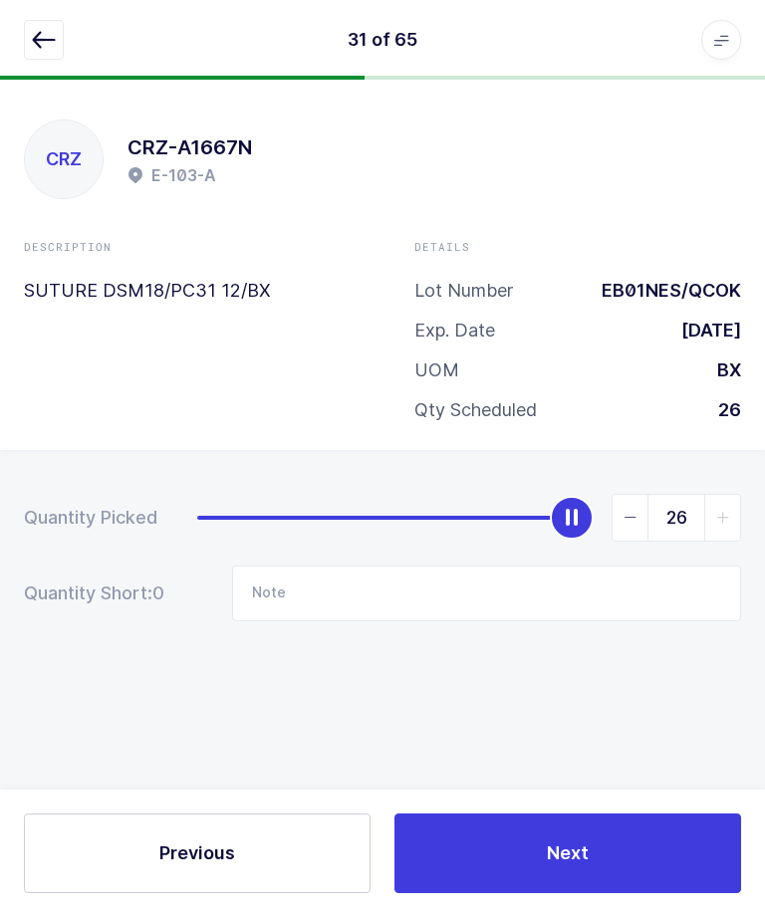
click at [622, 893] on button "Next" at bounding box center [567, 853] width 346 height 80
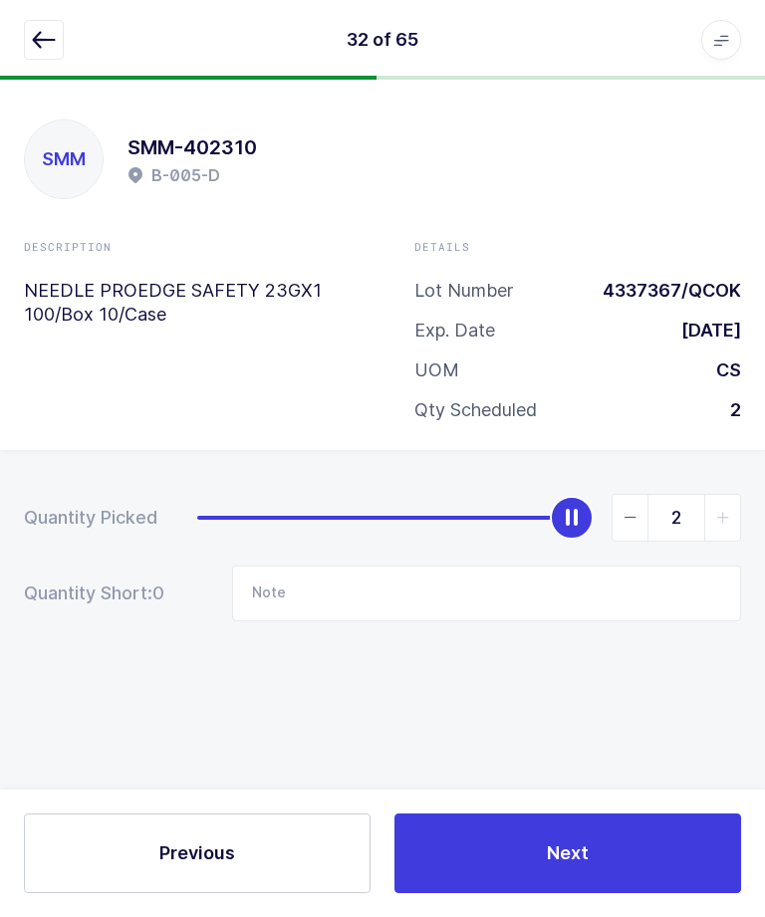
click at [46, 45] on icon "button" at bounding box center [44, 40] width 24 height 24
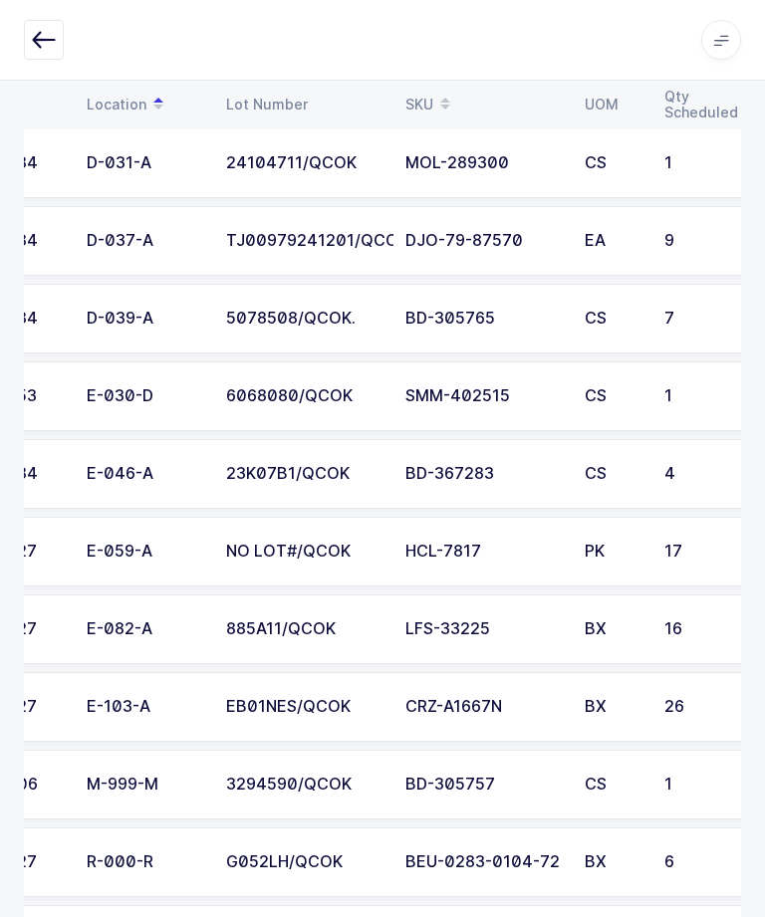
scroll to position [0, 89]
click at [106, 622] on div "E-082-A" at bounding box center [144, 629] width 115 height 18
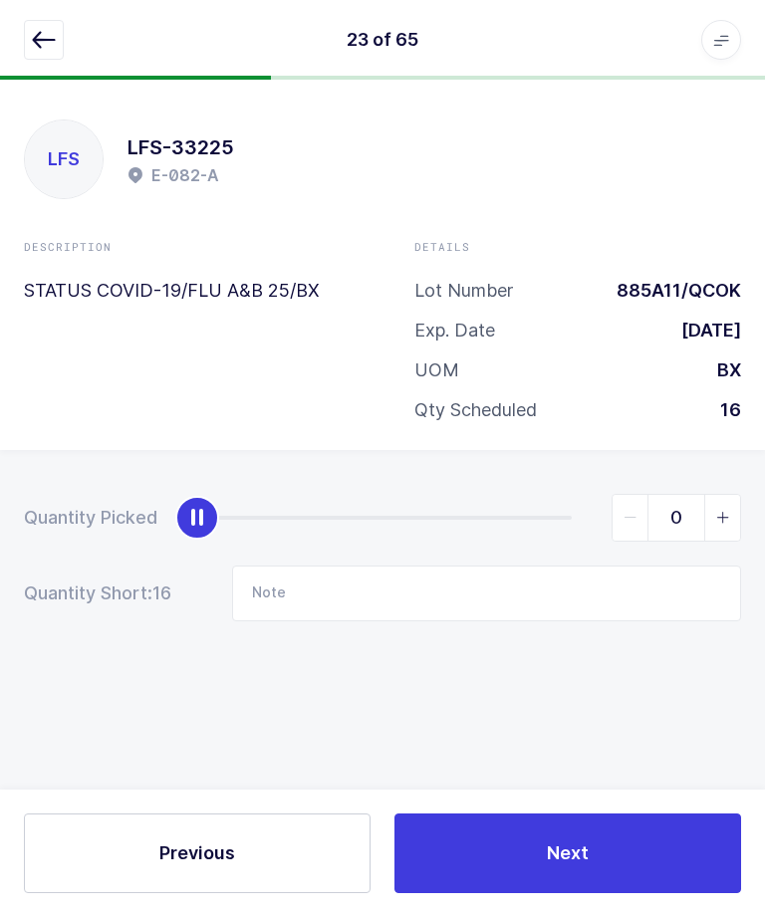
scroll to position [0, 0]
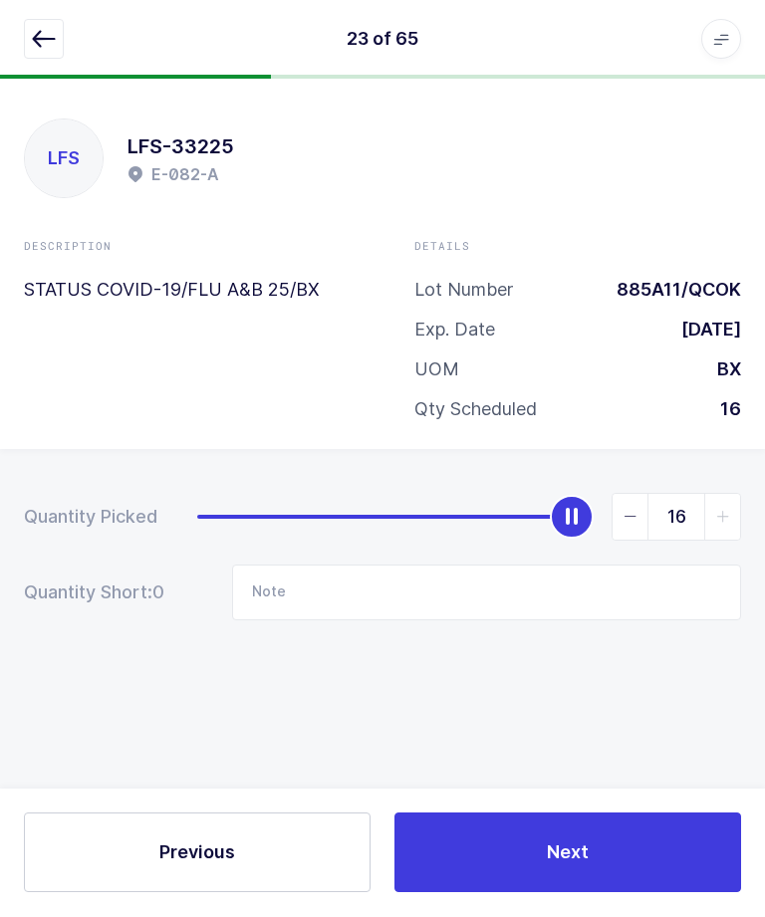
click at [629, 518] on icon "slider between 0 and 16" at bounding box center [630, 518] width 14 height 14
click at [618, 523] on span "slider between 0 and 16" at bounding box center [630, 518] width 36 height 46
type input "14"
click at [583, 590] on input "Note" at bounding box center [486, 594] width 509 height 56
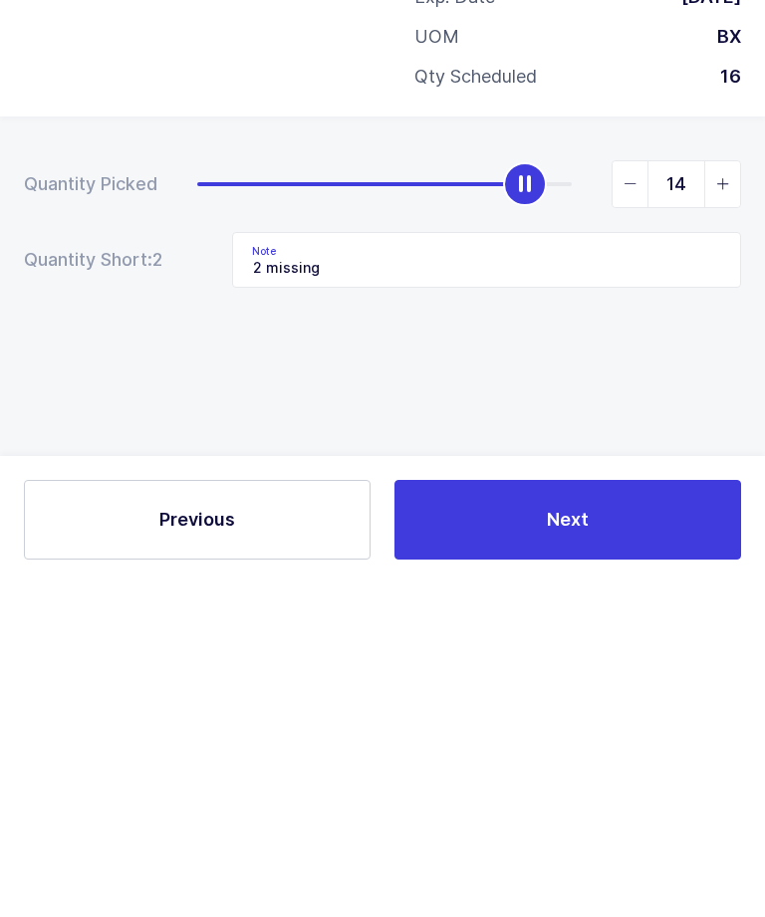
click at [698, 450] on div "Quantity Picked 14 Quantity Short: 2 Note 2 missing" at bounding box center [382, 627] width 765 height 354
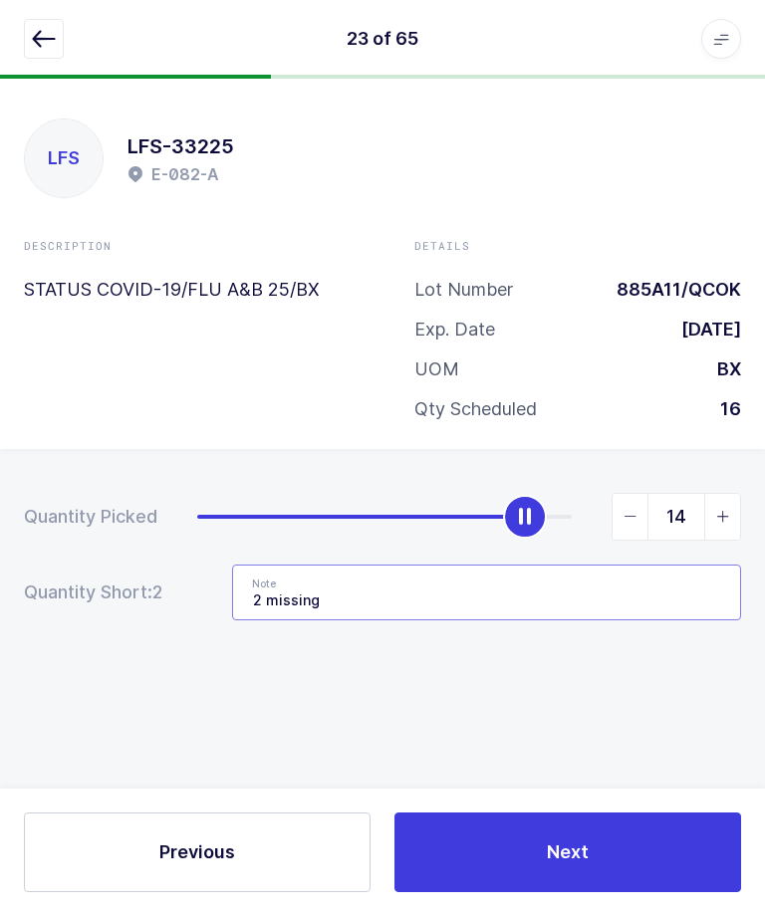
click at [598, 591] on input "2 missing" at bounding box center [486, 594] width 509 height 56
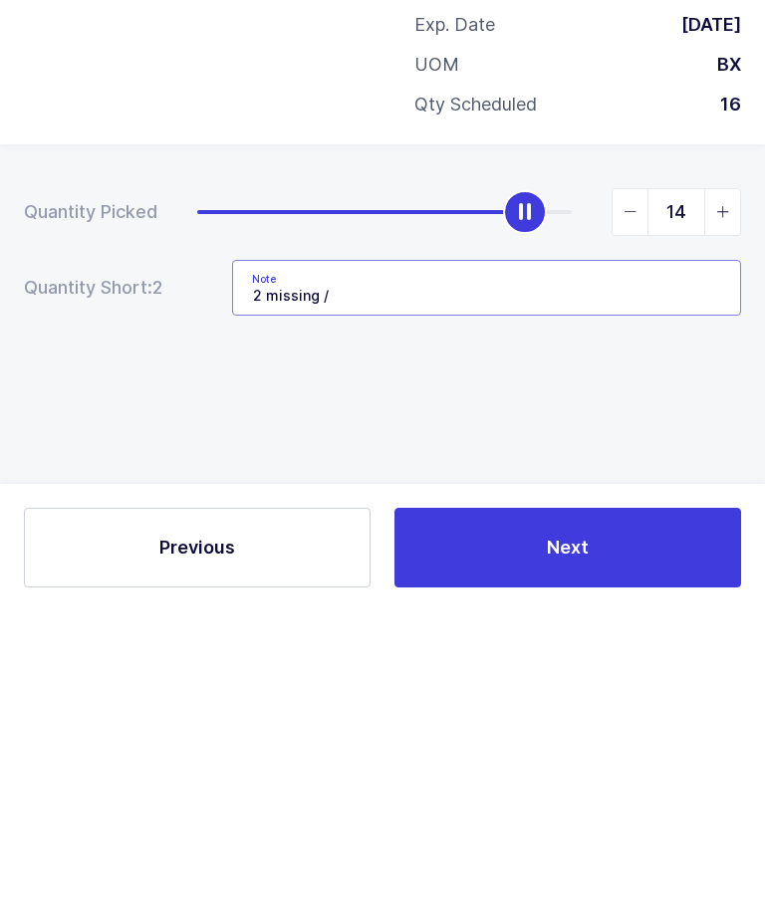
type input "2 missing /"
click at [675, 450] on div "Quantity Picked 14 Quantity Short: 2 Note 2 missing /" at bounding box center [382, 627] width 765 height 354
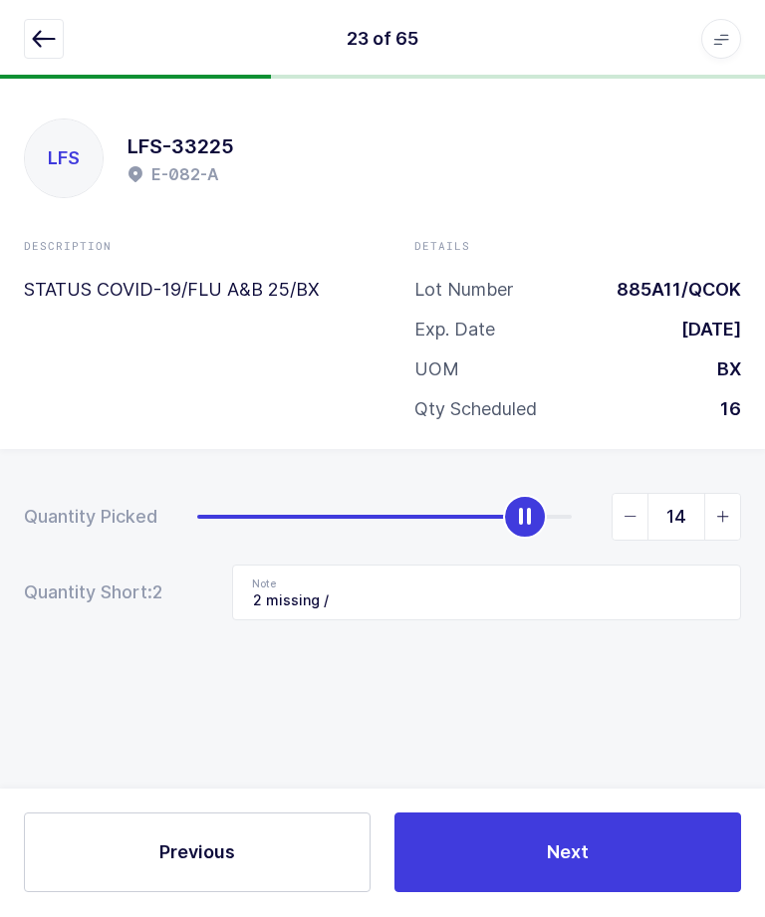
click at [652, 893] on button "Next" at bounding box center [567, 853] width 346 height 80
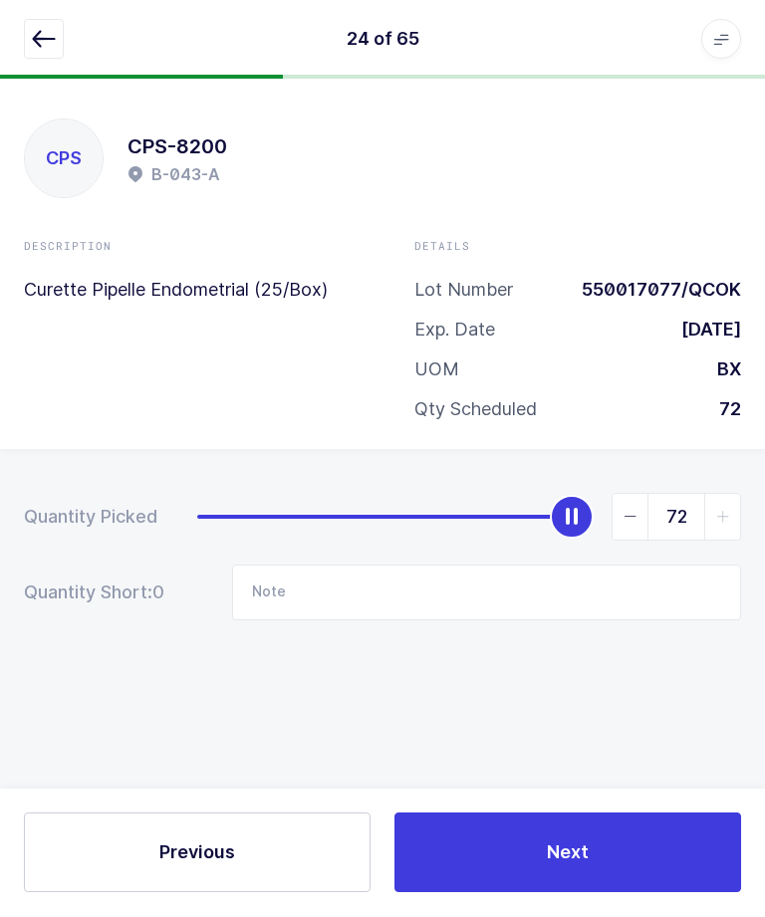
click at [29, 54] on button "button" at bounding box center [44, 40] width 40 height 40
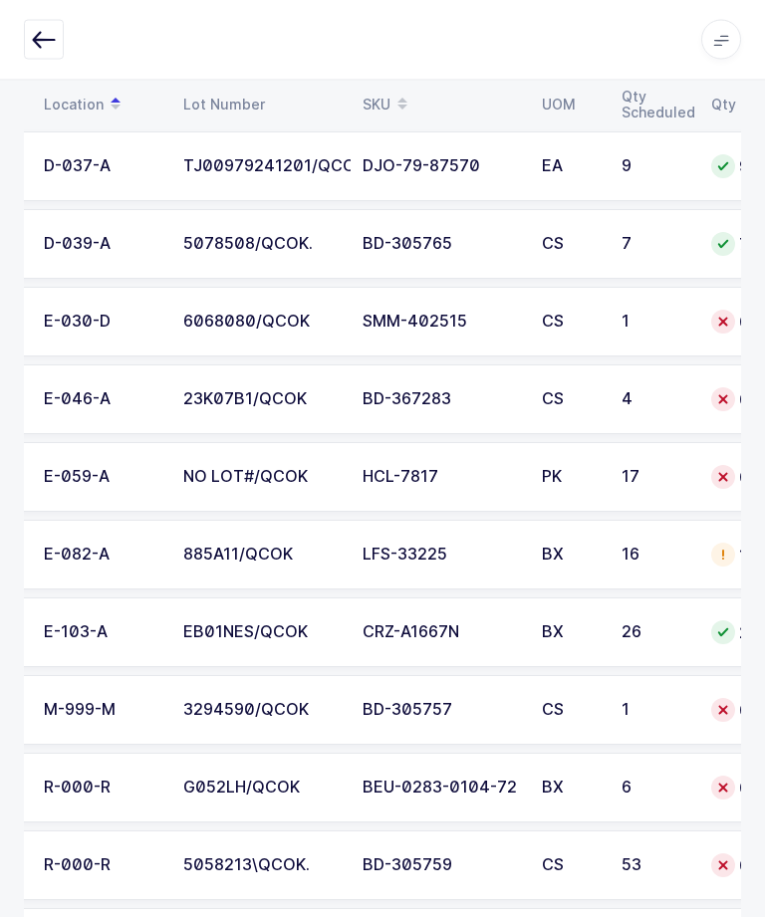
scroll to position [3857, 0]
click at [249, 473] on div "NO LOT#/QCOK" at bounding box center [260, 477] width 155 height 18
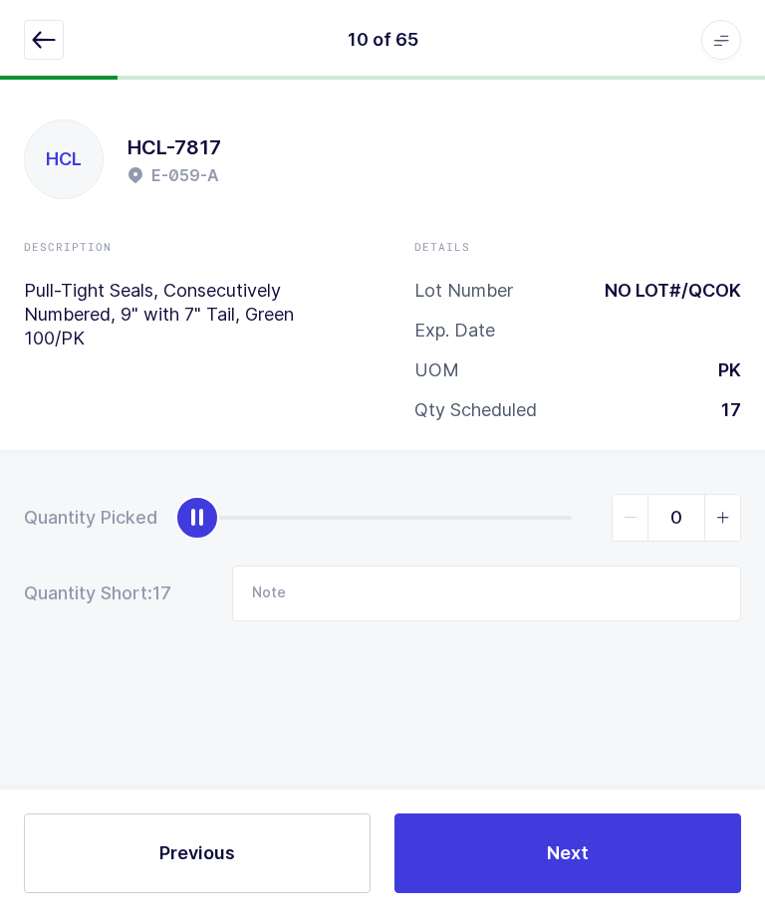
scroll to position [67, 0]
type input "17"
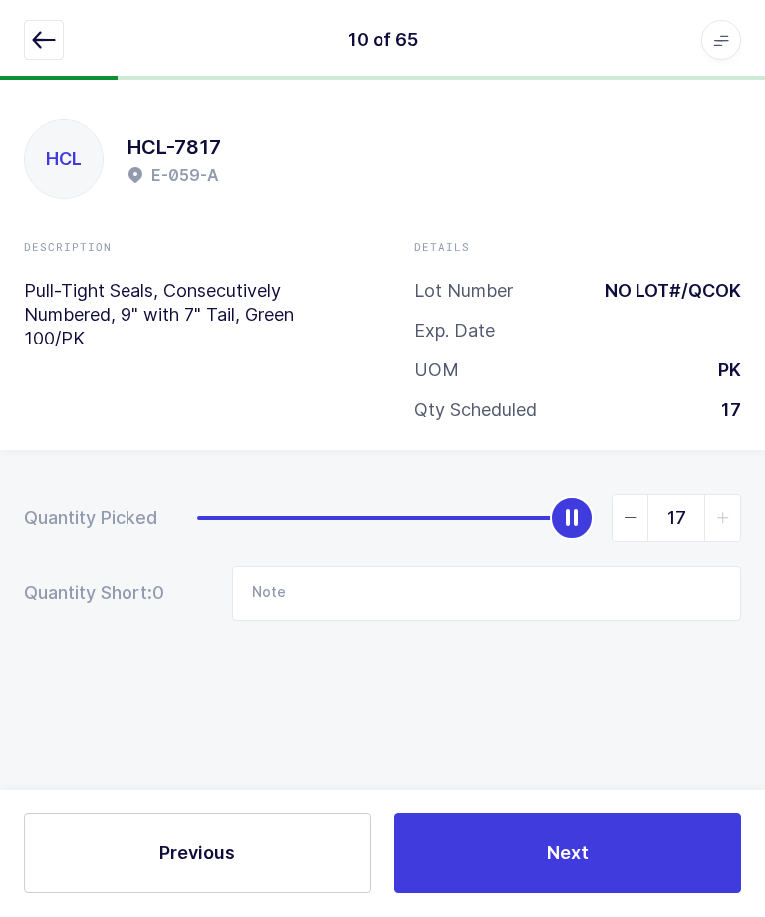
click at [581, 892] on button "Next" at bounding box center [567, 853] width 346 height 80
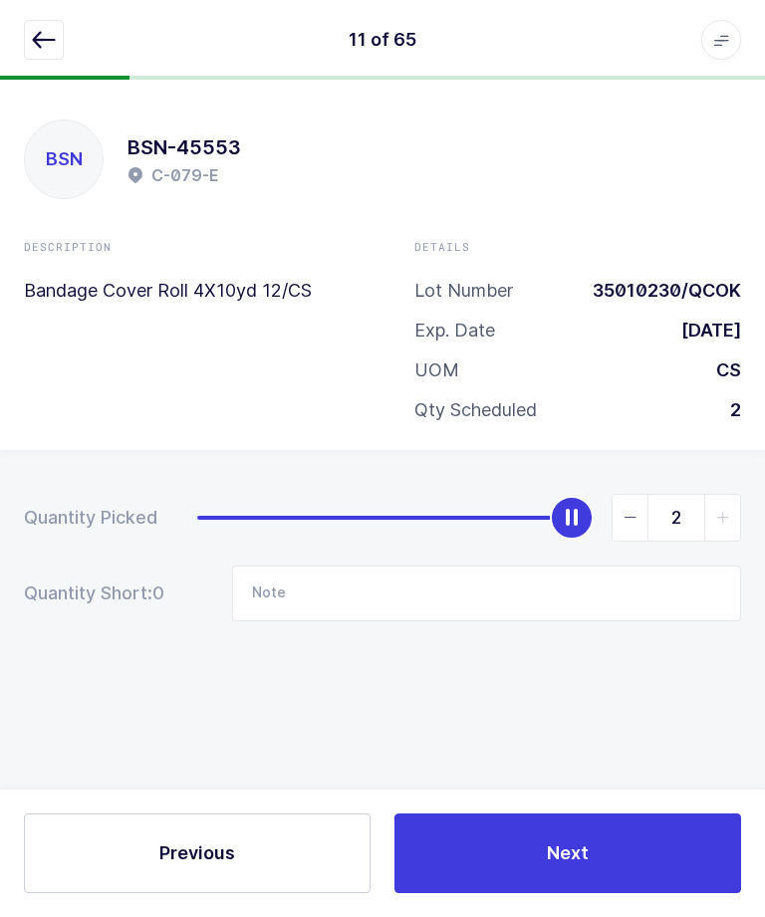
click at [34, 59] on button "button" at bounding box center [44, 40] width 40 height 40
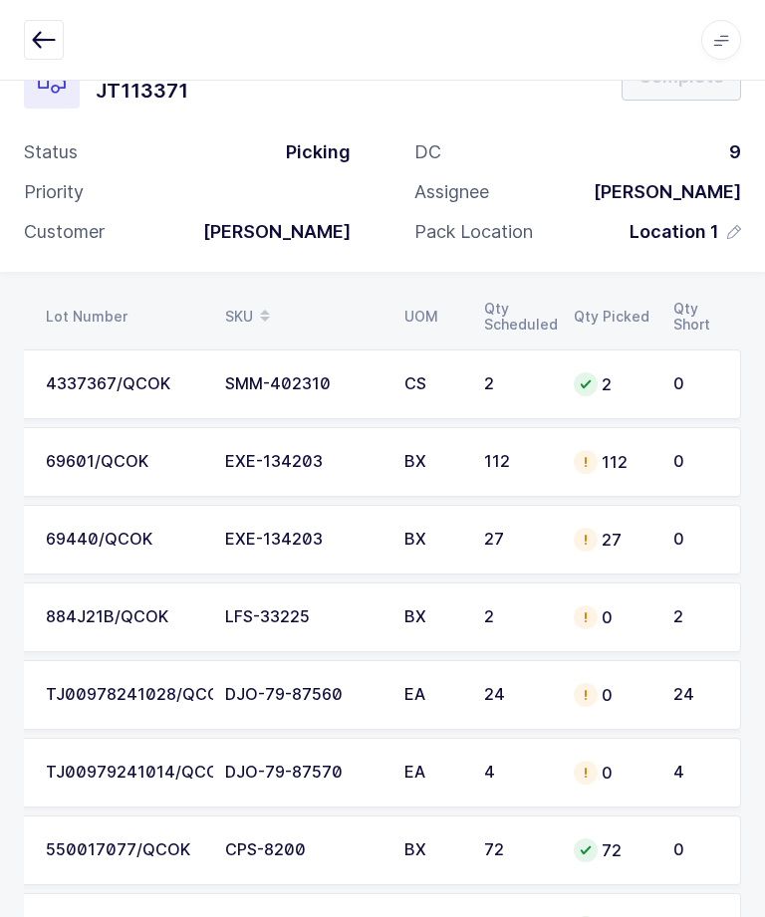
scroll to position [0, 269]
click at [686, 531] on div "0" at bounding box center [696, 540] width 47 height 18
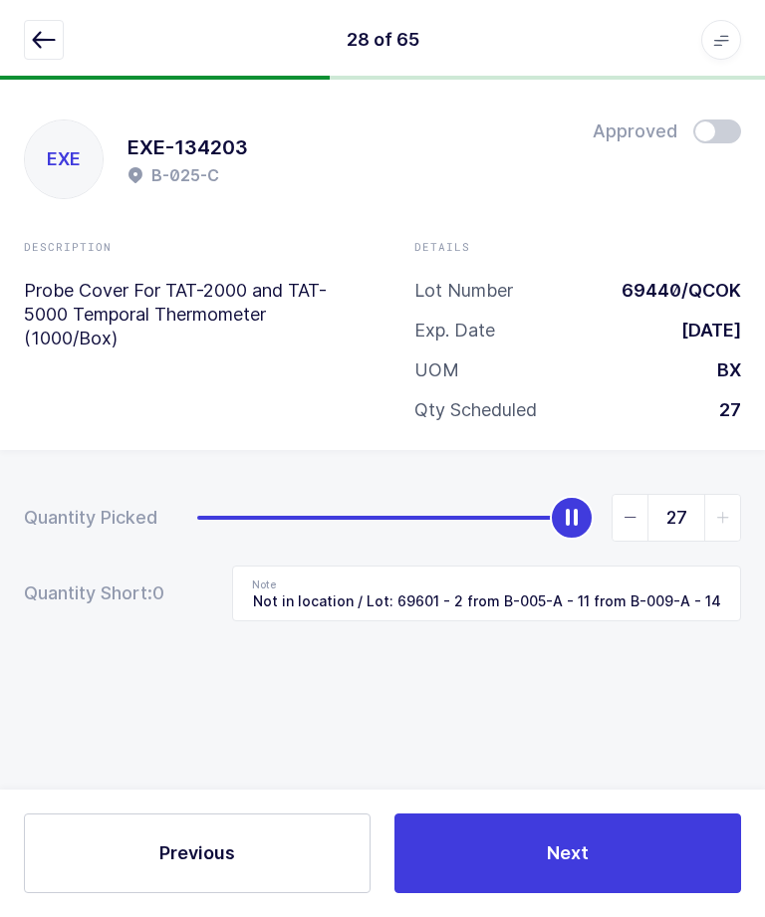
click at [38, 38] on icon "button" at bounding box center [44, 40] width 24 height 24
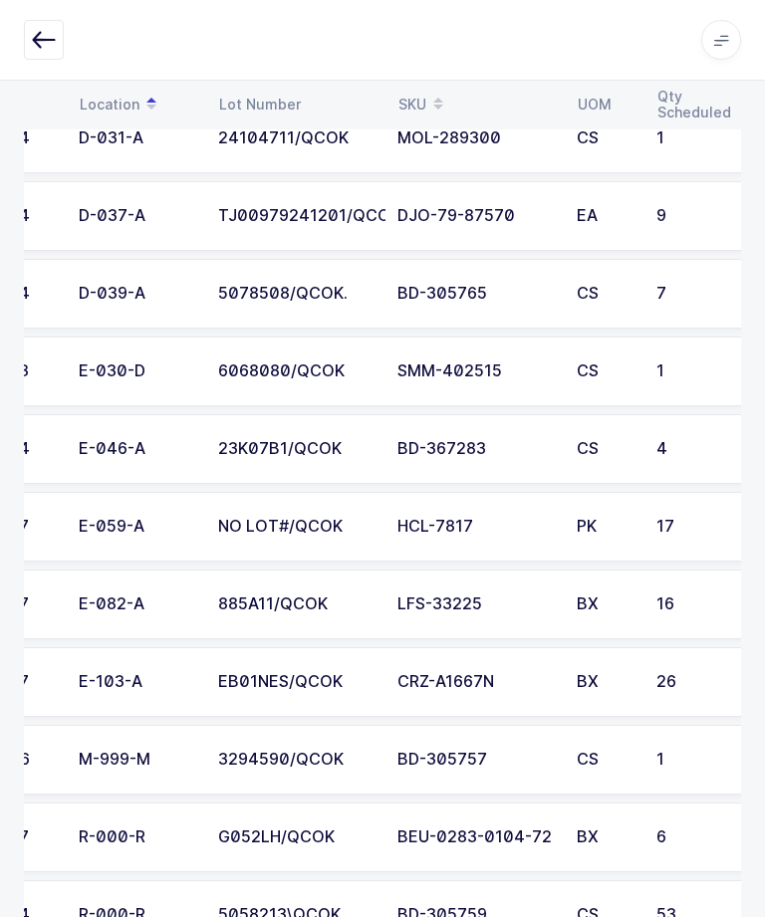
scroll to position [0, 96]
click at [116, 457] on td "E-046-A" at bounding box center [137, 449] width 139 height 70
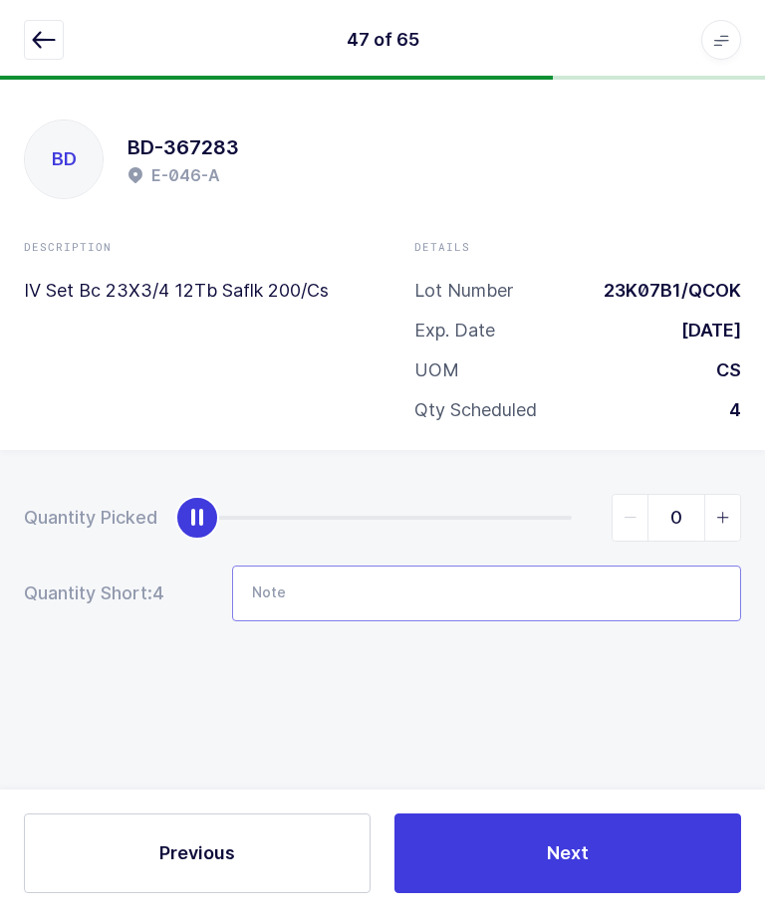
click at [525, 566] on input "Note" at bounding box center [486, 594] width 509 height 56
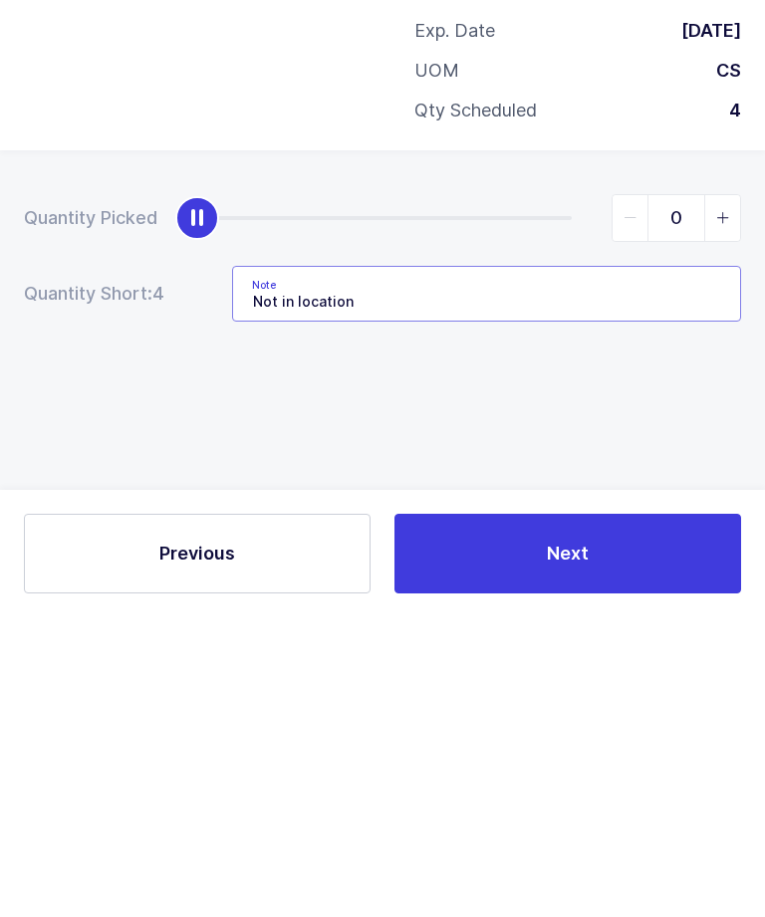
type input "Not in location"
click at [123, 450] on div "Quantity Picked 0 Quantity Short: 4 Note Not in location" at bounding box center [382, 627] width 765 height 354
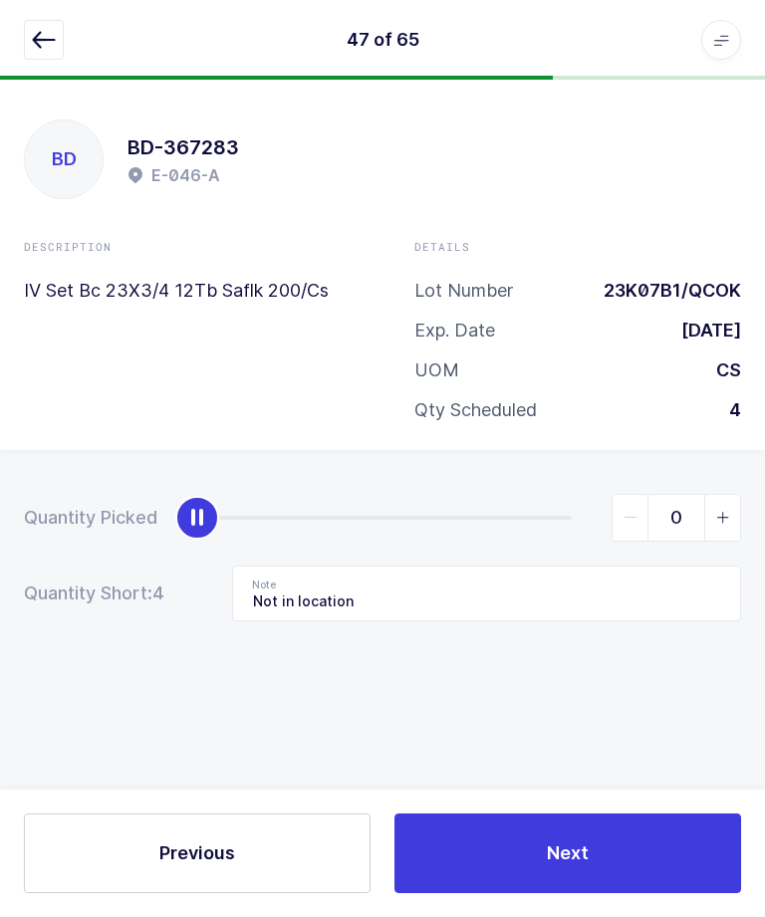
click at [620, 826] on button "Next" at bounding box center [567, 853] width 346 height 80
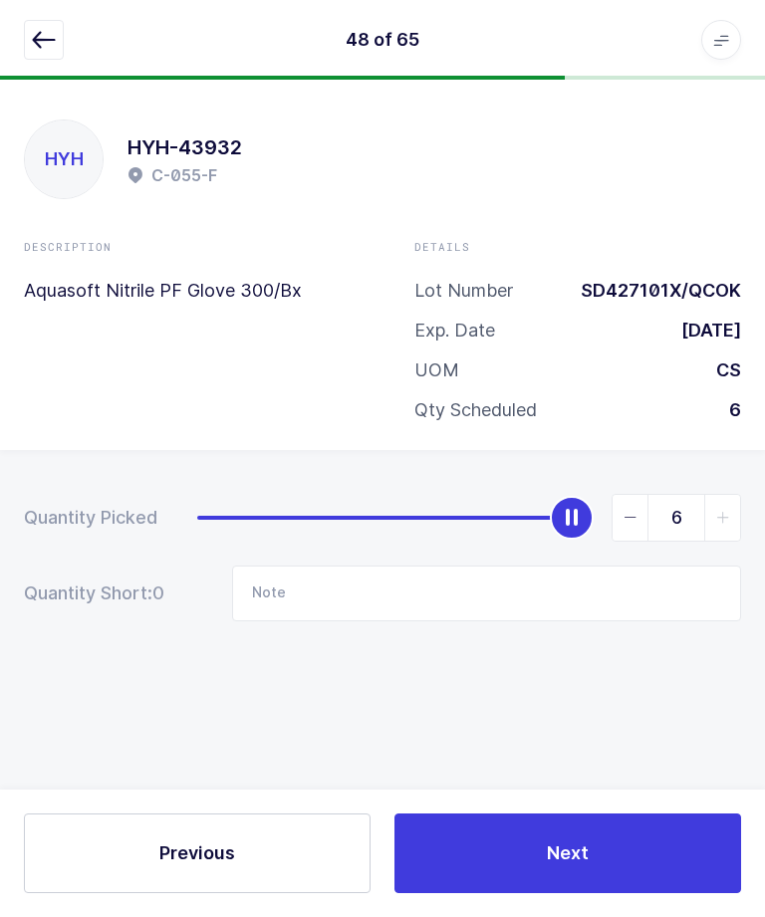
click at [38, 57] on button "button" at bounding box center [44, 40] width 40 height 40
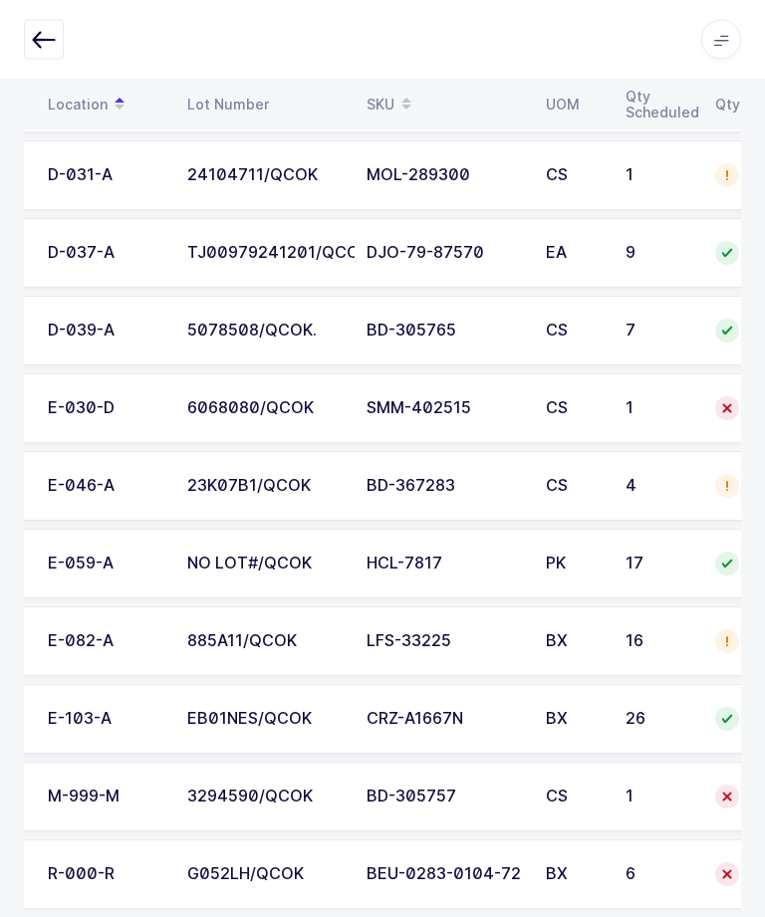
scroll to position [0, 132]
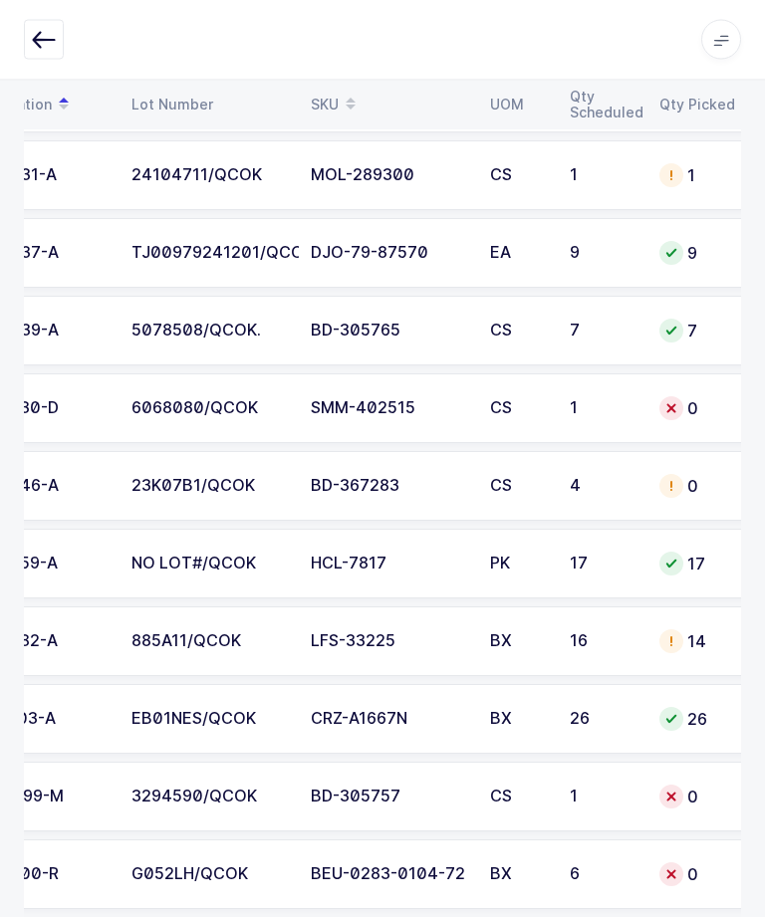
click at [168, 405] on div "6068080/QCOK" at bounding box center [208, 409] width 155 height 18
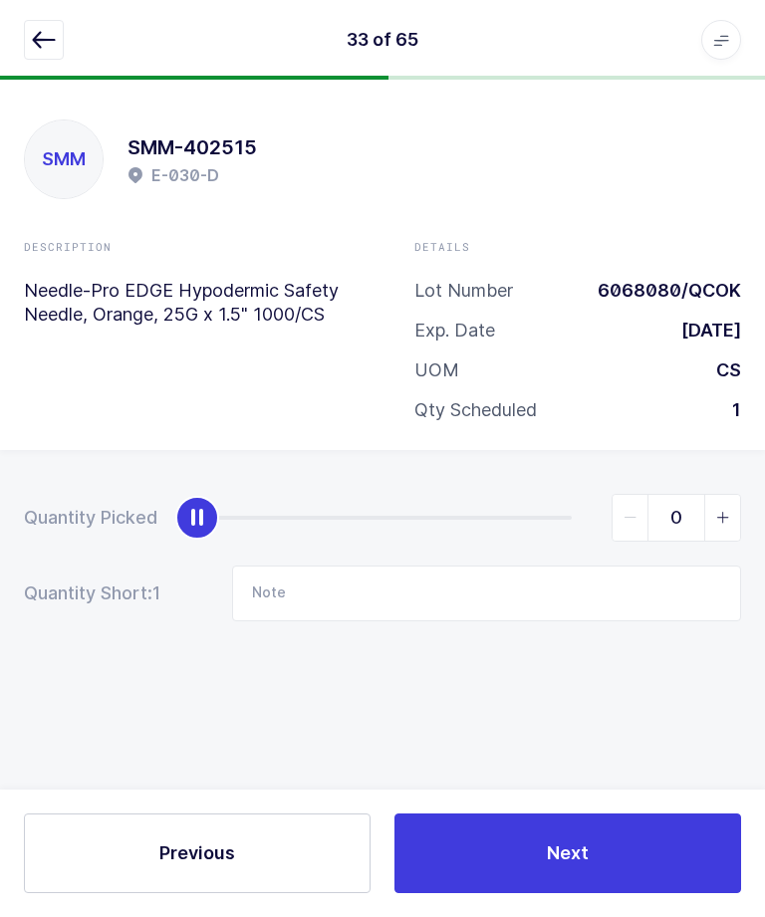
type input "1"
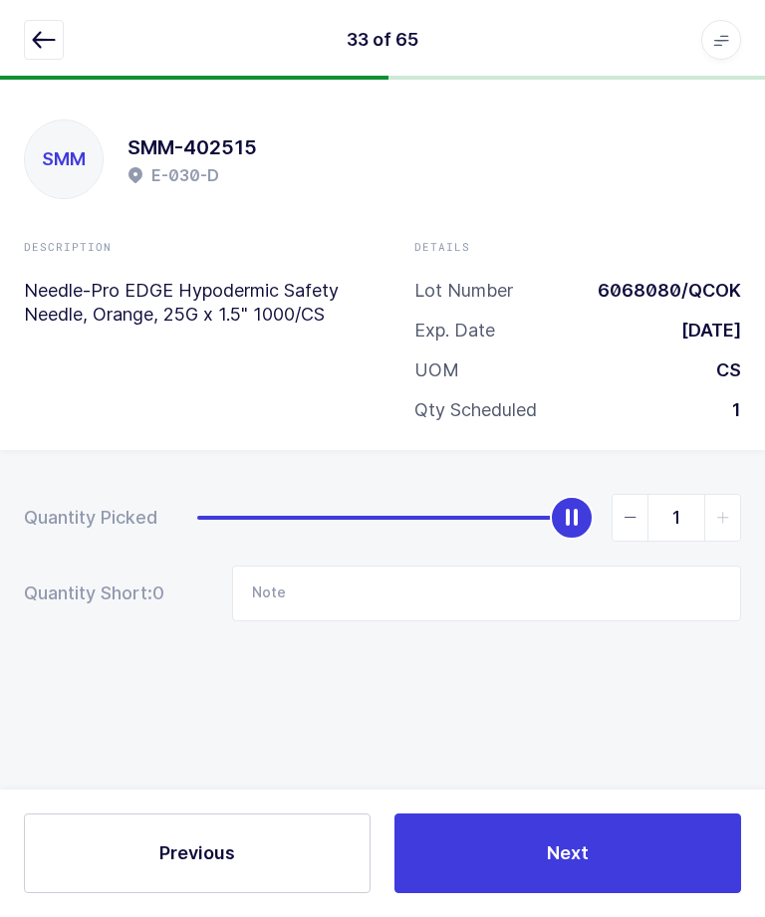
click at [547, 832] on button "Next" at bounding box center [567, 853] width 346 height 80
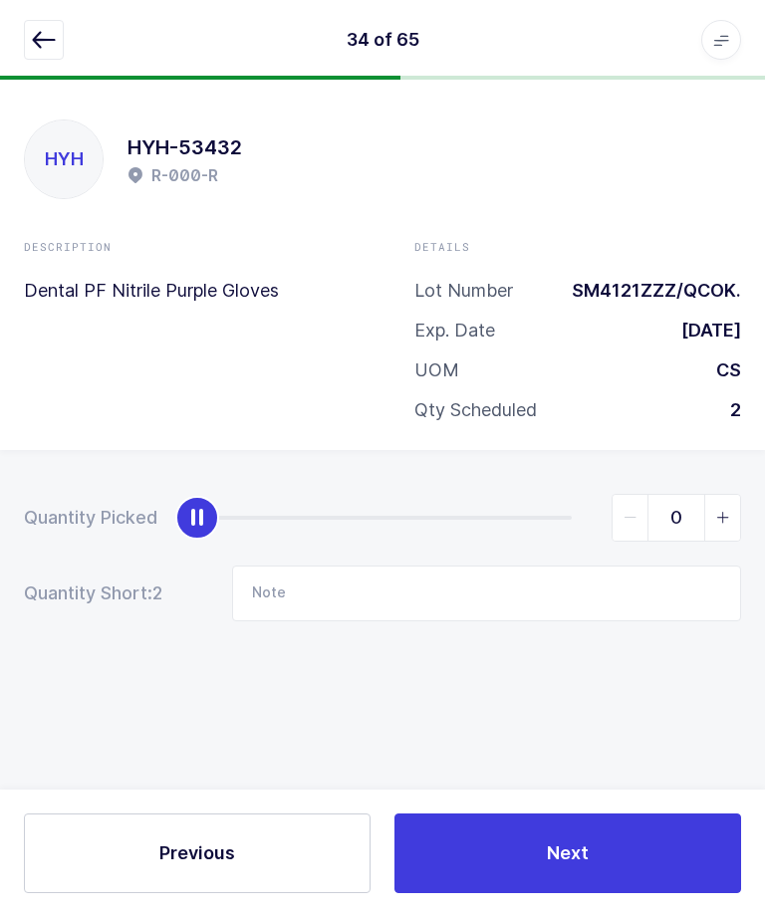
click at [34, 20] on button "button" at bounding box center [44, 40] width 40 height 40
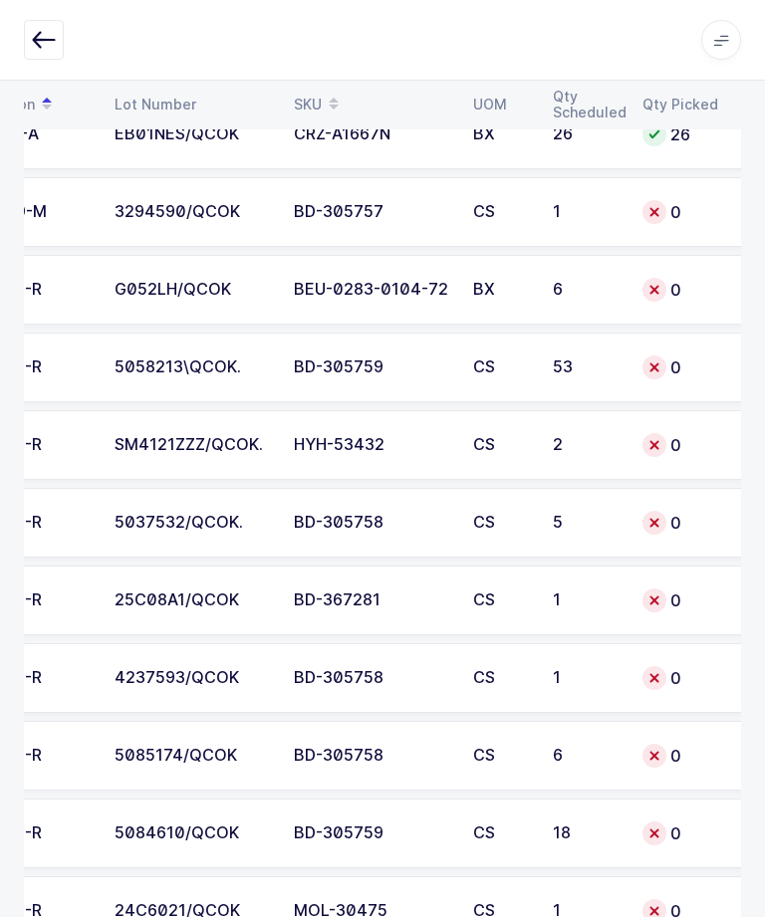
scroll to position [0, 187]
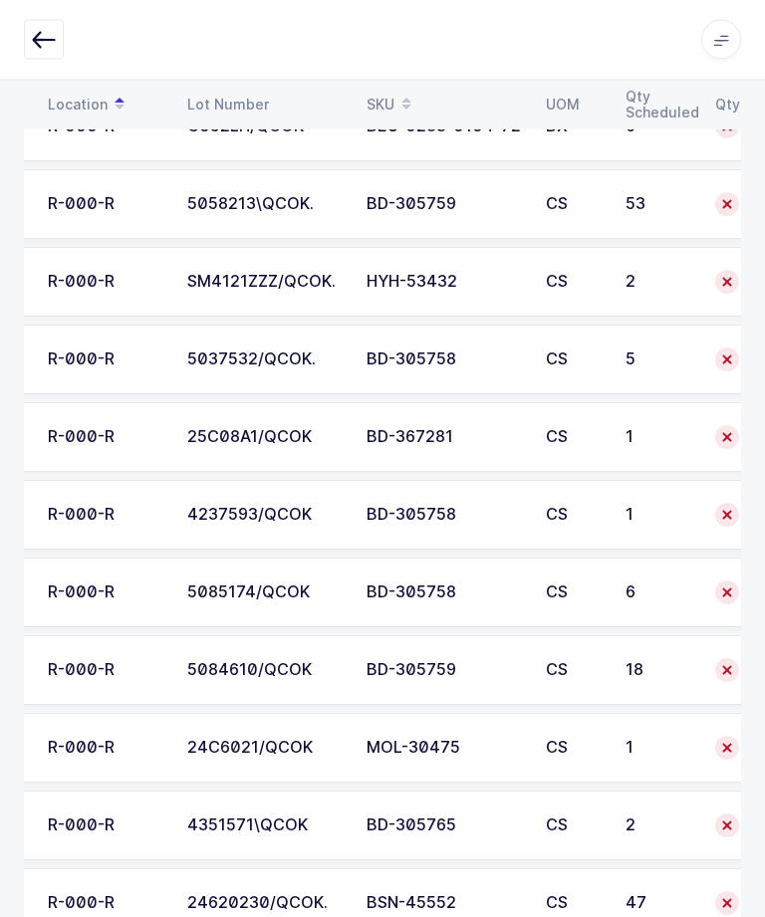
click at [664, 584] on div "6" at bounding box center [658, 593] width 66 height 18
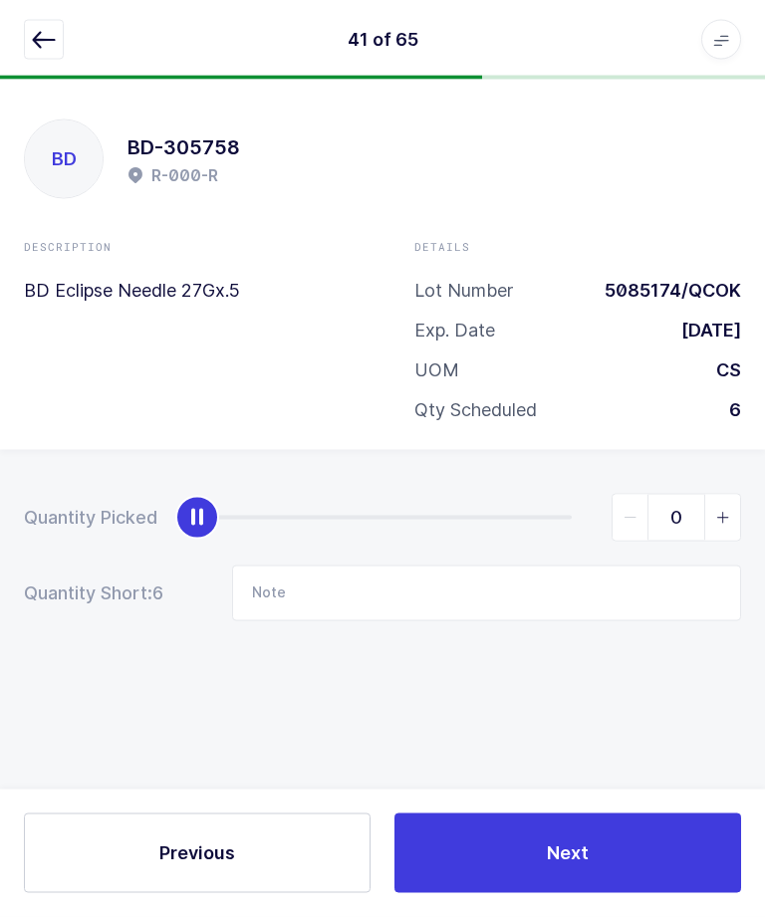
scroll to position [0, 0]
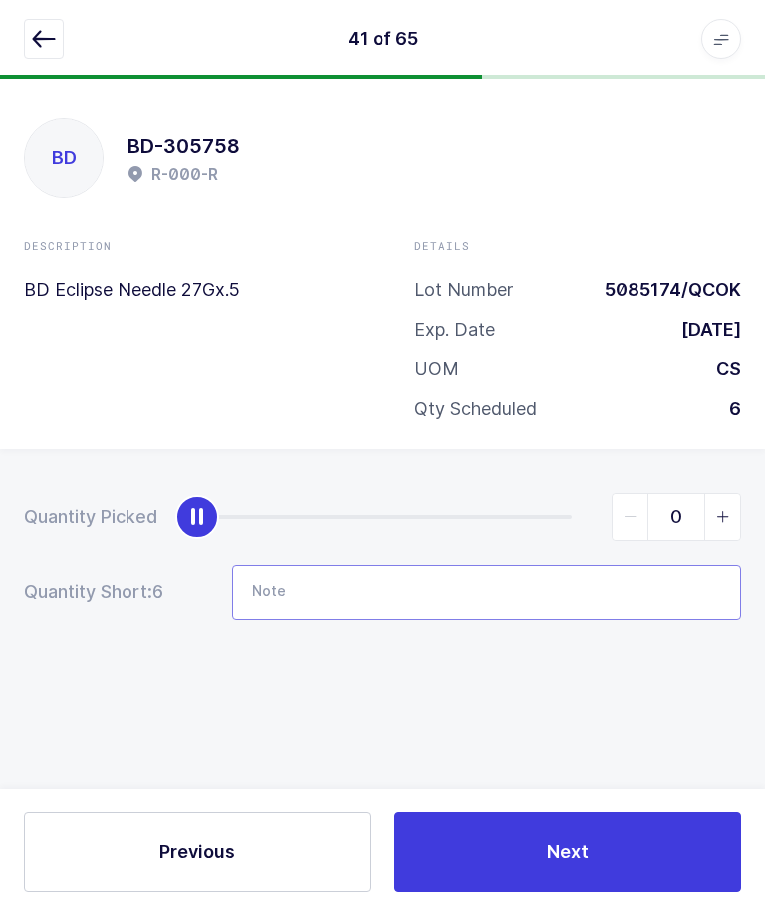
click at [553, 586] on input "Note" at bounding box center [486, 594] width 509 height 56
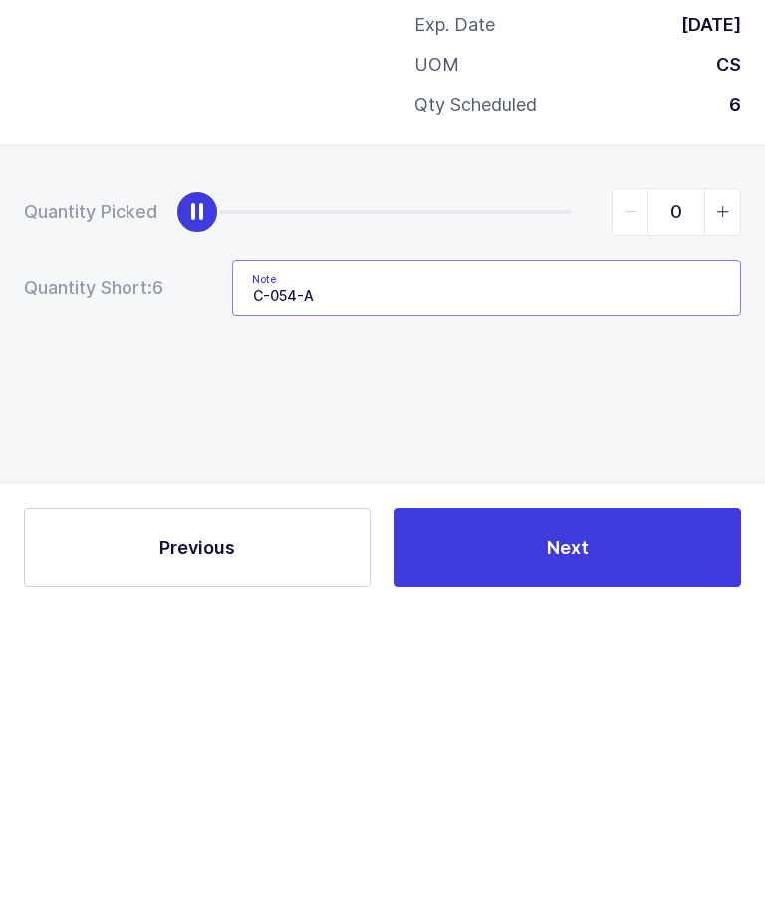
type input "C-054-A"
click at [655, 450] on div "Quantity Picked 0 Quantity Short: 6 Note C-054-A" at bounding box center [382, 627] width 765 height 354
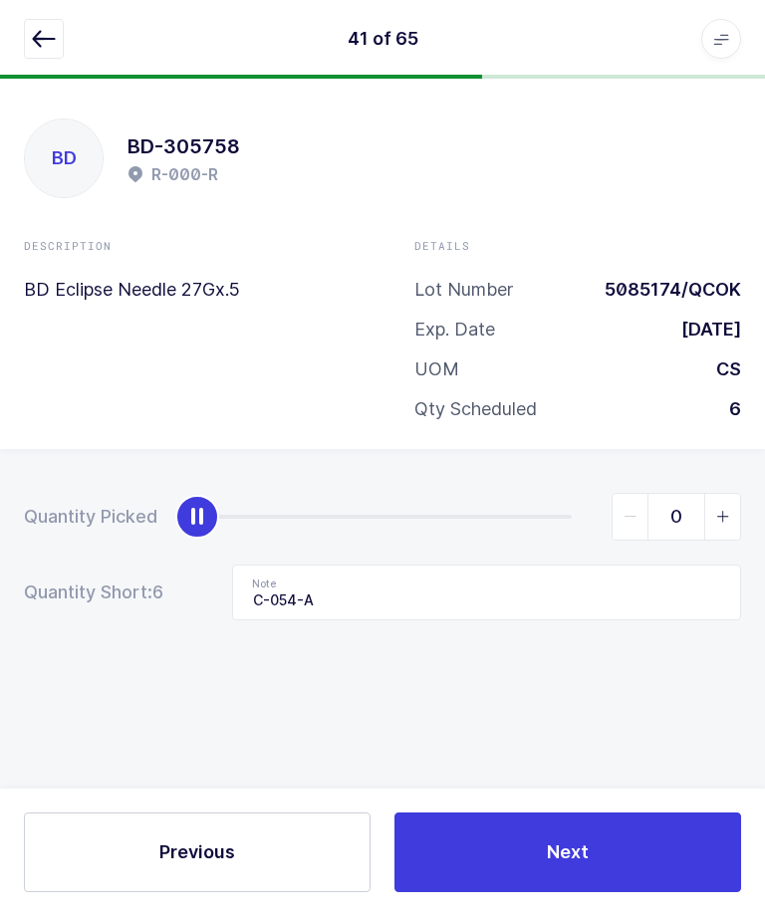
click at [615, 893] on button "Next" at bounding box center [567, 853] width 346 height 80
click at [40, 48] on icon "button" at bounding box center [44, 40] width 24 height 24
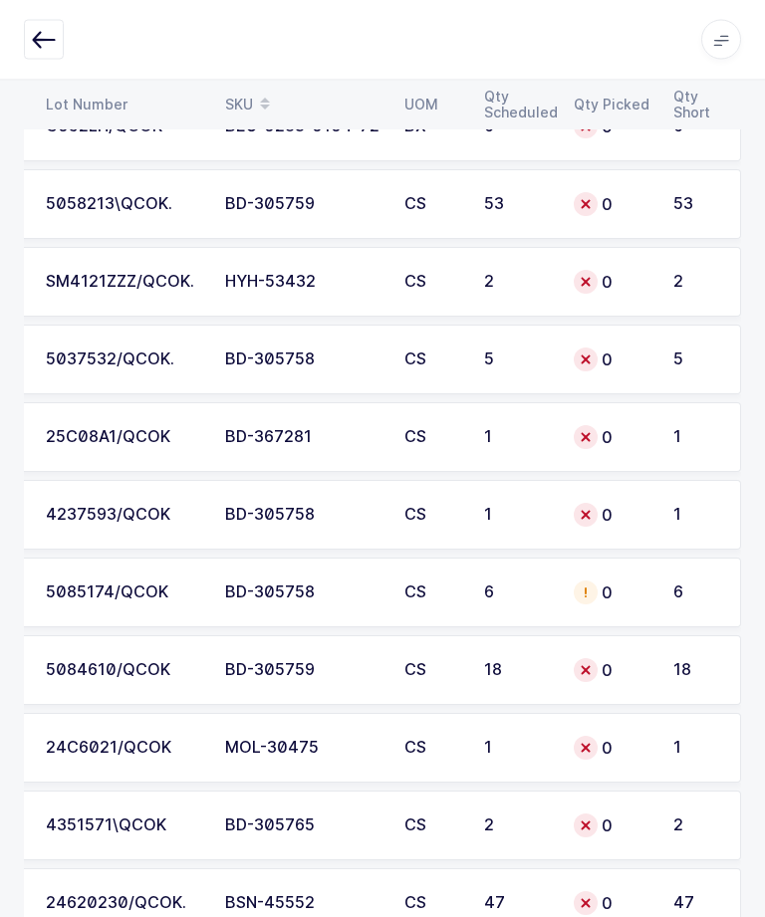
scroll to position [0, 269]
click at [659, 670] on td "0" at bounding box center [612, 671] width 100 height 70
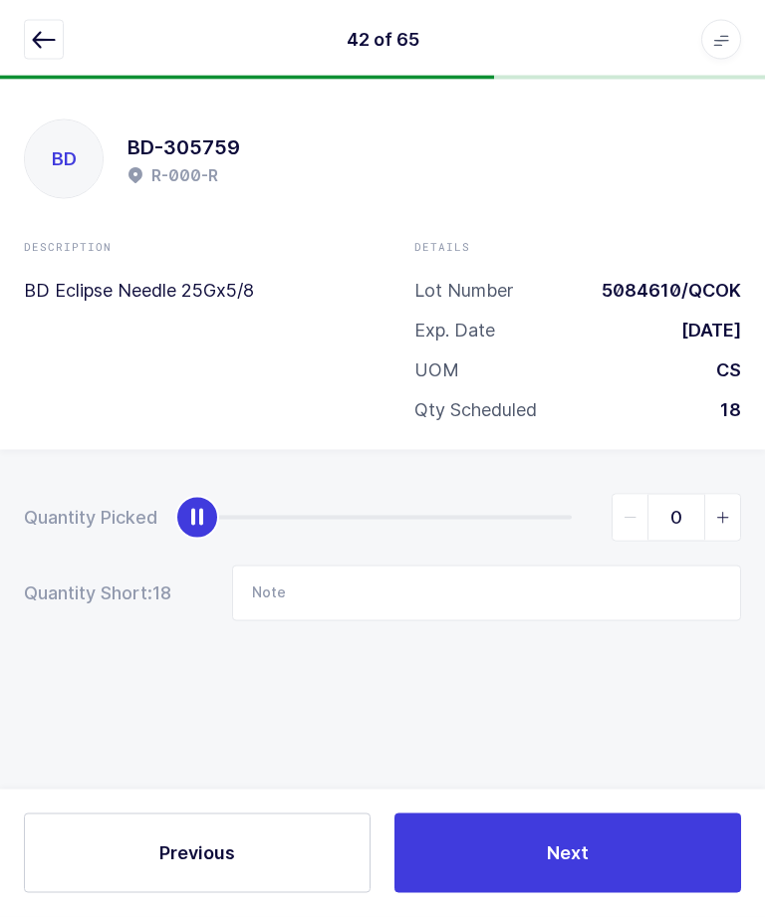
scroll to position [0, 0]
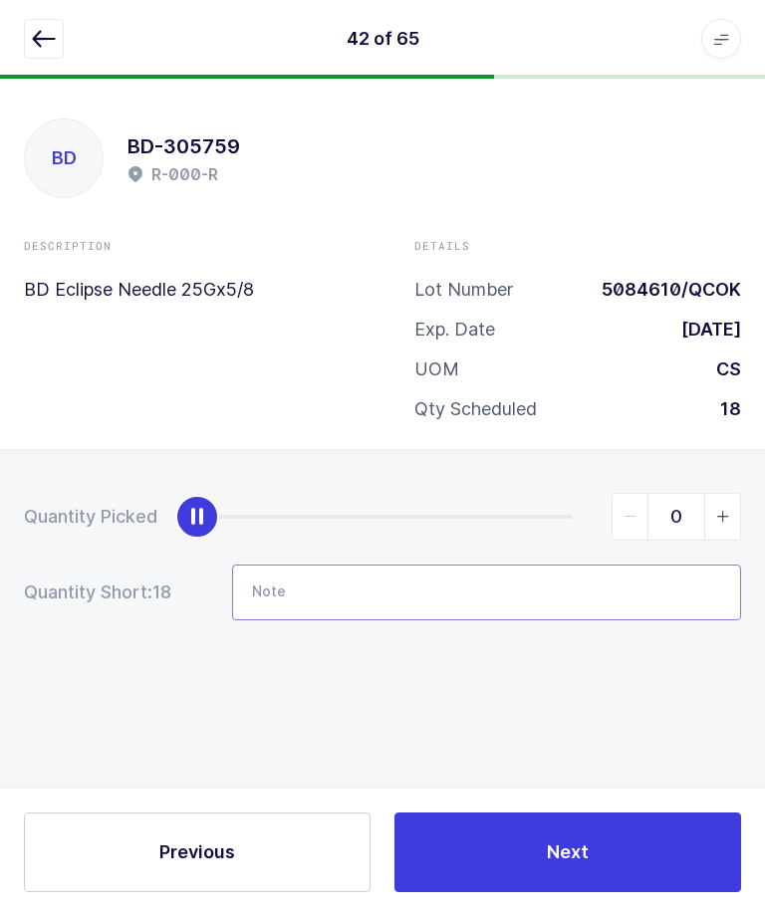
click at [542, 583] on input "Note" at bounding box center [486, 594] width 509 height 56
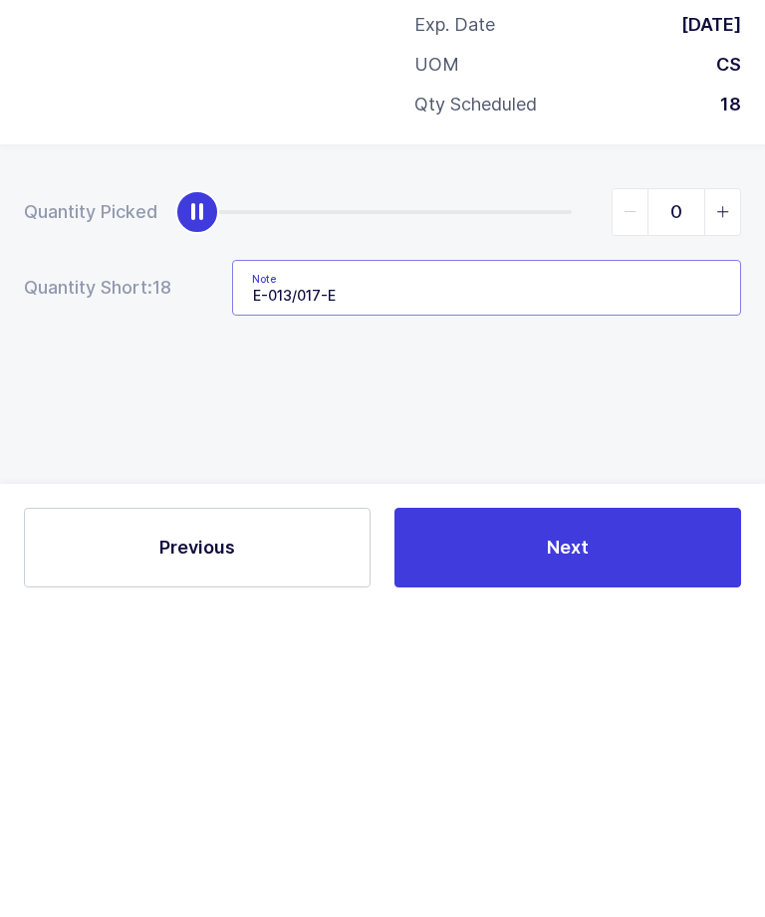
type input "E-013/017-E"
click at [637, 450] on div "Quantity Picked 0 Quantity Short: 18 Note E-013/017-E" at bounding box center [382, 627] width 765 height 354
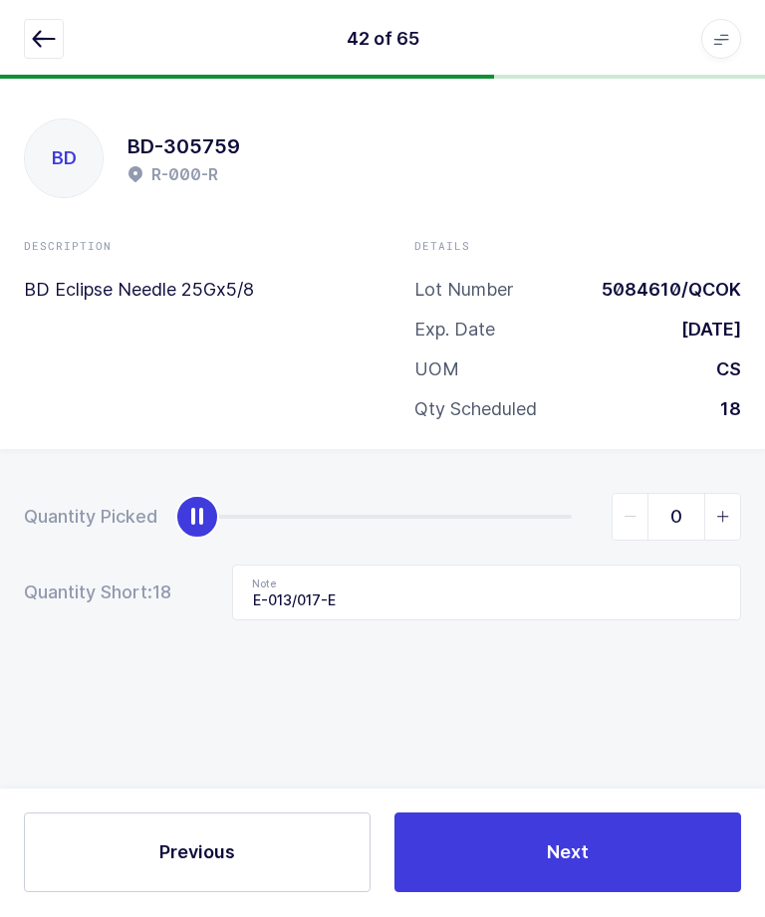
click at [628, 893] on button "Next" at bounding box center [567, 853] width 346 height 80
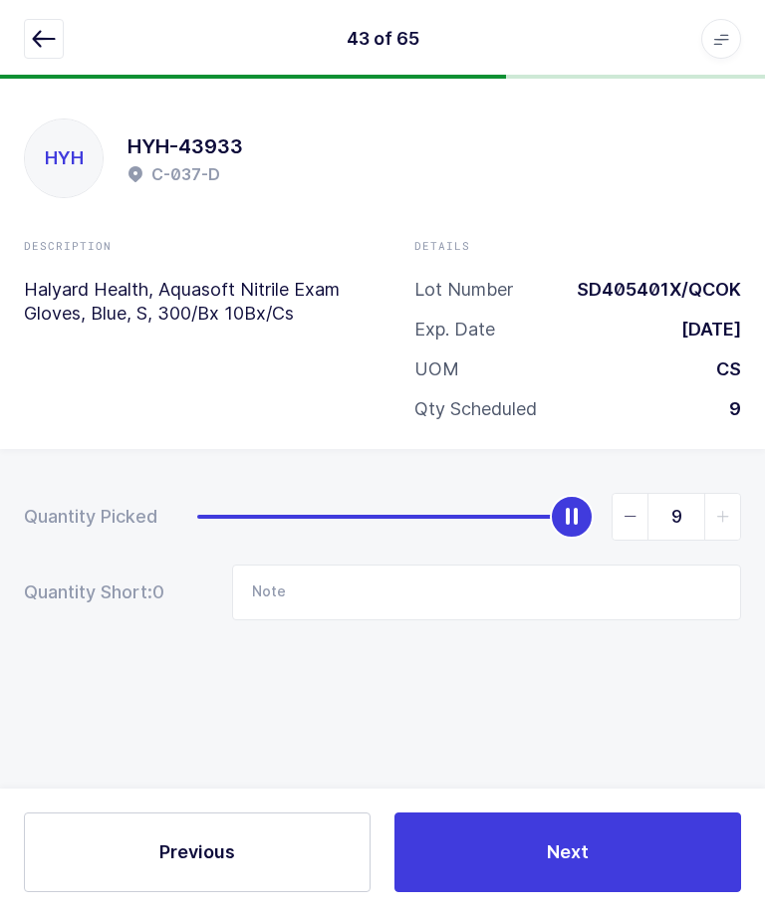
click at [32, 45] on icon "button" at bounding box center [44, 40] width 24 height 24
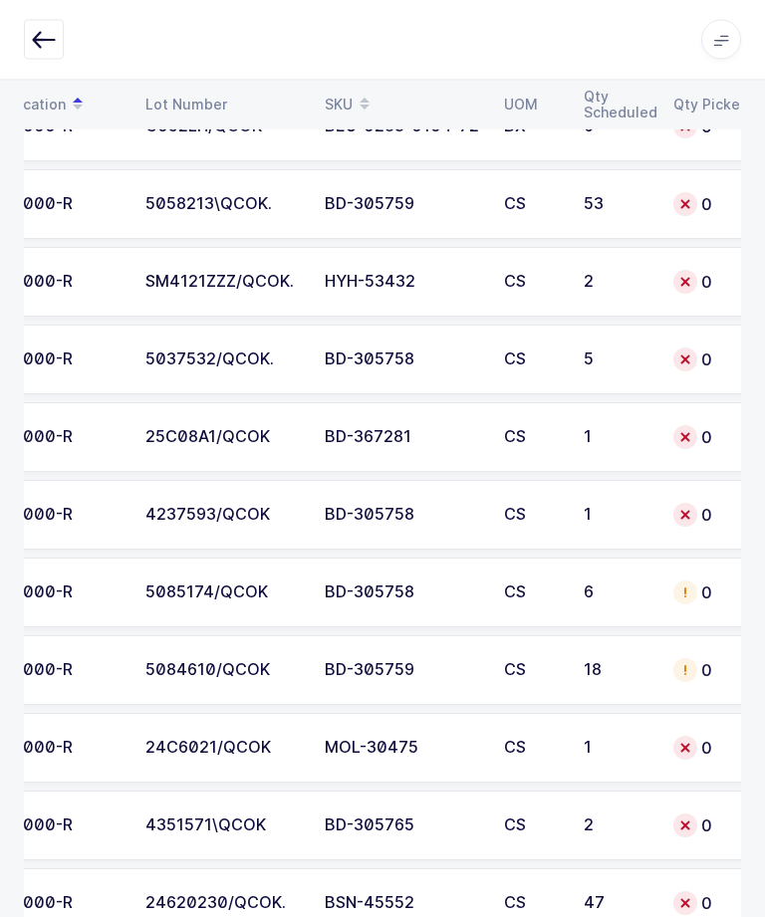
scroll to position [0, 172]
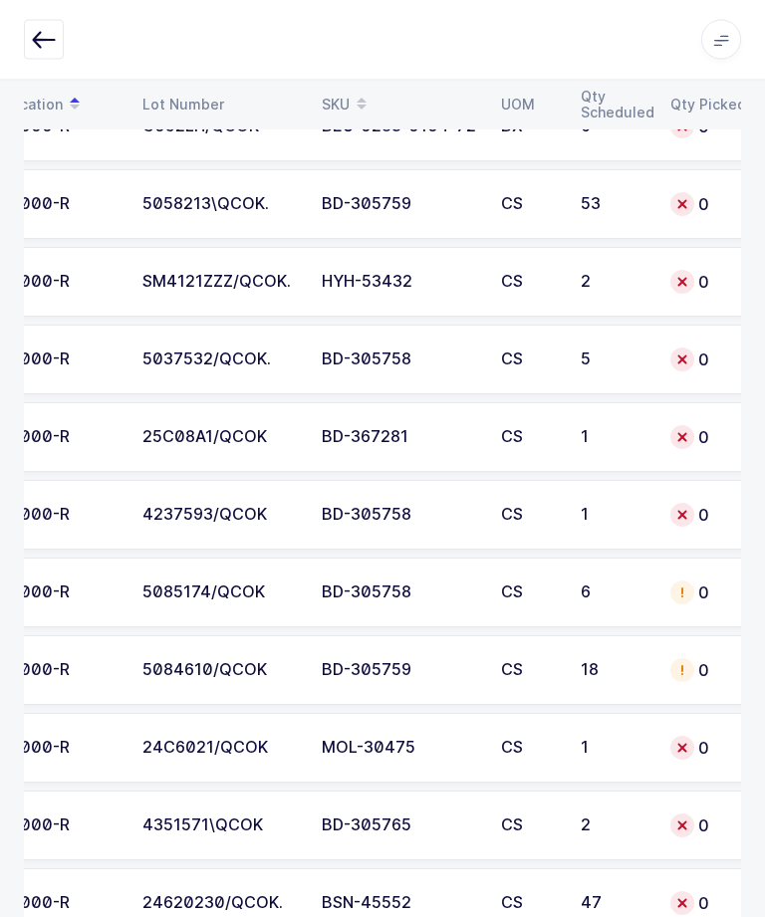
click at [542, 523] on td "CS" at bounding box center [529, 516] width 80 height 70
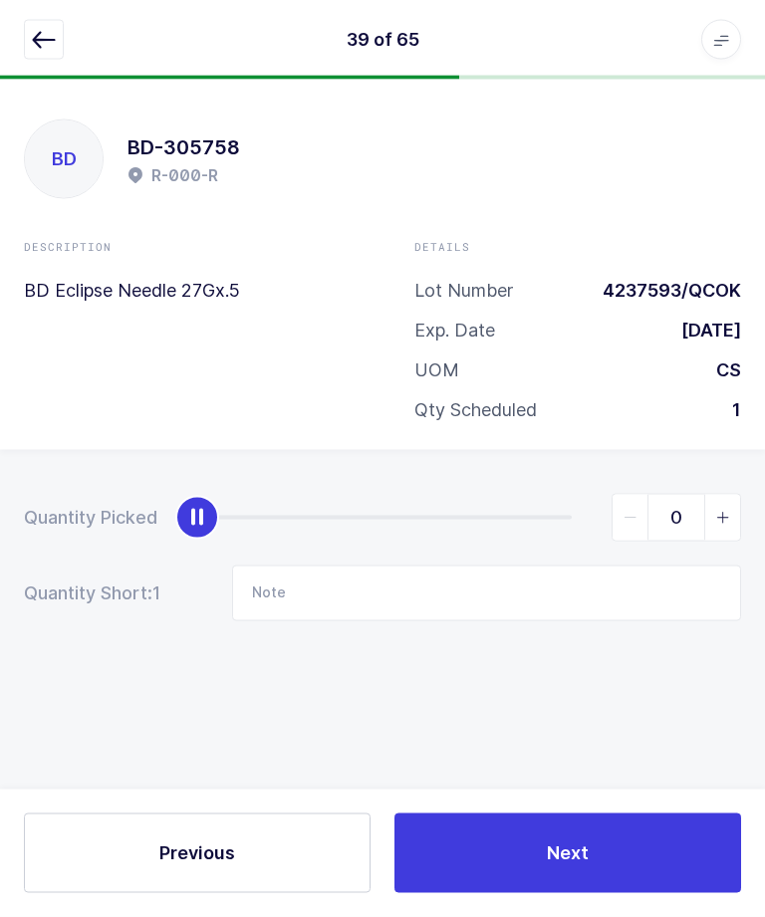
scroll to position [0, 0]
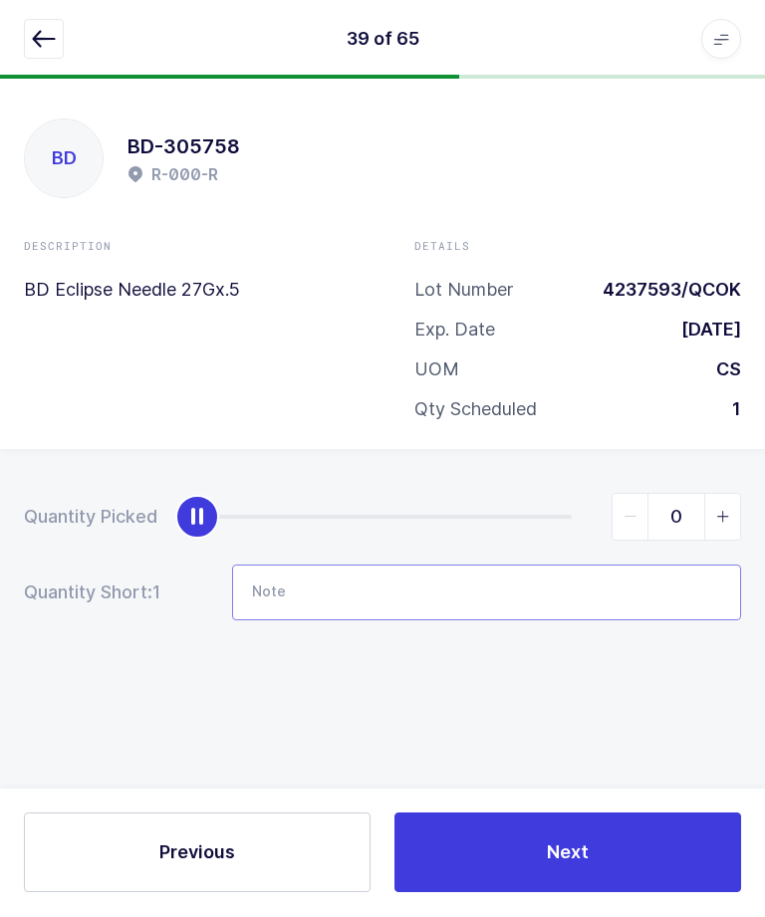
click at [565, 578] on input "Note" at bounding box center [486, 594] width 509 height 56
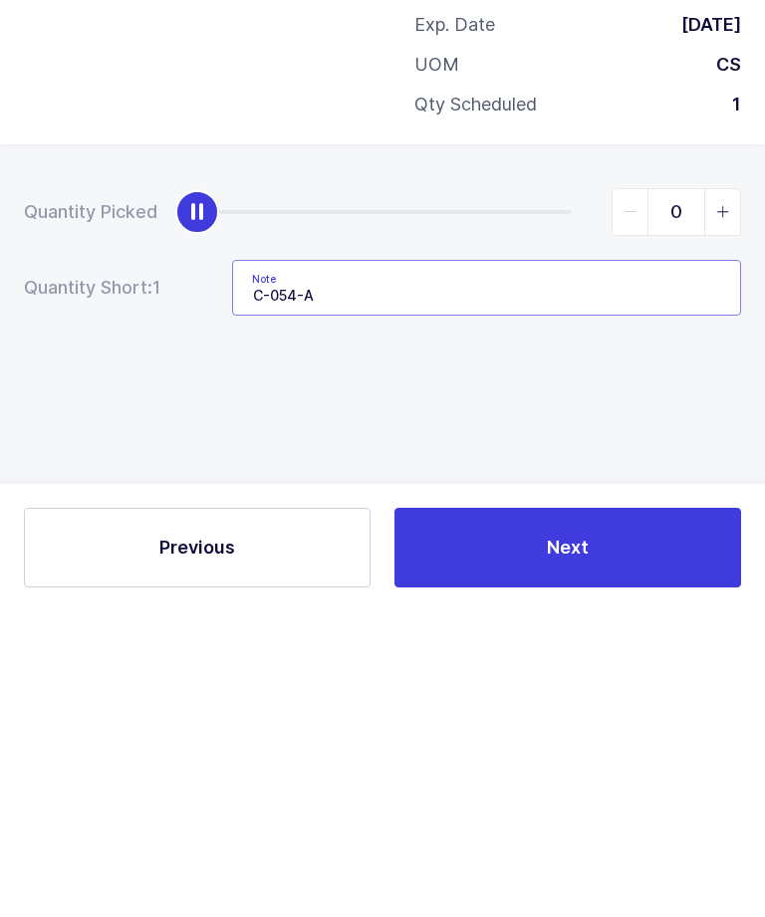
type input "C-054-A"
click at [674, 450] on div "Quantity Picked 0 Quantity Short: 1 Note C-054-A" at bounding box center [382, 627] width 765 height 354
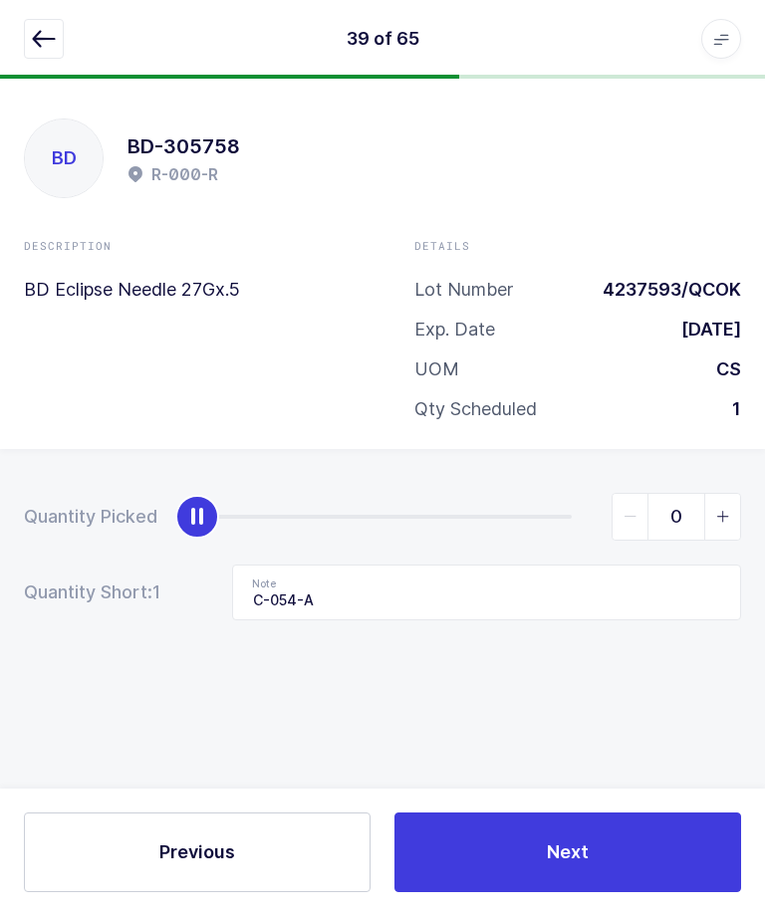
click at [582, 865] on span "Next" at bounding box center [568, 852] width 42 height 25
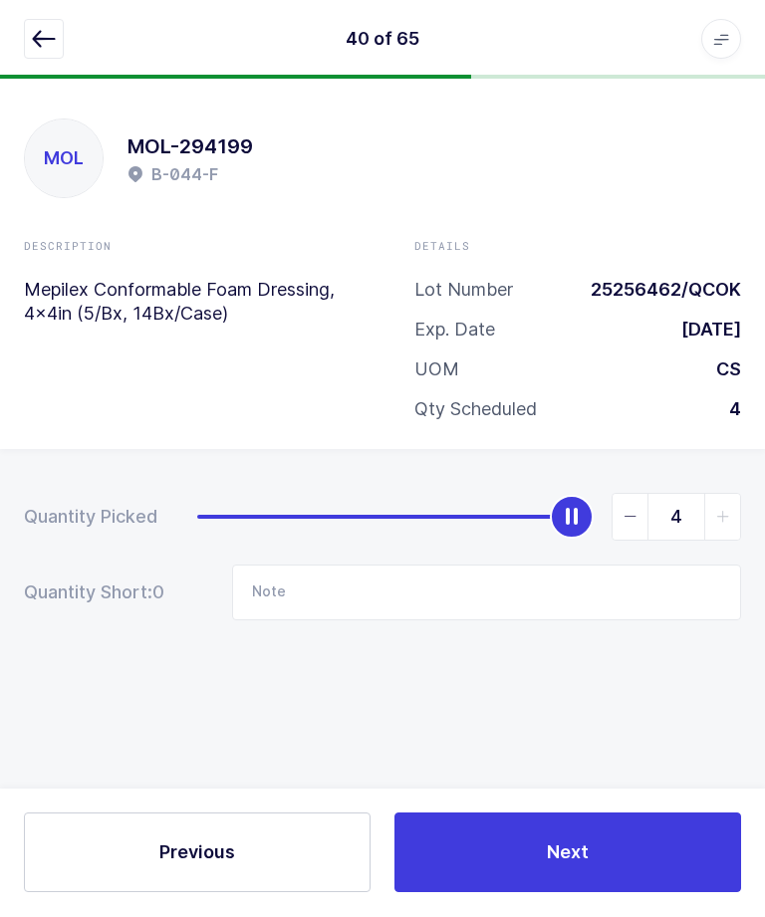
click at [44, 30] on icon "button" at bounding box center [44, 40] width 24 height 24
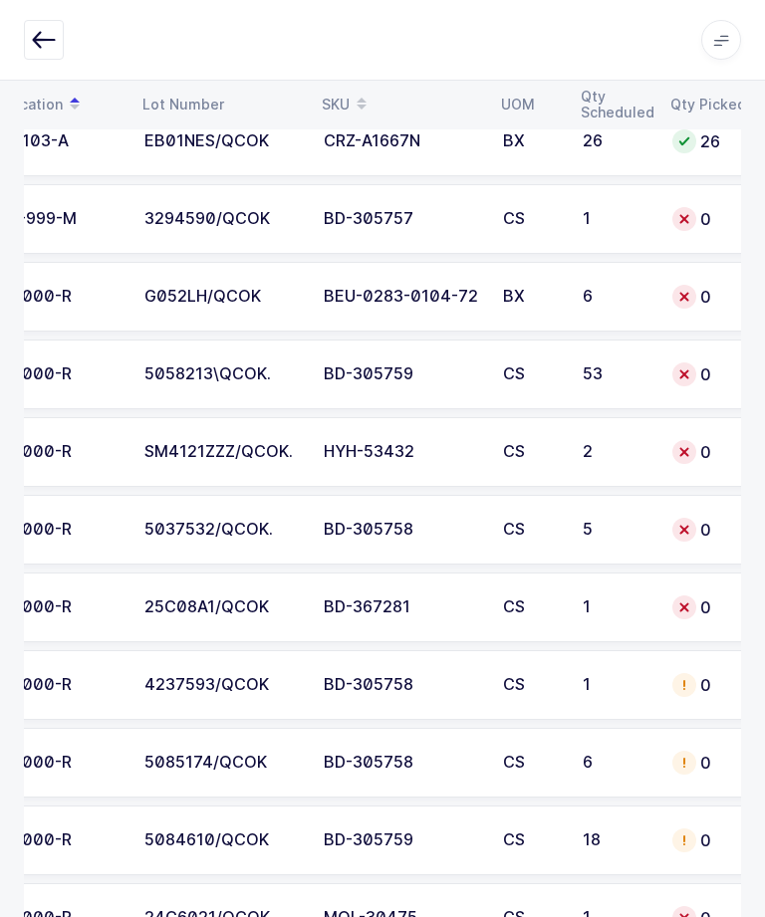
scroll to position [0, 170]
click at [664, 534] on td "0" at bounding box center [710, 530] width 100 height 70
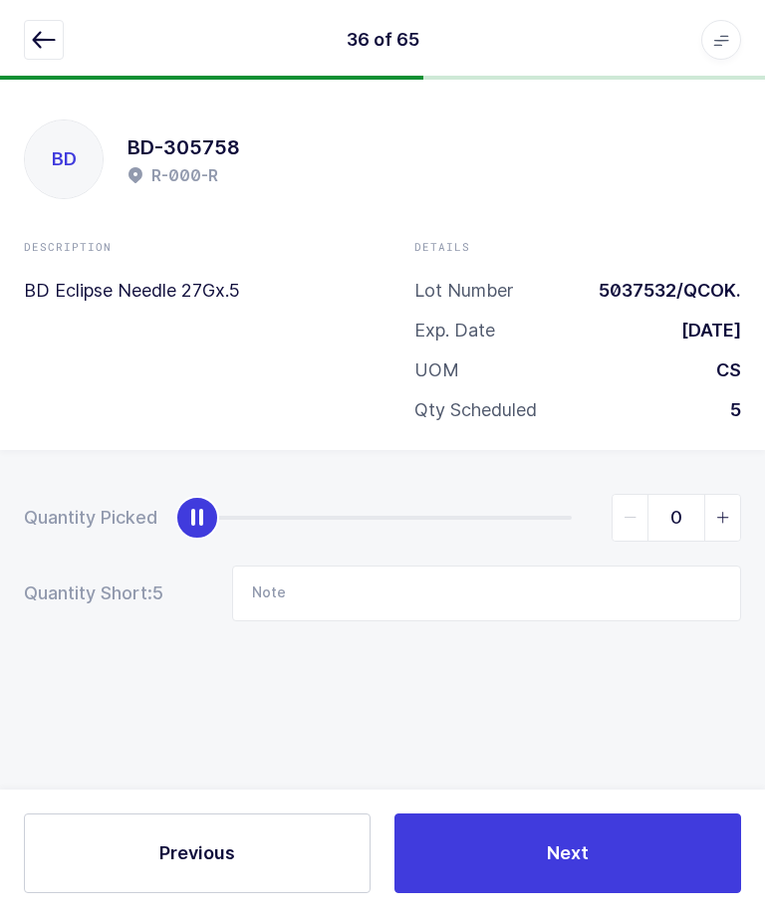
scroll to position [0, 0]
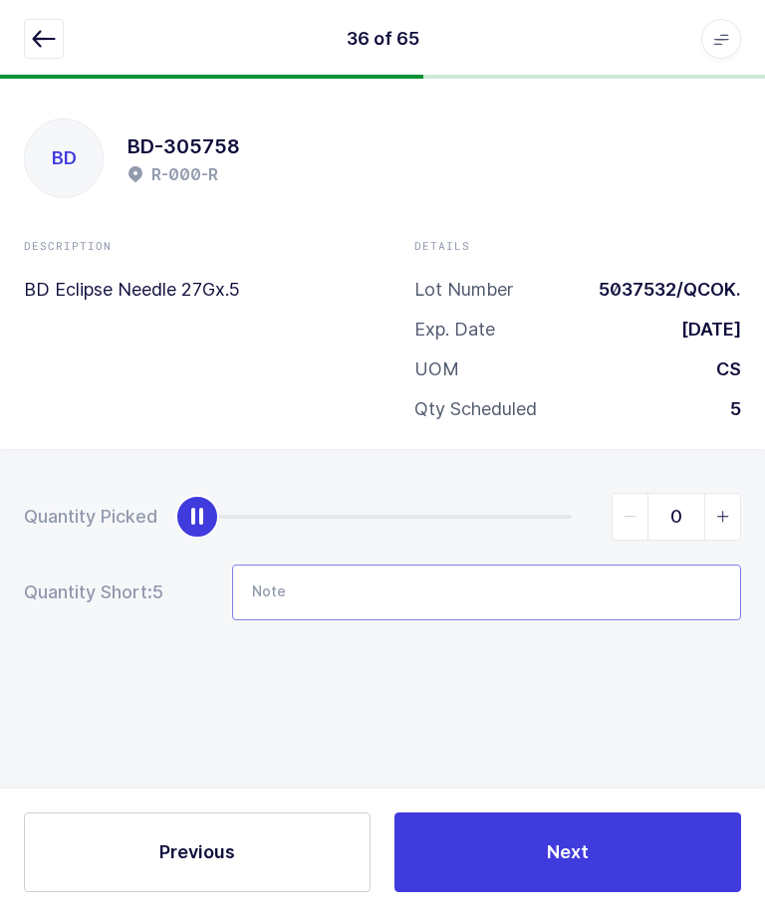
click at [594, 575] on input "Note" at bounding box center [486, 594] width 509 height 56
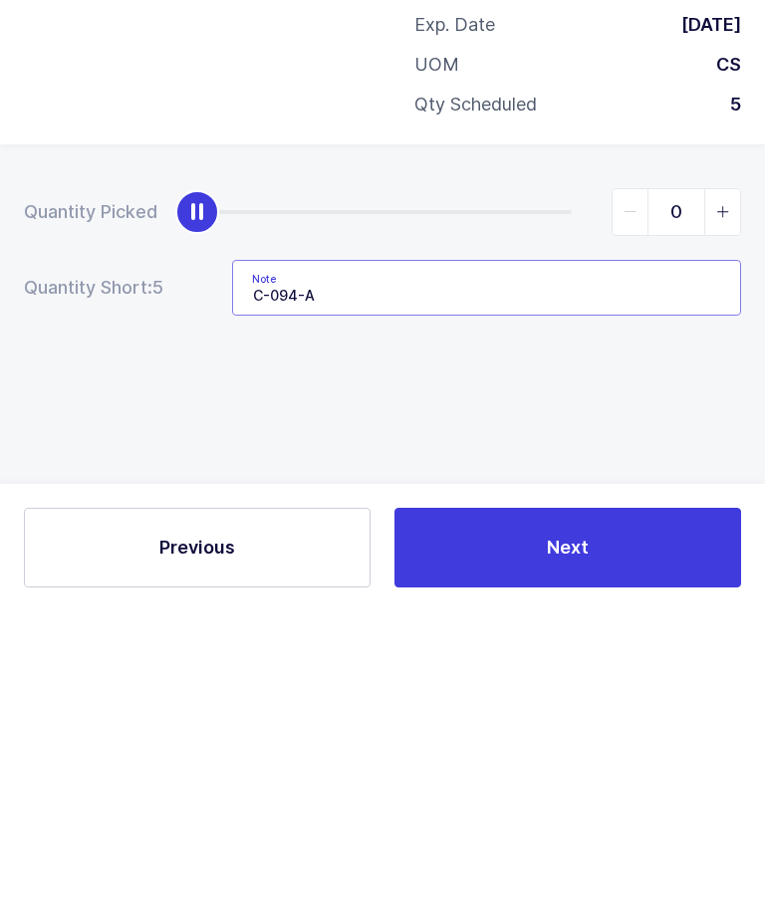
type input "C-094-A"
click at [677, 450] on div "Quantity Picked 0 Quantity Short: 5 Note C-094-A" at bounding box center [382, 627] width 765 height 354
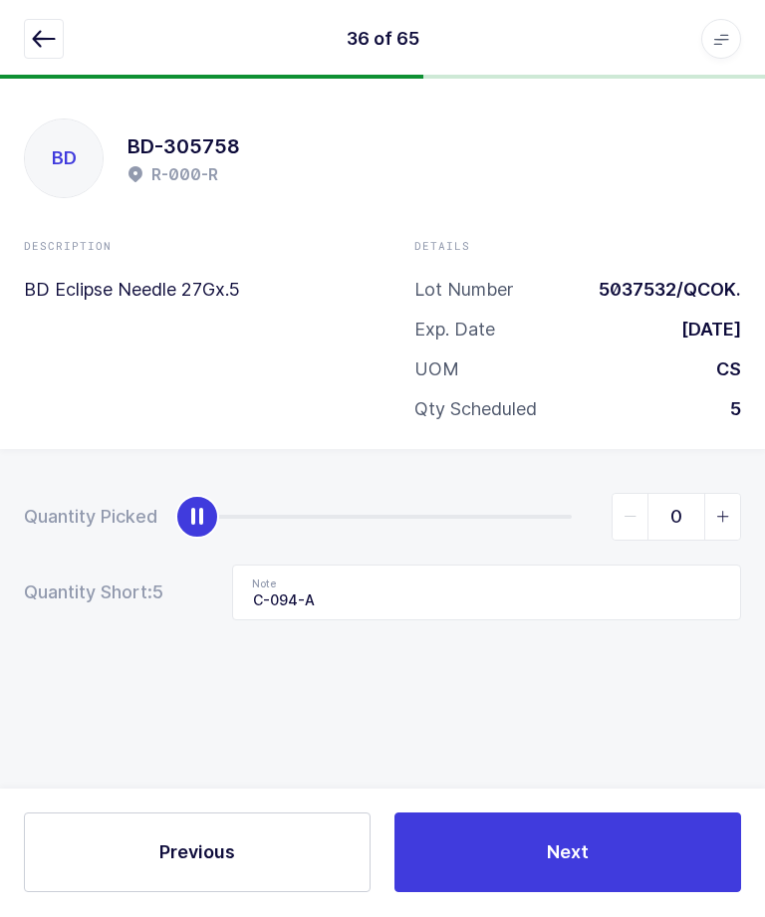
click at [590, 893] on button "Next" at bounding box center [567, 853] width 346 height 80
click at [43, 36] on icon "button" at bounding box center [44, 40] width 24 height 24
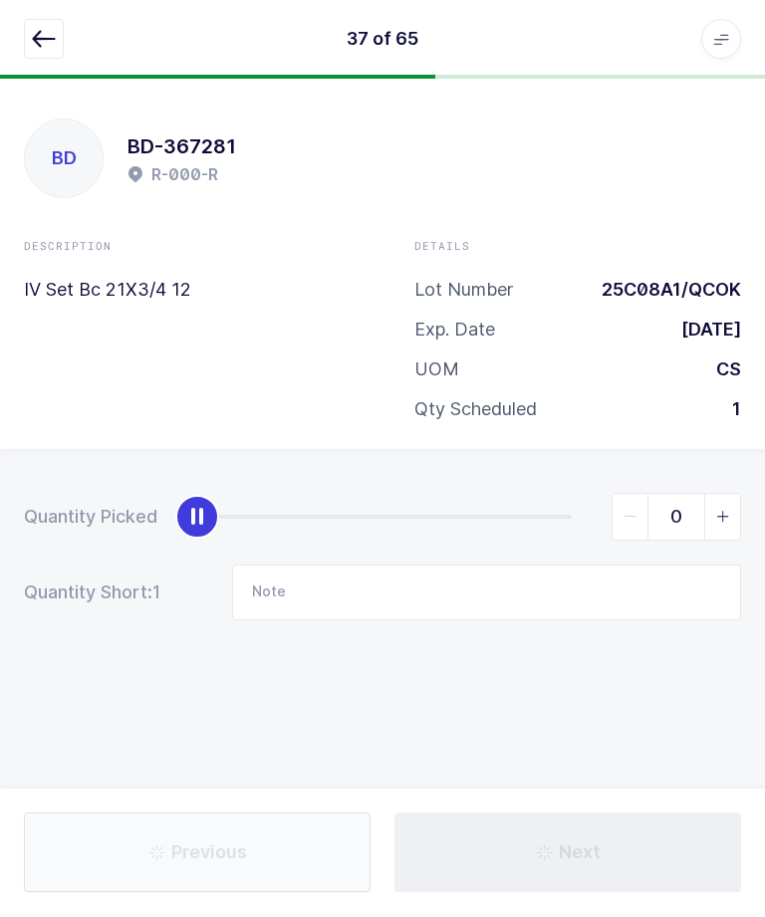
scroll to position [1, 0]
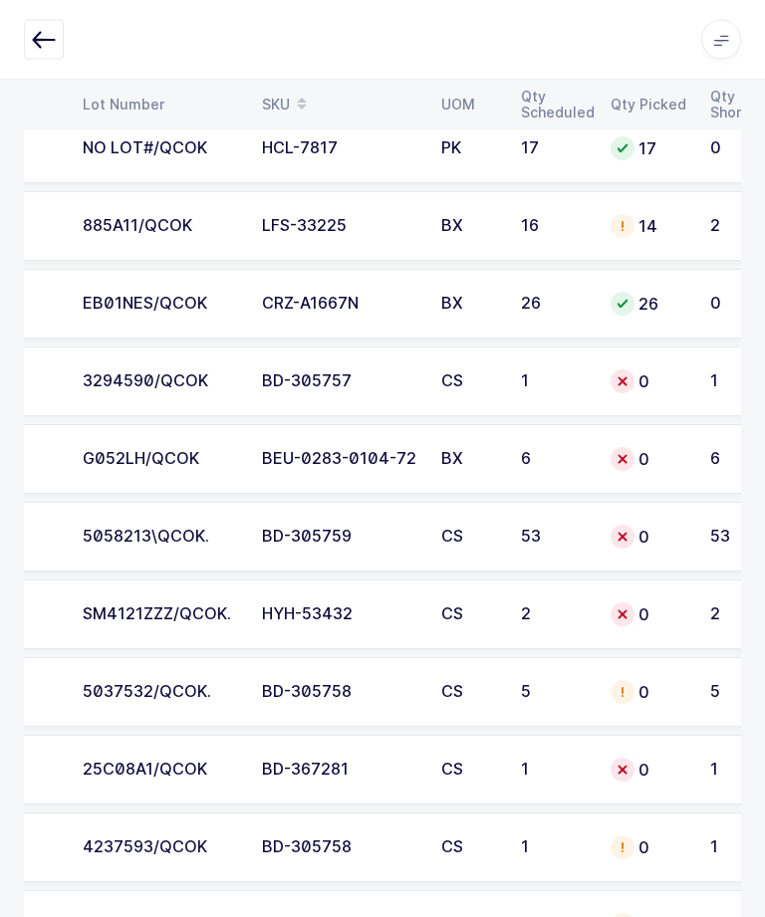
click at [649, 543] on div "0" at bounding box center [648, 538] width 76 height 24
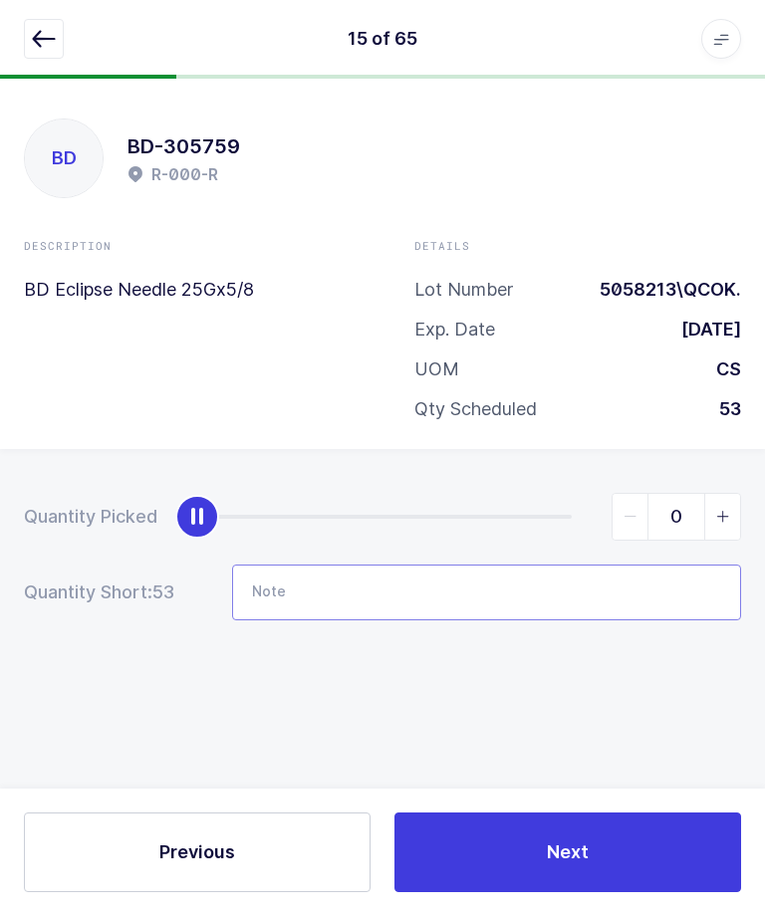
click at [551, 602] on input "Note" at bounding box center [486, 594] width 509 height 56
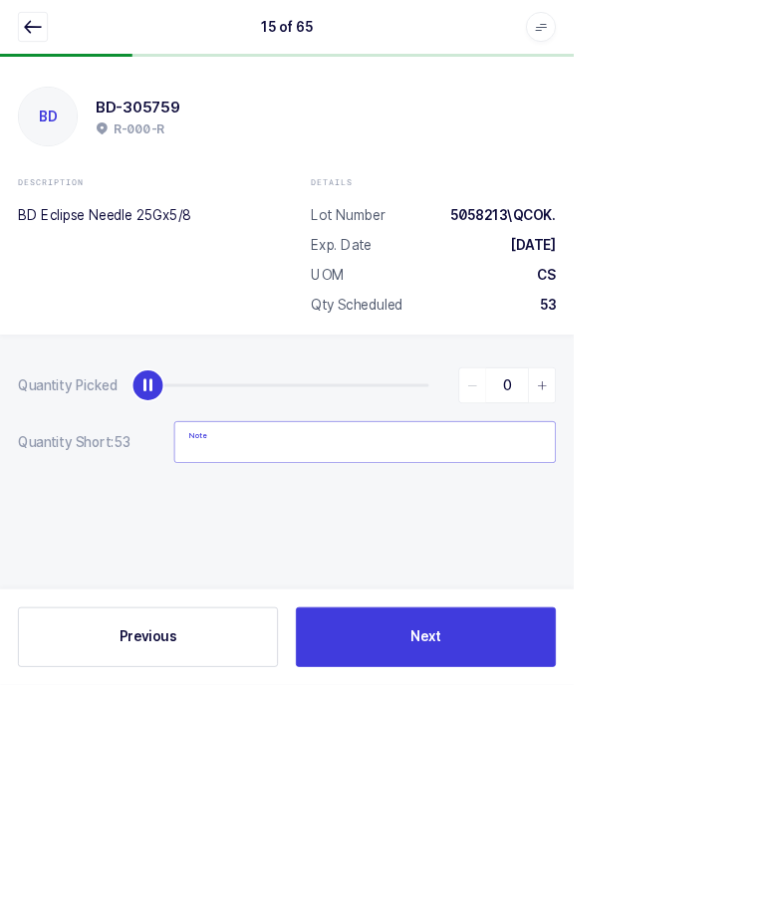
type input "-"
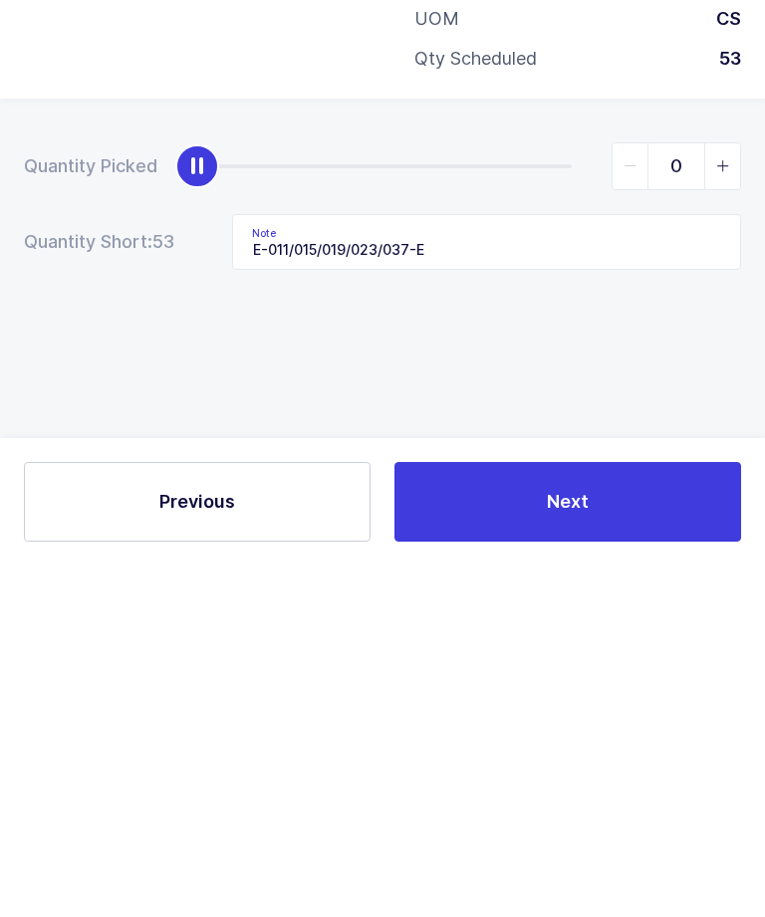
click at [730, 450] on div "Quantity Picked 0 Quantity Short: 53 Note E-011/015/019/023/037-E" at bounding box center [382, 627] width 765 height 354
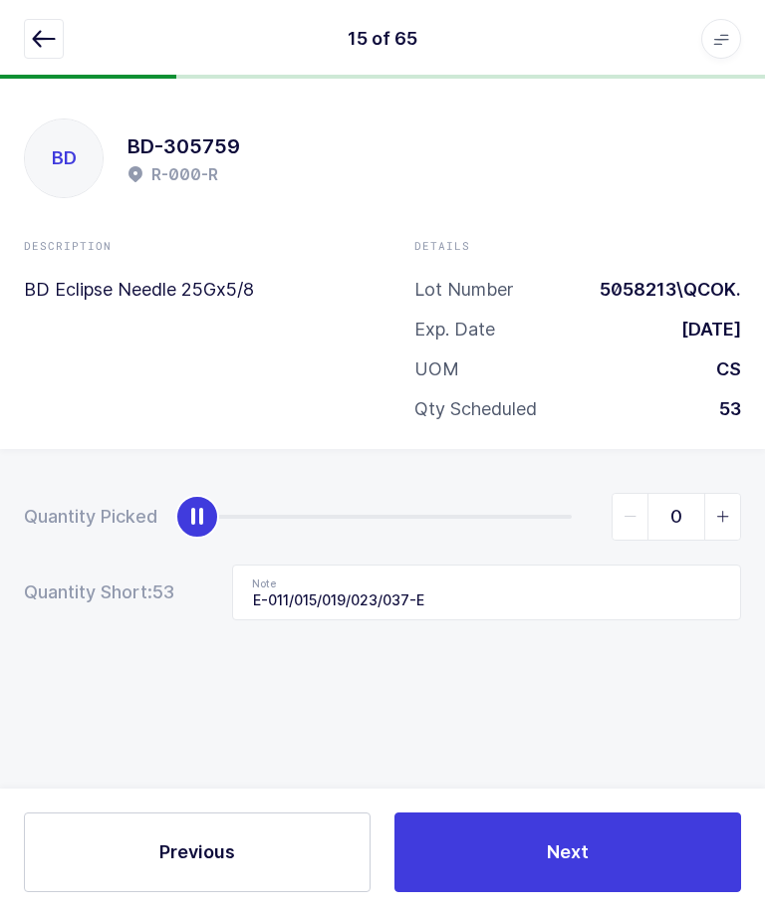
click at [561, 865] on span "Next" at bounding box center [568, 852] width 42 height 25
type input "Not in location / B-041-C"
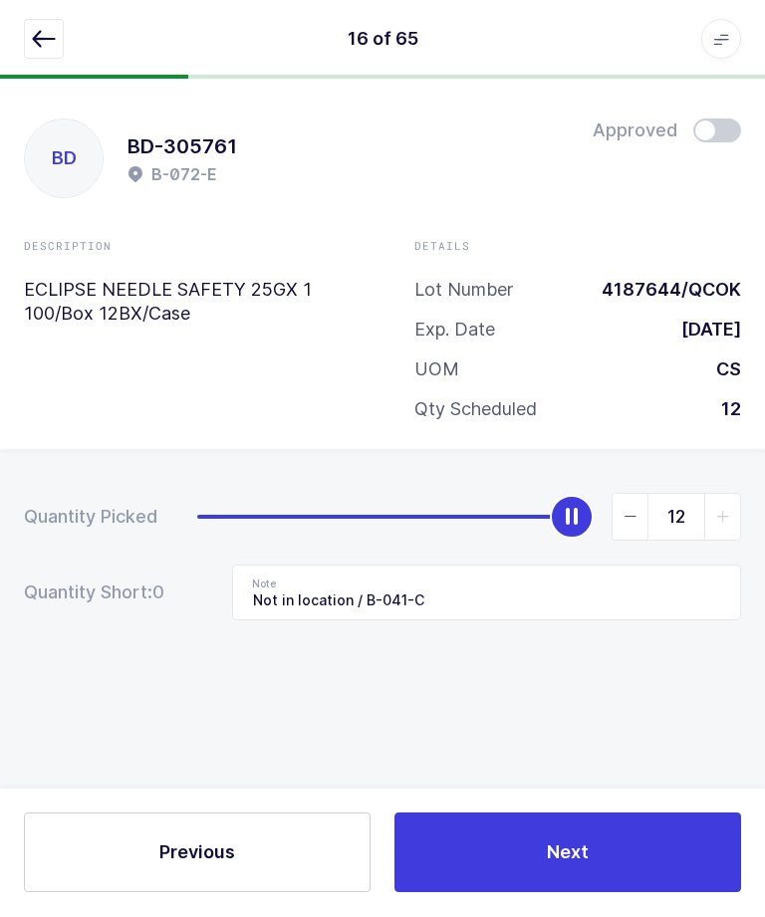
click at [48, 45] on icon "button" at bounding box center [44, 40] width 24 height 24
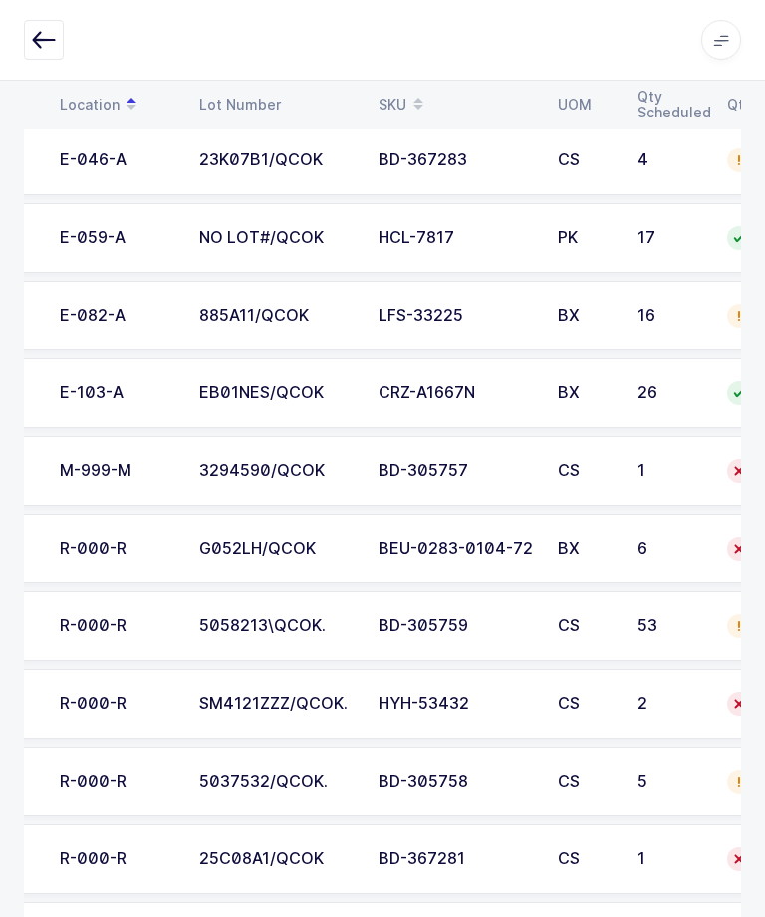
scroll to position [0, 180]
